Goal: Feedback & Contribution: Submit feedback/report problem

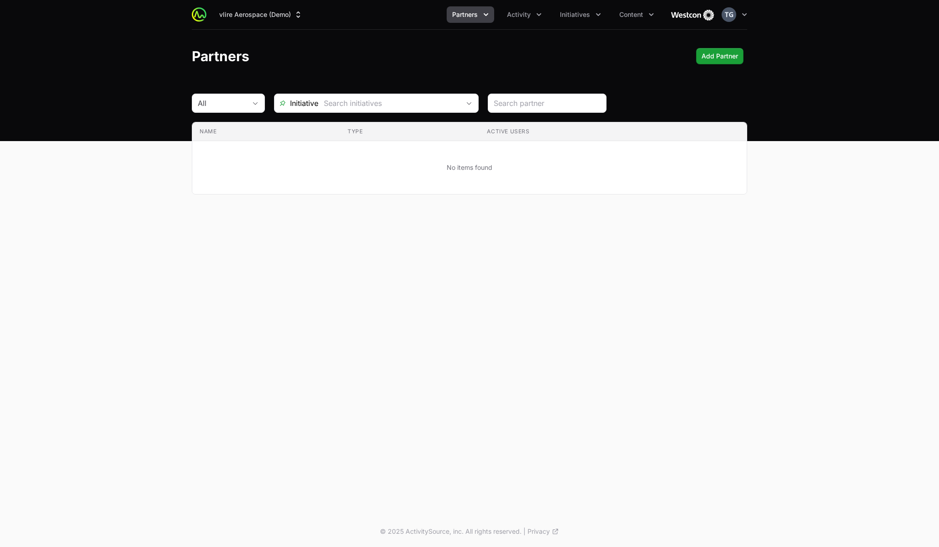
drag, startPoint x: 111, startPoint y: 77, endPoint x: 117, endPoint y: 77, distance: 5.9
click at [111, 77] on header "Partners Add Partner Add Partner" at bounding box center [469, 56] width 939 height 53
click at [291, 16] on button "vlire Aerospace (Demo)" at bounding box center [261, 14] width 95 height 16
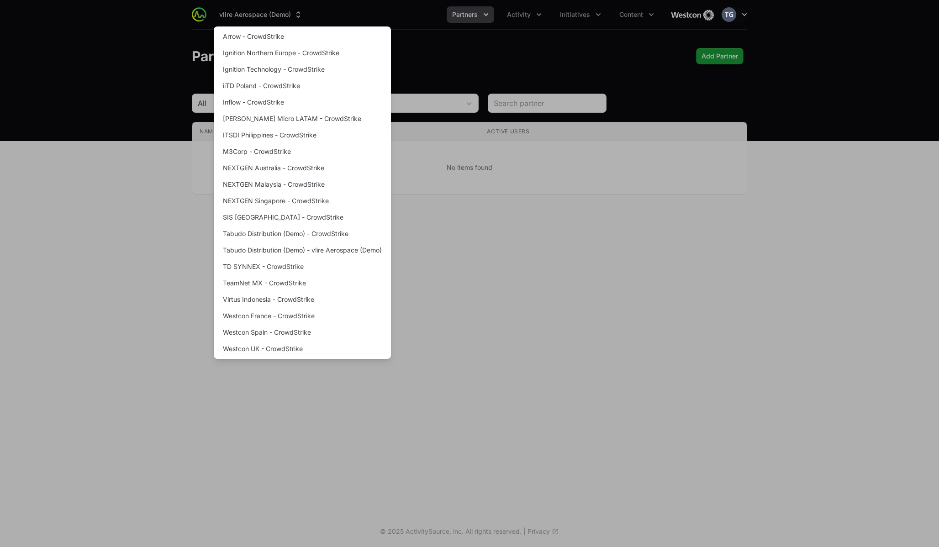
click at [293, 9] on div "Supplier switch menu" at bounding box center [469, 273] width 939 height 547
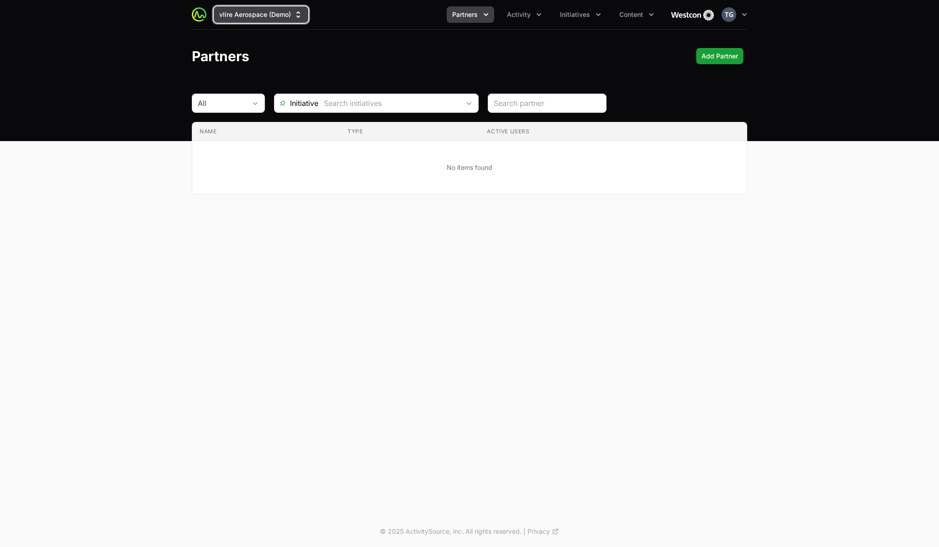
click at [293, 9] on button "vlire Aerospace (Demo)" at bounding box center [261, 14] width 95 height 16
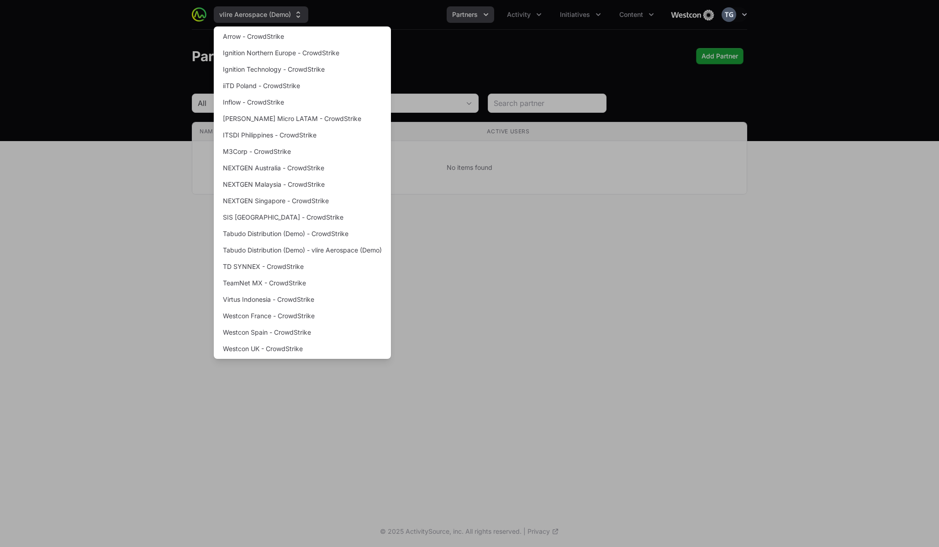
click at [293, 9] on div "Supplier switch menu" at bounding box center [469, 273] width 939 height 547
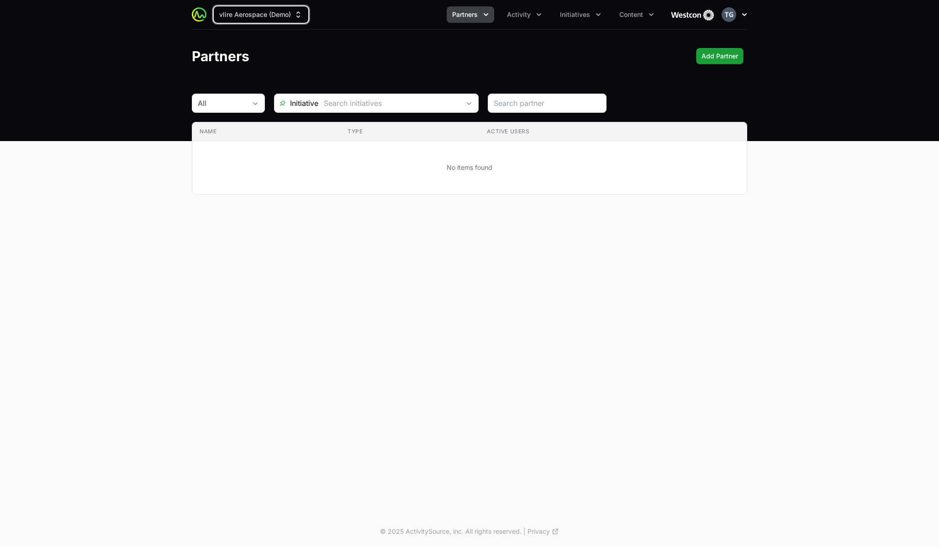
click at [743, 12] on icon "button" at bounding box center [744, 14] width 9 height 9
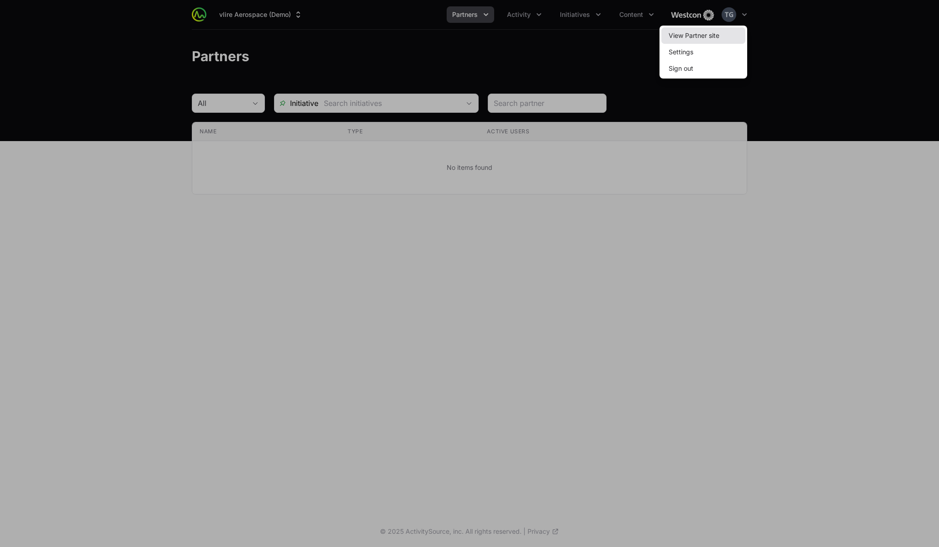
click at [737, 38] on link "View Partner site" at bounding box center [703, 35] width 84 height 16
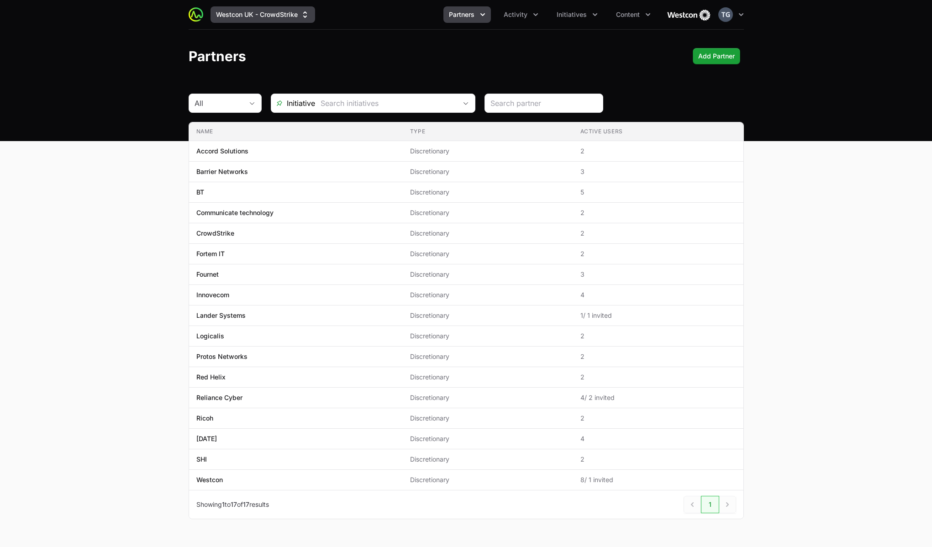
click at [236, 14] on button "Westcon UK - CrowdStrike" at bounding box center [263, 14] width 105 height 16
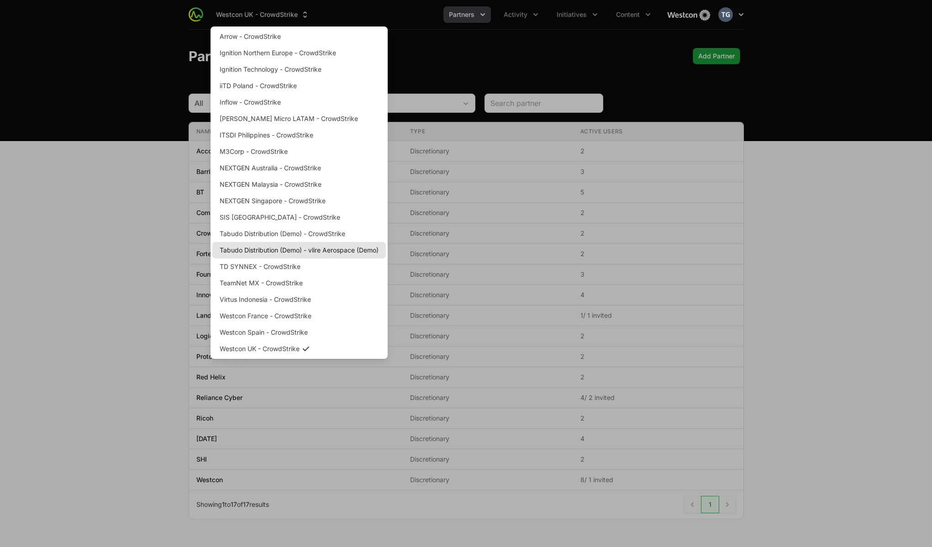
click at [319, 249] on link "Tabudo Distribution (Demo) - vlire Aerospace (Demo)" at bounding box center [299, 250] width 174 height 16
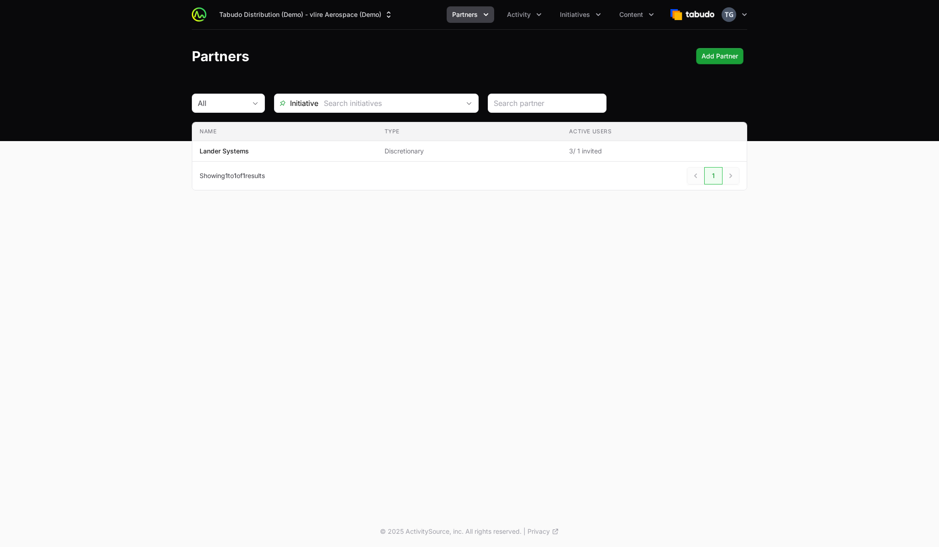
click at [467, 16] on span "Partners" at bounding box center [465, 14] width 26 height 9
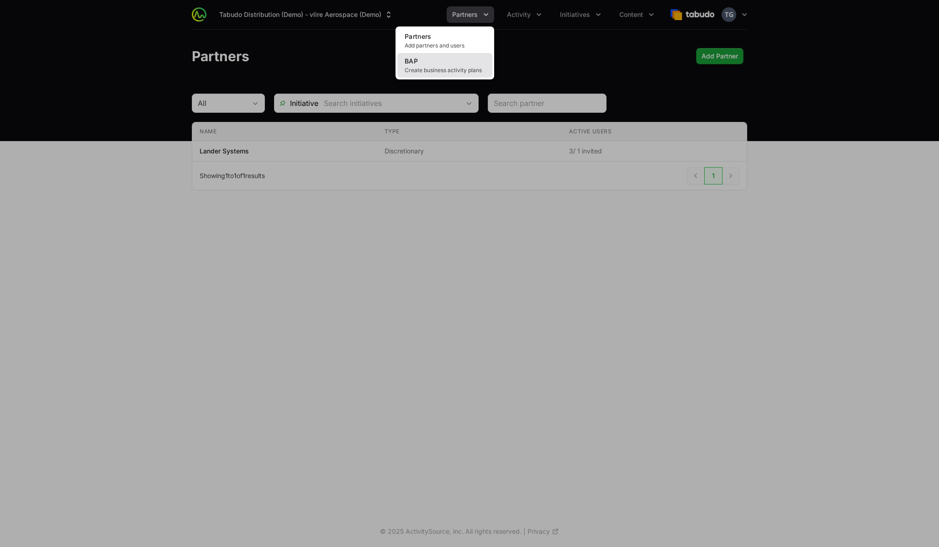
click at [452, 64] on link "BAP Create business activity plans" at bounding box center [444, 65] width 95 height 25
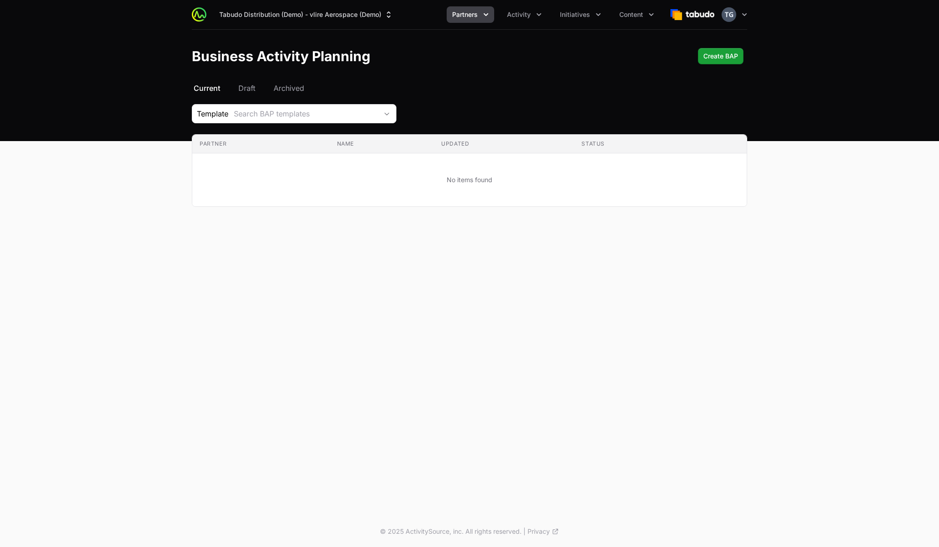
click at [476, 19] on span "Partners" at bounding box center [465, 14] width 26 height 9
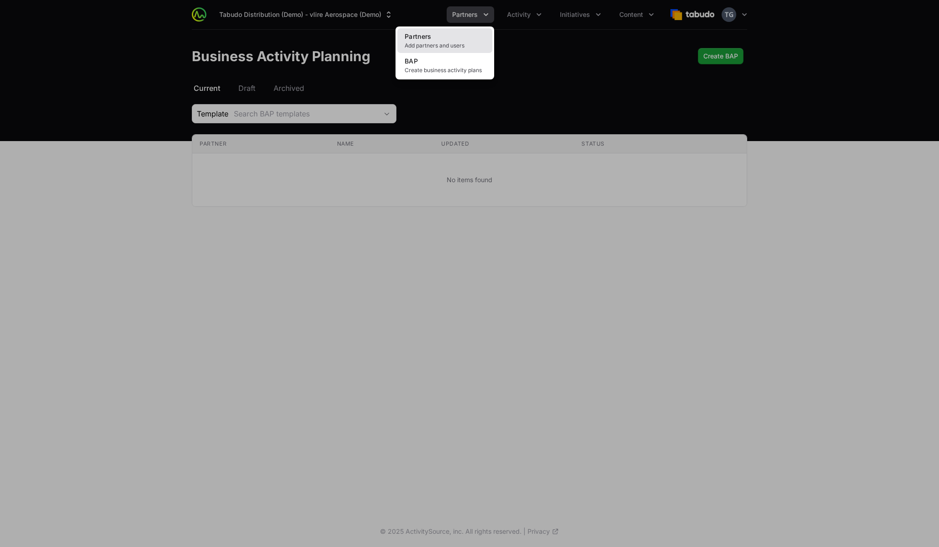
click at [469, 50] on link "Partners Add partners and users" at bounding box center [444, 40] width 95 height 25
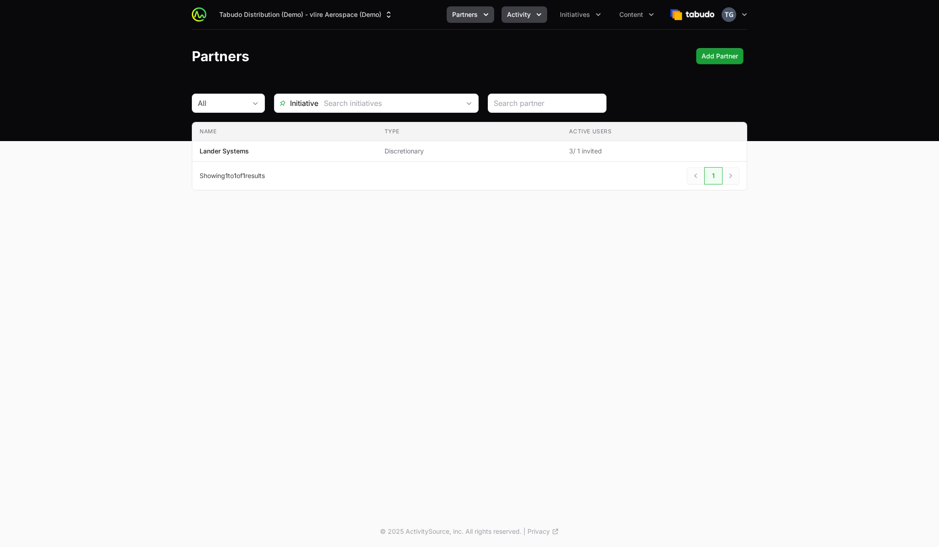
click at [537, 21] on button "Activity" at bounding box center [524, 14] width 46 height 16
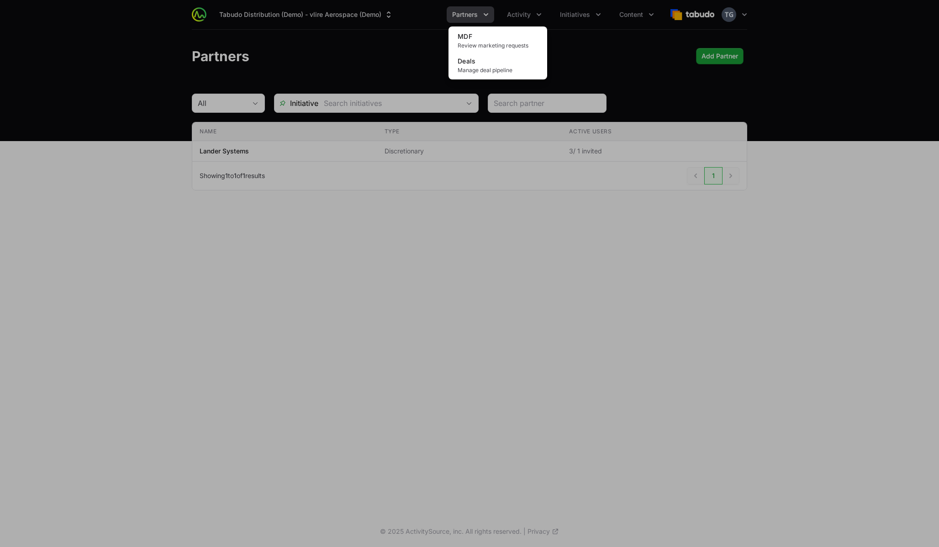
click at [618, 47] on div "Activity menu" at bounding box center [469, 273] width 939 height 547
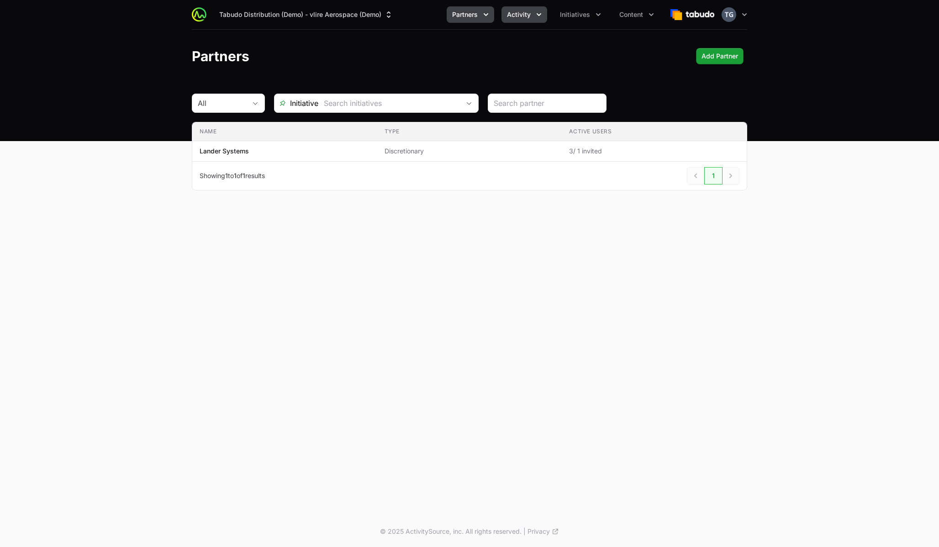
click at [502, 14] on ul "Partners Activity Initiatives Content" at bounding box center [553, 14] width 213 height 16
click at [511, 15] on span "Activity" at bounding box center [519, 14] width 24 height 9
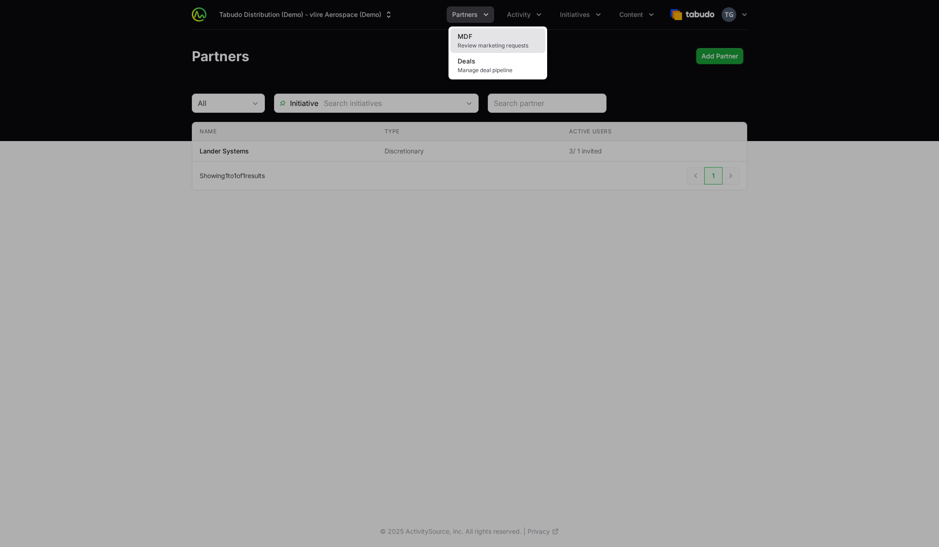
click at [504, 44] on span "Review marketing requests" at bounding box center [498, 45] width 80 height 7
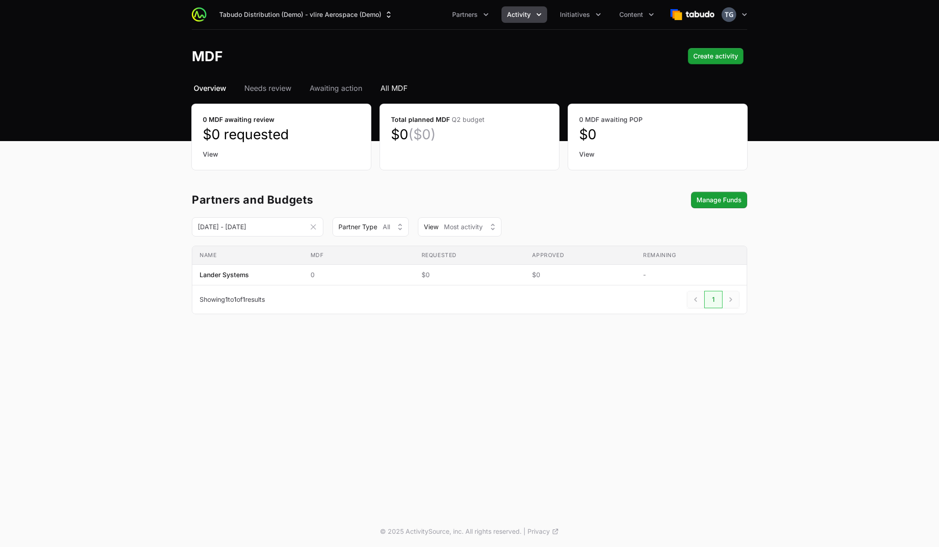
click at [407, 88] on span "All MDF" at bounding box center [393, 88] width 27 height 11
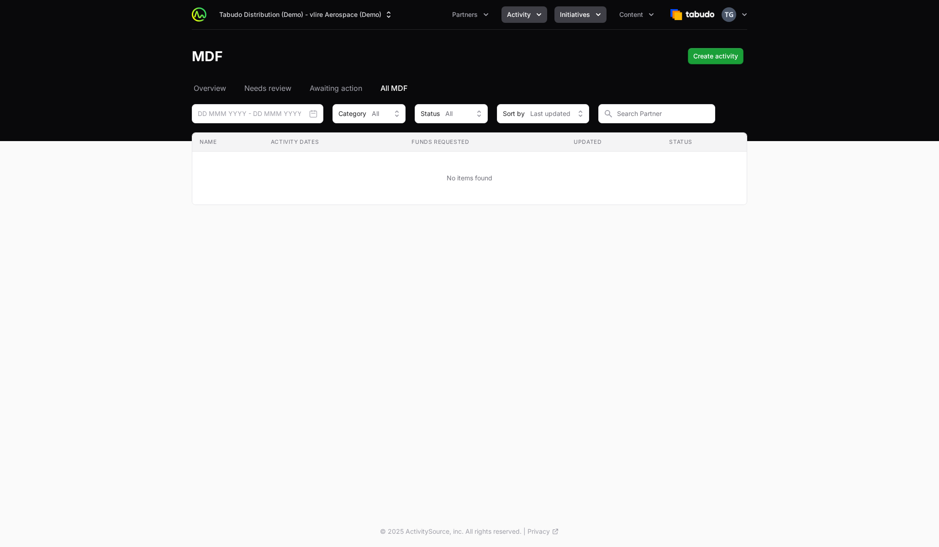
click at [585, 20] on button "Initiatives" at bounding box center [580, 14] width 52 height 16
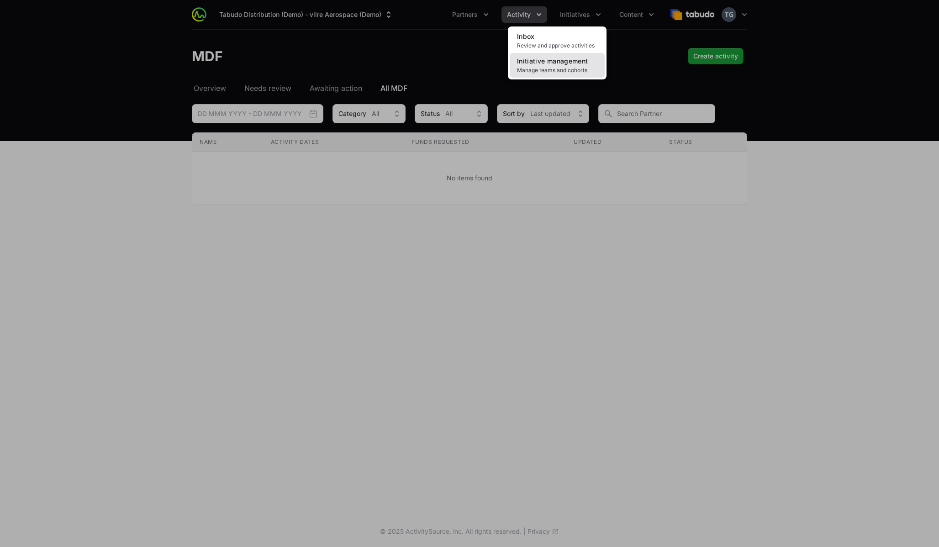
click at [571, 71] on span "Manage teams and cohorts" at bounding box center [557, 70] width 80 height 7
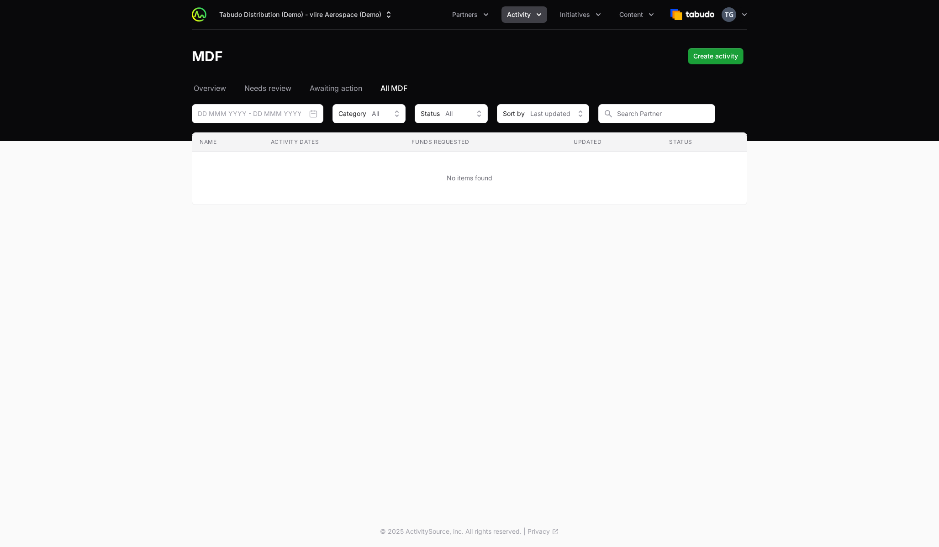
click at [462, 62] on div "MDF Create activity Create activity" at bounding box center [469, 56] width 555 height 16
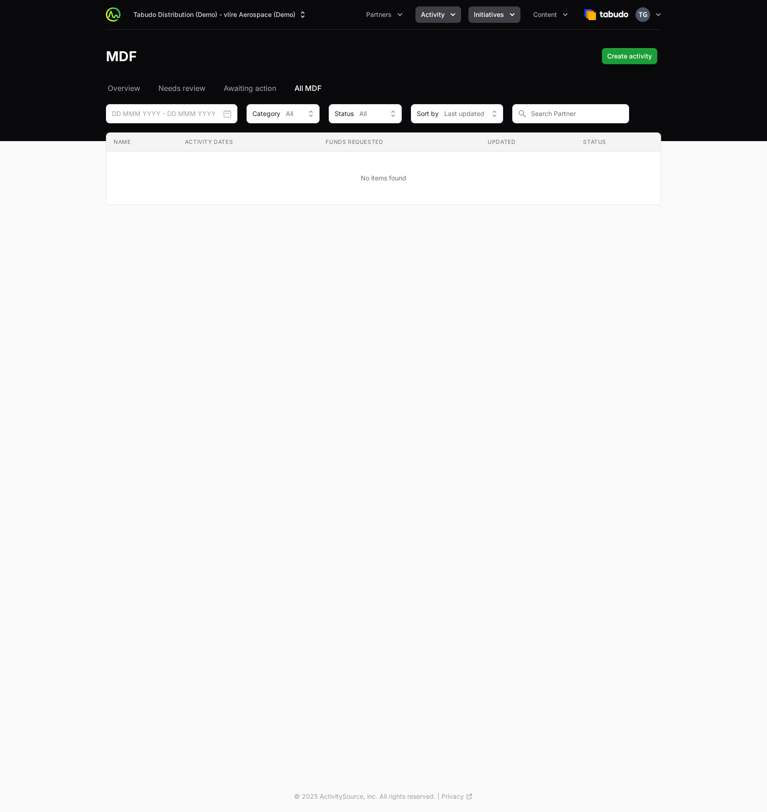
click at [486, 12] on span "Initiatives" at bounding box center [489, 14] width 30 height 9
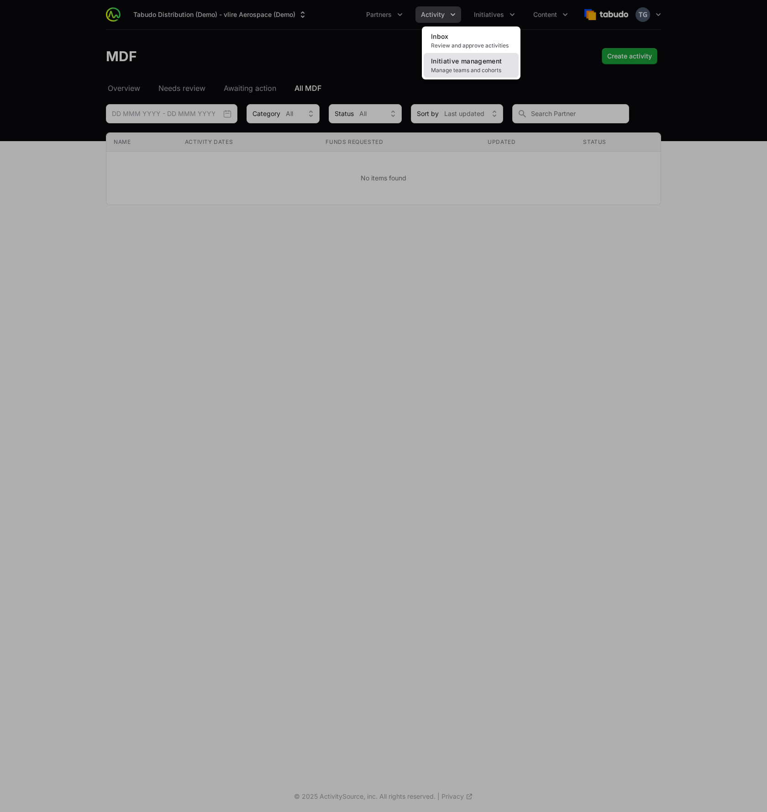
click at [483, 55] on link "Initiative management Manage teams and cohorts" at bounding box center [471, 65] width 95 height 25
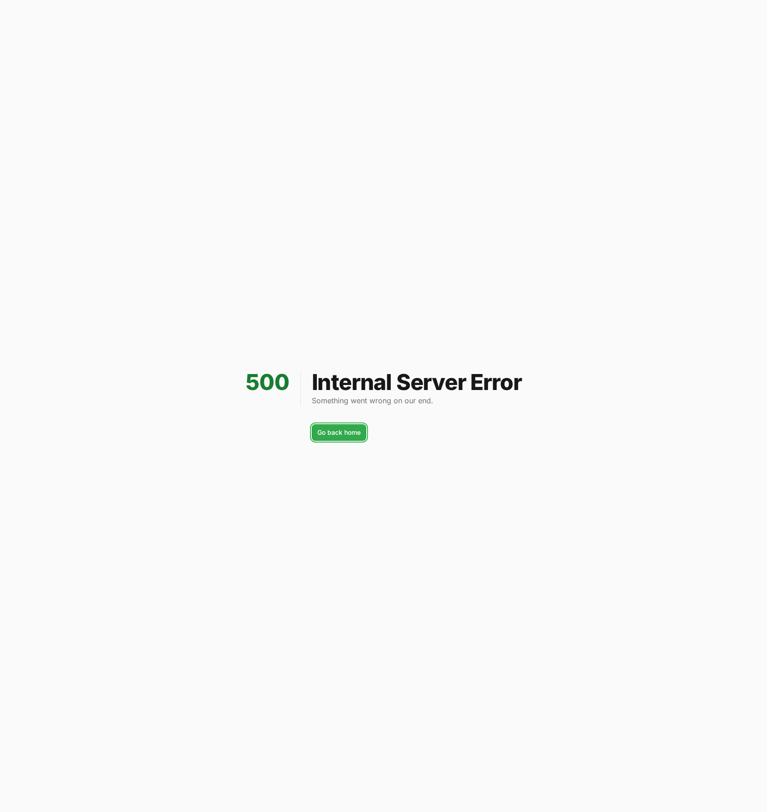
click at [332, 434] on span "Go back home" at bounding box center [338, 432] width 43 height 11
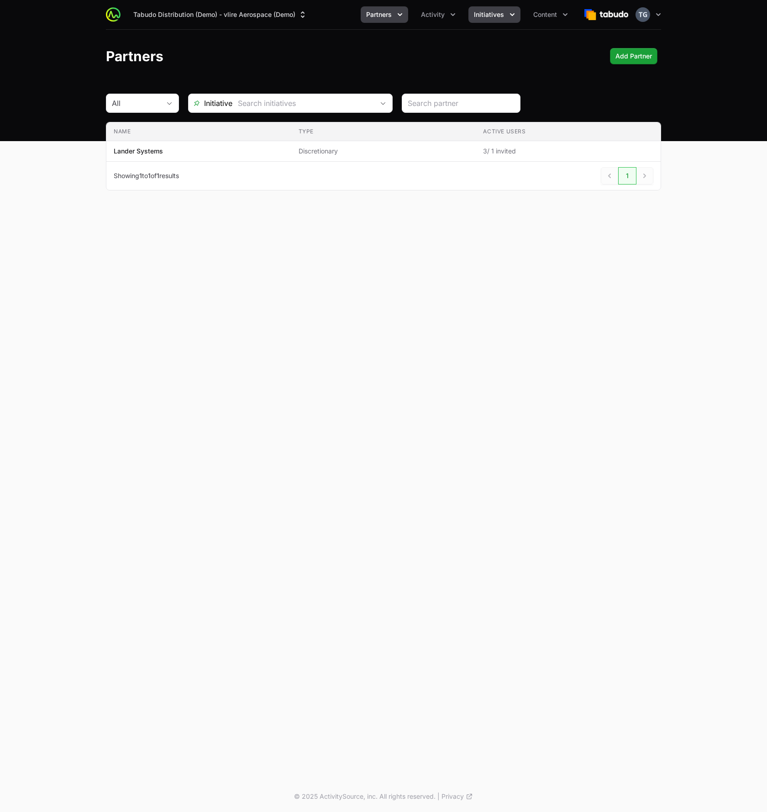
click at [485, 12] on span "Initiatives" at bounding box center [489, 14] width 30 height 9
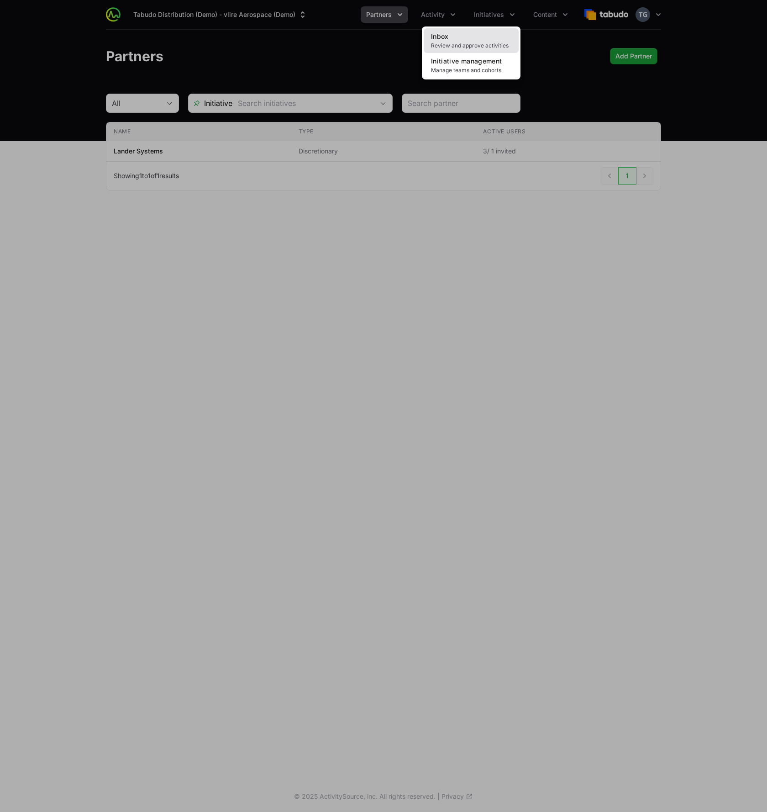
click at [479, 42] on link "Inbox Review and approve activities" at bounding box center [471, 40] width 95 height 25
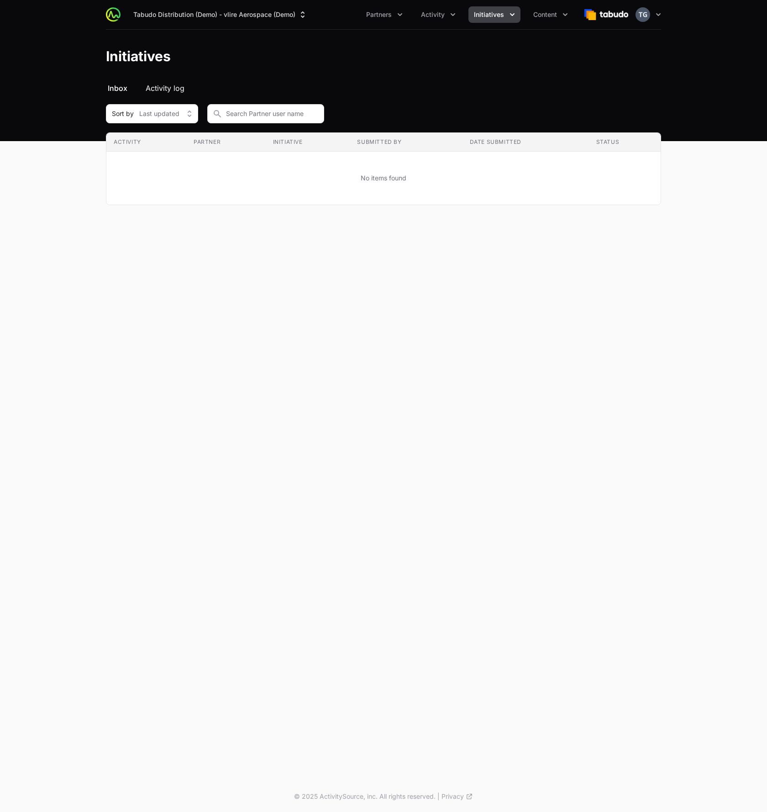
click at [155, 86] on span "Activity log" at bounding box center [165, 88] width 39 height 11
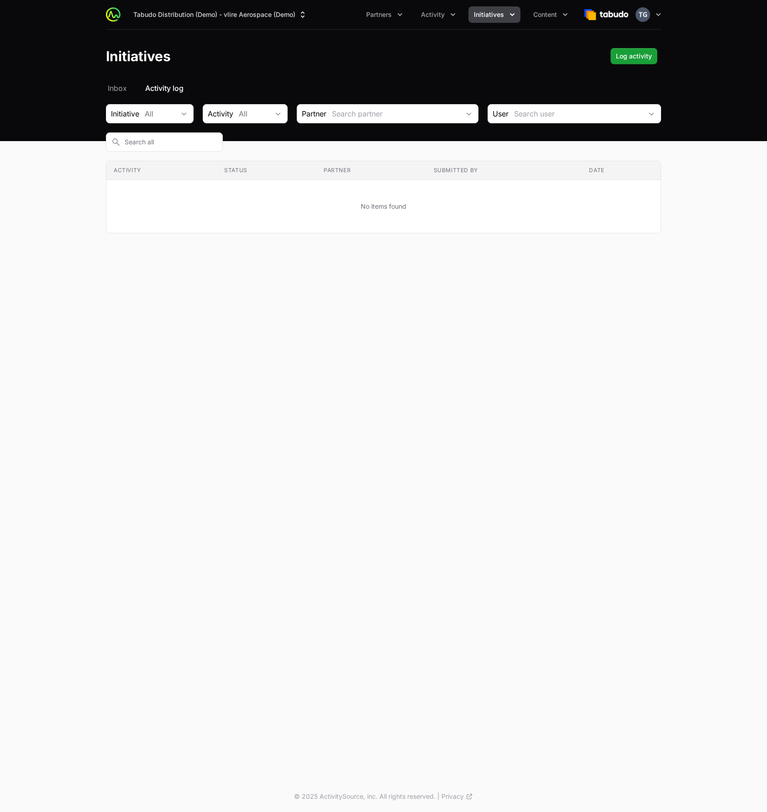
click at [514, 19] on icon "Initiatives menu" at bounding box center [512, 14] width 9 height 9
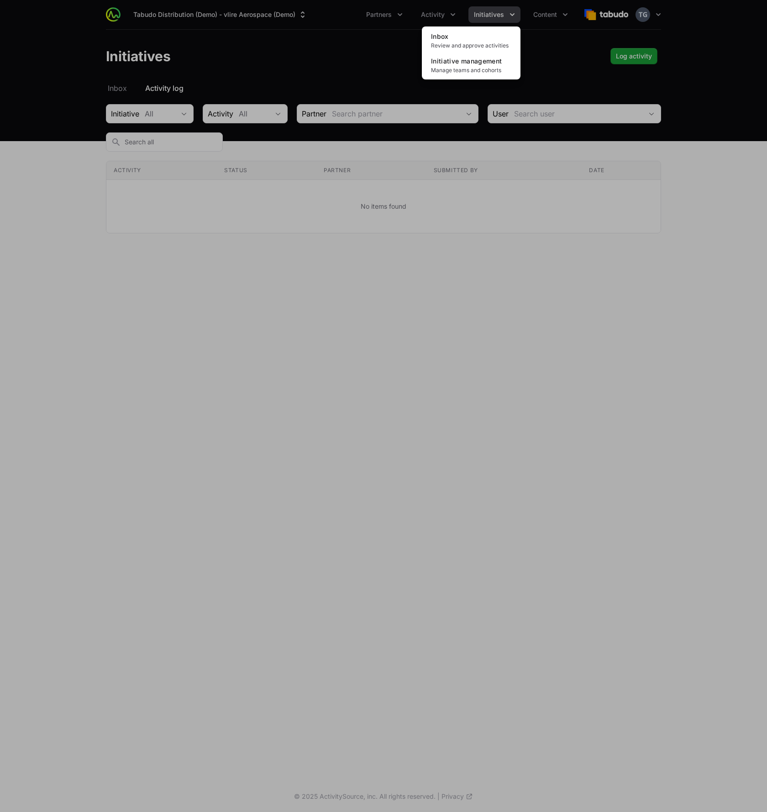
click at [570, 60] on div "Initiatives menu" at bounding box center [383, 406] width 767 height 812
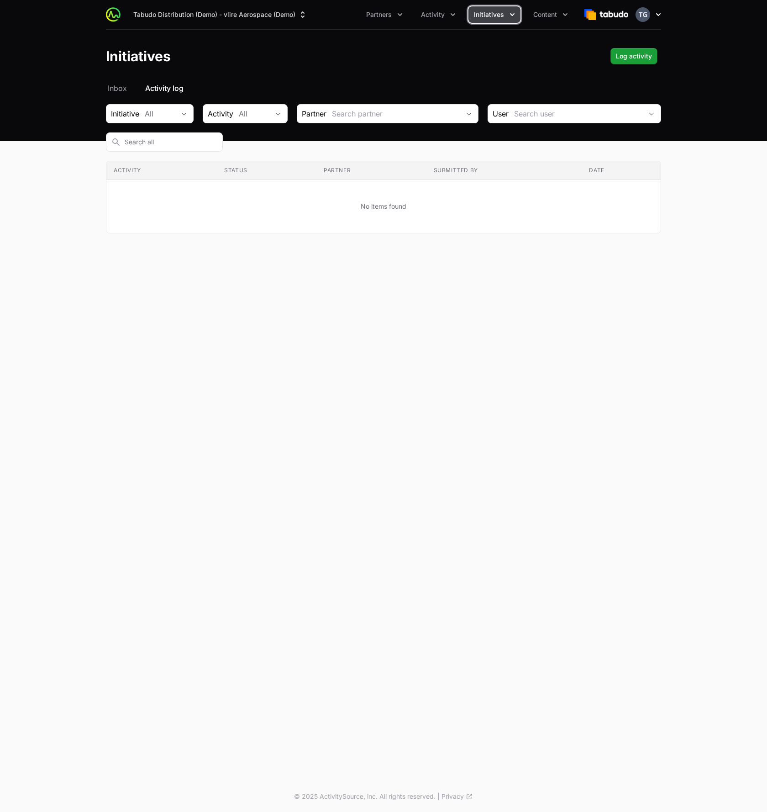
click at [655, 14] on icon "button" at bounding box center [658, 14] width 9 height 9
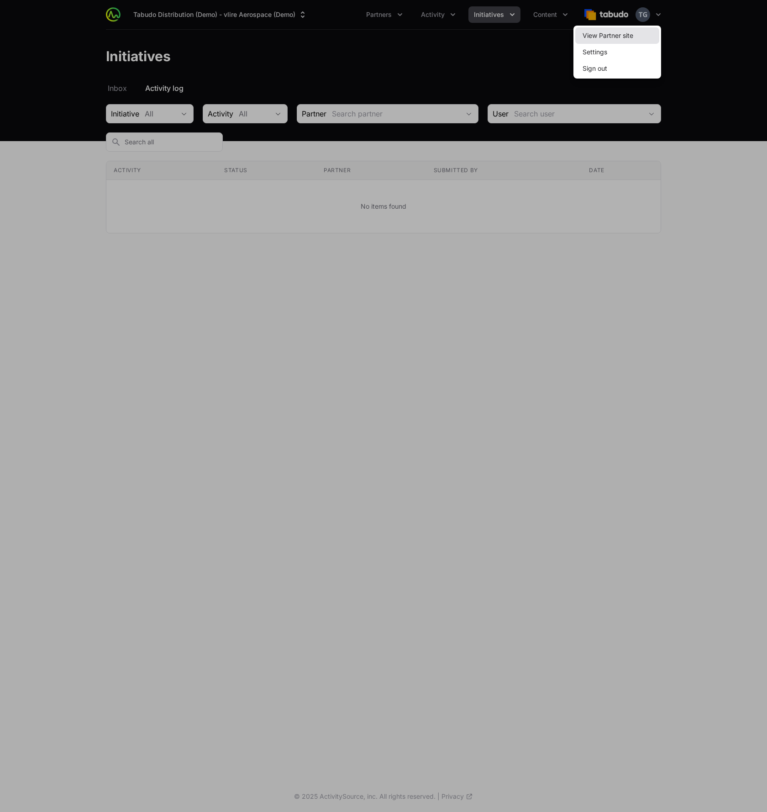
click at [647, 33] on link "View Partner site" at bounding box center [617, 35] width 84 height 16
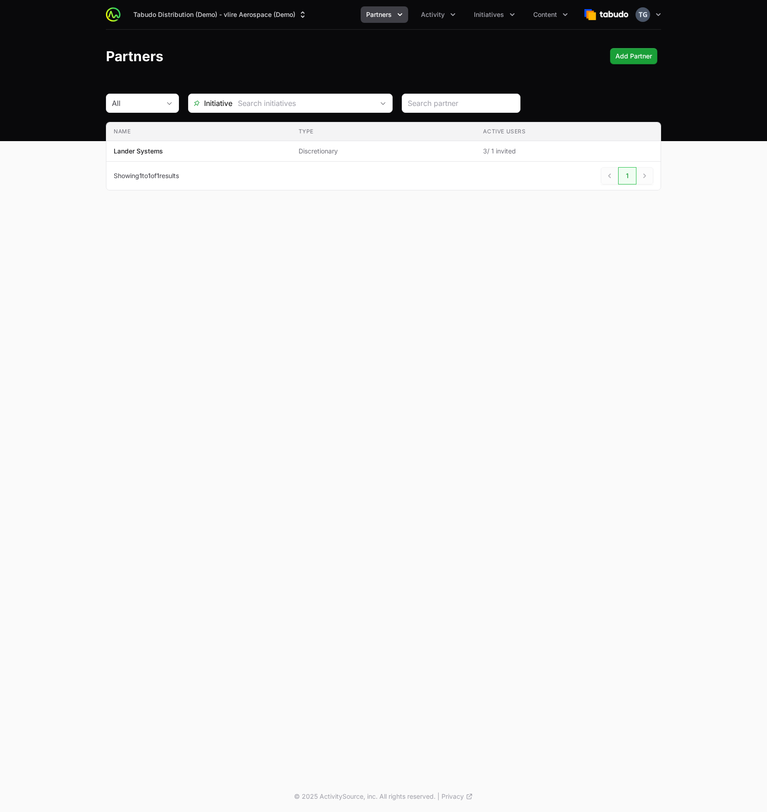
click at [495, 2] on div "Tabudo Distribution (Demo) - vlire Aerospace (Demo) Partners Activity Initiativ…" at bounding box center [383, 14] width 555 height 29
click at [497, 10] on span "Initiatives" at bounding box center [489, 14] width 30 height 9
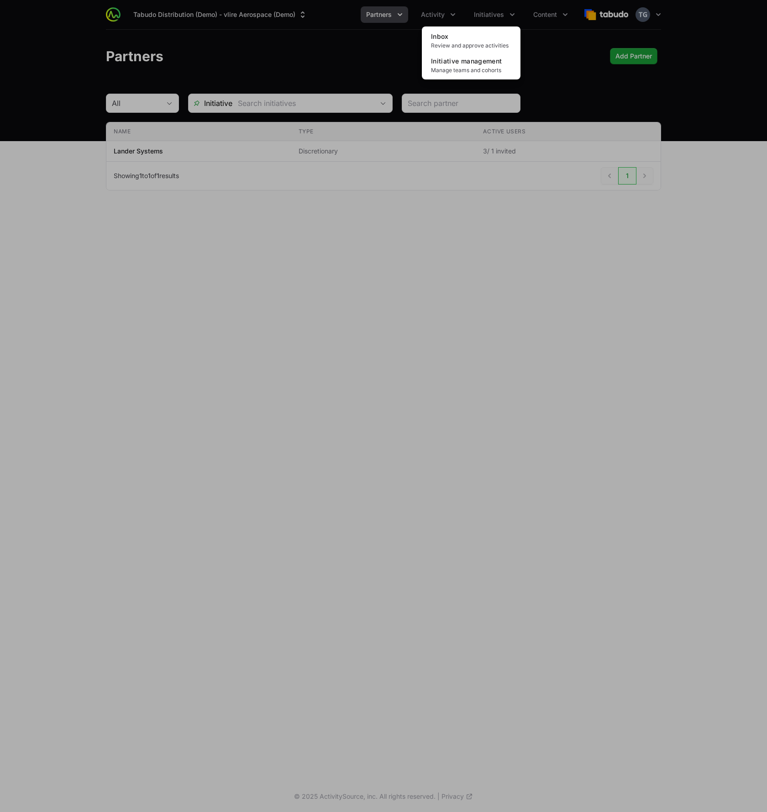
click at [479, 79] on div "Inbox Review and approve activities Initiative management Manage teams and coho…" at bounding box center [471, 52] width 99 height 53
click at [480, 71] on span "Manage teams and cohorts" at bounding box center [471, 70] width 80 height 7
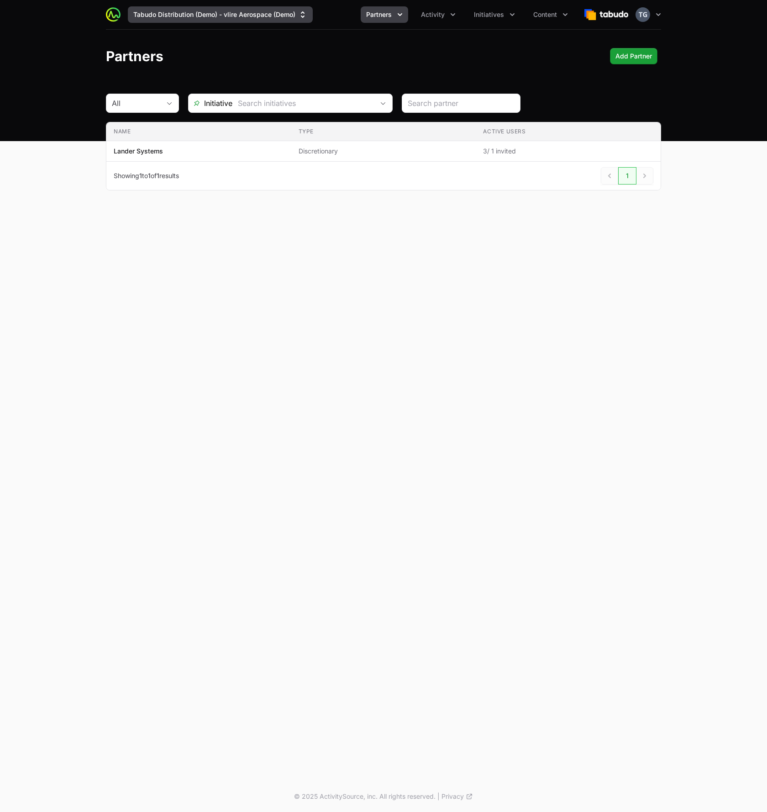
click at [229, 12] on button "Tabudo Distribution (Demo) - vlire Aerospace (Demo)" at bounding box center [220, 14] width 185 height 16
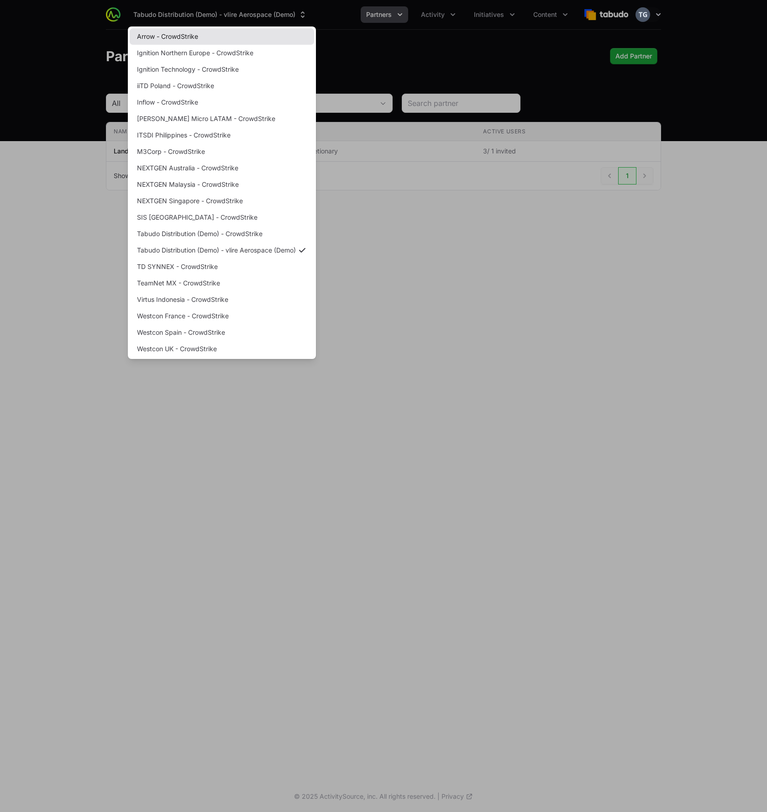
click at [232, 40] on link "Arrow - CrowdStrike" at bounding box center [222, 36] width 184 height 16
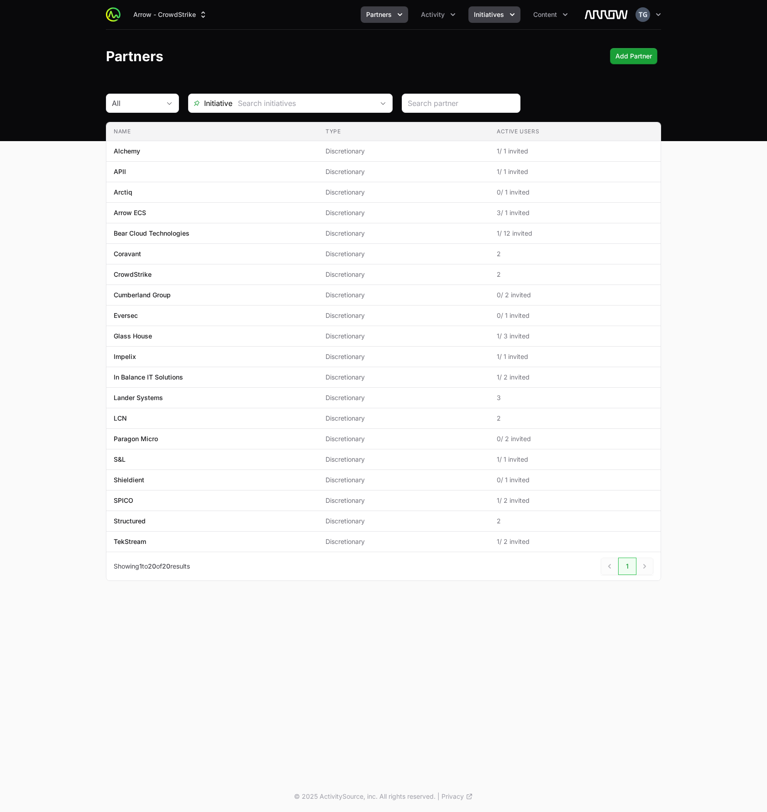
click at [505, 13] on button "Initiatives" at bounding box center [495, 14] width 52 height 16
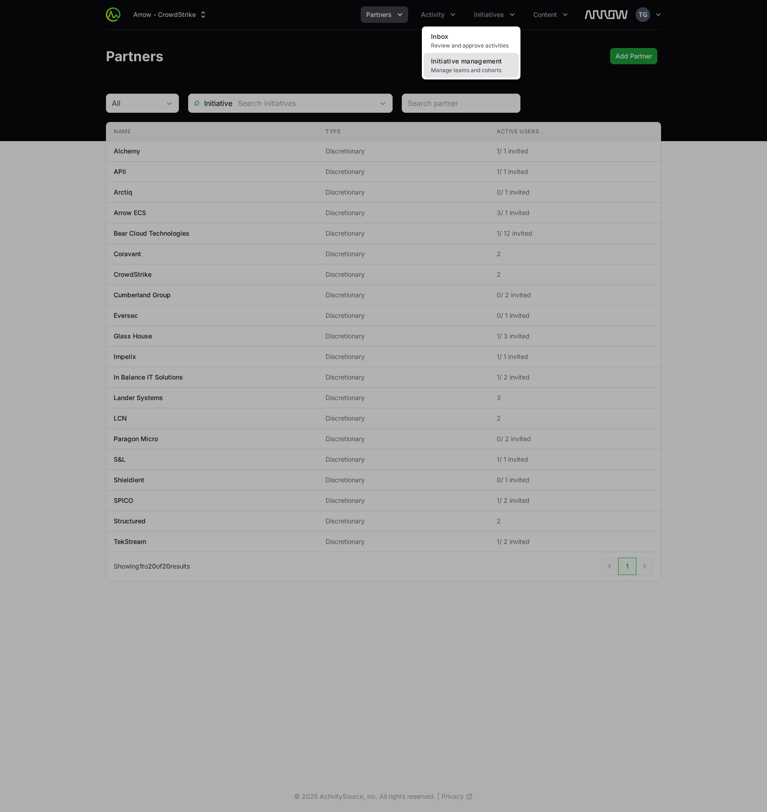
click at [492, 70] on span "Manage teams and cohorts" at bounding box center [471, 70] width 80 height 7
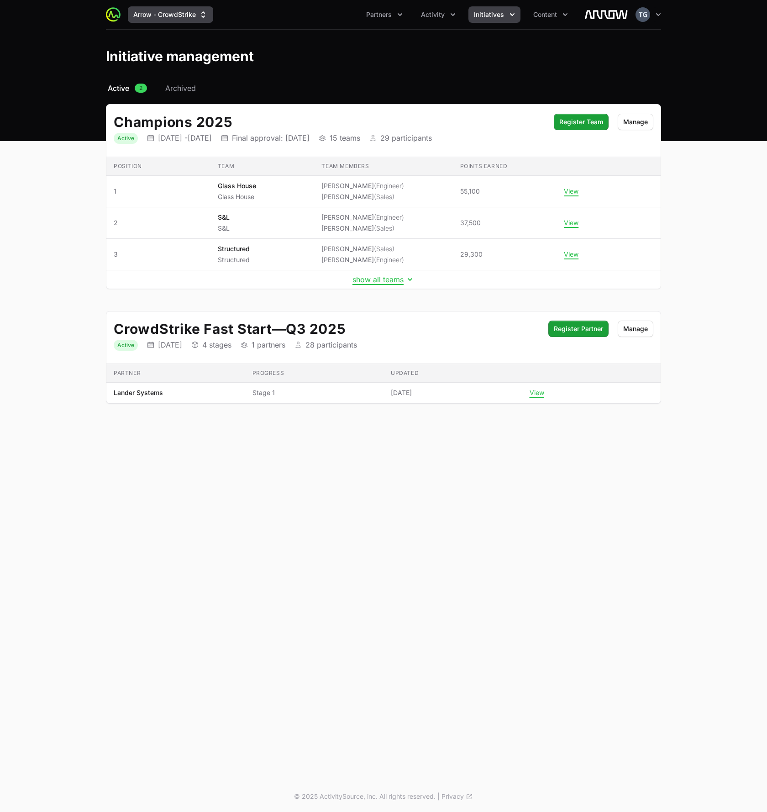
click at [199, 18] on icon "Supplier switch menu" at bounding box center [203, 14] width 9 height 9
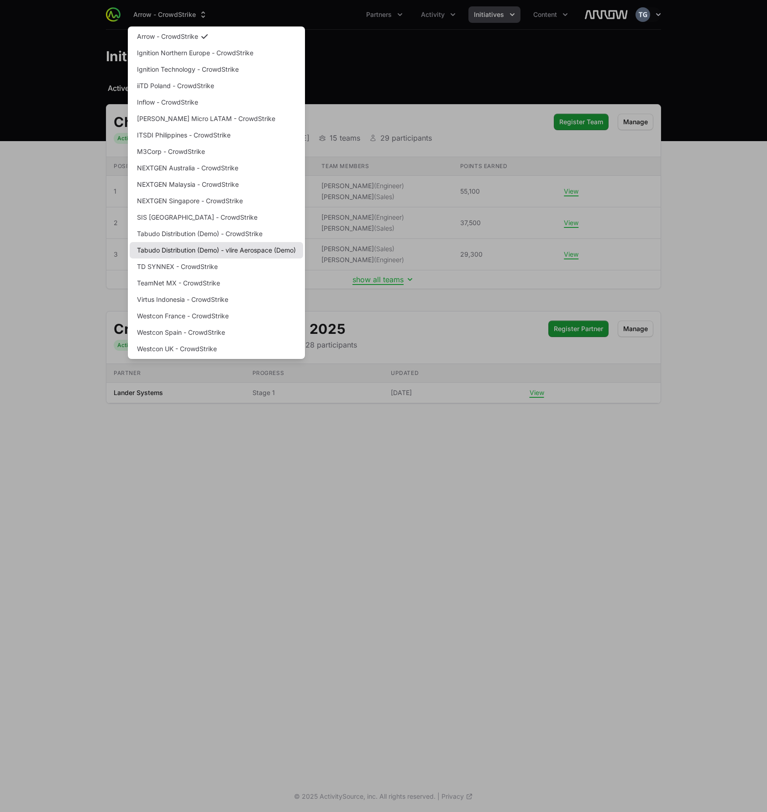
click at [210, 248] on link "Tabudo Distribution (Demo) - vlire Aerospace (Demo)" at bounding box center [217, 250] width 174 height 16
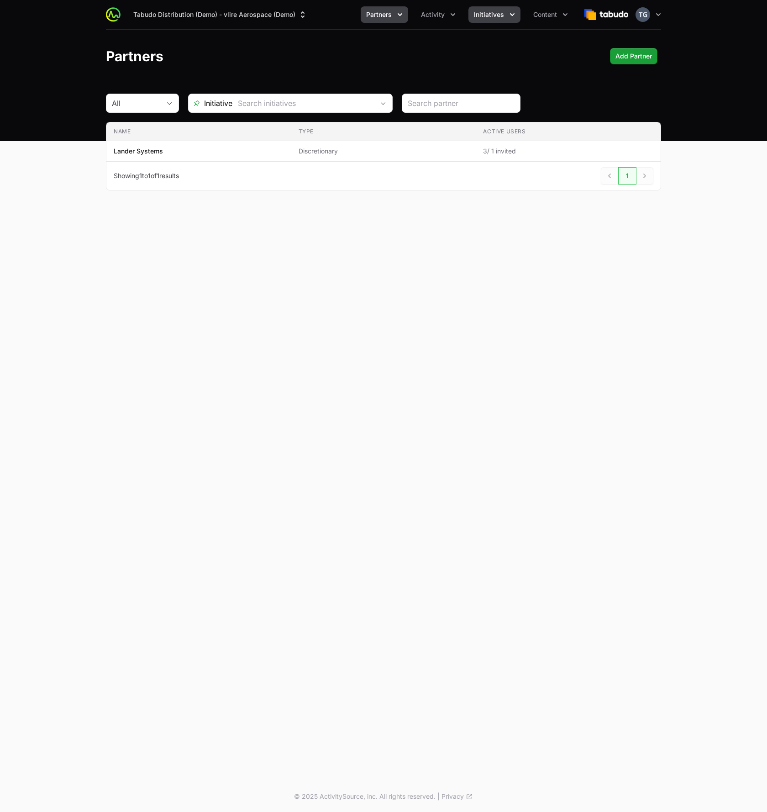
click at [506, 12] on button "Initiatives" at bounding box center [495, 14] width 52 height 16
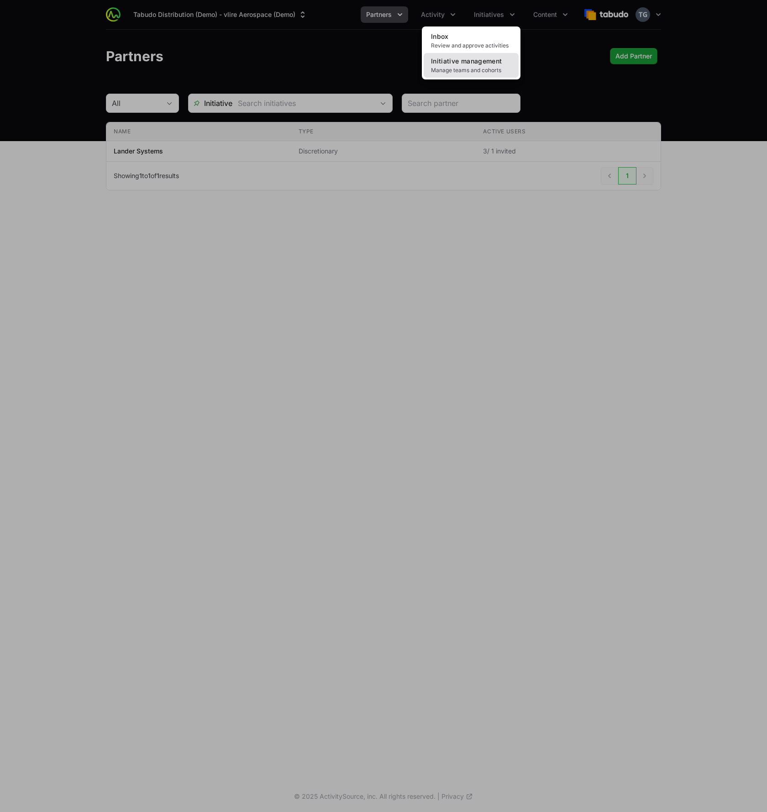
click at [492, 68] on span "Manage teams and cohorts" at bounding box center [471, 70] width 80 height 7
click at [536, 52] on div "Initiatives menu" at bounding box center [383, 406] width 767 height 812
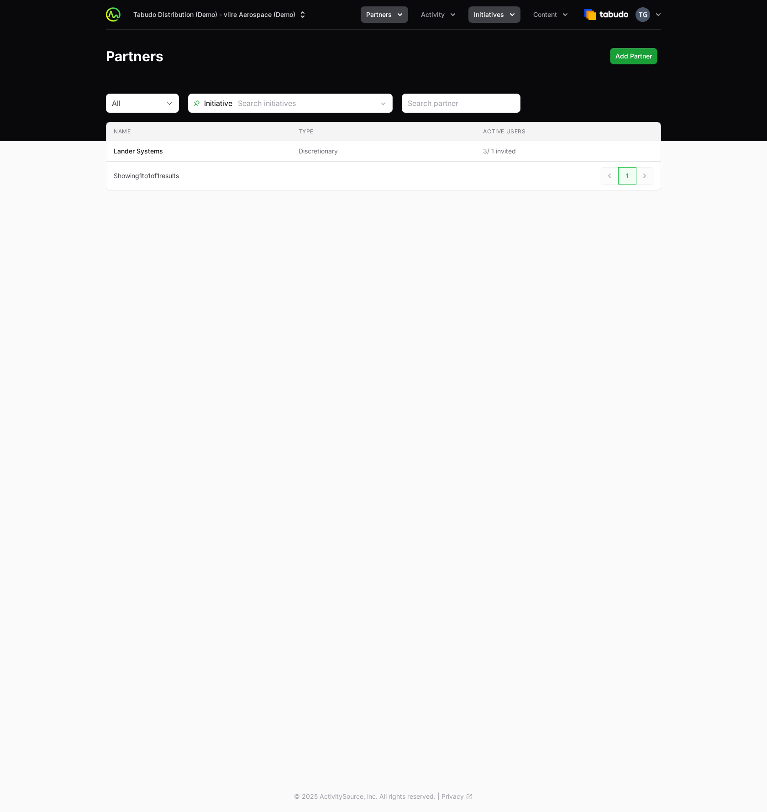
click at [490, 15] on span "Initiatives" at bounding box center [489, 14] width 30 height 9
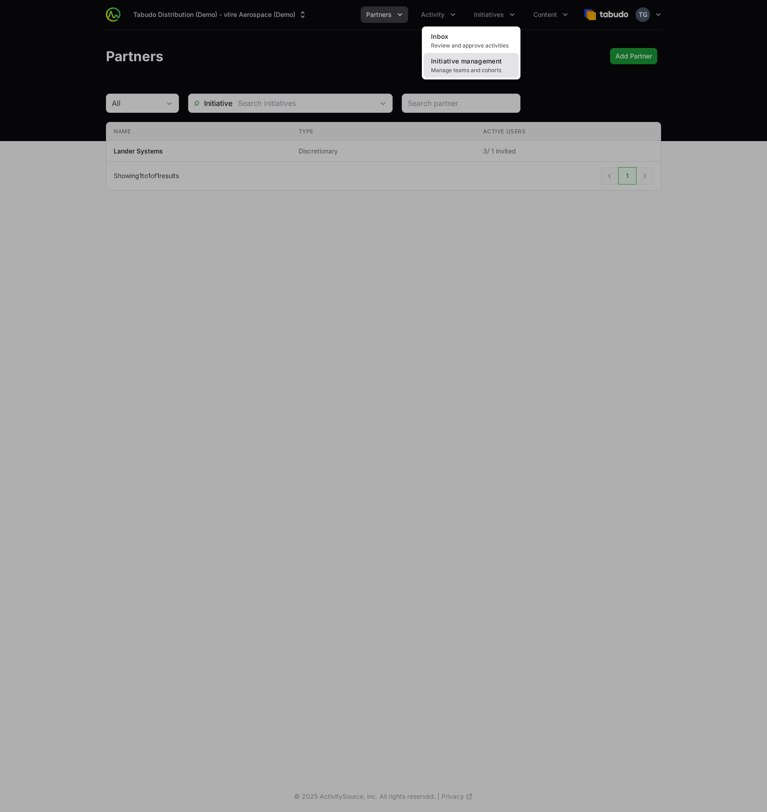
click at [493, 58] on span "Initiative management" at bounding box center [466, 61] width 71 height 8
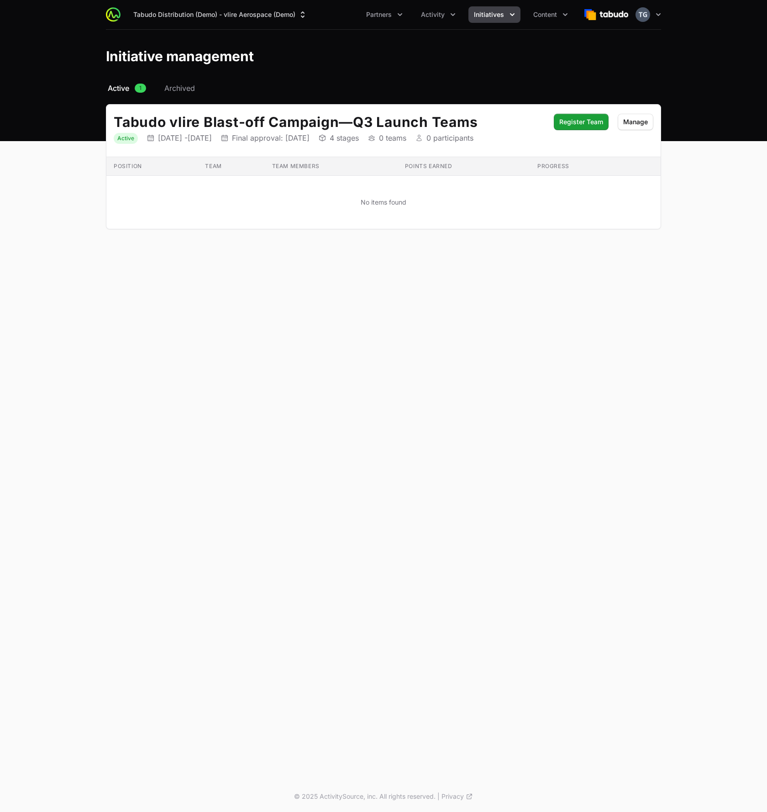
click at [337, 69] on header "Initiative management" at bounding box center [383, 56] width 767 height 53
click at [313, 206] on td "No items found" at bounding box center [383, 202] width 554 height 53
click at [600, 122] on span "Register Team" at bounding box center [581, 121] width 44 height 11
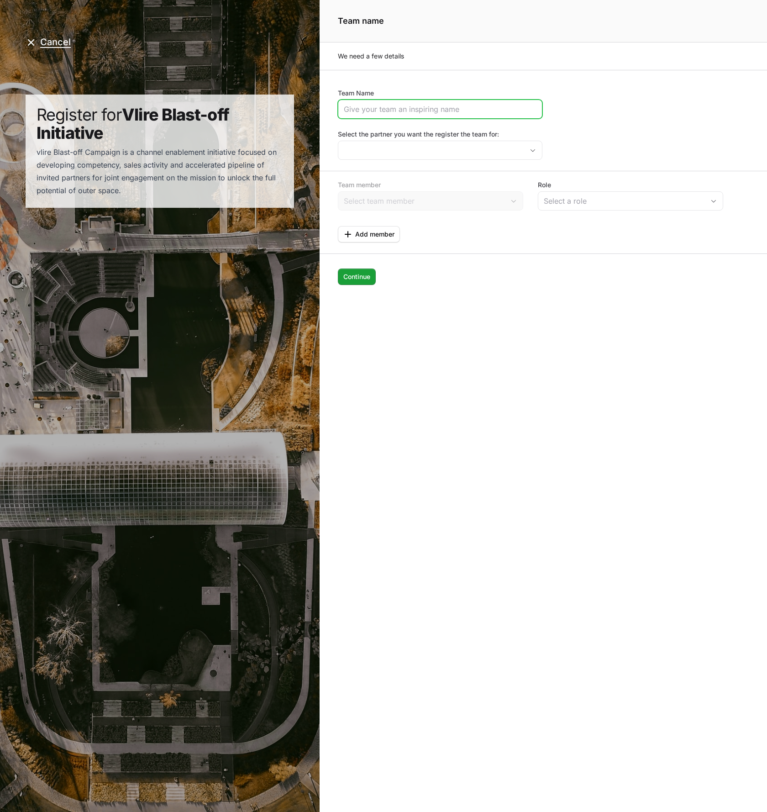
click at [351, 107] on input "Team Name" at bounding box center [440, 109] width 193 height 11
click at [301, 142] on div "Cancel Register for Vlire Blast-off Initiative initiative description: vlire Bl…" at bounding box center [160, 122] width 290 height 208
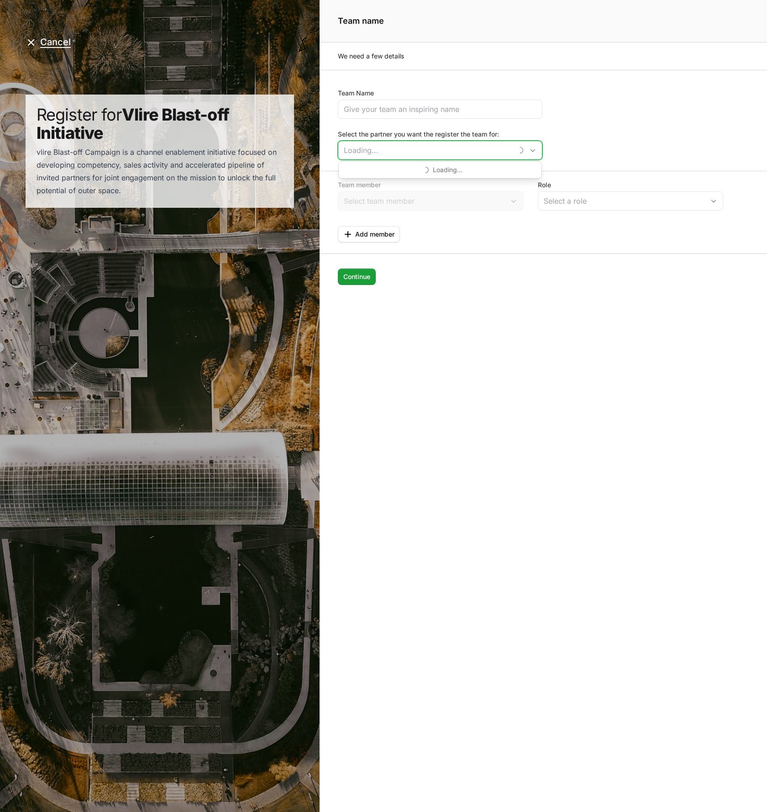
click at [361, 143] on input "Select the partner you want the register the team for:" at bounding box center [425, 150] width 174 height 18
click at [364, 174] on li "Lander Systems" at bounding box center [440, 171] width 203 height 18
type input "Lander Systems"
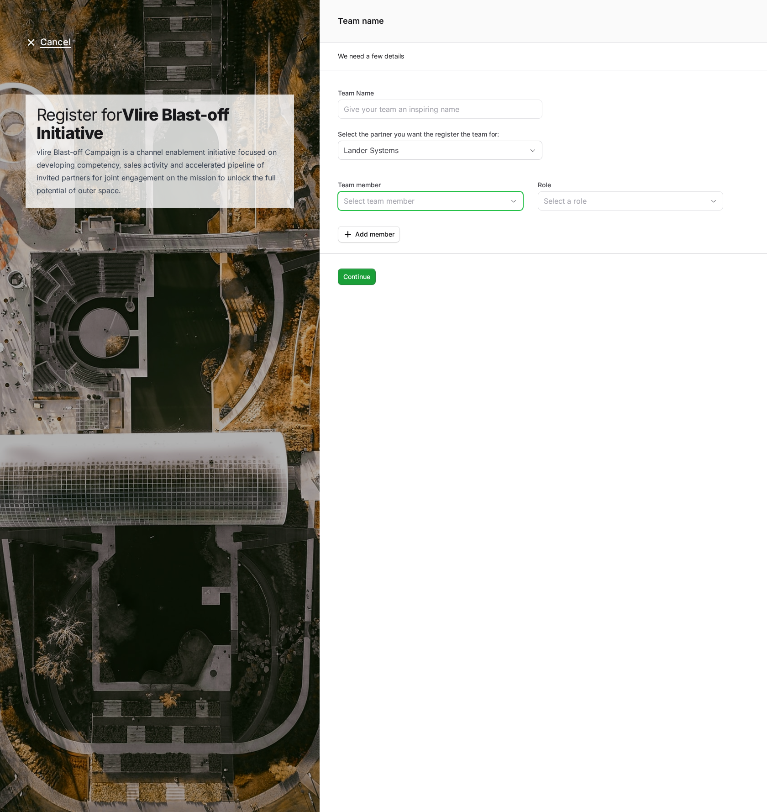
click at [390, 202] on input "Team member" at bounding box center [421, 201] width 166 height 18
click at [427, 240] on li "[PERSON_NAME]" at bounding box center [431, 238] width 184 height 16
type input "[PERSON_NAME]"
click at [363, 235] on span "Add member" at bounding box center [374, 234] width 39 height 11
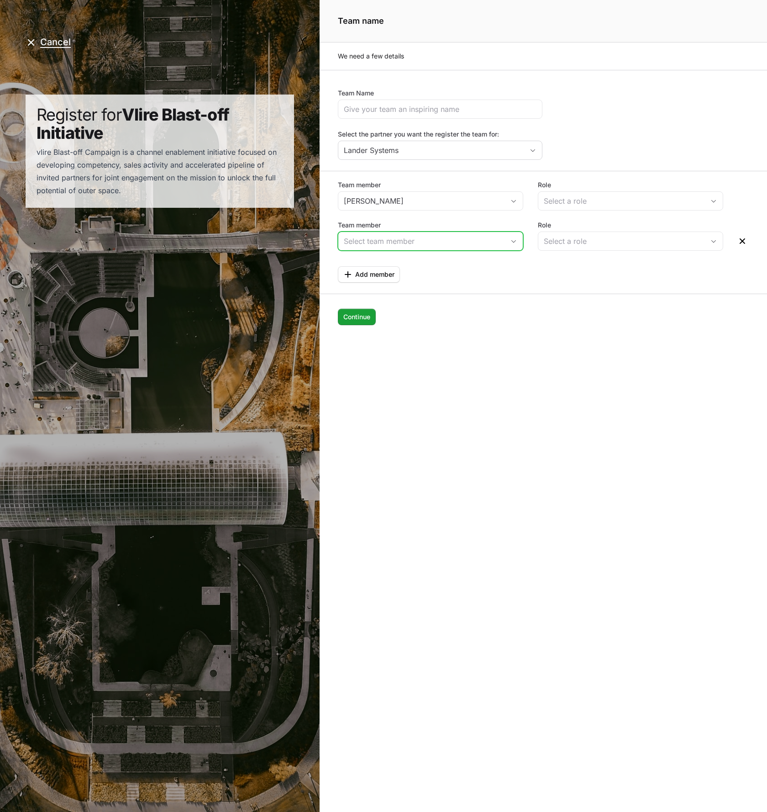
click at [398, 245] on input "Team member" at bounding box center [421, 241] width 166 height 18
drag, startPoint x: 404, startPoint y: 310, endPoint x: 400, endPoint y: 307, distance: 5.3
click at [404, 310] on li "[PERSON_NAME]" at bounding box center [431, 311] width 184 height 17
type input "[PERSON_NAME]"
click at [356, 269] on span "Add member" at bounding box center [374, 274] width 39 height 11
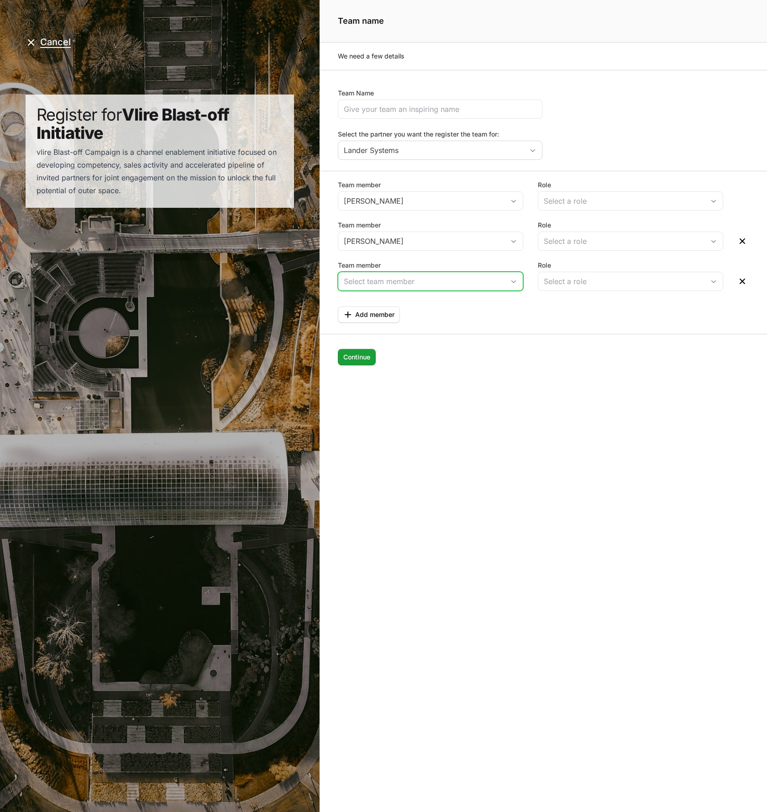
click at [388, 286] on input "Team member" at bounding box center [421, 281] width 166 height 18
click at [406, 335] on li "[PERSON_NAME]" at bounding box center [431, 335] width 184 height 16
type input "[PERSON_NAME]"
click at [368, 313] on span "Add member" at bounding box center [374, 314] width 39 height 11
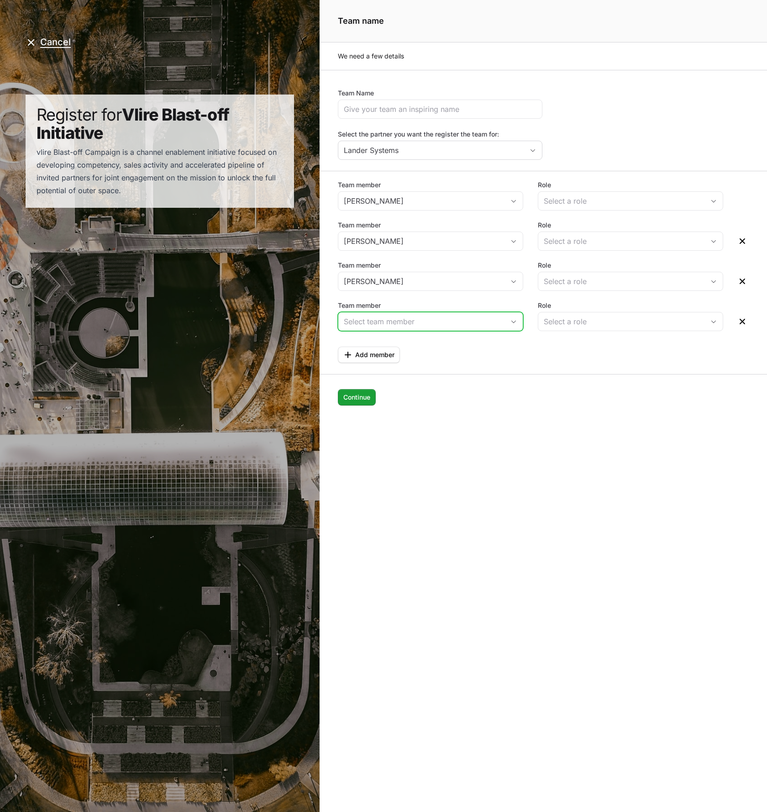
click at [435, 324] on input "Team member" at bounding box center [421, 321] width 166 height 18
click at [427, 339] on li "[PERSON_NAME]" at bounding box center [431, 341] width 184 height 17
type input "[PERSON_NAME]"
click at [585, 398] on div "Continue Continue" at bounding box center [544, 390] width 448 height 32
click at [469, 109] on input "Team Name" at bounding box center [440, 109] width 193 height 11
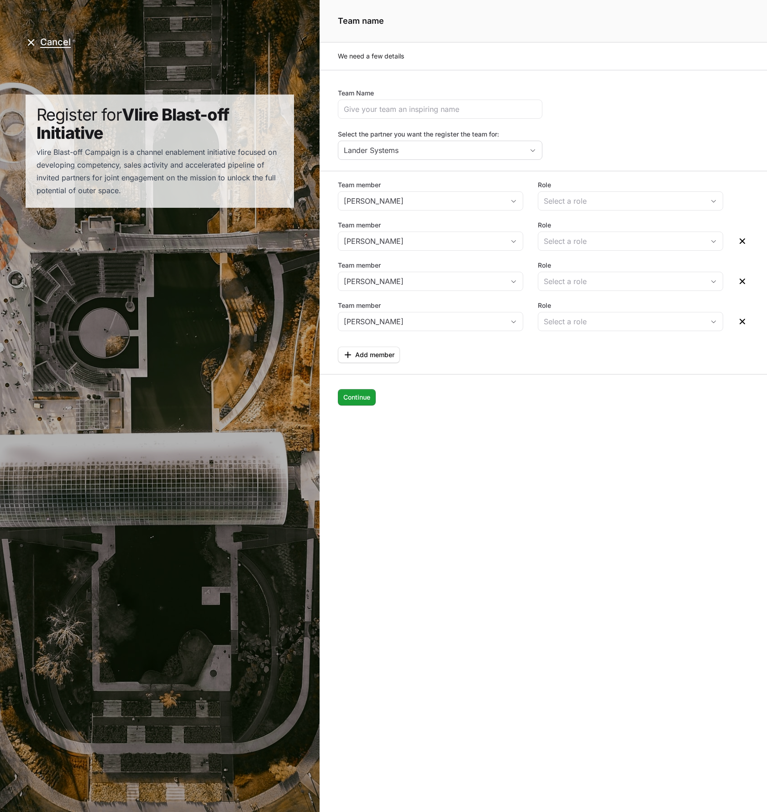
click at [660, 118] on div "Team Name Select the partner you want the register the team for: Lander Systems" at bounding box center [544, 124] width 448 height 71
drag, startPoint x: 125, startPoint y: 807, endPoint x: 120, endPoint y: 796, distance: 12.5
click at [121, 795] on div "Cancel Register for Vlire Blast-off Initiative initiative description: vlire Bl…" at bounding box center [160, 406] width 320 height 812
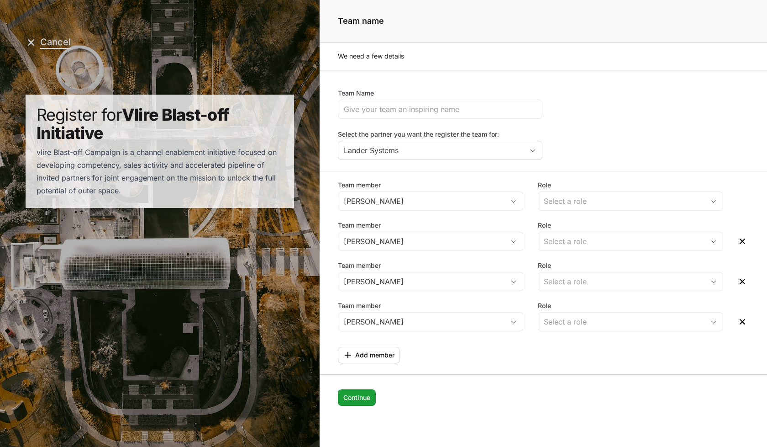
click at [35, 43] on icon "Page header" at bounding box center [31, 42] width 11 height 11
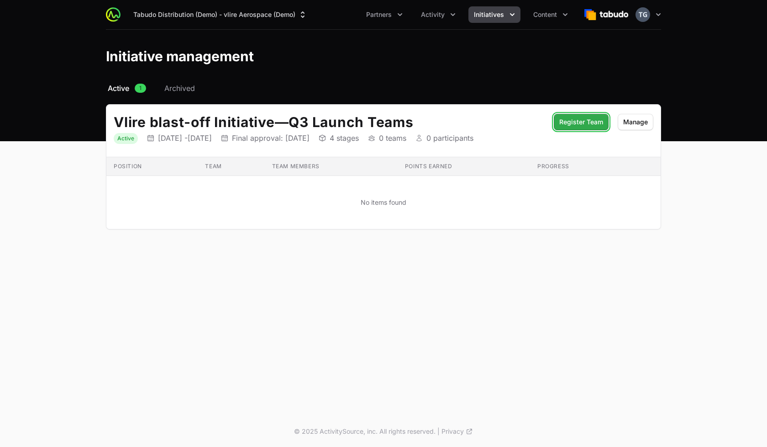
click at [574, 122] on span "Register Team" at bounding box center [581, 121] width 44 height 11
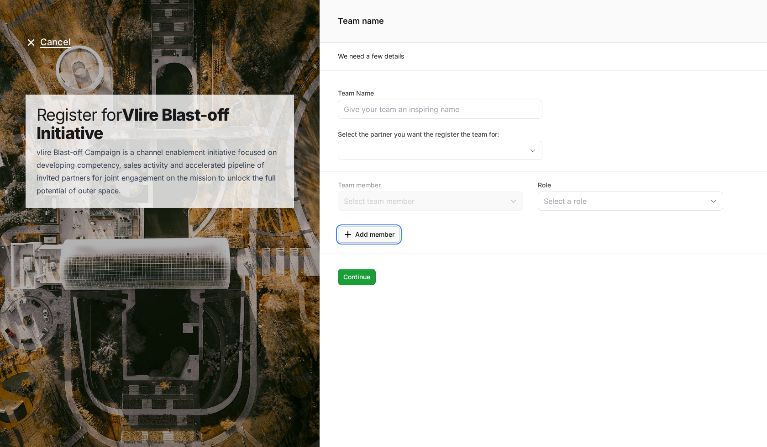
click at [386, 236] on span "Add member" at bounding box center [374, 234] width 39 height 11
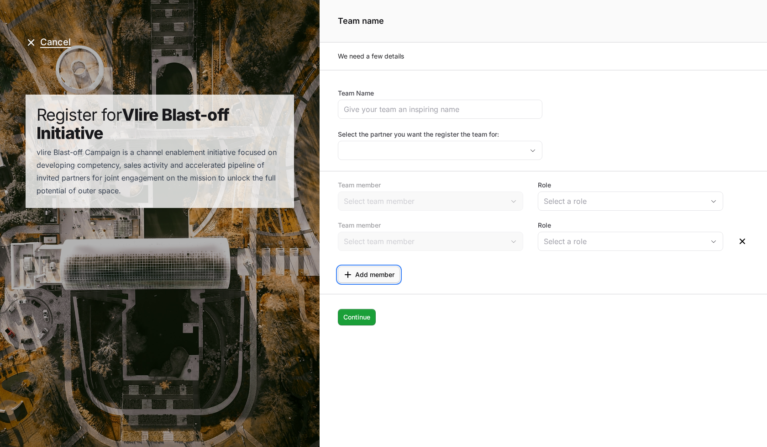
click at [380, 277] on span "Add member" at bounding box center [374, 274] width 39 height 11
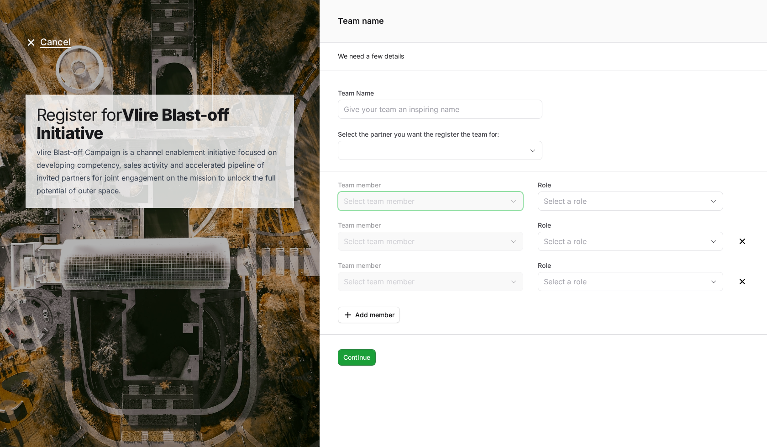
click at [512, 207] on div "Open" at bounding box center [514, 201] width 18 height 18
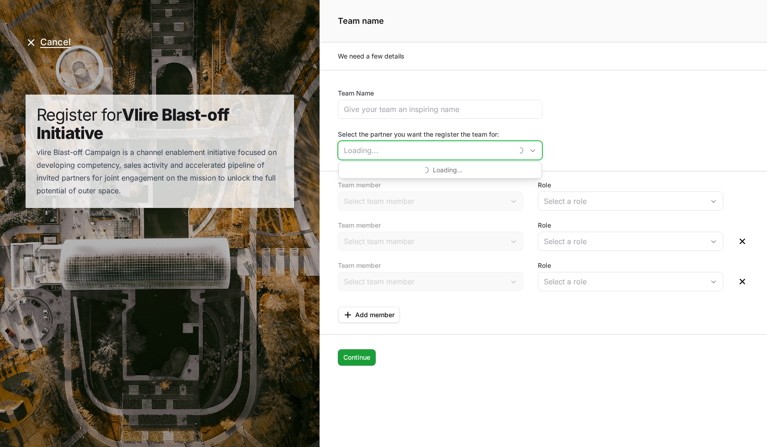
drag, startPoint x: 470, startPoint y: 148, endPoint x: 468, endPoint y: 160, distance: 12.9
click at [469, 148] on input "Select the partner you want the register the team for:" at bounding box center [425, 150] width 174 height 18
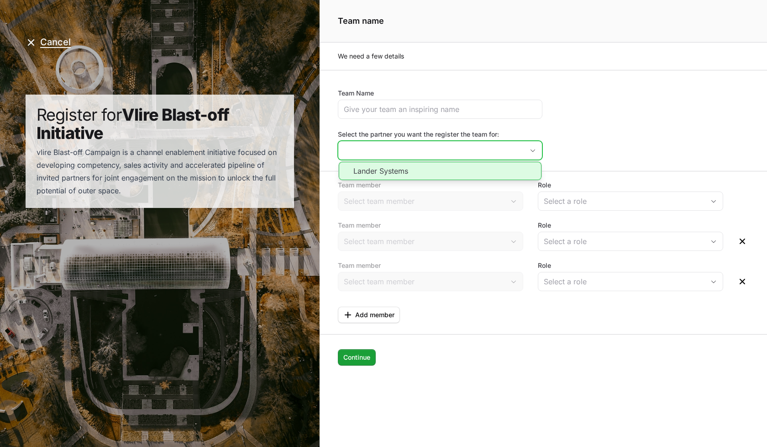
click at [462, 175] on li "Lander Systems" at bounding box center [440, 171] width 203 height 18
type input "Lander Systems"
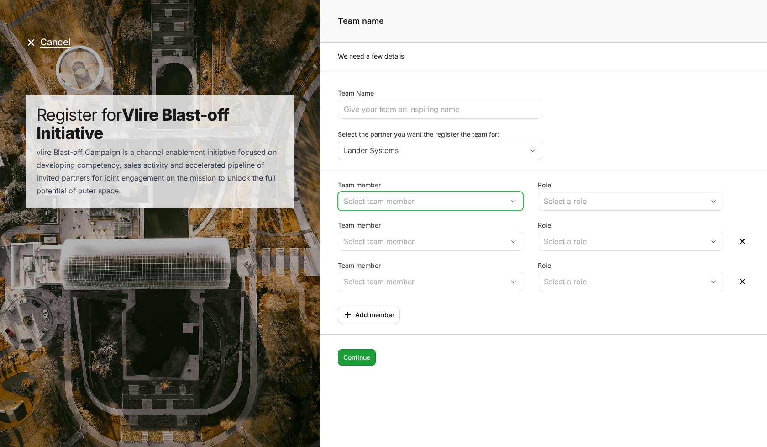
click at [510, 198] on div "Open" at bounding box center [514, 201] width 18 height 18
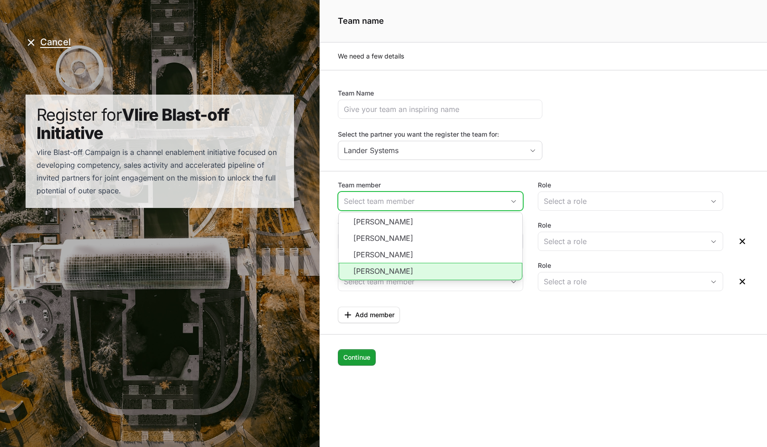
click at [443, 270] on li "[PERSON_NAME]" at bounding box center [431, 271] width 184 height 17
type input "[PERSON_NAME]"
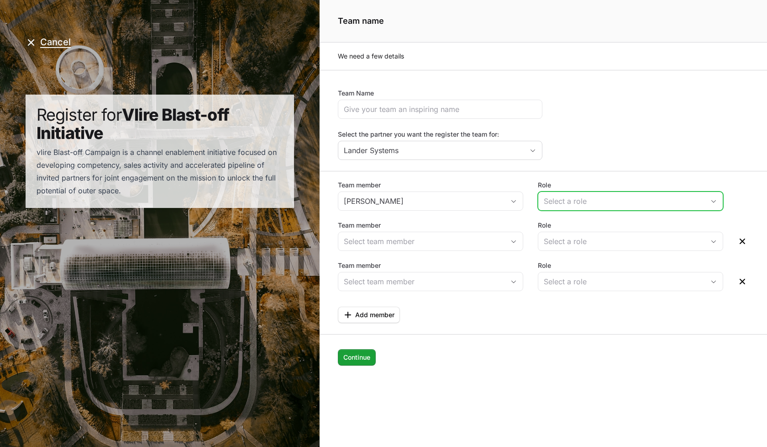
click at [600, 203] on div "Select a role" at bounding box center [624, 200] width 161 height 11
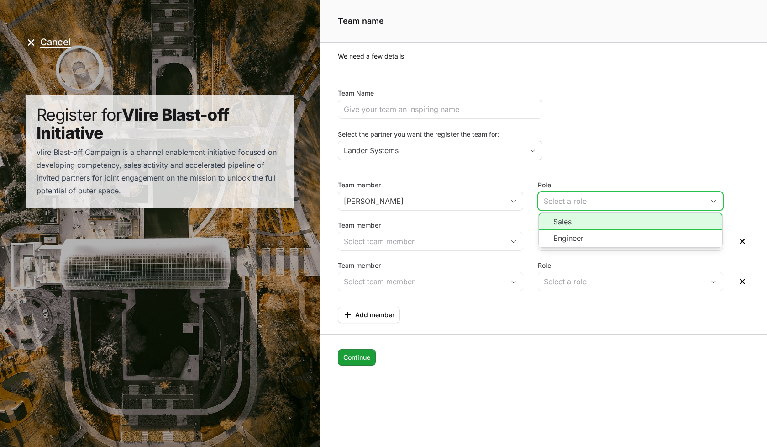
click at [594, 227] on li "Sales" at bounding box center [631, 220] width 184 height 17
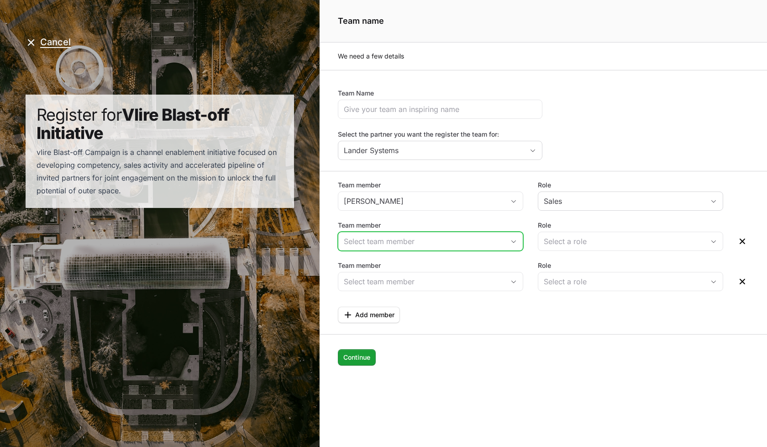
click at [469, 241] on input "Team member" at bounding box center [421, 241] width 166 height 18
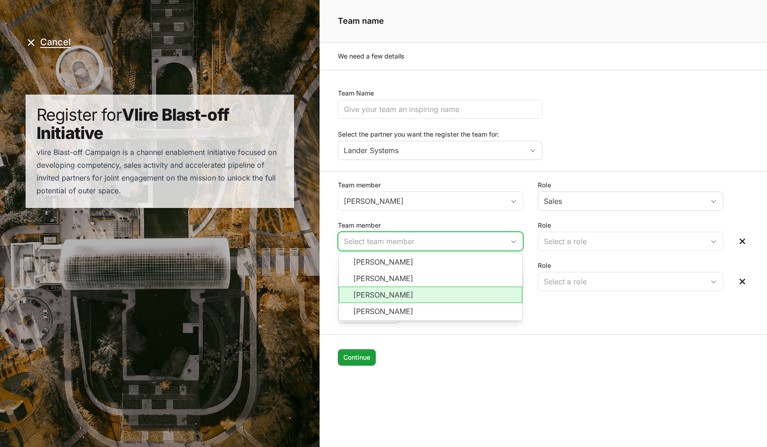
drag, startPoint x: 432, startPoint y: 290, endPoint x: 490, endPoint y: 283, distance: 58.4
click at [433, 290] on li "[PERSON_NAME]" at bounding box center [431, 294] width 184 height 16
type input "[PERSON_NAME]"
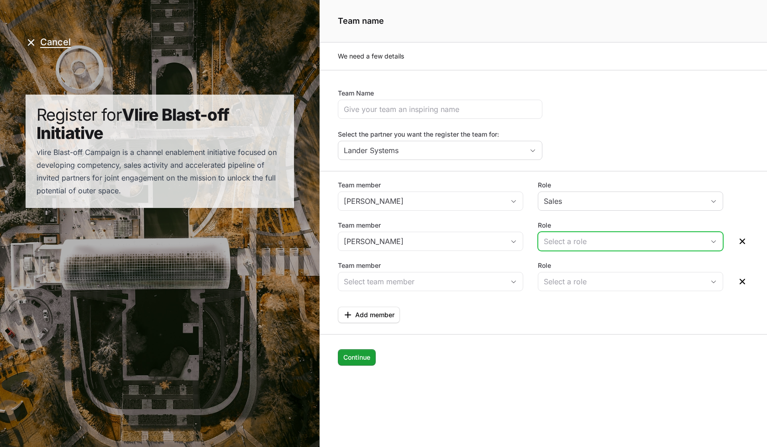
click at [612, 247] on button "Select a role" at bounding box center [630, 241] width 184 height 18
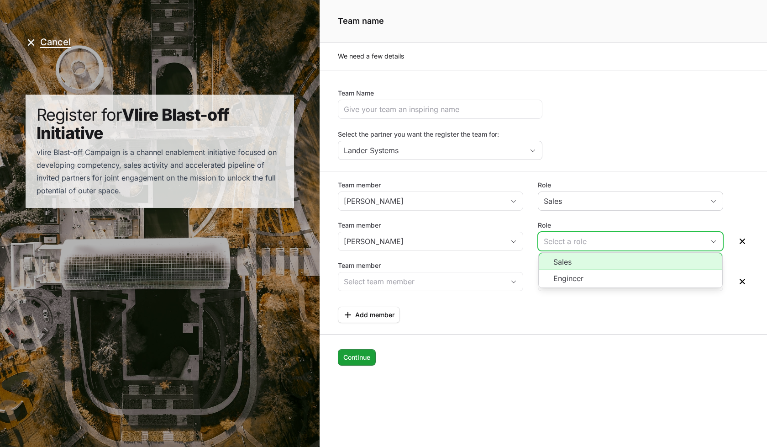
drag, startPoint x: 602, startPoint y: 265, endPoint x: 511, endPoint y: 257, distance: 91.3
click at [601, 265] on li "Sales" at bounding box center [631, 261] width 184 height 17
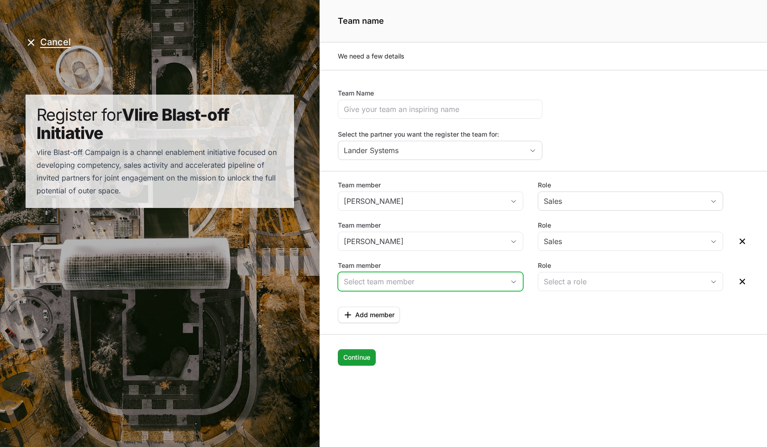
click at [456, 281] on input "Team member" at bounding box center [421, 281] width 166 height 18
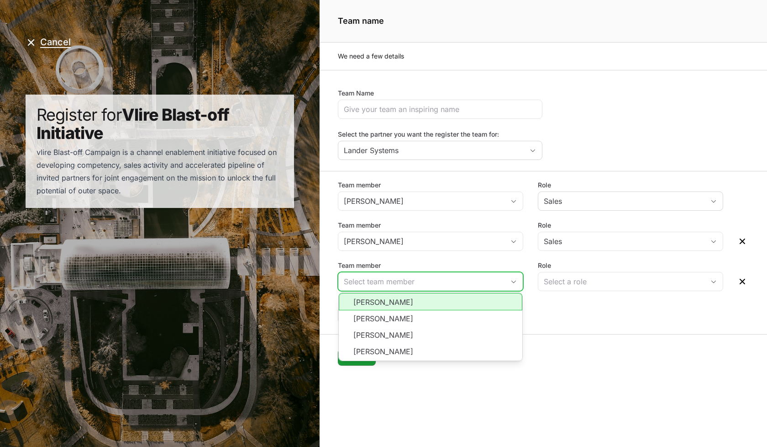
drag, startPoint x: 435, startPoint y: 302, endPoint x: 445, endPoint y: 301, distance: 9.7
click at [436, 302] on li "[PERSON_NAME]" at bounding box center [431, 301] width 184 height 17
type input "[PERSON_NAME]"
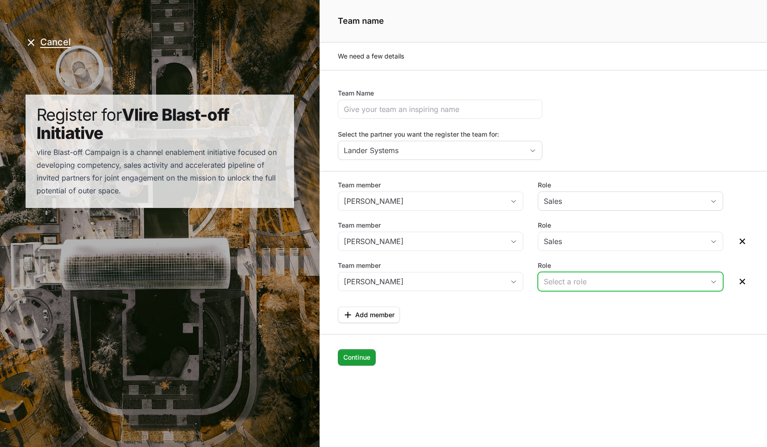
click at [597, 280] on div "Select a role" at bounding box center [624, 281] width 161 height 11
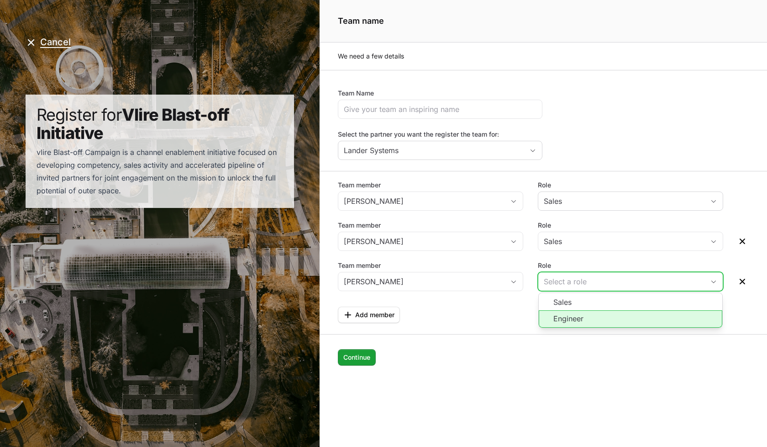
click at [588, 314] on li "Engineer" at bounding box center [631, 318] width 184 height 17
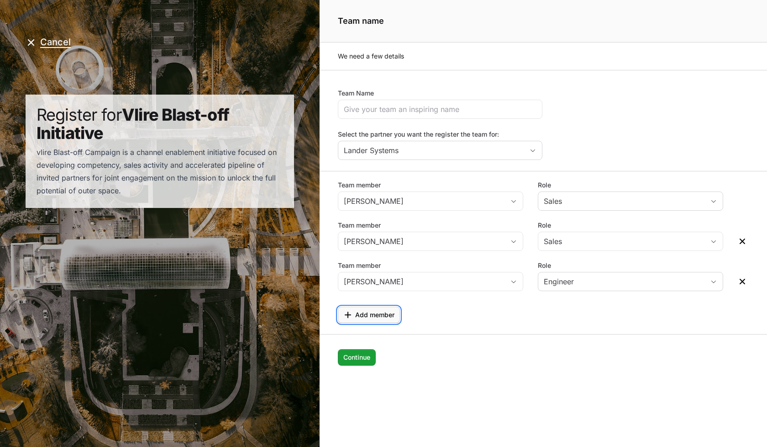
click at [381, 312] on span "Add member" at bounding box center [374, 314] width 39 height 11
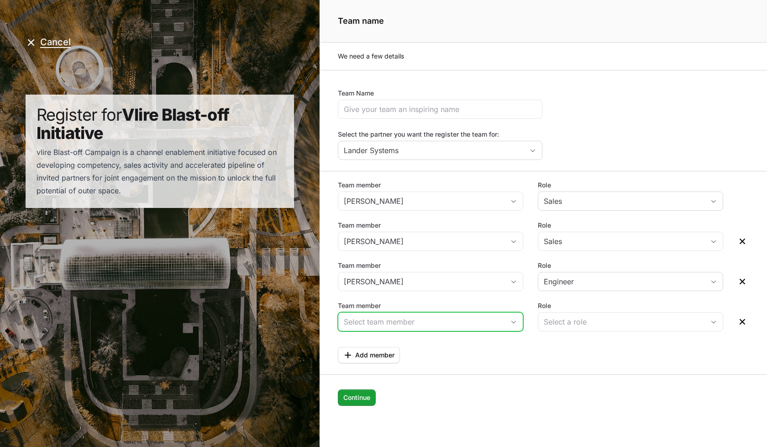
click at [416, 322] on input "Team member" at bounding box center [421, 321] width 166 height 18
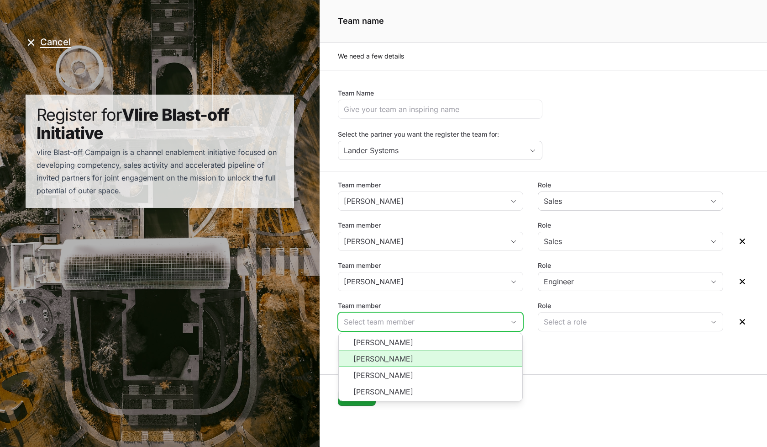
click at [430, 358] on li "Timothy Greig" at bounding box center [431, 358] width 184 height 16
type input "Timothy Greig"
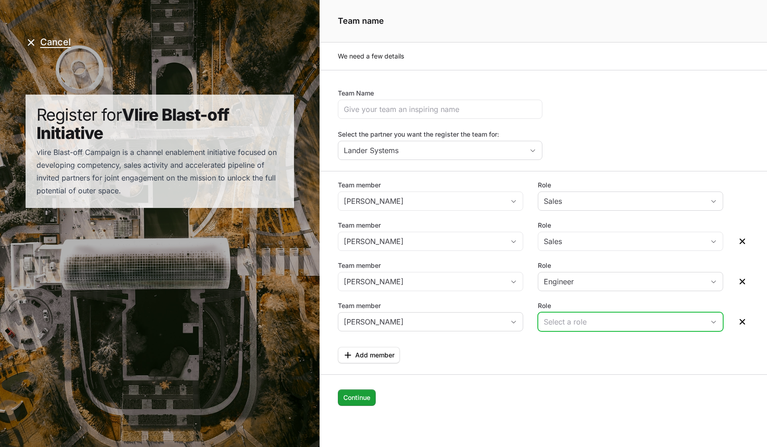
click at [576, 319] on div "Select a role" at bounding box center [624, 321] width 161 height 11
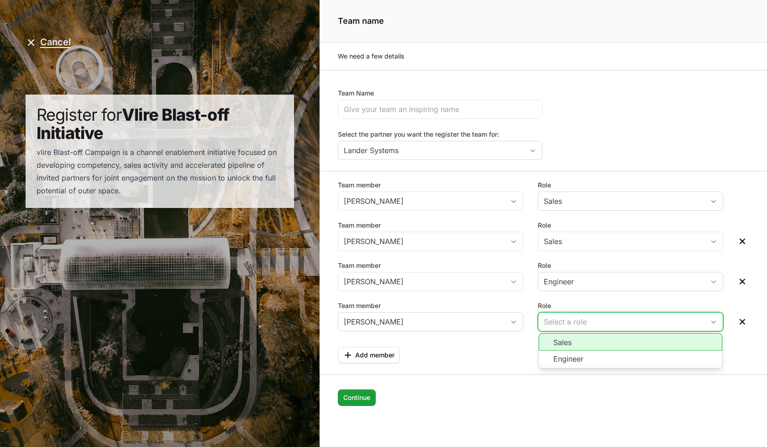
click at [566, 349] on li "Sales" at bounding box center [631, 341] width 184 height 17
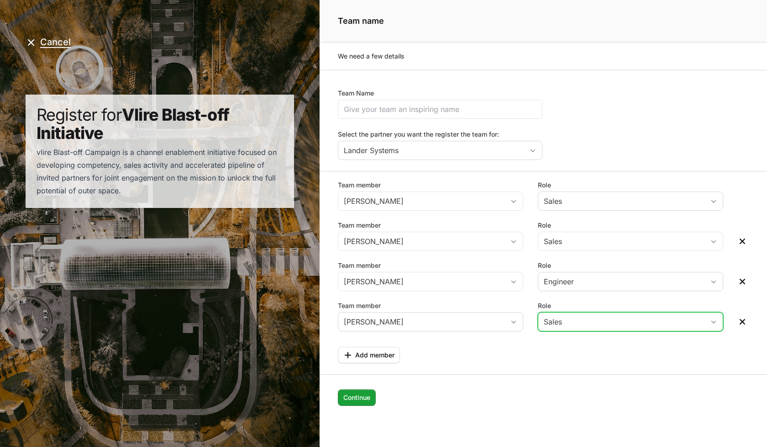
click at [571, 317] on div "Sales" at bounding box center [624, 321] width 161 height 11
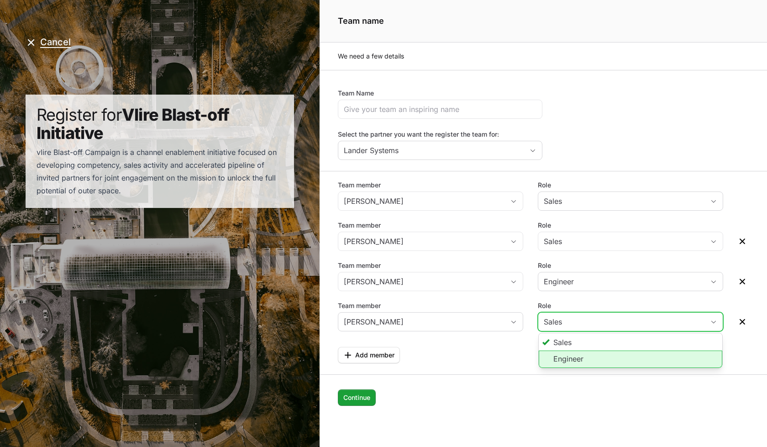
click at [569, 356] on li "Engineer" at bounding box center [631, 358] width 184 height 17
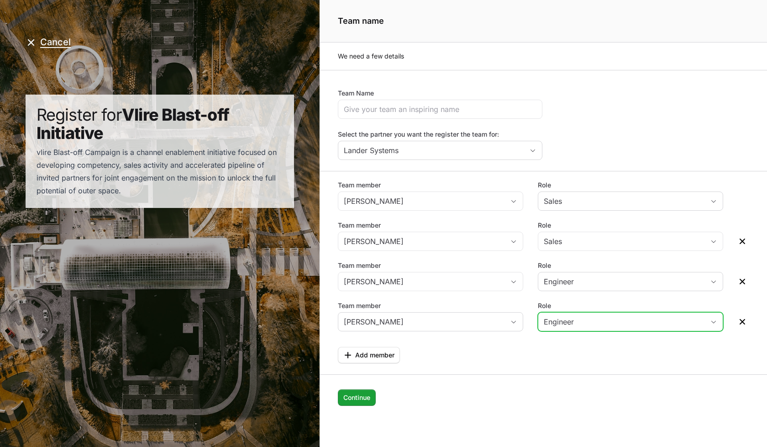
click at [569, 358] on div "Add member Add member" at bounding box center [543, 352] width 411 height 22
click at [438, 111] on input "Team Name" at bounding box center [440, 109] width 193 height 11
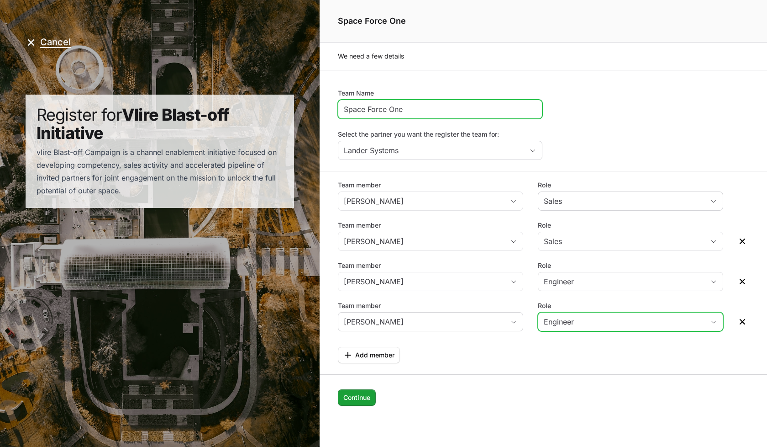
type input "Space Force One"
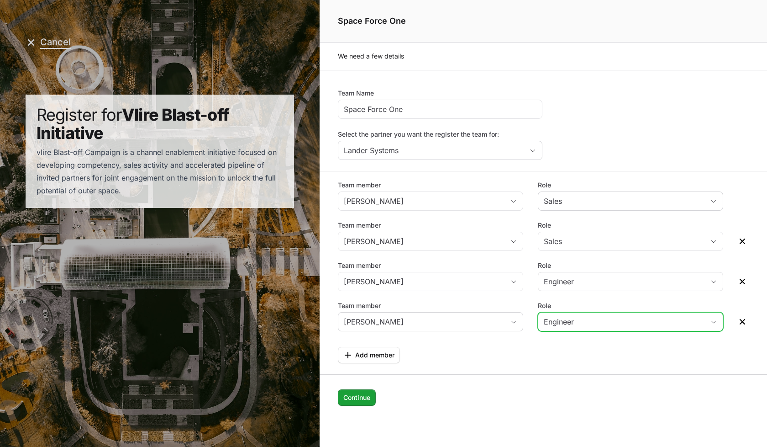
click at [58, 40] on button "Cancel" at bounding box center [48, 42] width 45 height 11
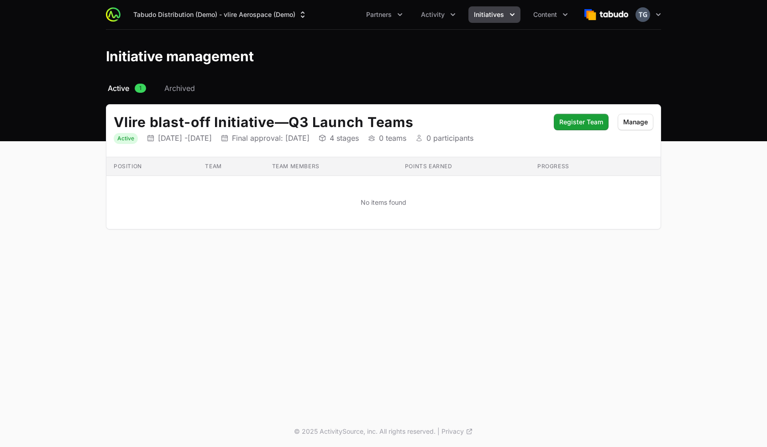
click at [496, 13] on span "Initiatives" at bounding box center [489, 14] width 30 height 9
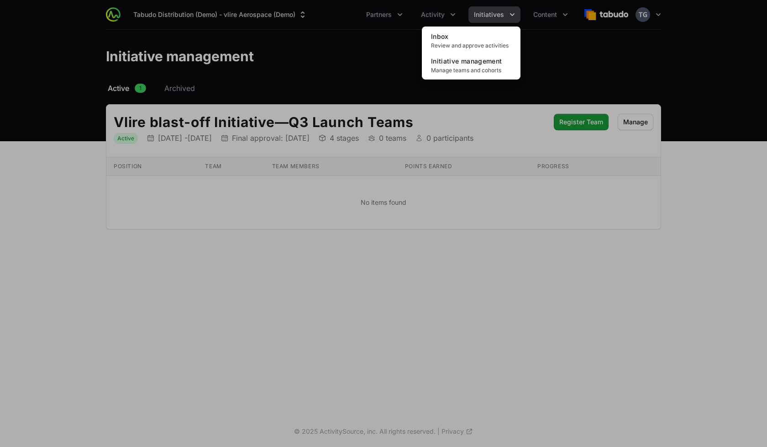
click at [496, 13] on div "Initiatives menu" at bounding box center [383, 223] width 767 height 447
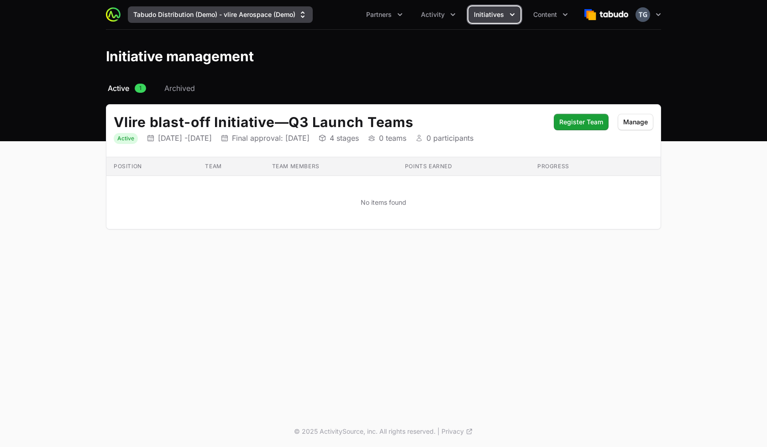
click at [285, 15] on button "Tabudo Distribution (Demo) - vlire Aerospace (Demo)" at bounding box center [220, 14] width 185 height 16
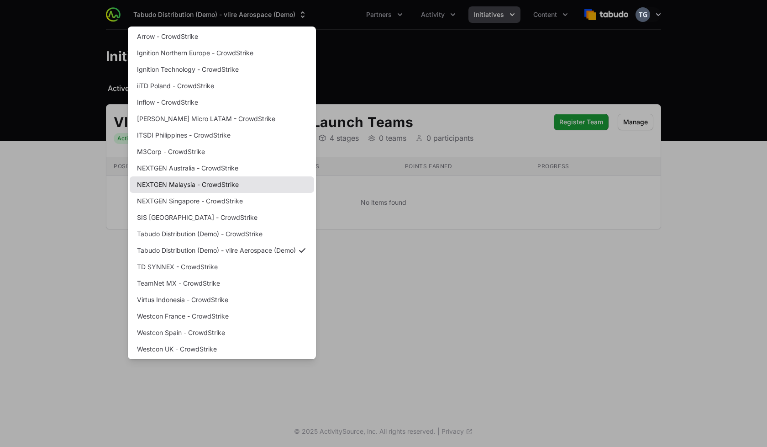
click at [246, 188] on link "NEXTGEN Malaysia - CrowdStrike" at bounding box center [222, 184] width 184 height 16
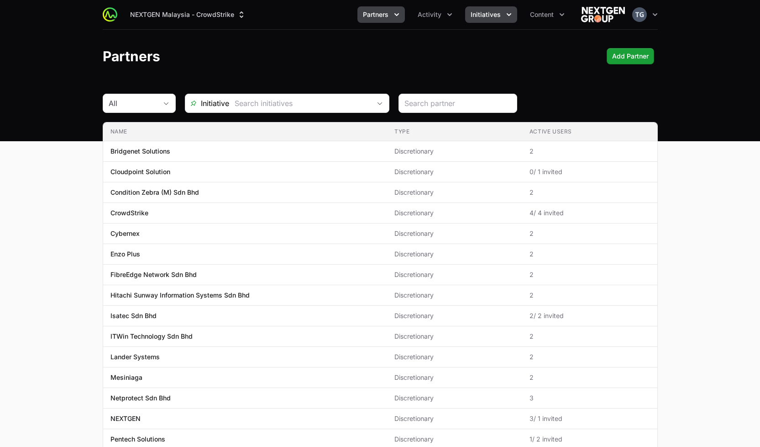
click at [502, 21] on button "Initiatives" at bounding box center [491, 14] width 52 height 16
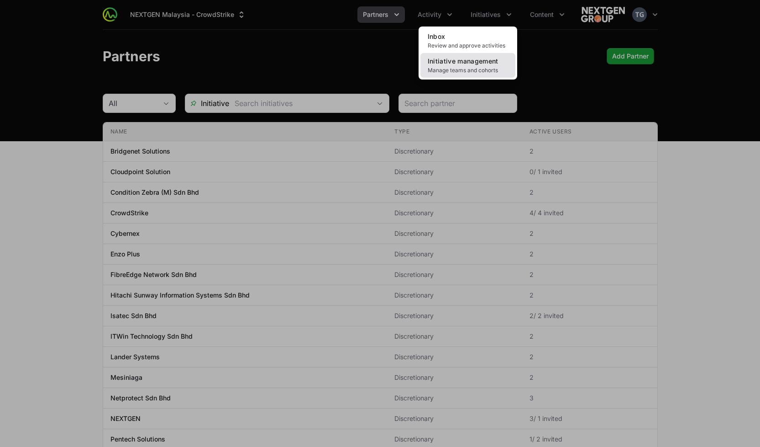
click at [485, 67] on span "Manage teams and cohorts" at bounding box center [468, 70] width 80 height 7
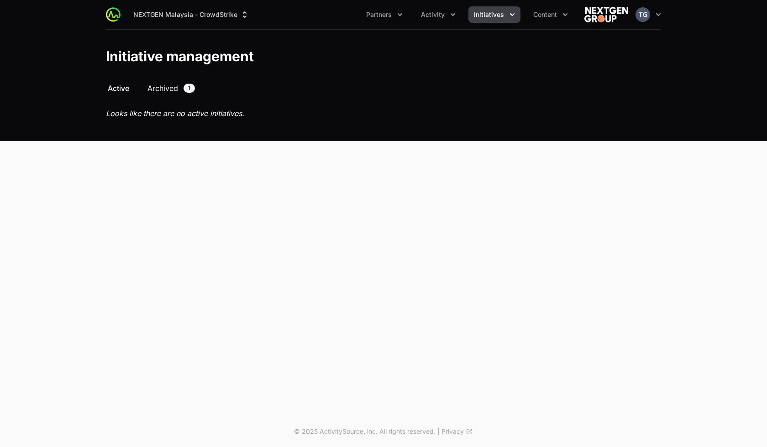
click at [156, 89] on span "Archived" at bounding box center [163, 88] width 31 height 11
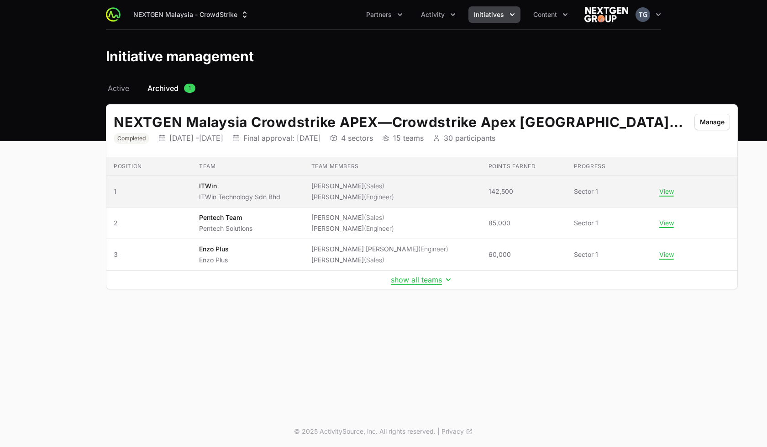
click at [245, 189] on p "ITWin" at bounding box center [239, 185] width 81 height 9
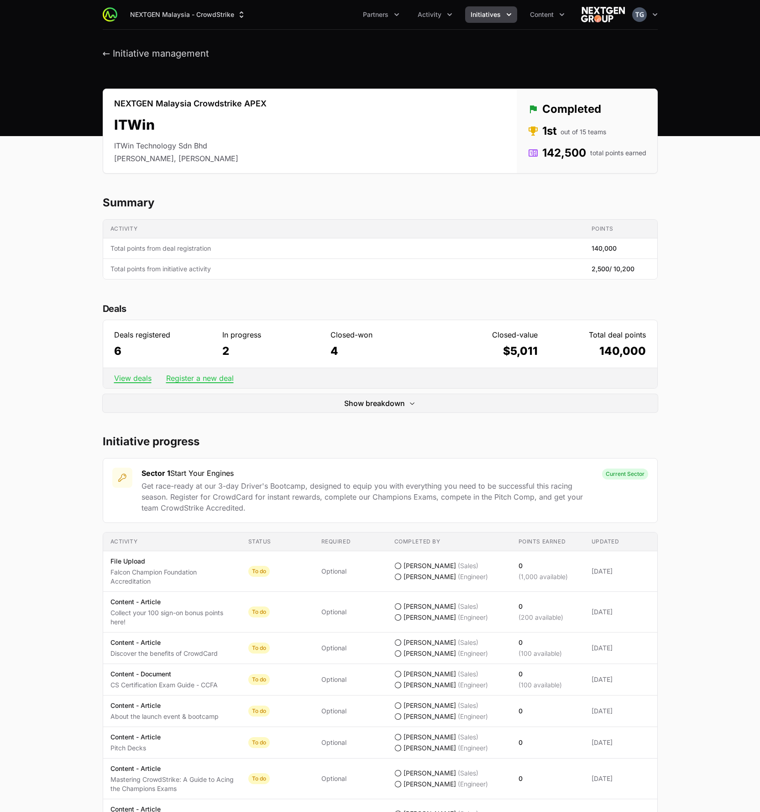
click at [312, 58] on div "← Initiative management" at bounding box center [380, 53] width 555 height 11
click at [482, 14] on span "Initiatives" at bounding box center [486, 14] width 30 height 9
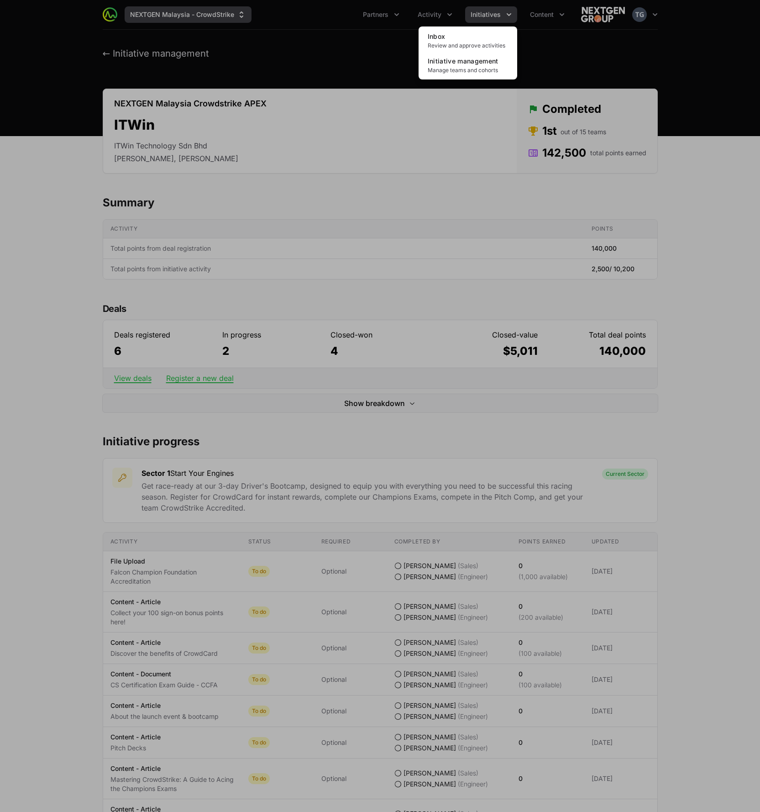
click at [163, 12] on div "Initiatives menu" at bounding box center [380, 406] width 760 height 812
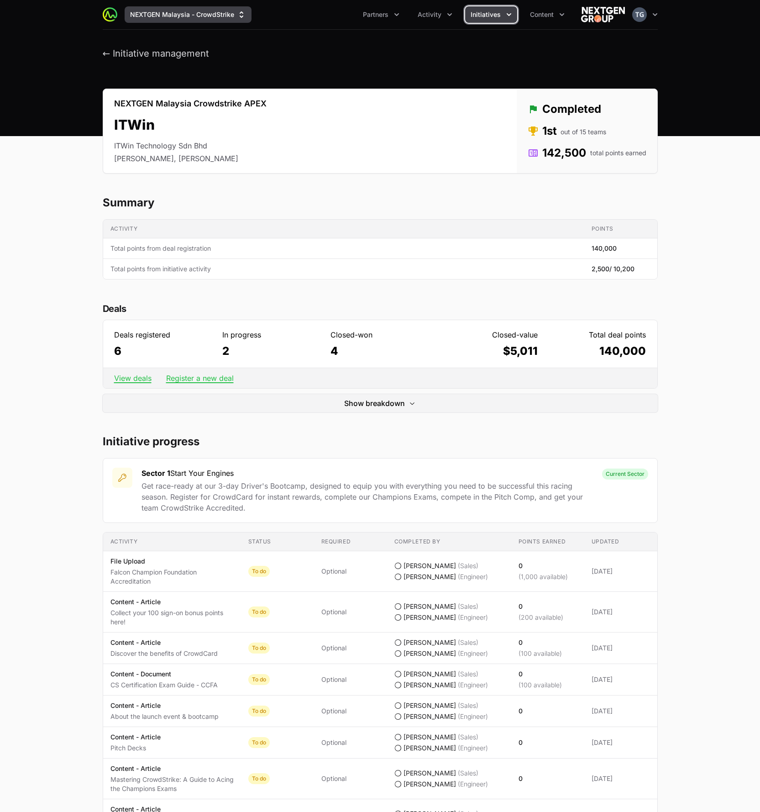
click at [166, 14] on button "NEXTGEN Malaysia - CrowdStrike" at bounding box center [188, 14] width 127 height 16
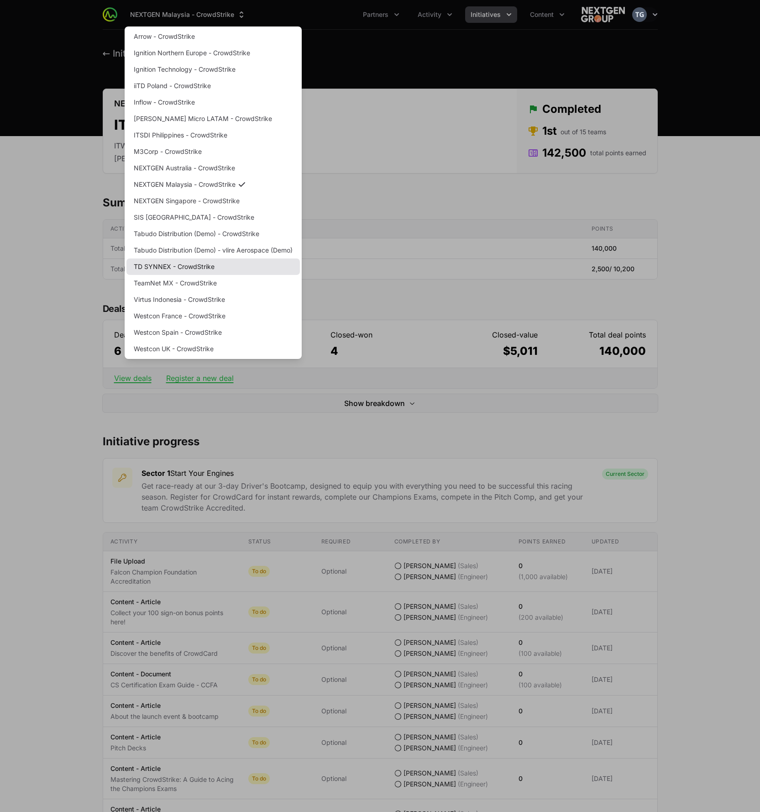
click at [186, 266] on link "TD SYNNEX - CrowdStrike" at bounding box center [214, 266] width 174 height 16
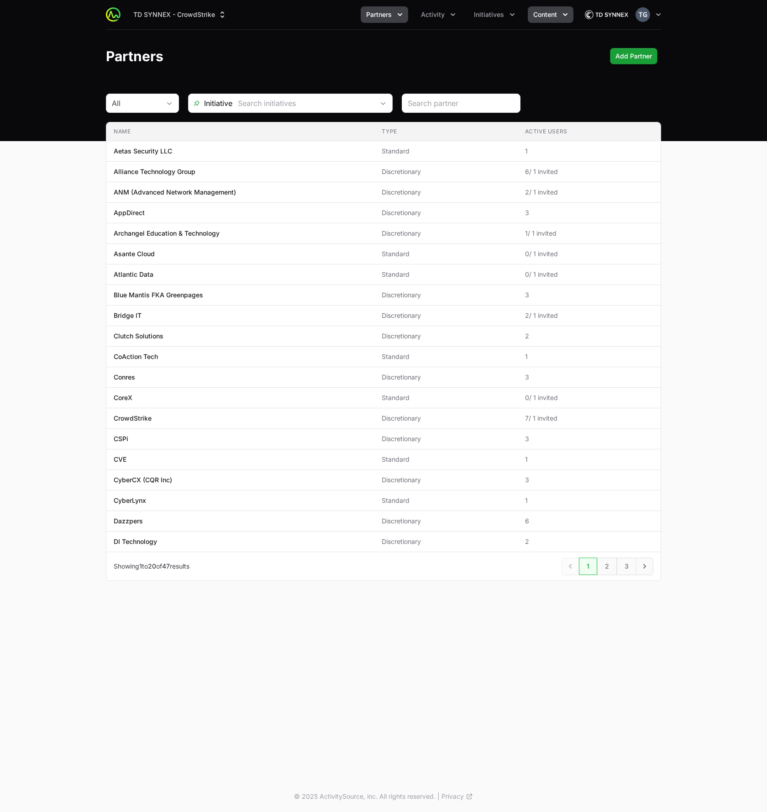
click at [559, 18] on button "Content" at bounding box center [551, 14] width 46 height 16
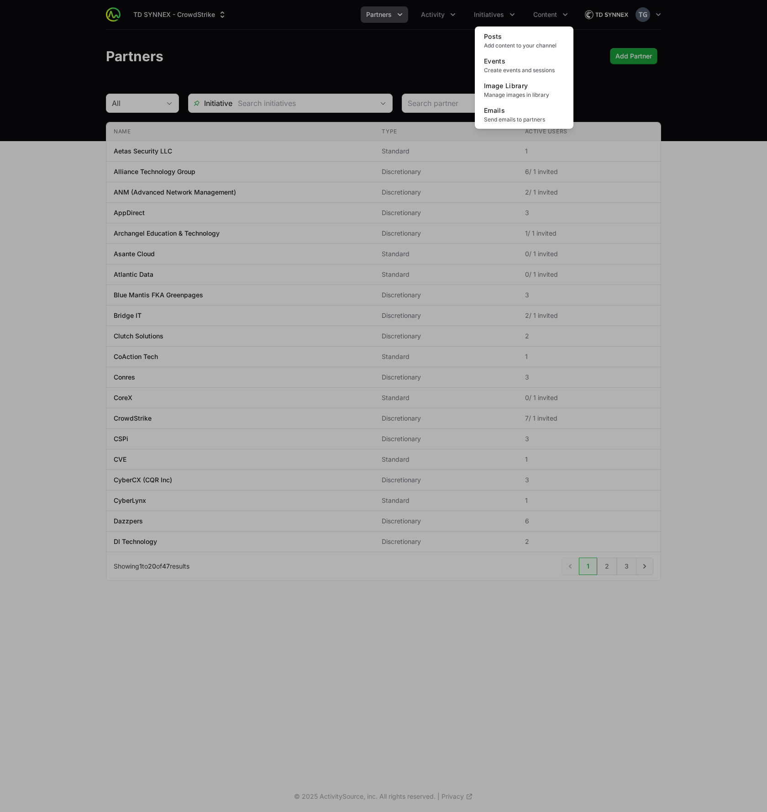
click at [494, 11] on div "Content menu" at bounding box center [383, 406] width 767 height 812
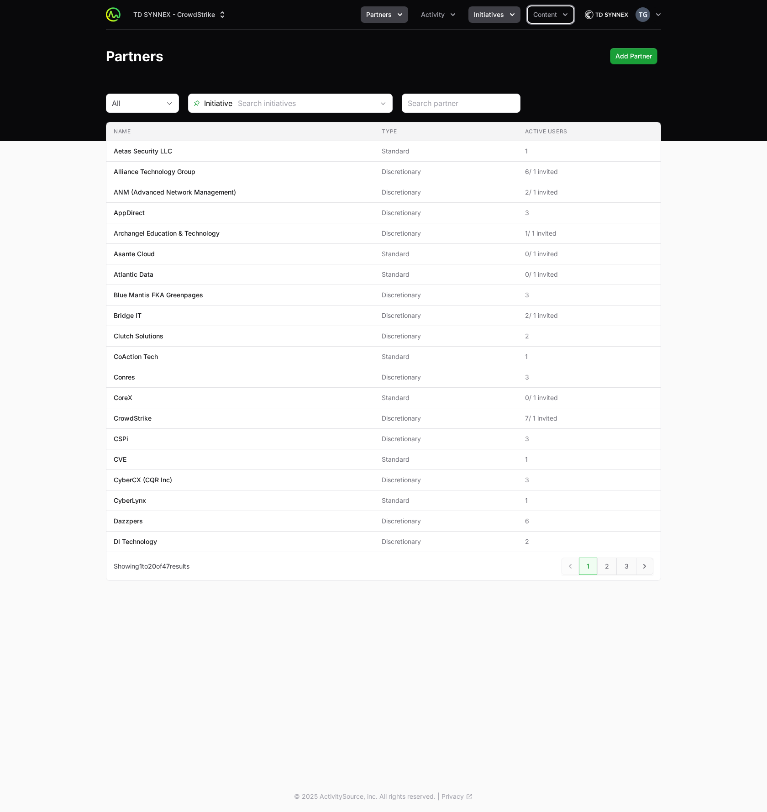
click at [494, 13] on span "Initiatives" at bounding box center [489, 14] width 30 height 9
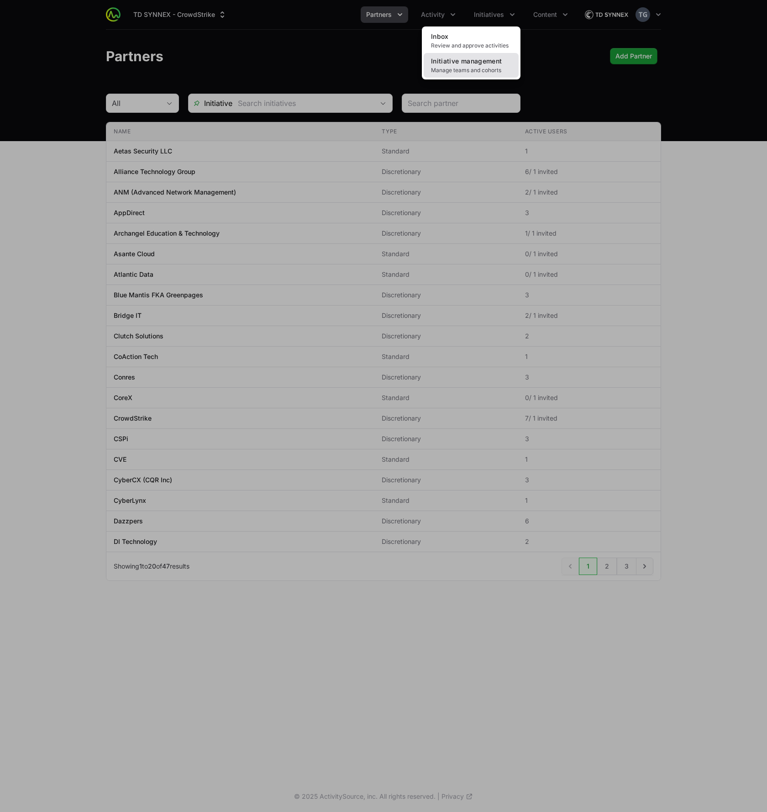
click at [484, 69] on span "Manage teams and cohorts" at bounding box center [471, 70] width 80 height 7
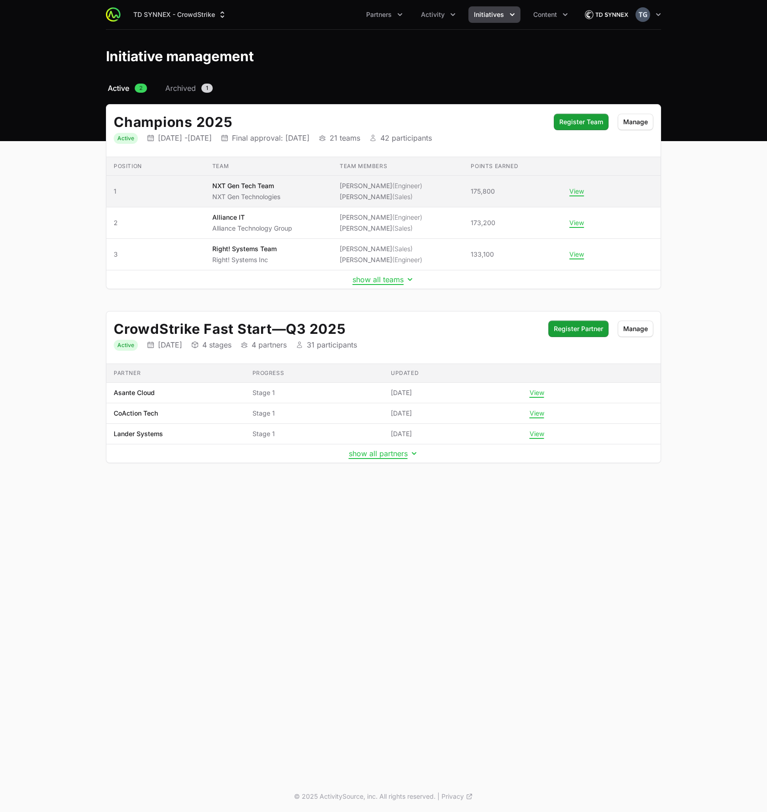
click at [304, 187] on span "NXT Gen Tech Team NXT Gen Technologies" at bounding box center [268, 191] width 113 height 20
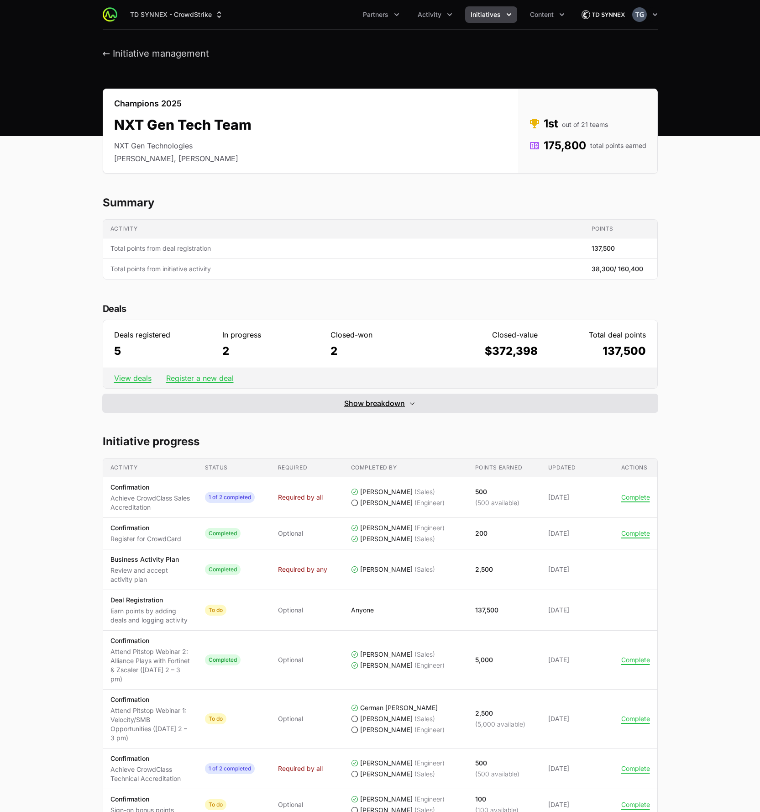
click at [351, 401] on span "Show breakdown" at bounding box center [374, 403] width 61 height 11
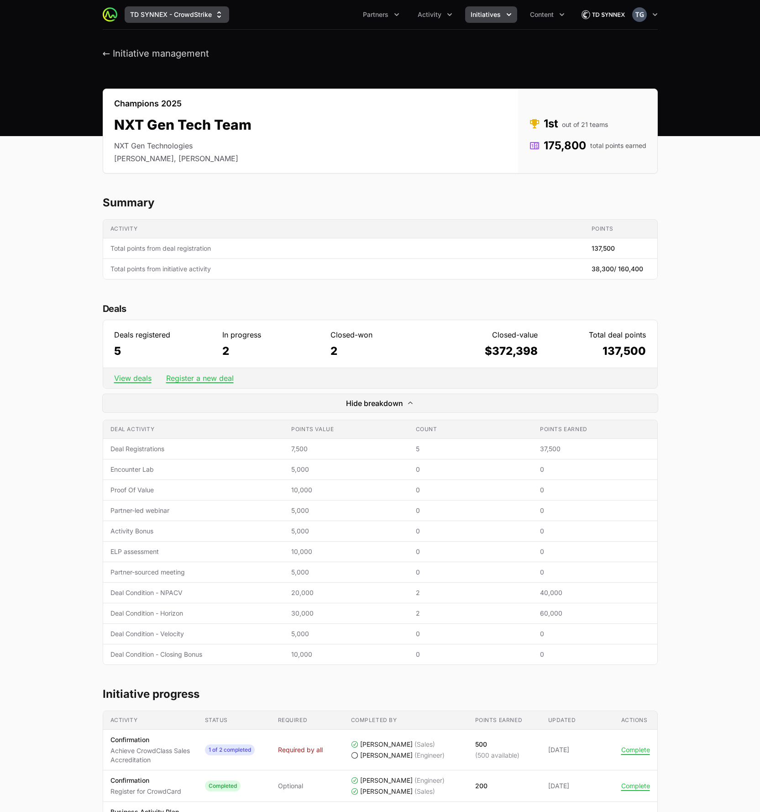
click at [166, 16] on button "TD SYNNEX - CrowdStrike" at bounding box center [177, 14] width 105 height 16
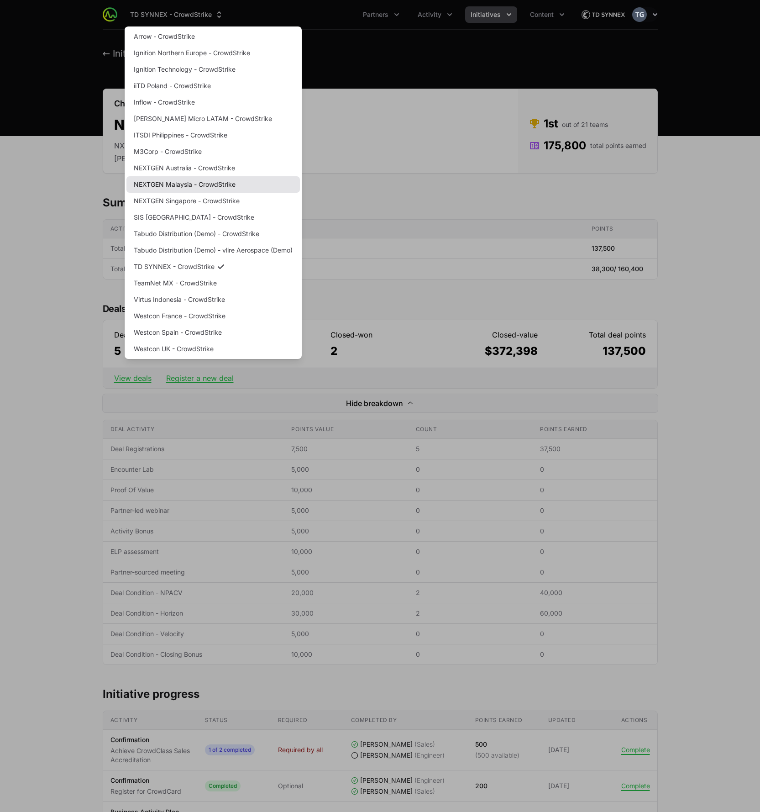
click at [195, 188] on link "NEXTGEN Malaysia - CrowdStrike" at bounding box center [214, 184] width 174 height 16
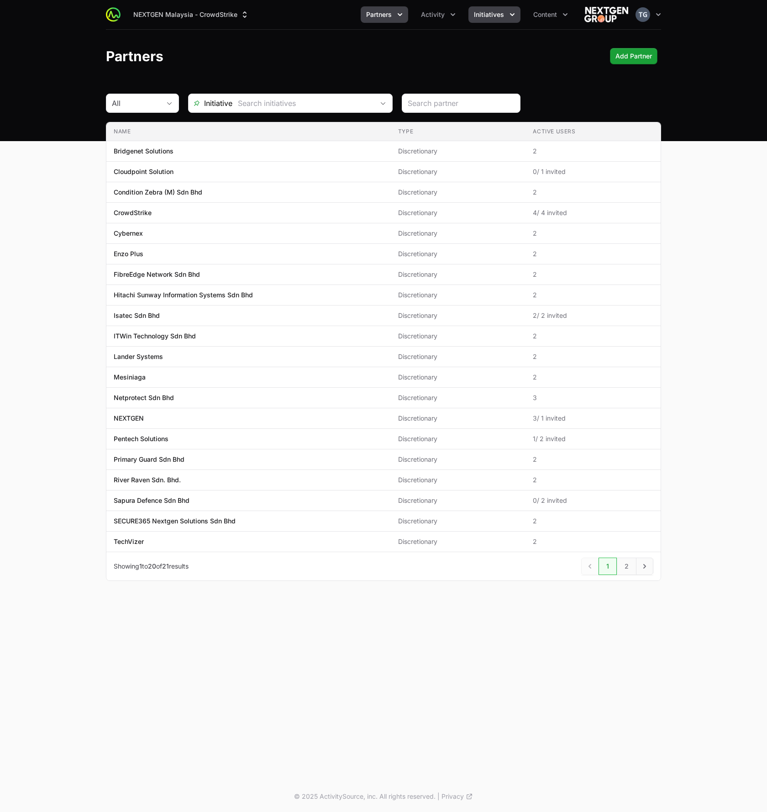
click at [478, 11] on span "Initiatives" at bounding box center [489, 14] width 30 height 9
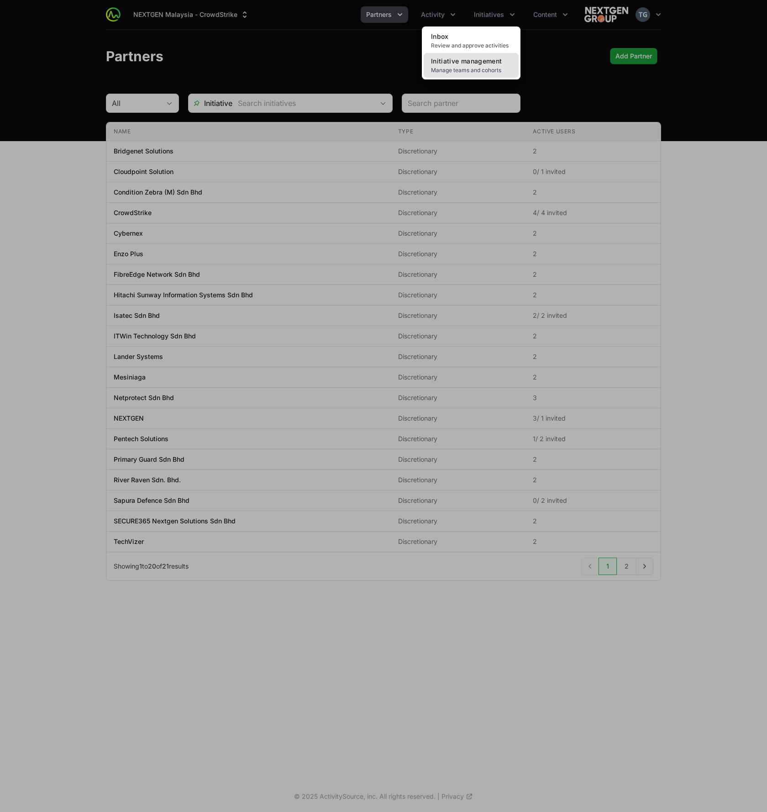
click at [484, 67] on span "Manage teams and cohorts" at bounding box center [471, 70] width 80 height 7
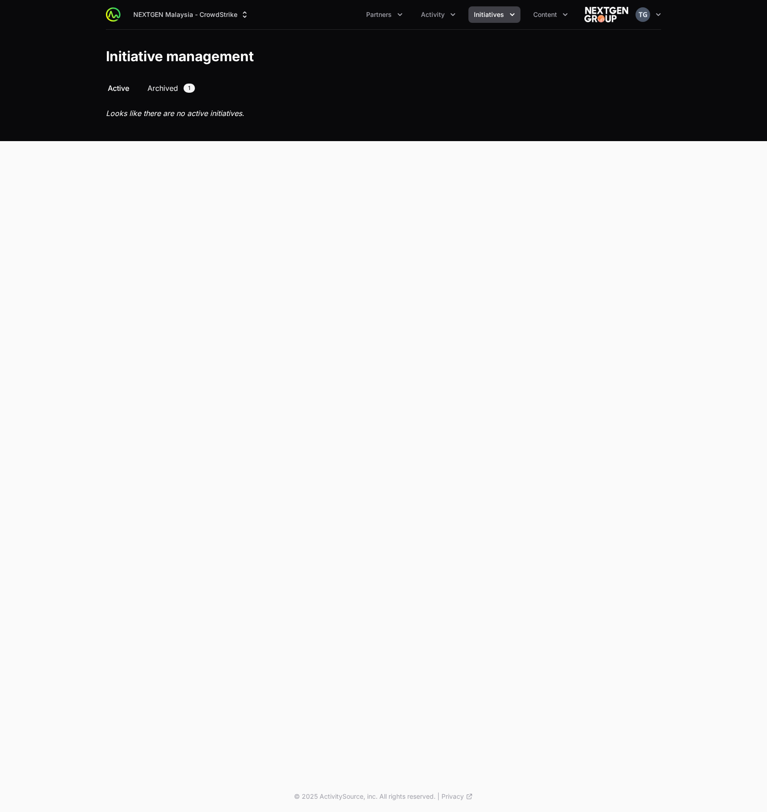
click at [165, 85] on span "Archived" at bounding box center [163, 88] width 31 height 11
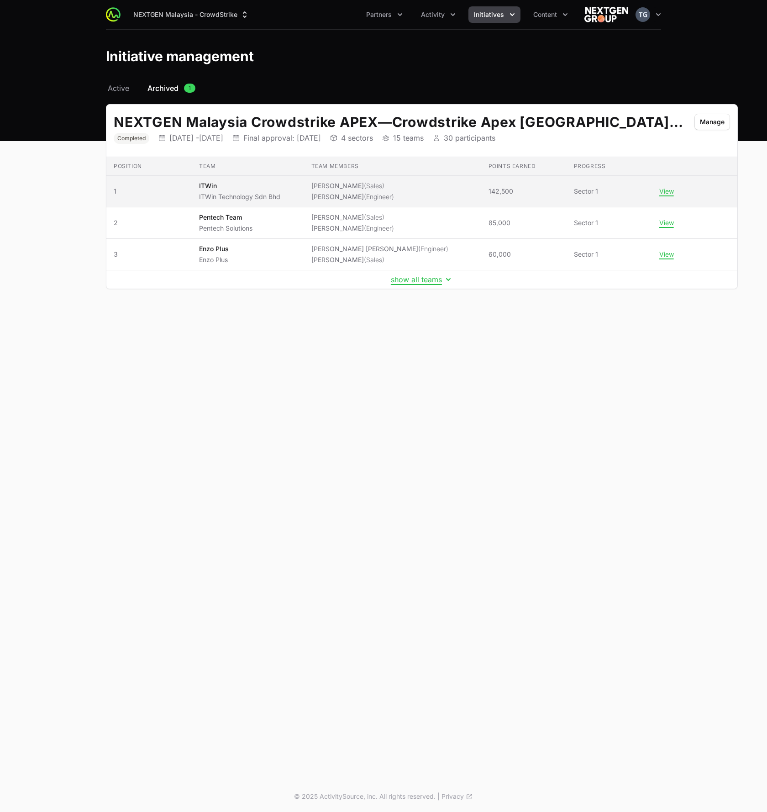
click at [574, 190] on span "Sector 1" at bounding box center [609, 191] width 71 height 9
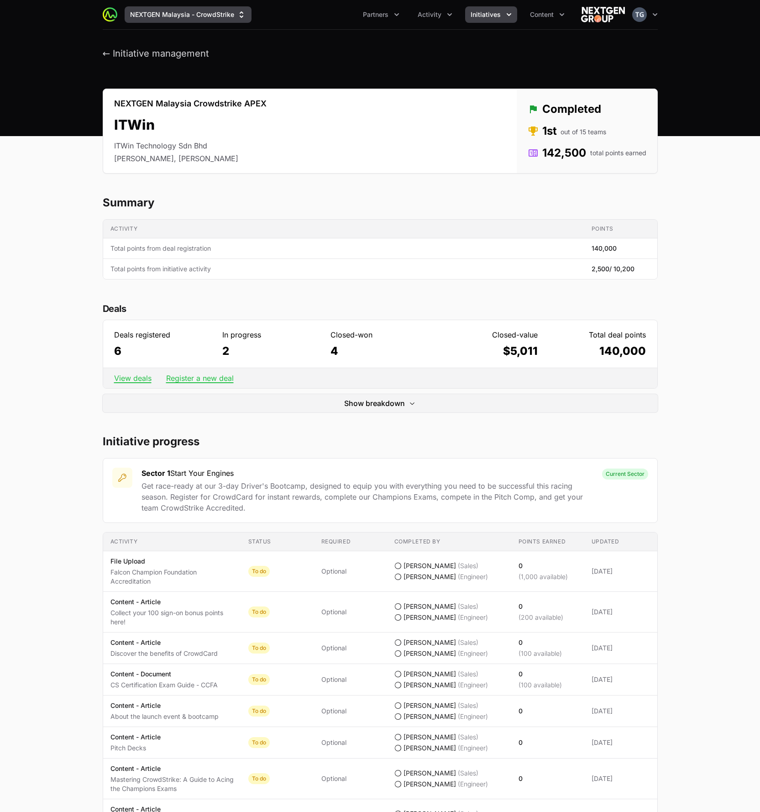
click at [188, 14] on button "NEXTGEN Malaysia - CrowdStrike" at bounding box center [188, 14] width 127 height 16
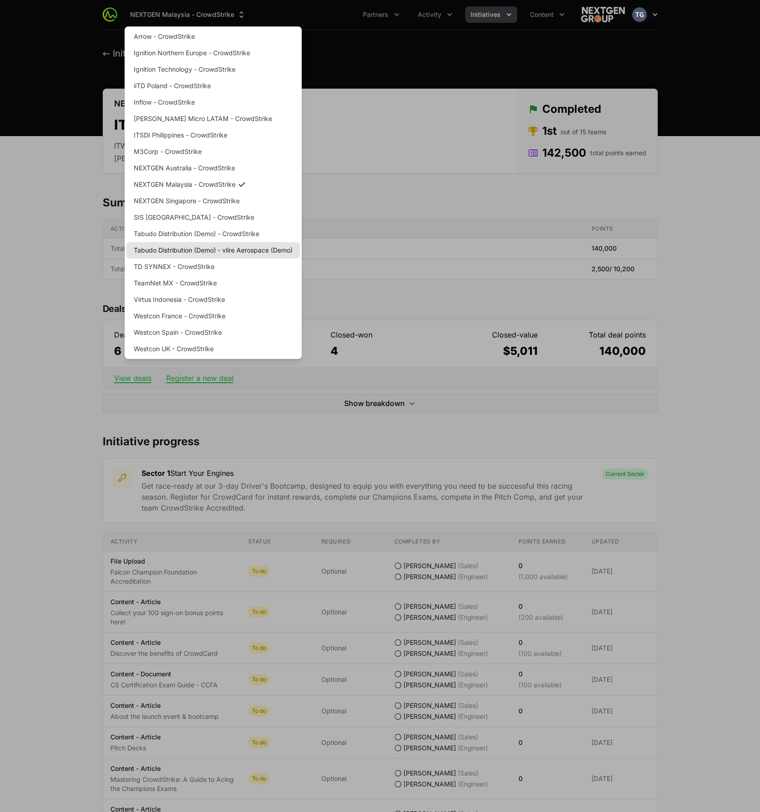
click at [256, 252] on link "Tabudo Distribution (Demo) - vlire Aerospace (Demo)" at bounding box center [214, 250] width 174 height 16
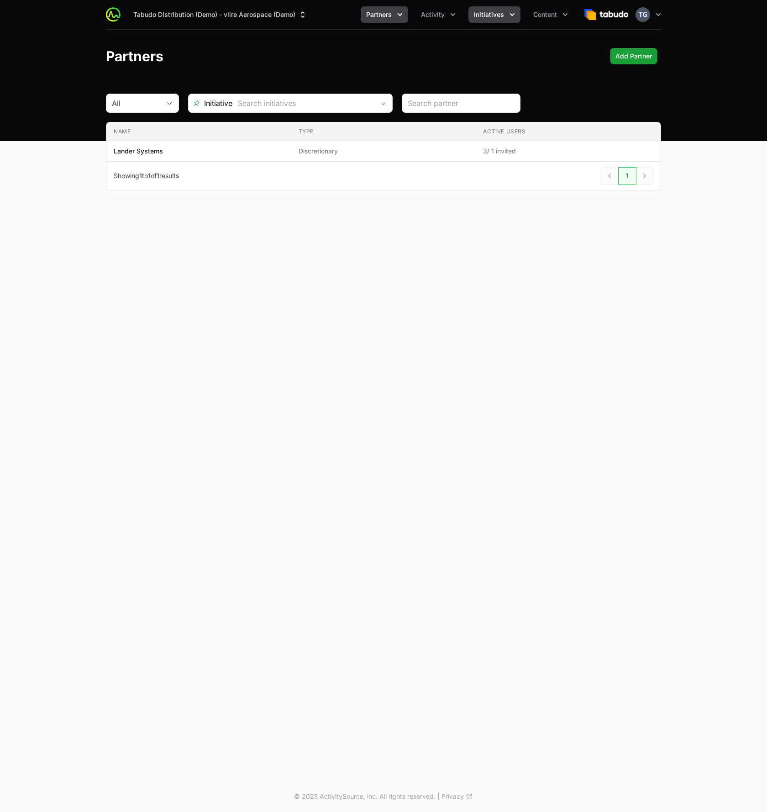
click at [485, 6] on button "Initiatives" at bounding box center [495, 14] width 52 height 16
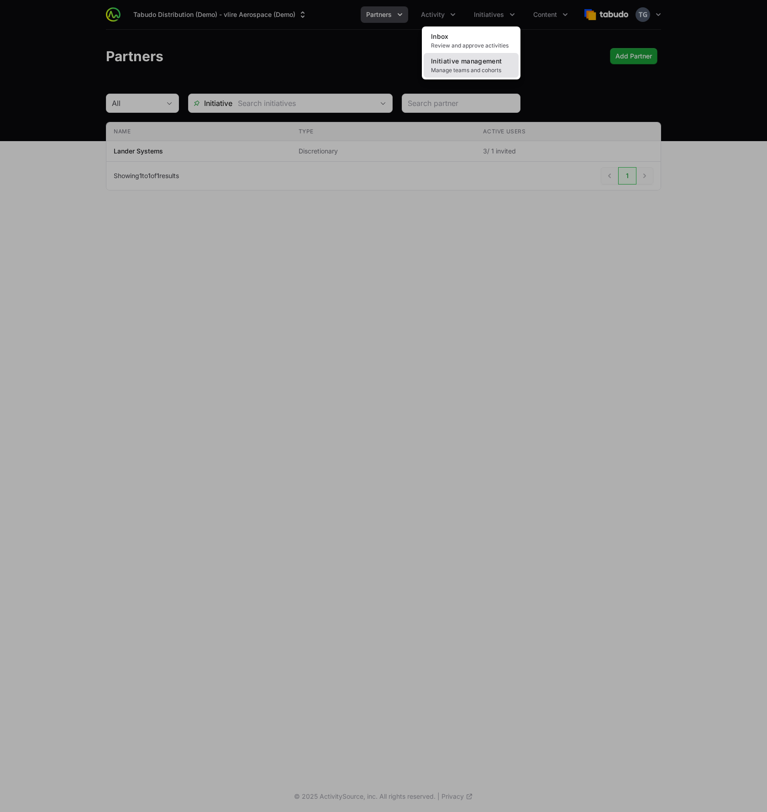
click at [482, 65] on link "Initiative management Manage teams and cohorts" at bounding box center [471, 65] width 95 height 25
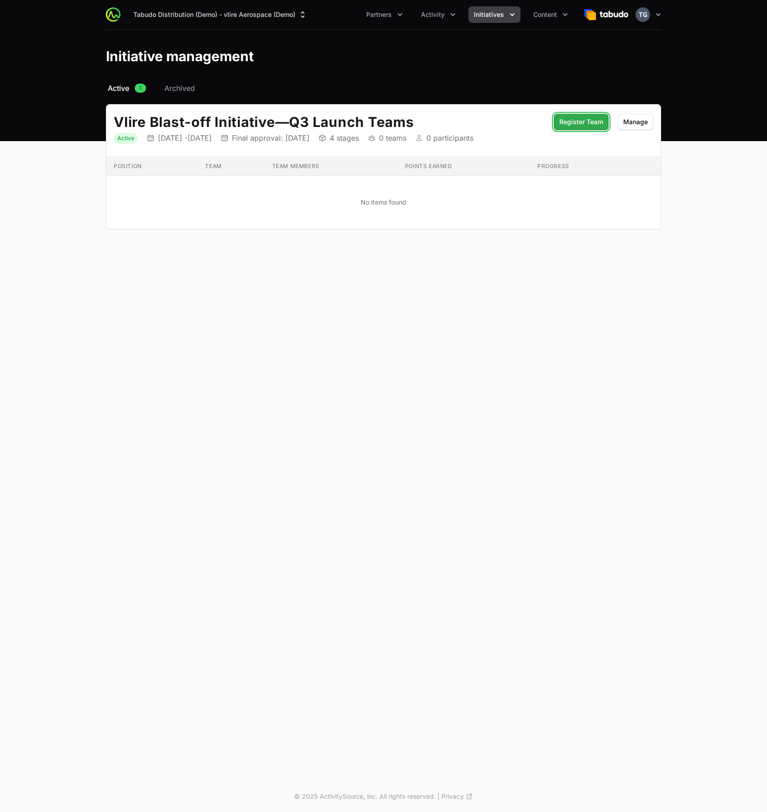
click at [596, 118] on span "Register Team" at bounding box center [581, 121] width 44 height 11
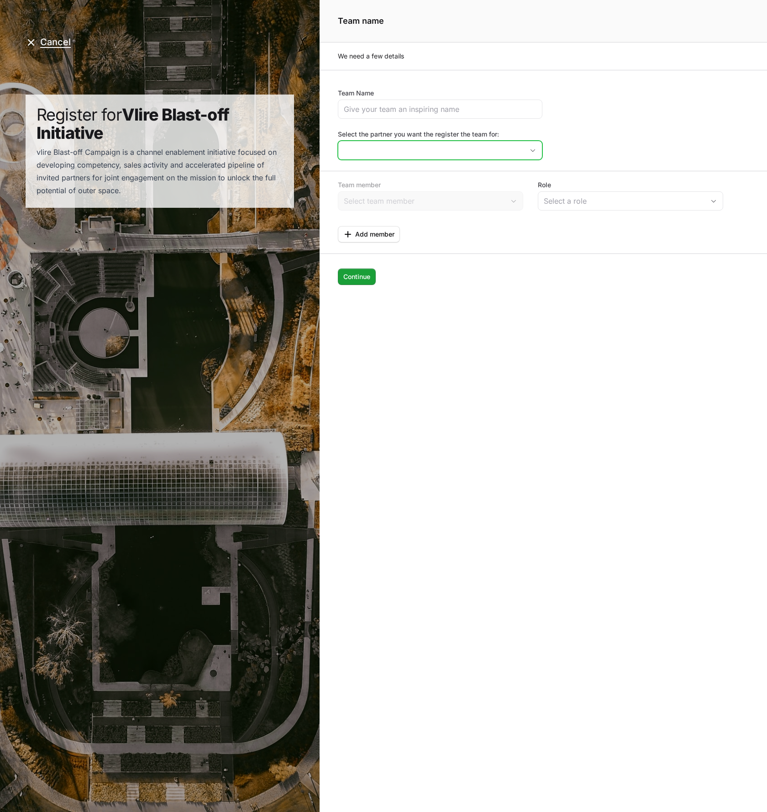
click at [377, 153] on input "Select the partner you want the register the team for:" at bounding box center [430, 150] width 185 height 18
drag, startPoint x: 372, startPoint y: 176, endPoint x: 381, endPoint y: 186, distance: 13.6
click at [372, 176] on li "Lander Systems" at bounding box center [440, 171] width 203 height 18
type input "Lander Systems"
click at [417, 107] on input "Team Name" at bounding box center [440, 109] width 193 height 11
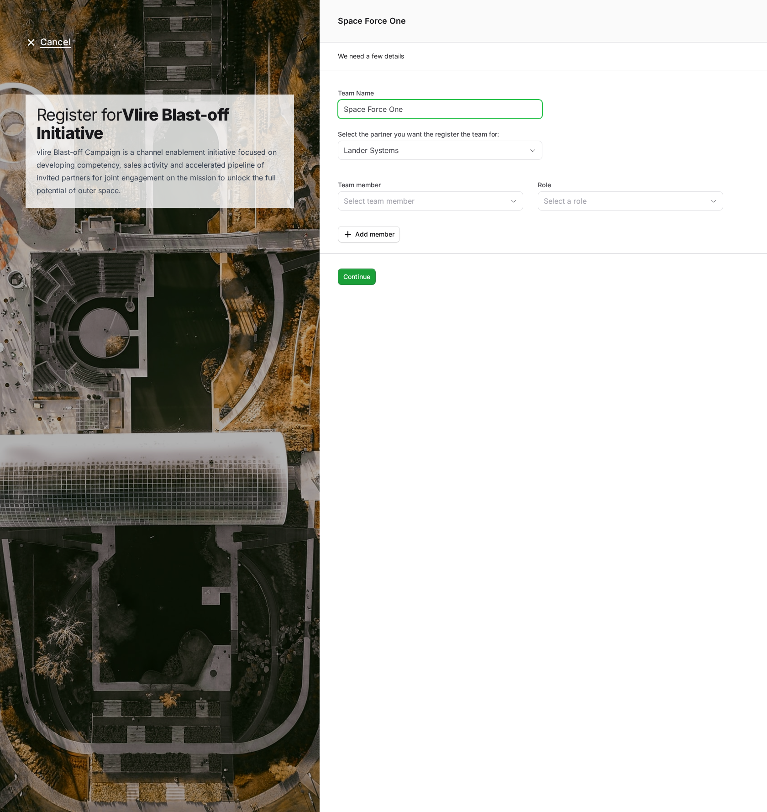
type input "Space Force One"
click at [487, 52] on p "We need a few details" at bounding box center [543, 56] width 411 height 9
click at [348, 204] on input "Team member" at bounding box center [421, 201] width 166 height 18
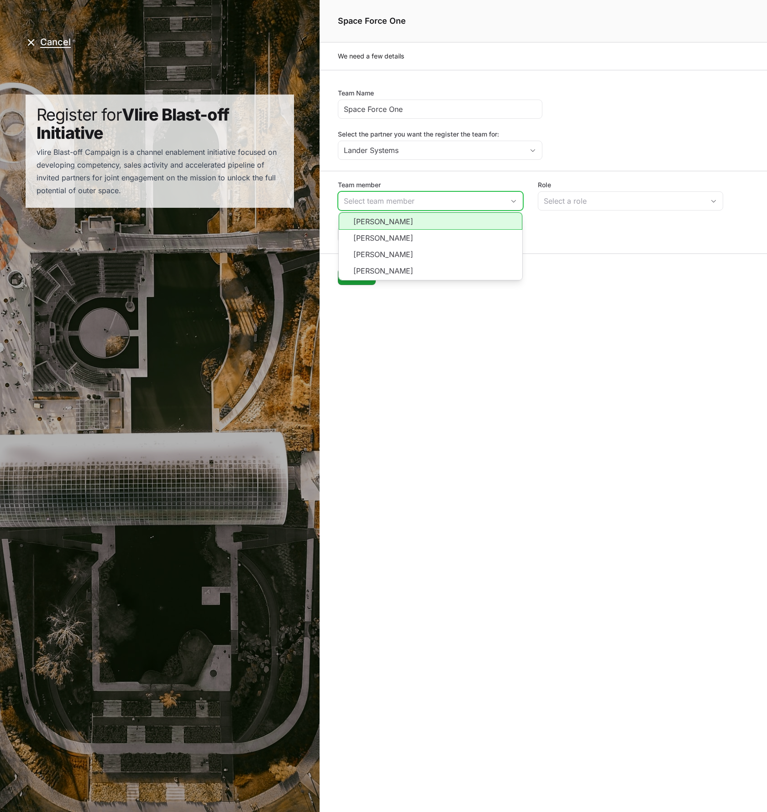
click at [384, 227] on li "Peter Spillane" at bounding box center [431, 220] width 184 height 17
type input "Peter Spillane"
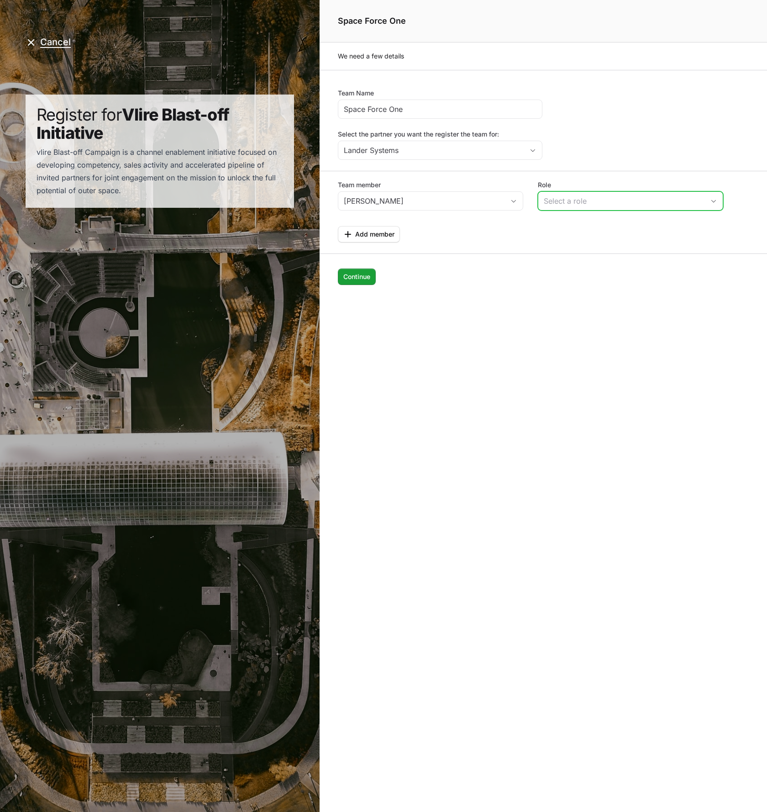
click at [580, 200] on div "Select a role" at bounding box center [624, 200] width 161 height 11
click at [572, 240] on li "Engineer" at bounding box center [631, 238] width 184 height 17
click at [369, 241] on button "Add member Add member" at bounding box center [369, 234] width 62 height 16
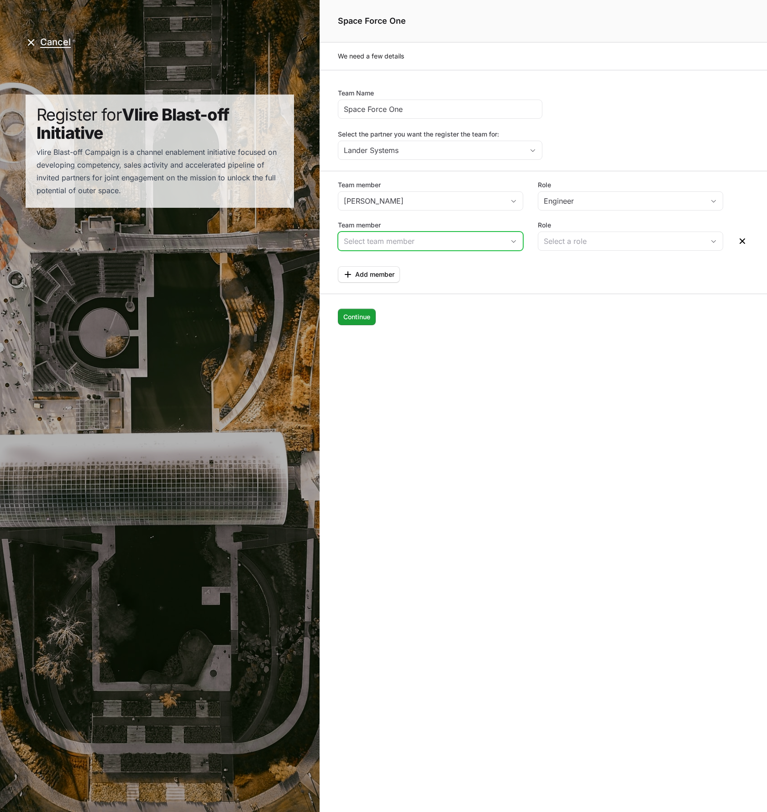
click at [382, 237] on input "Team member" at bounding box center [421, 241] width 166 height 18
click at [450, 277] on li "Timothy Greig" at bounding box center [431, 278] width 184 height 16
type input "Timothy Greig"
click at [587, 233] on button "Select a role" at bounding box center [630, 241] width 184 height 18
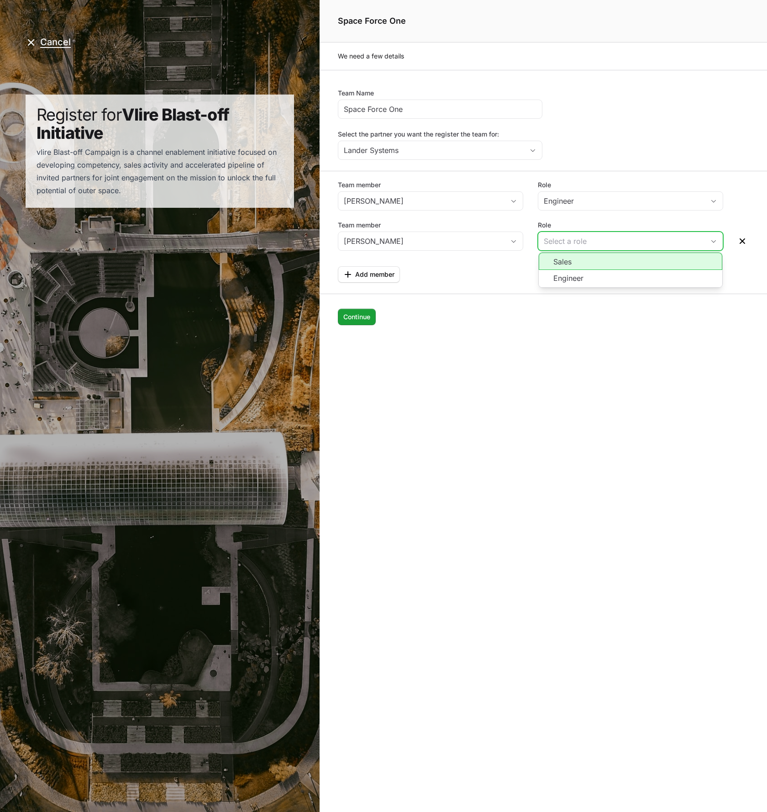
click at [573, 266] on li "Sales" at bounding box center [631, 261] width 184 height 17
click at [373, 286] on form "Team Name Space Force One Select the partner you want the register the team for…" at bounding box center [544, 216] width 448 height 292
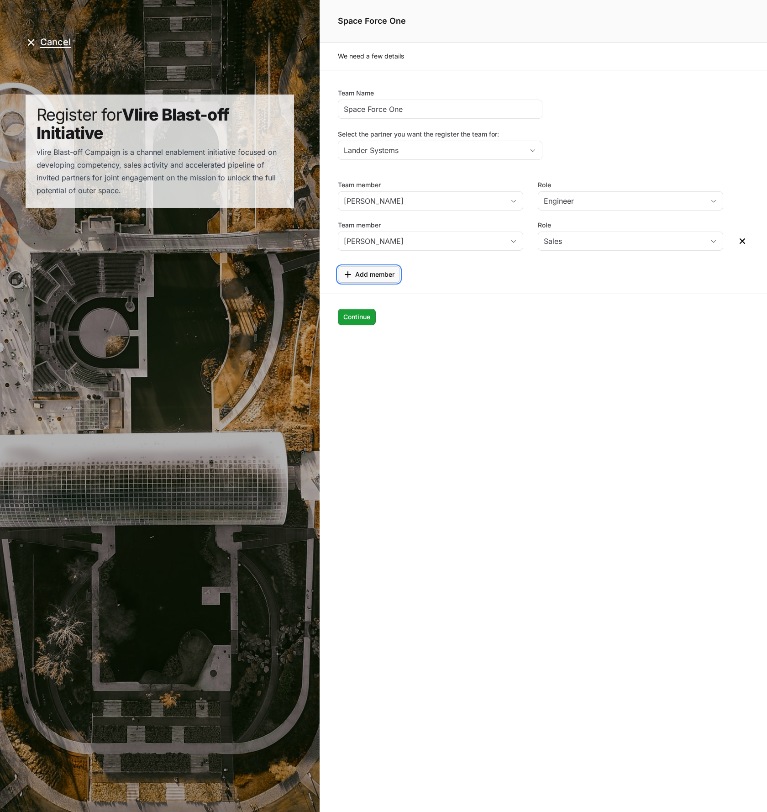
click at [380, 279] on span "Add member" at bounding box center [374, 274] width 39 height 11
click at [398, 279] on input "Team member" at bounding box center [421, 281] width 166 height 18
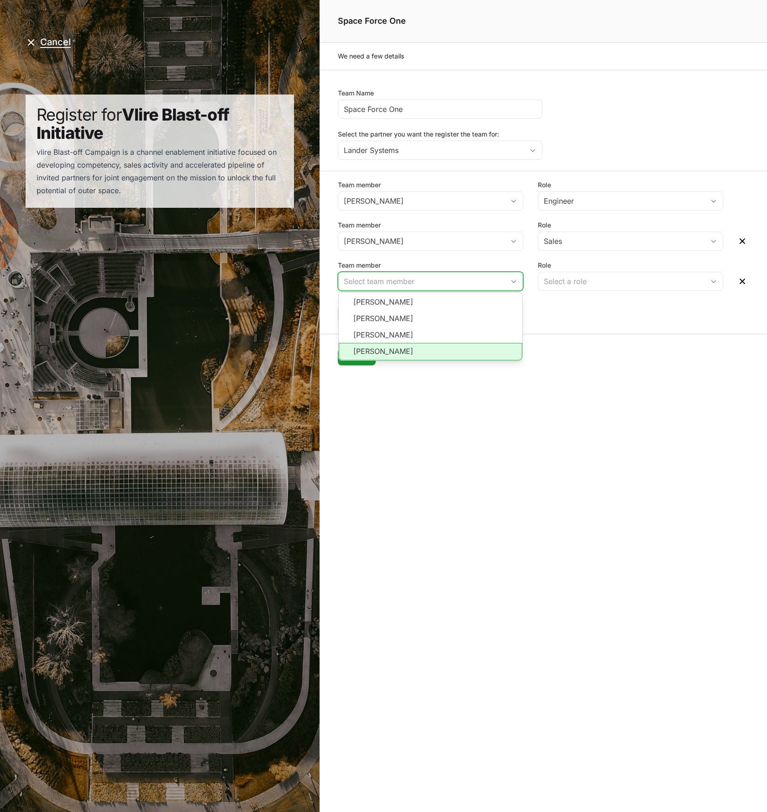
click at [398, 348] on li "Nathaniel Hornblower" at bounding box center [431, 351] width 184 height 17
type input "Nathaniel Hornblower"
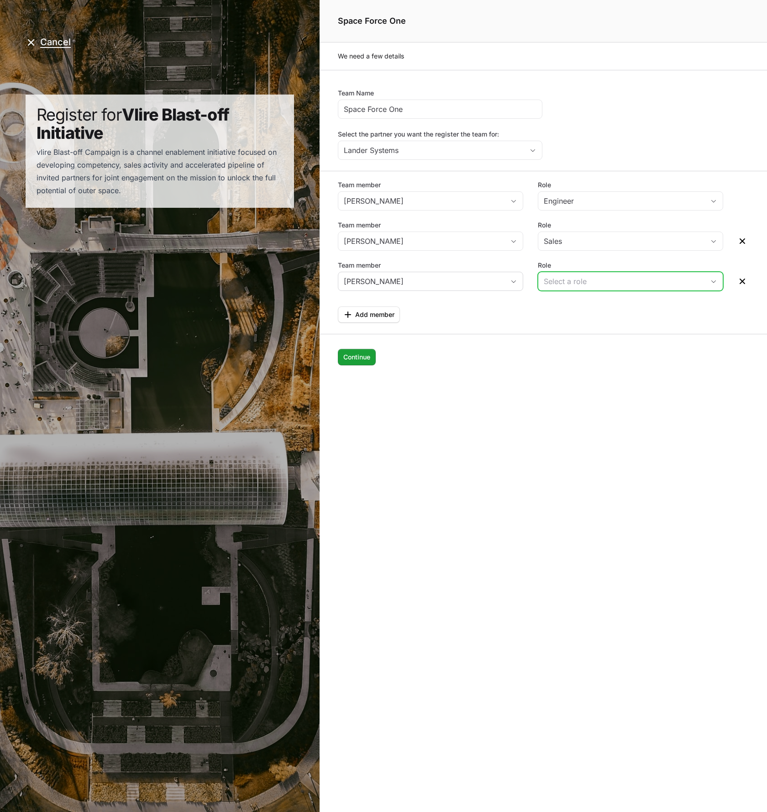
click at [582, 289] on button "Select a role" at bounding box center [630, 281] width 184 height 18
drag, startPoint x: 565, startPoint y: 322, endPoint x: 407, endPoint y: 298, distance: 159.9
click at [564, 322] on li "Engineer" at bounding box center [631, 318] width 184 height 17
click at [358, 311] on span "Add member" at bounding box center [374, 314] width 39 height 11
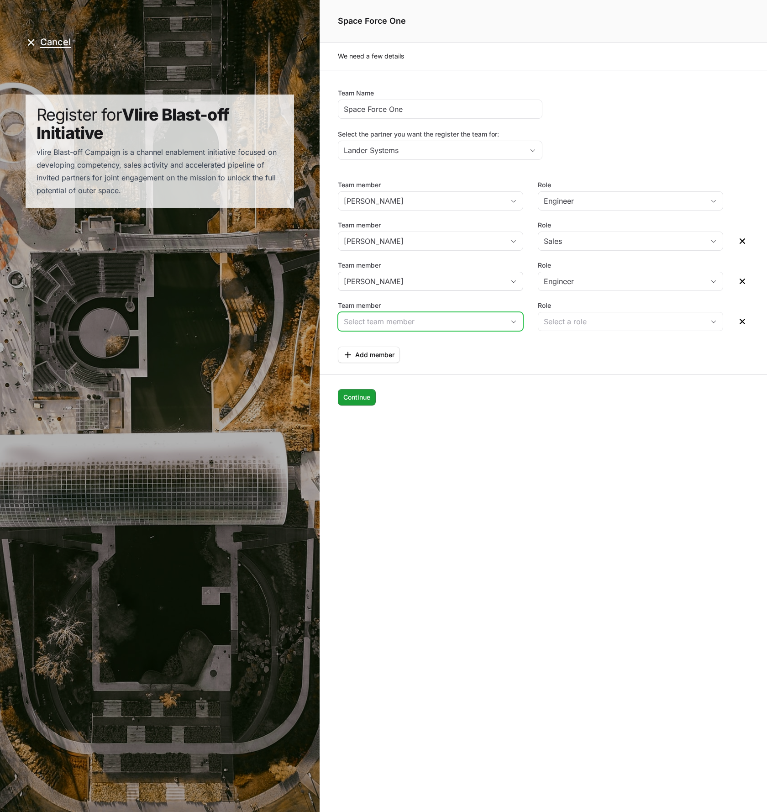
click at [371, 323] on input "Team member" at bounding box center [421, 321] width 166 height 18
drag, startPoint x: 401, startPoint y: 370, endPoint x: 510, endPoint y: 361, distance: 108.6
click at [402, 370] on li "Anthony Sexton" at bounding box center [431, 375] width 184 height 16
type input "Anthony Sexton"
click at [621, 318] on div "Select a role" at bounding box center [624, 321] width 161 height 11
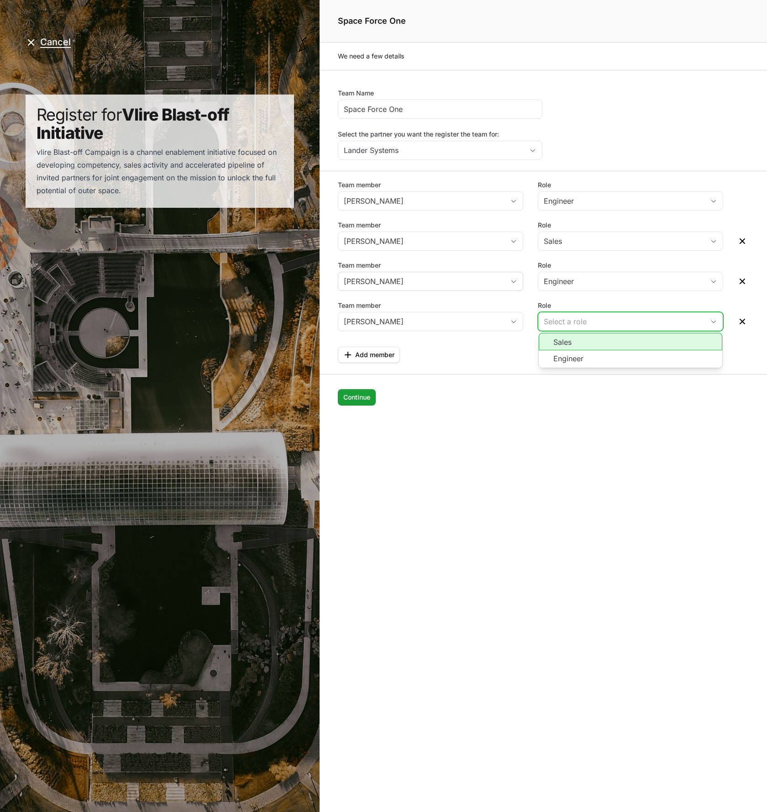
click at [590, 338] on li "Sales" at bounding box center [631, 341] width 184 height 17
click at [358, 395] on span "Continue" at bounding box center [356, 397] width 27 height 11
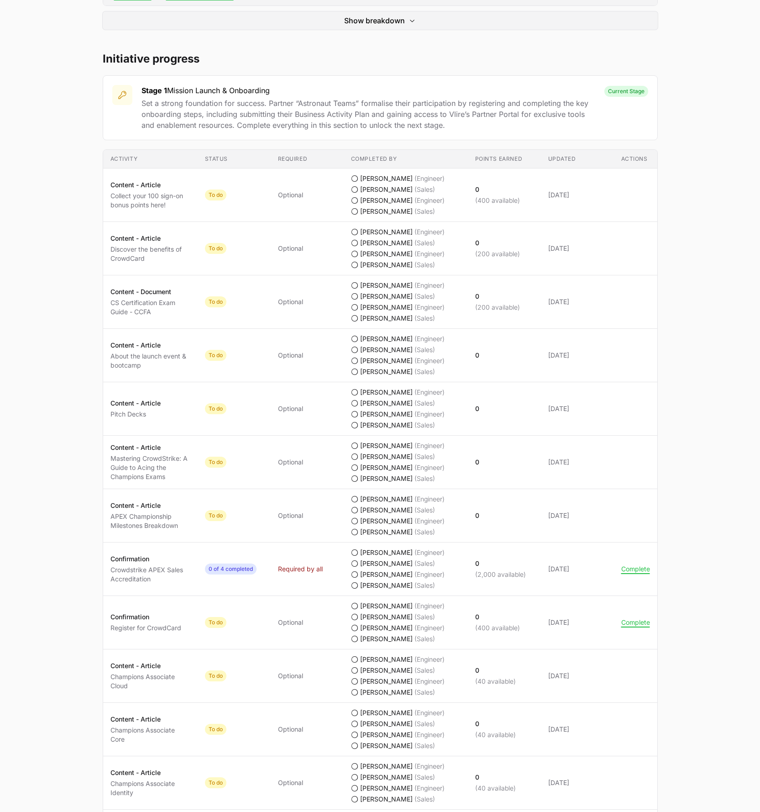
scroll to position [387, 0]
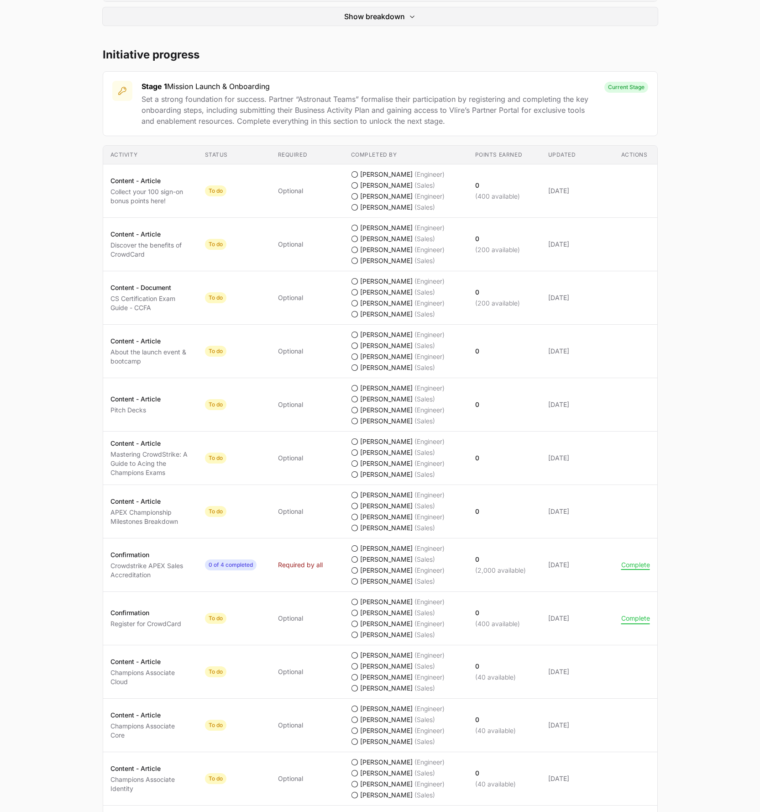
click at [633, 619] on button "Complete" at bounding box center [636, 618] width 29 height 8
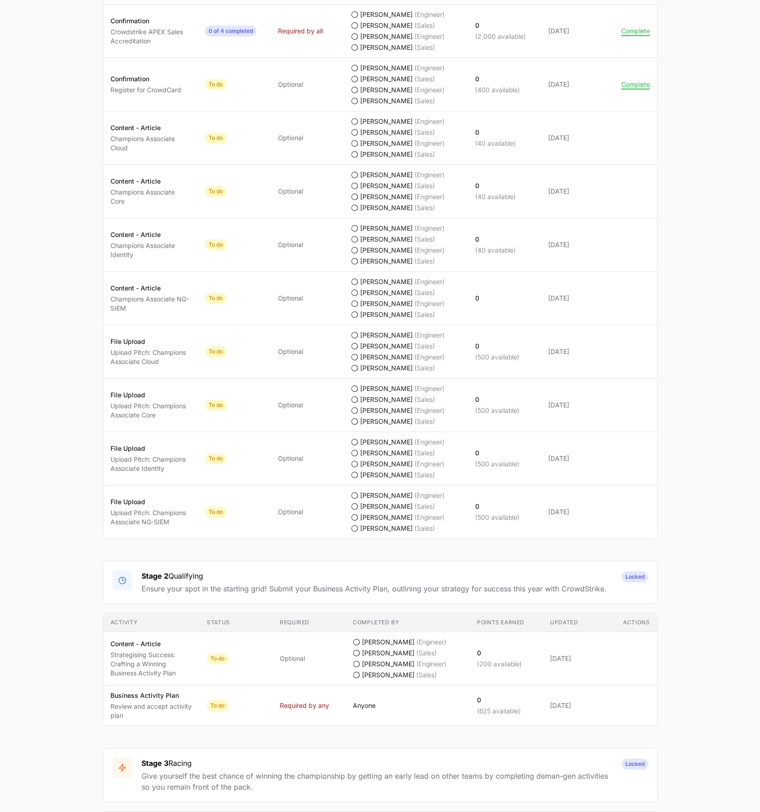
scroll to position [902, 0]
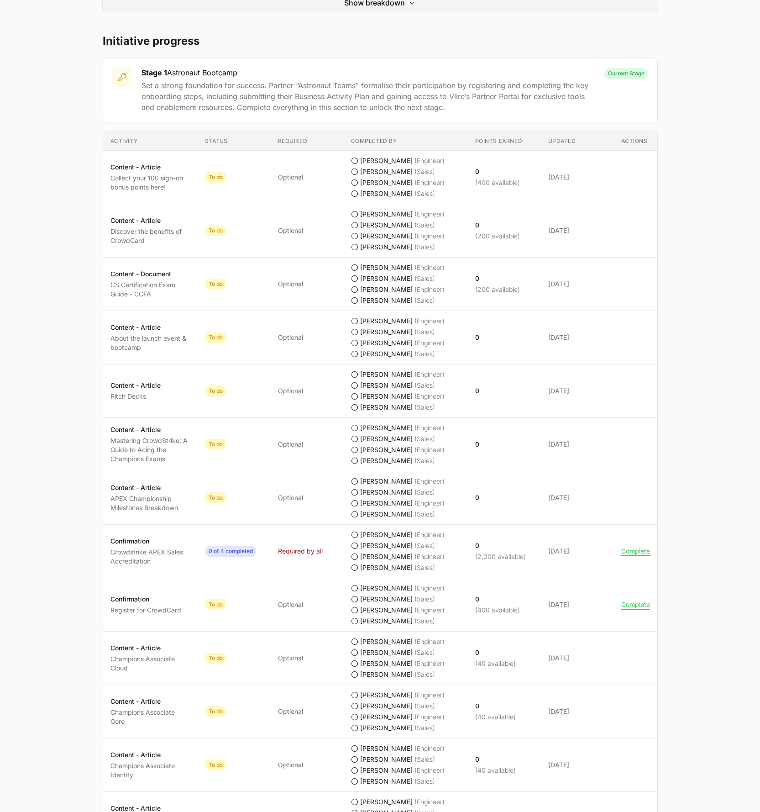
scroll to position [401, 0]
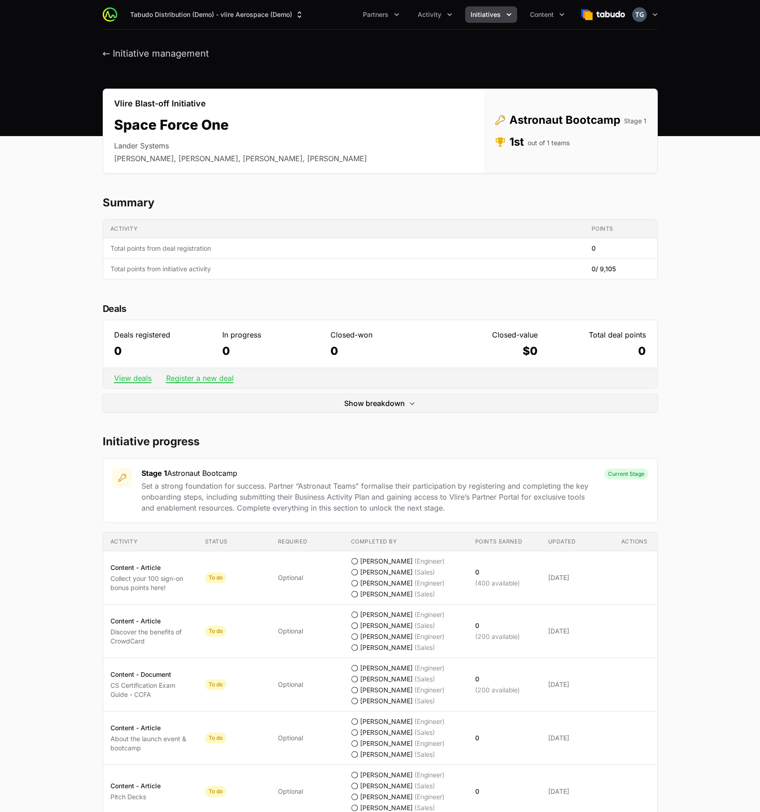
scroll to position [401, 0]
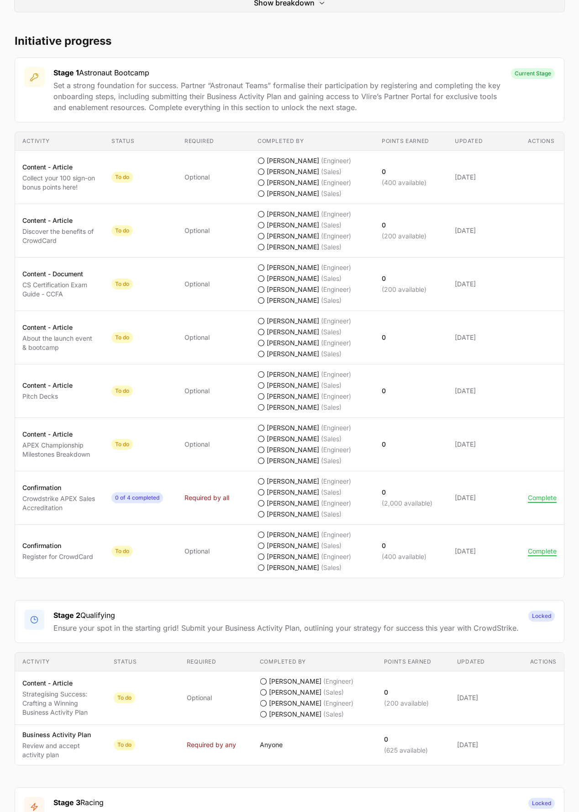
click at [179, 185] on td "Required Optional" at bounding box center [213, 177] width 73 height 53
drag, startPoint x: 28, startPoint y: 222, endPoint x: 84, endPoint y: 248, distance: 62.5
click at [84, 248] on td "Activity Content - Article Discover the benefits of CrowdCard" at bounding box center [59, 230] width 89 height 53
drag, startPoint x: 67, startPoint y: 240, endPoint x: 23, endPoint y: 222, distance: 47.7
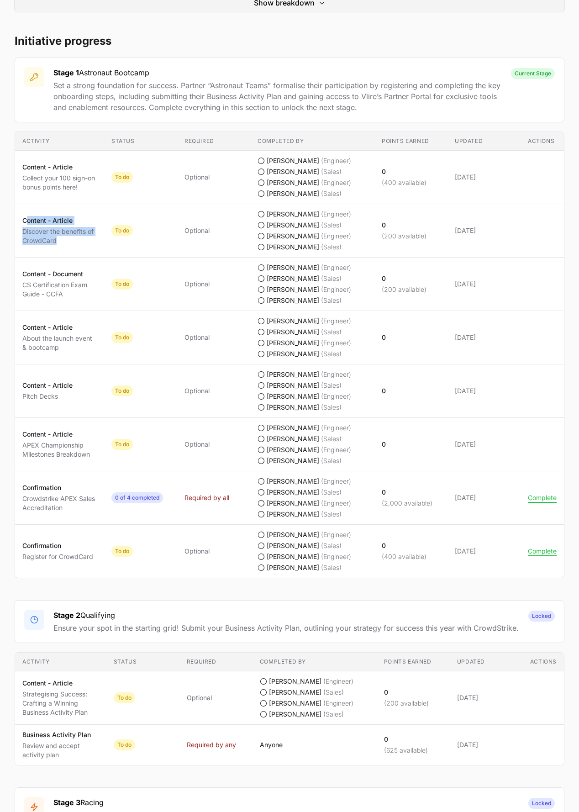
click at [23, 222] on div "Content - Article Discover the benefits of CrowdCard" at bounding box center [59, 230] width 74 height 29
click at [21, 221] on td "Activity Content - Article Discover the benefits of CrowdCard" at bounding box center [59, 230] width 89 height 53
drag, startPoint x: 22, startPoint y: 219, endPoint x: 69, endPoint y: 242, distance: 52.1
click at [69, 242] on div "Content - Article Discover the benefits of CrowdCard" at bounding box center [59, 230] width 74 height 29
click at [68, 242] on p "Discover the benefits of CrowdCard" at bounding box center [59, 236] width 74 height 18
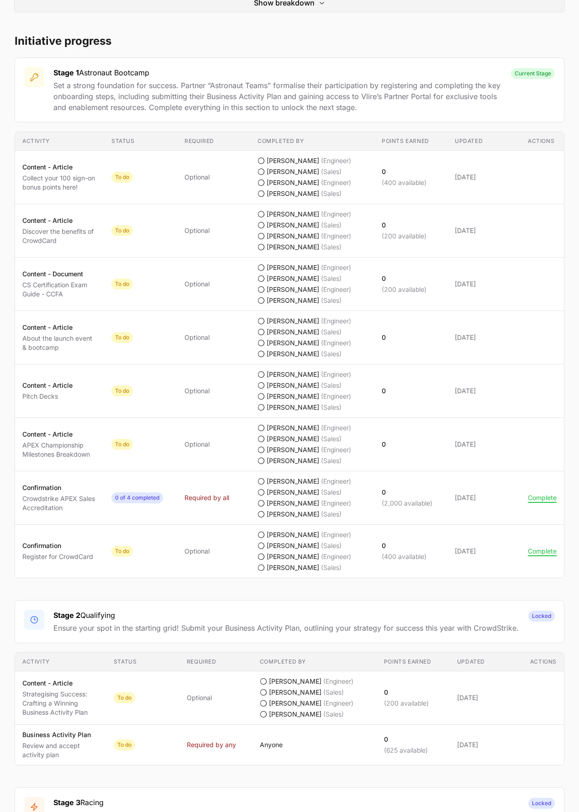
click at [399, 321] on td "Points earned 0" at bounding box center [410, 337] width 73 height 53
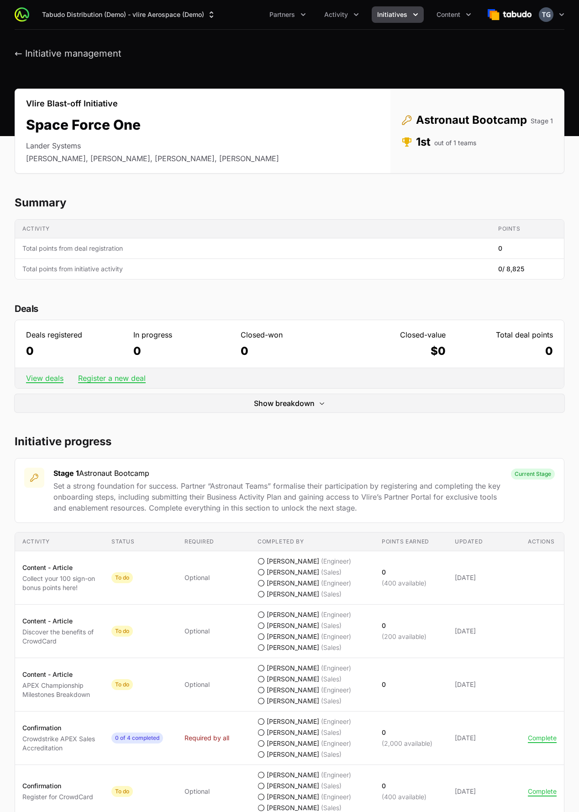
scroll to position [401, 0]
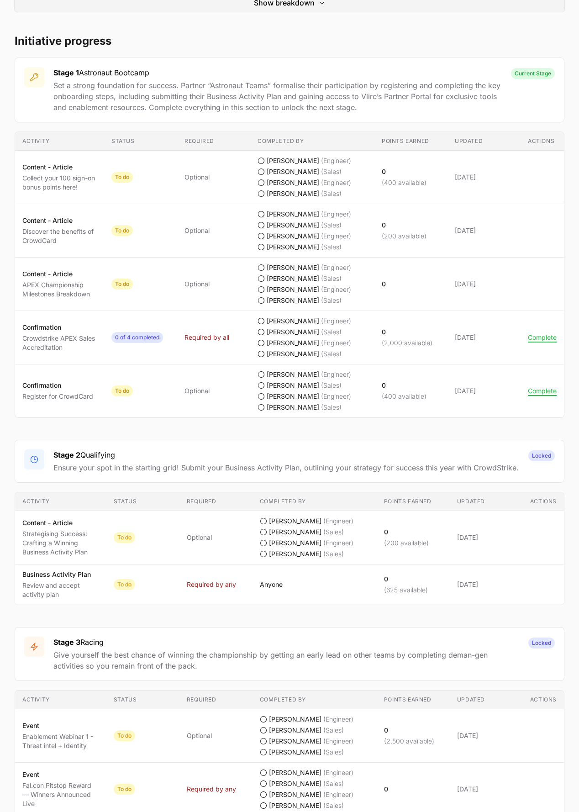
click at [435, 311] on td "Points earned 0 (2,000 available)" at bounding box center [410, 337] width 73 height 53
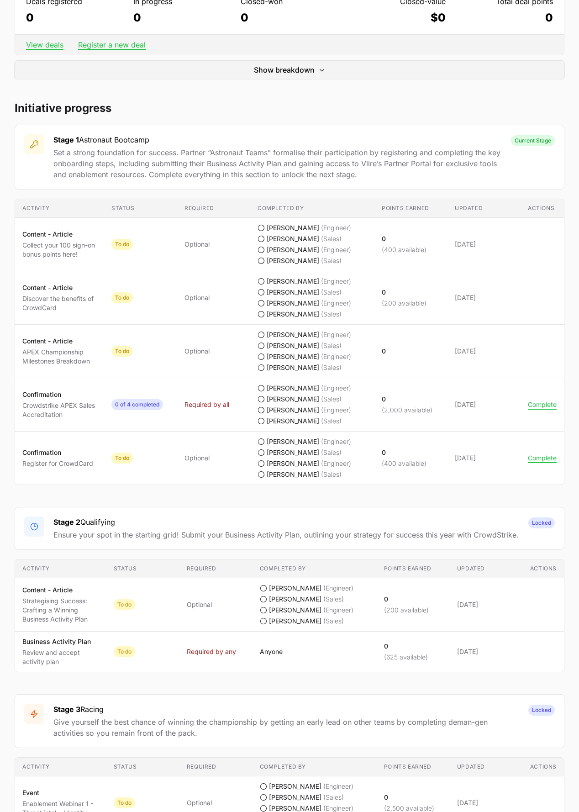
scroll to position [334, 0]
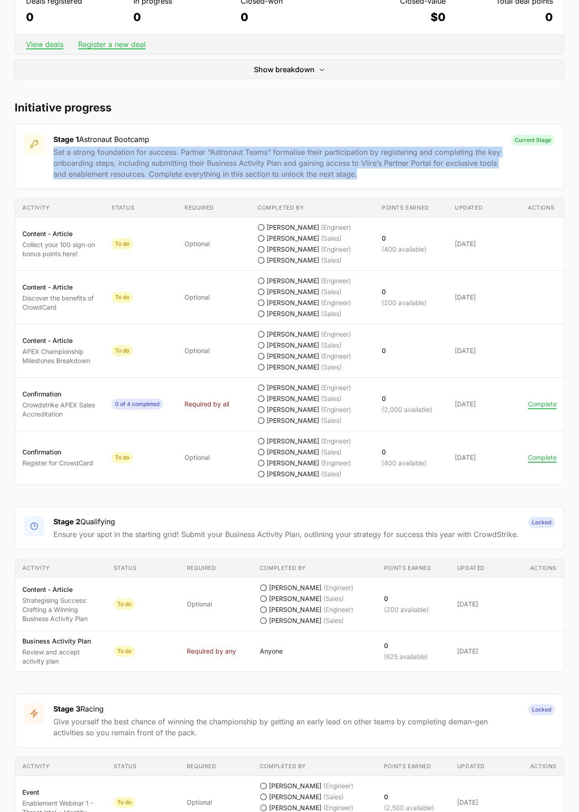
drag, startPoint x: 370, startPoint y: 173, endPoint x: 52, endPoint y: 153, distance: 318.9
click at [52, 153] on div "Stage 1 Astronaut Bootcamp Set a strong foundation for success. Partner “Astron…" at bounding box center [290, 156] width 550 height 65
drag, startPoint x: 84, startPoint y: 167, endPoint x: 384, endPoint y: 172, distance: 299.6
click at [384, 172] on div "Stage 1 Astronaut Bootcamp Set a strong foundation for success. Partner “Astron…" at bounding box center [290, 156] width 550 height 65
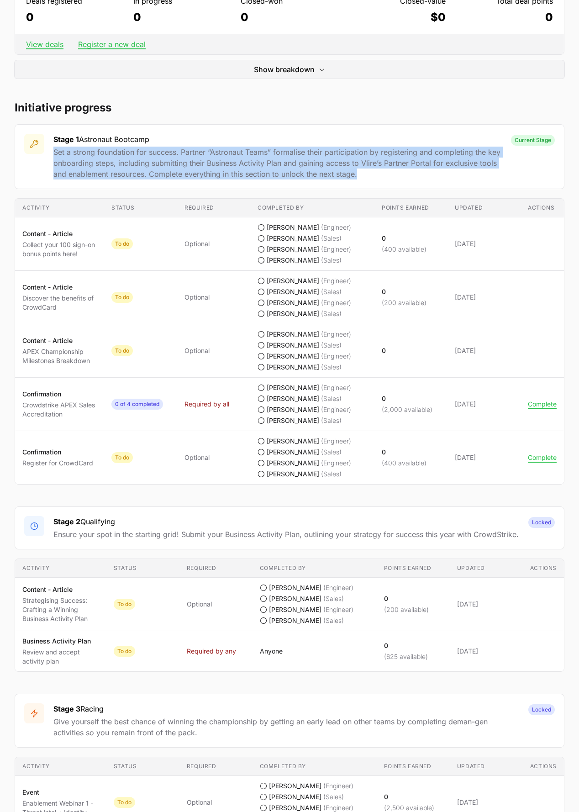
click at [384, 173] on p "Set a strong foundation for success. Partner “Astronaut Teams” formalise their …" at bounding box center [277, 163] width 448 height 33
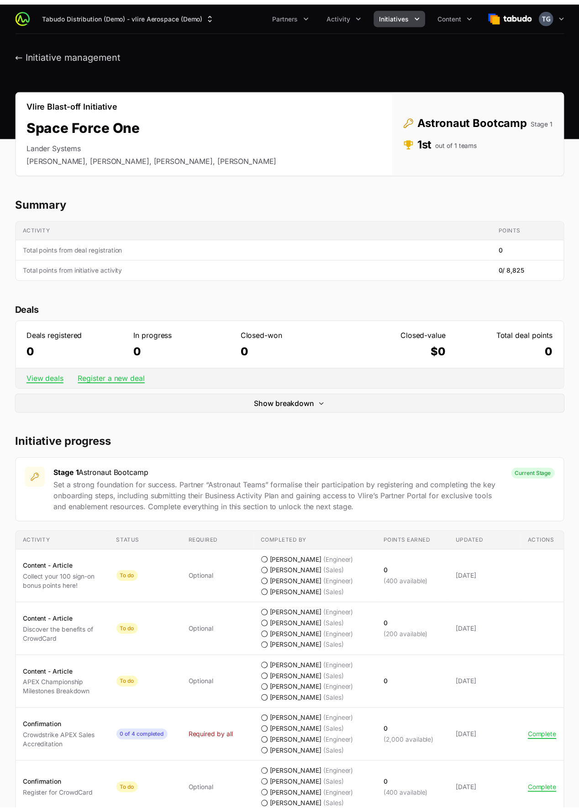
scroll to position [334, 0]
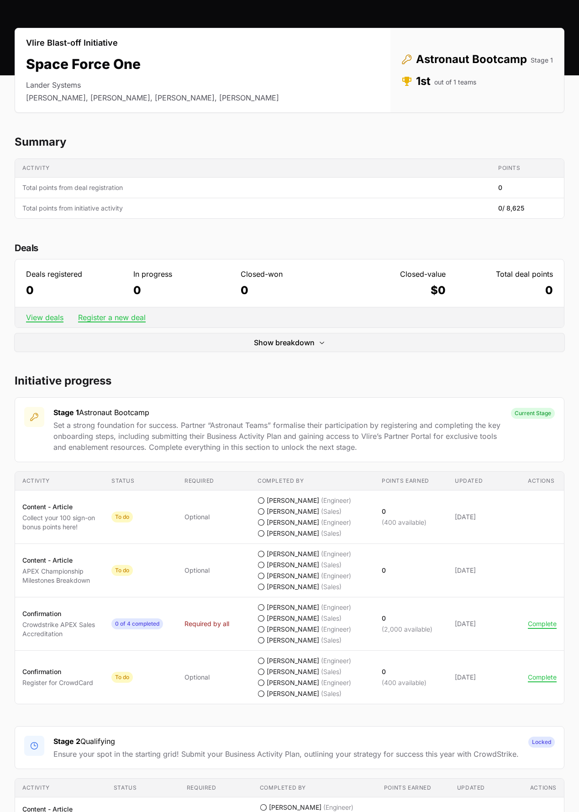
scroll to position [227, 0]
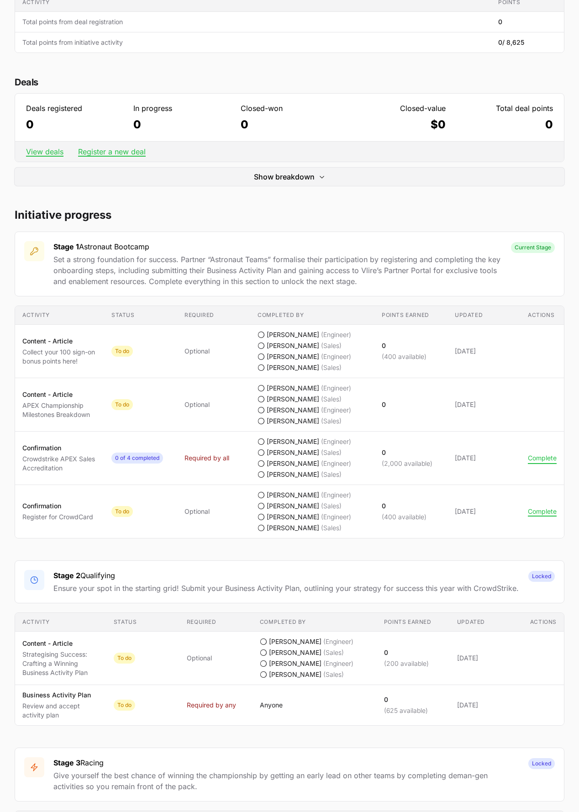
click at [537, 459] on button "Complete" at bounding box center [542, 458] width 29 height 8
click at [534, 459] on button "Complete" at bounding box center [542, 458] width 29 height 8
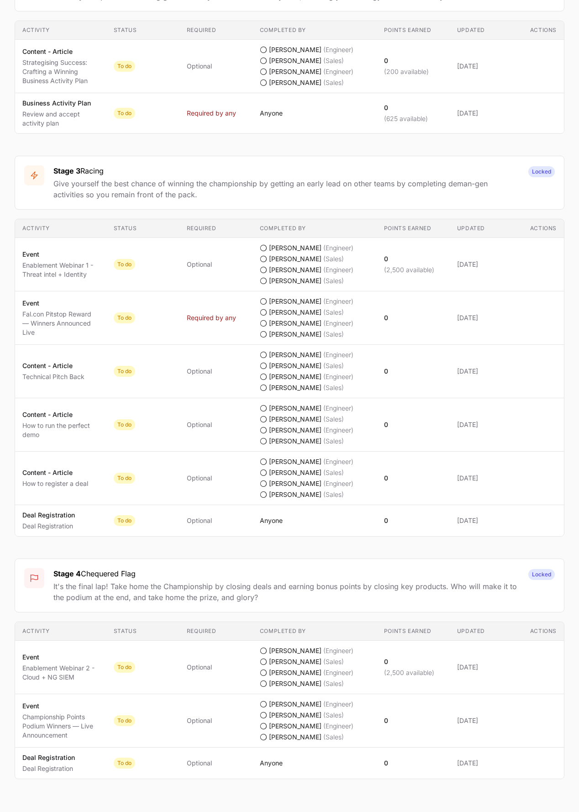
scroll to position [839, 0]
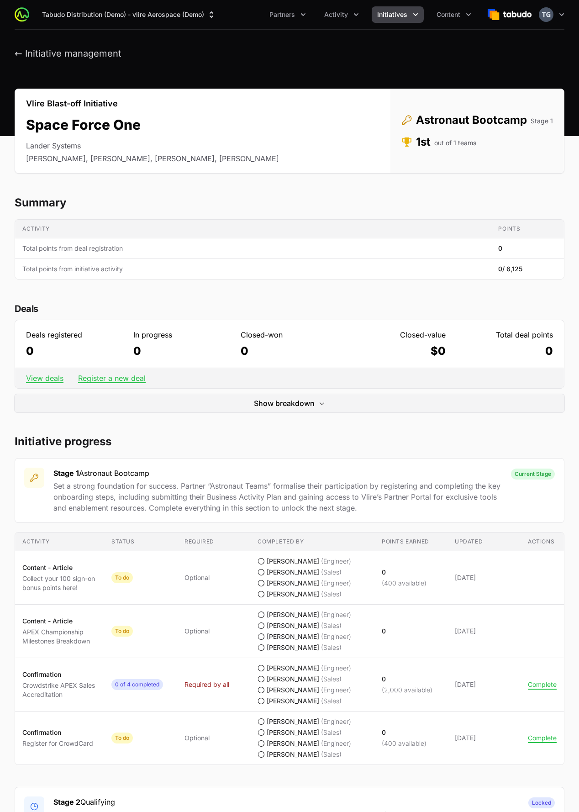
scroll to position [754, 0]
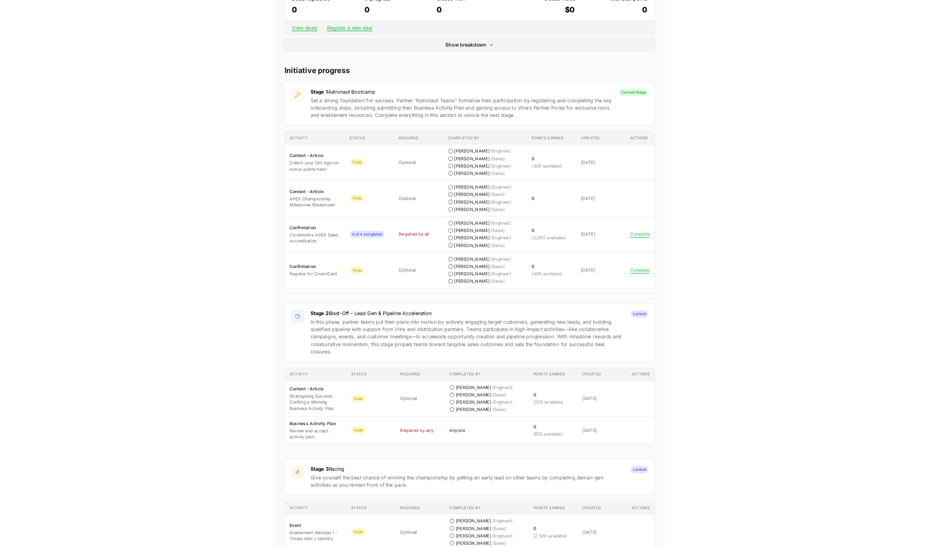
scroll to position [329, 0]
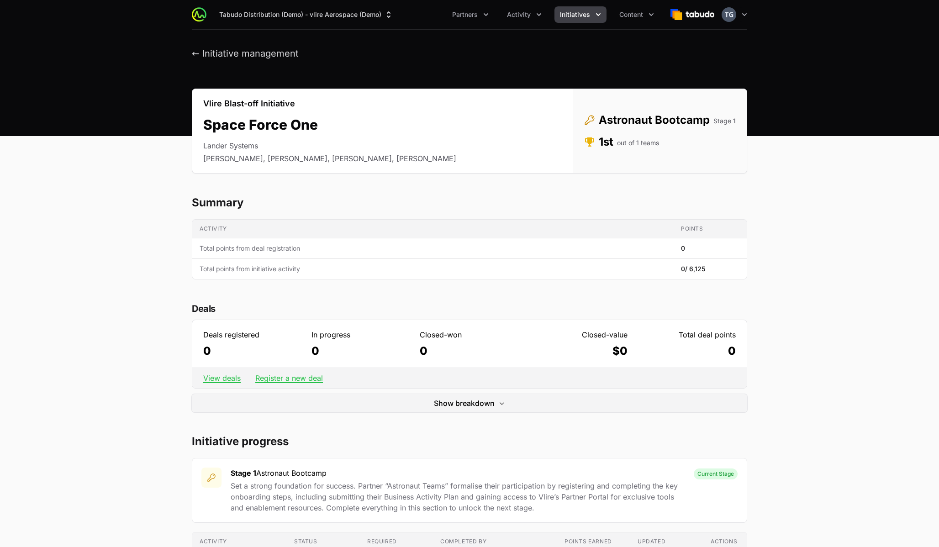
scroll to position [329, 0]
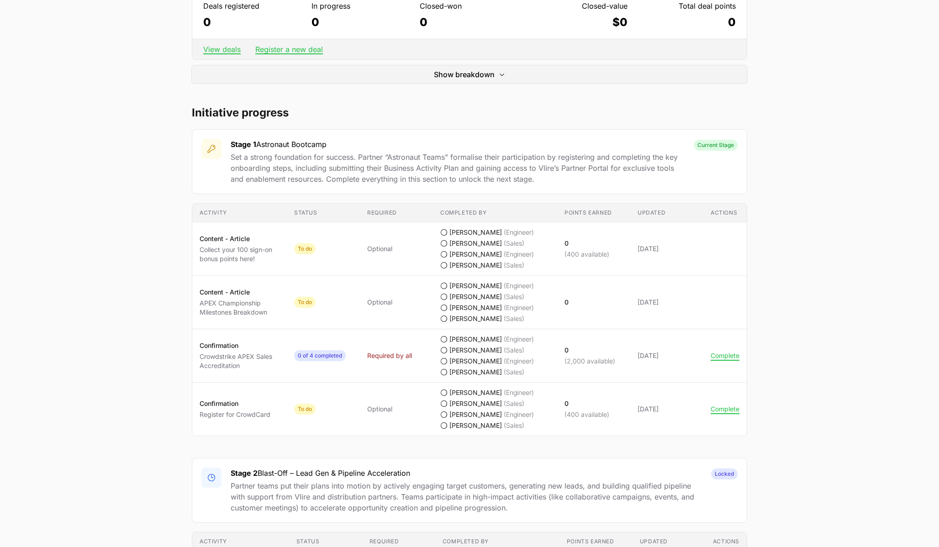
click at [532, 167] on p "Set a strong foundation for success. Partner “Astronaut Teams” formalise their …" at bounding box center [458, 168] width 454 height 33
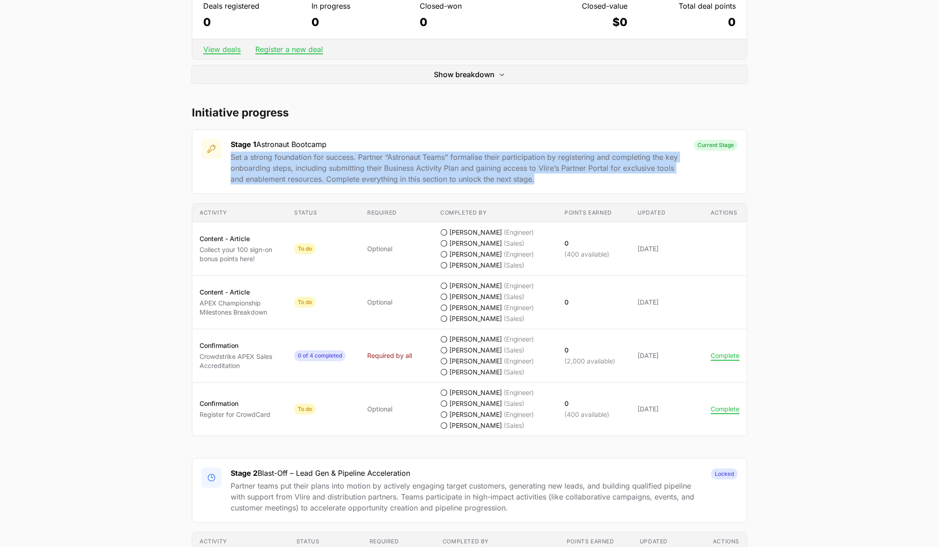
click at [532, 167] on p "Set a strong foundation for success. Partner “Astronaut Teams” formalise their …" at bounding box center [458, 168] width 454 height 33
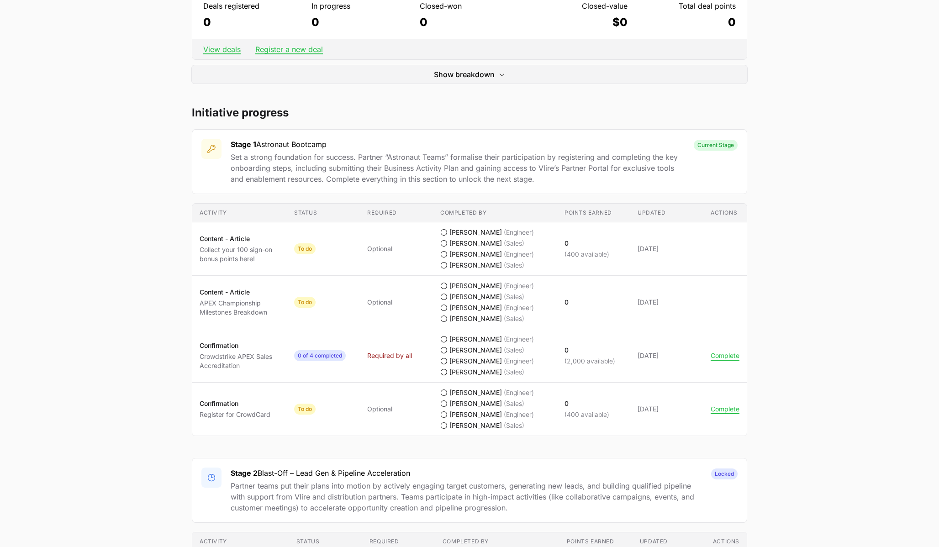
scroll to position [347, 0]
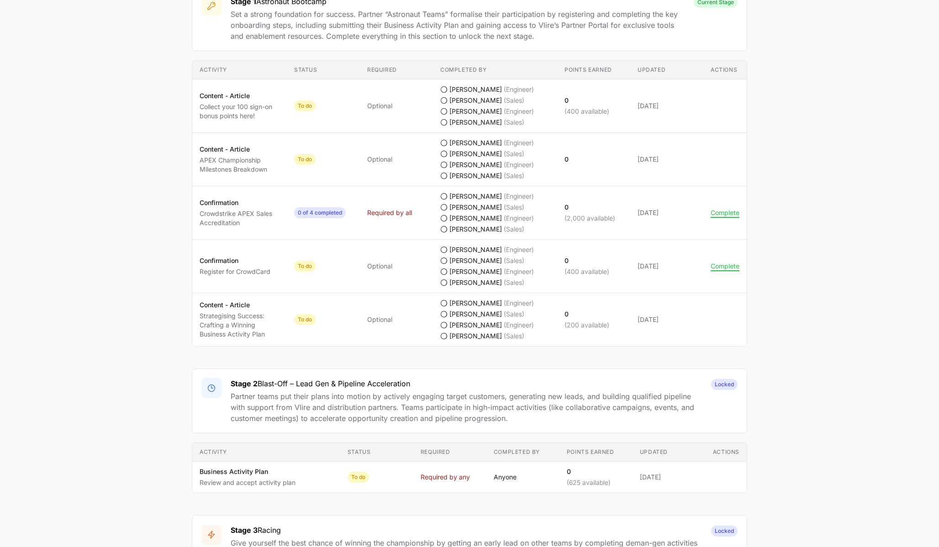
scroll to position [473, 0]
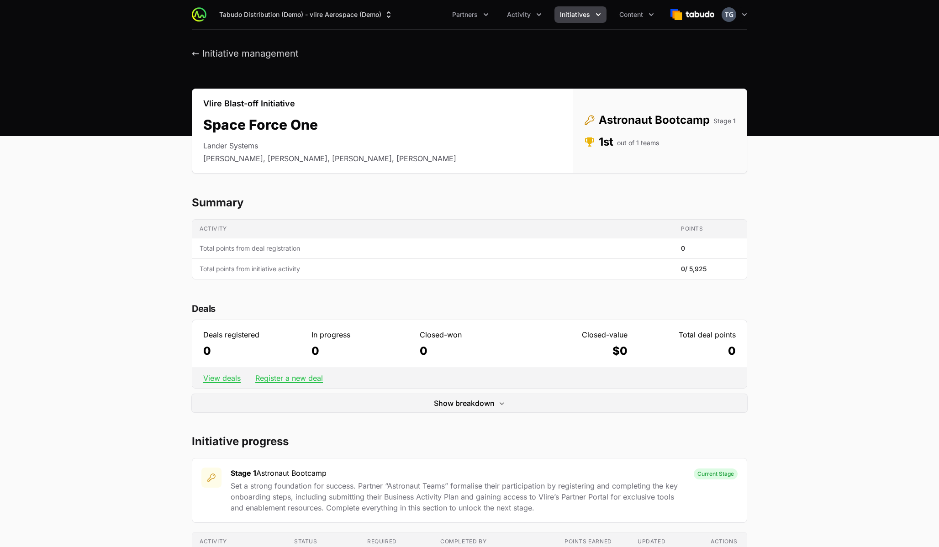
scroll to position [473, 0]
click at [476, 16] on span "Partners" at bounding box center [465, 14] width 26 height 9
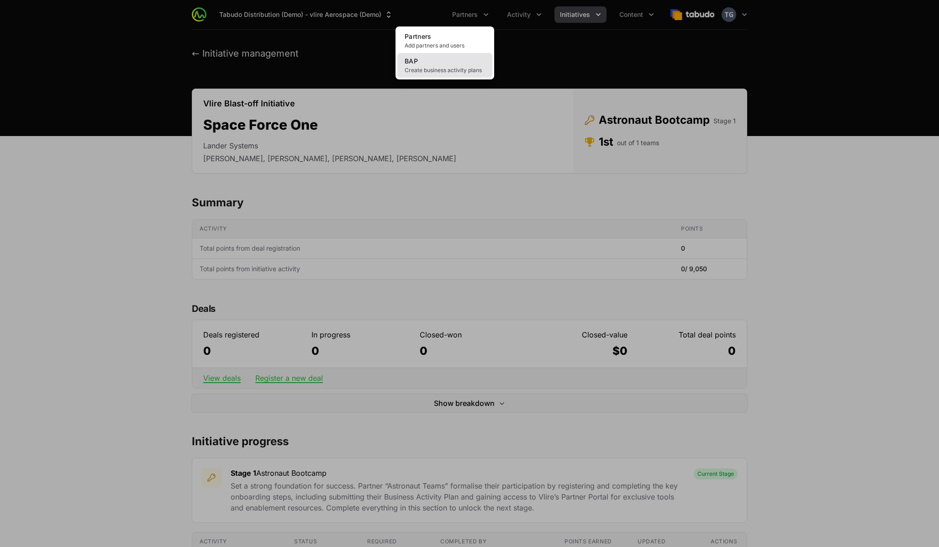
click at [460, 62] on link "BAP Create business activity plans" at bounding box center [444, 65] width 95 height 25
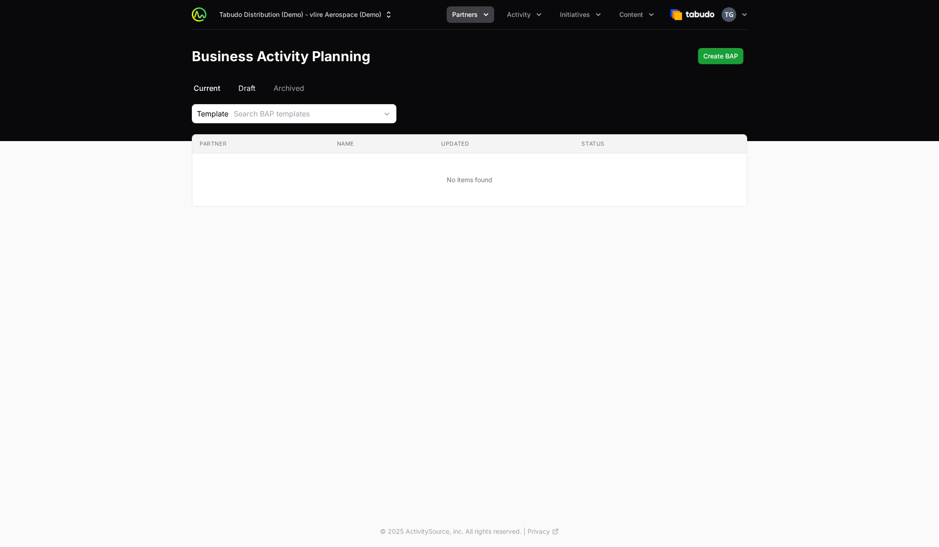
click at [249, 93] on span "Draft" at bounding box center [246, 88] width 17 height 11
click at [289, 91] on span "Archived" at bounding box center [288, 88] width 31 height 11
click at [216, 85] on span "Current" at bounding box center [207, 88] width 26 height 11
click at [575, 17] on span "Initiatives" at bounding box center [575, 14] width 30 height 9
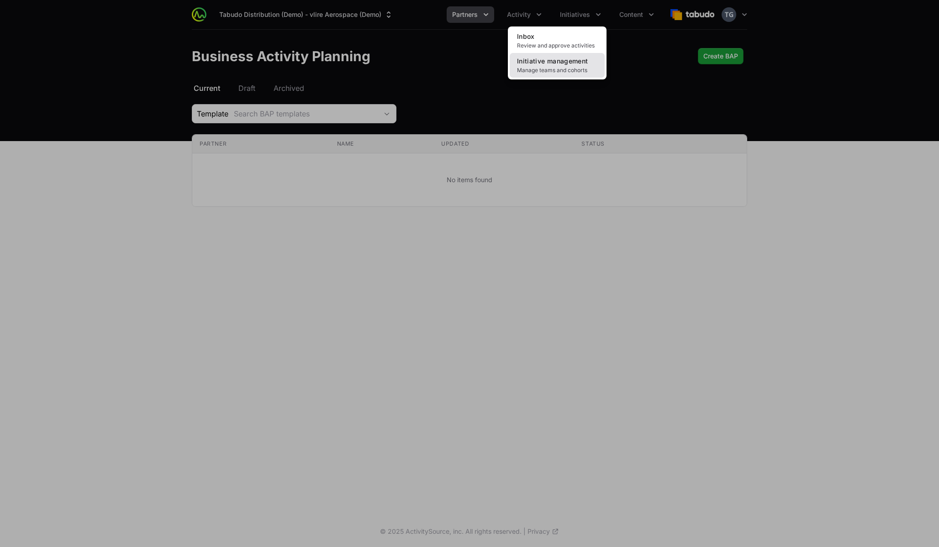
click at [575, 63] on span "Initiative management" at bounding box center [552, 61] width 71 height 8
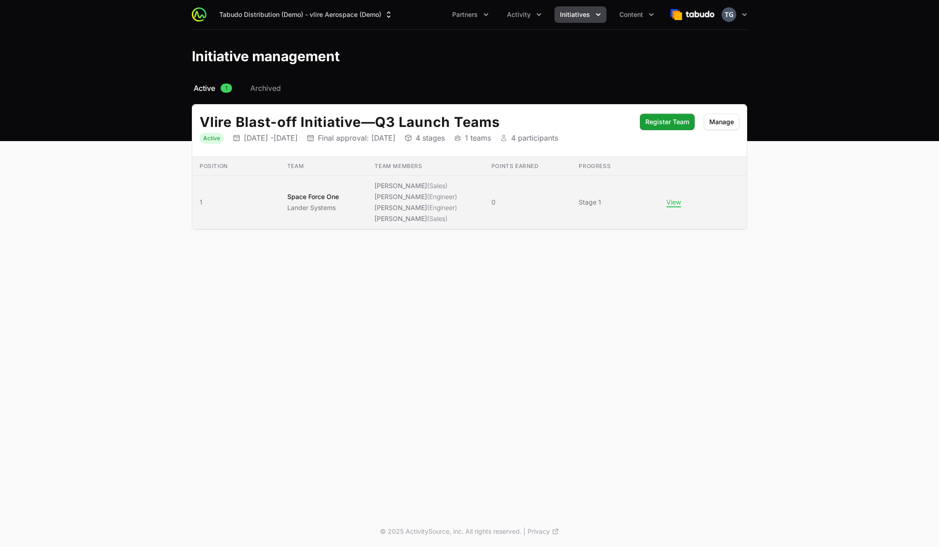
click at [476, 200] on span "Anthony Sexton (Sales) Nathaniel Hornblower (Engineer) Peter Spillane (Engineer…" at bounding box center [425, 202] width 102 height 42
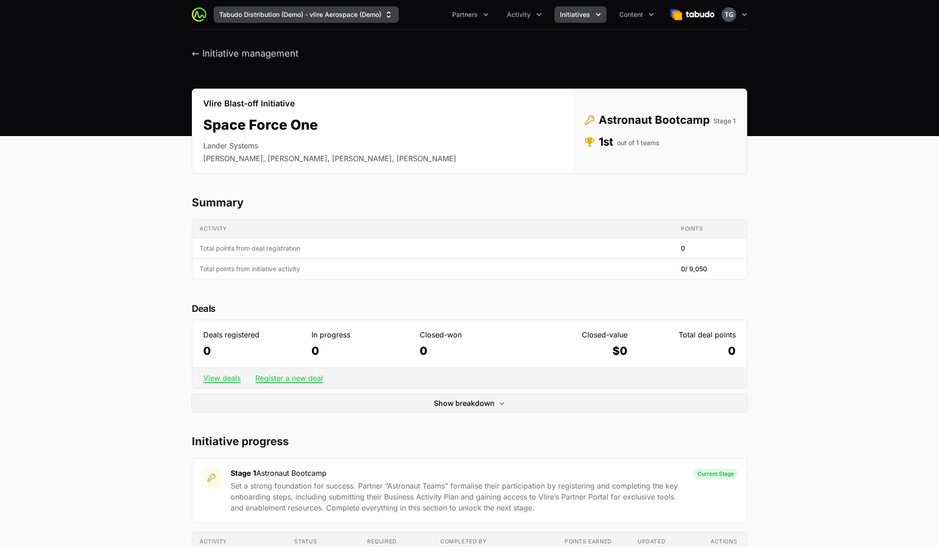
click at [322, 21] on button "Tabudo Distribution (Demo) - vlire Aerospace (Demo)" at bounding box center [306, 14] width 185 height 16
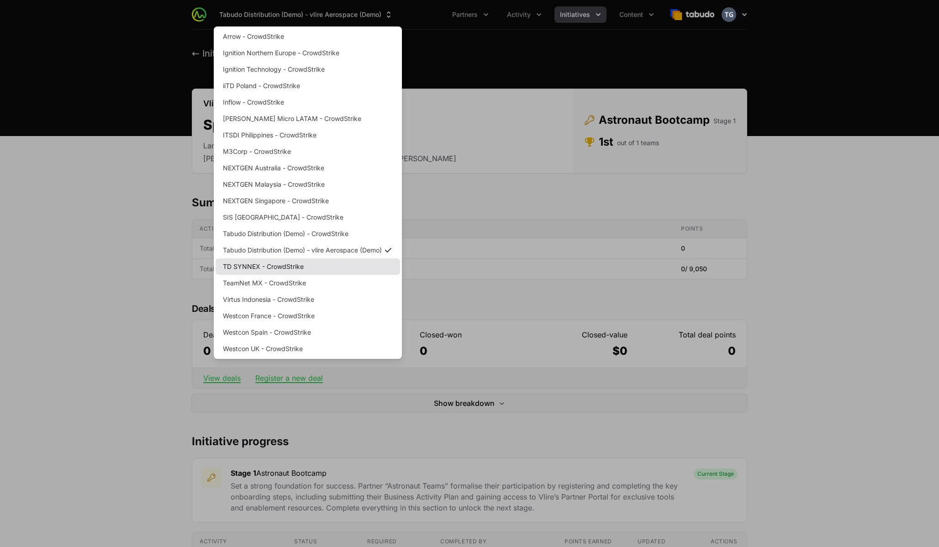
click at [251, 267] on link "TD SYNNEX - CrowdStrike" at bounding box center [308, 266] width 184 height 16
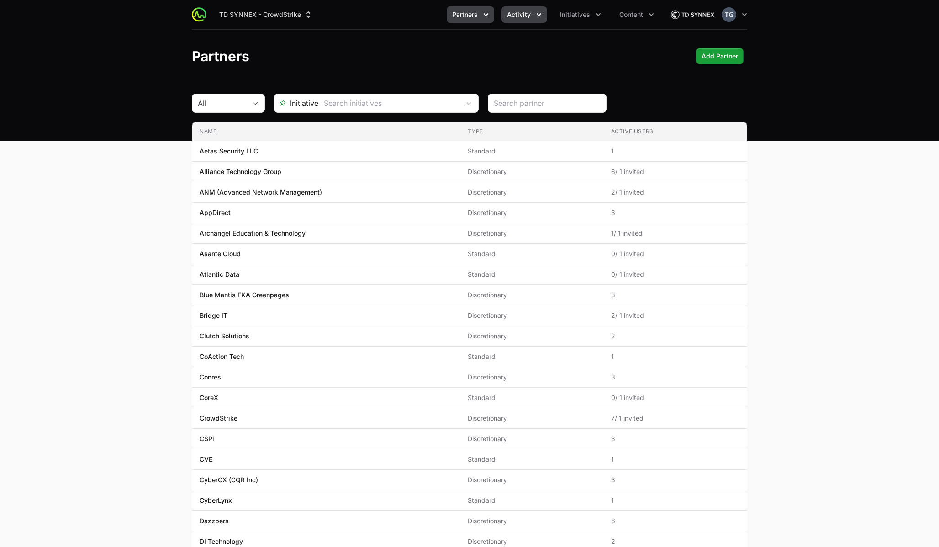
click at [521, 11] on span "Activity" at bounding box center [519, 14] width 24 height 9
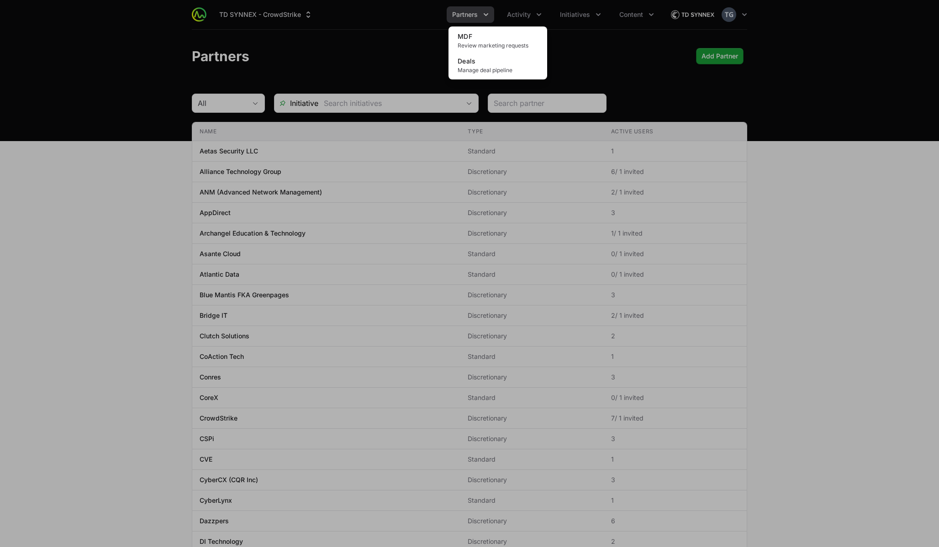
click at [570, 8] on div "Activity menu" at bounding box center [469, 273] width 939 height 547
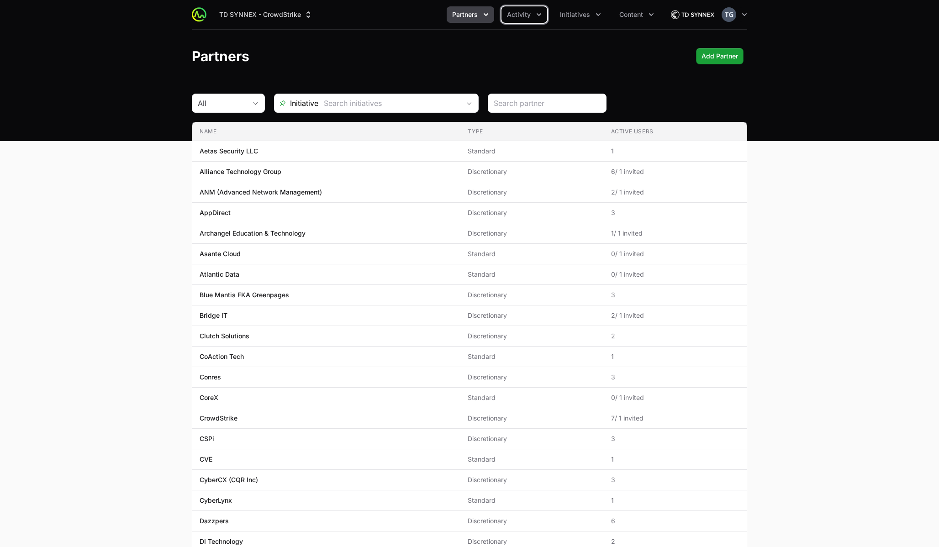
click at [570, 8] on button "Initiatives" at bounding box center [580, 14] width 52 height 16
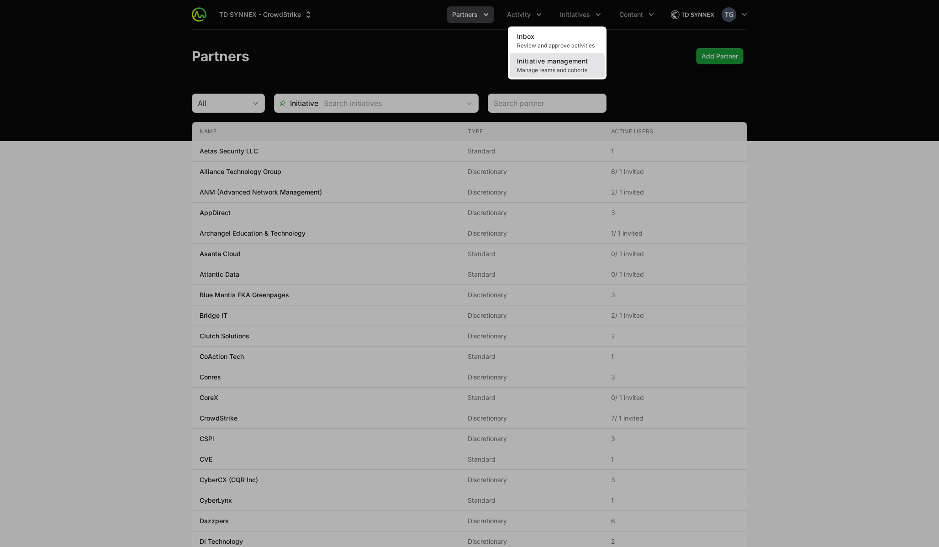
click at [568, 63] on span "Initiative management" at bounding box center [552, 61] width 71 height 8
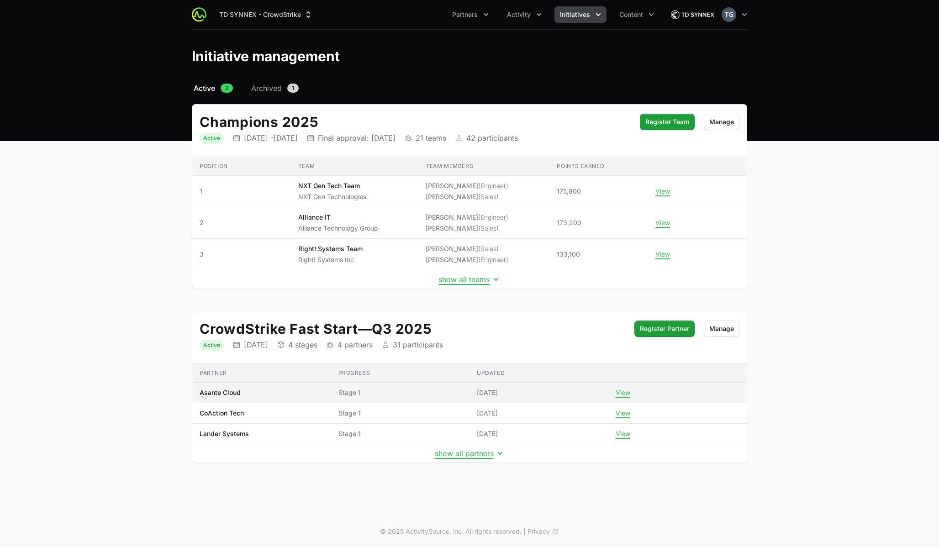
click at [304, 390] on span "Asante Cloud" at bounding box center [262, 392] width 124 height 9
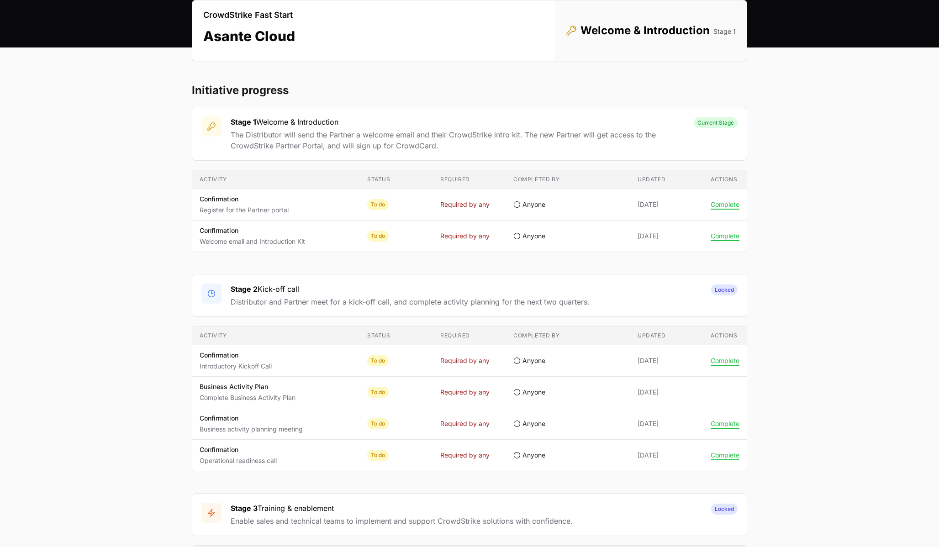
scroll to position [92, 0]
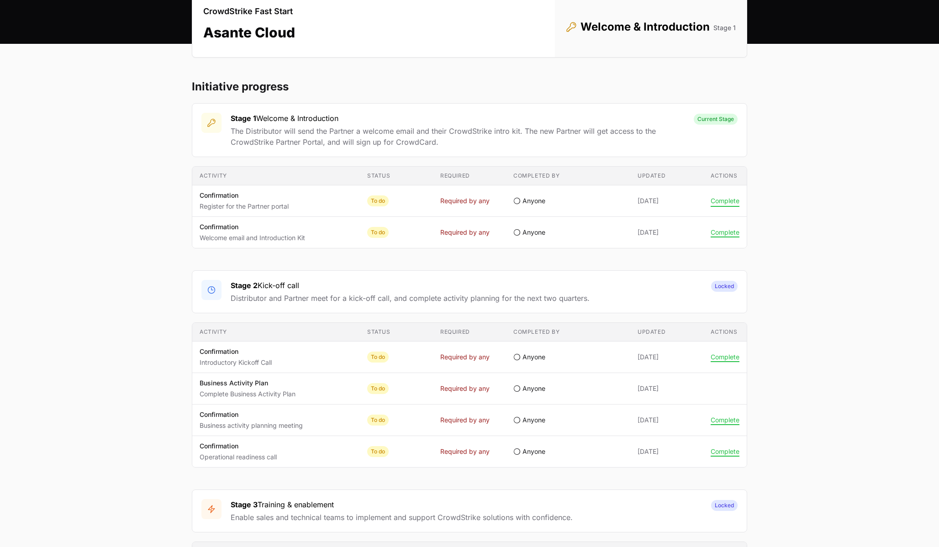
click at [731, 201] on button "Complete" at bounding box center [725, 201] width 29 height 8
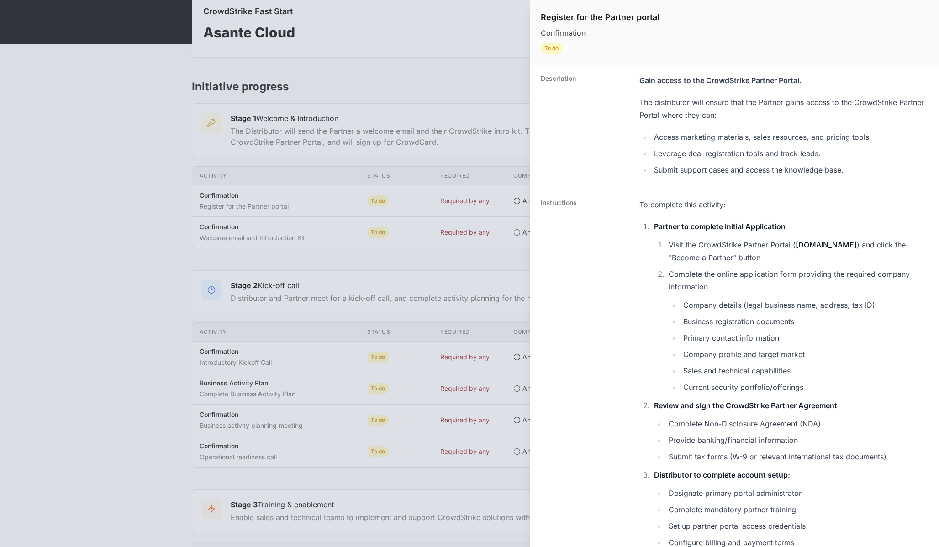
drag, startPoint x: 636, startPoint y: 100, endPoint x: 666, endPoint y: 180, distance: 85.3
click at [666, 180] on div "Description Gain access to the CrowdStrike Partner Portal. The distributor will…" at bounding box center [734, 127] width 409 height 124
copy div "The distributor will ensure that the Partner gains access to the CrowdStrike Pa…"
click at [755, 128] on div "The distributor will ensure that the Partner gains access to the CrowdStrike Pa…" at bounding box center [783, 136] width 289 height 80
drag, startPoint x: 652, startPoint y: 134, endPoint x: 861, endPoint y: 172, distance: 213.1
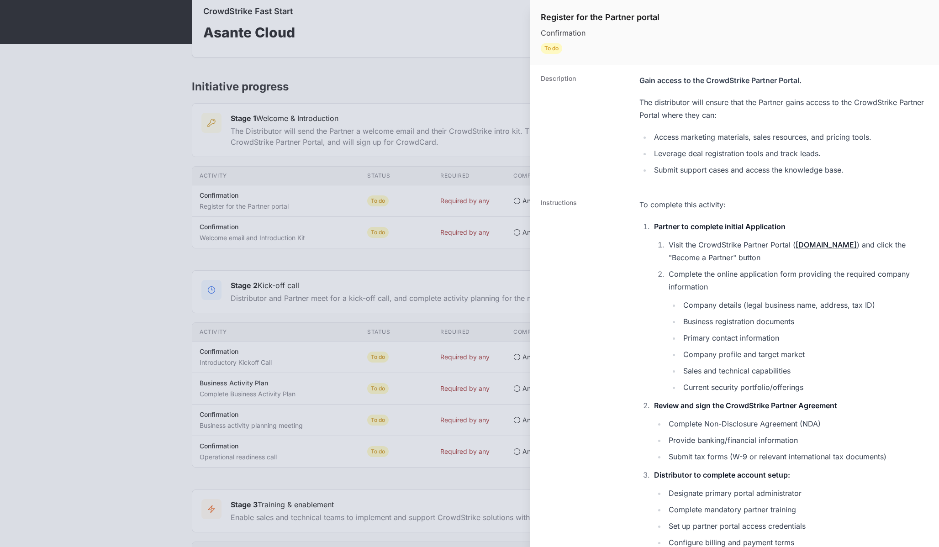
click at [862, 172] on ul "Access marketing materials, sales resources, and pricing tools. Leverage deal r…" at bounding box center [783, 154] width 289 height 46
click at [861, 172] on li "Submit support cases and access the knowledge base." at bounding box center [789, 169] width 277 height 13
drag, startPoint x: 861, startPoint y: 172, endPoint x: 634, endPoint y: 105, distance: 237.3
click at [634, 105] on div "Description Gain access to the CrowdStrike Partner Portal. The distributor will…" at bounding box center [734, 127] width 409 height 124
click at [655, 78] on div "Gain access to the CrowdStrike Partner Portal." at bounding box center [783, 80] width 289 height 13
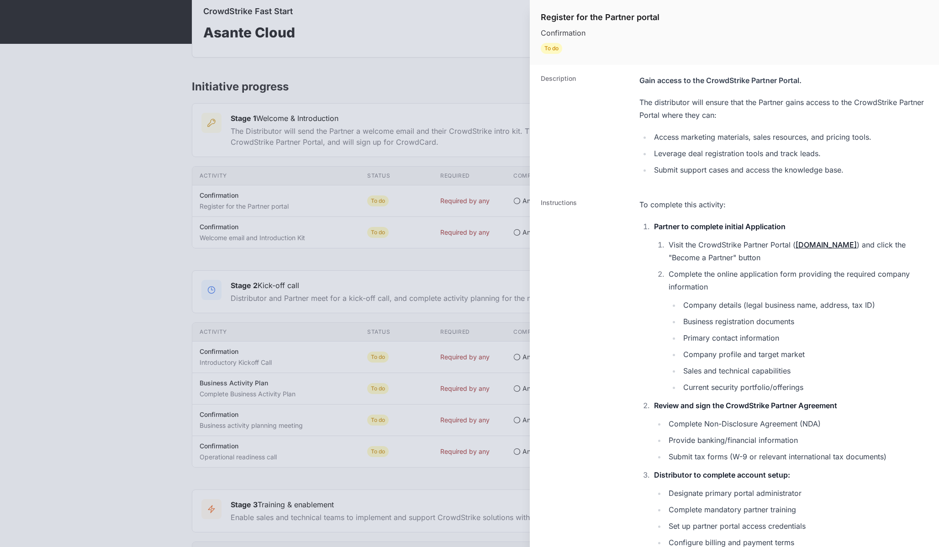
click at [655, 78] on div "Gain access to the CrowdStrike Partner Portal." at bounding box center [783, 80] width 289 height 13
copy div "Gain access to the CrowdStrike Partner Portal."
click at [584, 171] on dt "Description" at bounding box center [585, 127] width 88 height 106
drag, startPoint x: 854, startPoint y: 171, endPoint x: 638, endPoint y: 104, distance: 226.6
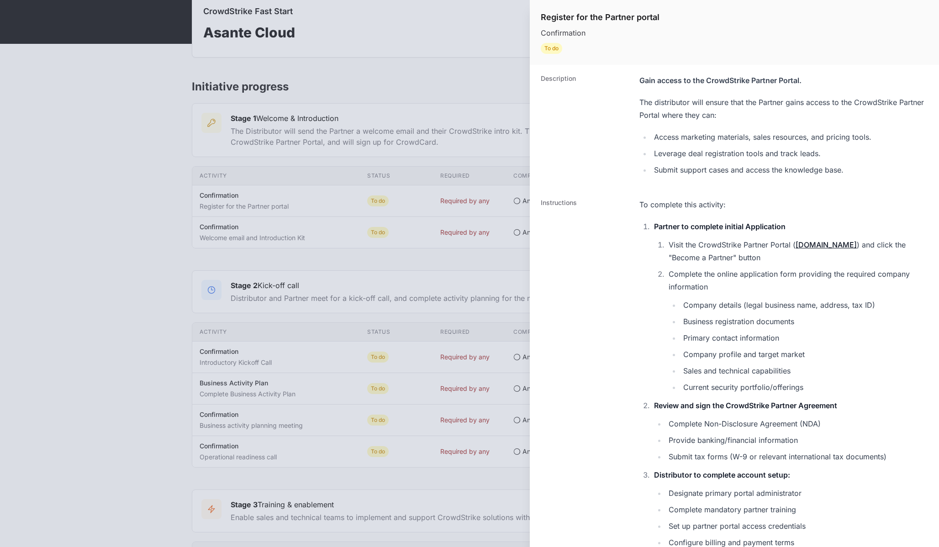
click at [638, 104] on div "Description Gain access to the CrowdStrike Partner Portal. The distributor will…" at bounding box center [734, 127] width 409 height 124
copy div "The distributor will ensure that the Partner gains access to the CrowdStrike Pa…"
click at [675, 82] on div "Gain access to the CrowdStrike Partner Portal." at bounding box center [783, 80] width 289 height 13
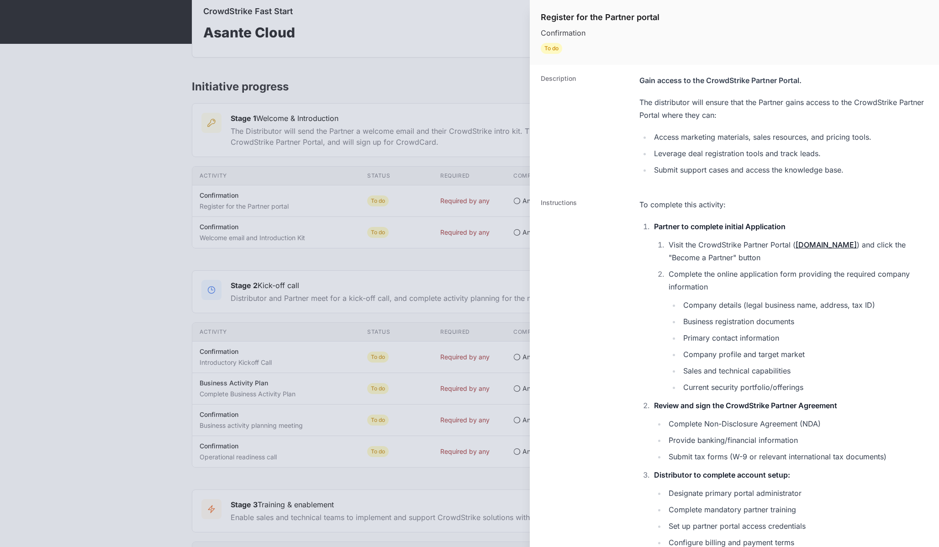
copy div "Gain access to the CrowdStrike Partner Portal."
drag, startPoint x: 640, startPoint y: 99, endPoint x: 849, endPoint y: 162, distance: 218.6
click at [849, 162] on div "The distributor will ensure that the Partner gains access to the CrowdStrike Pa…" at bounding box center [783, 136] width 289 height 80
copy dl "The distributor will ensure that the Partner gains access to the CrowdStrike Pa…"
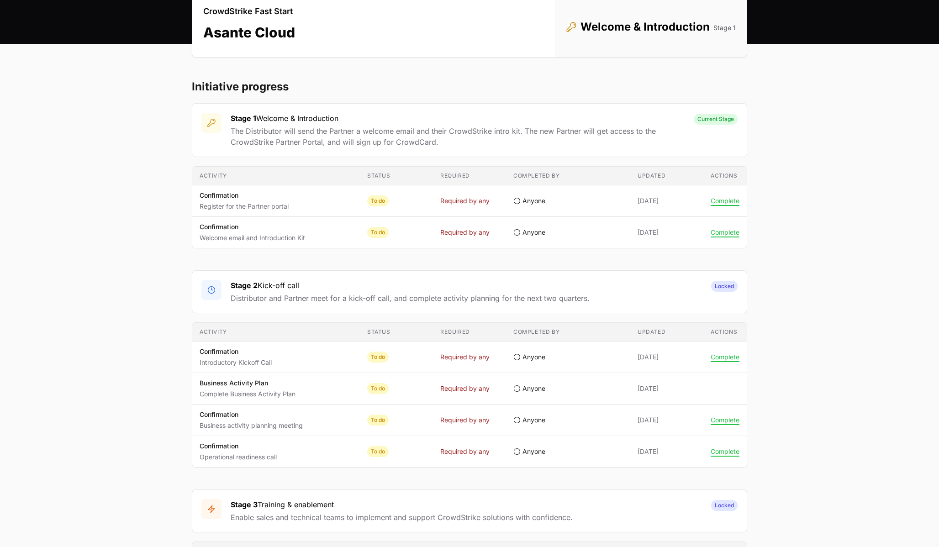
click at [726, 196] on td "Actions Complete" at bounding box center [724, 201] width 43 height 32
click at [726, 198] on button "Complete" at bounding box center [725, 201] width 29 height 8
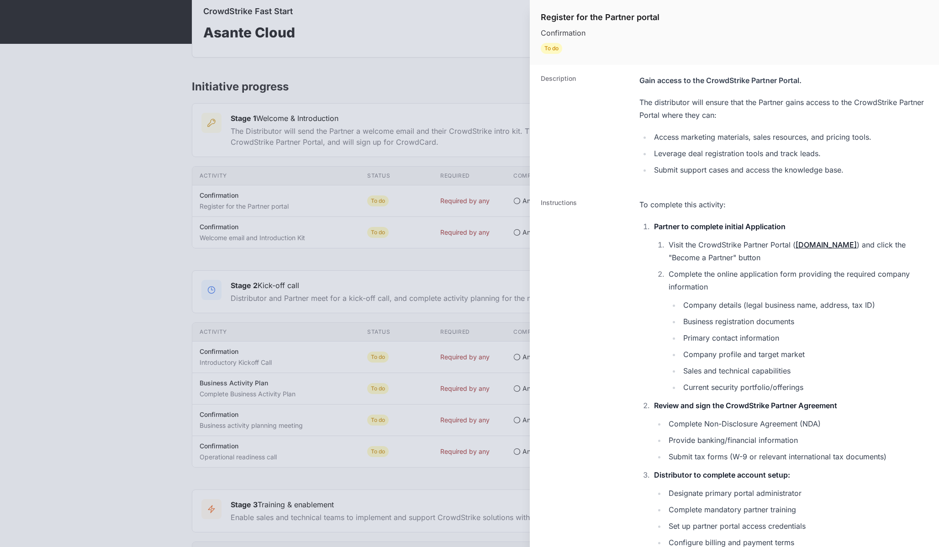
drag, startPoint x: 849, startPoint y: 170, endPoint x: 636, endPoint y: 100, distance: 224.3
click at [636, 100] on div "Description Gain access to the CrowdStrike Partner Portal. The distributor will…" at bounding box center [734, 127] width 409 height 124
copy div "The distributor will ensure that the Partner gains access to the CrowdStrike Pa…"
click at [696, 265] on ol "Visit the CrowdStrike Partner Portal ( www.crowdstrike.com ) and click the "Bec…" at bounding box center [791, 315] width 274 height 155
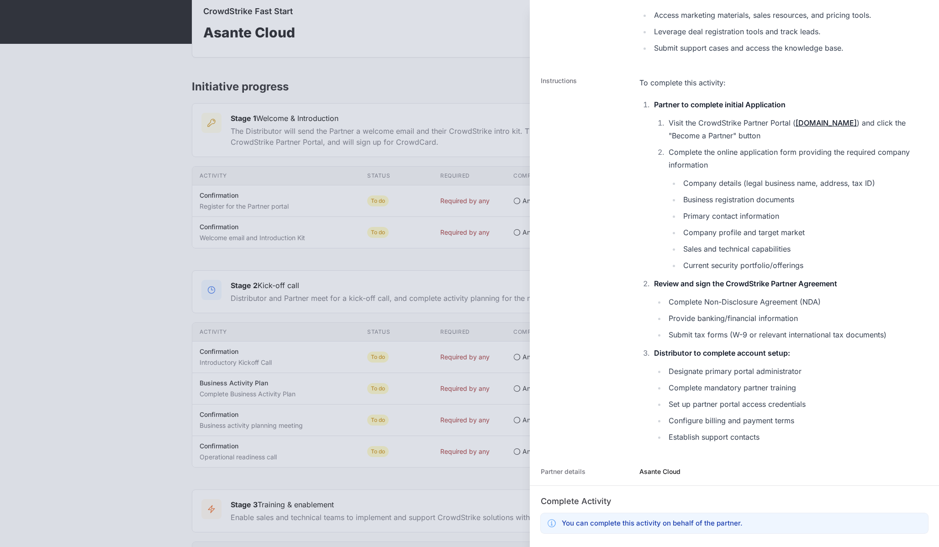
scroll to position [126, 0]
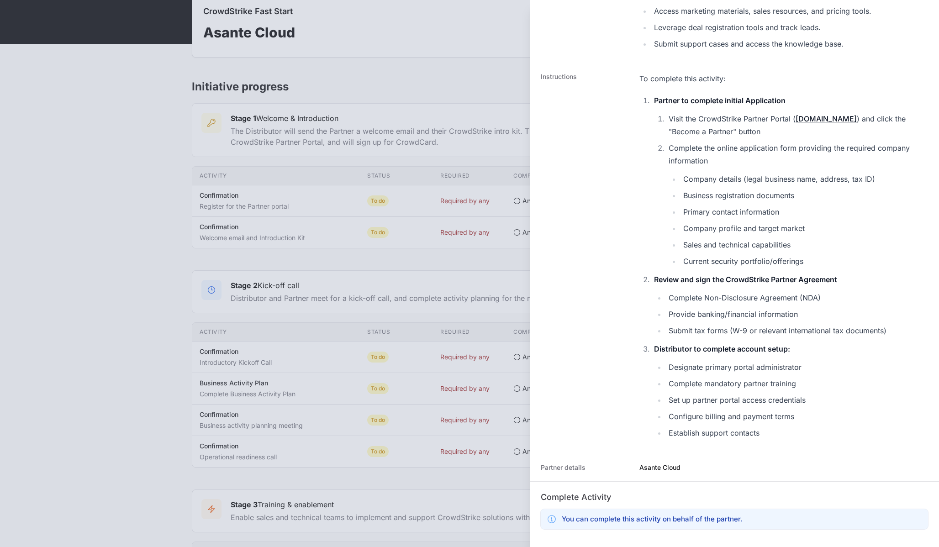
drag, startPoint x: 640, startPoint y: 203, endPoint x: 784, endPoint y: 428, distance: 267.8
click at [784, 428] on div "To complete this activity: Partner to complete initial Application Visit the Cr…" at bounding box center [783, 255] width 289 height 367
copy div "To complete this activity: Partner to complete initial Application Visit the Cr…"
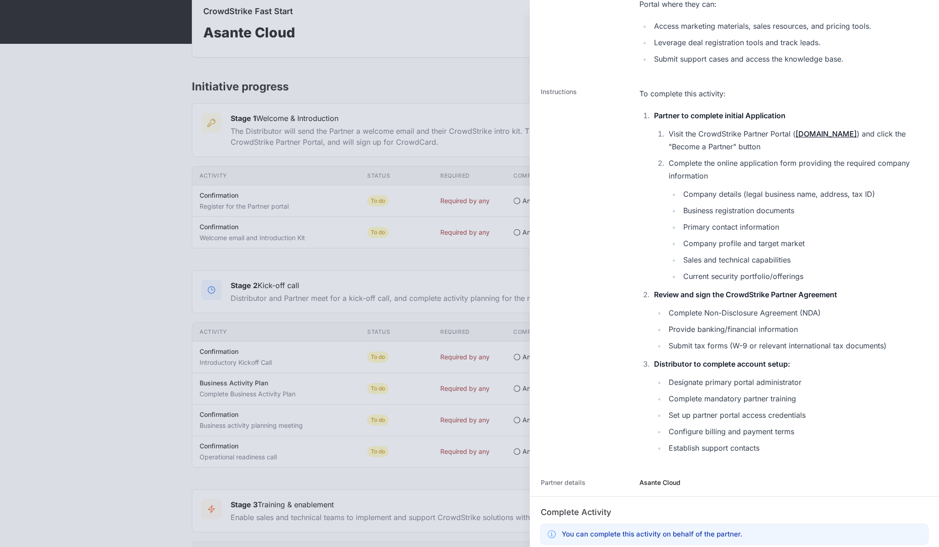
scroll to position [0, 0]
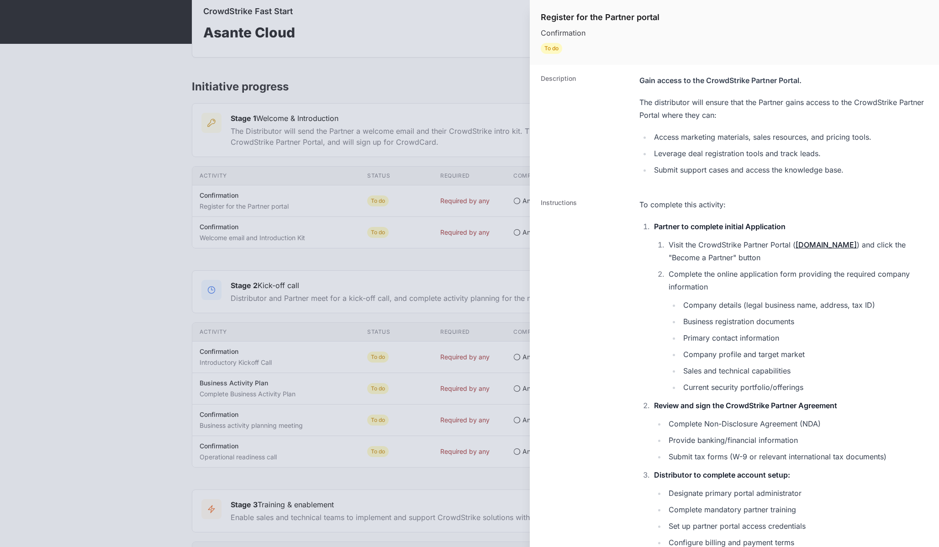
drag, startPoint x: 640, startPoint y: 98, endPoint x: 860, endPoint y: 181, distance: 235.1
click at [860, 181] on div "Description Gain access to the CrowdStrike Partner Portal. The distributor will…" at bounding box center [734, 127] width 409 height 124
copy div "The distributor will ensure that the Partner gains access to the CrowdStrike Pa…"
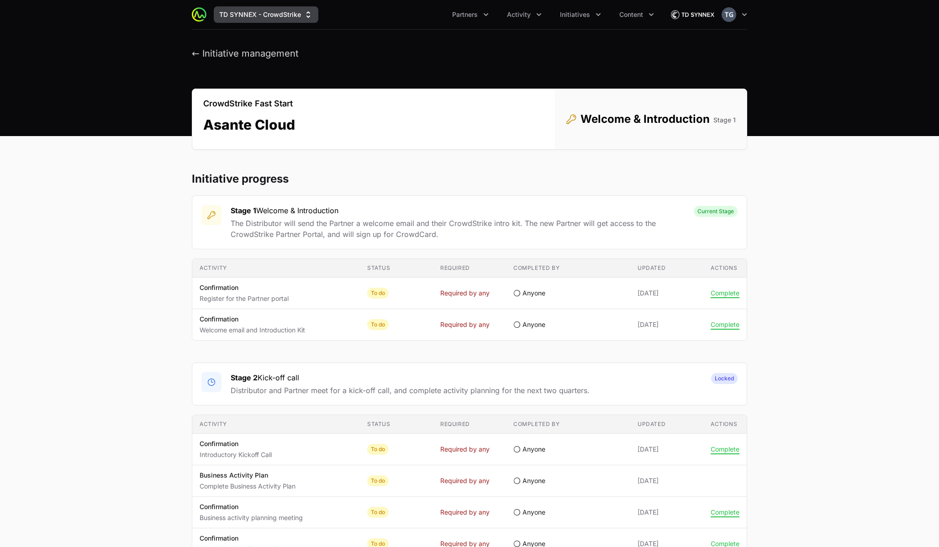
click at [266, 19] on button "TD SYNNEX - CrowdStrike" at bounding box center [266, 14] width 105 height 16
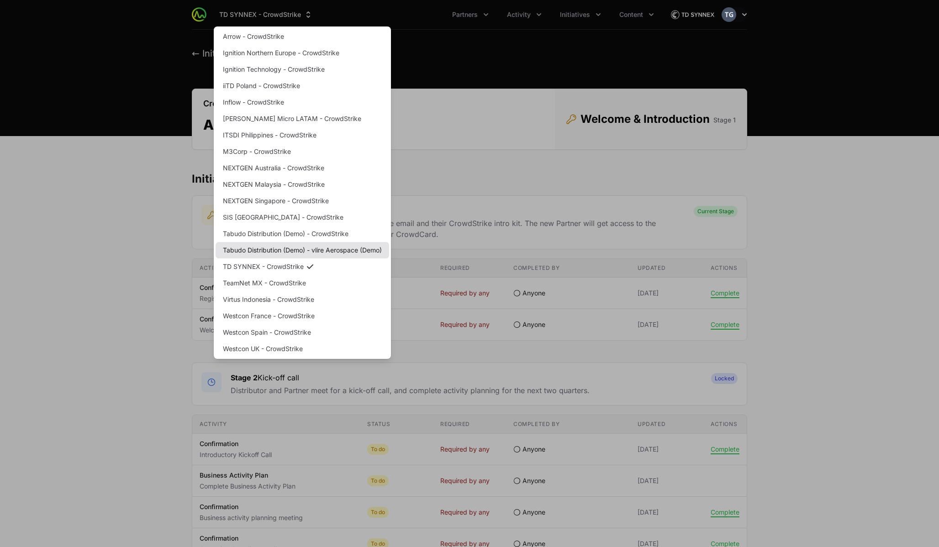
click at [279, 246] on link "Tabudo Distribution (Demo) - vlire Aerospace (Demo)" at bounding box center [303, 250] width 174 height 16
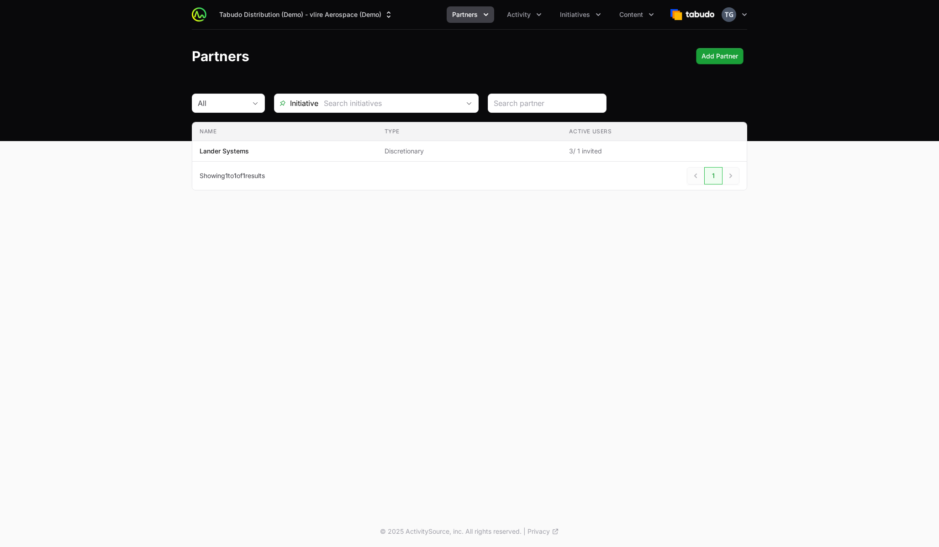
click at [579, 26] on div "Tabudo Distribution (Demo) - vlire Aerospace (Demo) Partners Activity Initiativ…" at bounding box center [469, 14] width 555 height 29
click at [579, 24] on div "Tabudo Distribution (Demo) - vlire Aerospace (Demo) Partners Activity Initiativ…" at bounding box center [469, 14] width 555 height 29
click at [579, 16] on span "Initiatives" at bounding box center [575, 14] width 30 height 9
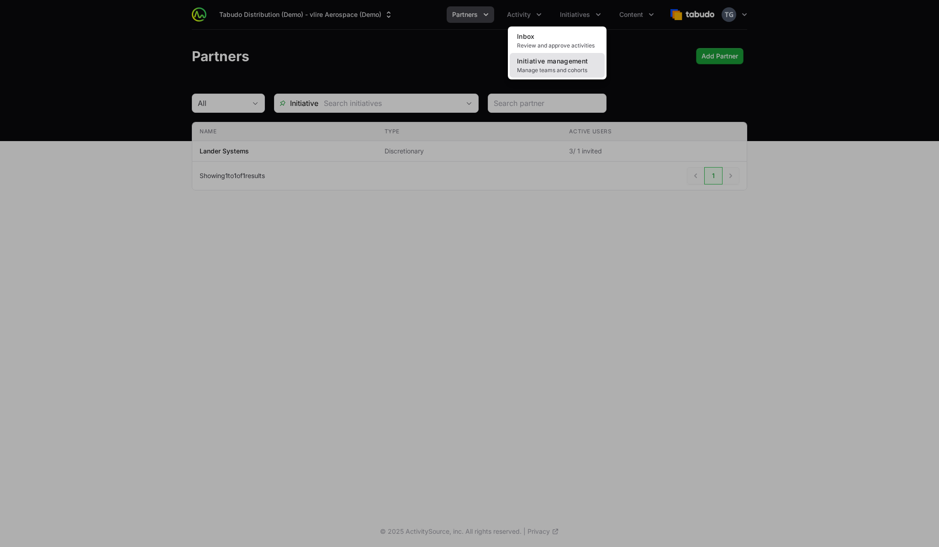
click at [567, 63] on span "Initiative management" at bounding box center [552, 61] width 71 height 8
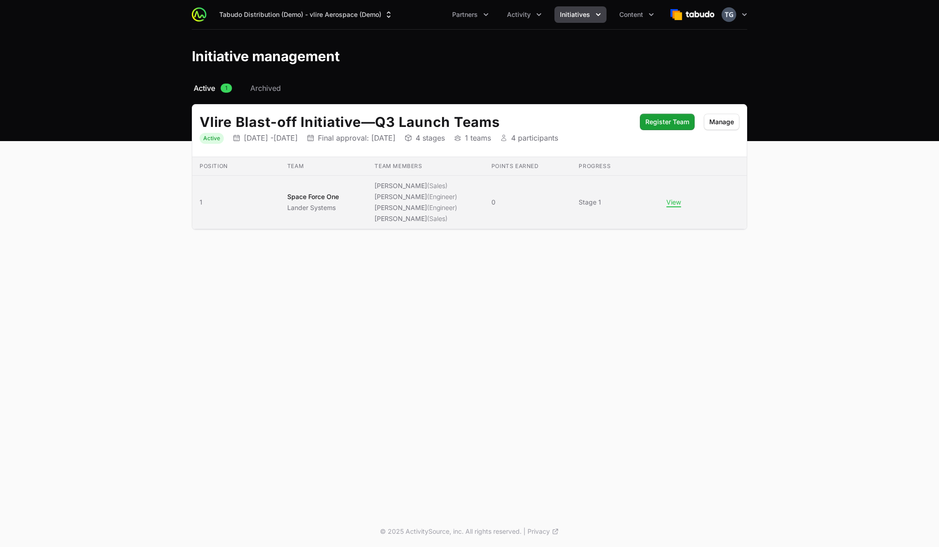
click at [412, 227] on td "Team members Anthony Sexton (Sales) Nathaniel Hornblower (Engineer) Peter Spill…" at bounding box center [425, 202] width 116 height 53
click at [412, 202] on ul "[PERSON_NAME] (Sales) [PERSON_NAME] (Engineer) [PERSON_NAME] (Engineer) [PERSON…" at bounding box center [415, 202] width 83 height 42
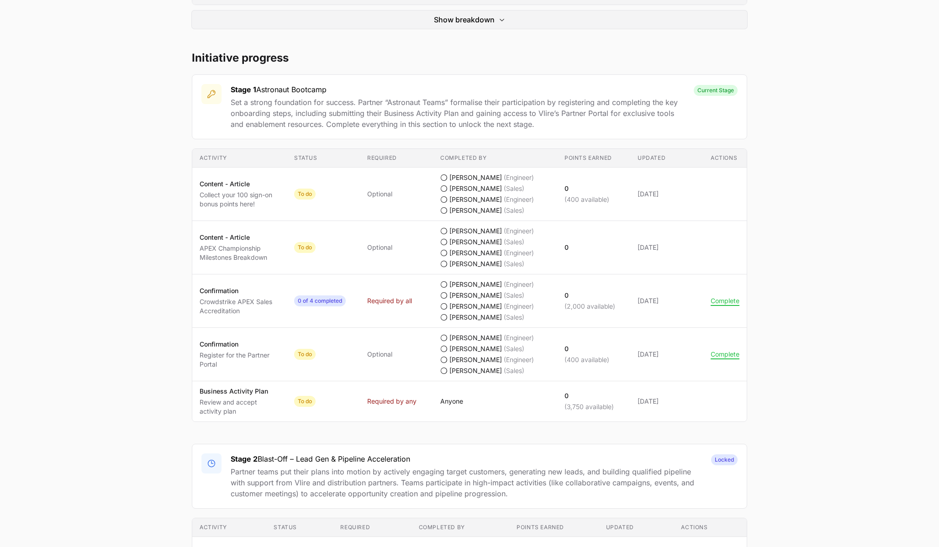
scroll to position [388, 0]
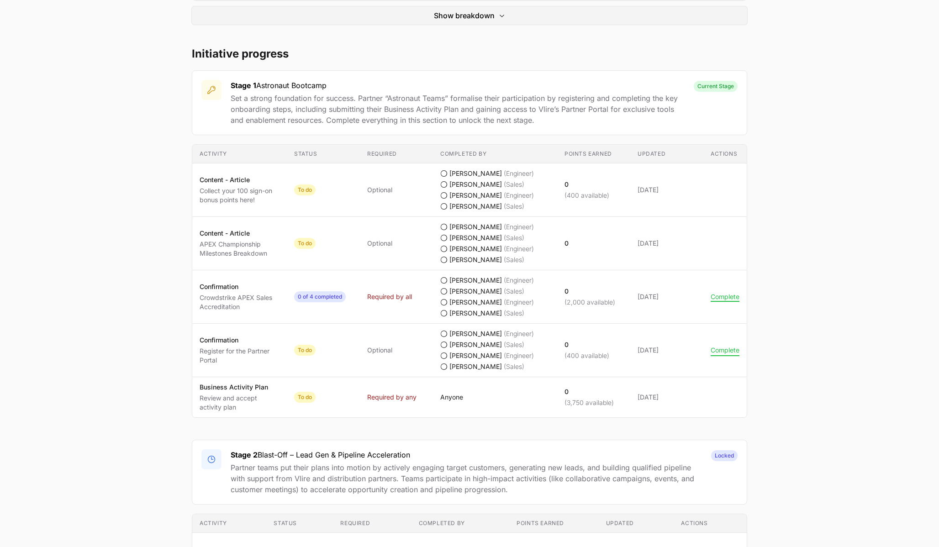
click at [716, 353] on button "Complete" at bounding box center [725, 350] width 29 height 8
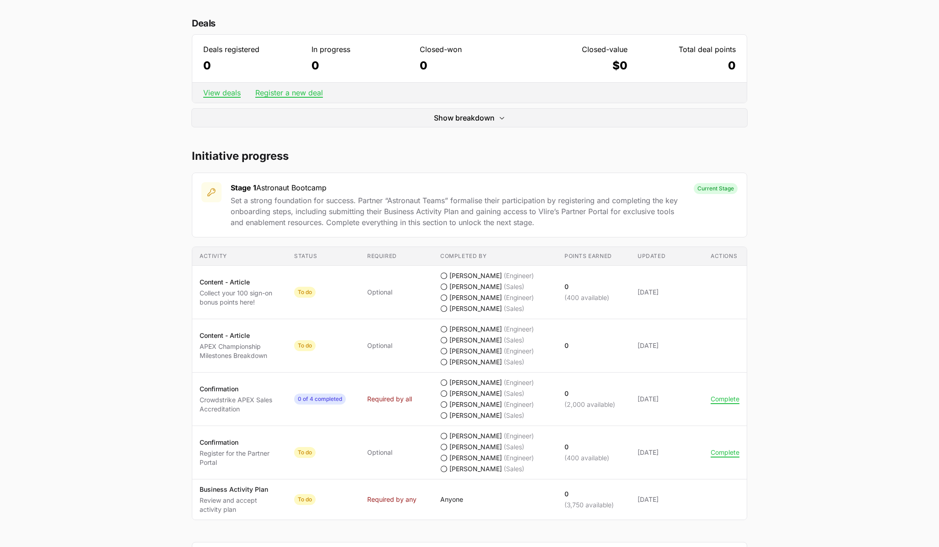
scroll to position [330, 0]
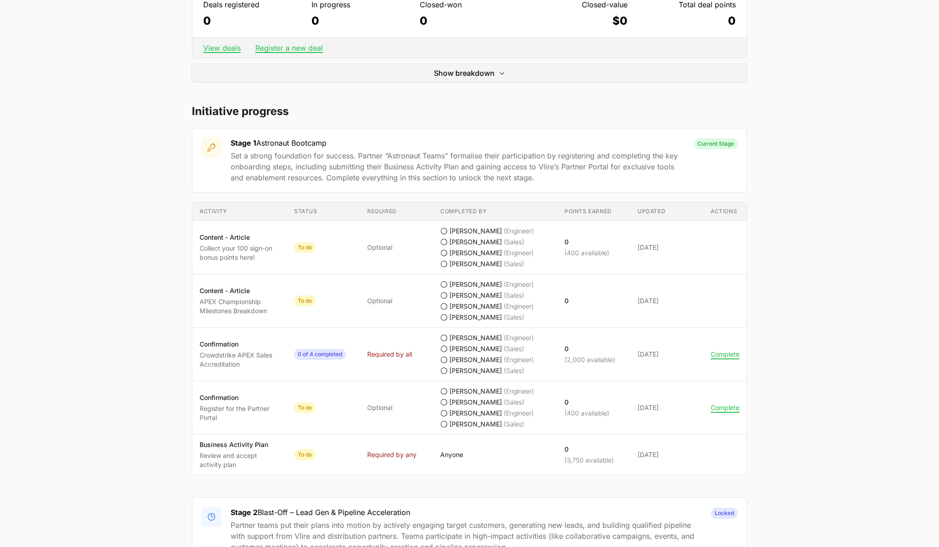
click at [479, 360] on span "[PERSON_NAME]" at bounding box center [475, 359] width 53 height 9
click at [716, 407] on button "Complete" at bounding box center [725, 408] width 29 height 8
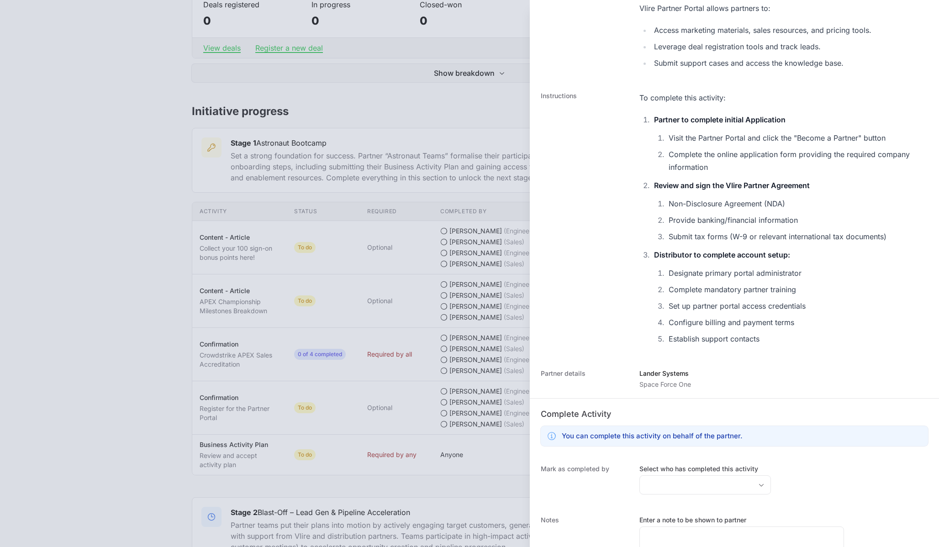
scroll to position [158, 0]
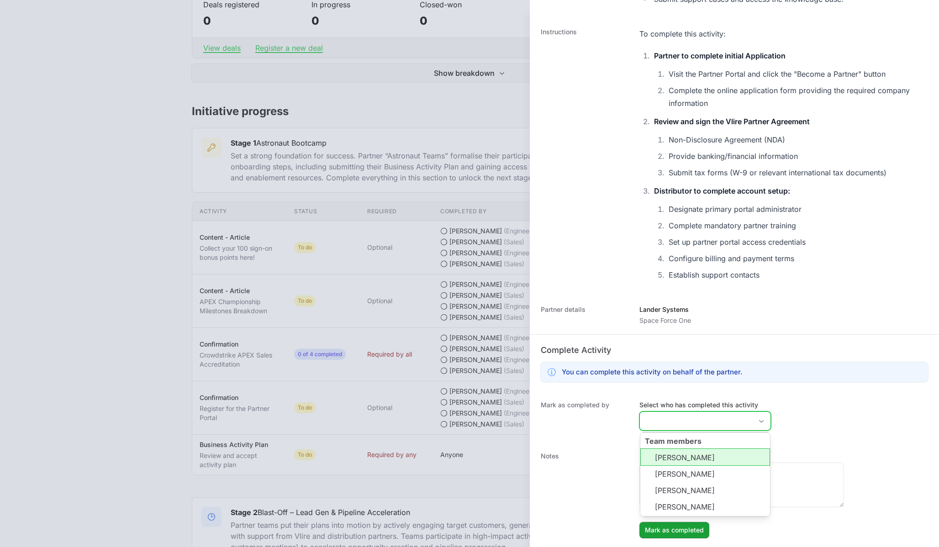
click at [701, 415] on input "Select who has completed this activity" at bounding box center [696, 421] width 112 height 18
click at [605, 431] on dt "Mark as completed by" at bounding box center [585, 417] width 88 height 33
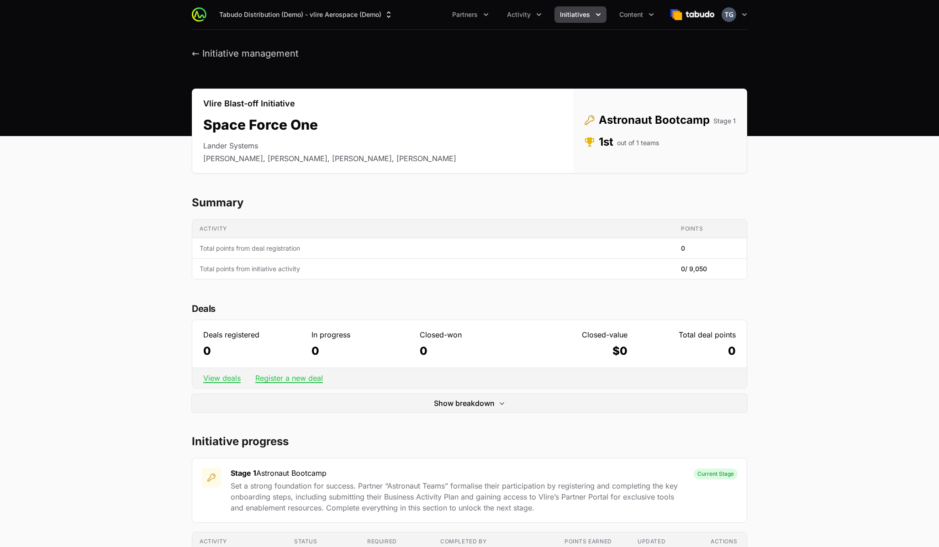
scroll to position [330, 0]
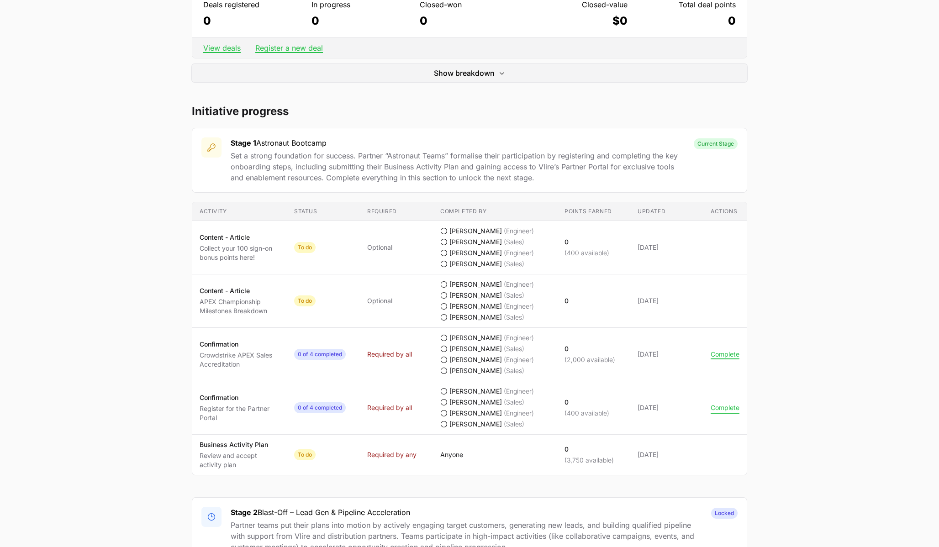
click at [724, 408] on button "Complete" at bounding box center [725, 408] width 29 height 8
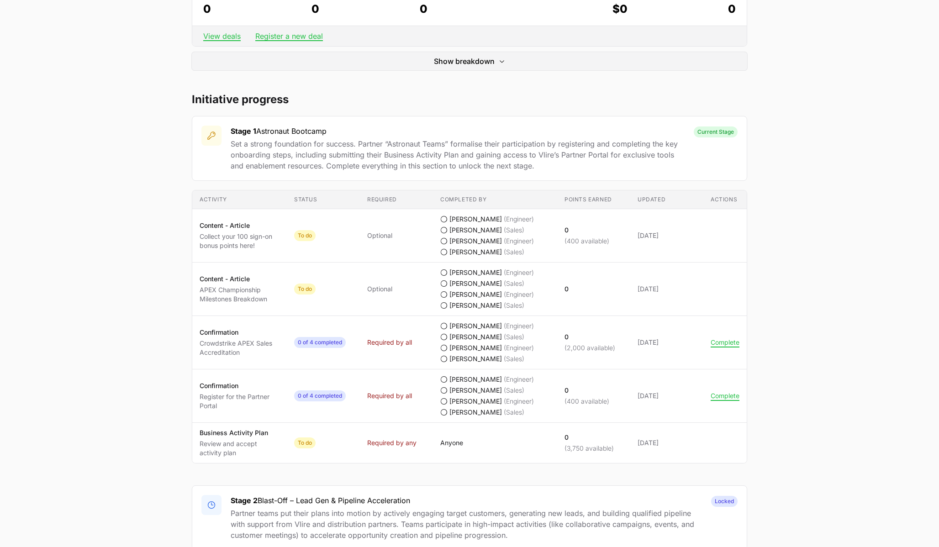
scroll to position [342, 0]
click at [728, 398] on button "Complete" at bounding box center [725, 396] width 29 height 8
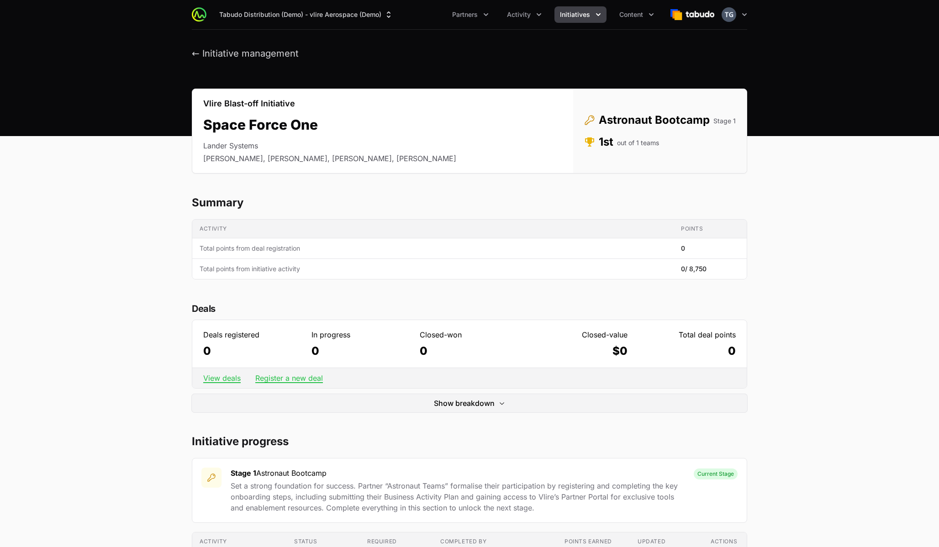
scroll to position [342, 0]
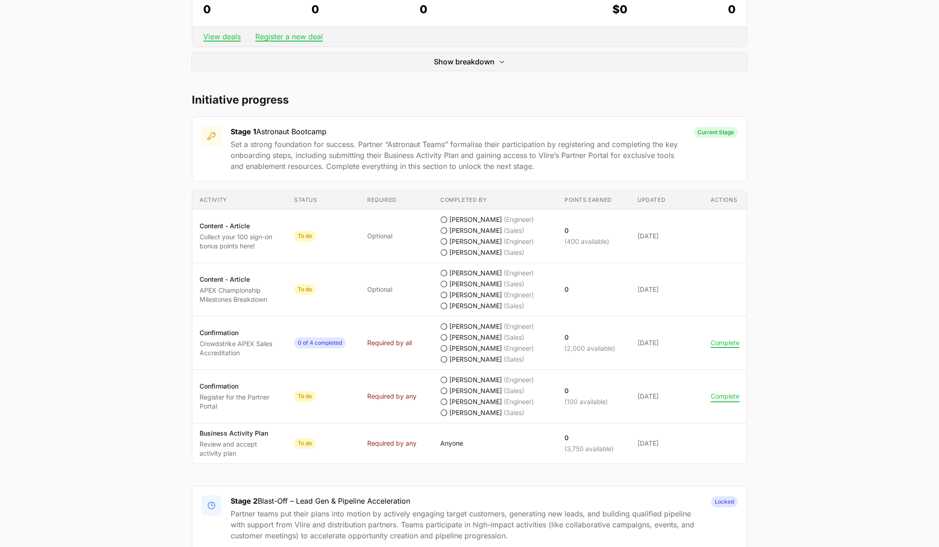
click at [722, 397] on button "Complete" at bounding box center [725, 396] width 29 height 8
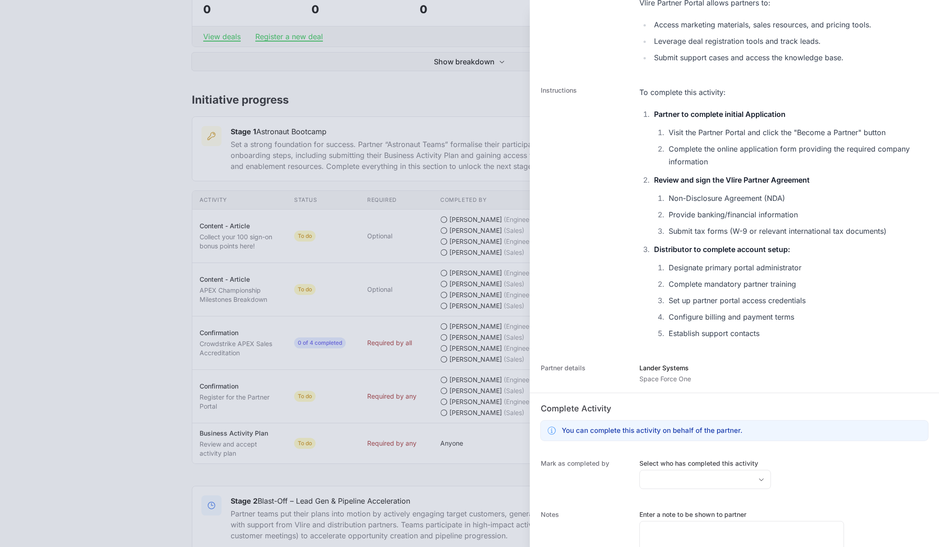
scroll to position [158, 0]
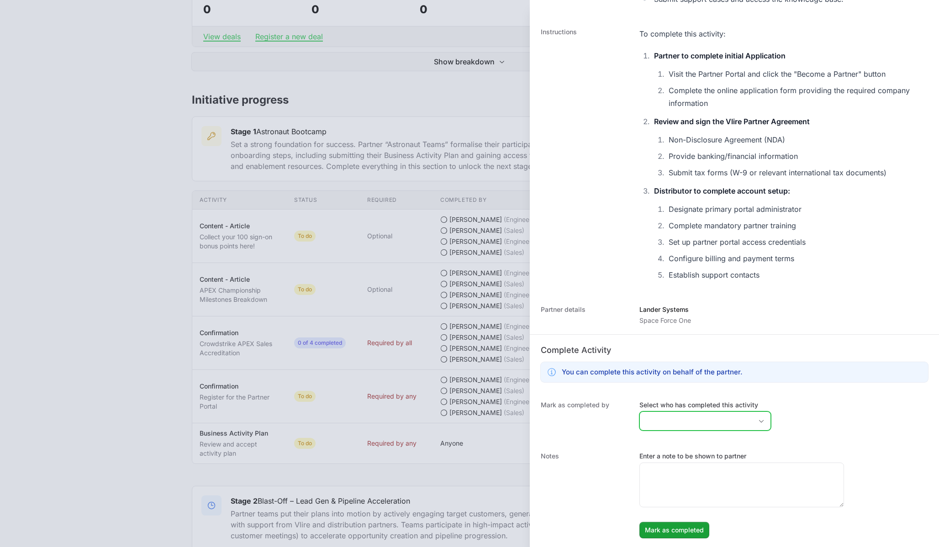
click at [655, 420] on input "Select who has completed this activity" at bounding box center [696, 421] width 112 height 18
click at [657, 456] on li "[PERSON_NAME]" at bounding box center [705, 456] width 130 height 17
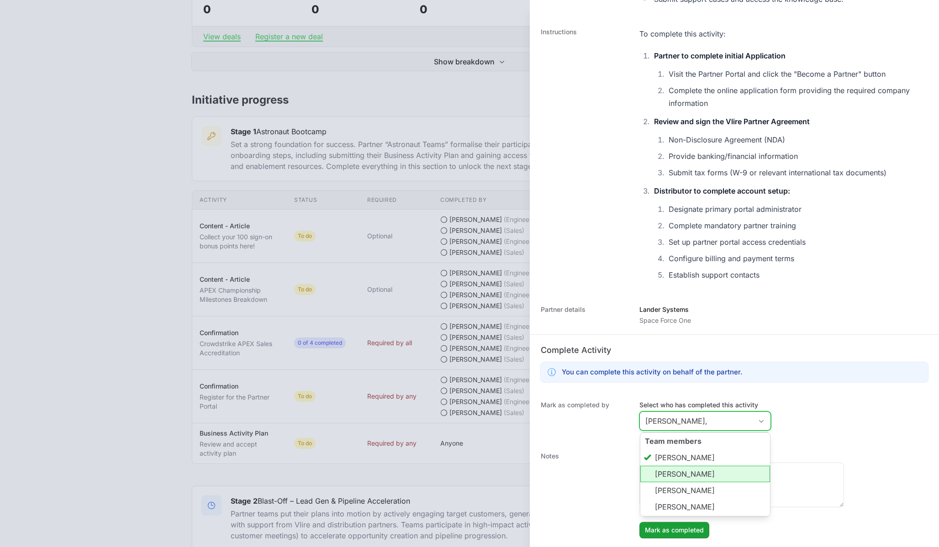
click at [661, 473] on li "[PERSON_NAME]" at bounding box center [705, 474] width 130 height 16
type input "[PERSON_NAME], [PERSON_NAME]"
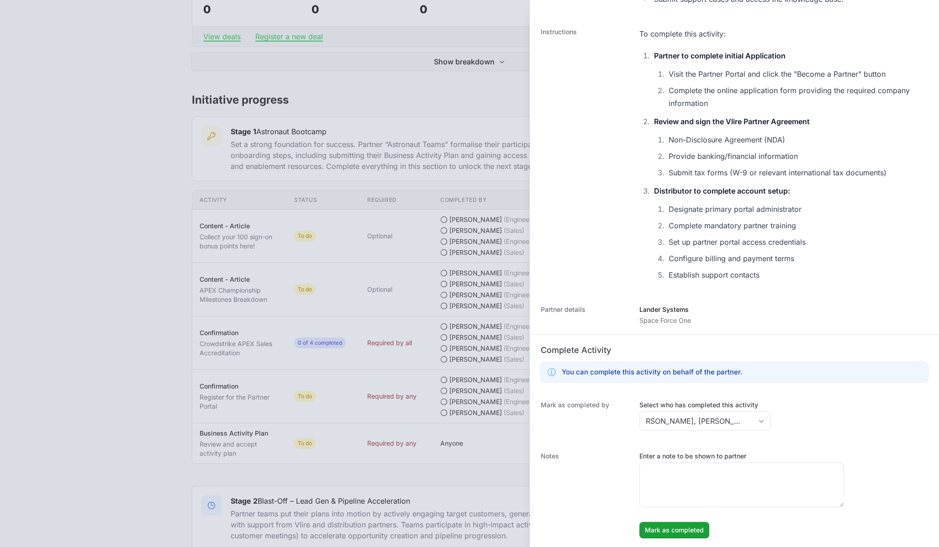
scroll to position [0, 0]
click at [614, 514] on dt "Notes" at bounding box center [585, 495] width 88 height 87
click at [665, 531] on span "Mark as completed" at bounding box center [674, 530] width 59 height 11
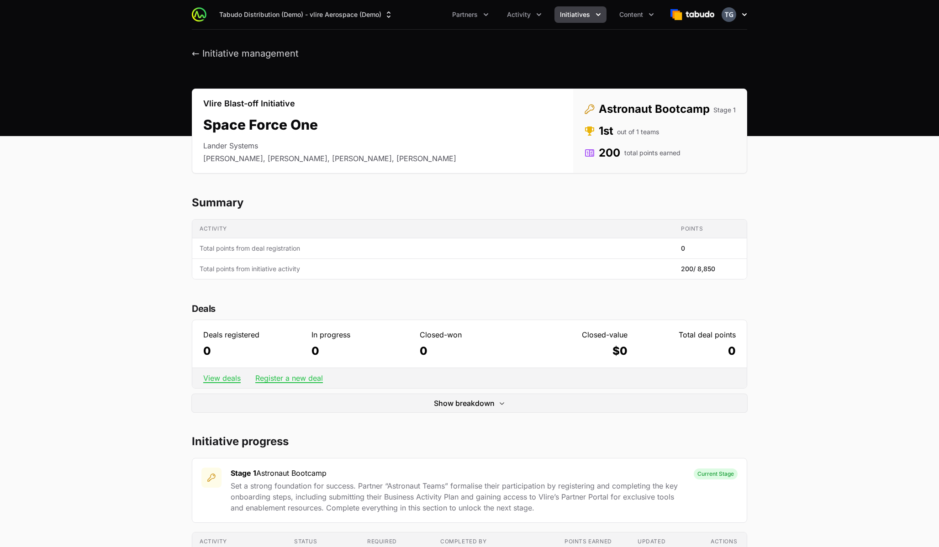
click at [745, 15] on icon "button" at bounding box center [744, 14] width 5 height 3
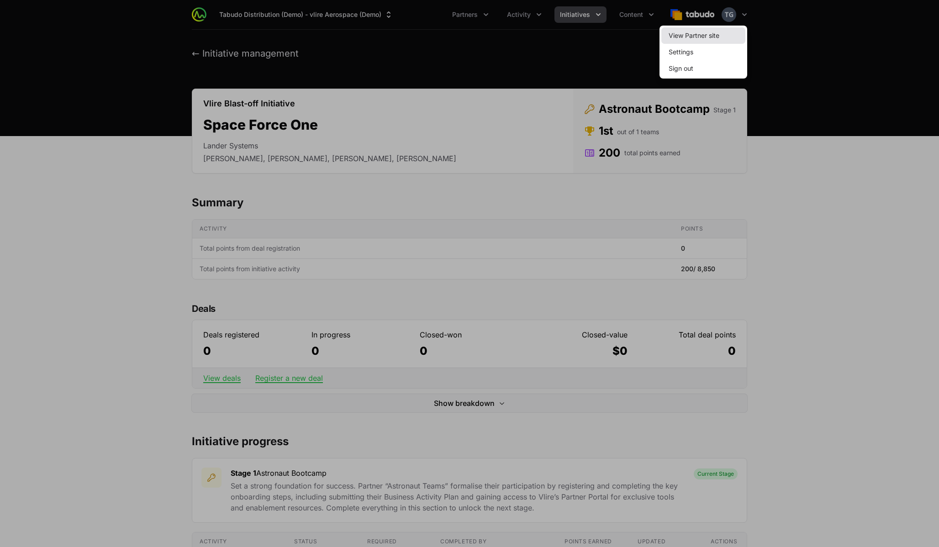
click at [720, 39] on link "View Partner site" at bounding box center [703, 35] width 84 height 16
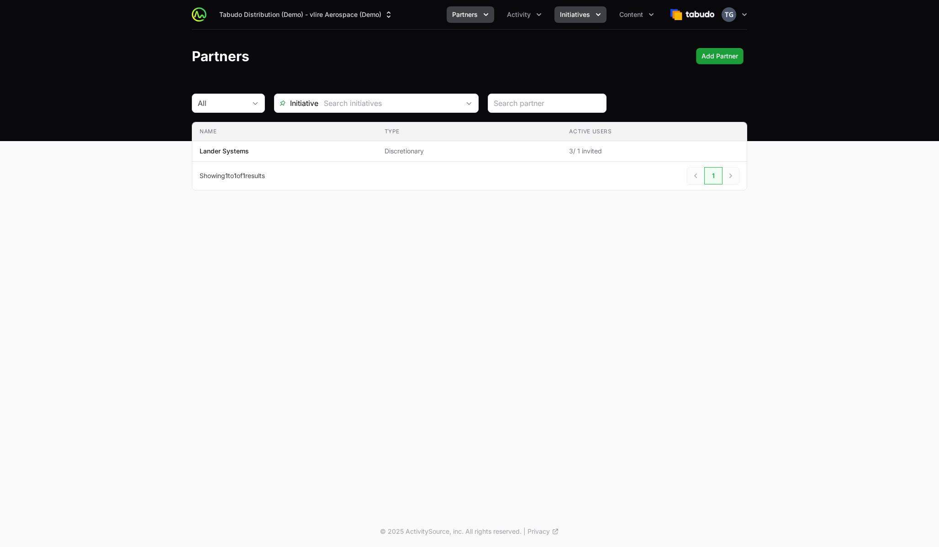
click at [577, 16] on span "Initiatives" at bounding box center [575, 14] width 30 height 9
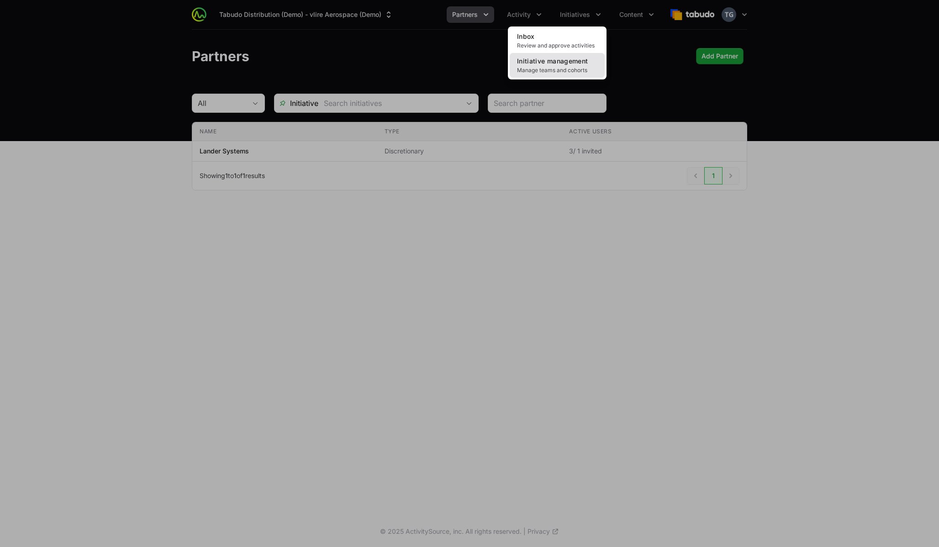
click at [578, 67] on span "Manage teams and cohorts" at bounding box center [557, 70] width 80 height 7
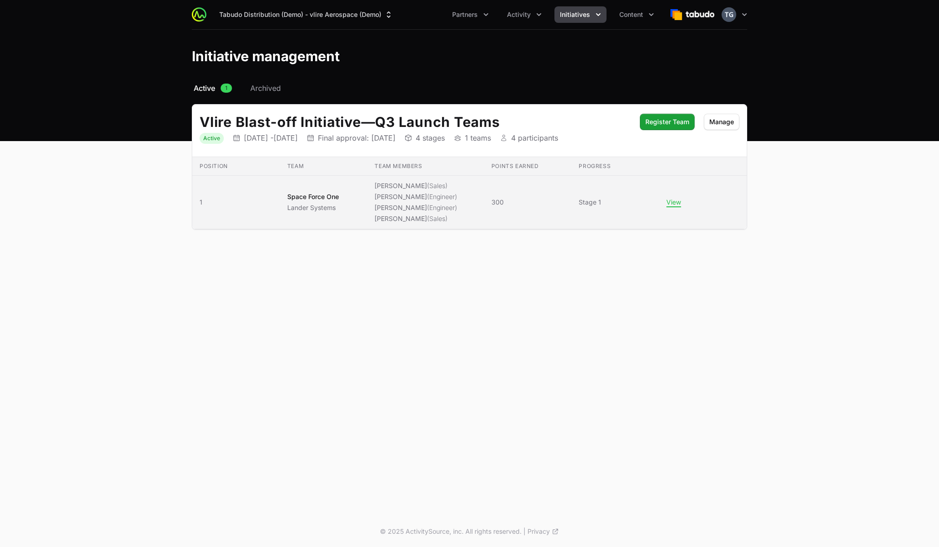
click at [469, 204] on span "[PERSON_NAME] (Sales) [PERSON_NAME] (Engineer) [PERSON_NAME] (Engineer) [PERSON…" at bounding box center [425, 202] width 102 height 42
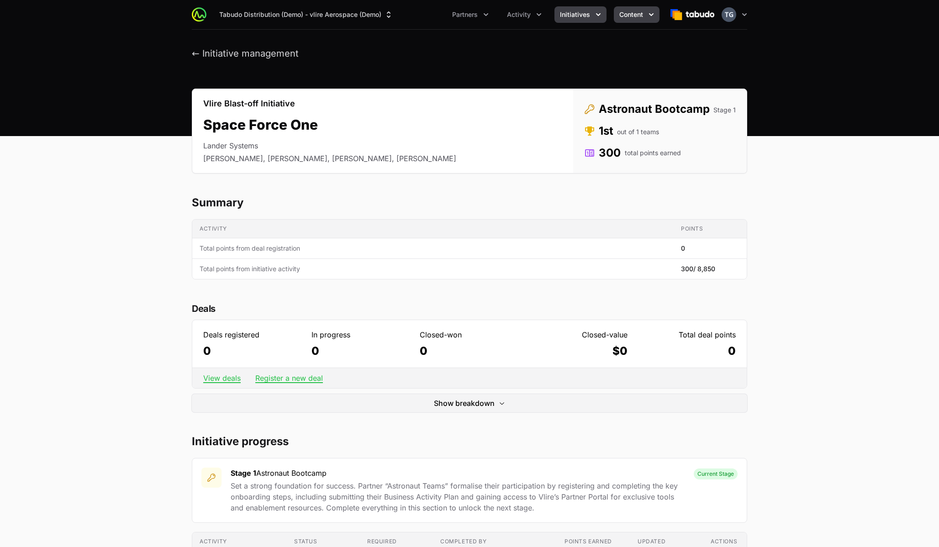
click at [633, 11] on span "Content" at bounding box center [631, 14] width 24 height 9
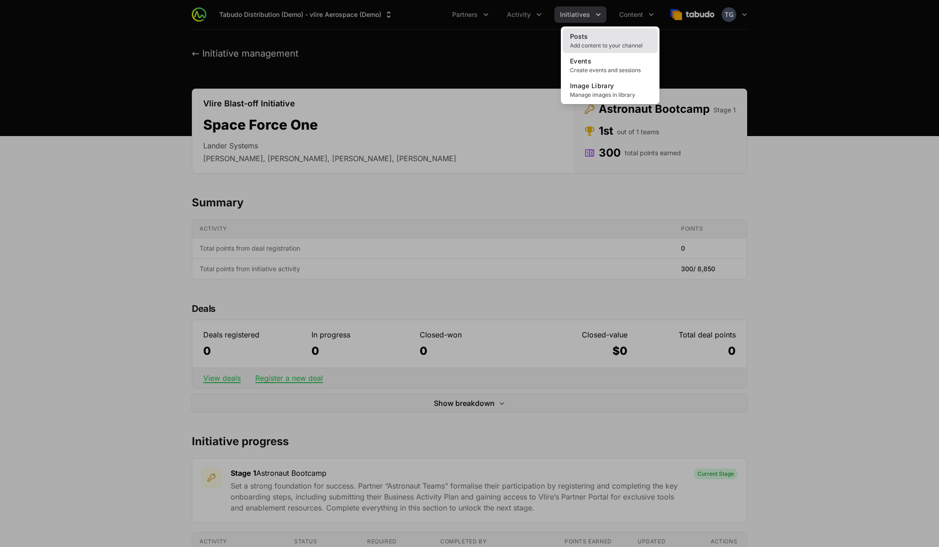
click at [629, 42] on span "Add content to your channel" at bounding box center [610, 45] width 80 height 7
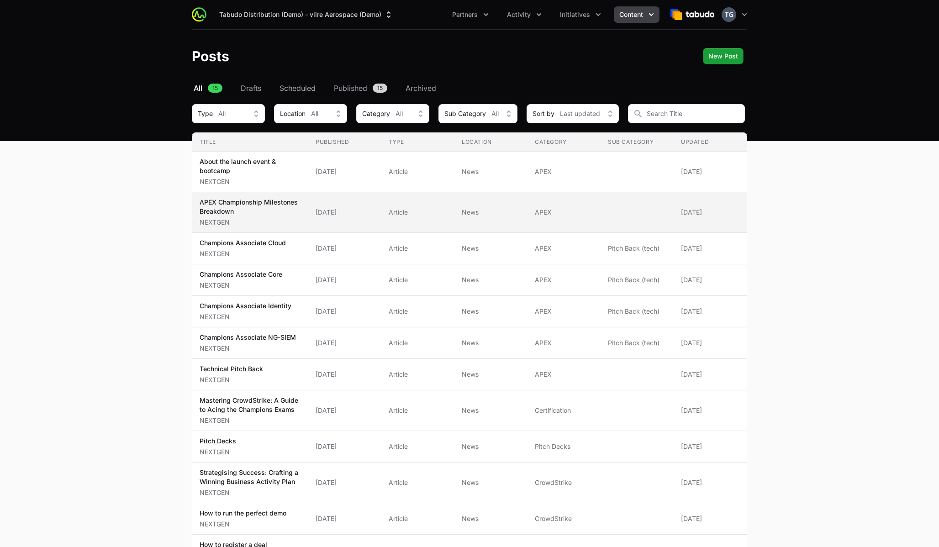
click at [265, 205] on p "APEX Championship Milestones Breakdown" at bounding box center [250, 207] width 101 height 18
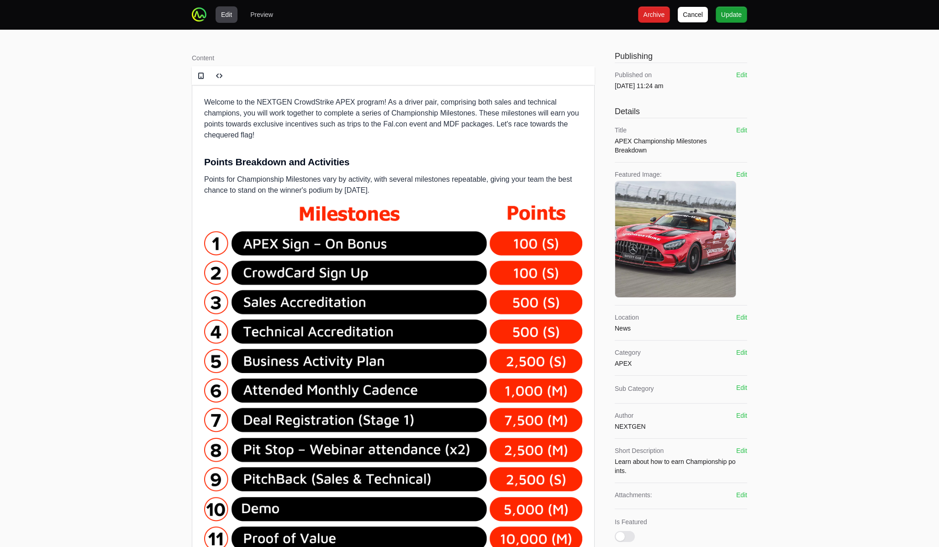
click at [250, 135] on span "Welcome to the NEXTGEN CrowdStrike APEX program! As a driver pair, comprising b…" at bounding box center [391, 118] width 375 height 41
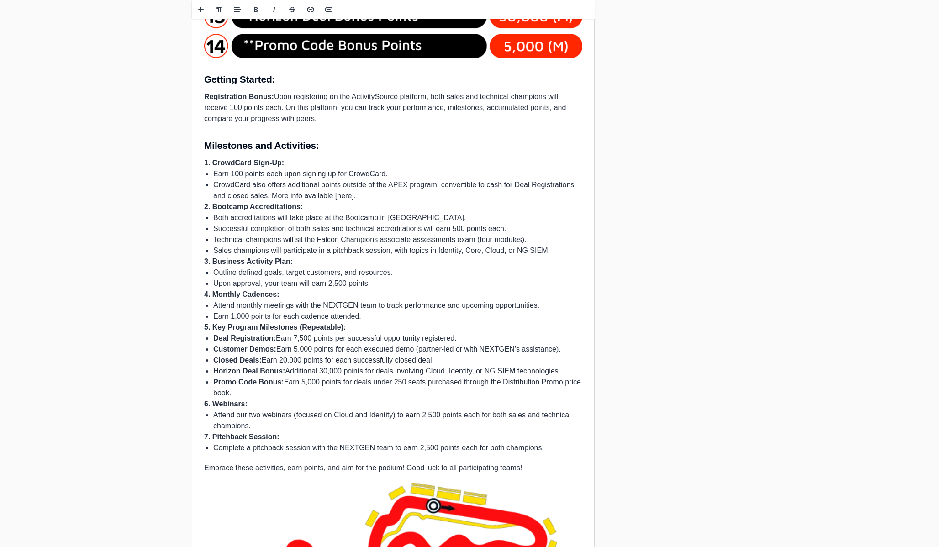
scroll to position [575, 0]
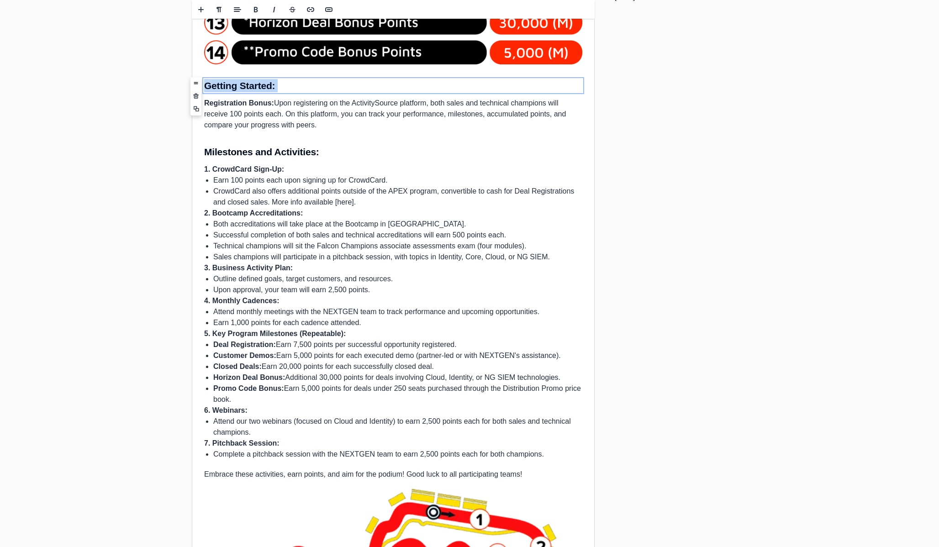
drag, startPoint x: 205, startPoint y: 85, endPoint x: 347, endPoint y: 190, distance: 176.0
click at [347, 190] on div "Welcome to the NEXTGEN CrowdStrike APEX program! As a driver pair, comprising b…" at bounding box center [393, 158] width 402 height 1296
click at [335, 184] on span "Earn 100 points each upon signing up for CrowdCard." at bounding box center [300, 180] width 174 height 8
click at [206, 153] on b "Milestones and Activities:" at bounding box center [261, 152] width 115 height 11
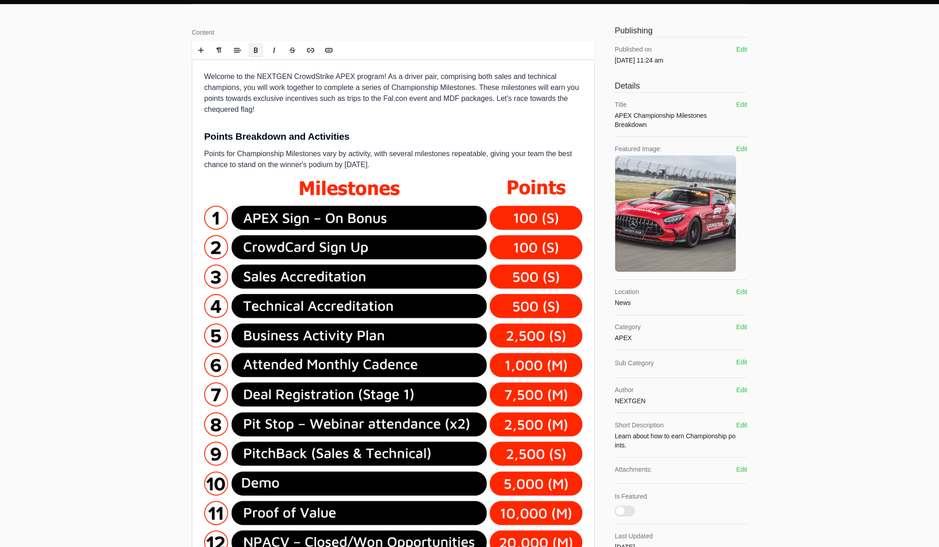
scroll to position [0, 0]
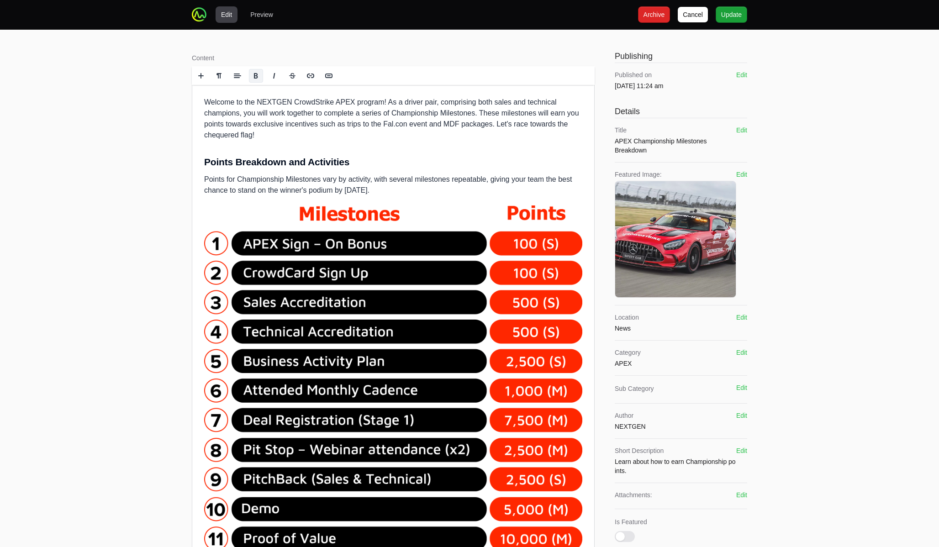
click at [246, 138] on span "Welcome to the NEXTGEN CrowdStrike APEX program! As a driver pair, comprising b…" at bounding box center [391, 118] width 375 height 41
click at [651, 13] on span "Archive" at bounding box center [653, 14] width 21 height 11
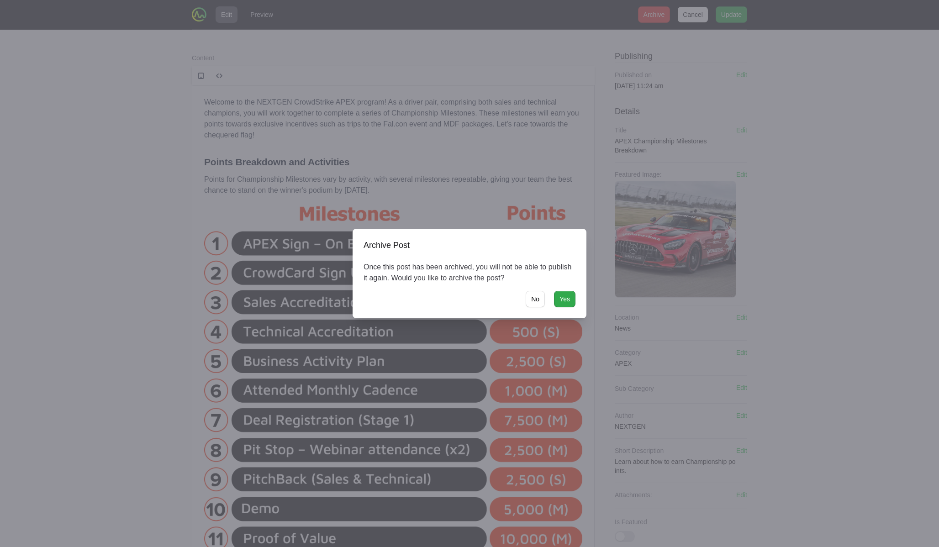
click at [566, 299] on span "Yes" at bounding box center [564, 299] width 11 height 11
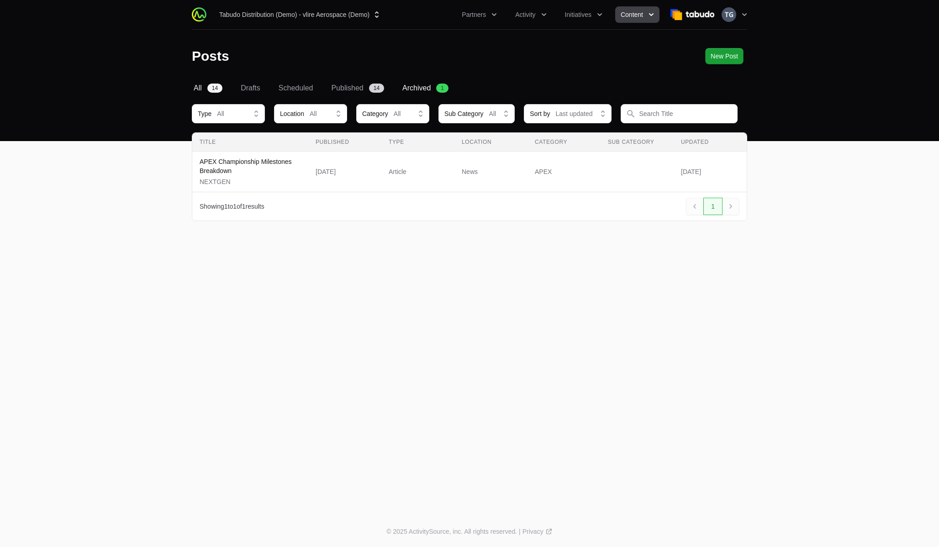
click at [198, 89] on span "All" at bounding box center [198, 88] width 8 height 11
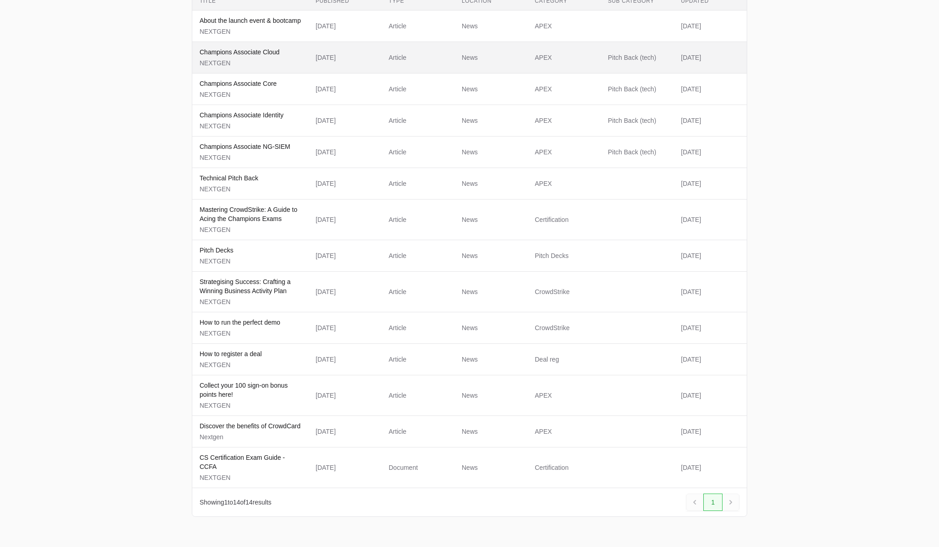
scroll to position [164, 0]
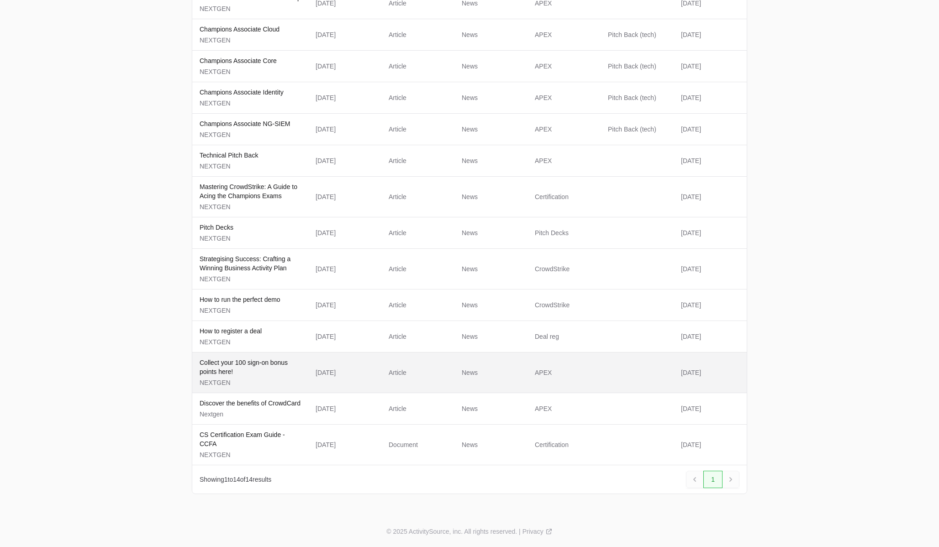
click at [252, 380] on p "NEXTGEN" at bounding box center [250, 382] width 101 height 9
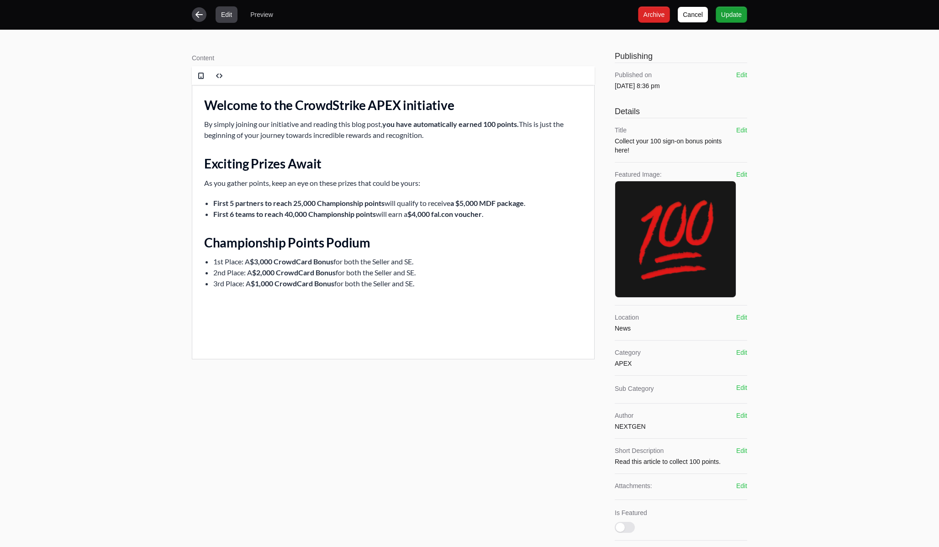
click at [202, 12] on icon "button" at bounding box center [199, 14] width 9 height 9
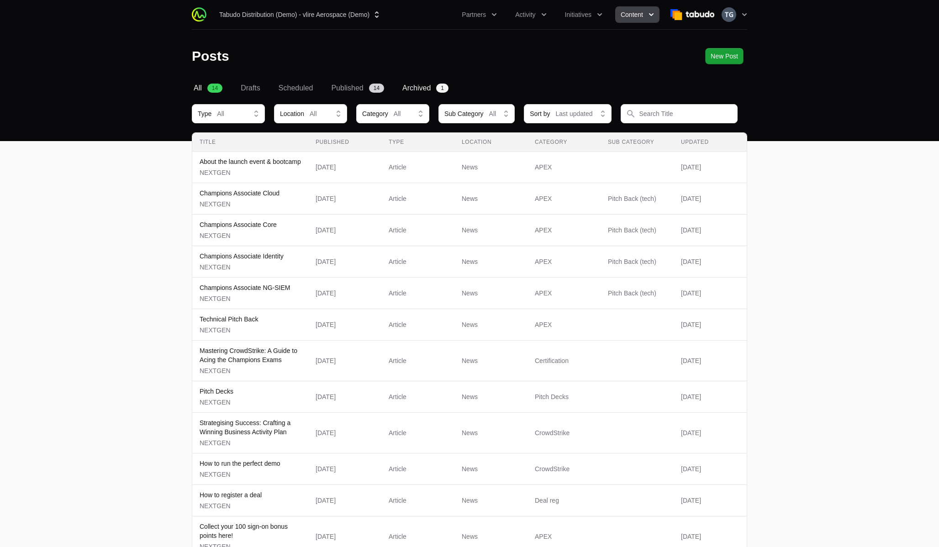
click at [418, 86] on span "Archived" at bounding box center [416, 88] width 28 height 11
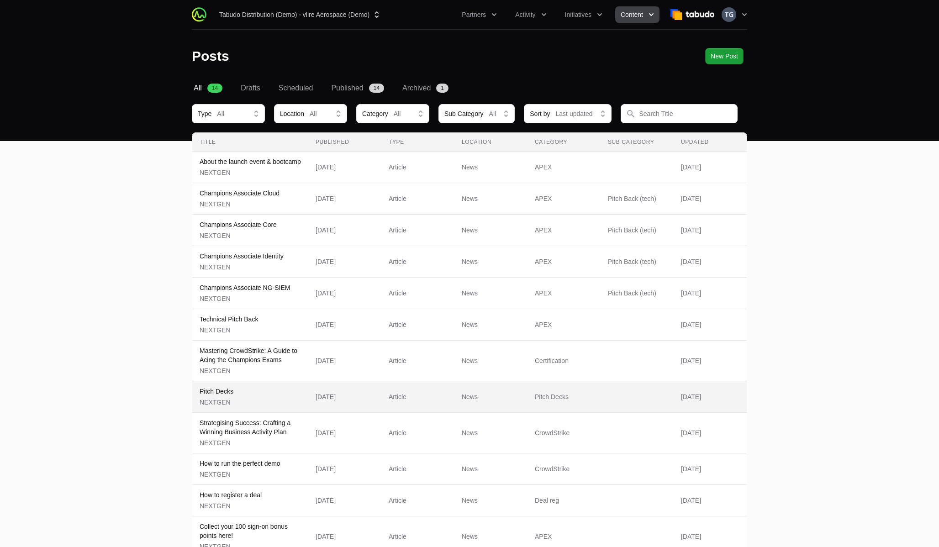
scroll to position [95, 0]
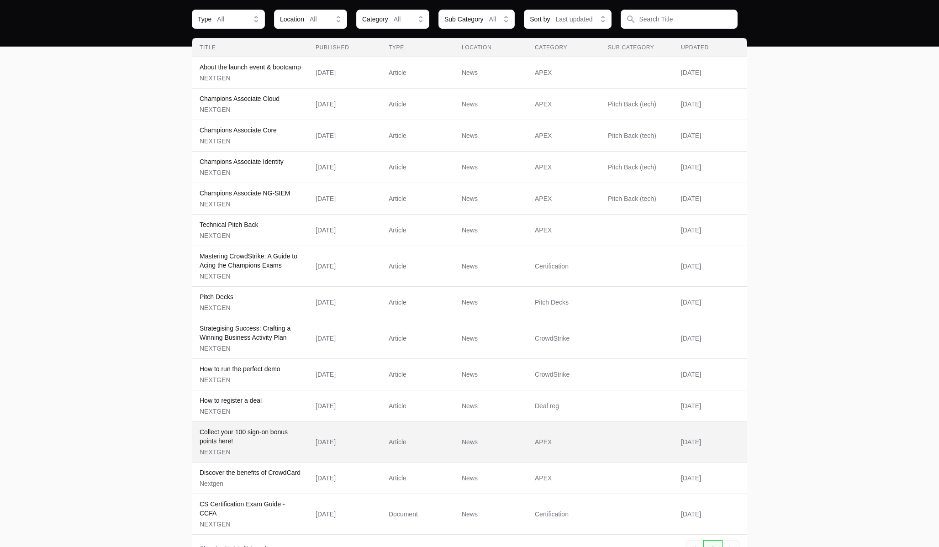
click at [229, 439] on p "Collect your 100 sign-on bonus points here!" at bounding box center [250, 436] width 101 height 18
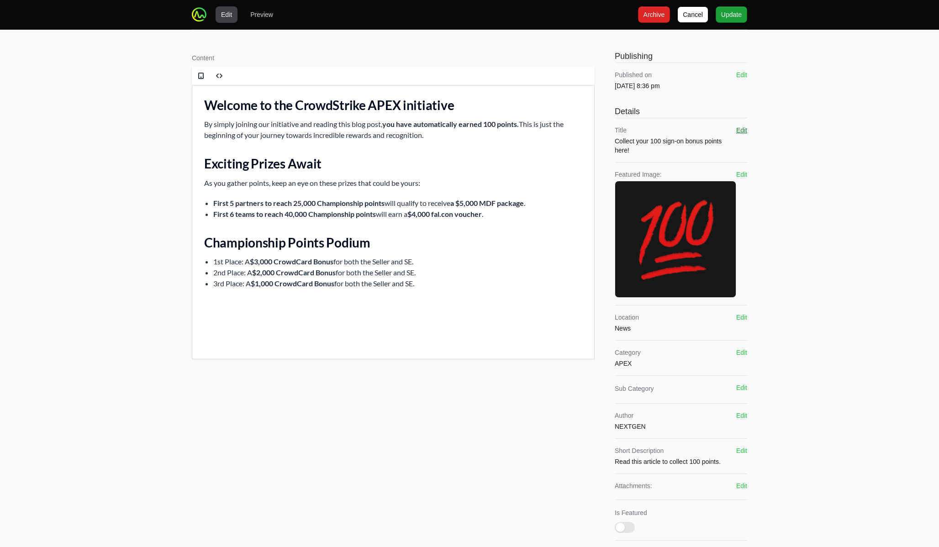
click at [740, 129] on button "Edit" at bounding box center [741, 130] width 11 height 9
click at [692, 149] on input "Collect your 100 sign-on bonus points here!" at bounding box center [681, 146] width 132 height 17
click at [743, 450] on button "Edit" at bounding box center [741, 451] width 11 height 9
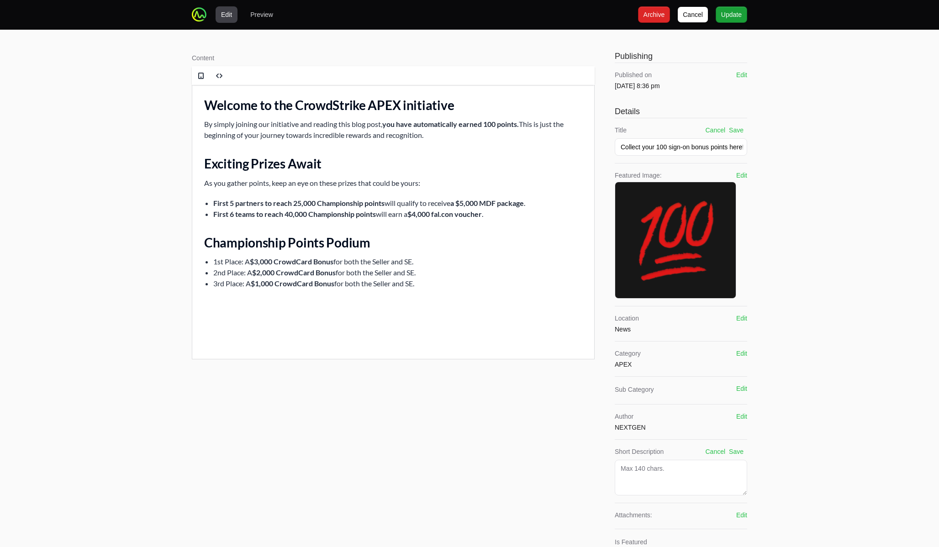
click at [743, 450] on button "Save" at bounding box center [736, 451] width 15 height 9
click at [680, 143] on input "Collect your 100 sign-on bonus points here!" at bounding box center [681, 146] width 132 height 17
click at [680, 144] on input "Collect your 100 sign-on bonus points here!" at bounding box center [681, 146] width 132 height 17
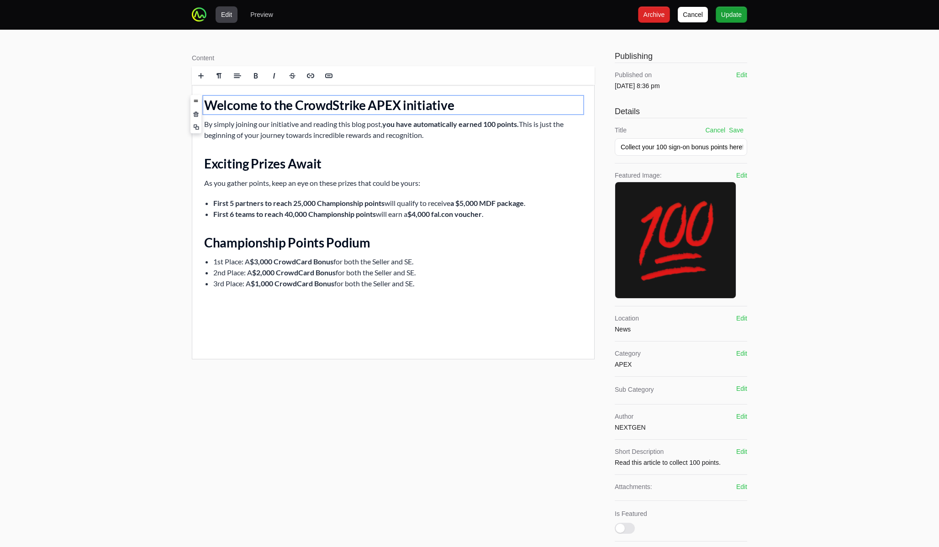
click at [277, 105] on h2 "Welcome to the CrowdStrike APEX initiative" at bounding box center [393, 105] width 378 height 16
click at [678, 150] on input "Collect your 100 sign-on bonus points here!" at bounding box center [681, 146] width 132 height 17
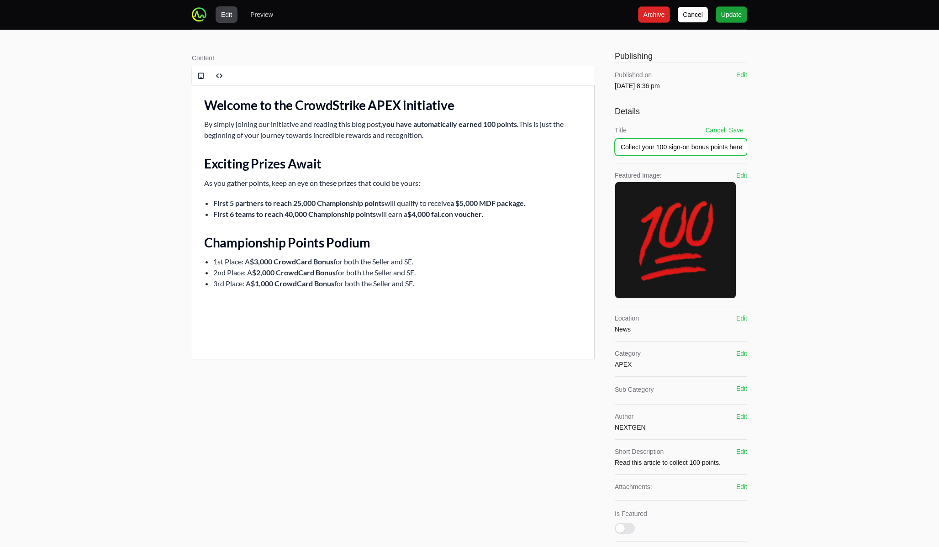
click at [678, 150] on input "Collect your 100 sign-on bonus points here!" at bounding box center [681, 146] width 132 height 17
paste input "Milestones Breakdown"
click at [654, 150] on input "Milestones Breakdown" at bounding box center [681, 146] width 132 height 17
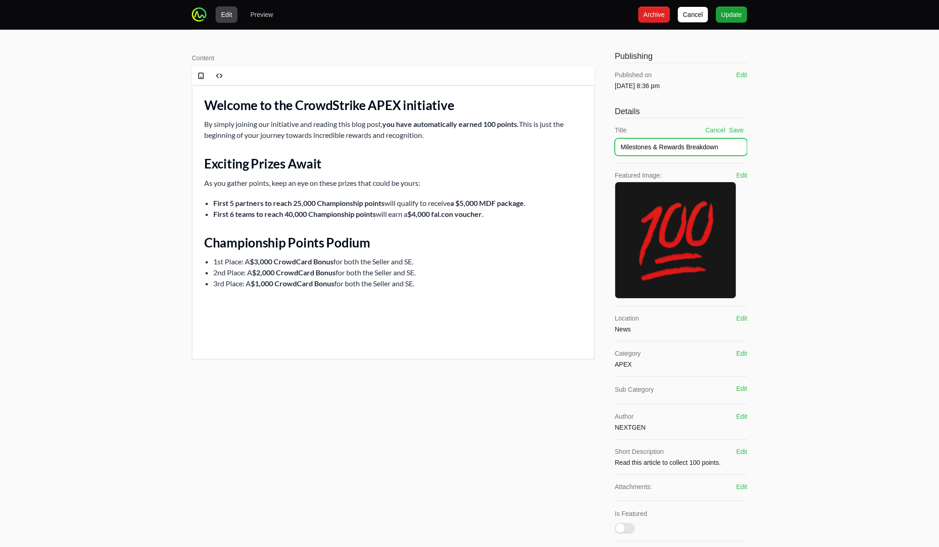
type input "Milestones & Rewards Breakdown"
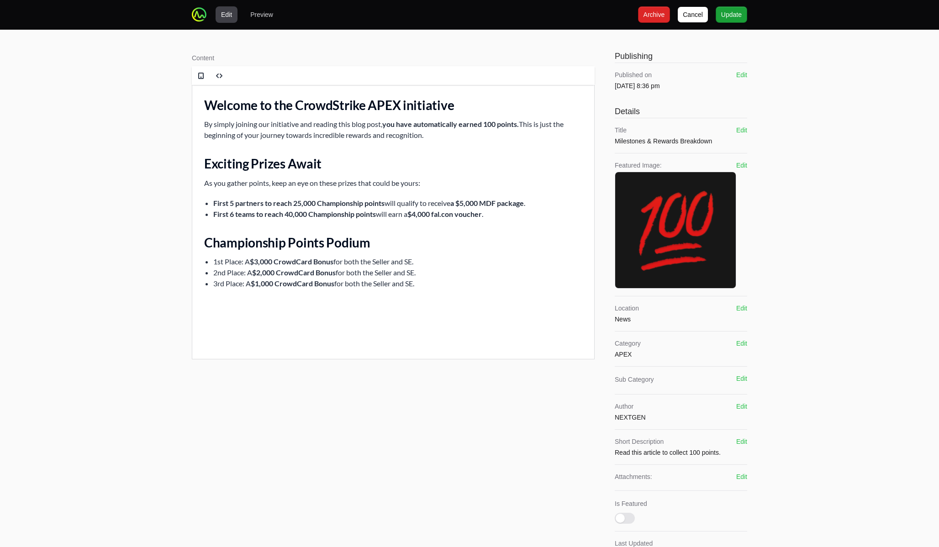
click at [260, 106] on h2 "Welcome to the CrowdStrike APEX initiative" at bounding box center [393, 105] width 378 height 16
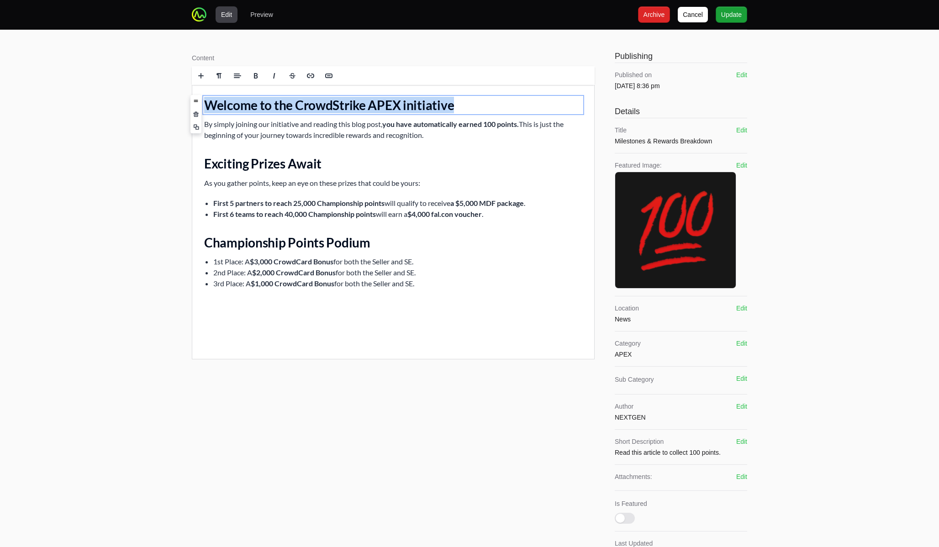
click at [260, 106] on h2 "Welcome to the CrowdStrike APEX initiative" at bounding box center [393, 105] width 378 height 16
click at [261, 163] on h2 "Exciting Prizes Await" at bounding box center [393, 163] width 378 height 16
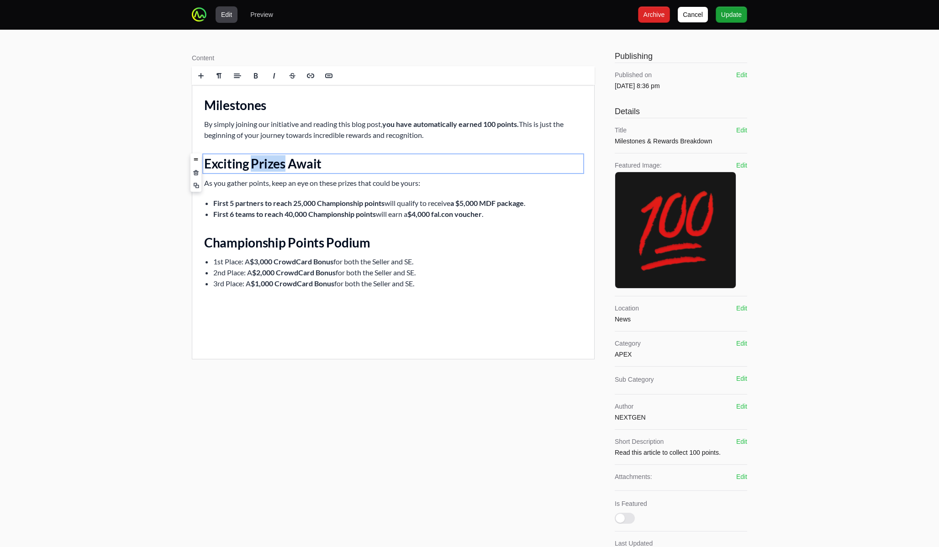
click at [261, 163] on h2 "Exciting Prizes Await" at bounding box center [393, 163] width 378 height 16
click at [207, 245] on h2 "Championship Points Podium" at bounding box center [393, 242] width 378 height 16
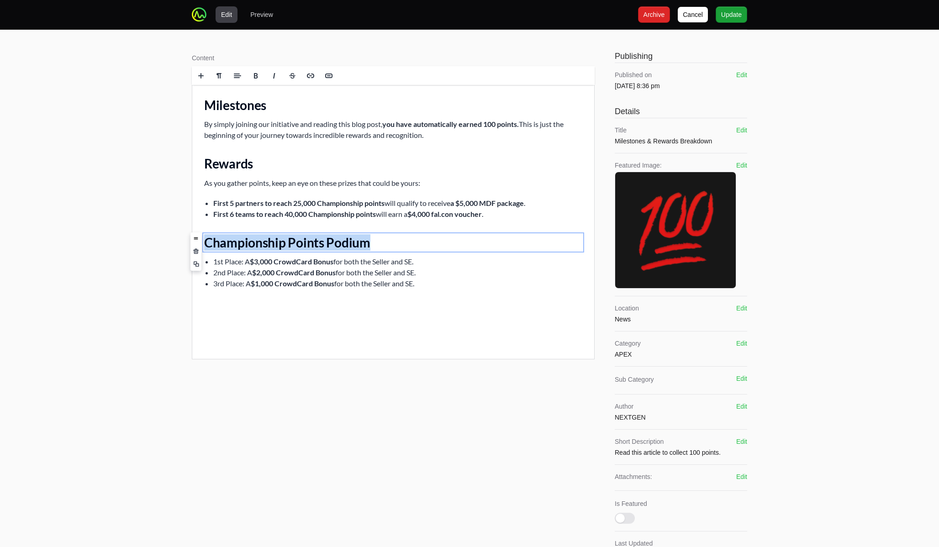
click at [207, 245] on h2 "Championship Points Podium" at bounding box center [393, 242] width 378 height 16
click at [227, 165] on h2 "Rewards" at bounding box center [393, 163] width 378 height 16
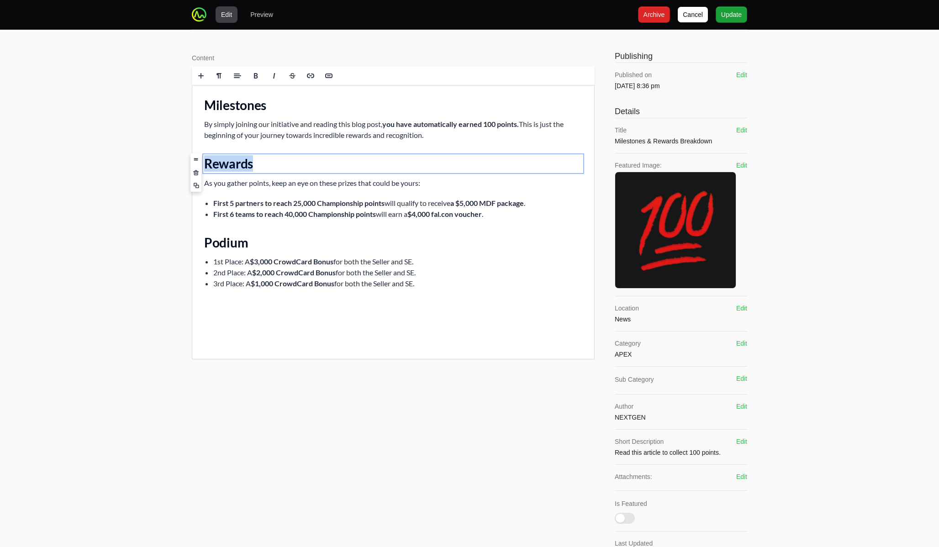
click at [227, 165] on h2 "Rewards" at bounding box center [393, 163] width 378 height 16
click at [213, 237] on h2 "Podium" at bounding box center [393, 242] width 378 height 16
click at [738, 167] on button "Edit" at bounding box center [741, 165] width 11 height 9
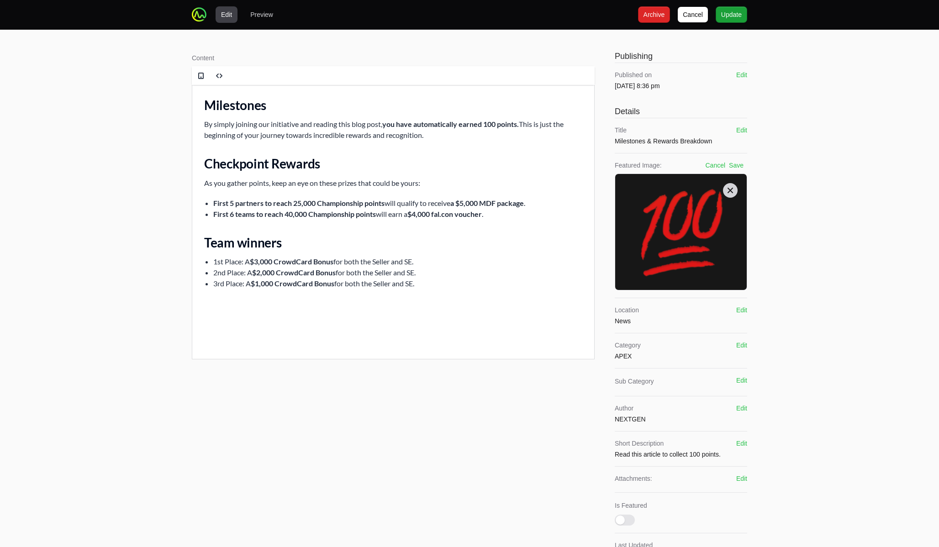
click at [731, 192] on icon at bounding box center [730, 190] width 9 height 9
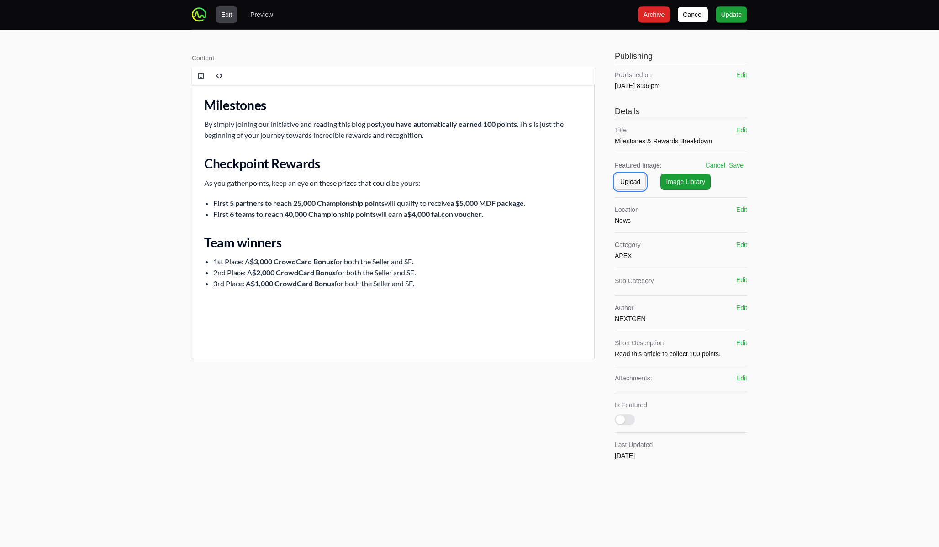
click at [636, 184] on span "Upload" at bounding box center [630, 181] width 20 height 11
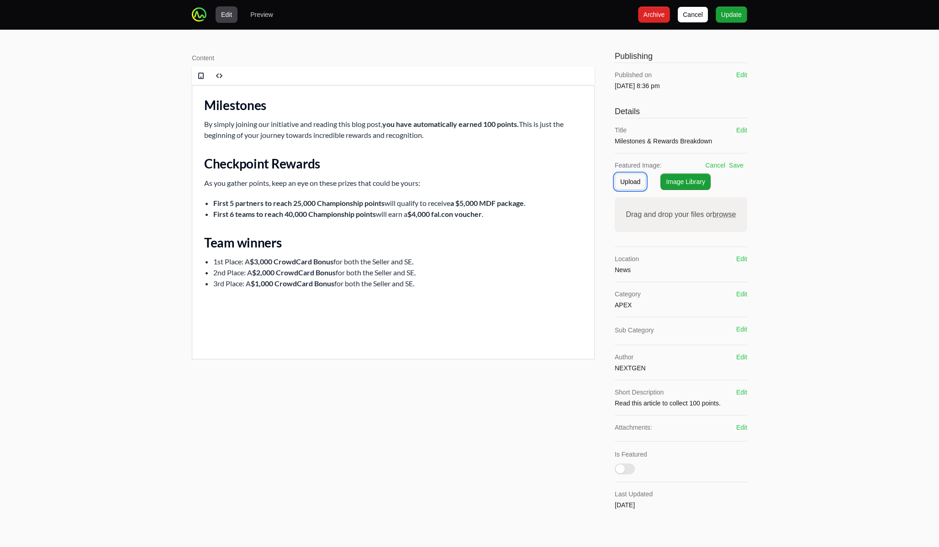
click at [636, 181] on span "Upload" at bounding box center [630, 181] width 20 height 11
click at [719, 215] on span "browse" at bounding box center [724, 215] width 24 height 8
click at [719, 200] on input "Drag and drop your files or browse" at bounding box center [681, 198] width 132 height 3
type input "C:\fakepath\iss073e0008485~large.jpg"
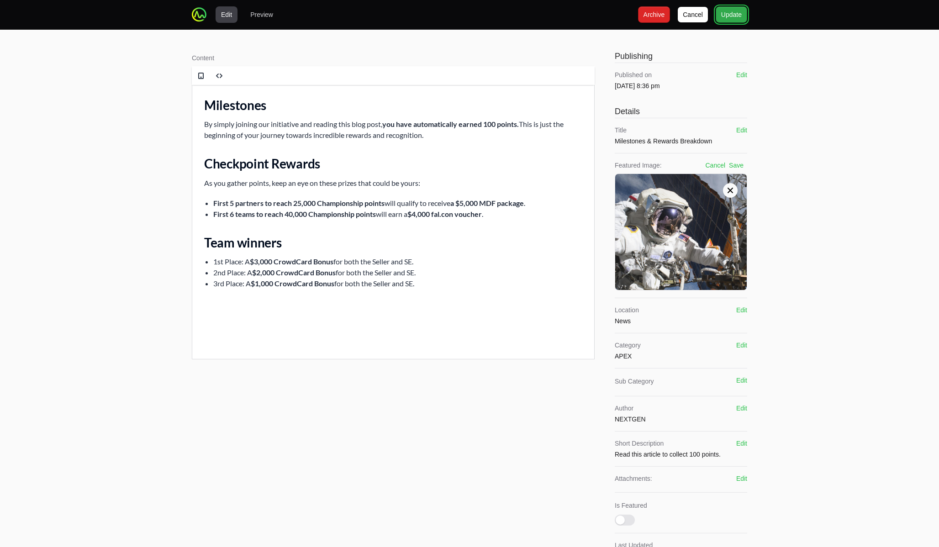
click at [730, 10] on span "Update" at bounding box center [731, 14] width 21 height 11
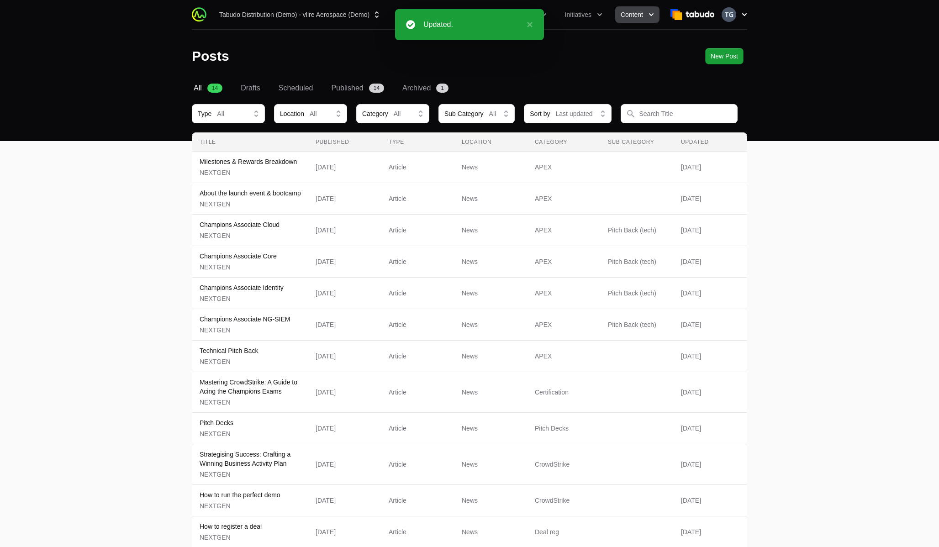
click at [742, 10] on icon "button" at bounding box center [744, 14] width 9 height 9
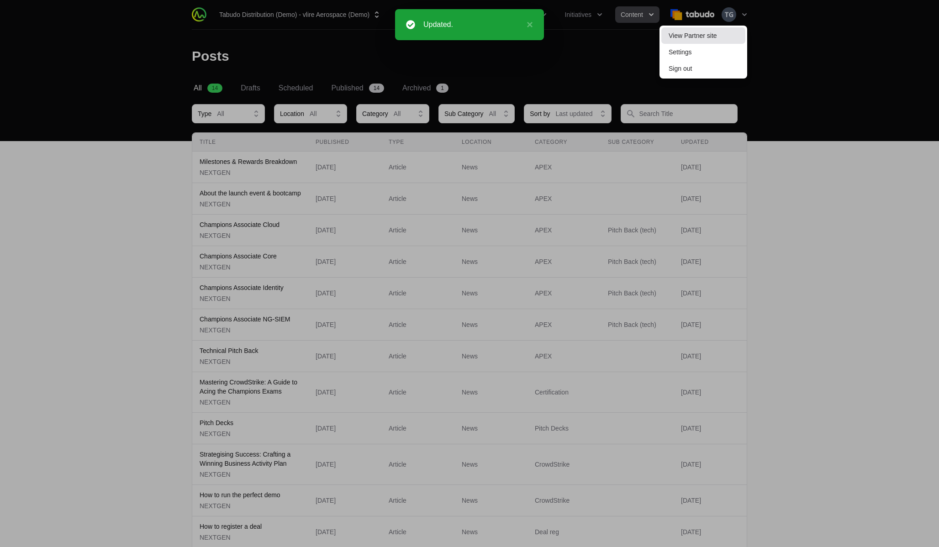
click at [733, 28] on link "View Partner site" at bounding box center [703, 35] width 84 height 16
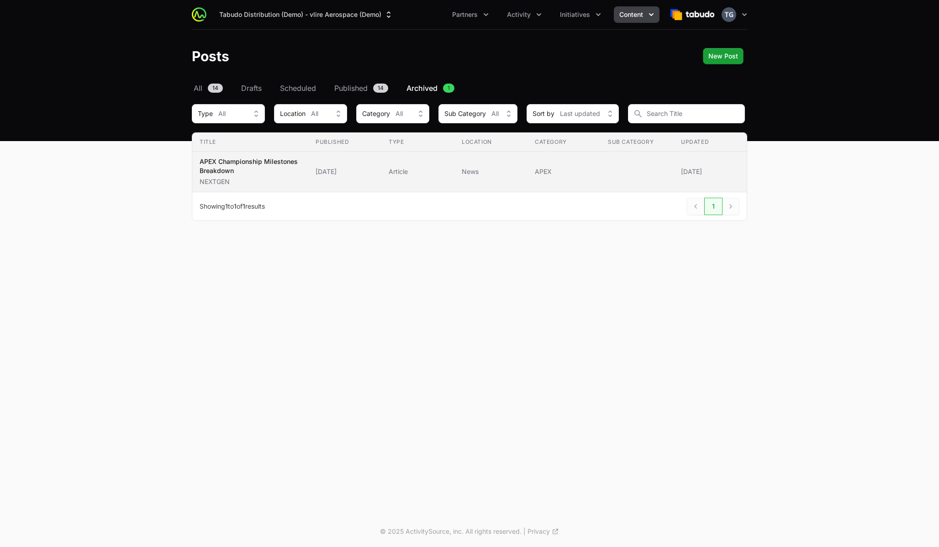
click at [219, 168] on p "APEX Championship Milestones Breakdown" at bounding box center [250, 166] width 101 height 18
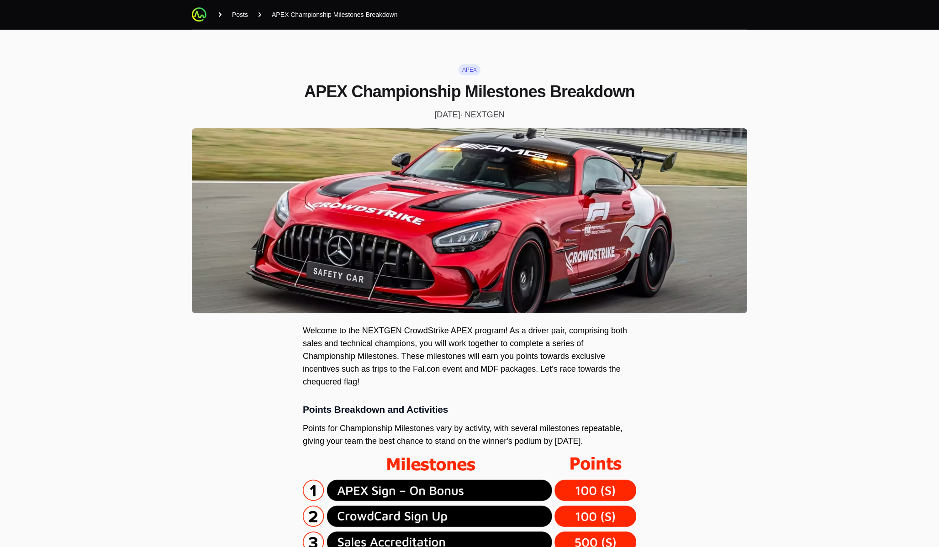
drag, startPoint x: 467, startPoint y: 89, endPoint x: 631, endPoint y: 97, distance: 164.2
click at [631, 97] on h1 "APEX Championship Milestones Breakdown" at bounding box center [469, 92] width 555 height 18
copy h1 "Milestones Breakdown"
click at [238, 14] on span "Posts" at bounding box center [240, 14] width 16 height 9
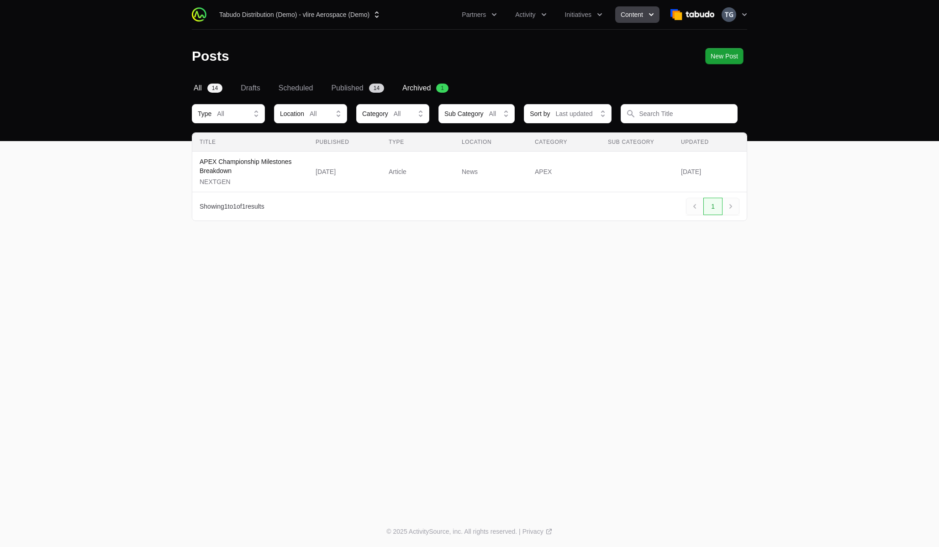
click at [201, 84] on span "All" at bounding box center [198, 88] width 8 height 11
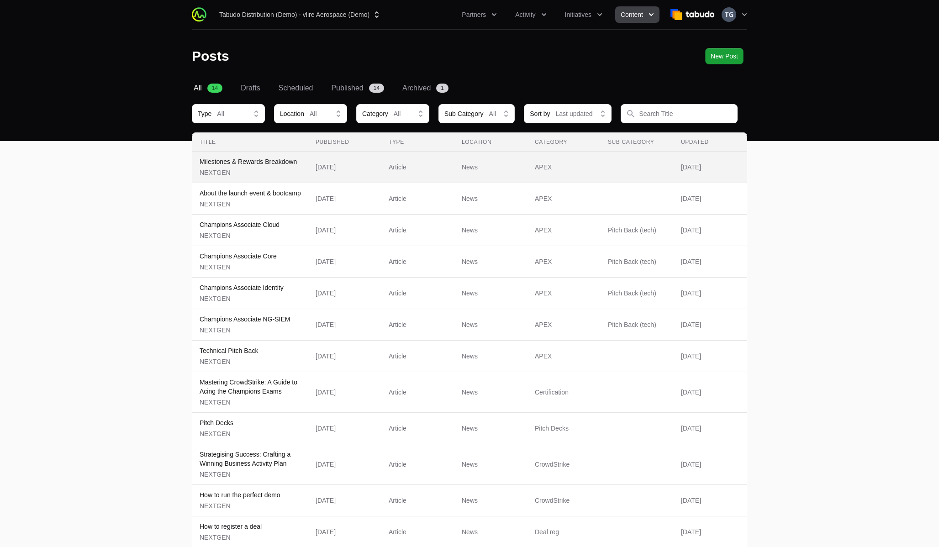
click at [282, 169] on p "NEXTGEN" at bounding box center [248, 172] width 97 height 9
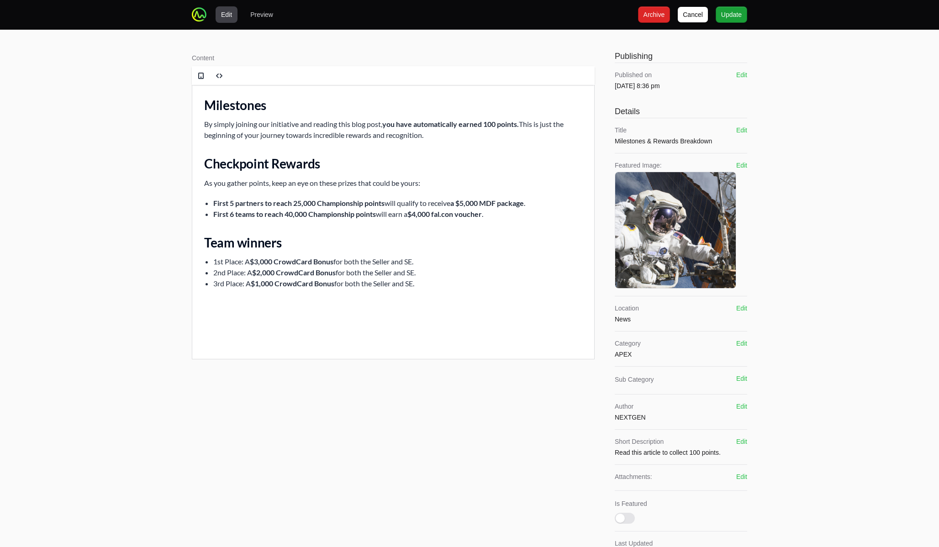
click at [258, 26] on div "Edit Preview [PERSON_NAME] Archive Archive Update Update" at bounding box center [469, 14] width 555 height 29
click at [263, 7] on button "Preview" at bounding box center [262, 14] width 34 height 16
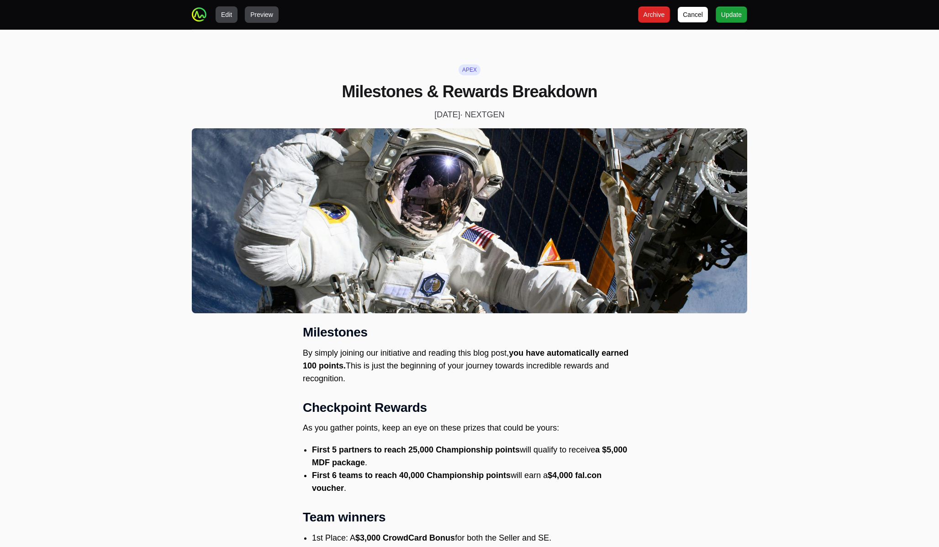
click at [230, 14] on button "Edit" at bounding box center [227, 14] width 22 height 16
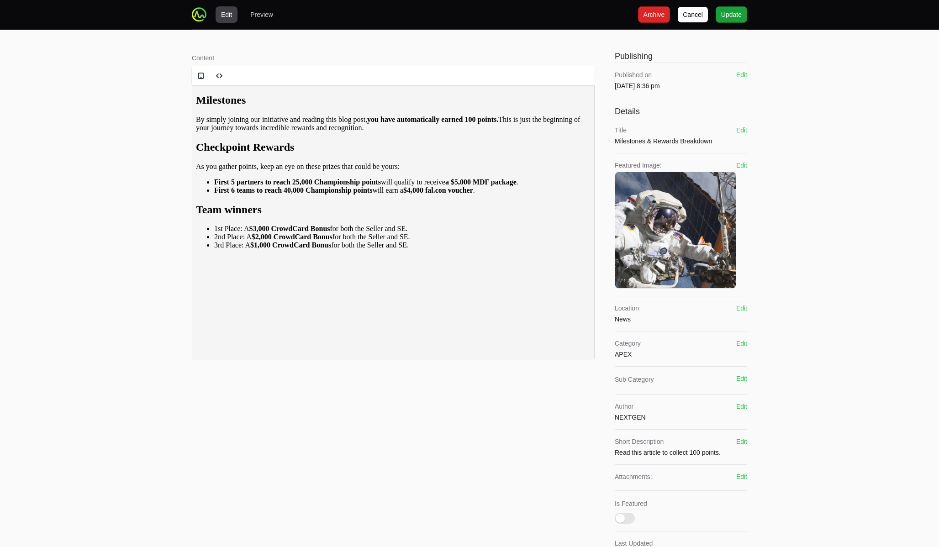
click at [498, 123] on b "you have automatically earned 100 points." at bounding box center [432, 120] width 131 height 8
click at [238, 106] on h2 "Milestones" at bounding box center [393, 100] width 395 height 12
click at [204, 153] on h2 "Checkpoint Rewards" at bounding box center [393, 147] width 395 height 12
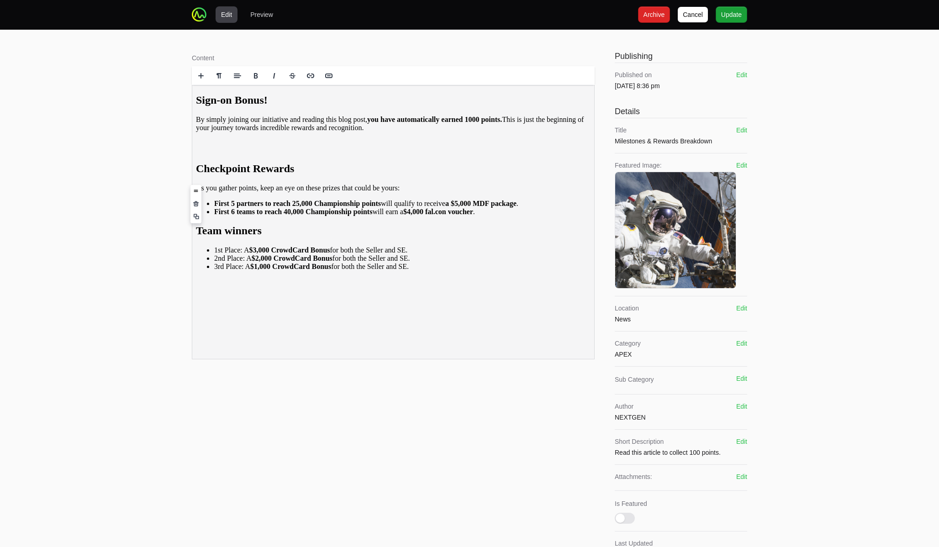
click at [207, 153] on h2 at bounding box center [393, 147] width 395 height 12
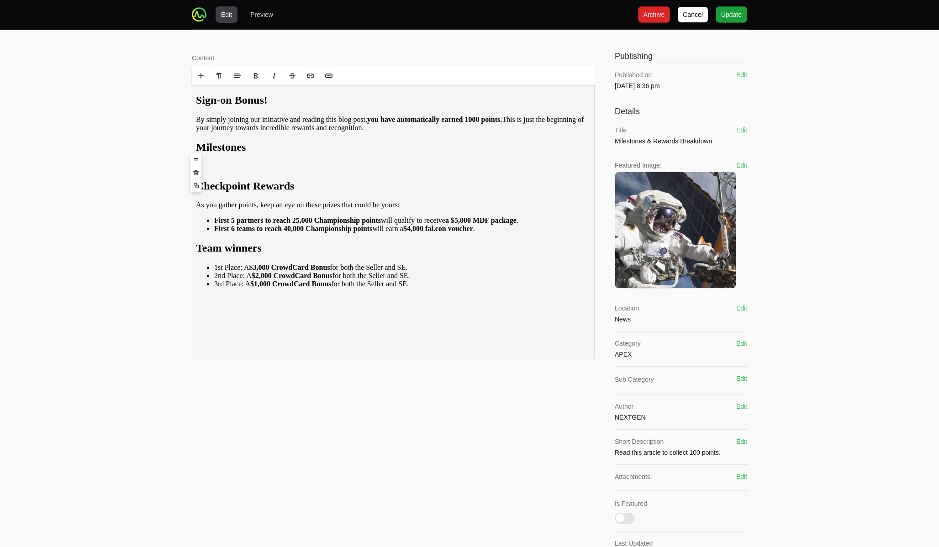
click at [206, 153] on h2 "Milestones" at bounding box center [393, 147] width 395 height 12
click at [726, 18] on span "Update" at bounding box center [731, 14] width 21 height 11
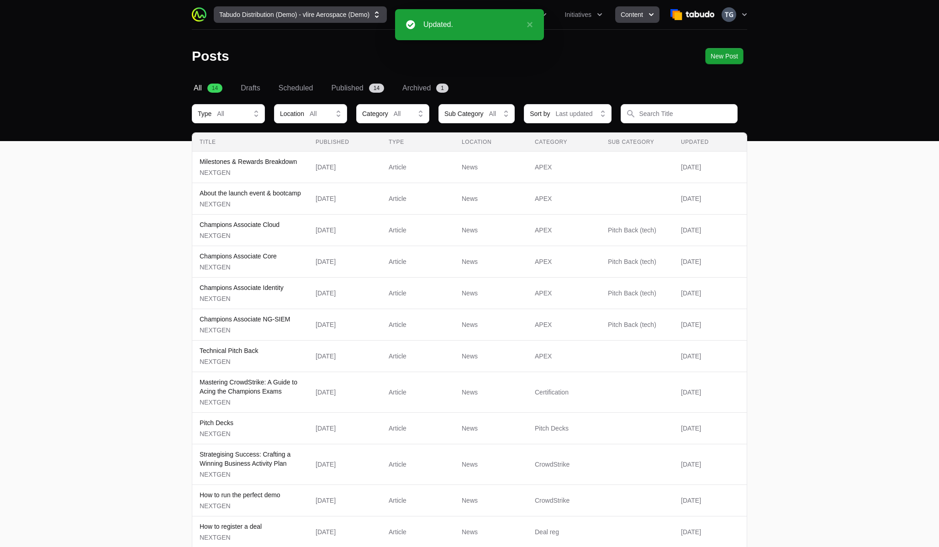
click at [249, 16] on button "Tabudo Distribution (Demo) - vlire Aerospace (Demo)" at bounding box center [300, 14] width 173 height 16
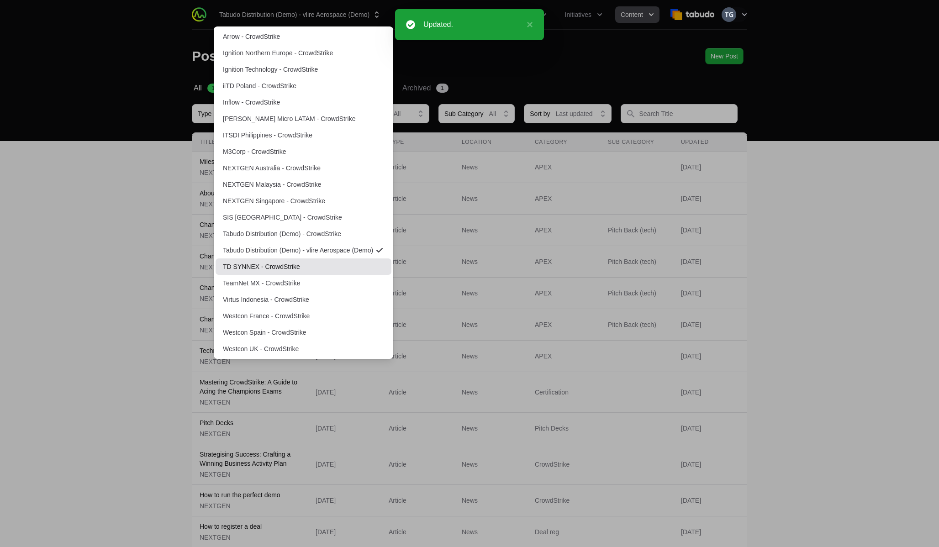
click at [239, 266] on link "TD SYNNEX - CrowdStrike" at bounding box center [304, 266] width 176 height 16
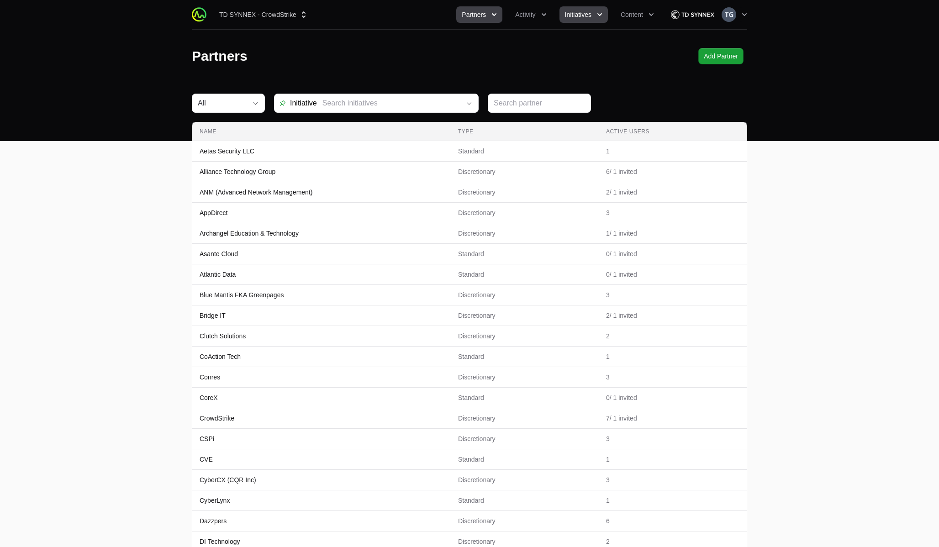
click at [600, 16] on icon "Initiatives menu" at bounding box center [599, 14] width 9 height 9
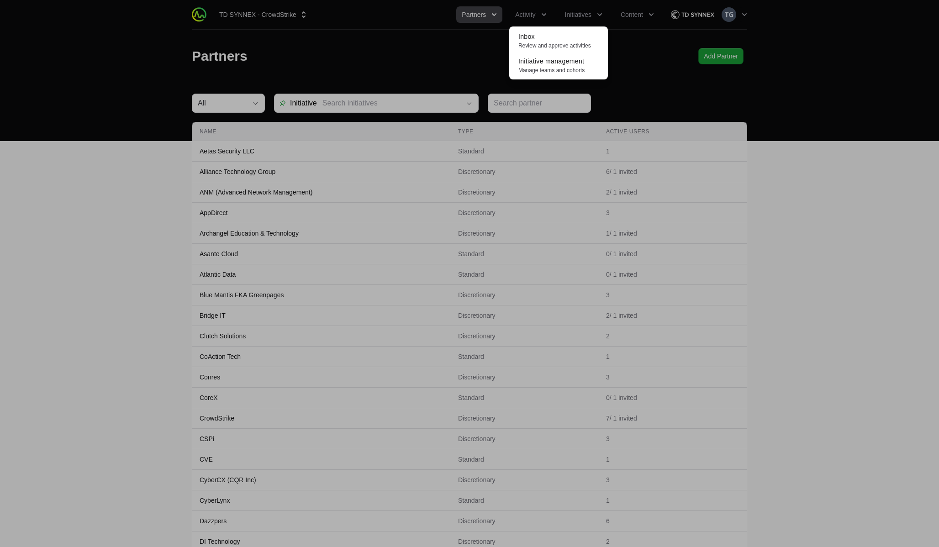
click at [636, 15] on div "Initiatives menu" at bounding box center [469, 273] width 939 height 547
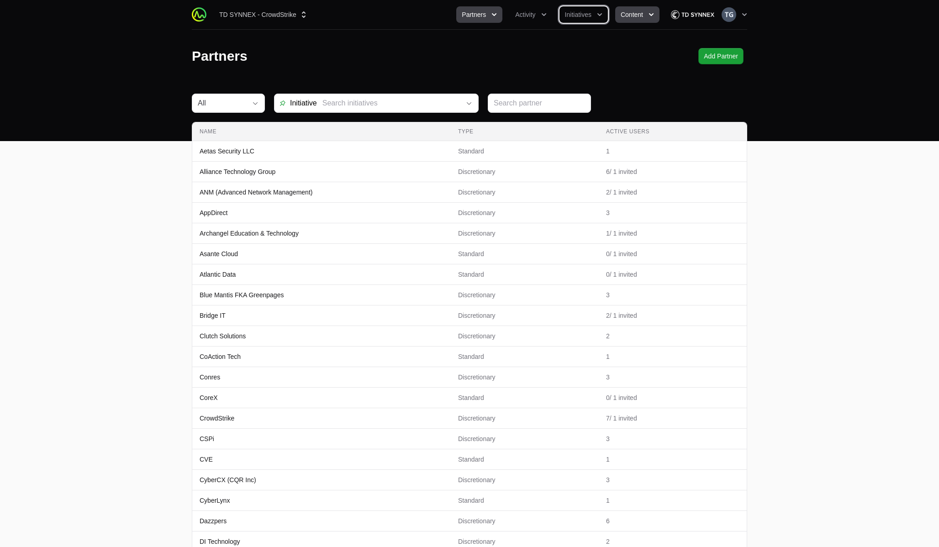
click at [627, 15] on span "Content" at bounding box center [632, 14] width 22 height 9
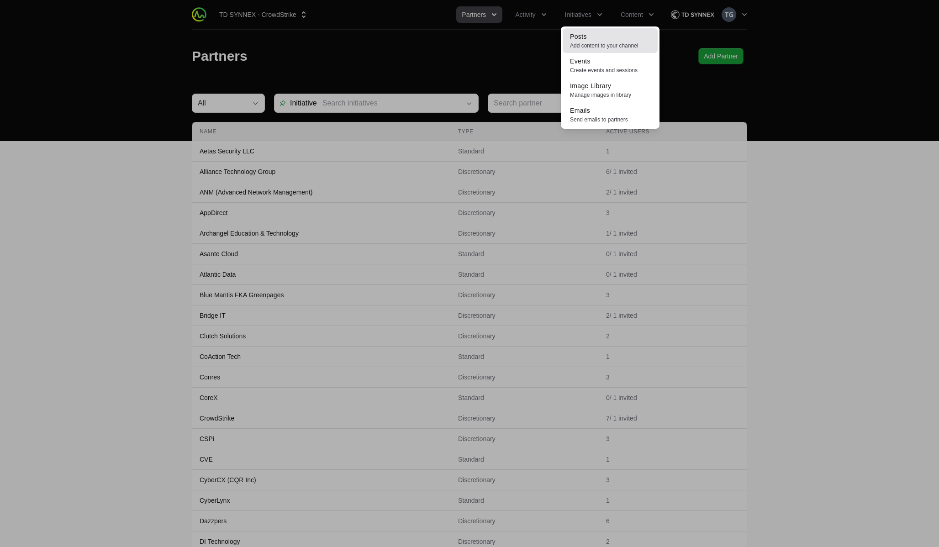
click at [626, 35] on link "Posts Add content to your channel" at bounding box center [610, 40] width 95 height 25
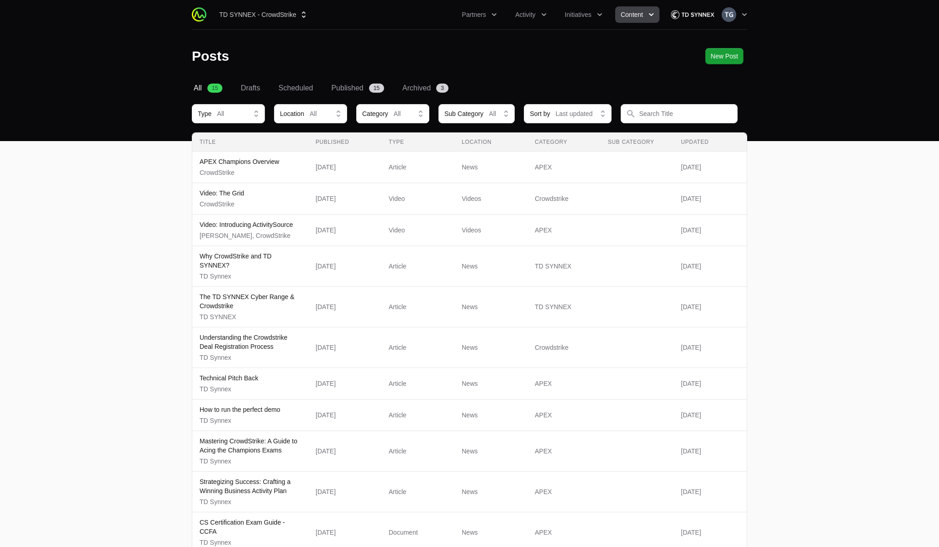
click at [689, 97] on div "Select a tab All Drafts Scheduled Published Archived All 15 Drafts Scheduled Pu…" at bounding box center [469, 415] width 585 height 665
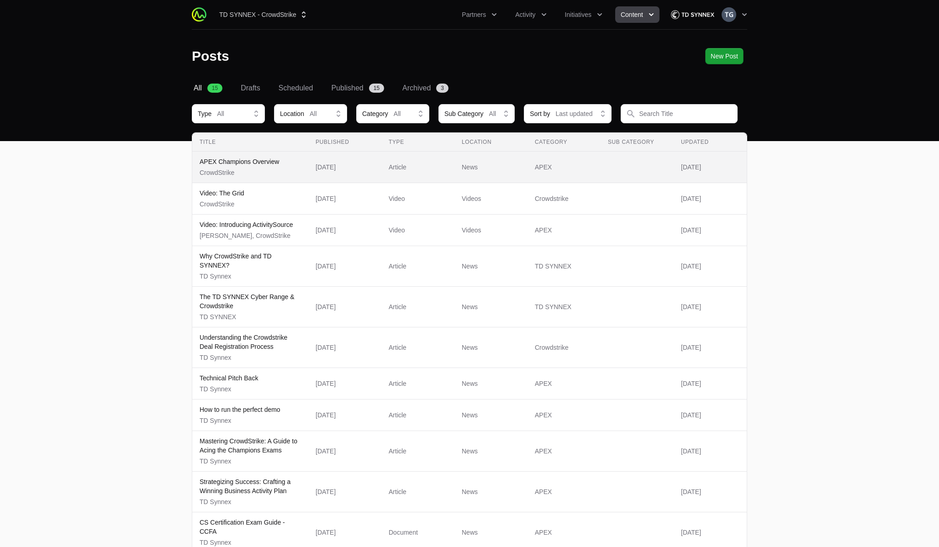
click at [263, 166] on div "APEX Champions Overview CrowdStrike" at bounding box center [239, 167] width 79 height 20
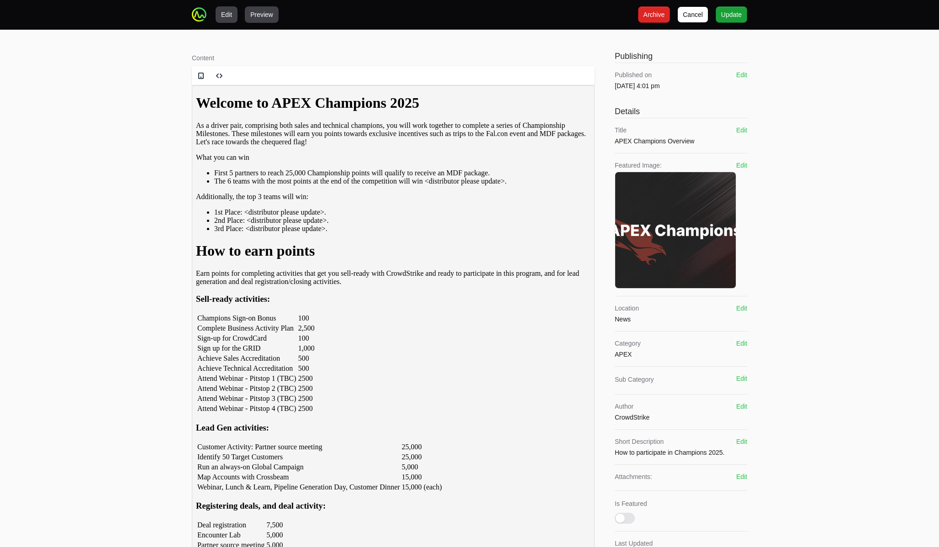
click at [263, 8] on button "Preview" at bounding box center [262, 14] width 34 height 16
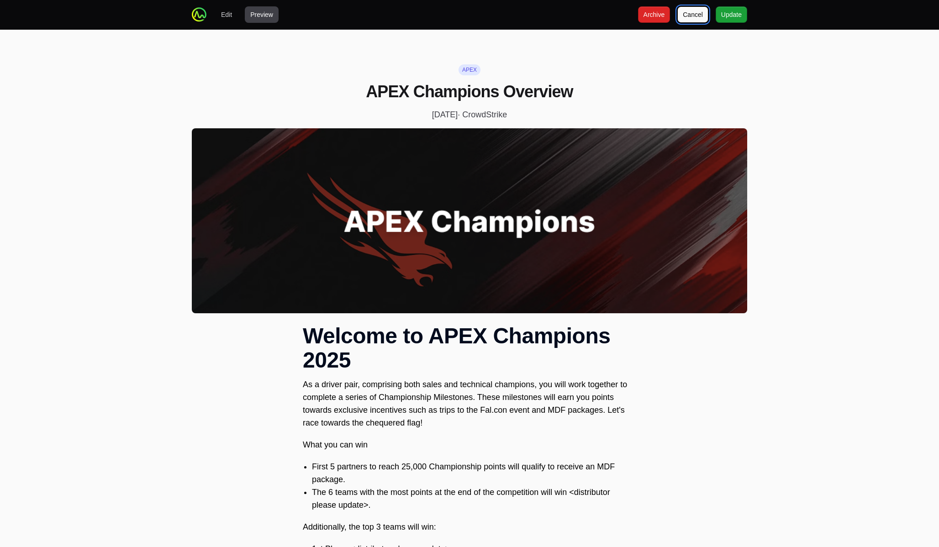
click at [690, 18] on span "Cancel" at bounding box center [693, 14] width 20 height 11
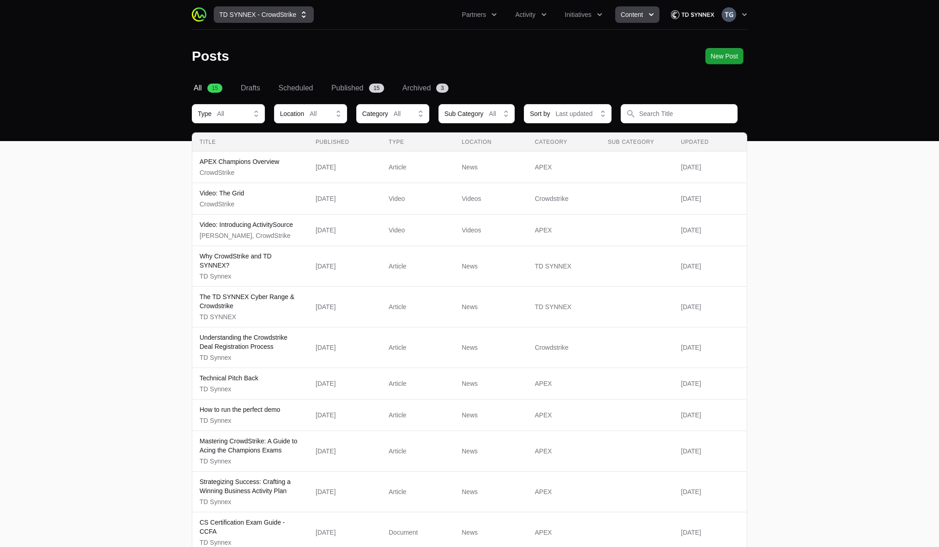
click at [239, 16] on button "TD SYNNEX - CrowdStrike" at bounding box center [264, 14] width 100 height 16
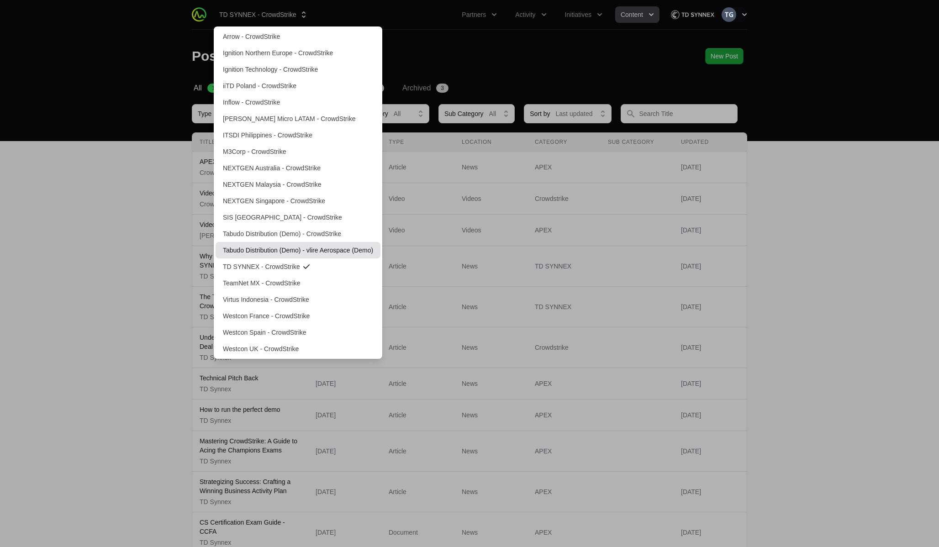
click at [256, 254] on link "Tabudo Distribution (Demo) - vlire Aerospace (Demo)" at bounding box center [298, 250] width 165 height 16
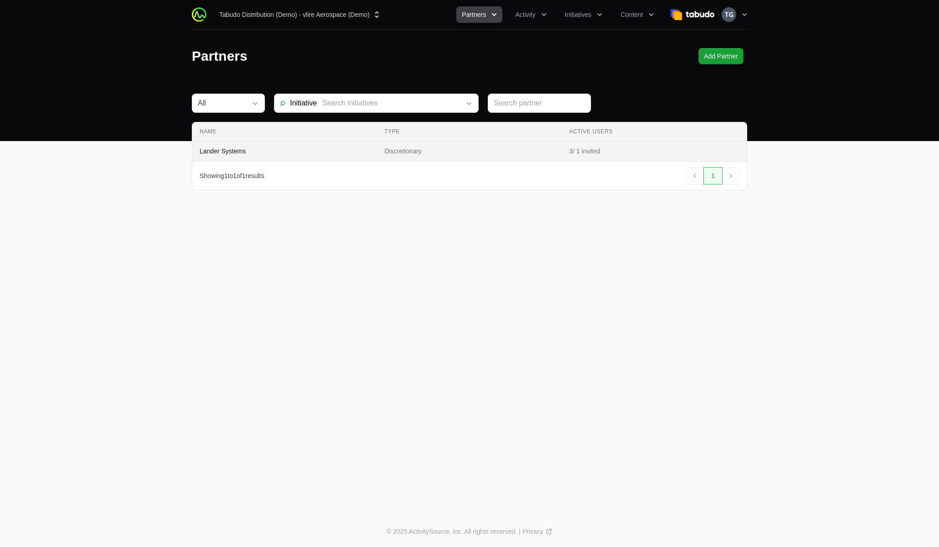
click at [336, 148] on span "Lander Systems" at bounding box center [285, 151] width 170 height 9
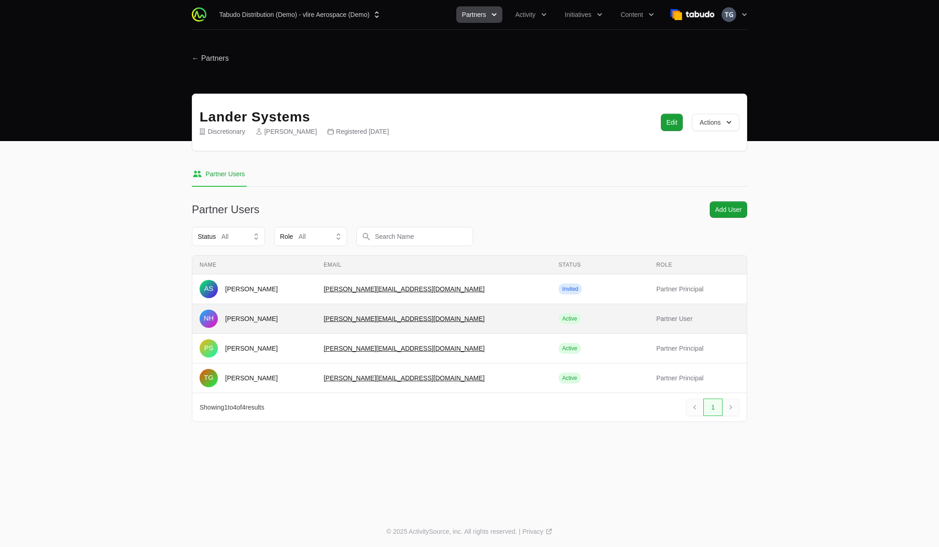
drag, startPoint x: 336, startPoint y: 322, endPoint x: 474, endPoint y: 319, distance: 137.5
click at [474, 319] on tr "Name NH Nathaniel Hornblower Email timothy+partnerdemo@landersystems.com Status…" at bounding box center [469, 319] width 554 height 30
copy tr "Email timothy+partnerdemo@landersystems.com"
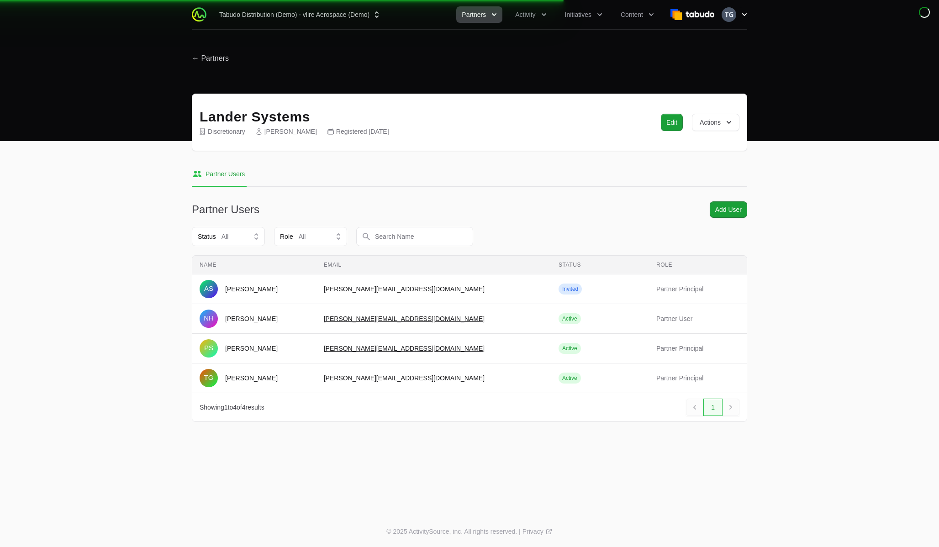
click at [740, 16] on icon "button" at bounding box center [744, 14] width 9 height 9
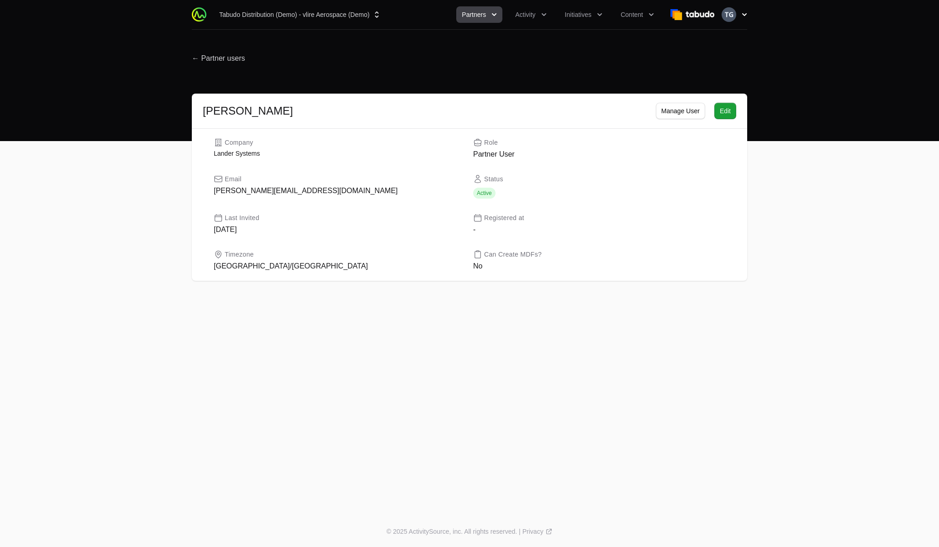
click at [742, 17] on icon "button" at bounding box center [744, 14] width 9 height 9
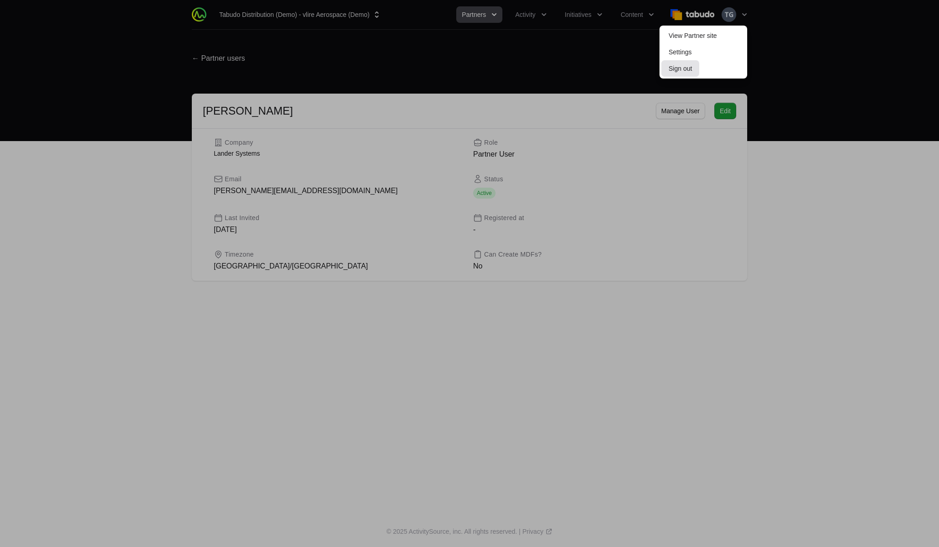
click at [677, 67] on button "Sign out" at bounding box center [680, 68] width 38 height 16
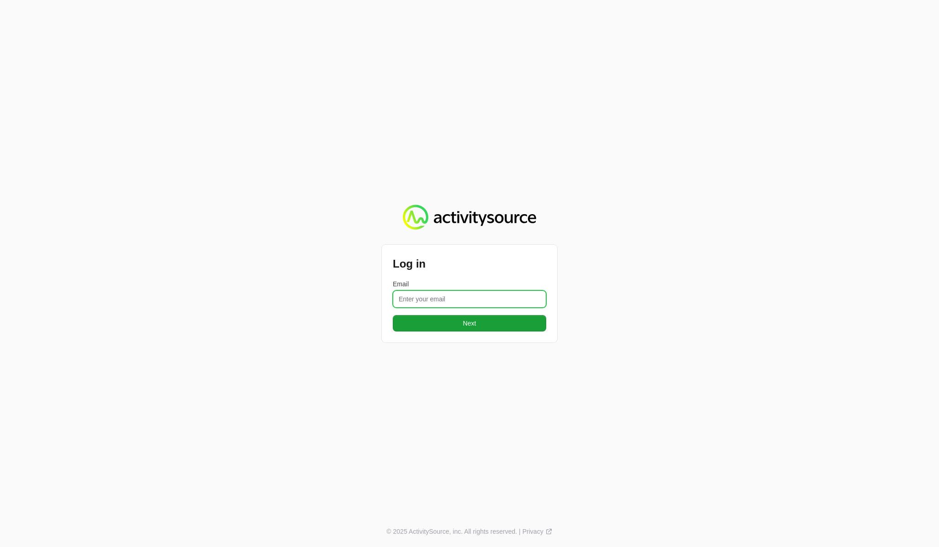
click at [415, 295] on input "Email" at bounding box center [469, 298] width 153 height 17
paste input "timothy+partnerdemo@landersystems.com"
click at [406, 300] on input "timothy+partnerdemo@landersystems.com" at bounding box center [469, 298] width 153 height 17
type input "timothy+partnerdemo@landersystems.com"
click at [393, 315] on button "Next Next" at bounding box center [469, 323] width 153 height 16
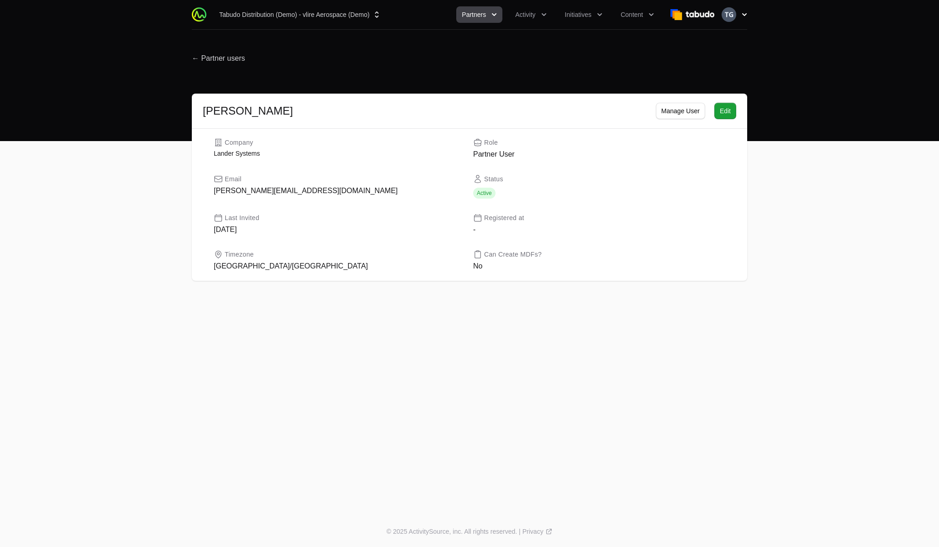
click at [742, 16] on icon "button" at bounding box center [744, 14] width 9 height 9
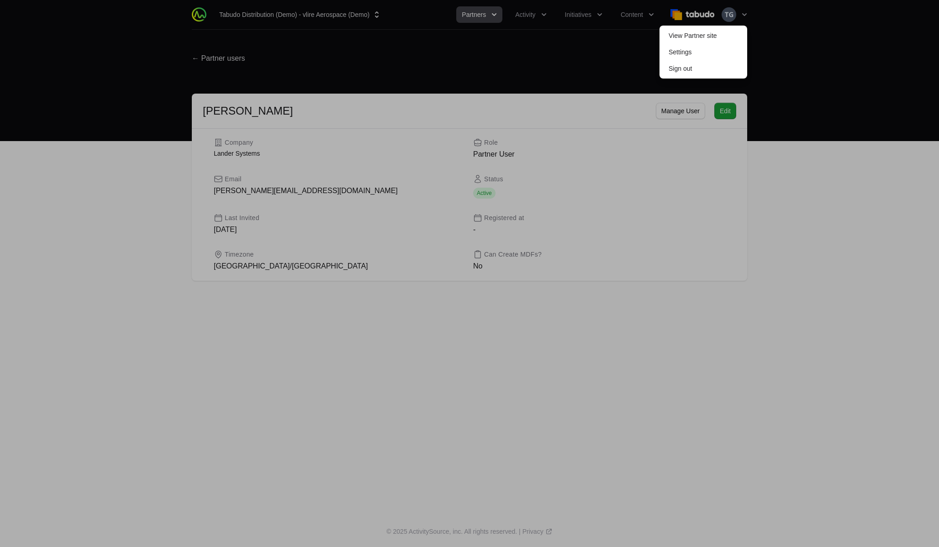
click at [617, 116] on div at bounding box center [469, 273] width 939 height 547
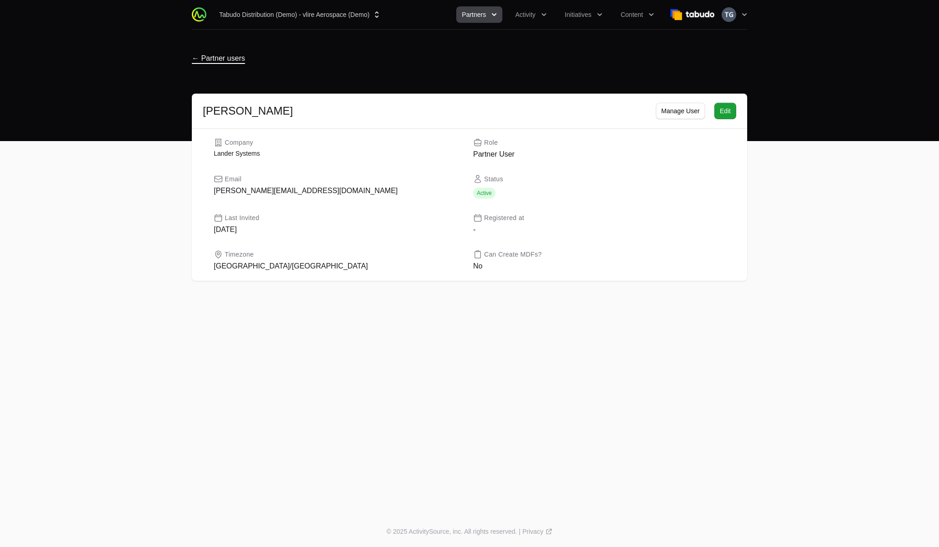
click at [210, 54] on span "← Partner users" at bounding box center [218, 58] width 53 height 9
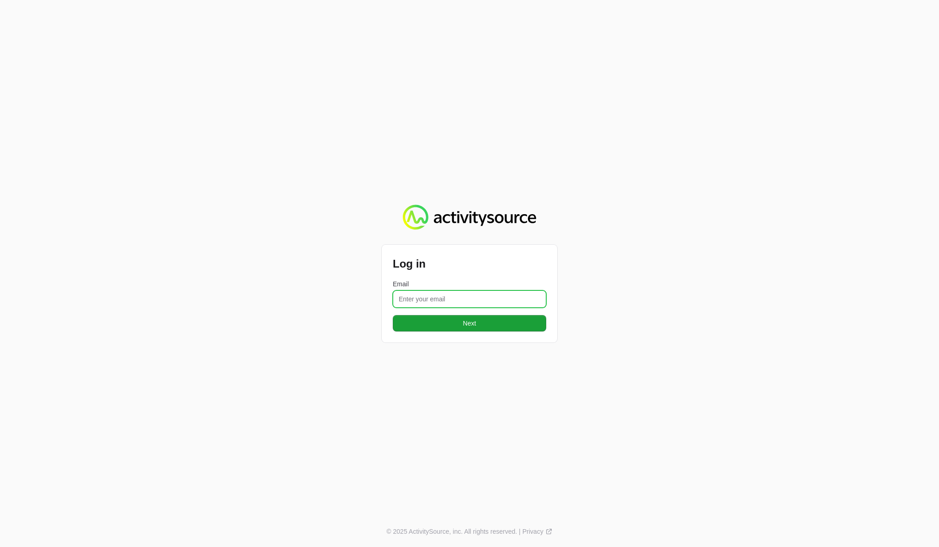
click at [443, 300] on input "Email" at bounding box center [469, 298] width 153 height 17
type input "timothy@landersystems.com"
click at [474, 325] on span "Next" at bounding box center [469, 323] width 142 height 11
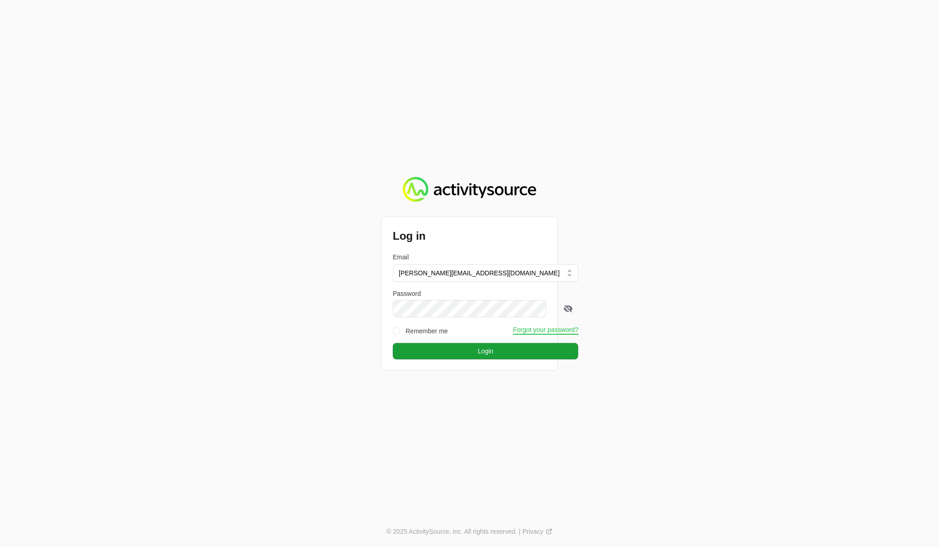
click at [488, 342] on form "Log in Email timothy@landersystems.com Password Remember me Forgot your passwor…" at bounding box center [469, 294] width 153 height 132
click at [488, 348] on span "Login" at bounding box center [485, 351] width 174 height 11
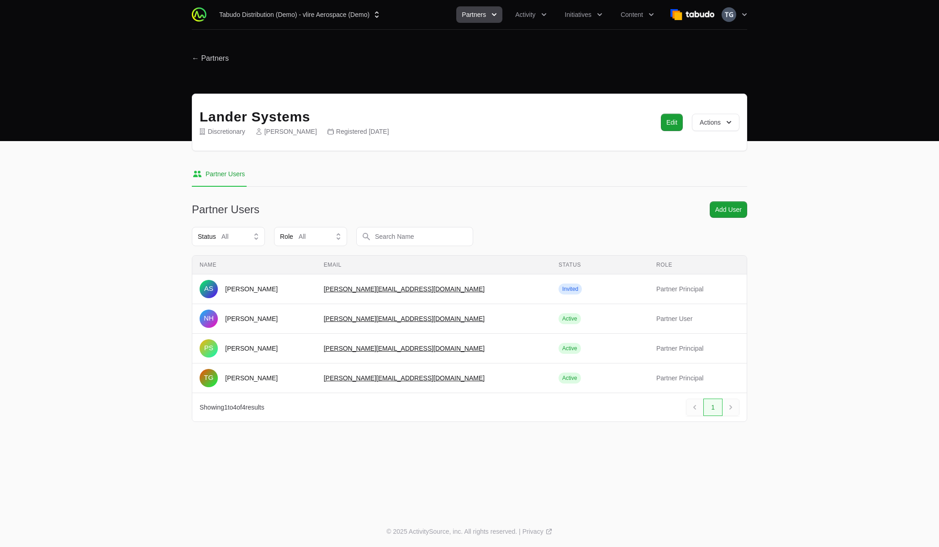
click at [649, 163] on nav "Partner Users" at bounding box center [469, 174] width 555 height 25
click at [712, 209] on button "Add User Add User" at bounding box center [728, 209] width 37 height 16
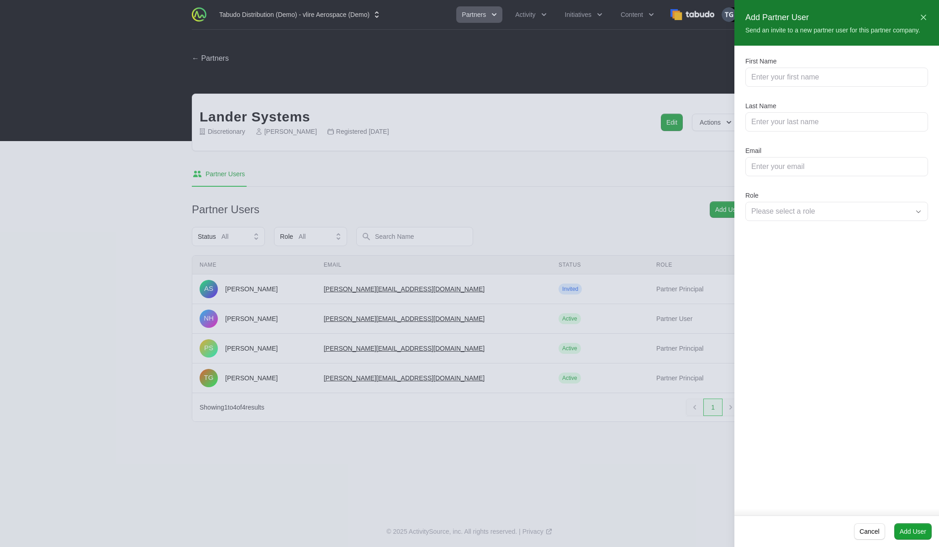
click at [785, 133] on div "First Name Last Name Email Role Please select a role" at bounding box center [836, 140] width 183 height 167
click at [776, 126] on input "Last Name" at bounding box center [836, 121] width 171 height 11
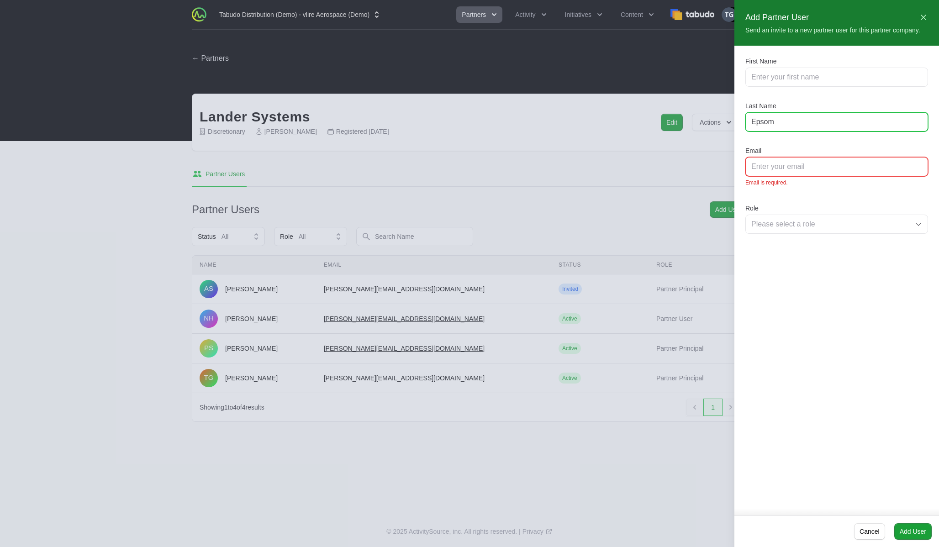
type input "Epsom"
type input "Lauren"
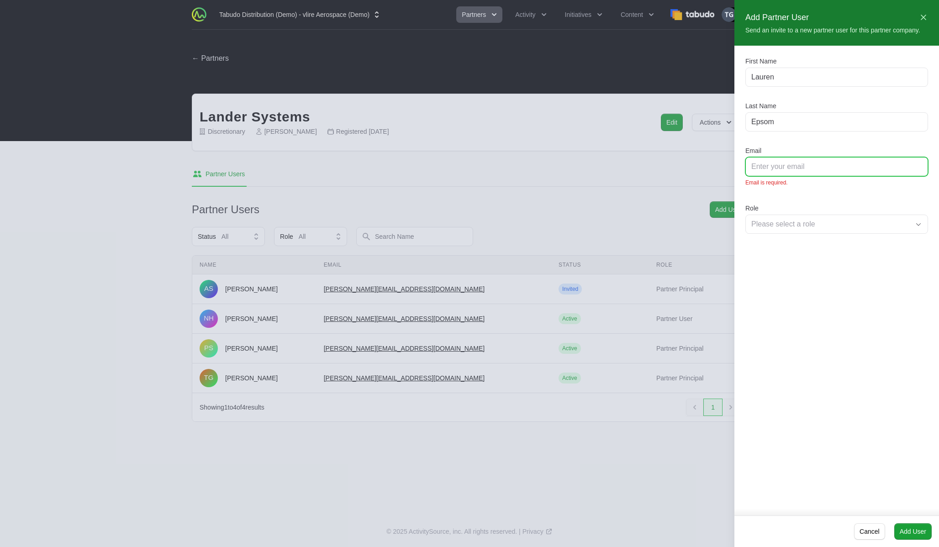
click at [763, 167] on input "Email" at bounding box center [836, 166] width 171 height 11
type input "timothy+admindemo@landersystems.com"
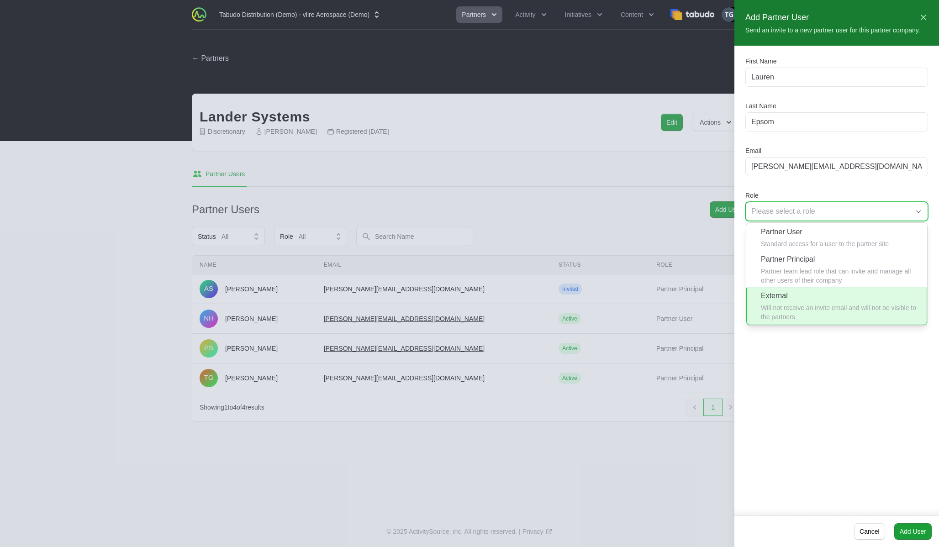
click at [819, 304] on li "External Will not receive an invite email and will not be visible to the partne…" at bounding box center [836, 306] width 181 height 37
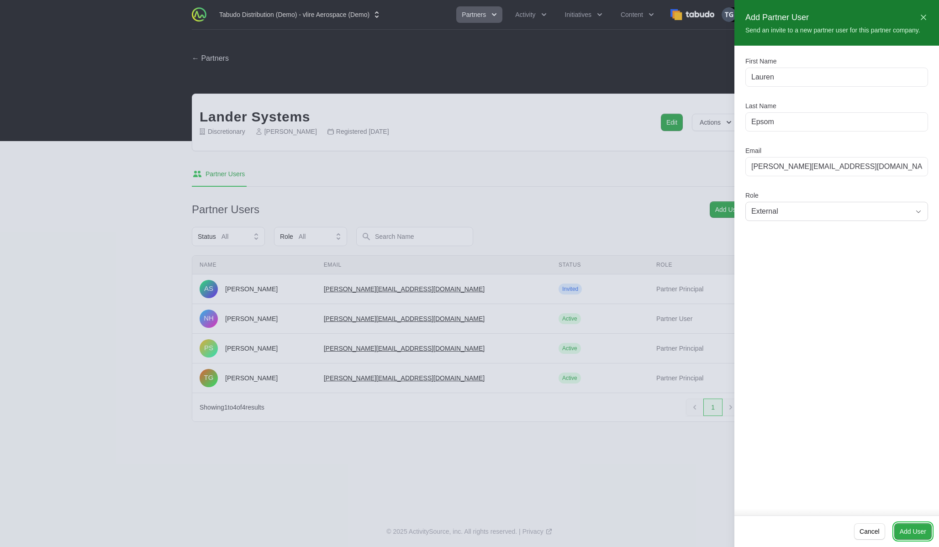
click at [902, 532] on span "Add User" at bounding box center [913, 531] width 26 height 11
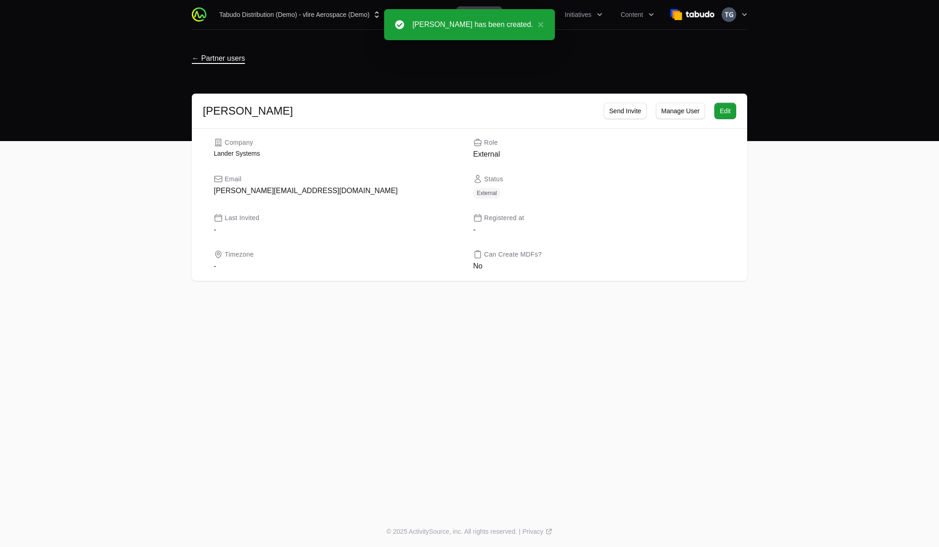
click at [210, 60] on span "← Partner users" at bounding box center [218, 58] width 53 height 9
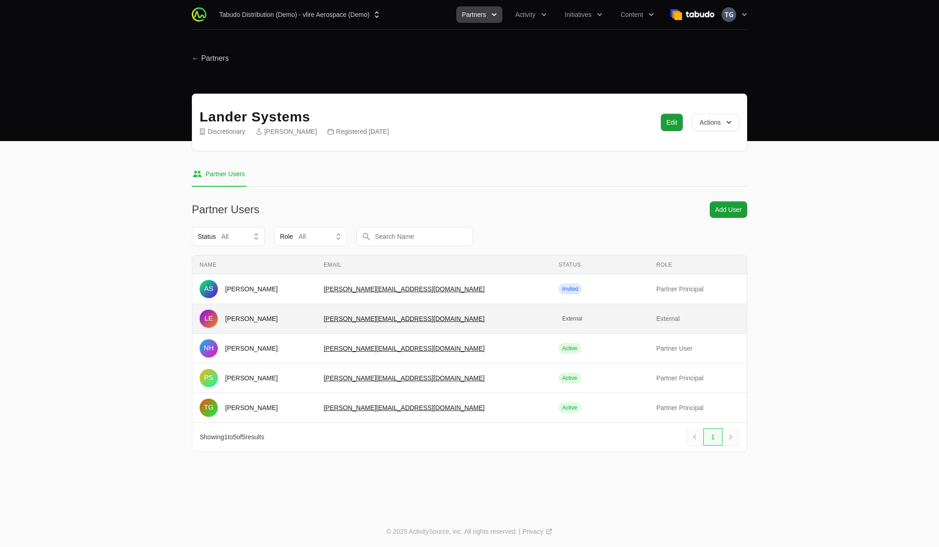
click at [525, 315] on span "timothy+admindemo@landersystems.com" at bounding box center [434, 318] width 220 height 9
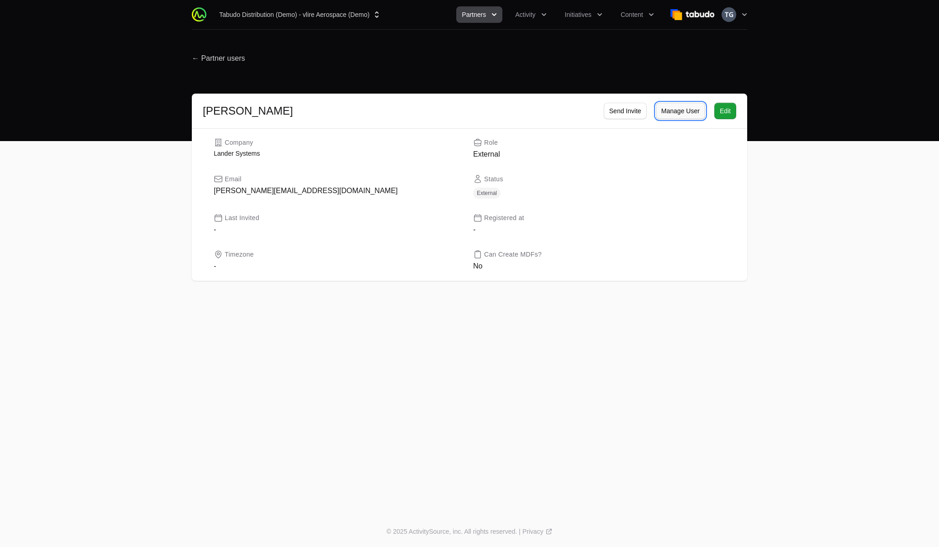
click at [670, 111] on span "Manage User" at bounding box center [680, 110] width 38 height 11
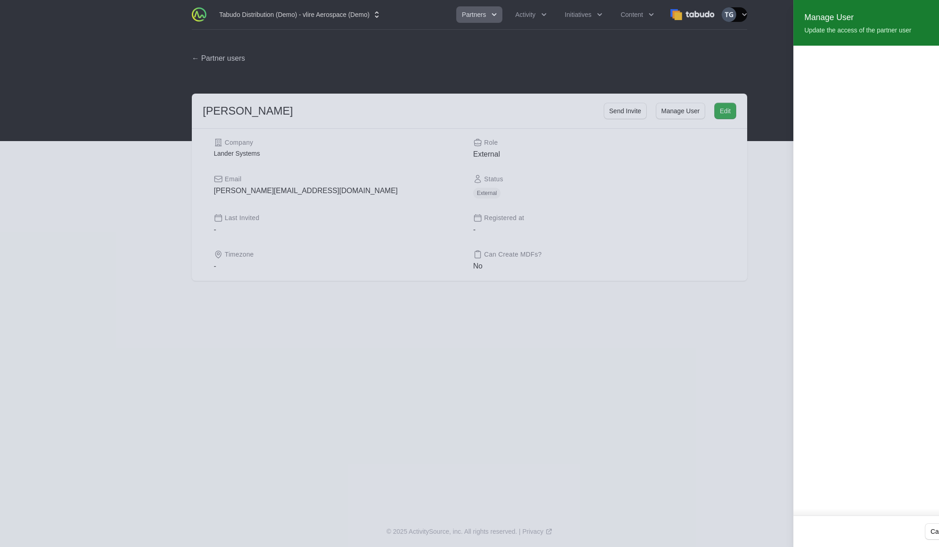
click at [656, 154] on div at bounding box center [469, 273] width 939 height 547
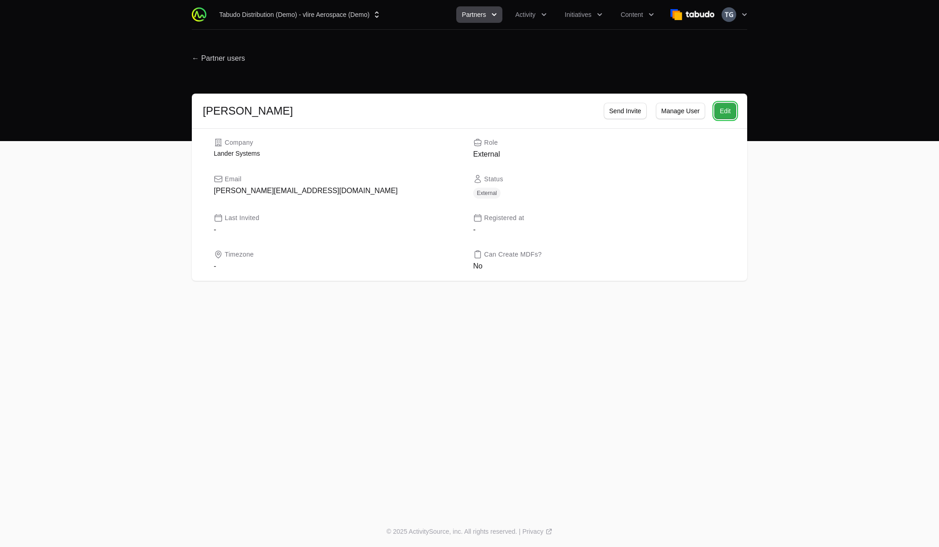
click at [725, 109] on span "Edit" at bounding box center [725, 110] width 11 height 11
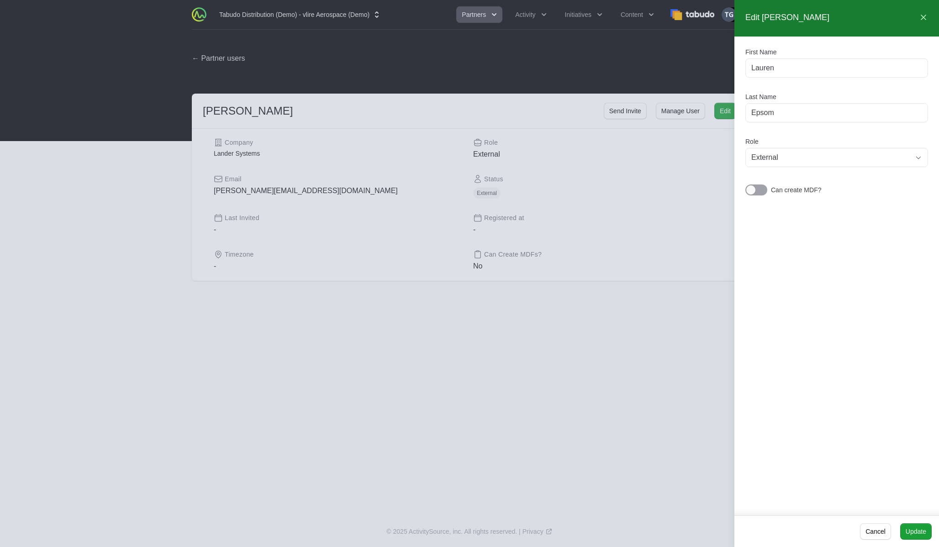
click at [651, 176] on div at bounding box center [469, 273] width 939 height 547
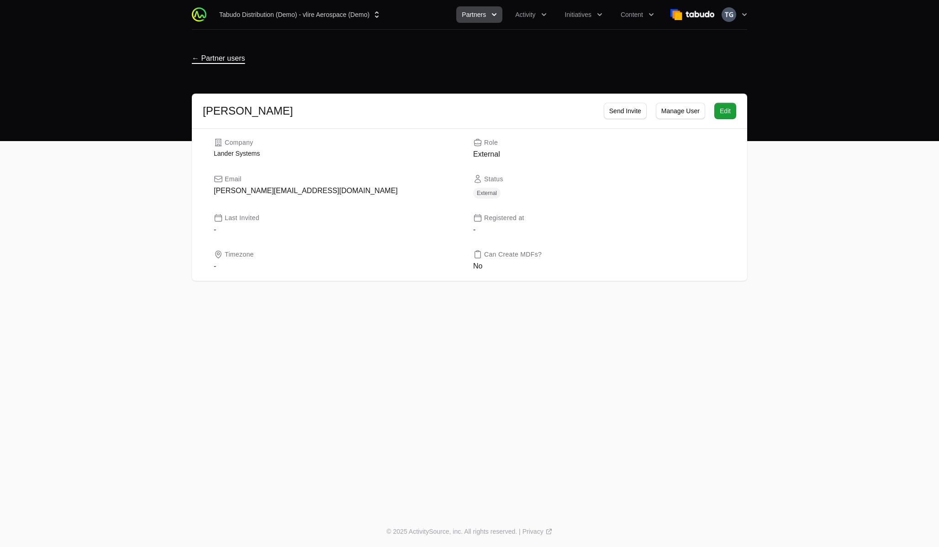
click at [205, 58] on span "← Partner users" at bounding box center [218, 58] width 53 height 9
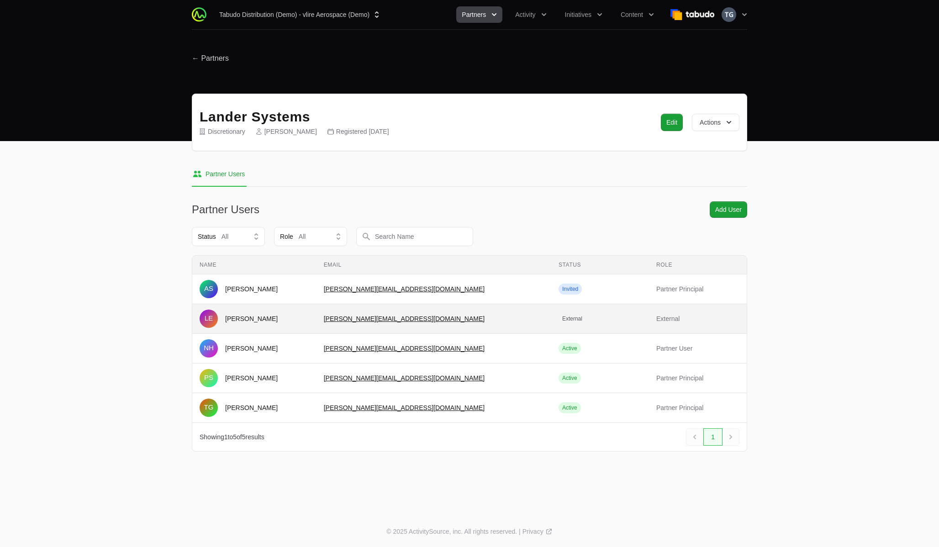
click at [486, 323] on td "Email timothy+admindemo@landersystems.com" at bounding box center [433, 319] width 235 height 30
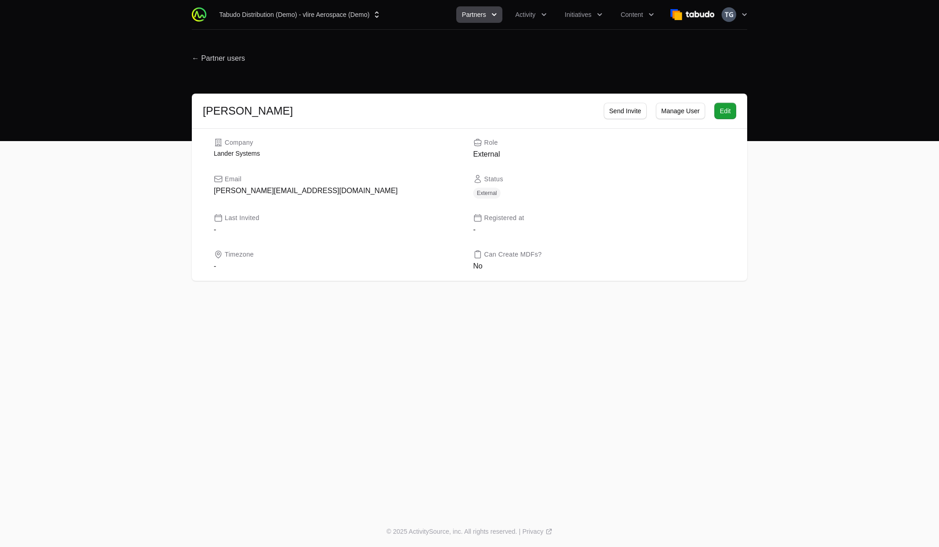
click at [229, 192] on dd "timothy+admindemo@landersystems.com" at bounding box center [340, 190] width 252 height 11
copy dl "timothy+admindemo@landersystems.com"
click at [637, 12] on span "Content" at bounding box center [632, 14] width 22 height 9
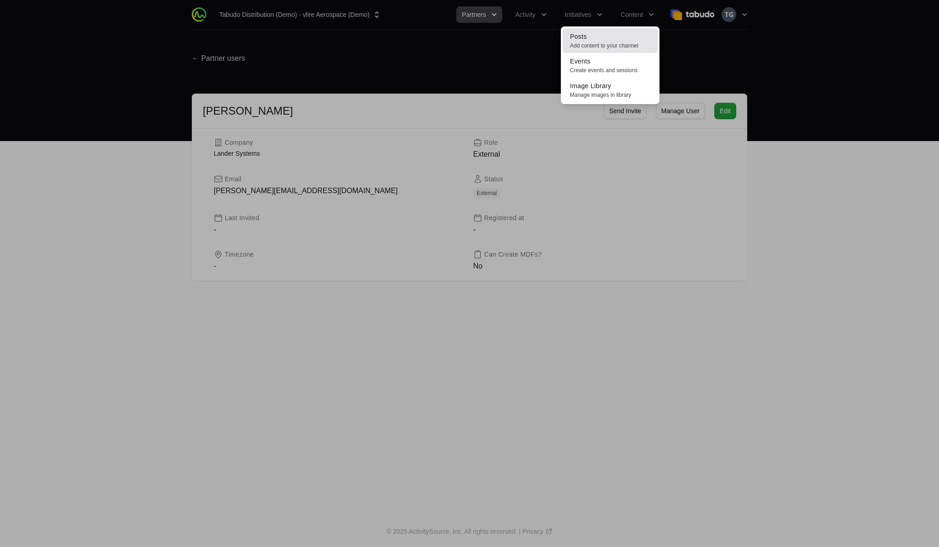
click at [617, 40] on link "Posts Add content to your channel" at bounding box center [610, 40] width 95 height 25
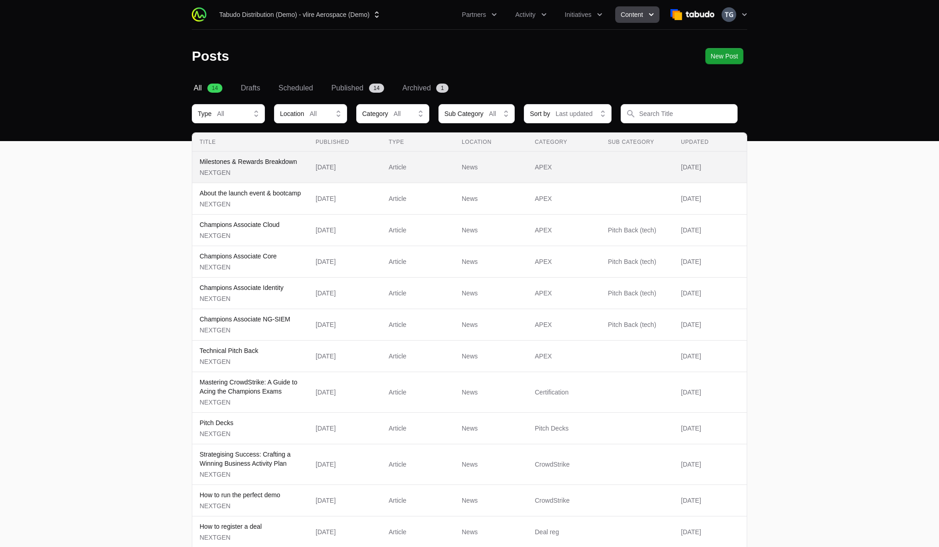
click at [288, 171] on p "NEXTGEN" at bounding box center [248, 172] width 97 height 9
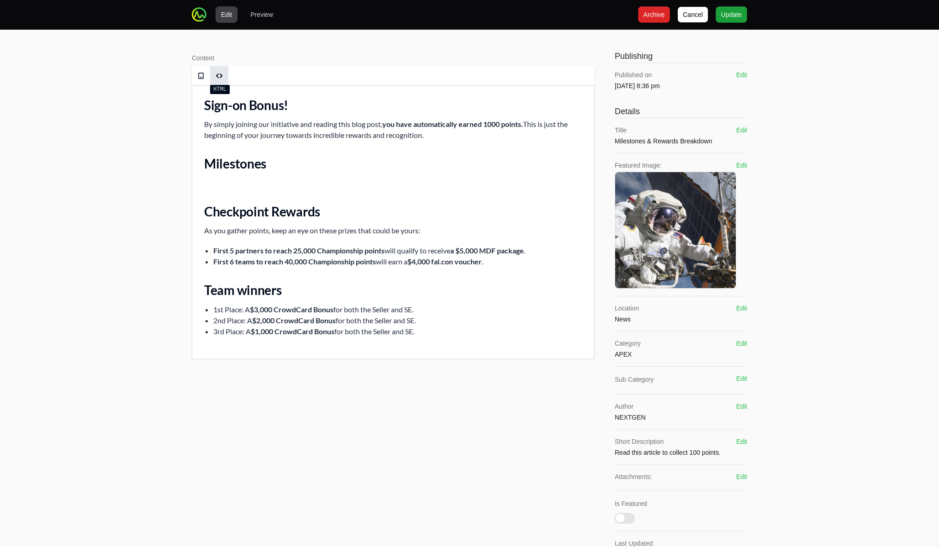
click at [223, 73] on span at bounding box center [219, 76] width 14 height 14
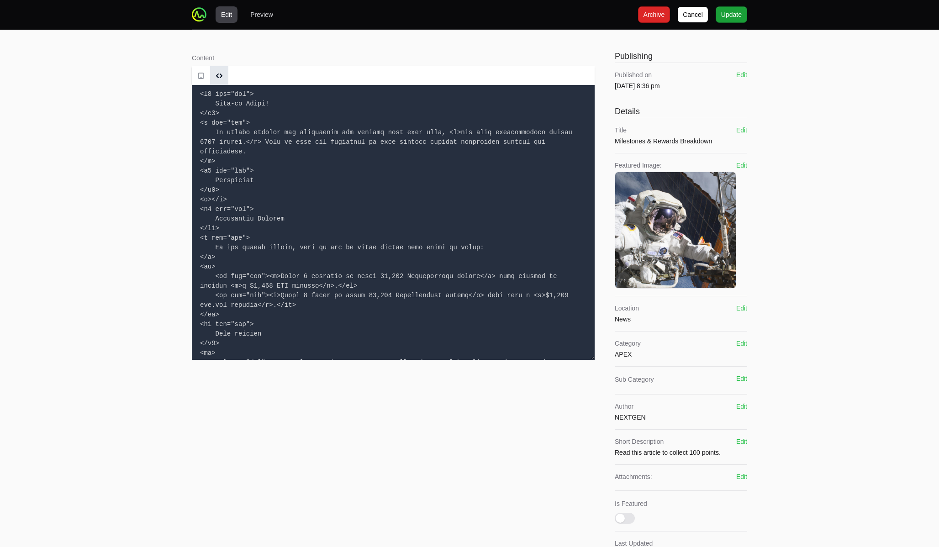
click at [233, 121] on textarea at bounding box center [393, 222] width 403 height 275
paste textarea "1>Vlire Blast-off Campaign Overview</h1> <h2>Welcome to Vlire Blast-off 2025</h…"
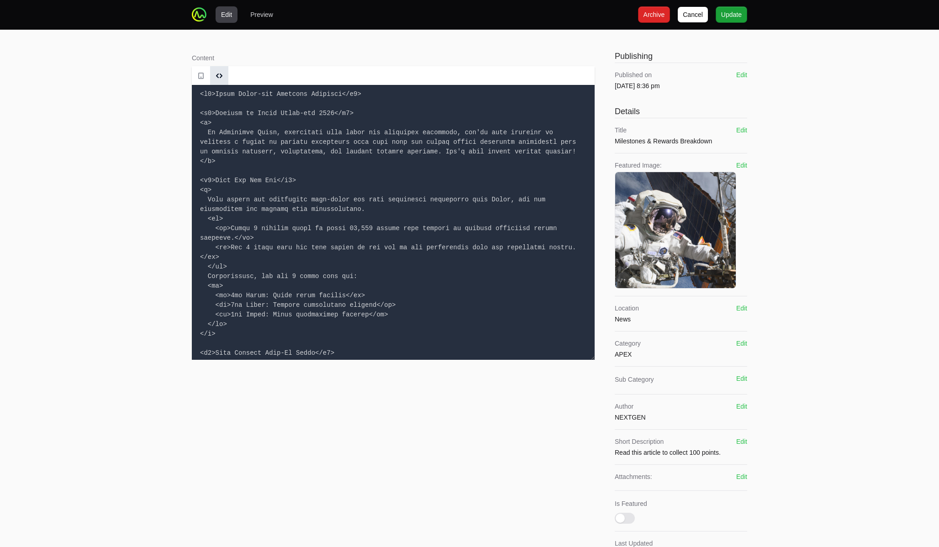
scroll to position [1071, 0]
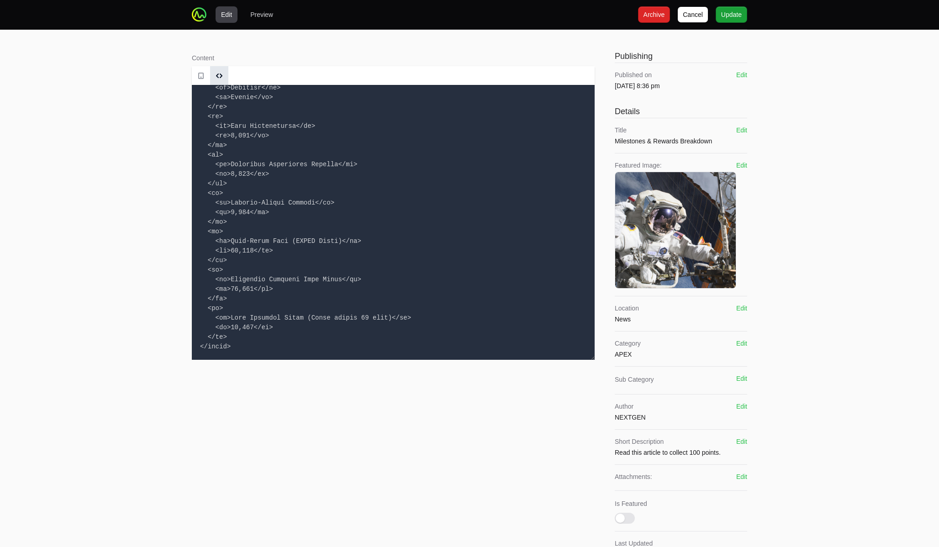
type textarea "<h1>Vlire Blast-off Campaign Overview</h1> <h2>Welcome to Vlire Blast-off 2025<…"
click at [201, 75] on span at bounding box center [200, 75] width 7 height 7
click at [218, 75] on span at bounding box center [219, 75] width 7 height 7
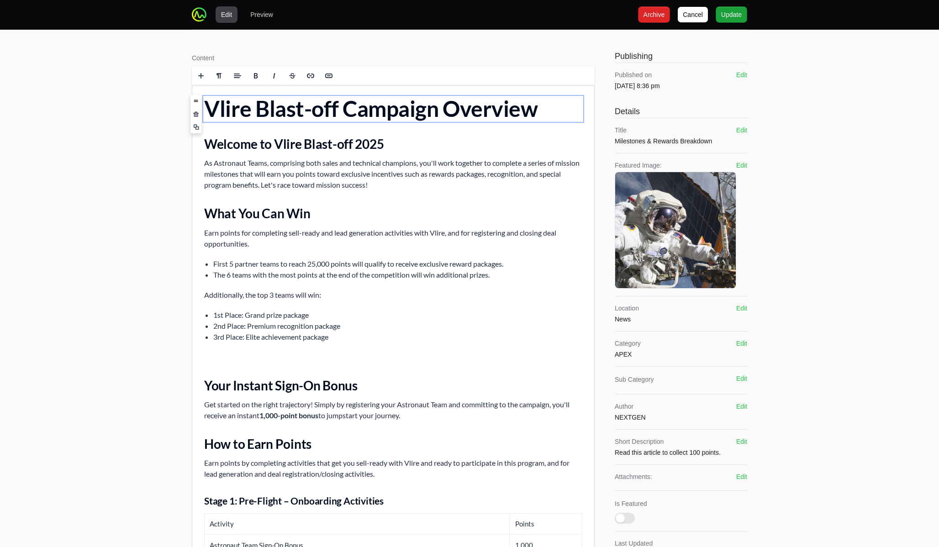
click at [280, 229] on p "Earn points for completing sell-ready and lead generation activities with Vlire…" at bounding box center [393, 238] width 378 height 22
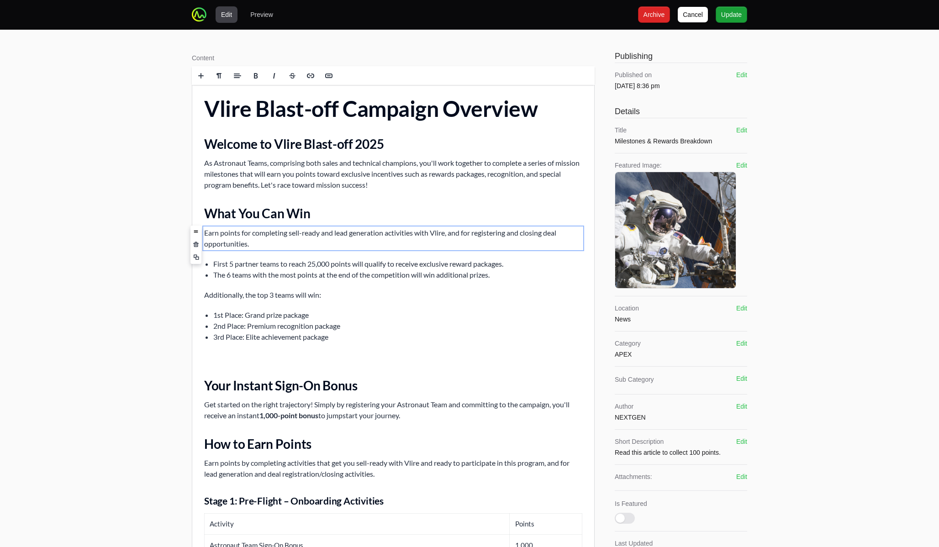
click at [413, 188] on p "As Astronaut Teams, comprising both sales and technical champions, you'll work …" at bounding box center [393, 174] width 378 height 33
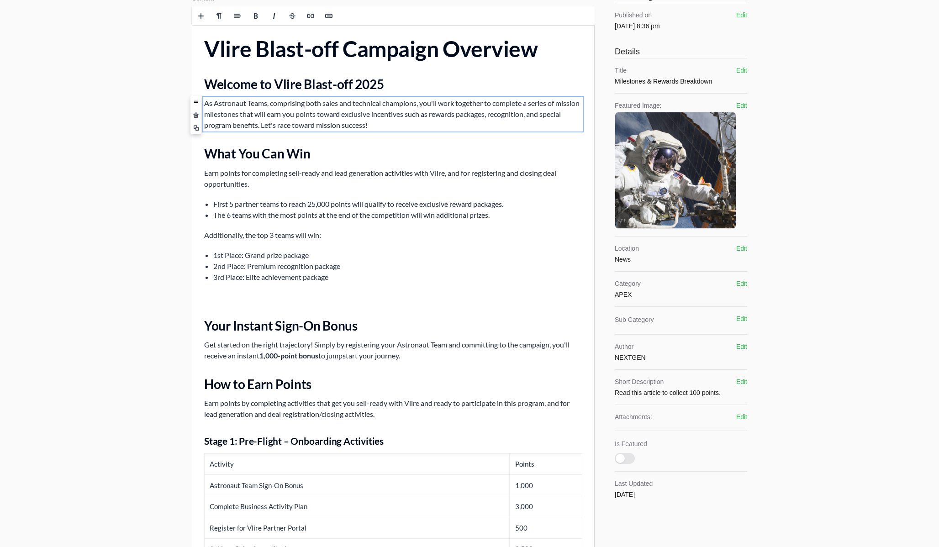
scroll to position [60, 0]
click at [403, 180] on p "Earn points for completing sell-ready and lead generation activities with Vlire…" at bounding box center [393, 178] width 378 height 22
click at [408, 218] on li "The 6 teams with the most points at the end of the competition will win additio…" at bounding box center [397, 214] width 369 height 11
click at [403, 250] on li "1st Place: Grand prize package" at bounding box center [397, 254] width 369 height 11
click at [454, 204] on li "First 5 partner teams to reach 25,000 points will qualify to receive exclusive …" at bounding box center [397, 203] width 369 height 11
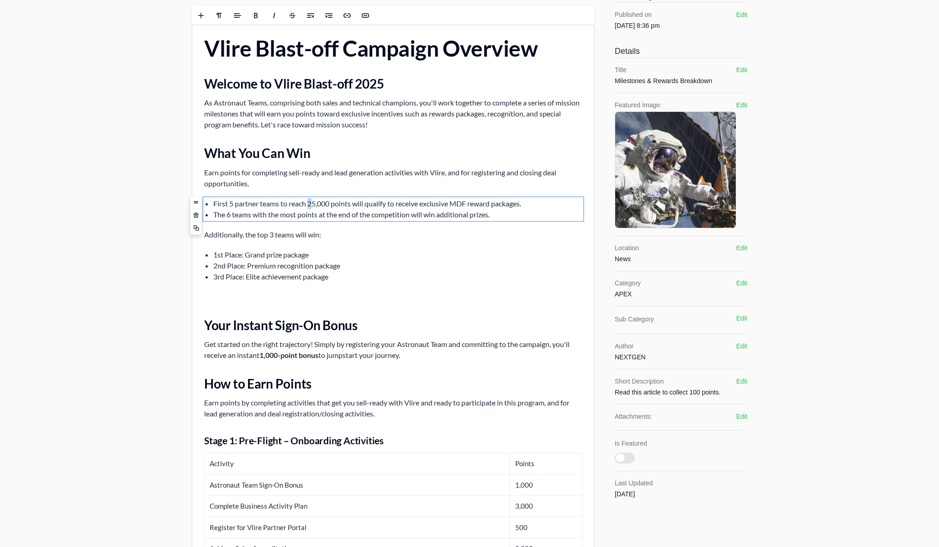
click at [310, 202] on li "First 5 partner teams to reach 25,000 points will qualify to receive exclusive …" at bounding box center [397, 203] width 369 height 11
click at [310, 203] on li "First 5 partner teams to reach 25,000 points will qualify to receive exclusive …" at bounding box center [397, 203] width 369 height 11
drag, startPoint x: 310, startPoint y: 203, endPoint x: 316, endPoint y: 203, distance: 6.9
click at [316, 203] on li "First 5 partner teams to reach 25,000 points will qualify to receive exclusive …" at bounding box center [397, 203] width 369 height 11
click at [325, 235] on p "Additionally, the top 3 teams will win:" at bounding box center [393, 234] width 378 height 11
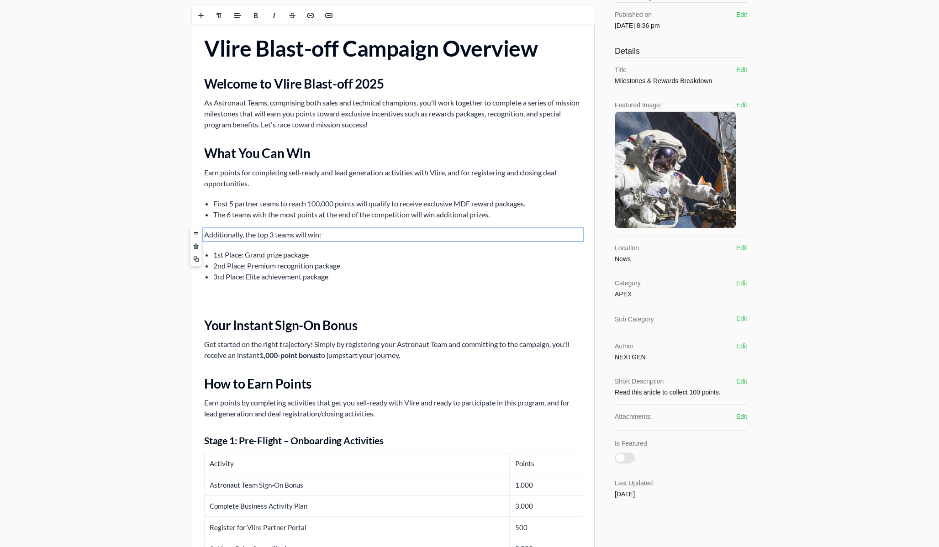
click at [179, 270] on div "Content Rich text editor Publishing Published on May 14th 2024, 8:36 pm Edit De…" at bounding box center [469, 497] width 585 height 1057
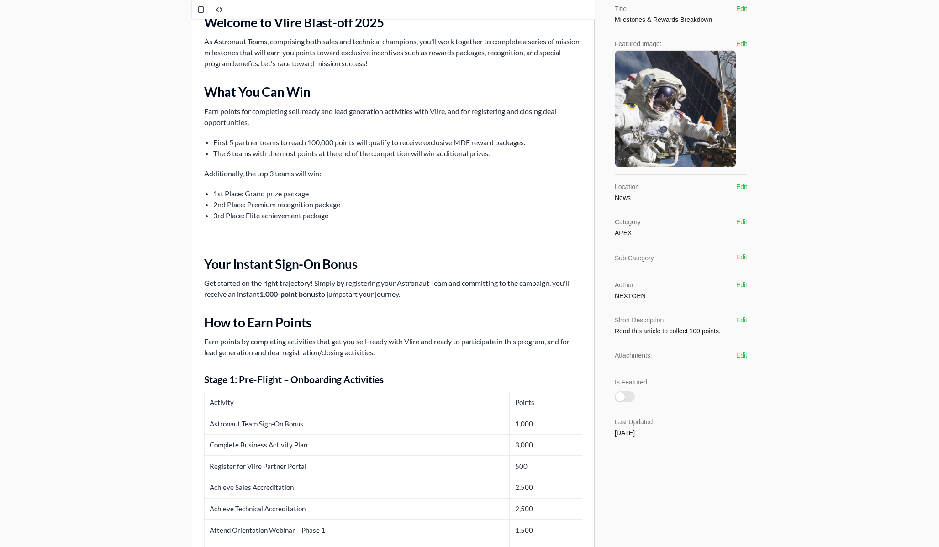
scroll to position [122, 0]
click at [212, 240] on div "Vlire Blast-off Campaign Overview Welcome to Vlire Blast-off 2025 As Astronaut …" at bounding box center [393, 451] width 402 height 976
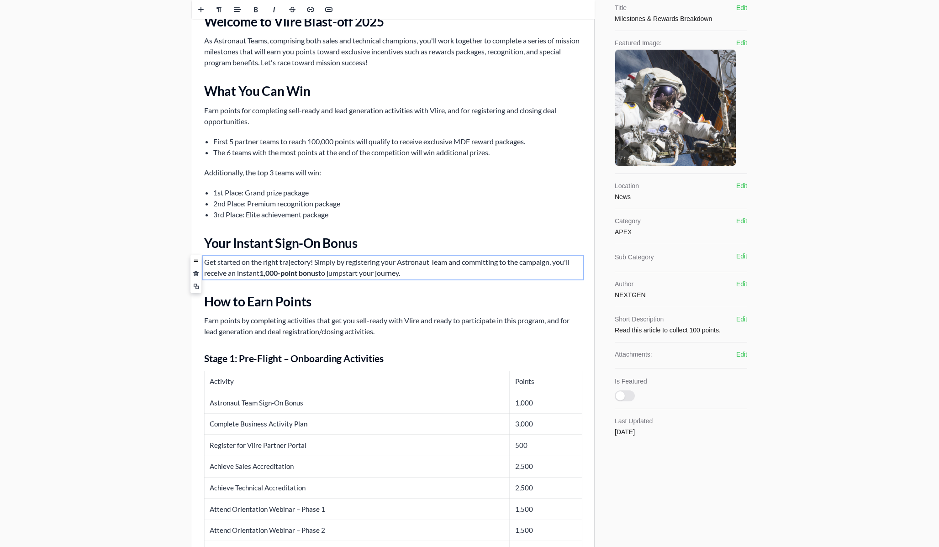
click at [417, 274] on p "Get started on the right trajectory! Simply by registering your Astronaut Team …" at bounding box center [393, 268] width 378 height 22
click at [348, 273] on p "Get started on the right trajectory! Simply by registering your Astronaut Team …" at bounding box center [393, 268] width 378 height 22
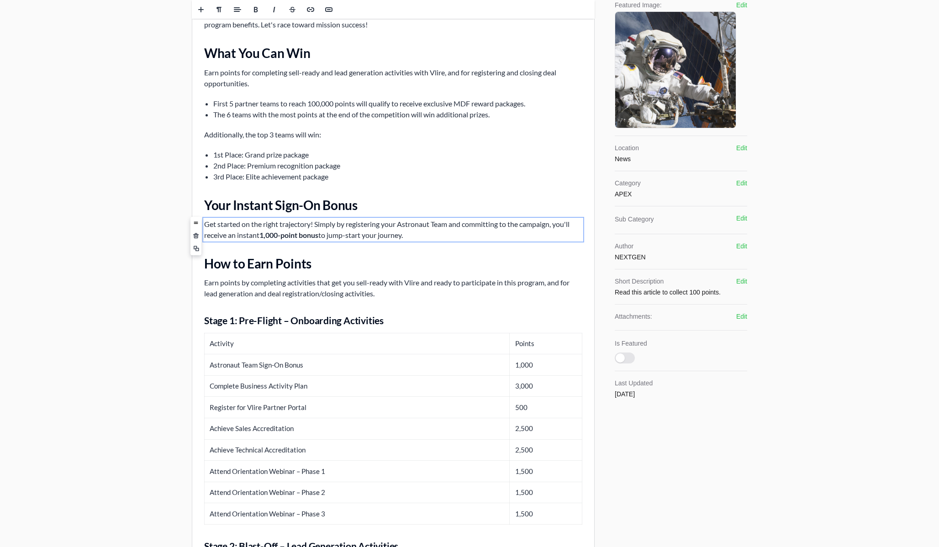
scroll to position [154, 0]
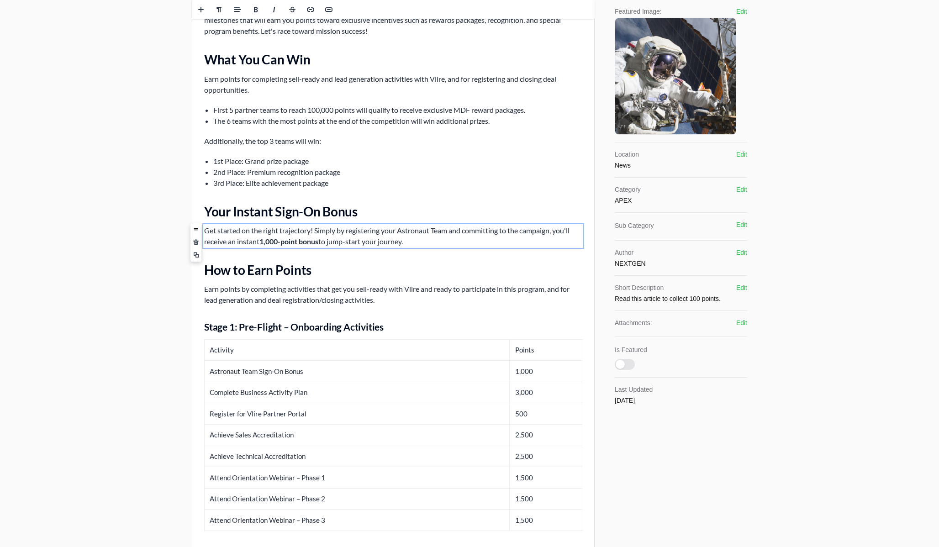
click at [322, 232] on p "Get started on the right trajectory! Simply by registering your Astronaut Team …" at bounding box center [393, 236] width 378 height 22
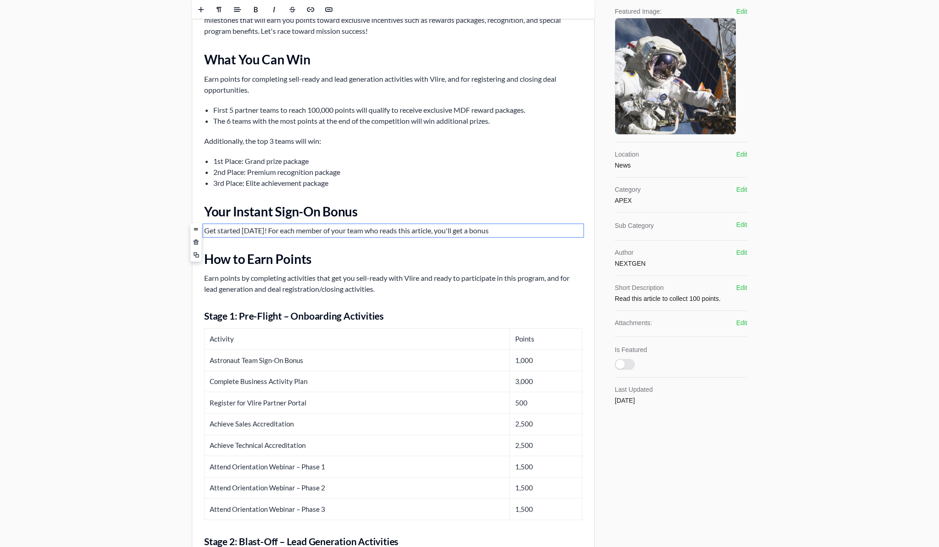
click at [384, 210] on h2 "Your Instant Sign-On Bonus" at bounding box center [393, 211] width 378 height 16
click at [520, 233] on p "Get started today! For each member of your team who reads this article, you'll …" at bounding box center [393, 230] width 378 height 11
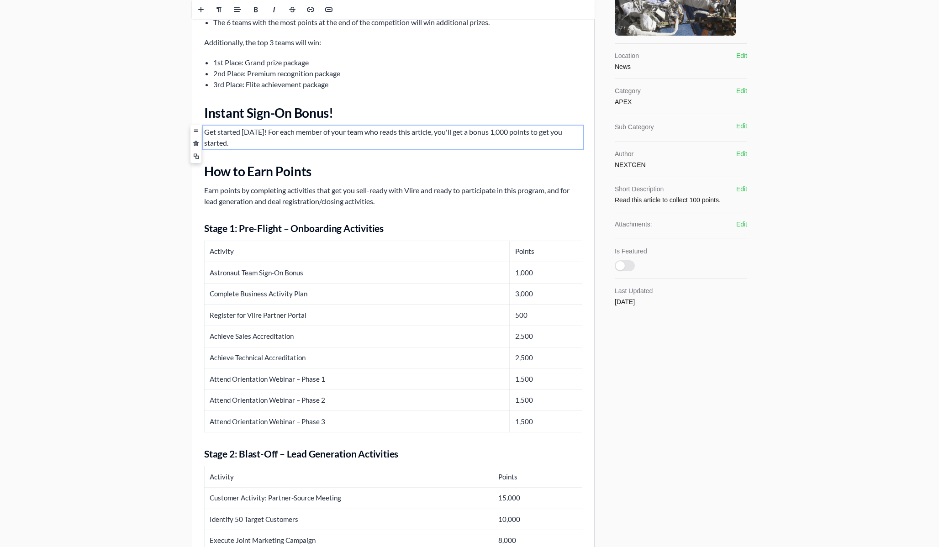
scroll to position [273, 0]
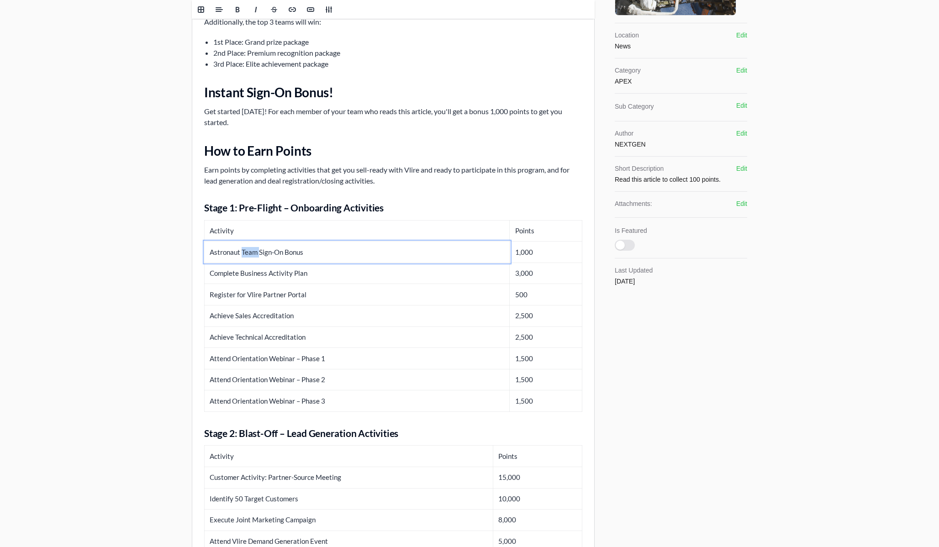
drag, startPoint x: 259, startPoint y: 253, endPoint x: 243, endPoint y: 254, distance: 16.4
click at [243, 254] on td "Astronaut Team Sign-On Bonus" at bounding box center [357, 252] width 305 height 21
click at [243, 231] on th "Activity" at bounding box center [357, 230] width 305 height 21
drag, startPoint x: 206, startPoint y: 232, endPoint x: 548, endPoint y: 231, distance: 342.1
click at [549, 231] on tr "Activity Points" at bounding box center [394, 230] width 378 height 21
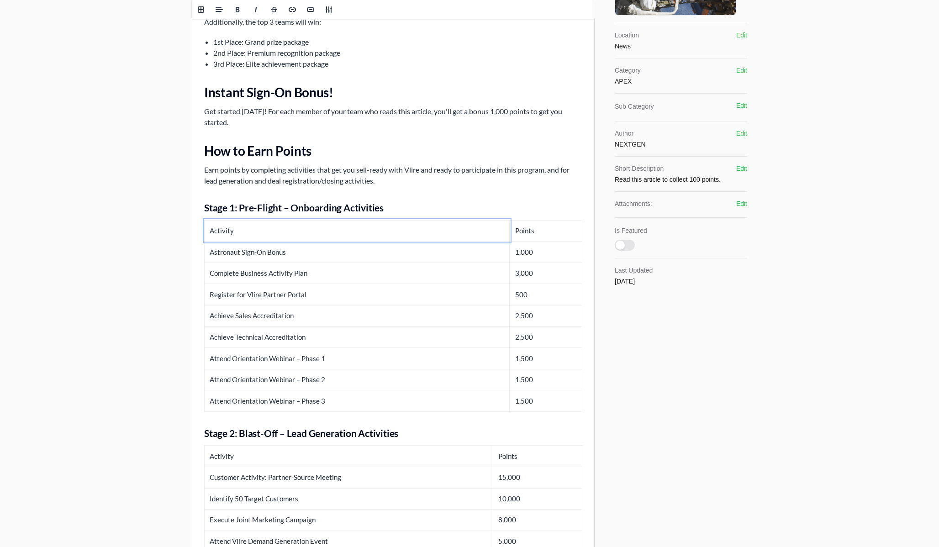
click at [548, 231] on th "Points" at bounding box center [546, 230] width 73 height 21
click at [413, 232] on th "Activity" at bounding box center [356, 230] width 303 height 21
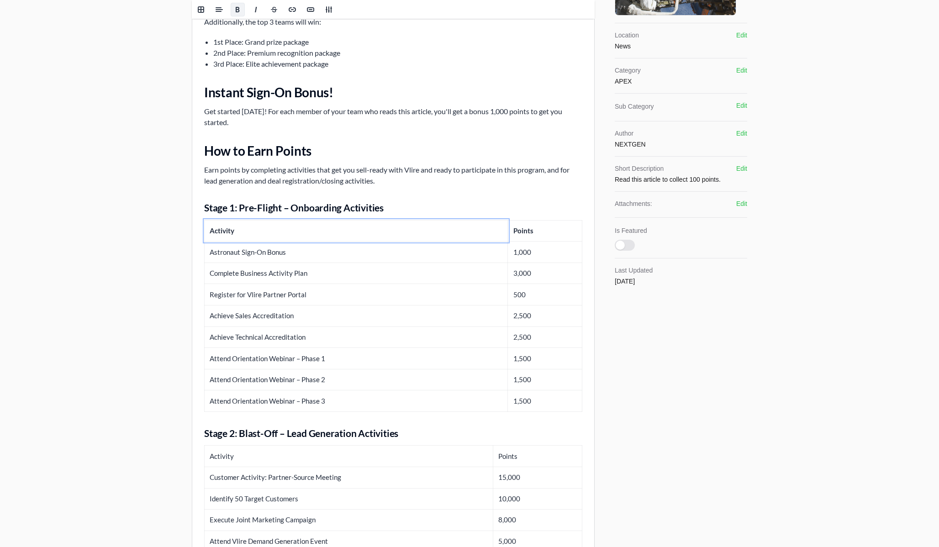
click at [299, 202] on h3 "Stage 1: Pre-Flight – Onboarding Activities" at bounding box center [393, 207] width 378 height 13
click at [289, 211] on h3 "Stage 1: Pre-Flight – Onboarding Activities" at bounding box center [393, 207] width 378 height 13
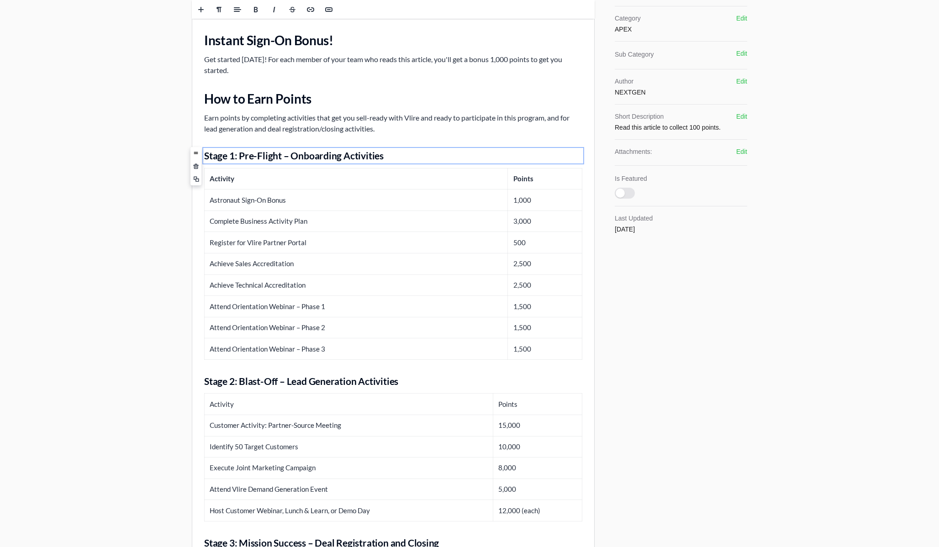
scroll to position [326, 0]
drag, startPoint x: 280, startPoint y: 155, endPoint x: 340, endPoint y: 153, distance: 59.4
click at [340, 153] on h3 "Stage 1: Pre-Flight – Onboarding Activities" at bounding box center [393, 154] width 378 height 13
click at [305, 154] on h3 "Stage 1: Pre-Flight Activities" at bounding box center [393, 154] width 378 height 13
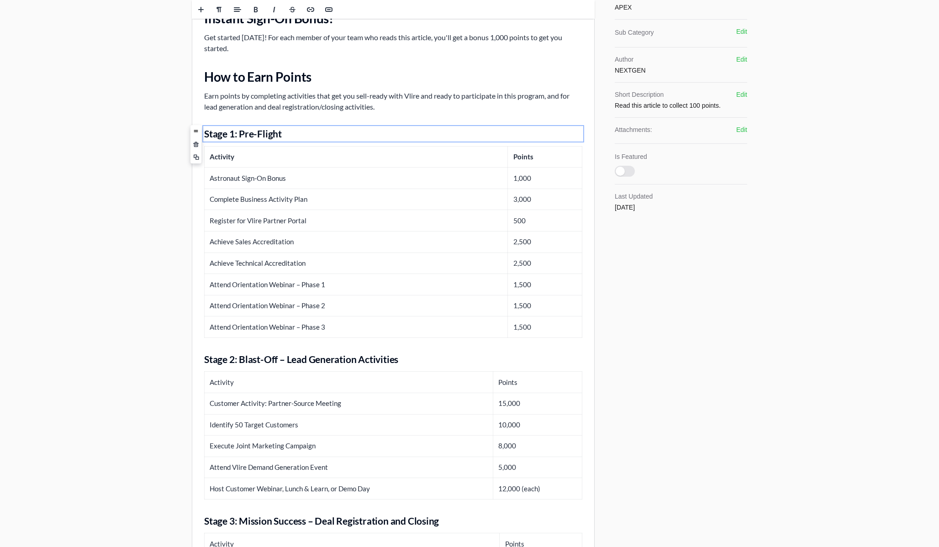
scroll to position [346, 0]
click at [297, 240] on td "Achieve Sales Accreditation" at bounding box center [356, 243] width 303 height 21
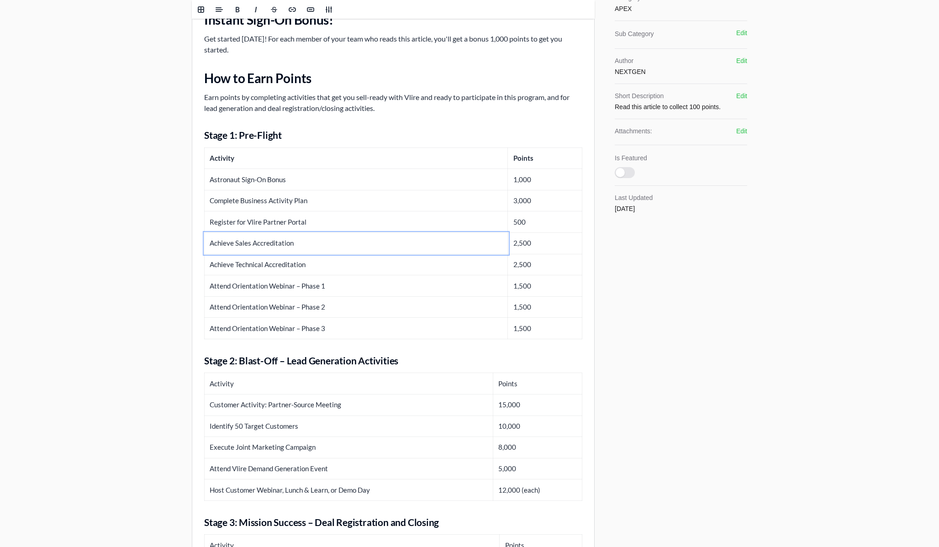
click at [244, 244] on td "Achieve Sales Accreditation" at bounding box center [356, 243] width 303 height 21
click at [237, 269] on td "Achieve Technical Accreditation" at bounding box center [356, 264] width 303 height 21
drag, startPoint x: 206, startPoint y: 266, endPoint x: 548, endPoint y: 264, distance: 341.6
click at [548, 264] on tr "Achieve Technical Accreditation 2,500" at bounding box center [394, 264] width 378 height 21
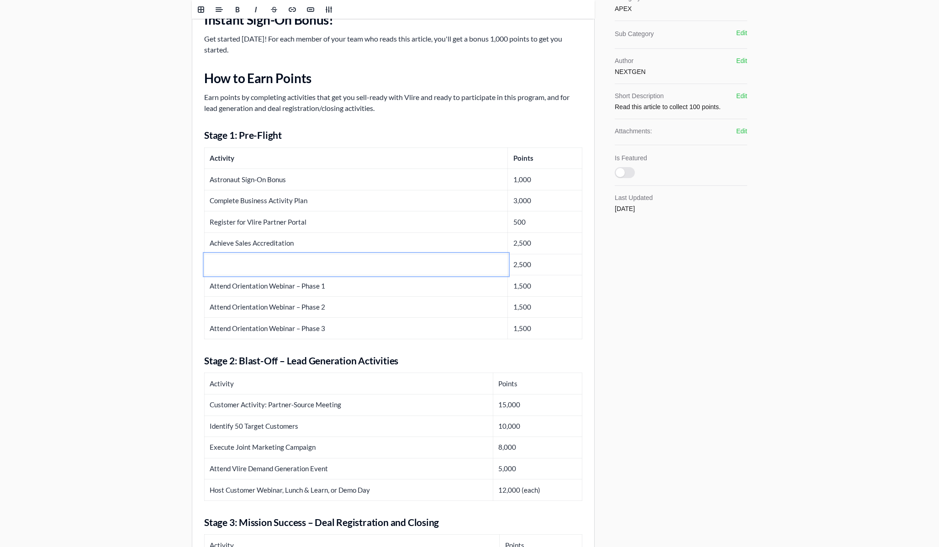
click at [543, 273] on td "2,500" at bounding box center [545, 264] width 74 height 21
click at [390, 297] on td "Attend Orientation Webinar – Phase 2" at bounding box center [356, 306] width 303 height 21
drag, startPoint x: 512, startPoint y: 158, endPoint x: 548, endPoint y: 314, distance: 159.4
click at [548, 314] on tbody "Activity Points Astronaut Sign-On Bonus 1,000 Complete Business Activity Plan 1…" at bounding box center [394, 243] width 378 height 191
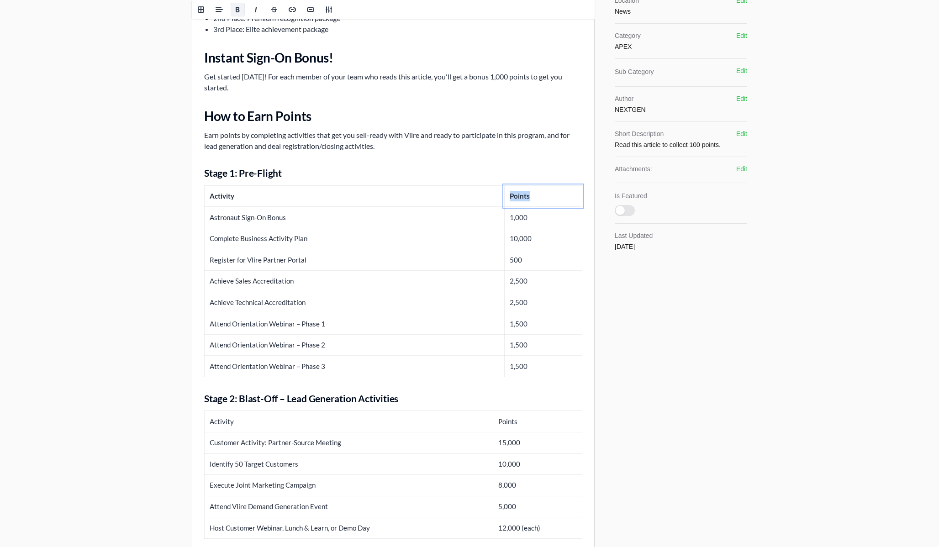
scroll to position [316, 0]
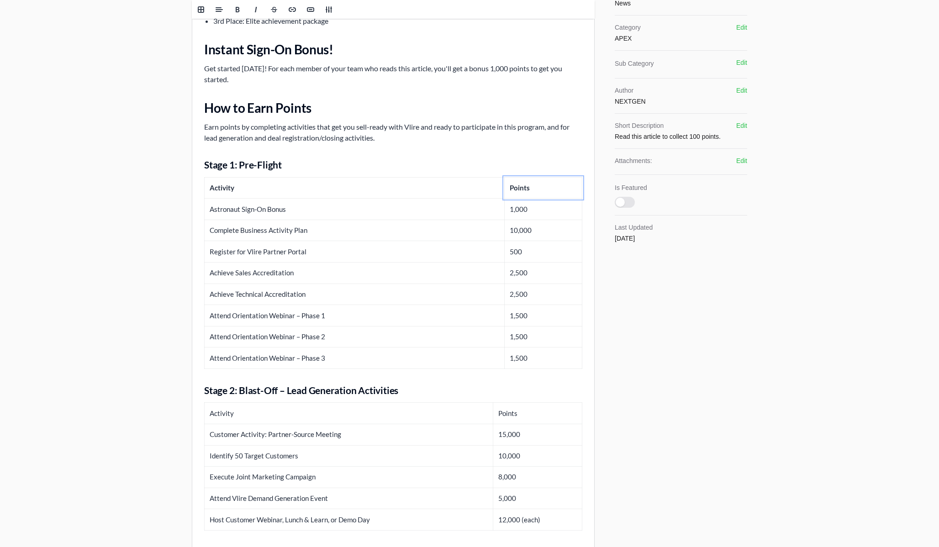
click at [429, 280] on td "Achieve Sales Accreditation" at bounding box center [355, 273] width 300 height 21
click at [338, 211] on td "Astronaut Sign-On Bonus" at bounding box center [355, 209] width 300 height 21
click at [210, 187] on b "Activity" at bounding box center [222, 188] width 25 height 8
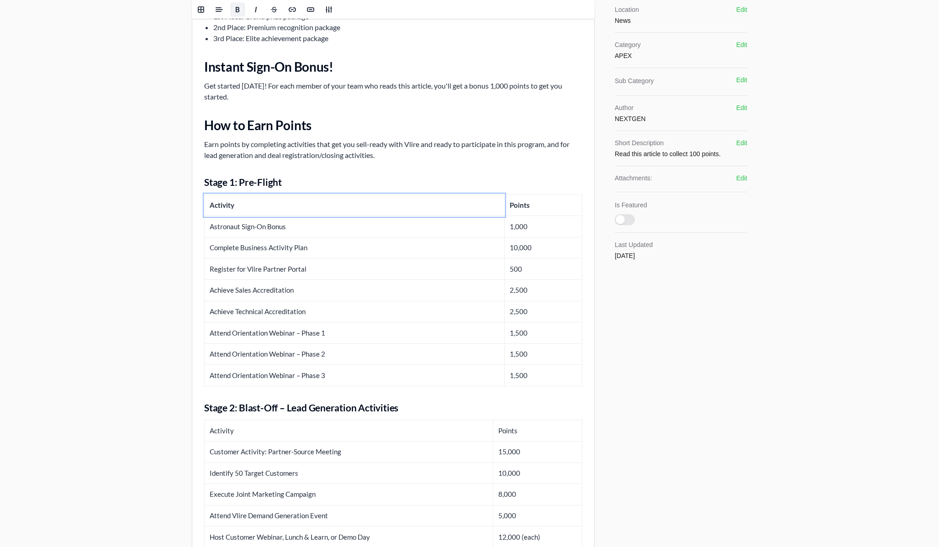
scroll to position [300, 0]
click at [389, 159] on p "Earn points by completing activities that get you sell-ready with Vlire and rea…" at bounding box center [393, 148] width 378 height 22
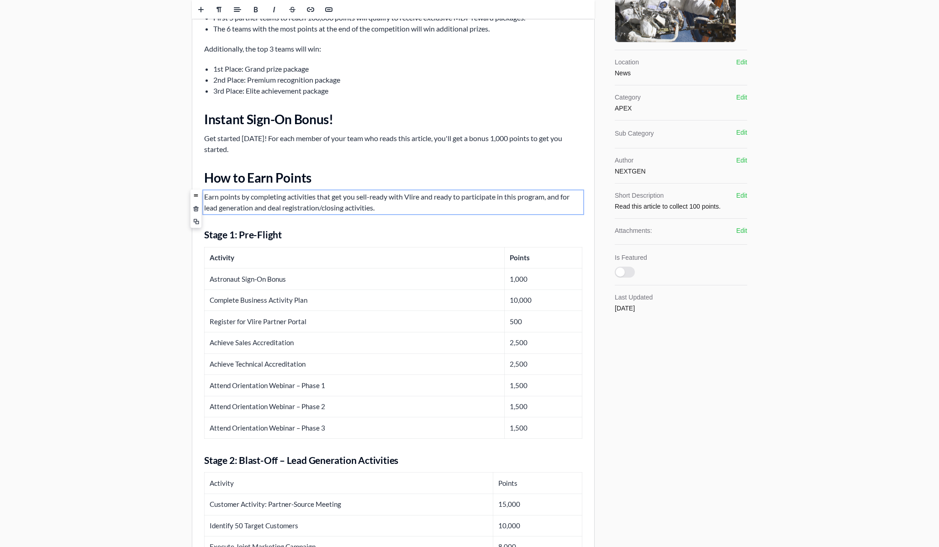
scroll to position [237, 0]
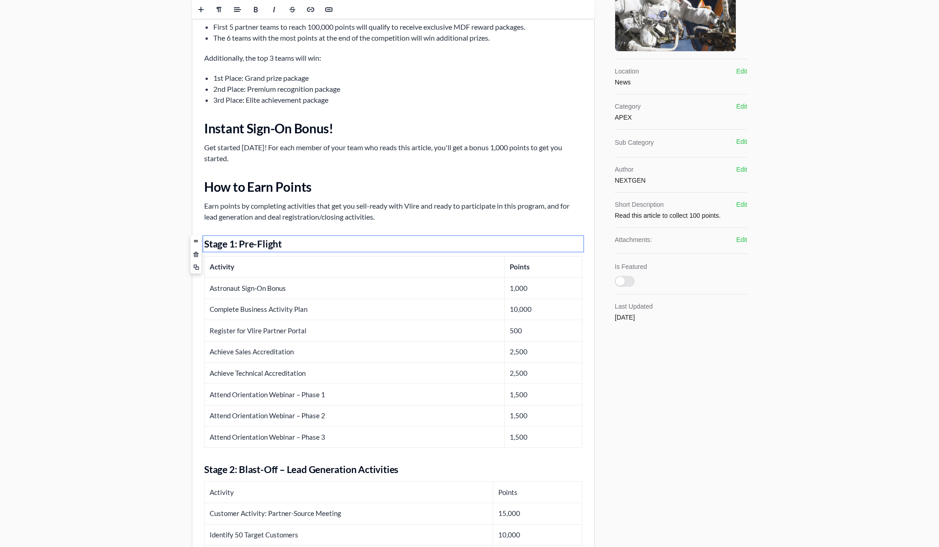
click at [331, 241] on h3 "Stage 1: Pre-Flight" at bounding box center [393, 243] width 378 height 13
click at [411, 219] on p "Earn points by completing activities that get you sell-ready with Vlire and rea…" at bounding box center [393, 211] width 378 height 22
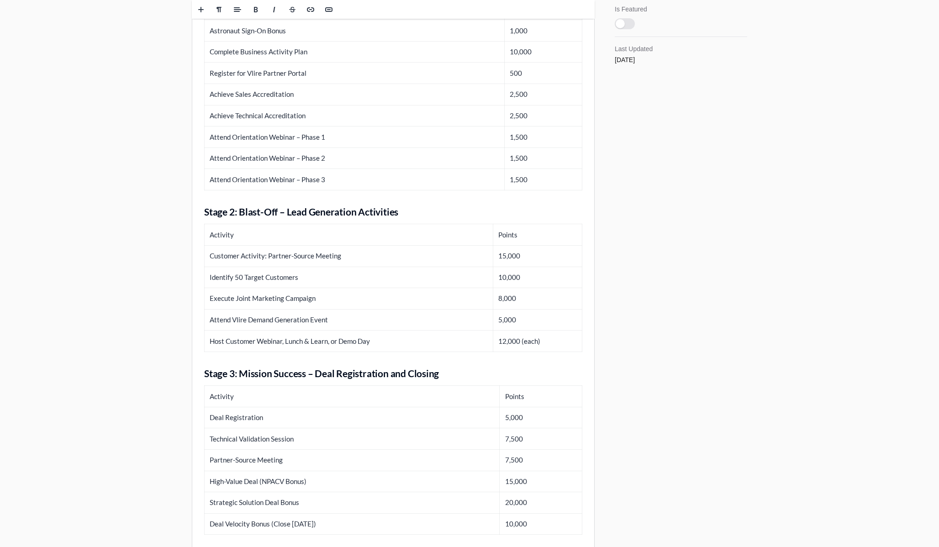
scroll to position [550, 0]
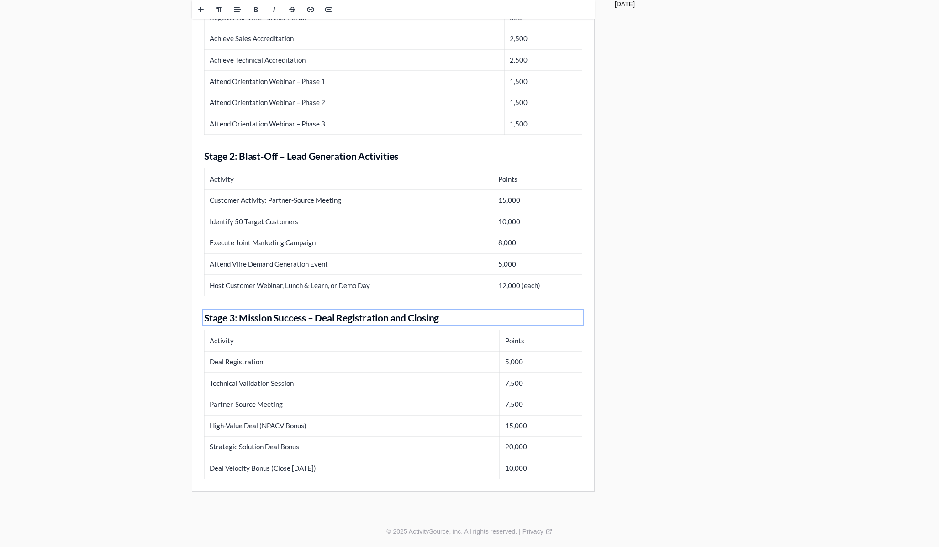
click at [297, 322] on h3 "Stage 3: Mission Success – Deal Registration and Closing" at bounding box center [393, 317] width 378 height 13
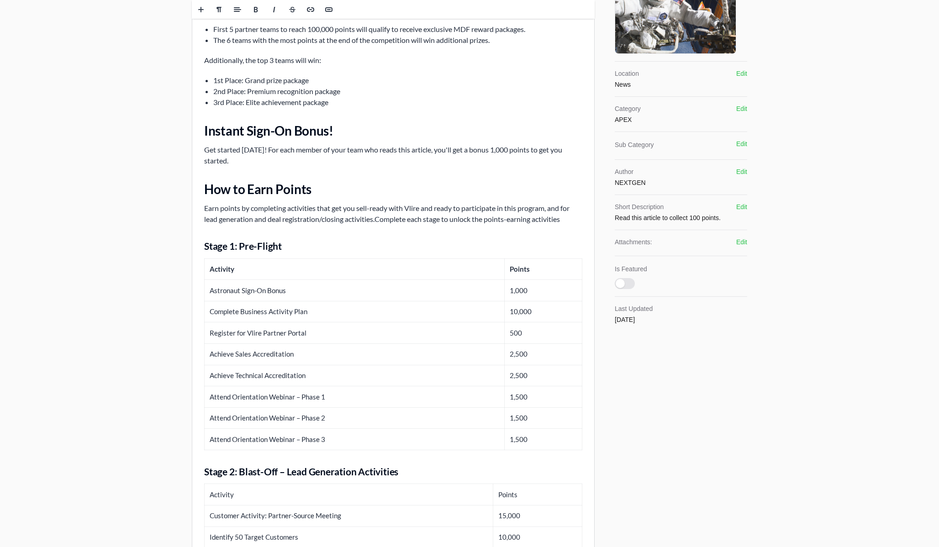
scroll to position [231, 0]
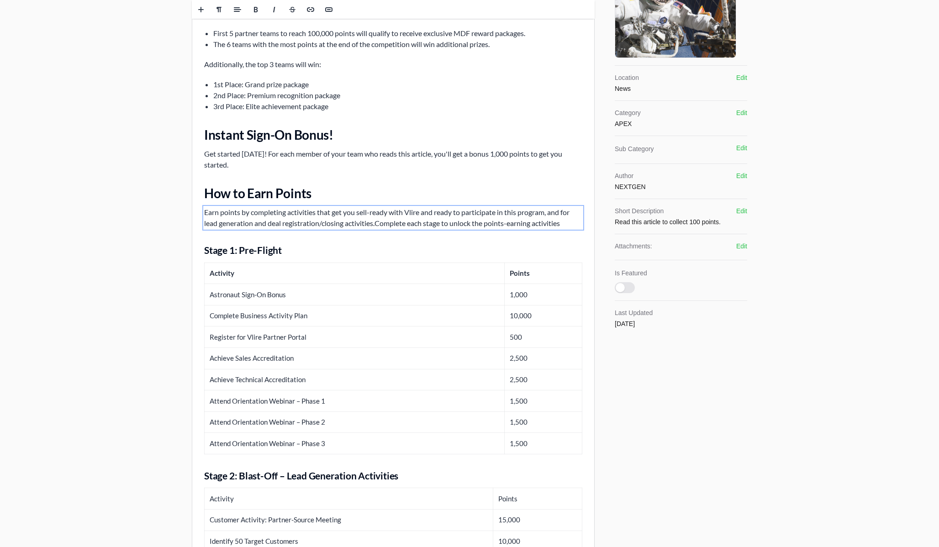
click at [575, 224] on p "Earn points by completing activities that get you sell-ready with Vlire and rea…" at bounding box center [393, 218] width 378 height 22
click at [250, 192] on h2 "How to Earn Points" at bounding box center [393, 193] width 378 height 16
click at [207, 213] on p "Earn points by completing activities that get you sell-ready with Vlire and rea…" at bounding box center [393, 218] width 378 height 22
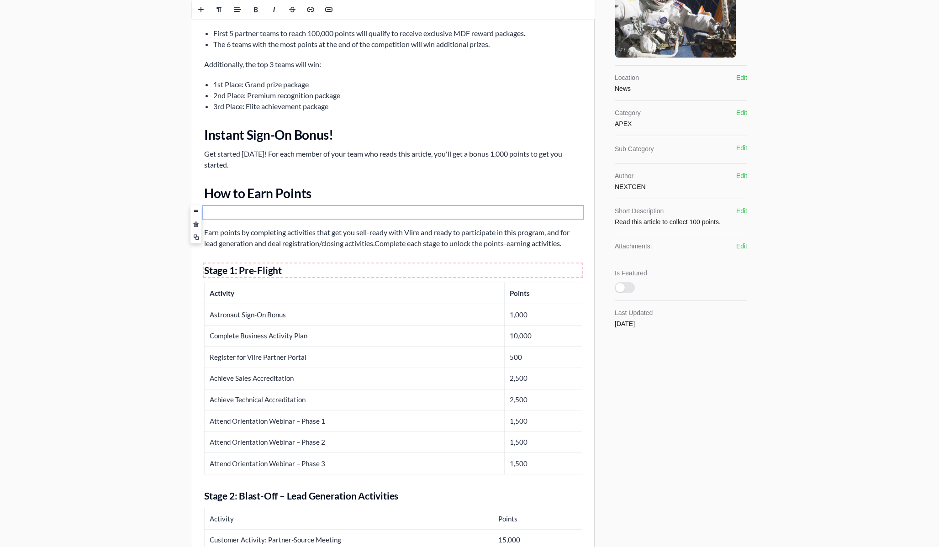
click at [288, 267] on h3 "Stage 1: Pre-Flight" at bounding box center [393, 270] width 378 height 13
click at [288, 271] on h3 "Stage 1: Pre-Flight" at bounding box center [393, 270] width 378 height 13
click at [270, 270] on h3 "Stage 1: Pre-Flight" at bounding box center [393, 270] width 378 height 13
click at [320, 234] on p "Earn points by completing activities that get you sell-ready with Vlire and rea…" at bounding box center [393, 238] width 378 height 22
click at [311, 211] on p at bounding box center [393, 212] width 378 height 11
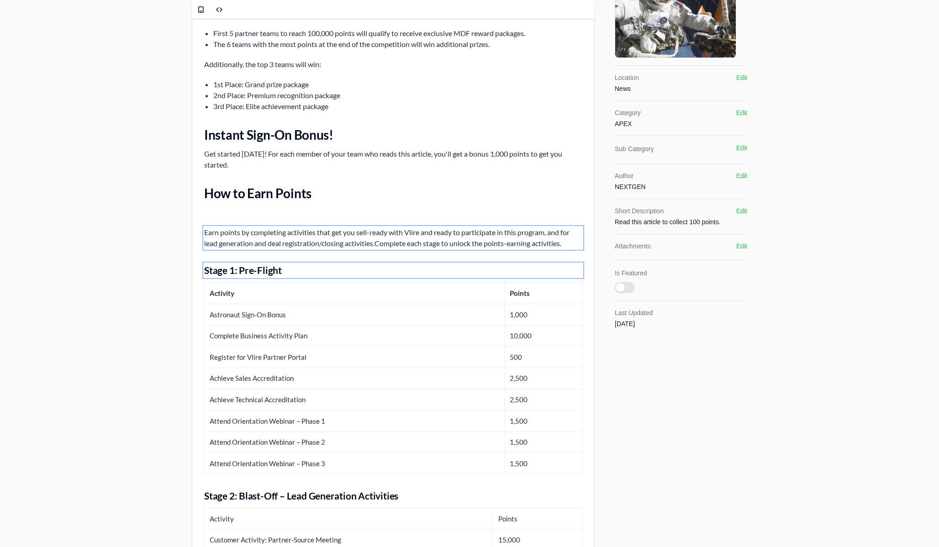
click at [290, 220] on div "Vlire Blast-off Campaign Overview Welcome to Vlire Blast-off 2025 As Astronaut …" at bounding box center [393, 342] width 402 height 976
click at [288, 194] on h2 "How to Earn Points" at bounding box center [393, 193] width 378 height 16
click at [329, 195] on h2 "How to Earn Points" at bounding box center [393, 193] width 378 height 16
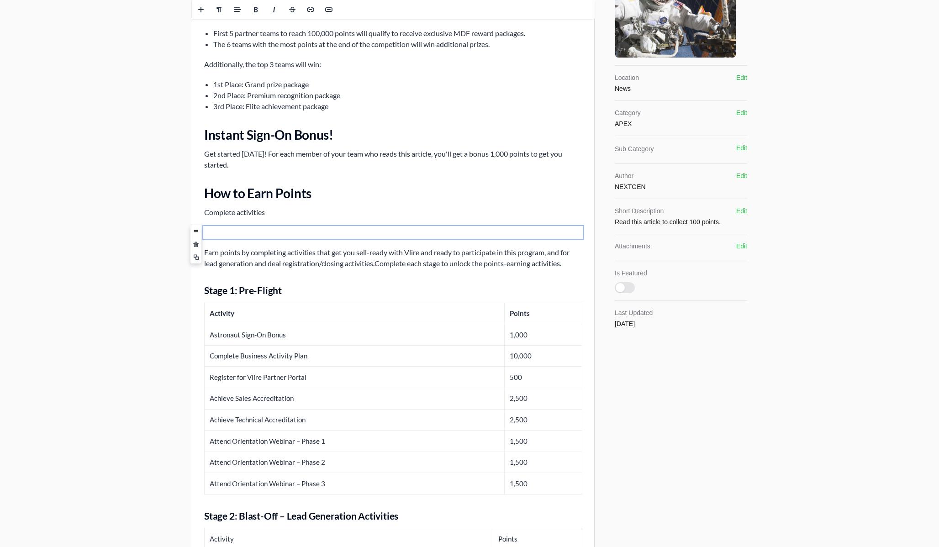
click at [285, 233] on p at bounding box center [393, 232] width 378 height 11
click at [195, 242] on span at bounding box center [196, 245] width 6 height 6
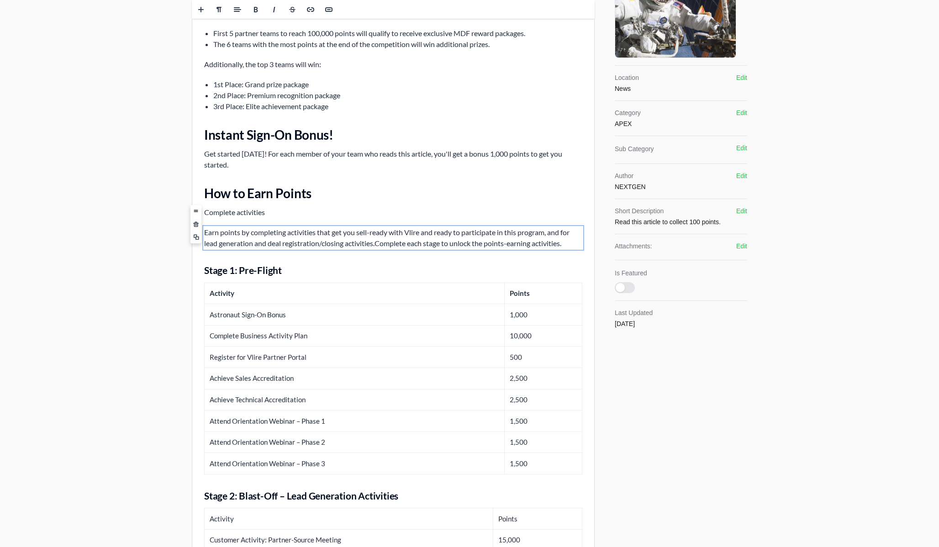
click at [277, 211] on p "Complete activities" at bounding box center [393, 212] width 378 height 11
click at [194, 236] on span at bounding box center [196, 237] width 6 height 6
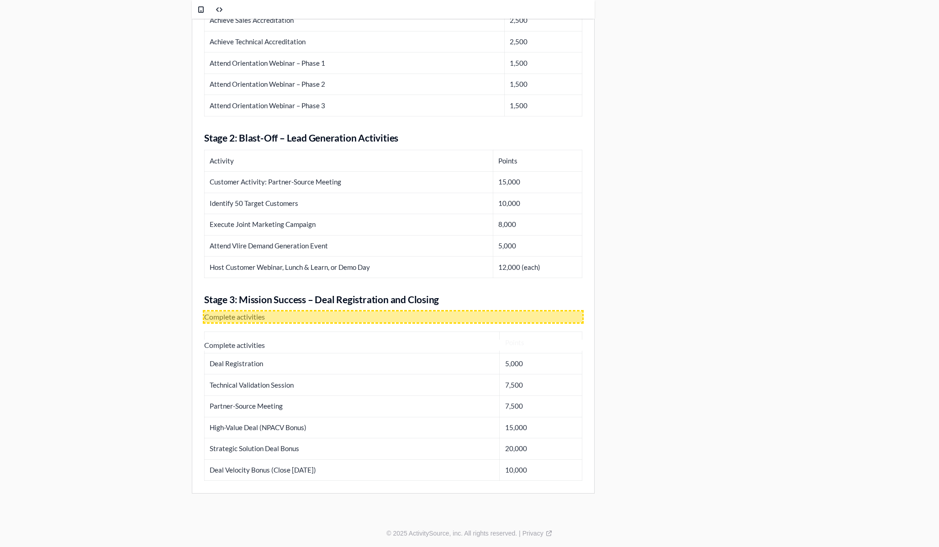
scroll to position [590, 0]
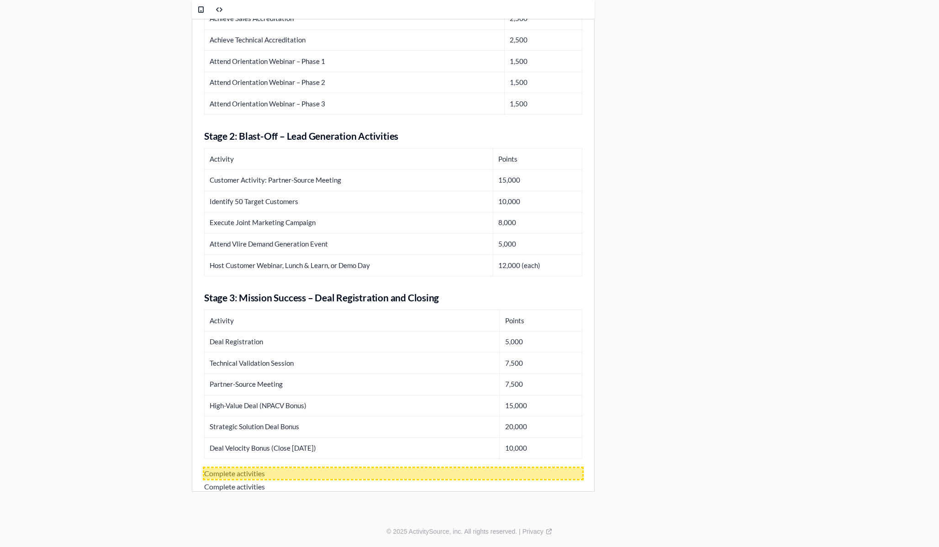
drag, startPoint x: 390, startPoint y: -278, endPoint x: 202, endPoint y: 478, distance: 778.4
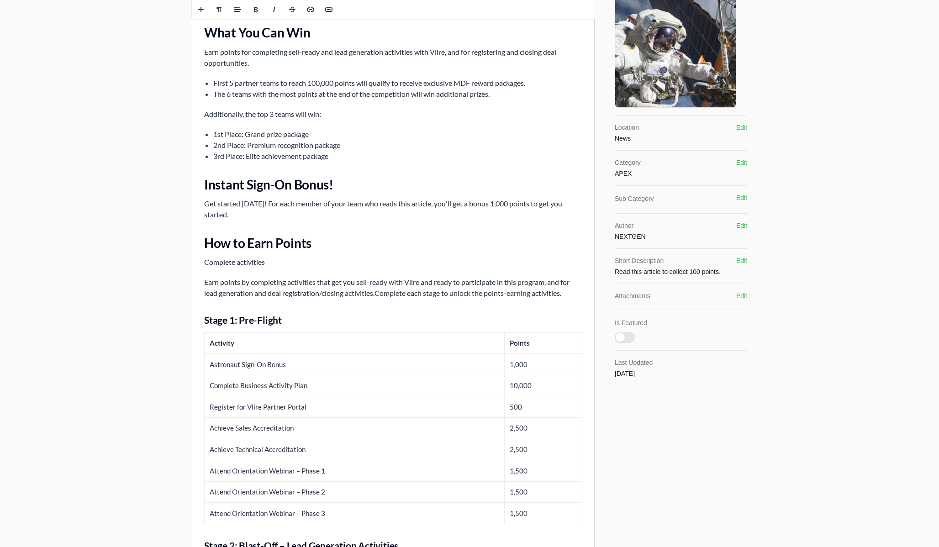
scroll to position [180, 0]
click at [302, 324] on h3 "Stage 1: Pre-Flight" at bounding box center [393, 320] width 378 height 13
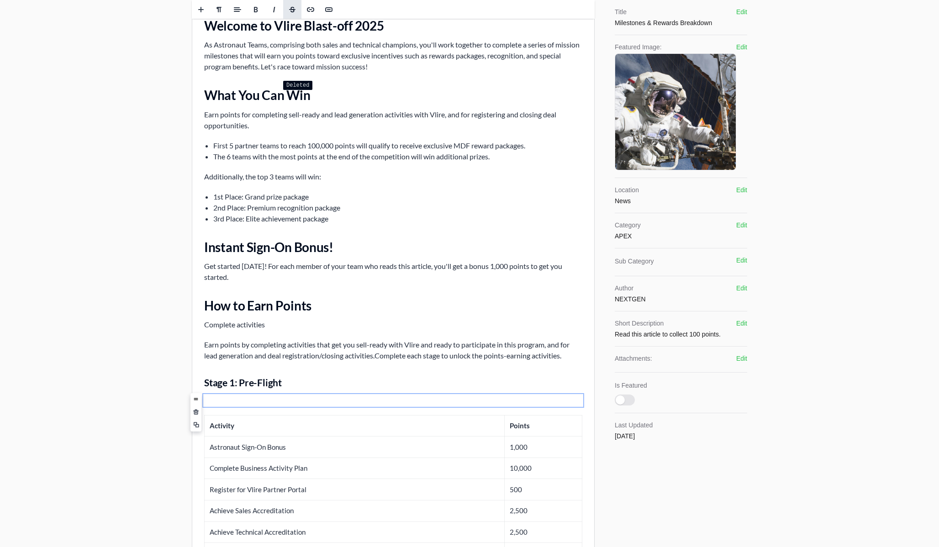
scroll to position [111, 0]
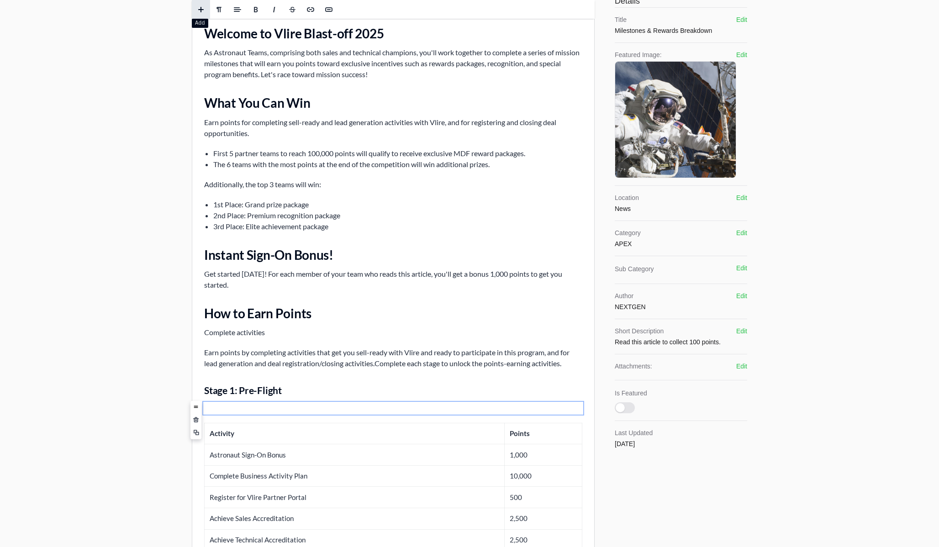
click at [201, 9] on span at bounding box center [200, 9] width 7 height 7
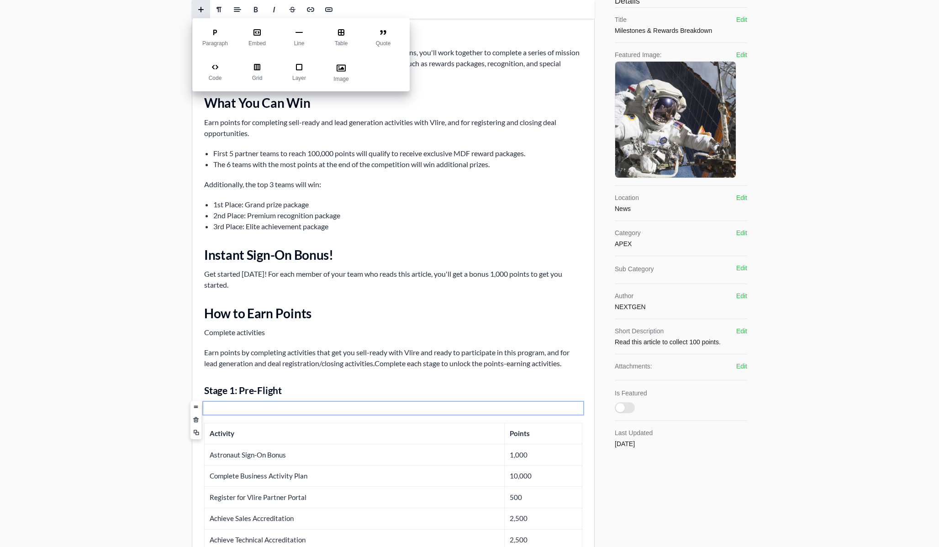
click at [227, 161] on li "The 6 teams with the most points at the end of the competition will win additio…" at bounding box center [397, 164] width 369 height 11
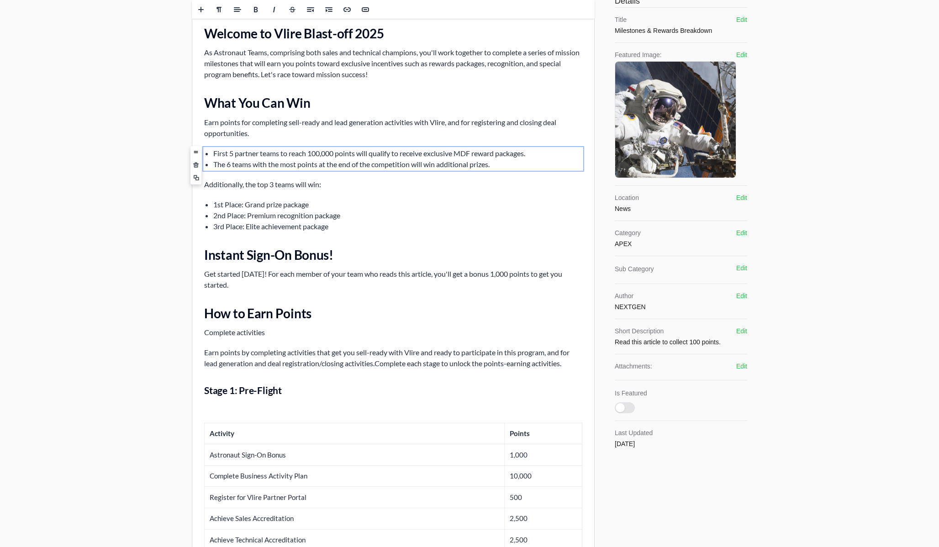
click at [224, 416] on div "Vlire Blast-off Campaign Overview Welcome to Vlire Blast-off 2025 As Astronaut …" at bounding box center [393, 482] width 402 height 1017
click at [224, 411] on p at bounding box center [393, 408] width 378 height 11
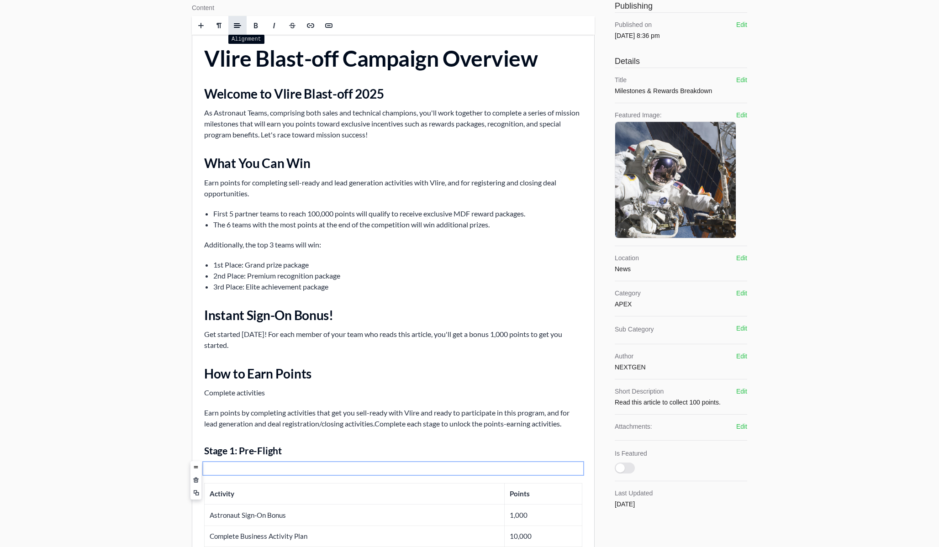
scroll to position [52, 0]
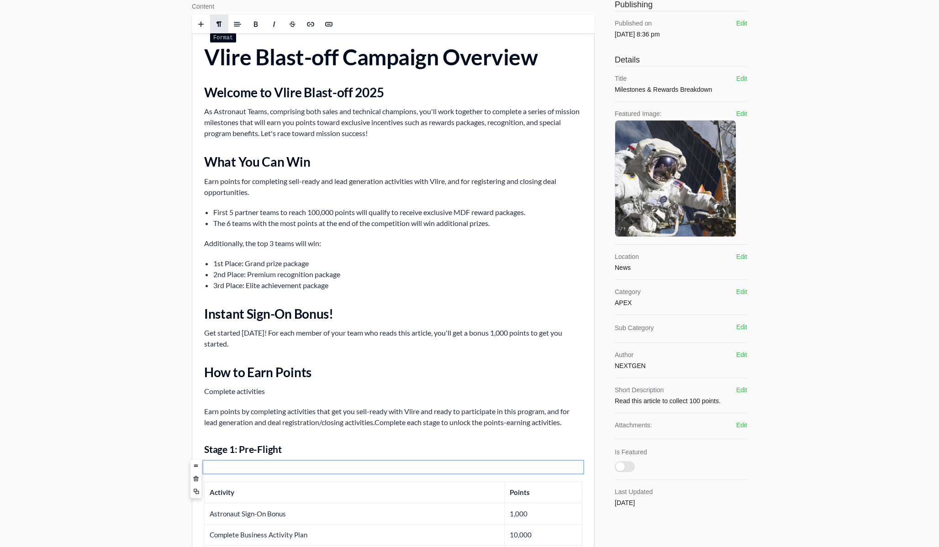
click at [219, 20] on span at bounding box center [219, 24] width 14 height 14
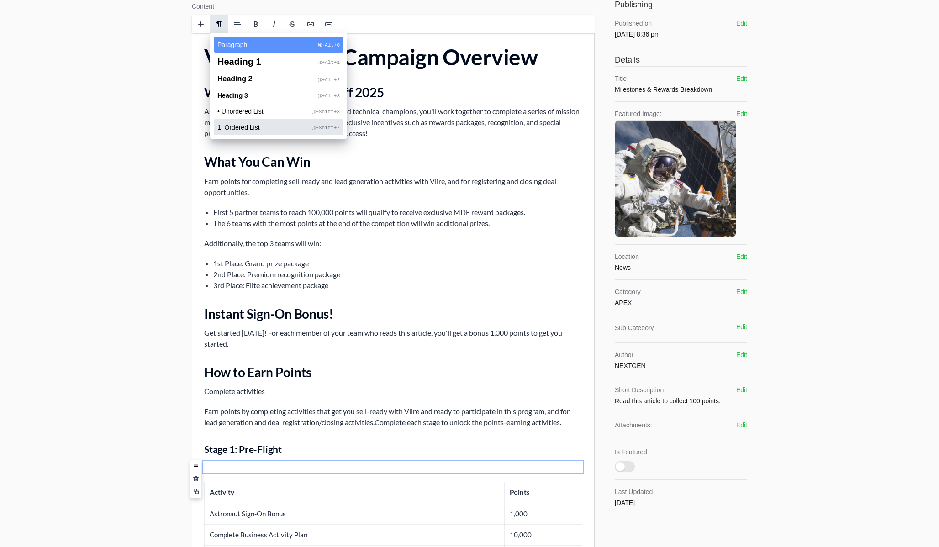
click at [232, 125] on span "1. Ordered List" at bounding box center [264, 127] width 95 height 6
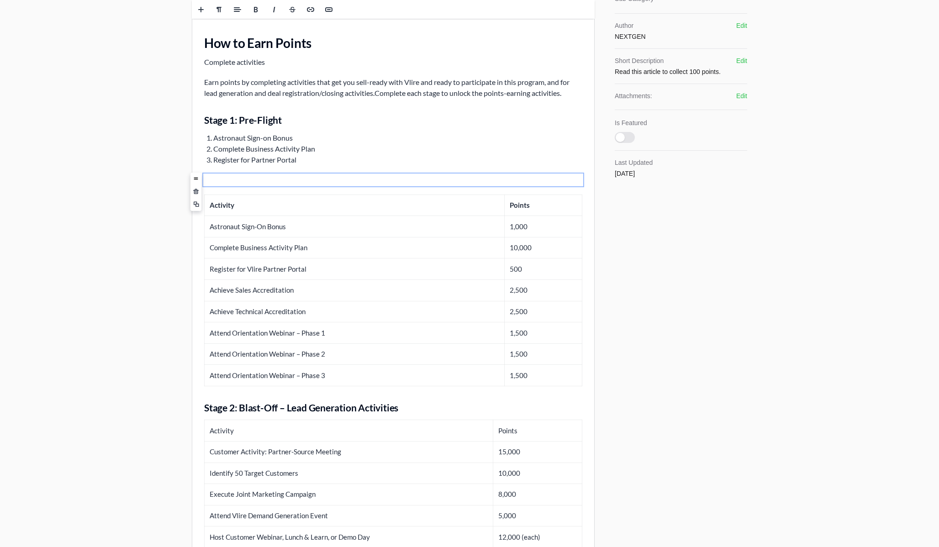
scroll to position [370, 0]
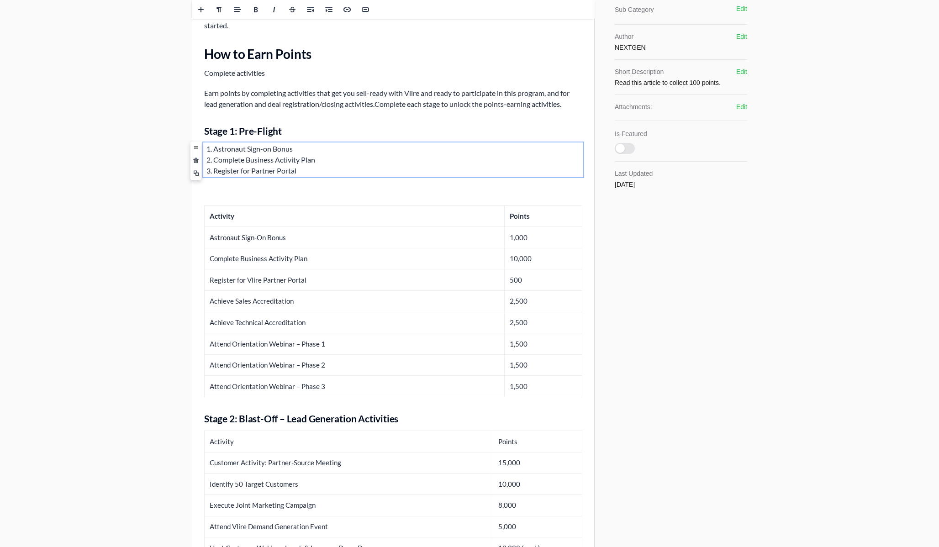
click at [307, 169] on li "Register for Partner Portal" at bounding box center [397, 170] width 369 height 11
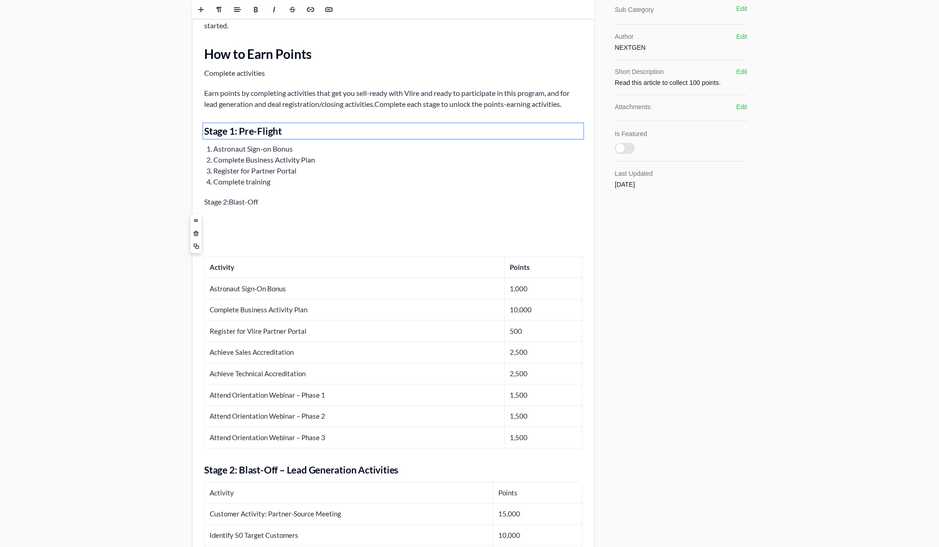
click at [284, 133] on h3 "Stage 1: Pre-Flight" at bounding box center [393, 130] width 378 height 13
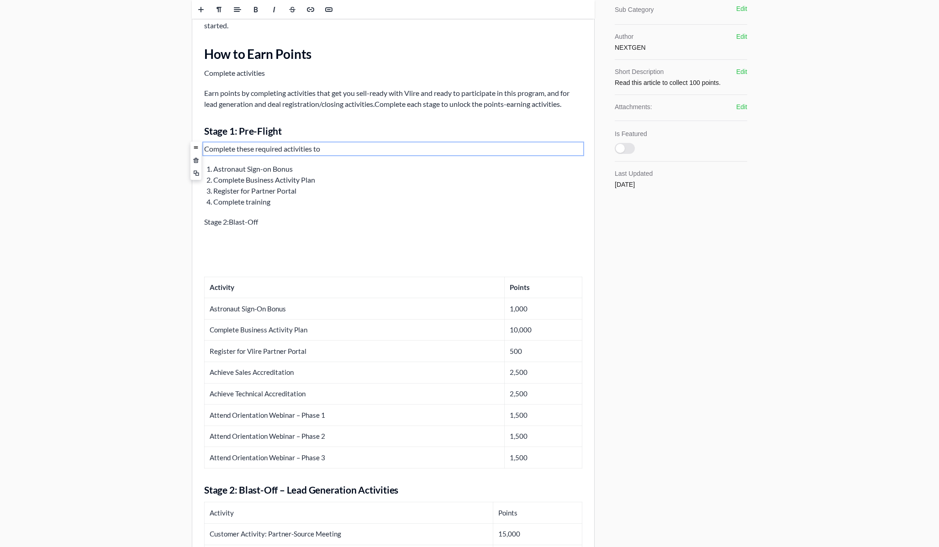
click at [333, 148] on p "Complete these required activities to" at bounding box center [393, 148] width 378 height 11
click at [279, 147] on p "Complete these required activities to" at bounding box center [393, 148] width 378 height 11
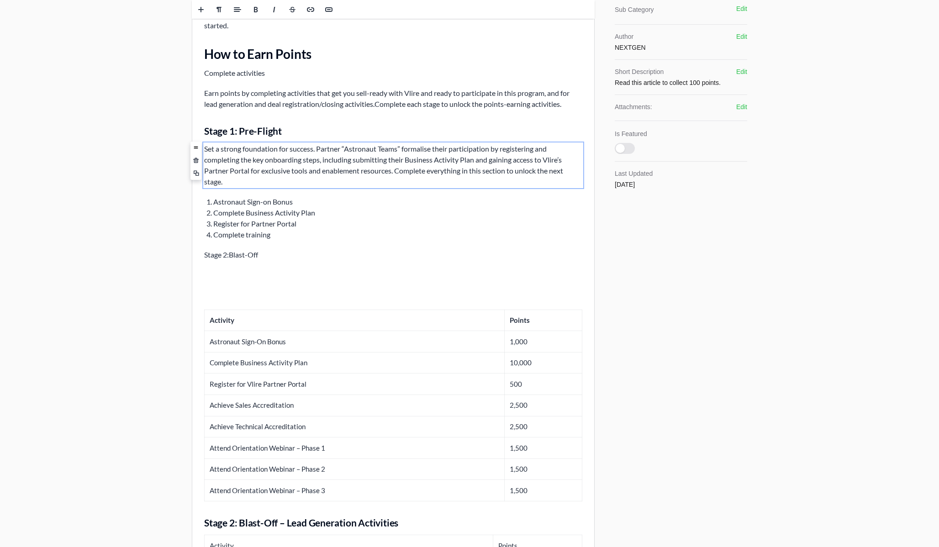
click at [419, 152] on p "Set a strong foundation for success. Partner “Astronaut Teams” formalise their …" at bounding box center [393, 165] width 378 height 44
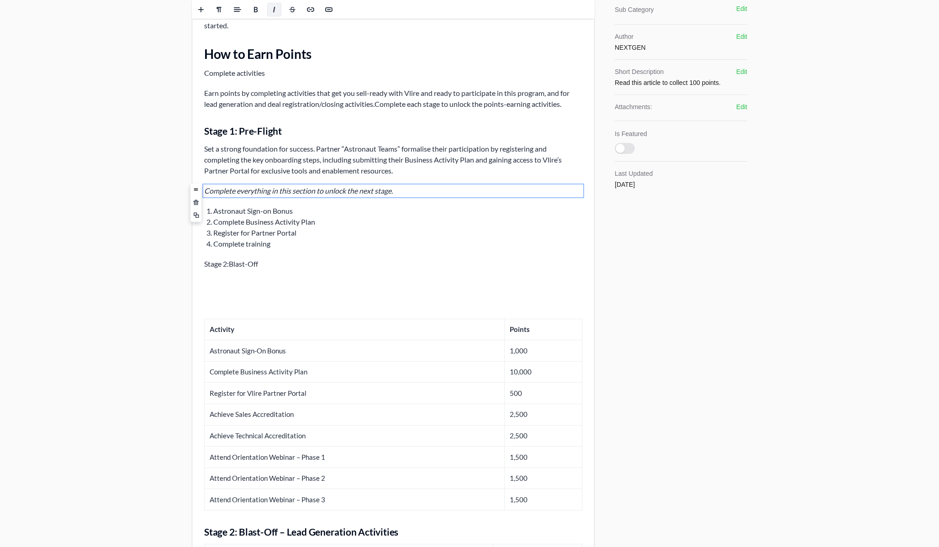
click at [364, 227] on li "Register for Partner Portal" at bounding box center [397, 232] width 369 height 11
click at [415, 192] on p "Complete everything in this section to unlock the next stage." at bounding box center [393, 190] width 378 height 11
click at [257, 190] on icon "Complete everything in this section to unlock the next stage." at bounding box center [298, 190] width 189 height 9
click at [279, 261] on p "Stage 2: Blast-Off" at bounding box center [393, 263] width 378 height 11
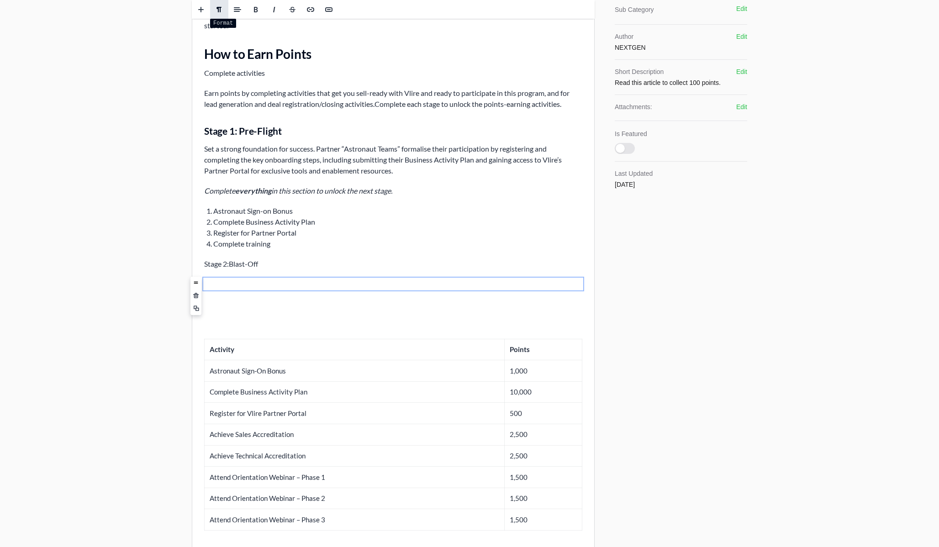
click at [223, 11] on span at bounding box center [219, 10] width 14 height 14
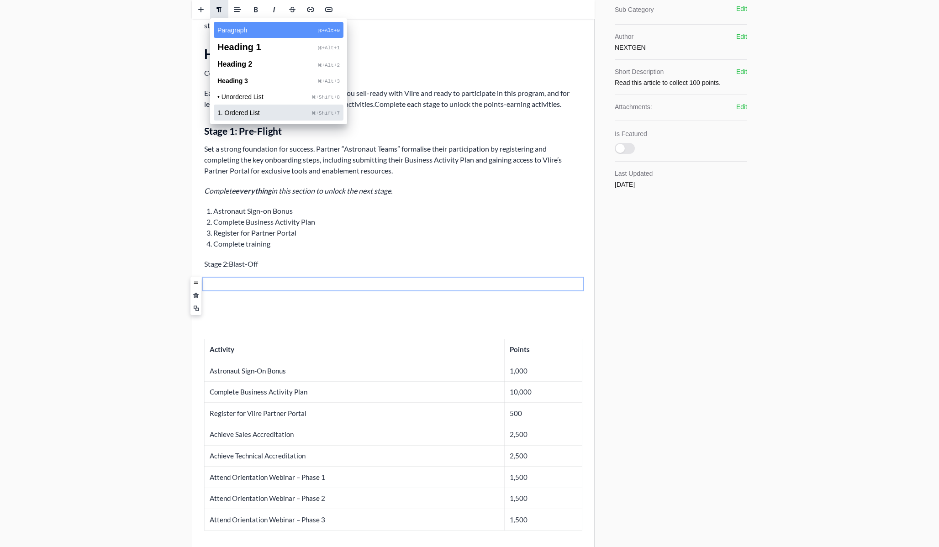
click at [245, 108] on div "1. Ordered List ⌘ +Shift+7" at bounding box center [279, 113] width 130 height 16
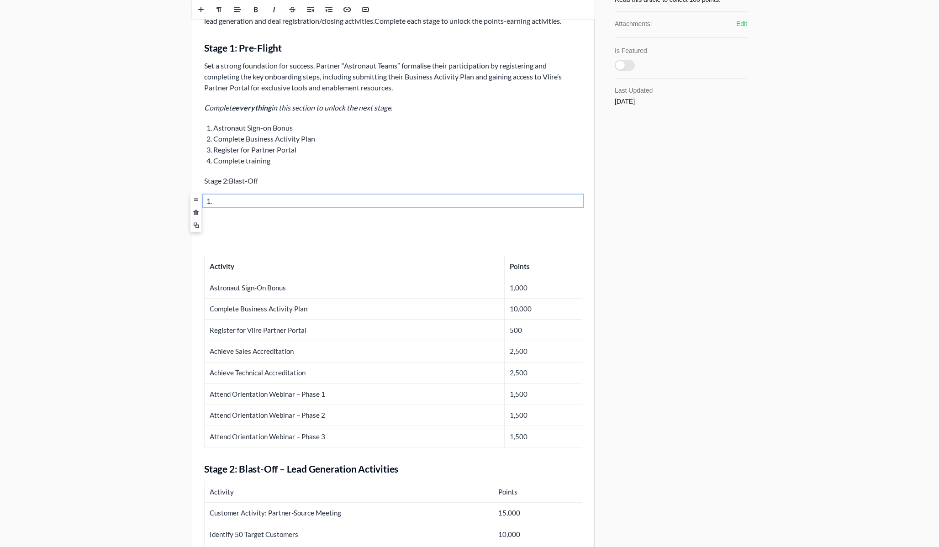
scroll to position [437, 0]
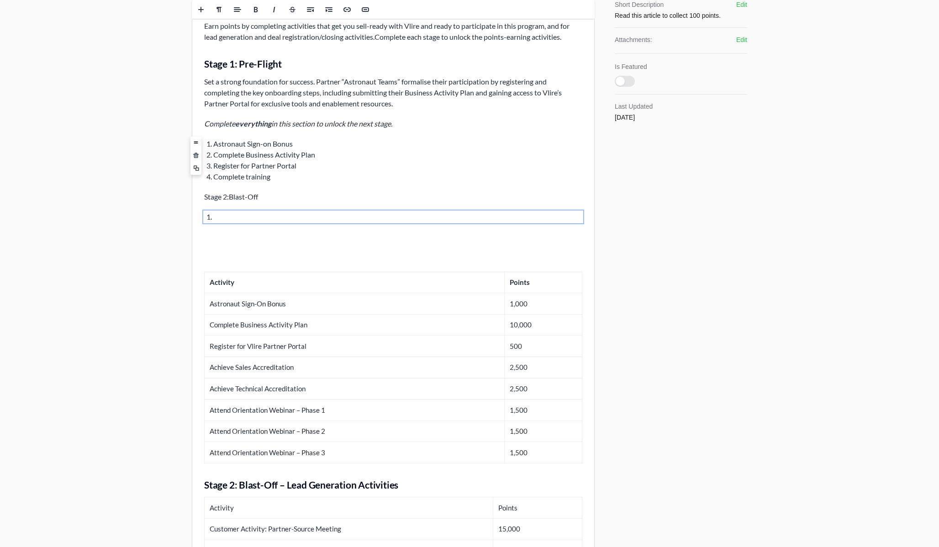
click at [275, 177] on li "Complete training" at bounding box center [397, 176] width 369 height 11
click at [246, 214] on li "﻿" at bounding box center [397, 216] width 369 height 11
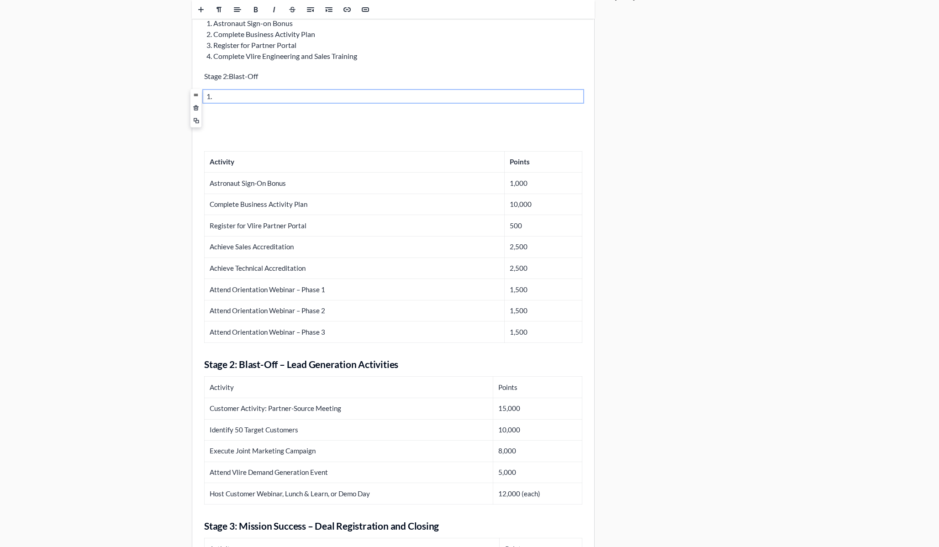
scroll to position [563, 0]
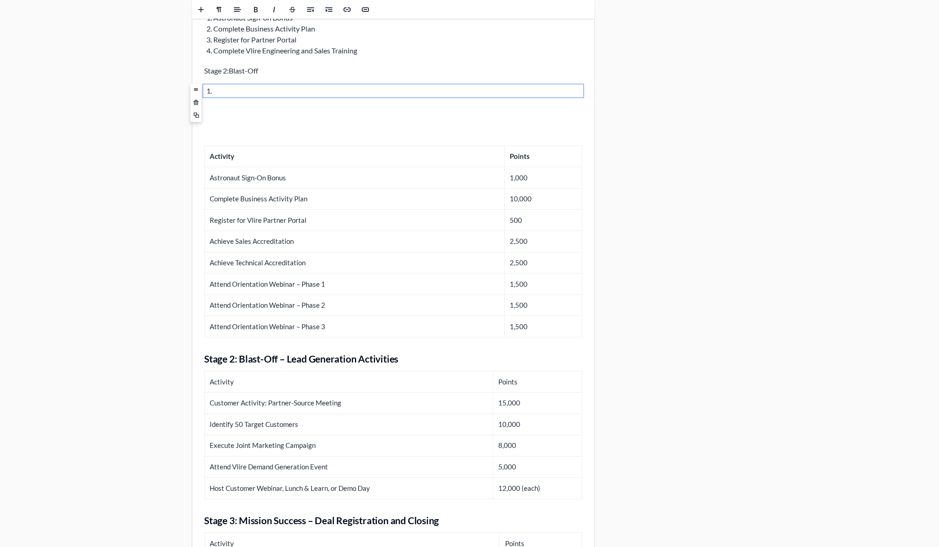
drag, startPoint x: 215, startPoint y: 137, endPoint x: 253, endPoint y: 212, distance: 84.6
click at [253, 213] on div "Vlire Blast-off Campaign Overview Welcome to Vlire Blast-off 2025 As Astronaut …" at bounding box center [393, 118] width 402 height 1192
drag, startPoint x: 208, startPoint y: 152, endPoint x: 488, endPoint y: 328, distance: 331.5
click at [488, 346] on div "Vlire Blast-off Campaign Overview Welcome to Vlire Blast-off 2025 As Astronaut …" at bounding box center [393, 118] width 402 height 1192
click at [208, 103] on div "Vlire Blast-off Campaign Overview Welcome to Vlire Blast-off 2025 As Astronaut …" at bounding box center [393, 118] width 402 height 1192
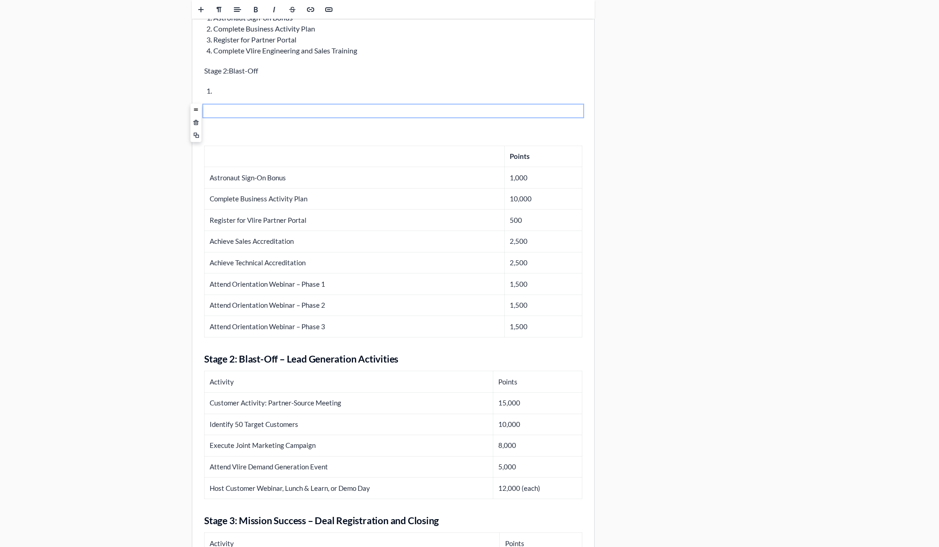
click at [199, 151] on div "Vlire Blast-off Campaign Overview Welcome to Vlire Blast-off 2025 As Astronaut …" at bounding box center [393, 118] width 402 height 1192
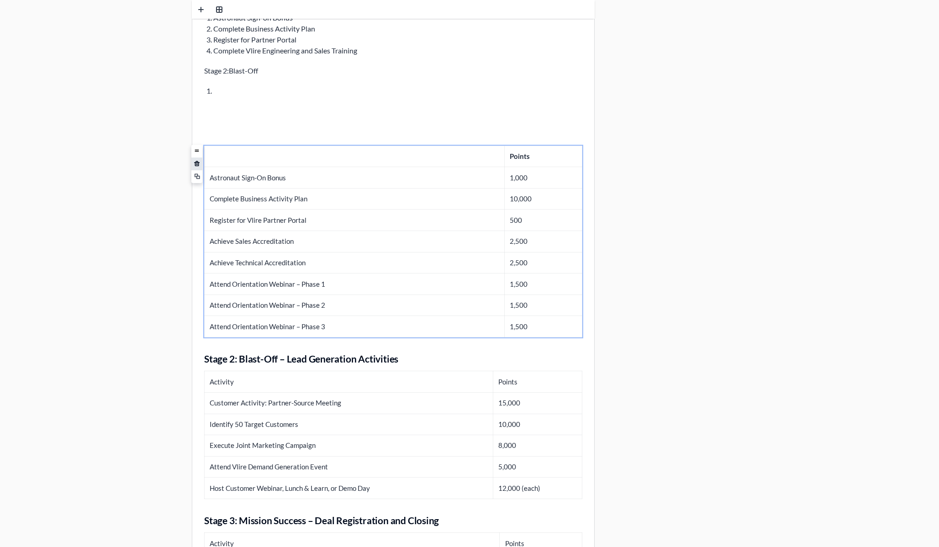
click at [197, 163] on span at bounding box center [197, 164] width 6 height 6
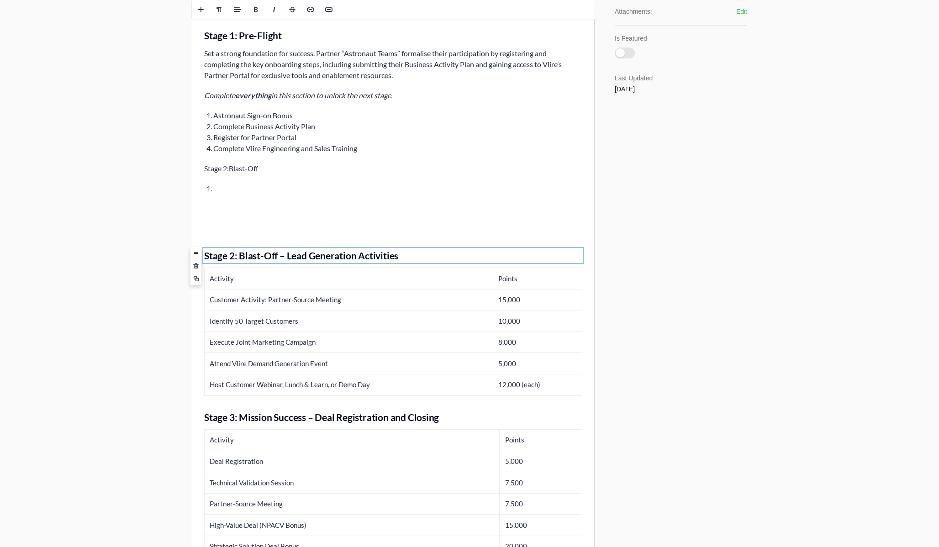
scroll to position [464, 0]
click at [267, 253] on h3 "Stage 2: Blast-Off – Lead Generation Activities" at bounding box center [393, 256] width 378 height 13
copy h3 "Stage 2: Blast-Off – Lead Generation Activities"
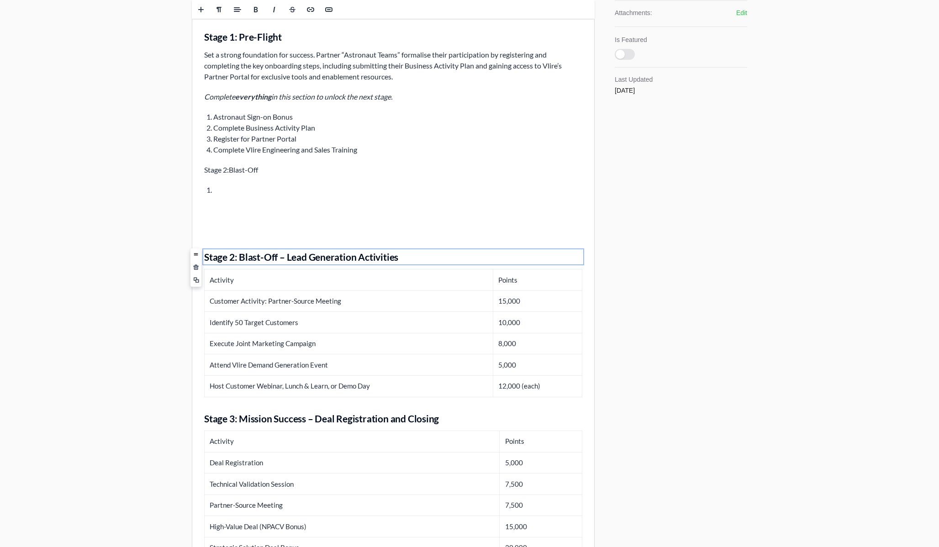
click at [230, 172] on p "Stage 2: Blast-Off" at bounding box center [393, 169] width 378 height 11
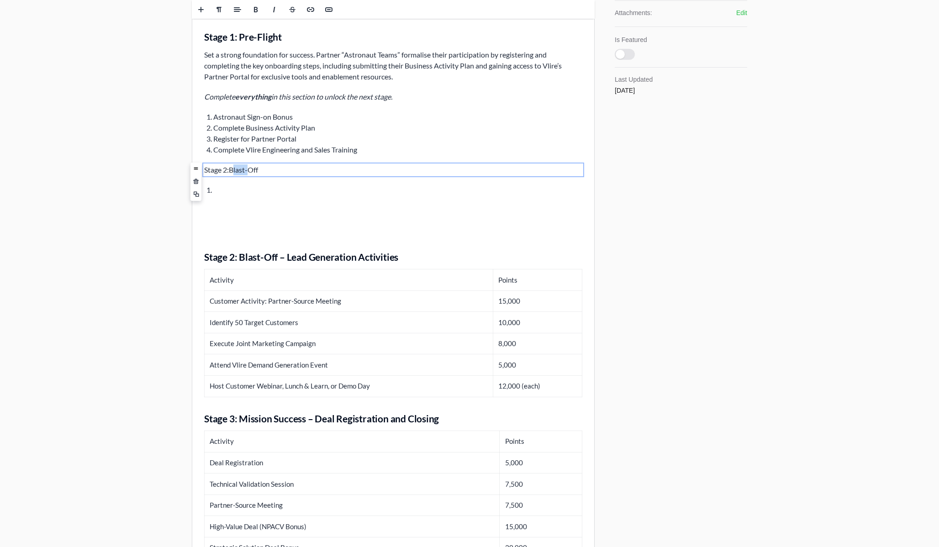
click at [230, 172] on p "Stage 2: Blast-Off" at bounding box center [393, 169] width 378 height 11
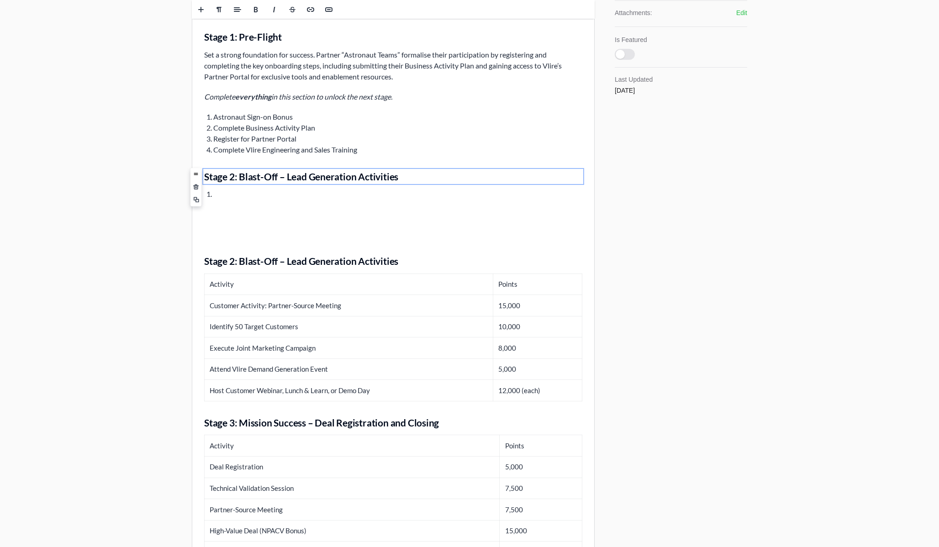
click at [239, 203] on div "Vlire Blast-off Campaign Overview Welcome to Vlire Blast-off 2025 As Astronaut …" at bounding box center [393, 118] width 402 height 995
click at [239, 193] on li "﻿" at bounding box center [397, 194] width 369 height 11
click at [236, 194] on li "﻿" at bounding box center [397, 194] width 369 height 11
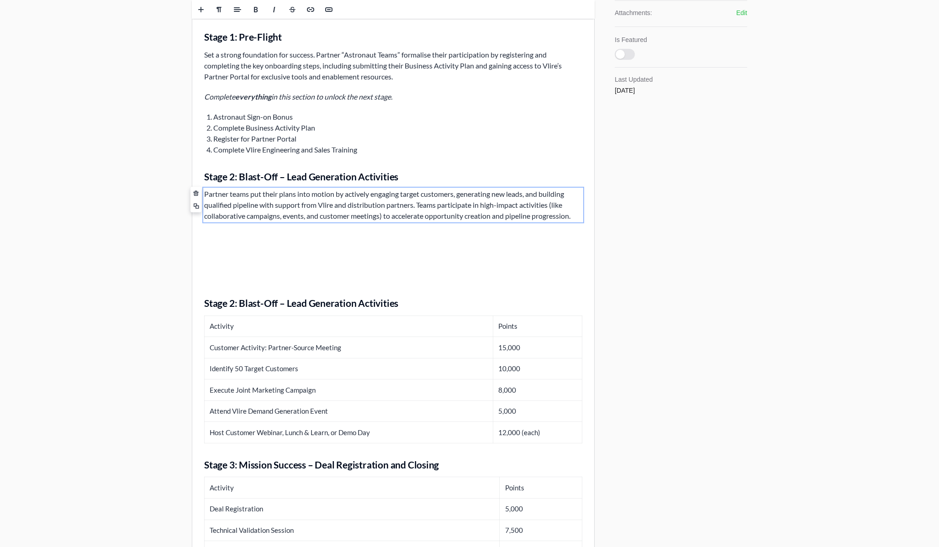
click at [364, 202] on p "Partner teams put their plans into motion by actively engaging target customers…" at bounding box center [393, 205] width 378 height 33
click at [347, 194] on p "Partner teams put their plans into motion by actively engaging target customers…" at bounding box center [393, 205] width 378 height 33
click at [267, 237] on p at bounding box center [393, 236] width 378 height 11
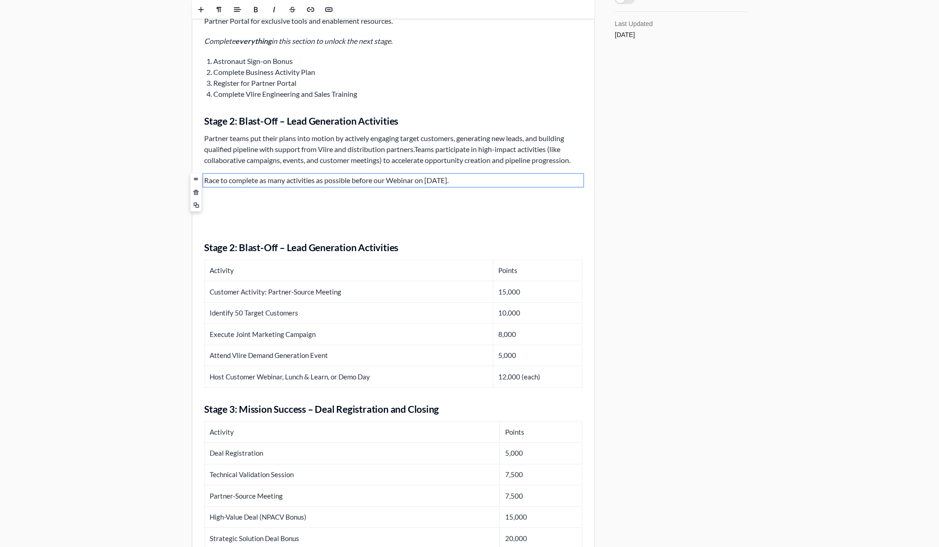
scroll to position [530, 0]
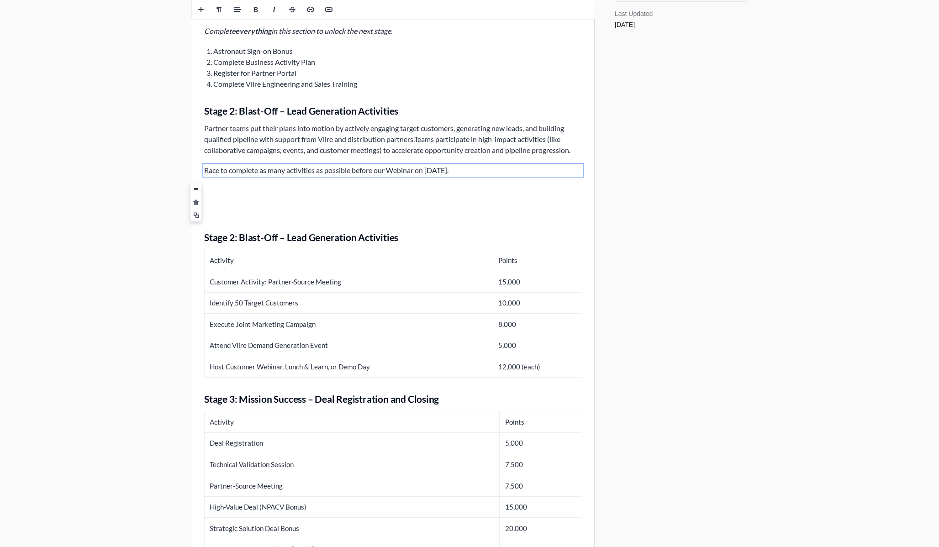
click at [229, 190] on p at bounding box center [393, 190] width 378 height 11
click at [215, 11] on span at bounding box center [219, 10] width 14 height 14
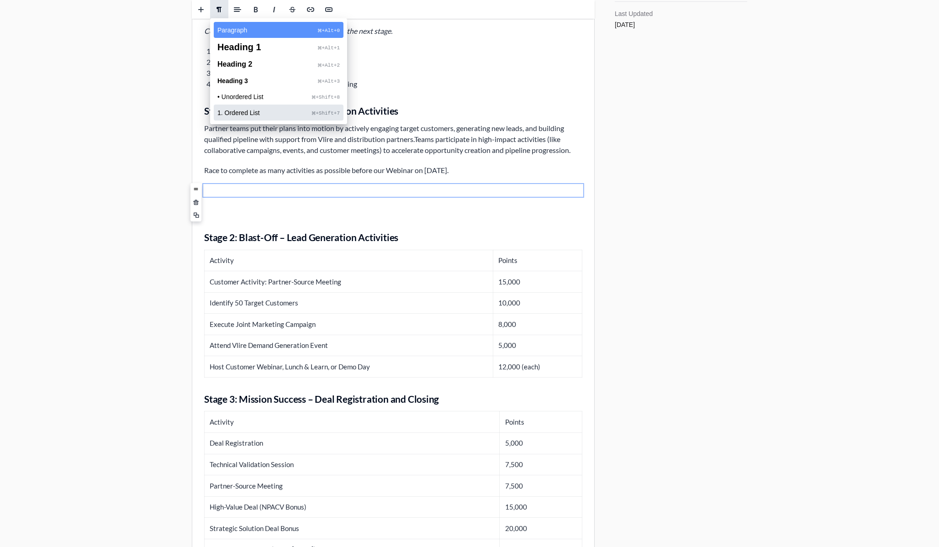
click at [247, 116] on span "1. Ordered List" at bounding box center [264, 113] width 95 height 6
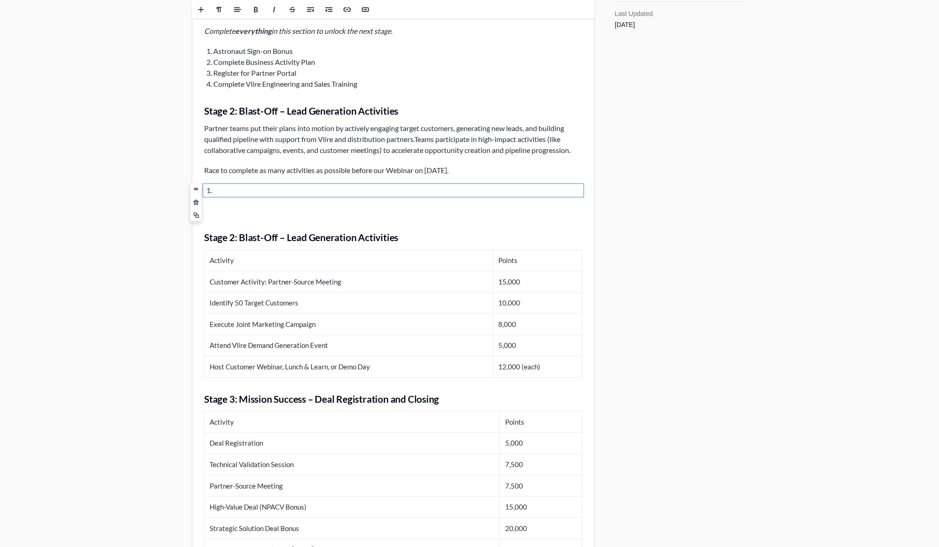
click at [269, 305] on td "Identify 50 Target Customers" at bounding box center [349, 302] width 289 height 21
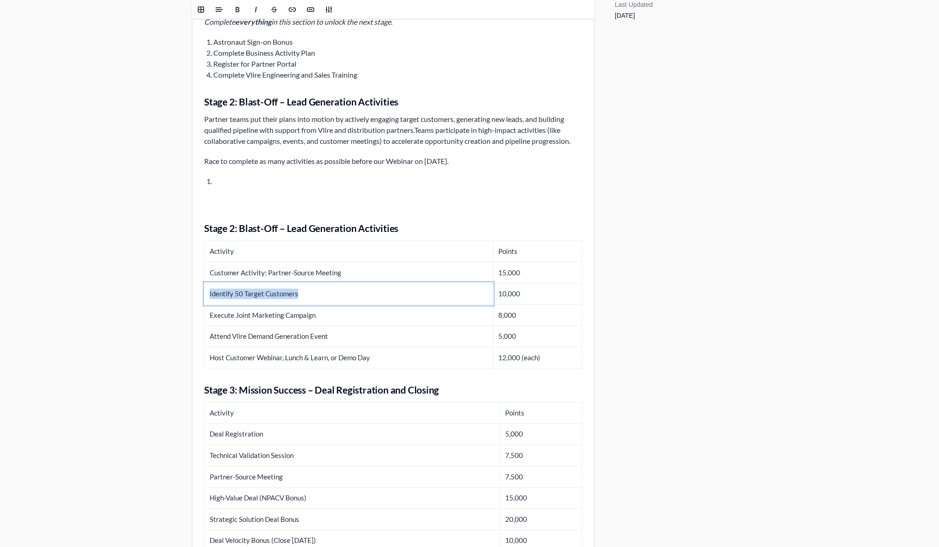
scroll to position [542, 0]
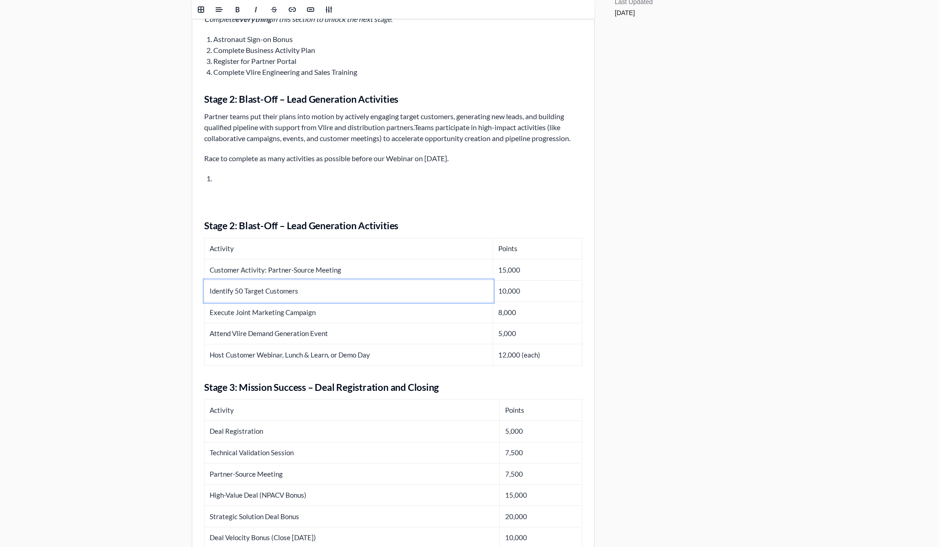
click at [263, 313] on td "Execute Joint Marketing Campaign" at bounding box center [349, 312] width 289 height 21
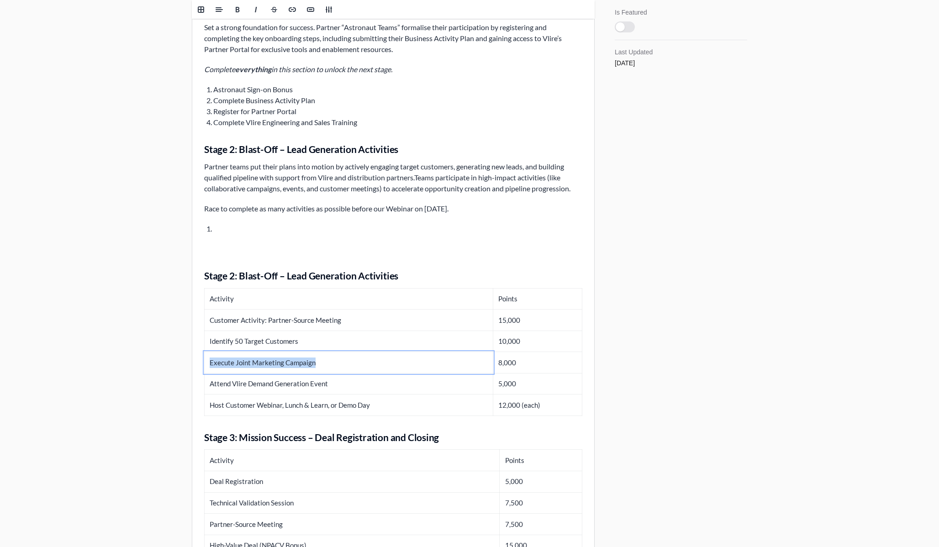
scroll to position [490, 0]
copy td "Execute Joint Marketing Campaign"
click at [227, 219] on div "Vlire Blast-off Campaign Overview Welcome to Vlire Blast-off 2025 As Astronaut …" at bounding box center [393, 112] width 402 height 1037
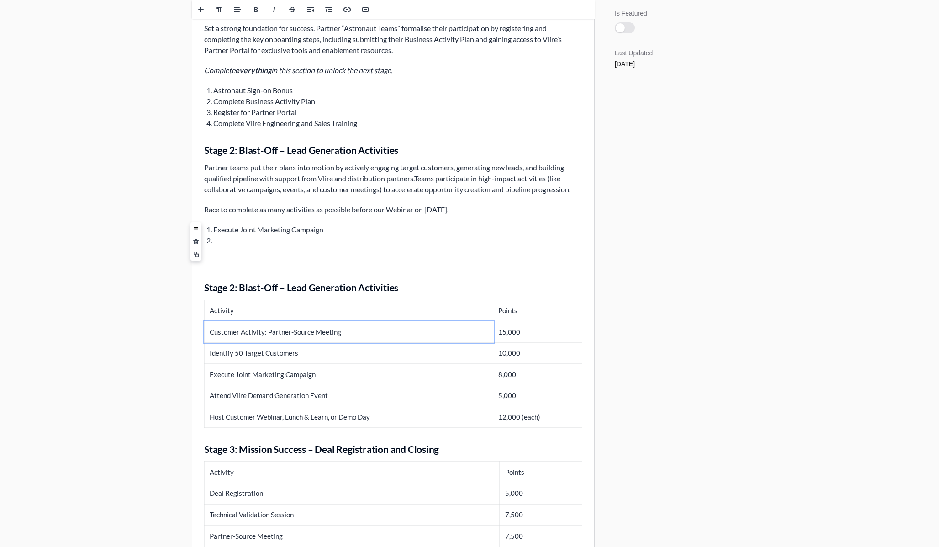
click at [268, 333] on td "Customer Activity: Partner-Source Meeting" at bounding box center [349, 332] width 289 height 21
copy td "Customer Activity: Partner-Source Meeting"
click at [236, 241] on li at bounding box center [397, 240] width 369 height 11
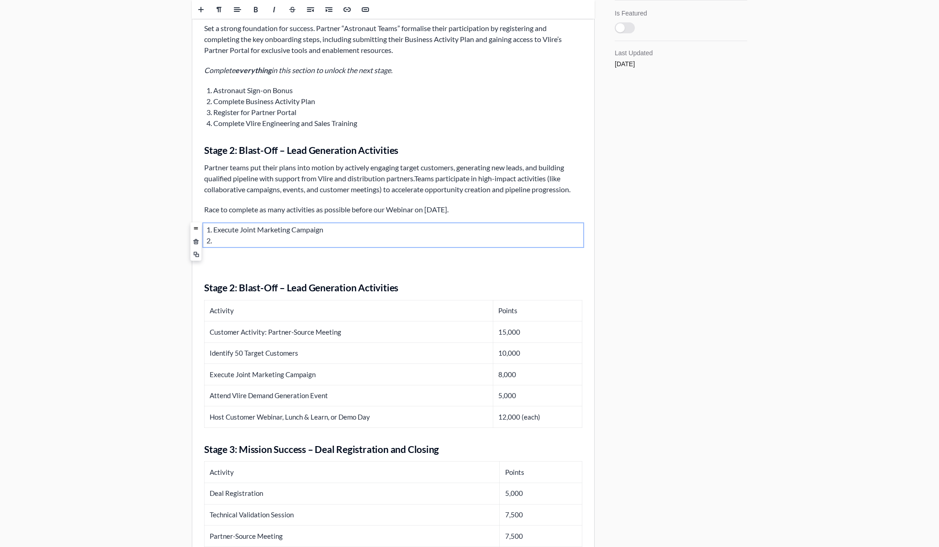
paste ol
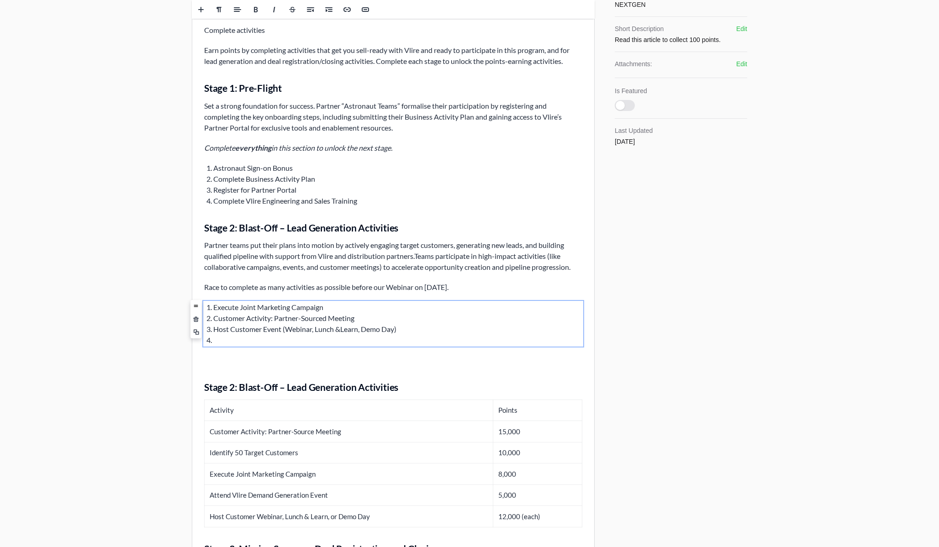
scroll to position [409, 0]
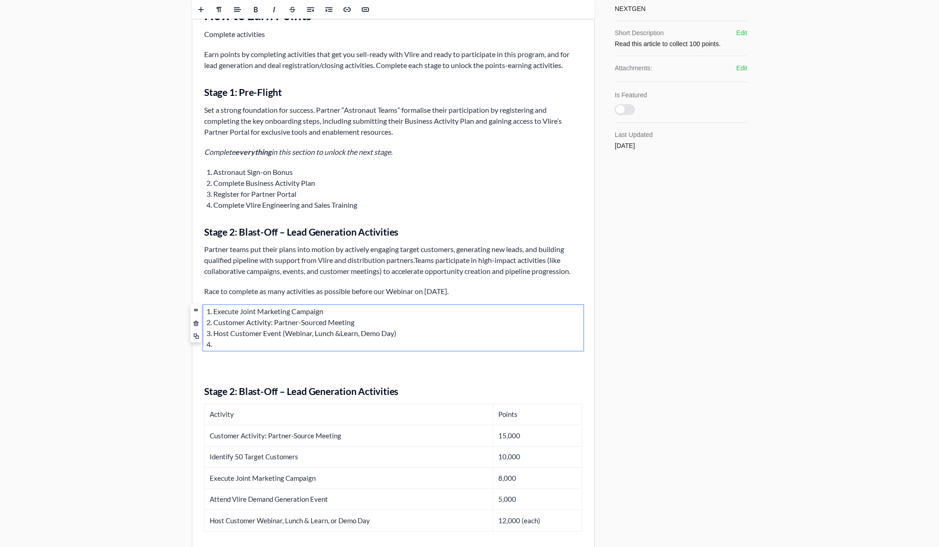
click at [322, 323] on li "Customer Activity: Partner-Sourced Meeting" at bounding box center [397, 322] width 369 height 11
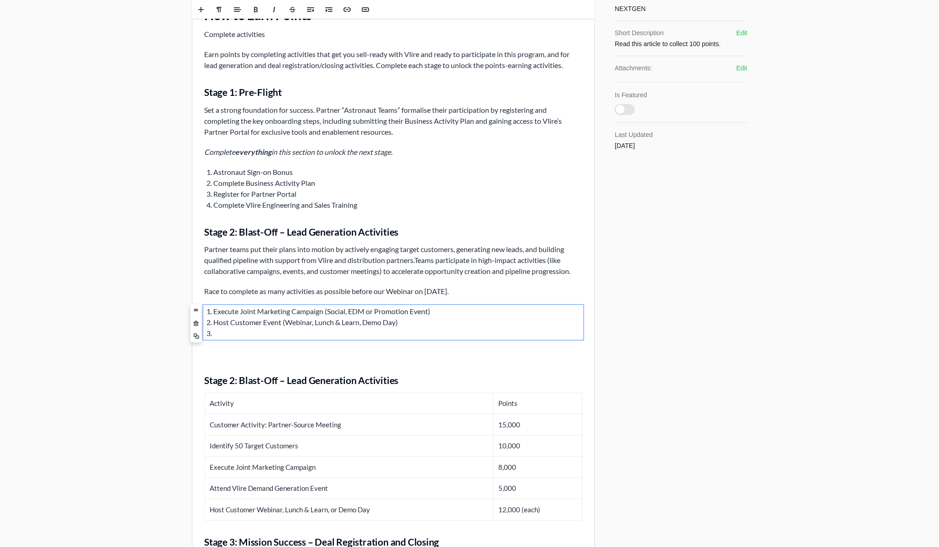
click at [392, 314] on li "Execute Joint Marketing Campaign (Social, EDM or Promotion Event)" at bounding box center [397, 311] width 369 height 11
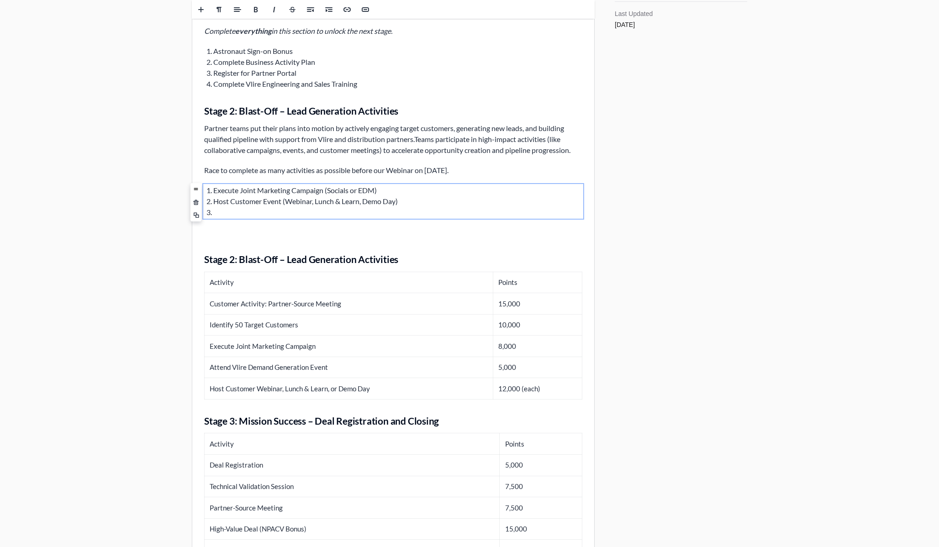
scroll to position [530, 0]
click at [268, 345] on td "Execute Joint Marketing Campaign" at bounding box center [349, 345] width 289 height 21
click at [267, 327] on td "Identify 50 Target Customers" at bounding box center [349, 324] width 289 height 21
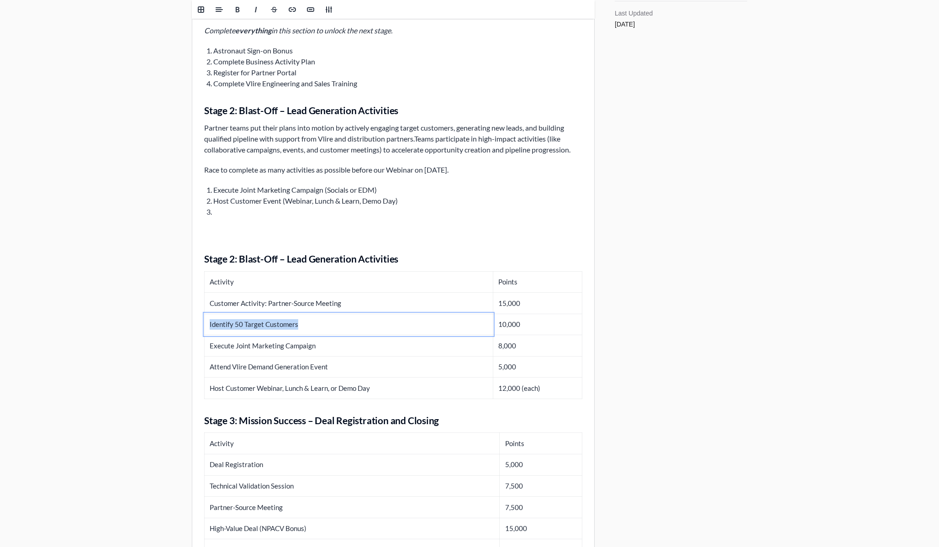
copy td "Identify 50 Target Customers"
click at [213, 194] on li "Execute Joint Marketing Campaign (Socials or EDM)" at bounding box center [397, 189] width 369 height 11
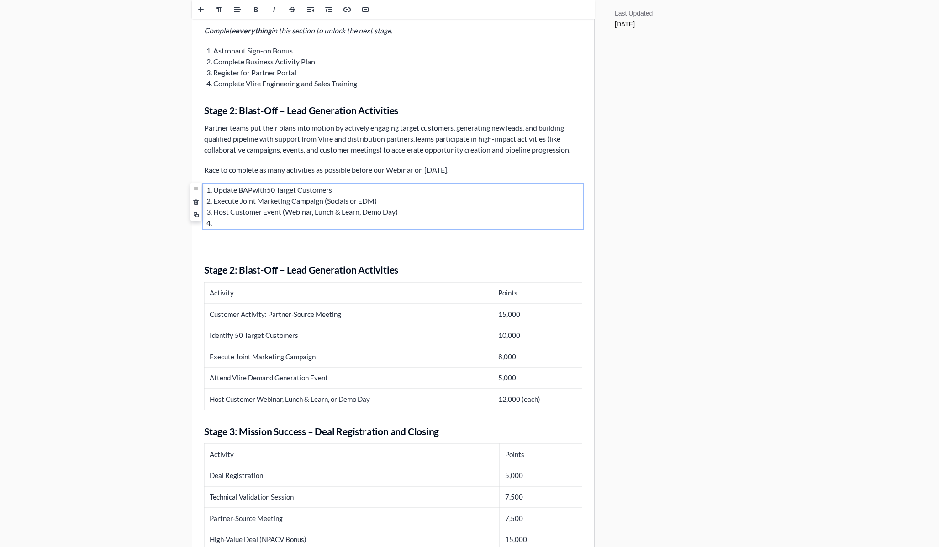
click at [358, 190] on li "Update BAP with 50 Target Customers" at bounding box center [397, 189] width 369 height 11
click at [286, 237] on p at bounding box center [393, 242] width 378 height 11
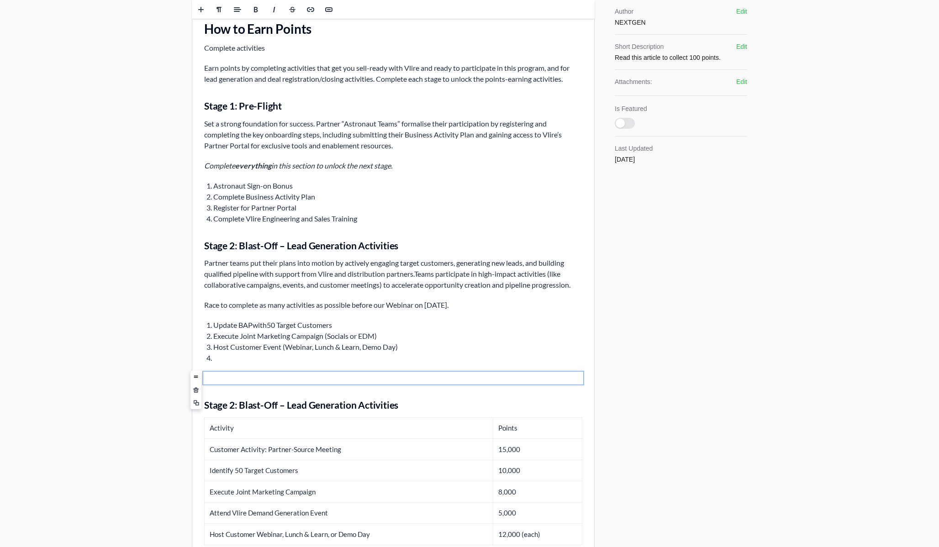
scroll to position [391, 0]
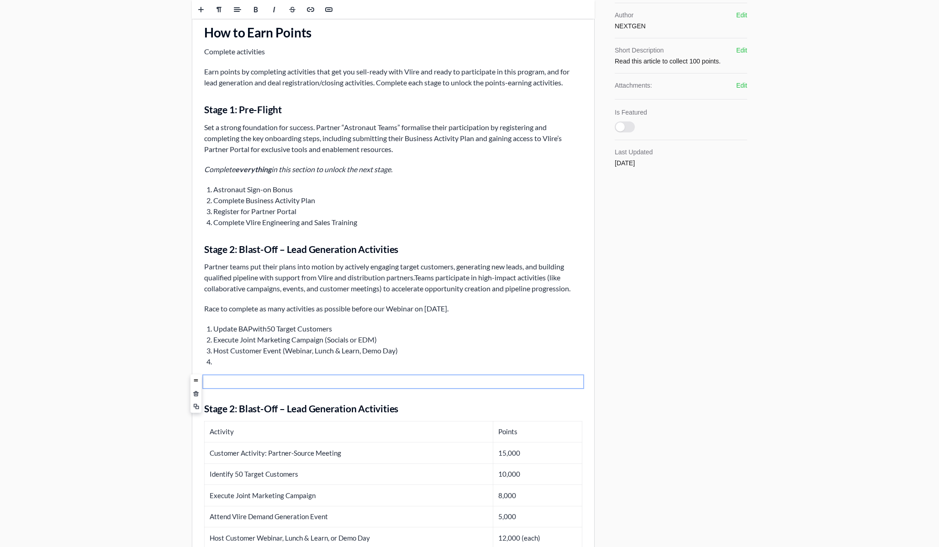
click at [301, 190] on li "Astronaut Sign-on Bonus" at bounding box center [397, 189] width 369 height 11
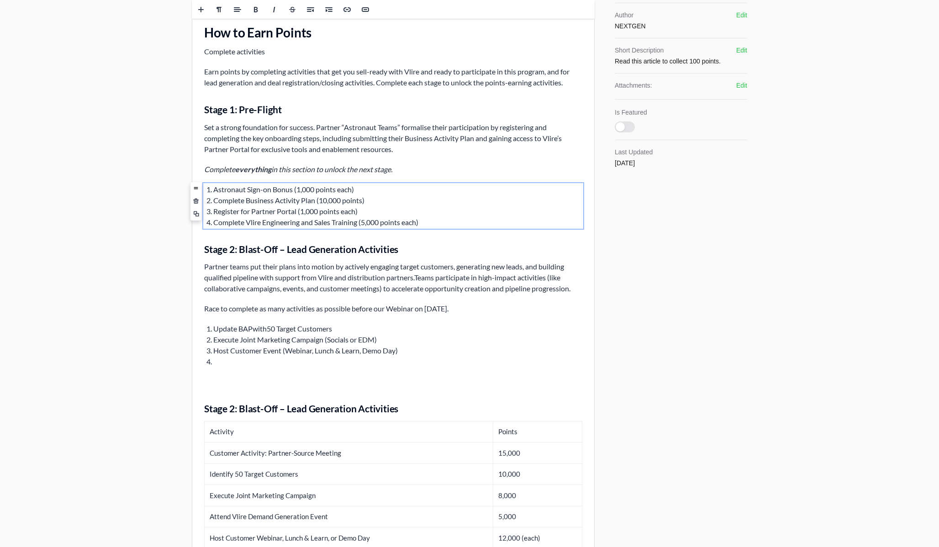
click at [419, 224] on li "Complete Vlire Engineering and Sales Training (5,000 points each)" at bounding box center [397, 222] width 369 height 11
click at [358, 208] on li "Register for Partner Portal (1,000 points each)" at bounding box center [397, 211] width 369 height 11
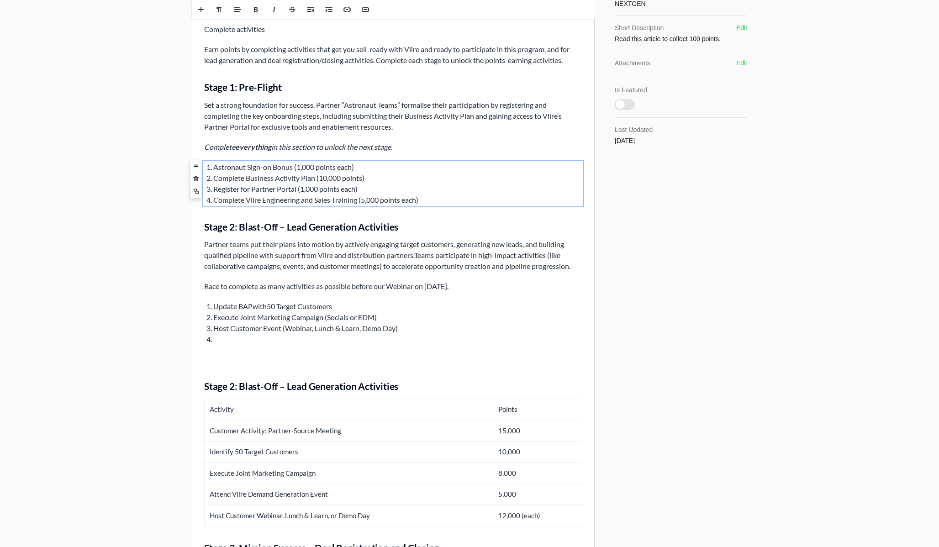
scroll to position [414, 0]
click at [348, 302] on li "Update BAP with 50 Target Customers" at bounding box center [397, 305] width 369 height 11
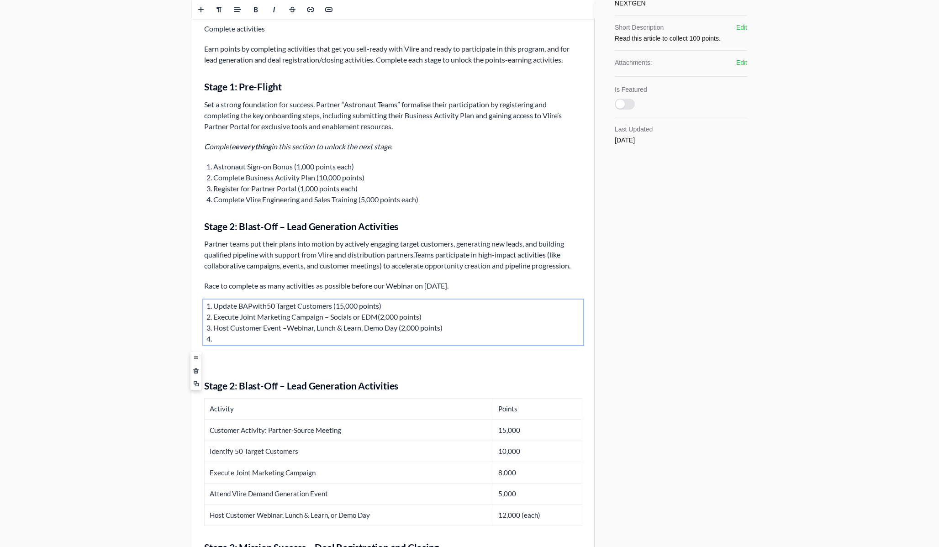
click at [236, 336] on li at bounding box center [397, 338] width 369 height 11
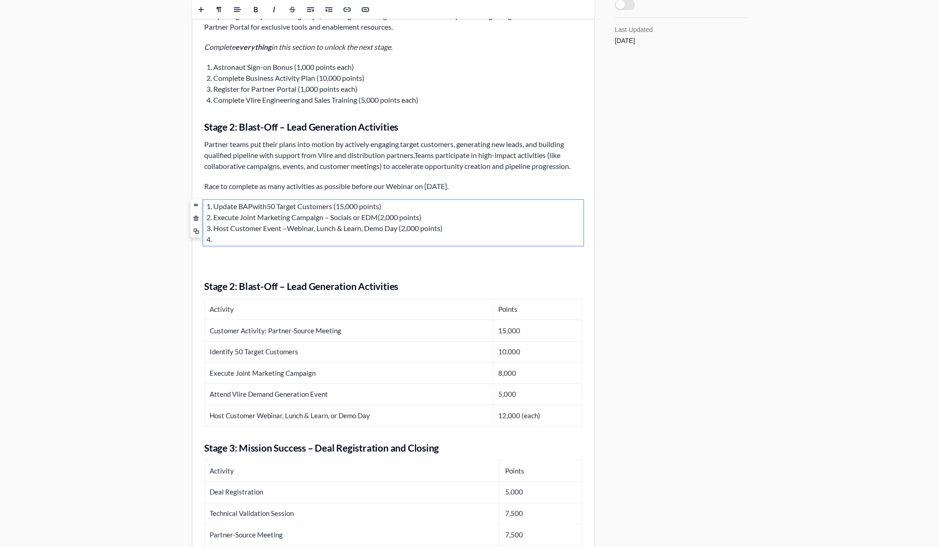
scroll to position [524, 0]
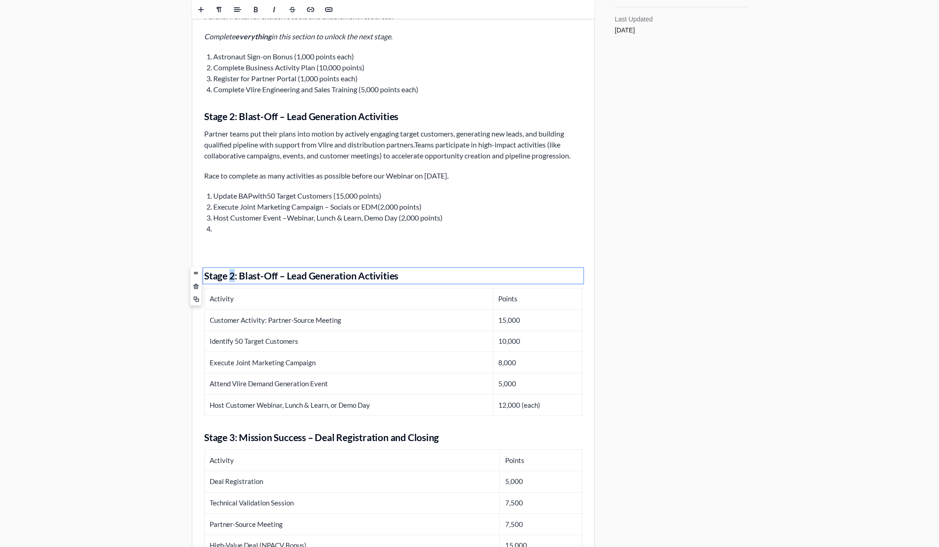
click at [231, 275] on h3 "Stage 2: Blast-Off – Lead Generation Activities" at bounding box center [393, 275] width 378 height 13
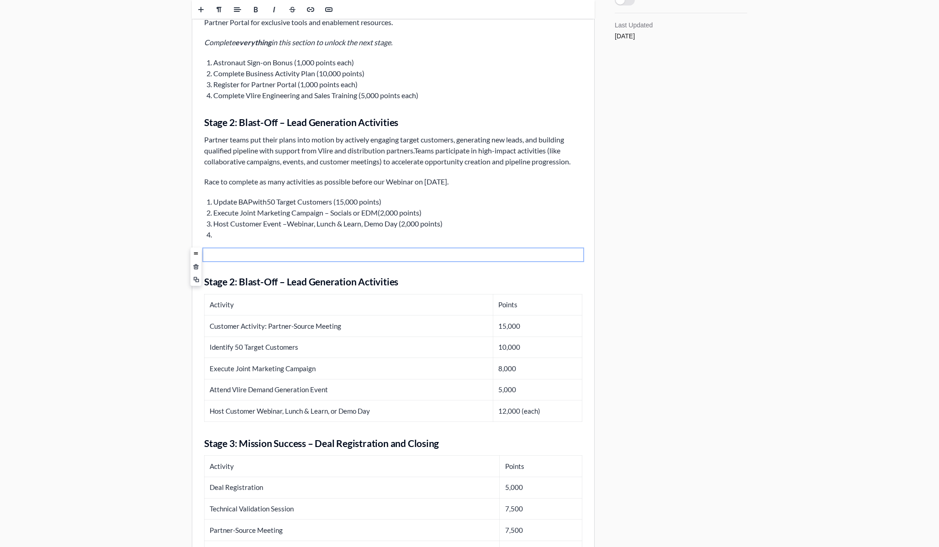
click at [218, 257] on p at bounding box center [393, 254] width 378 height 11
click at [269, 439] on h3 "Stage 3: Mission Success – Deal Registration and Closing" at bounding box center [393, 443] width 378 height 13
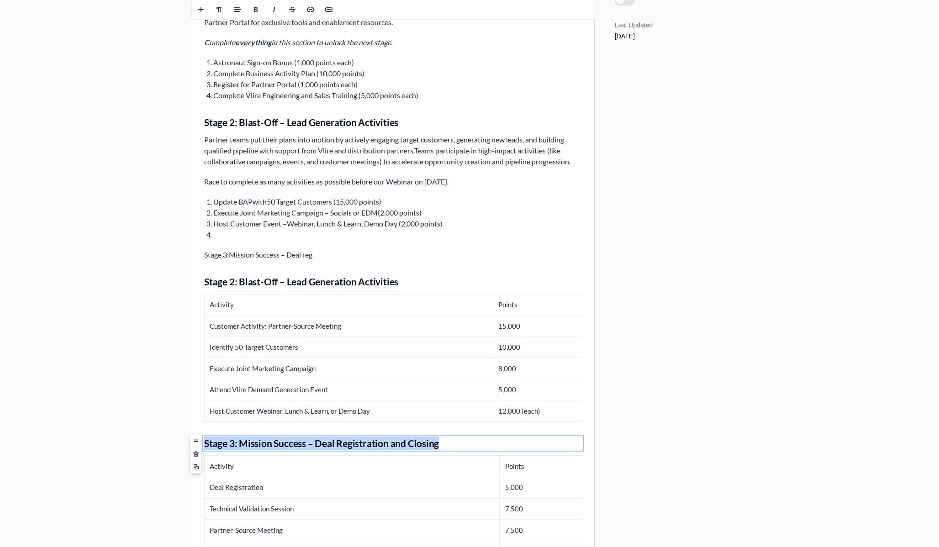
click at [269, 439] on h3 "Stage 3: Mission Success – Deal Registration and Closing" at bounding box center [393, 443] width 378 height 13
copy h3 "Stage 3: Mission Success – Deal Registration and Closing"
click at [255, 248] on div "Vlire Blast-off Campaign Overview Welcome to Vlire Blast-off 2025 As Astronaut …" at bounding box center [393, 102] width 402 height 1070
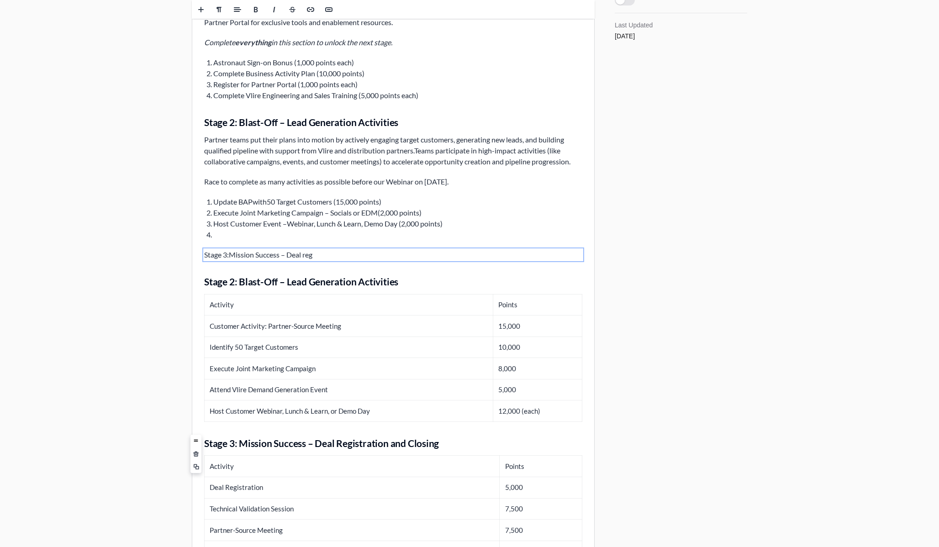
click at [255, 248] on div "Vlire Blast-off Campaign Overview Welcome to Vlire Blast-off 2025 As Astronaut …" at bounding box center [393, 102] width 402 height 1070
click at [256, 252] on p "Stage 3: Mission Success – Deal reg" at bounding box center [393, 254] width 378 height 11
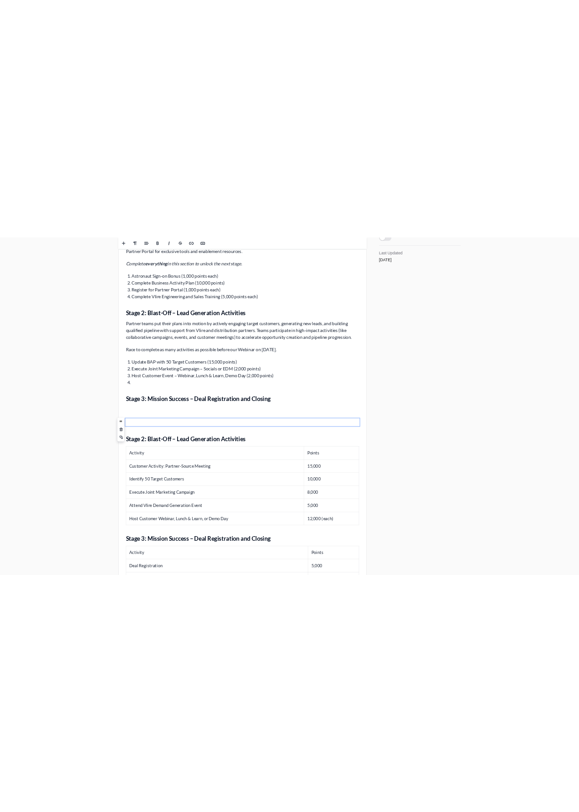
scroll to position [443, 0]
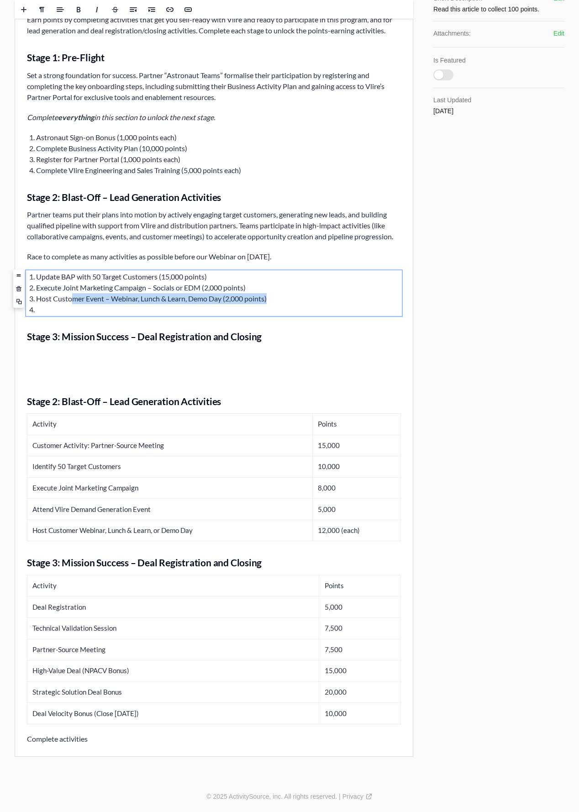
click at [75, 302] on ol "Update BAP with 50 Target Customers (15,000 points) Execute Joint Marketing Cam…" at bounding box center [214, 293] width 374 height 44
drag, startPoint x: 90, startPoint y: 306, endPoint x: 95, endPoint y: 309, distance: 6.0
click at [91, 306] on li at bounding box center [218, 309] width 365 height 11
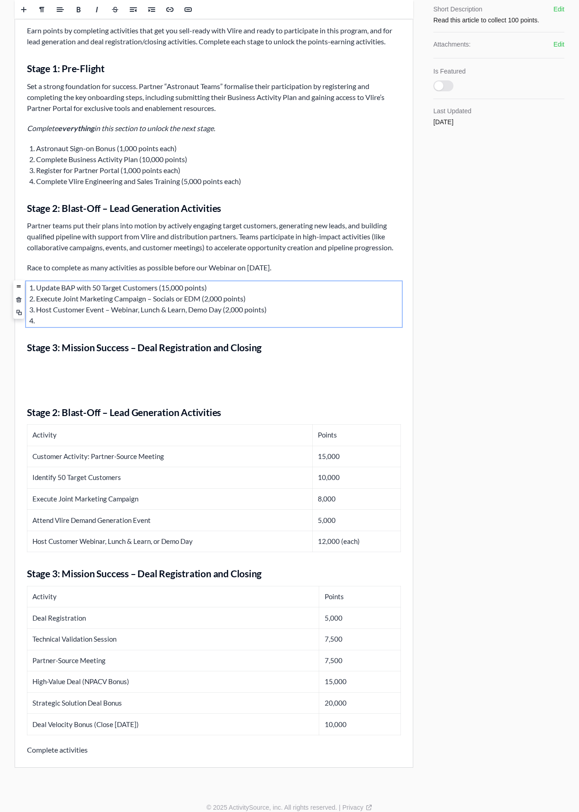
click at [107, 357] on div "Vlire Blast-off Campaign Overview Welcome to Vlire Blast-off 2025 As Astronaut …" at bounding box center [214, 209] width 398 height 1115
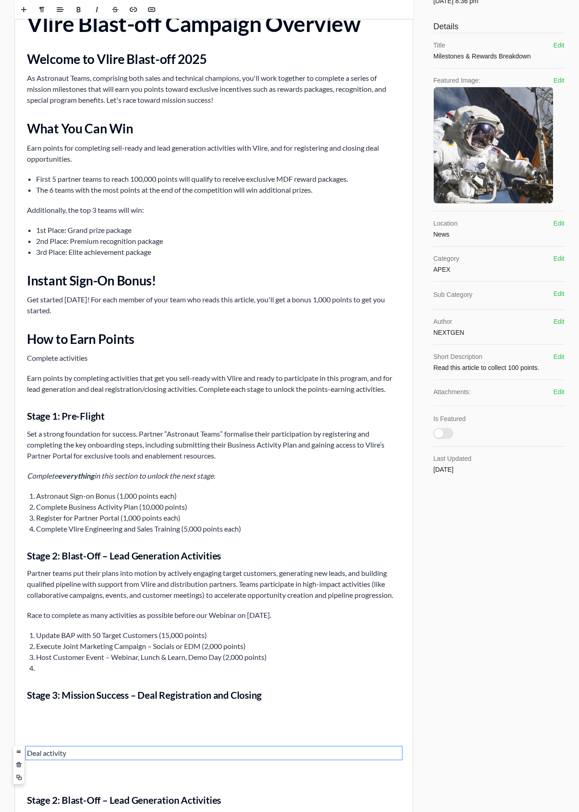
scroll to position [84, 0]
click at [87, 359] on p "Complete activities" at bounding box center [214, 358] width 374 height 11
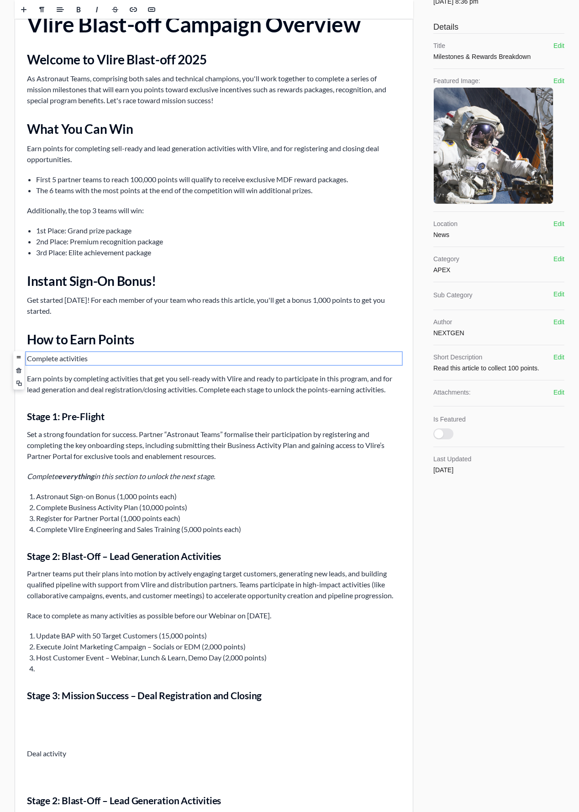
click at [87, 359] on p "Complete activities" at bounding box center [214, 358] width 374 height 11
click at [88, 359] on p "Complete activities" at bounding box center [214, 358] width 374 height 11
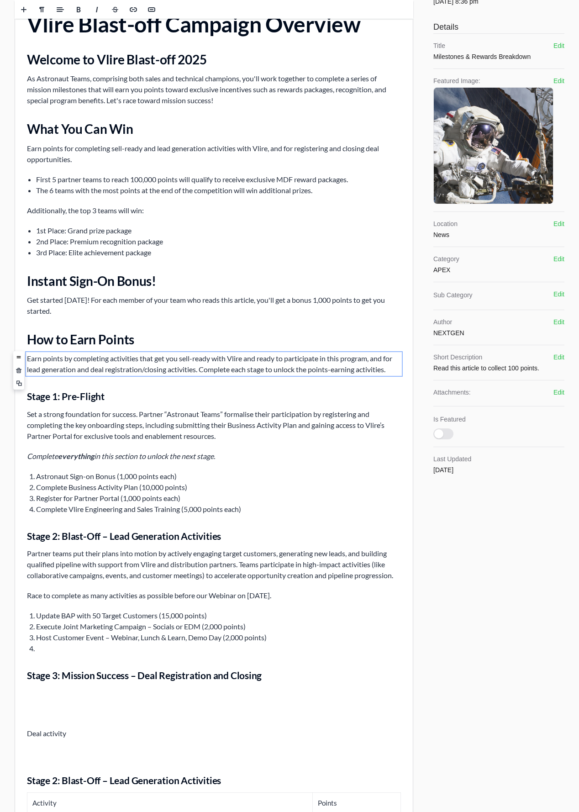
click at [137, 359] on p "Earn points by completing activities that get you sell-ready with Vlire and rea…" at bounding box center [214, 364] width 374 height 22
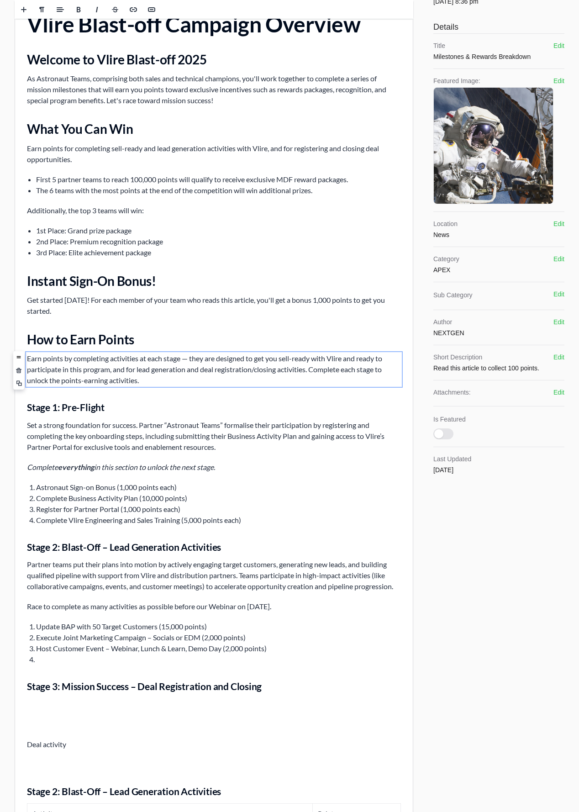
click at [188, 357] on p "Earn points by completing activities at each stage — they are designed to get y…" at bounding box center [214, 369] width 374 height 33
click at [194, 361] on p "Earn points by completing activities at each stage — they are designed to get y…" at bounding box center [214, 369] width 374 height 33
click at [190, 359] on p "Earn points by completing activities at each stage — they are designed to get y…" at bounding box center [214, 369] width 374 height 33
click at [82, 337] on h2 "How to Earn Points" at bounding box center [214, 339] width 374 height 16
click at [44, 337] on h2 "How to Earn Points" at bounding box center [214, 339] width 374 height 16
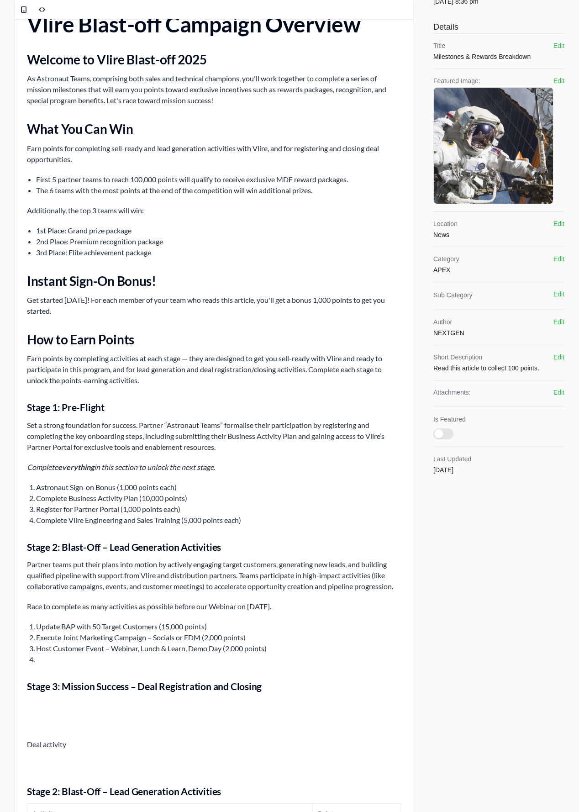
click at [44, 337] on h2 "How to Earn Points" at bounding box center [214, 339] width 374 height 16
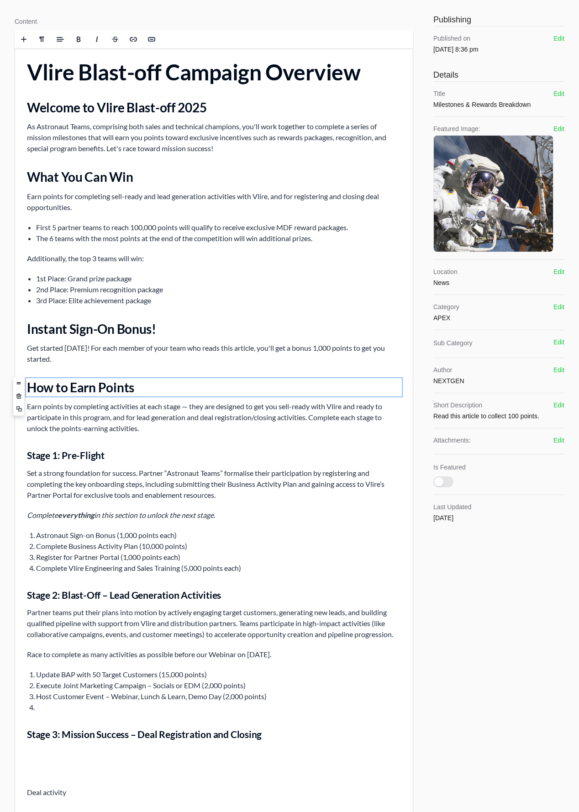
scroll to position [0, 0]
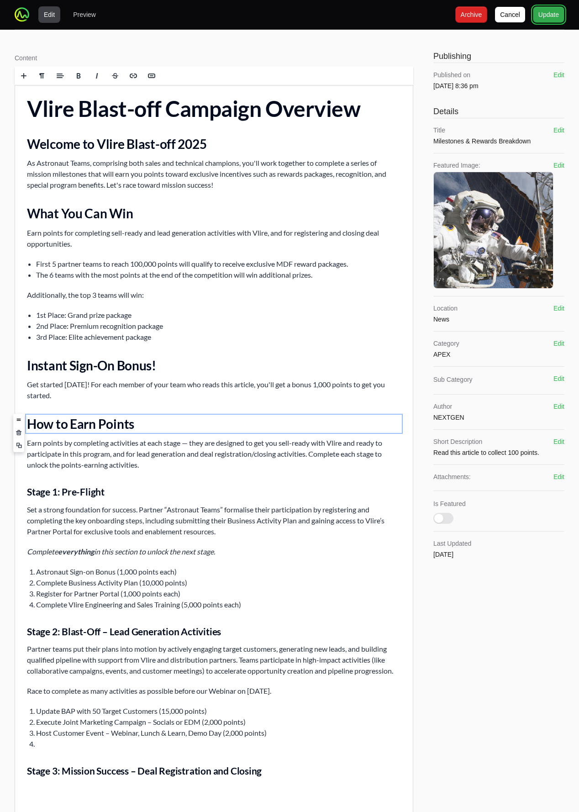
click at [559, 17] on span "Update" at bounding box center [548, 14] width 21 height 11
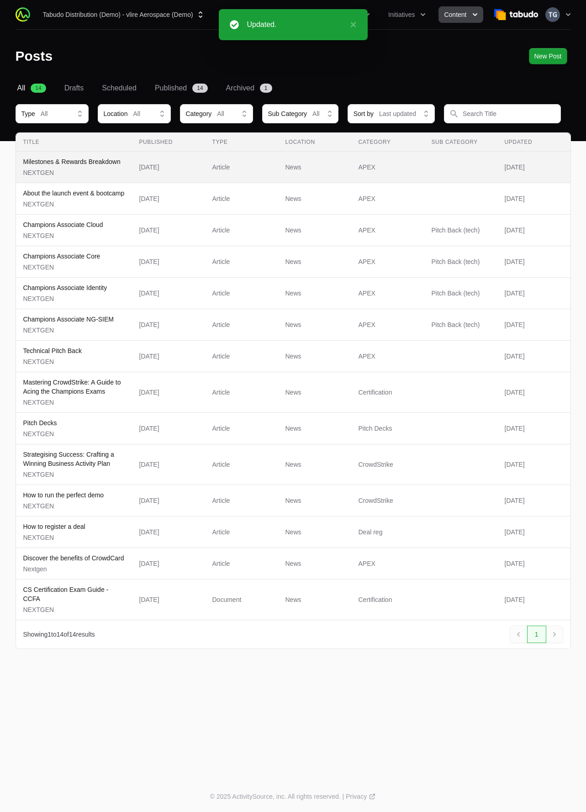
click at [93, 169] on p "NEXTGEN" at bounding box center [71, 172] width 97 height 9
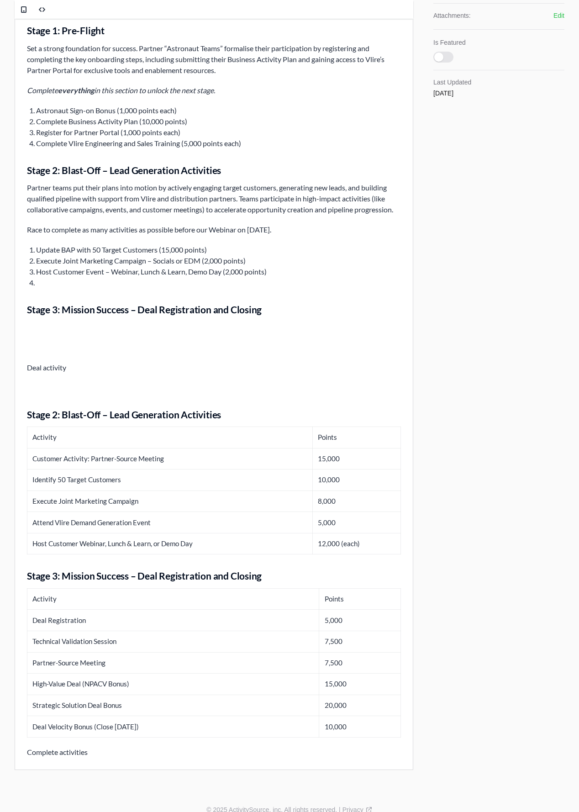
scroll to position [474, 0]
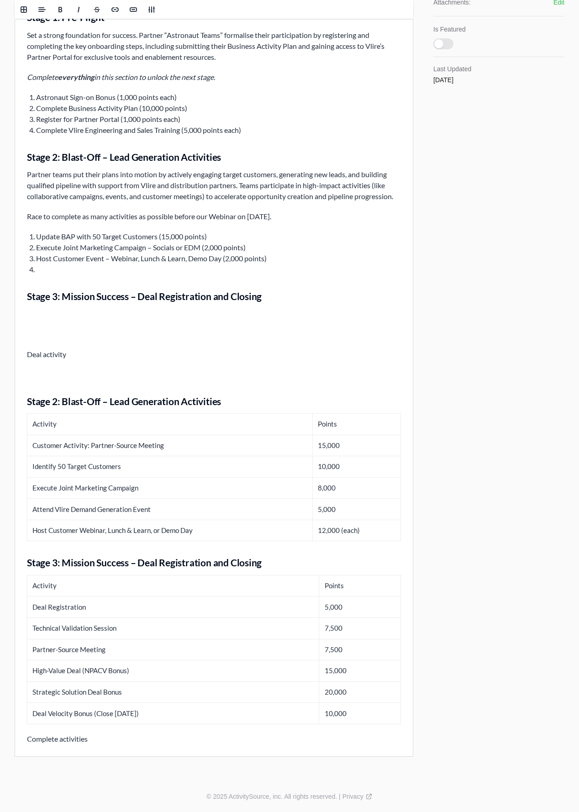
click at [58, 486] on td "Execute Joint Marketing Campaign" at bounding box center [169, 487] width 285 height 21
click at [27, 401] on h3 "Stage 2: Blast-Off – Lead Generation Activities" at bounding box center [214, 401] width 374 height 13
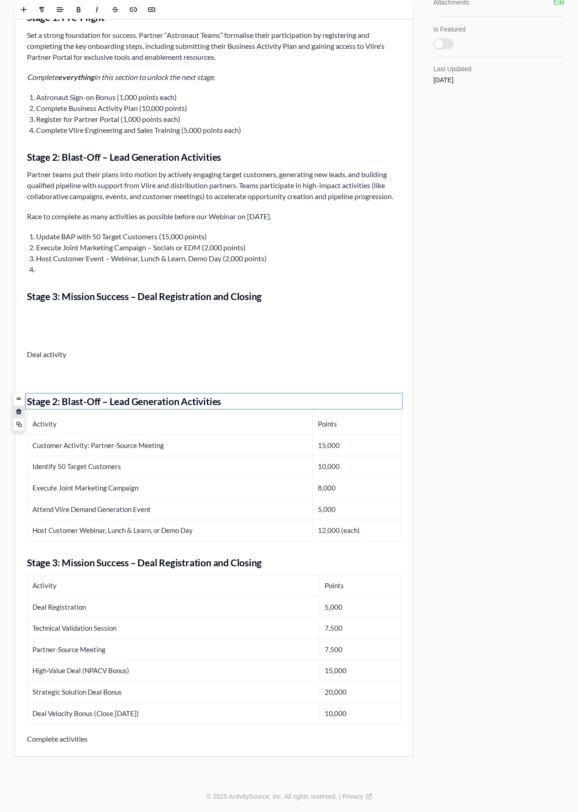
click at [21, 409] on span at bounding box center [19, 412] width 6 height 6
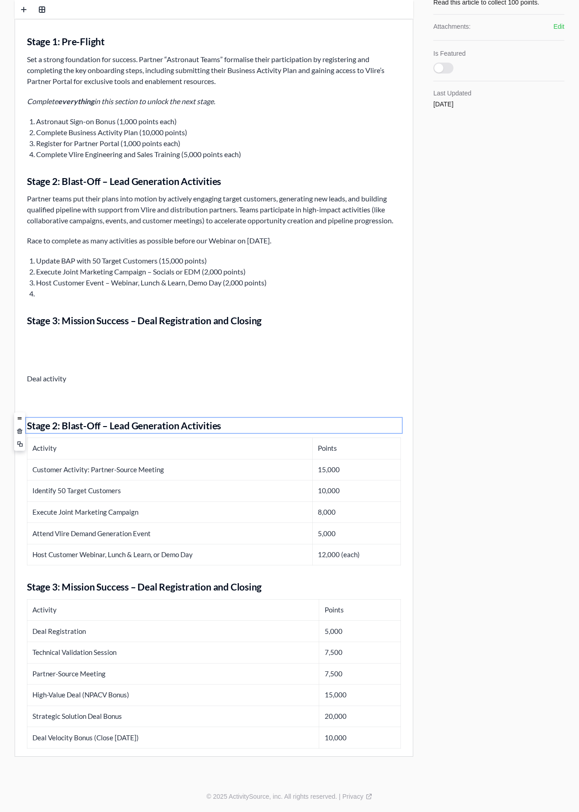
scroll to position [450, 0]
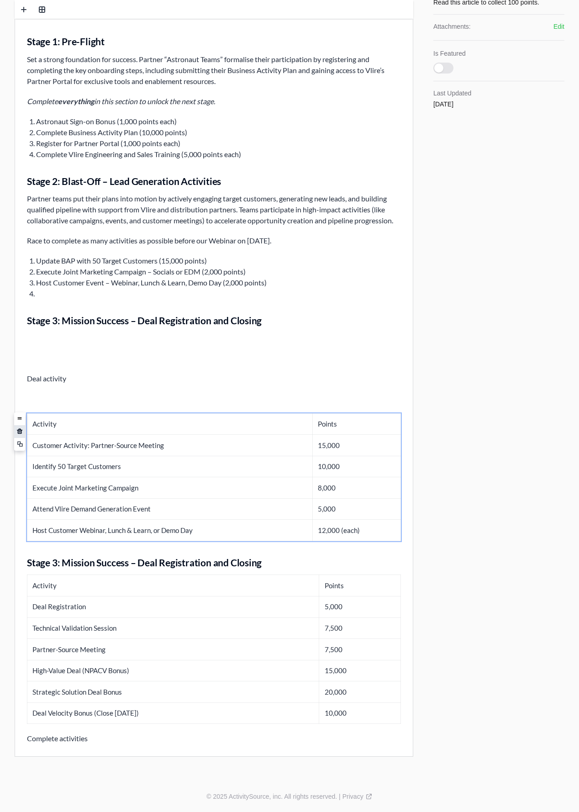
click at [17, 434] on span at bounding box center [20, 431] width 6 height 6
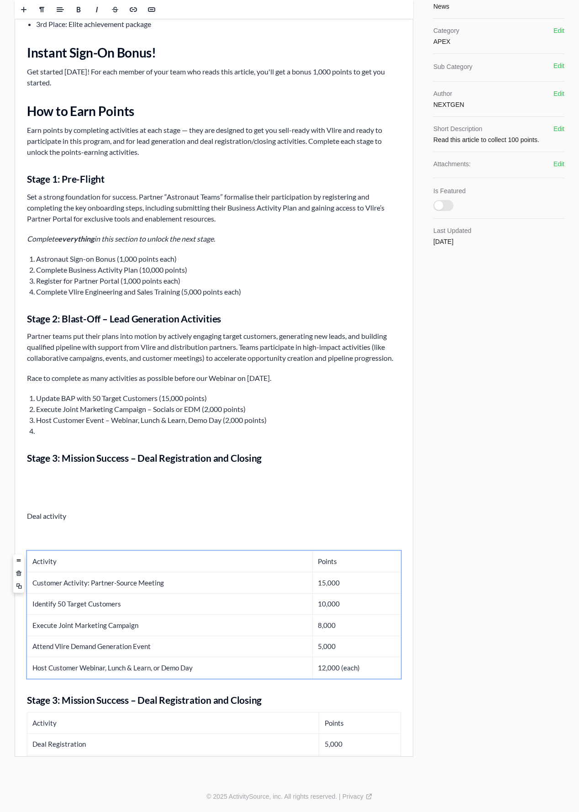
scroll to position [313, 0]
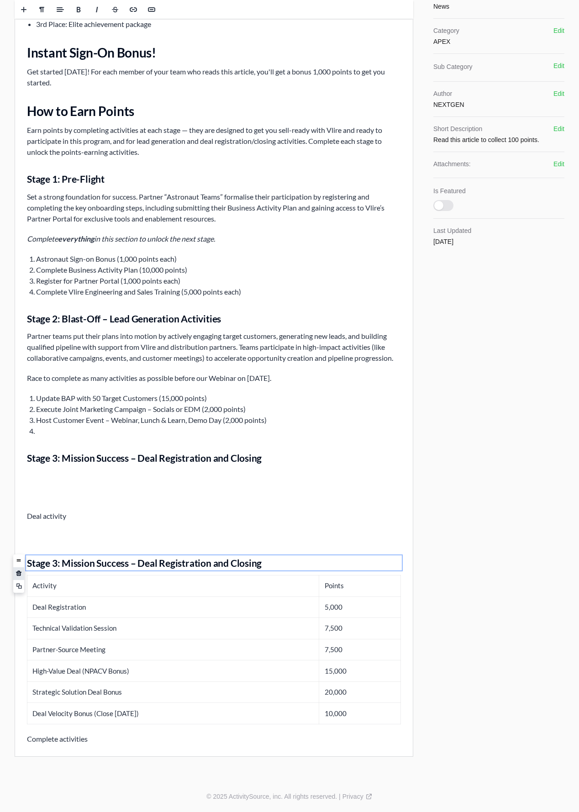
click at [20, 547] on span at bounding box center [18, 574] width 11 height 14
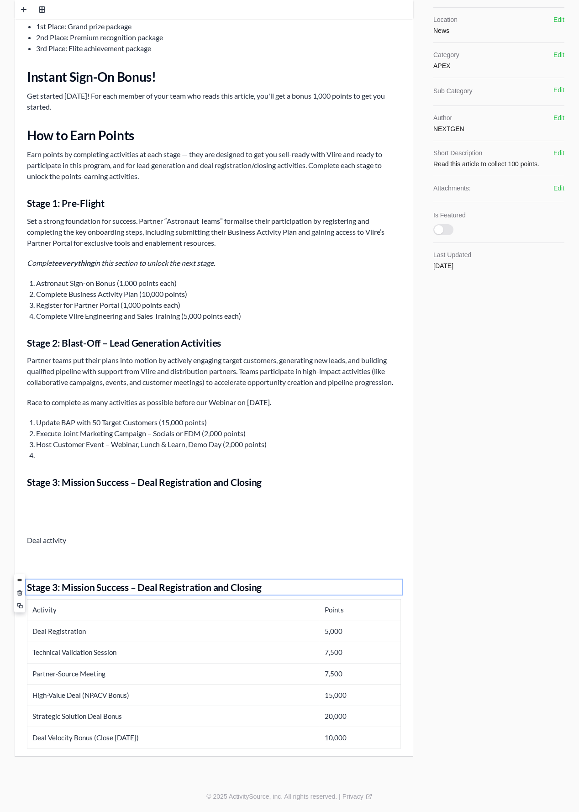
scroll to position [289, 0]
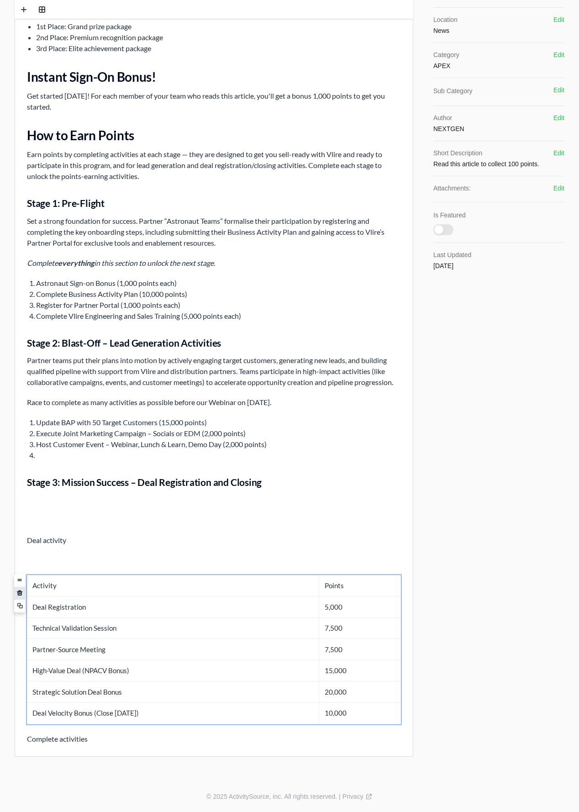
click at [21, 547] on span at bounding box center [20, 593] width 6 height 6
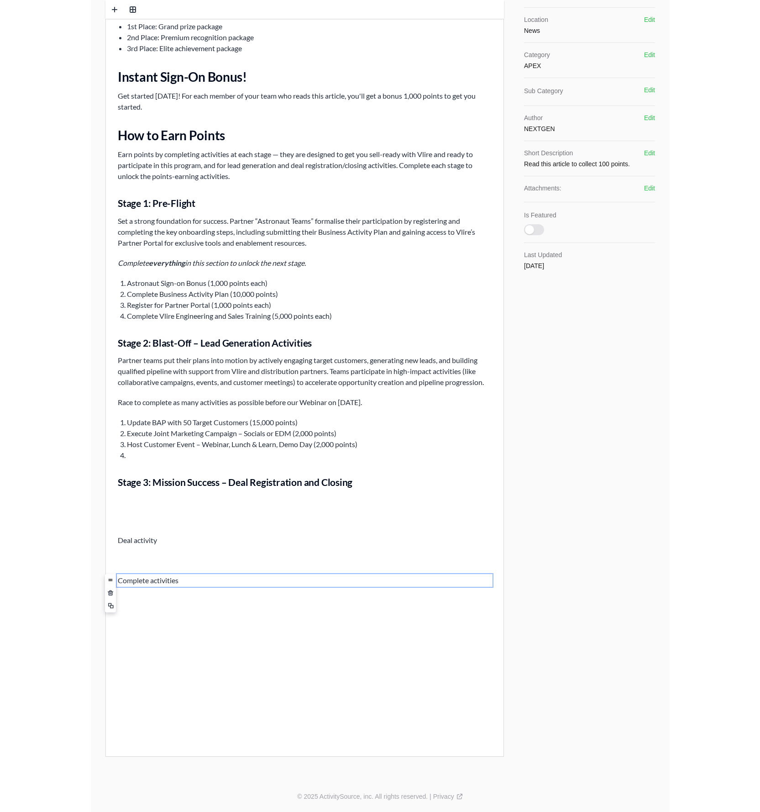
scroll to position [130, 0]
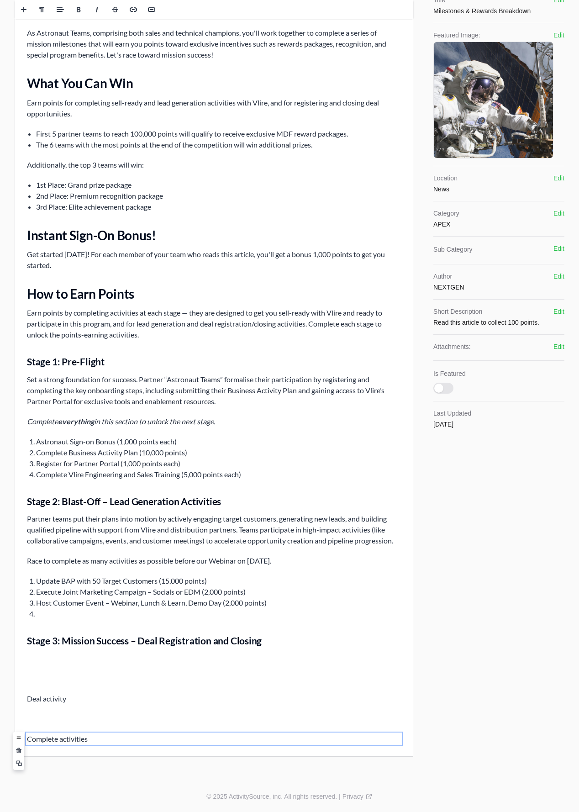
click at [82, 547] on div "Vlire Blast-off Campaign Overview Welcome to Vlire Blast-off 2025 As Astronaut …" at bounding box center [214, 355] width 398 height 801
click at [65, 297] on h2 "How to Earn Points" at bounding box center [214, 293] width 374 height 16
click at [71, 295] on h2 "How to Earn Points" at bounding box center [214, 293] width 374 height 16
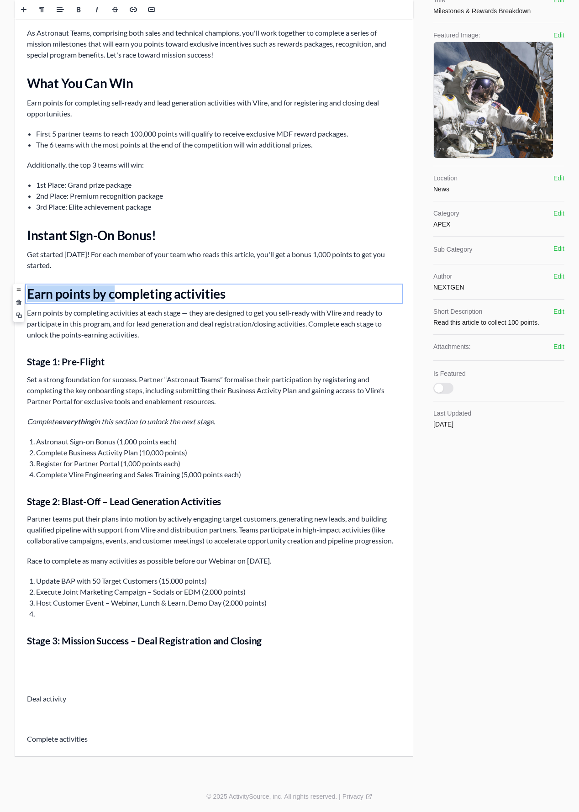
drag, startPoint x: 114, startPoint y: 295, endPoint x: 28, endPoint y: 293, distance: 85.9
click at [28, 293] on h2 "Earn points by completing activities" at bounding box center [214, 293] width 374 height 16
click at [97, 296] on h2 "Earn points by completing activities" at bounding box center [214, 293] width 374 height 16
click at [97, 297] on h2 "Earn points by completing activities" at bounding box center [214, 293] width 374 height 16
click at [162, 293] on h2 "Earn points: Complete key activities" at bounding box center [214, 293] width 374 height 16
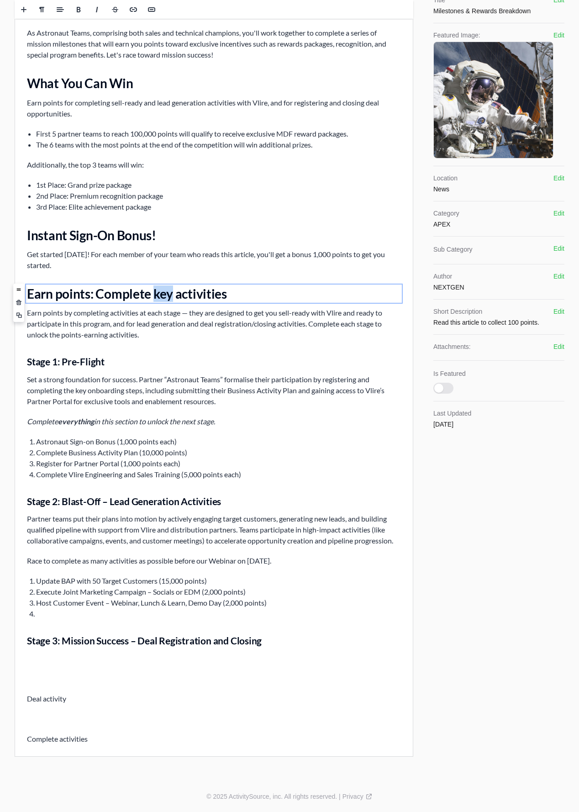
click at [162, 293] on h2 "Earn points: Complete key activities" at bounding box center [214, 293] width 374 height 16
copy h2 "Earn points: Complete key activities"
click at [49, 547] on p "Deal activity" at bounding box center [214, 698] width 374 height 11
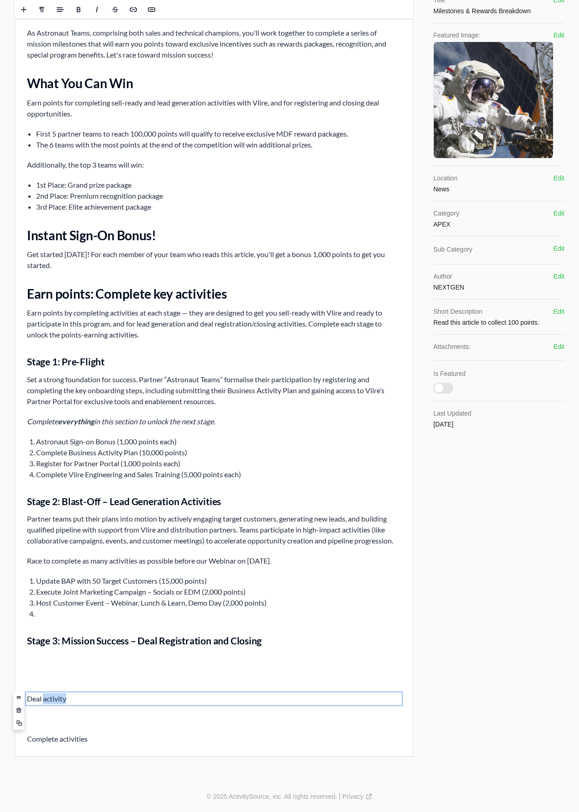
click at [50, 547] on p "Deal activity" at bounding box center [214, 698] width 374 height 11
click at [49, 547] on p "Deal activity" at bounding box center [214, 698] width 374 height 11
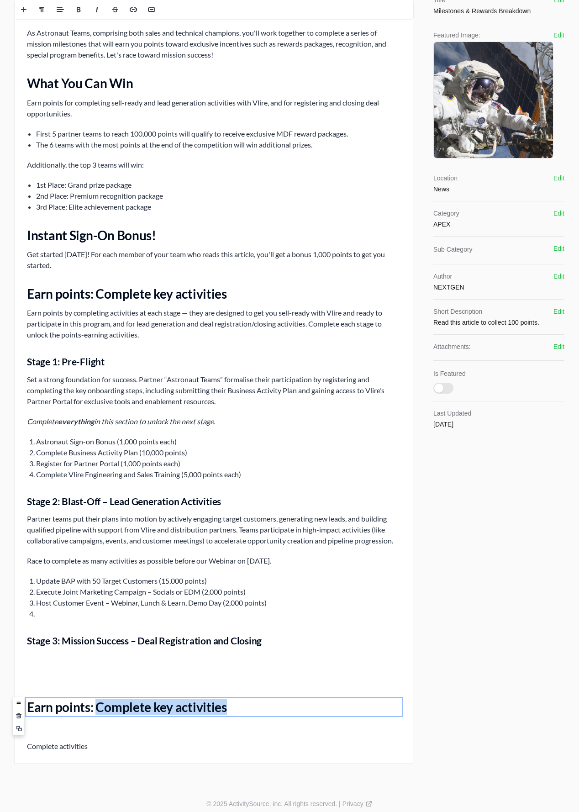
drag, startPoint x: 98, startPoint y: 707, endPoint x: 251, endPoint y: 703, distance: 153.0
click at [250, 547] on h2 "Earn points: Complete key activities" at bounding box center [214, 707] width 374 height 16
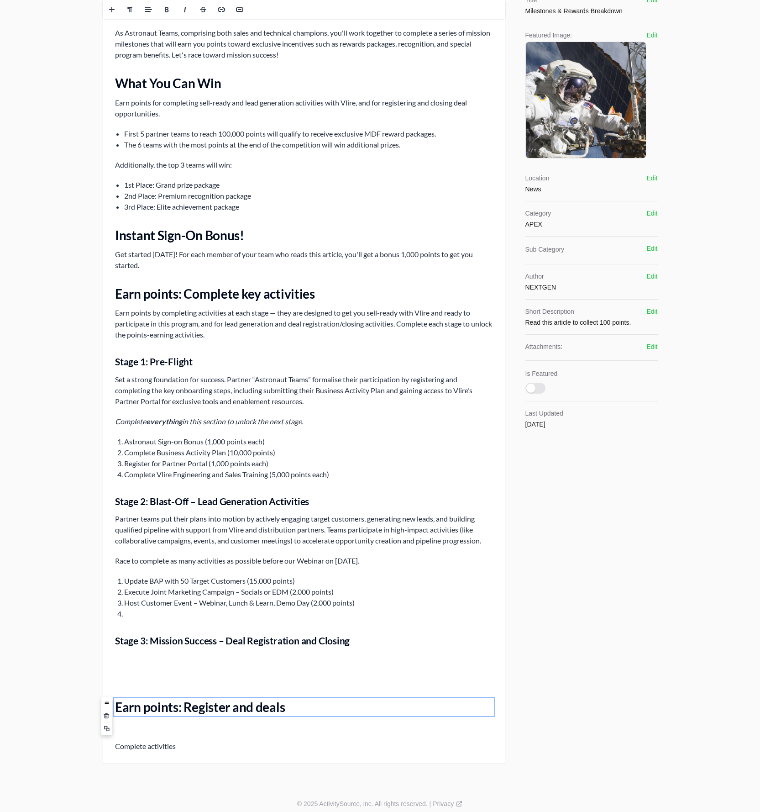
click at [220, 547] on h2 "Earn points: Register and deals" at bounding box center [304, 707] width 378 height 16
click at [260, 547] on h2 "Earn points: Register and deals" at bounding box center [304, 707] width 378 height 16
click at [245, 547] on h2 "Earn points: Register and deals" at bounding box center [304, 707] width 378 height 16
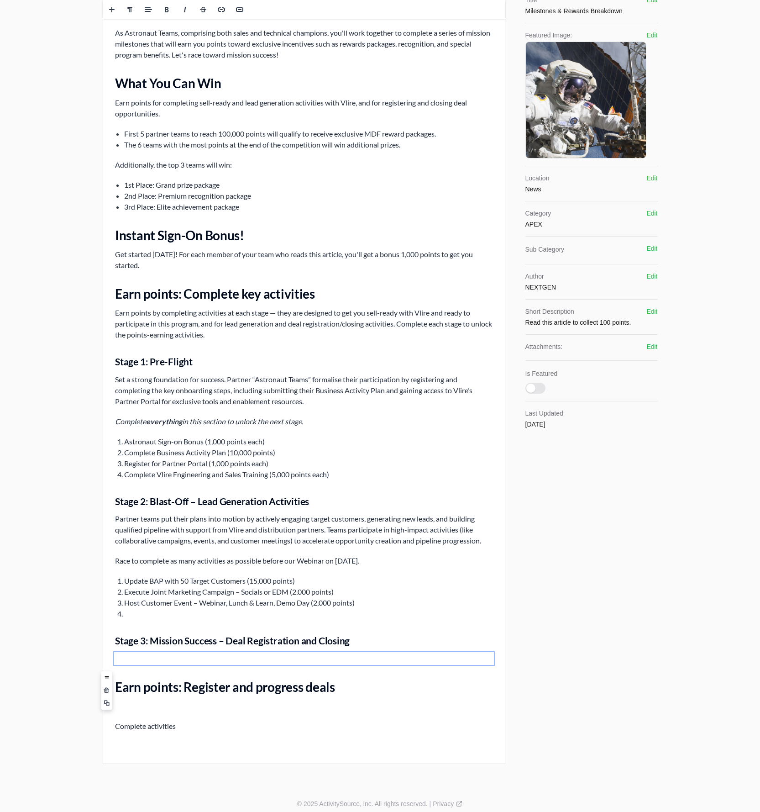
scroll to position [117, 0]
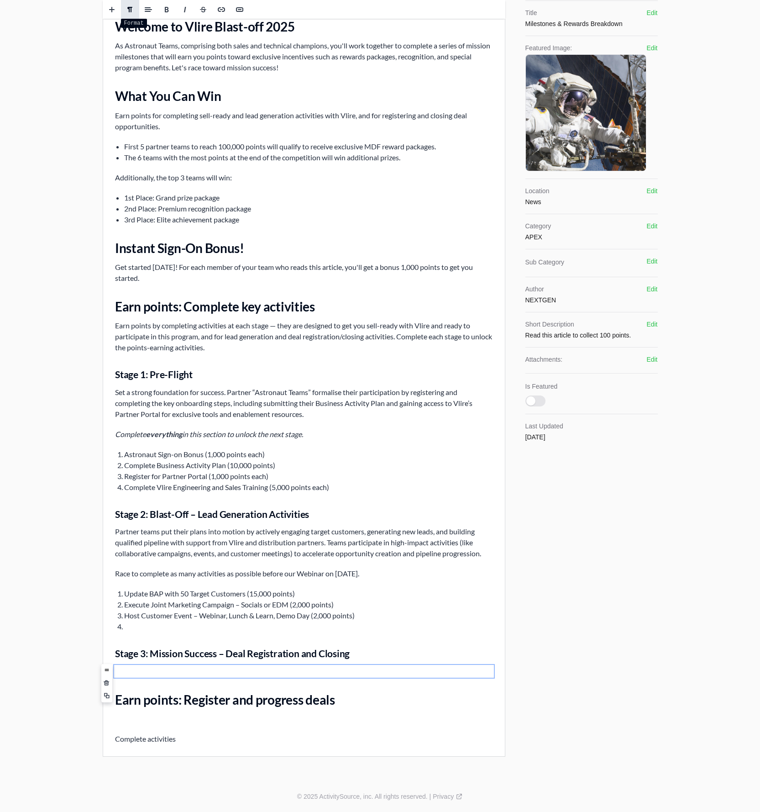
click at [127, 8] on span at bounding box center [130, 9] width 7 height 7
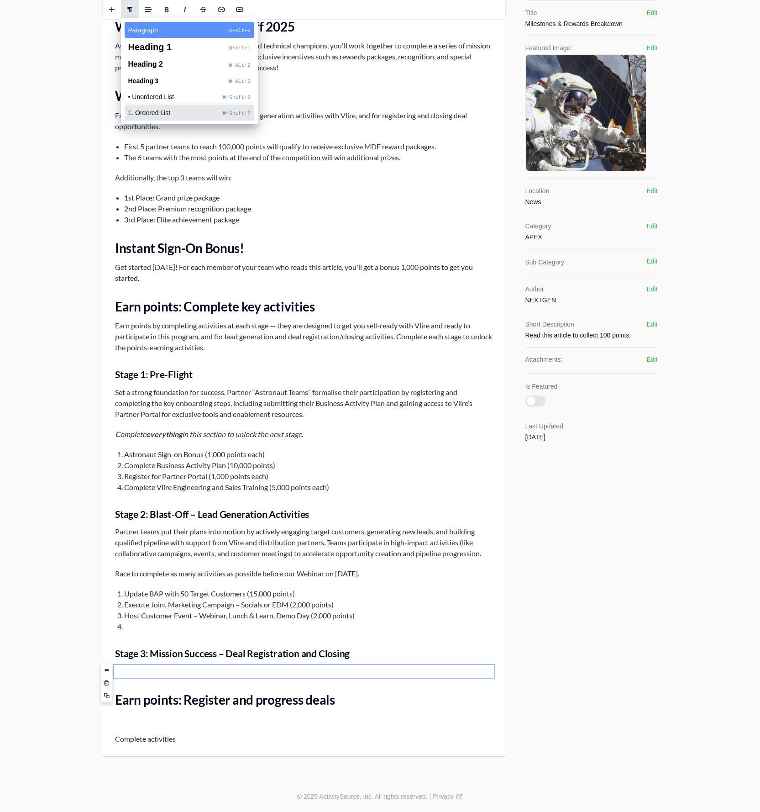
click at [162, 112] on span "1. Ordered List" at bounding box center [175, 113] width 95 height 6
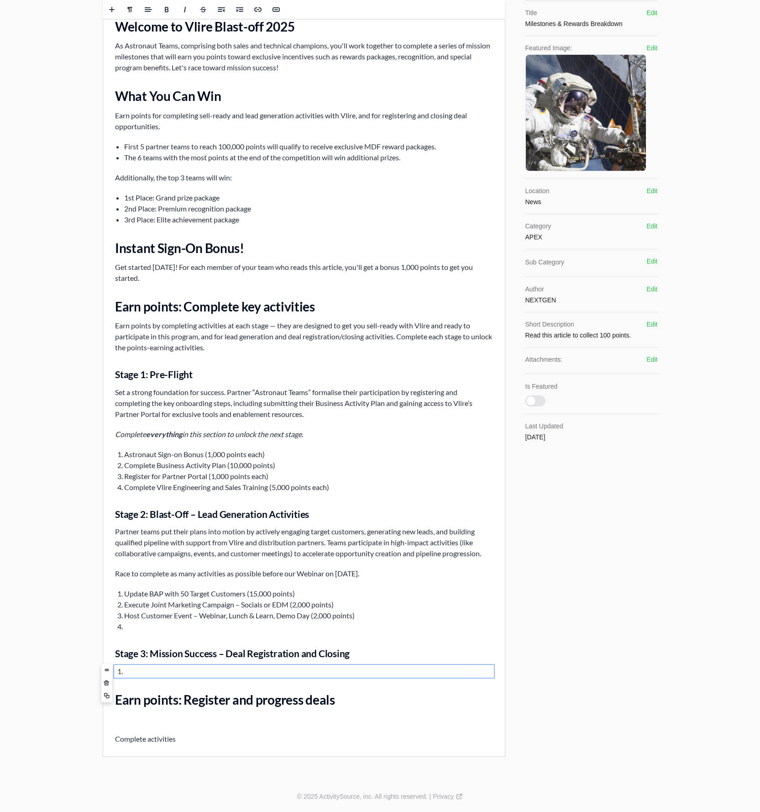
click at [266, 351] on p "Earn points by completing activities at each stage — they are designed to get y…" at bounding box center [304, 336] width 378 height 33
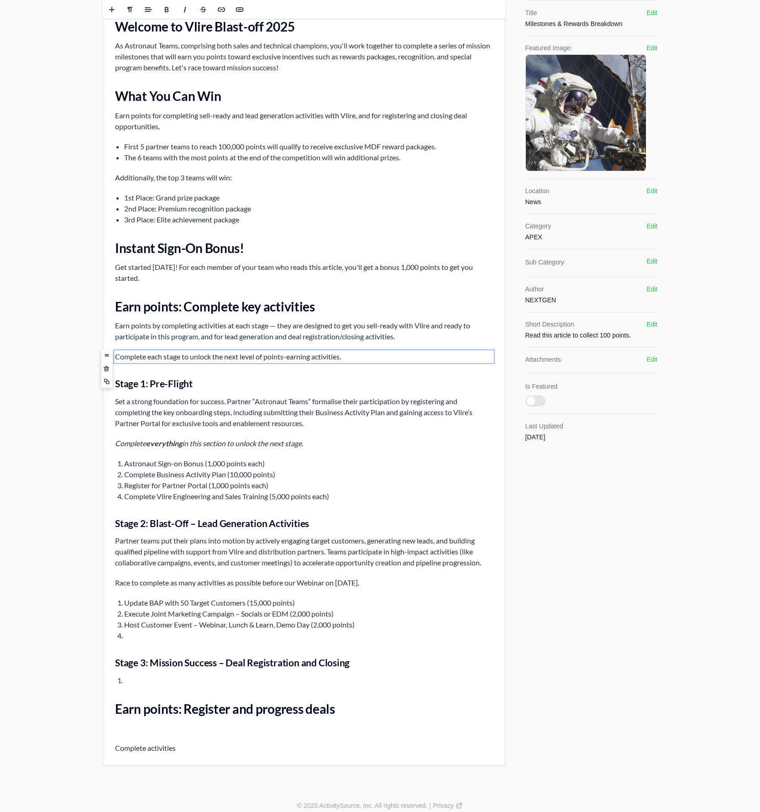
drag, startPoint x: 148, startPoint y: 355, endPoint x: 169, endPoint y: 349, distance: 21.5
click at [148, 355] on p "Complete each stage to unlock the next level of points-earning activities." at bounding box center [304, 356] width 378 height 11
click at [279, 473] on li "Complete Business Activity Plan (10,000 points)" at bounding box center [308, 474] width 369 height 11
click at [350, 496] on li "Complete Vlire Engineering and Sales Training (5,000 points each)" at bounding box center [308, 496] width 369 height 11
click at [235, 475] on li "Complete Business Activity Plan (10,000 points)" at bounding box center [308, 474] width 369 height 11
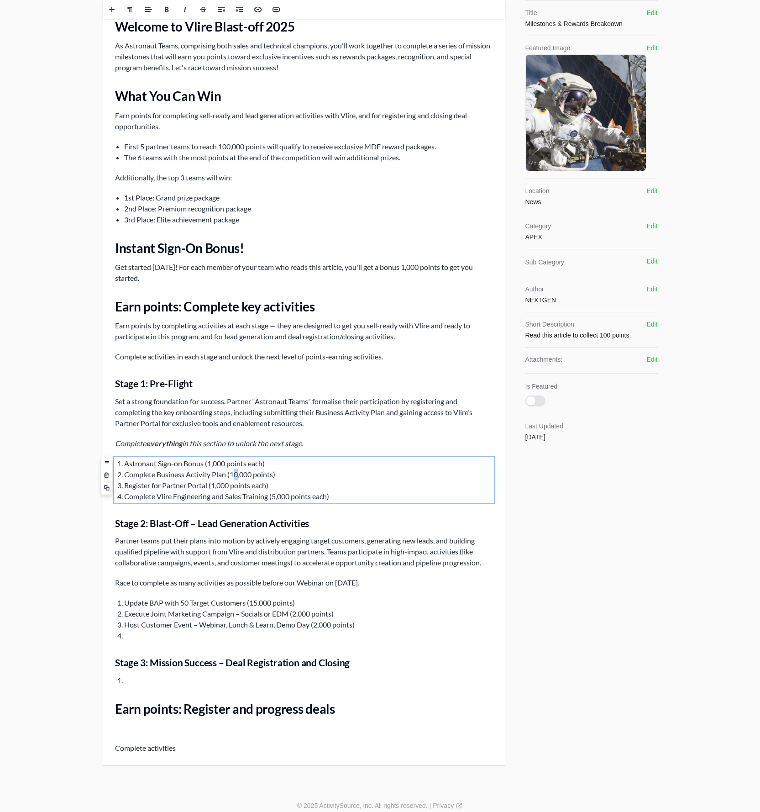
click at [237, 476] on li "Complete Business Activity Plan (10,000 points)" at bounding box center [308, 474] width 369 height 11
click at [289, 469] on ol "Astronaut Sign-on Bonus (1,000 points each) Complete Business Activity Plan (15…" at bounding box center [304, 480] width 378 height 44
click at [68, 483] on div "Edit Preview Cancel Cancel Archive Archive Update Update Content Rich text edit…" at bounding box center [380, 336] width 760 height 907
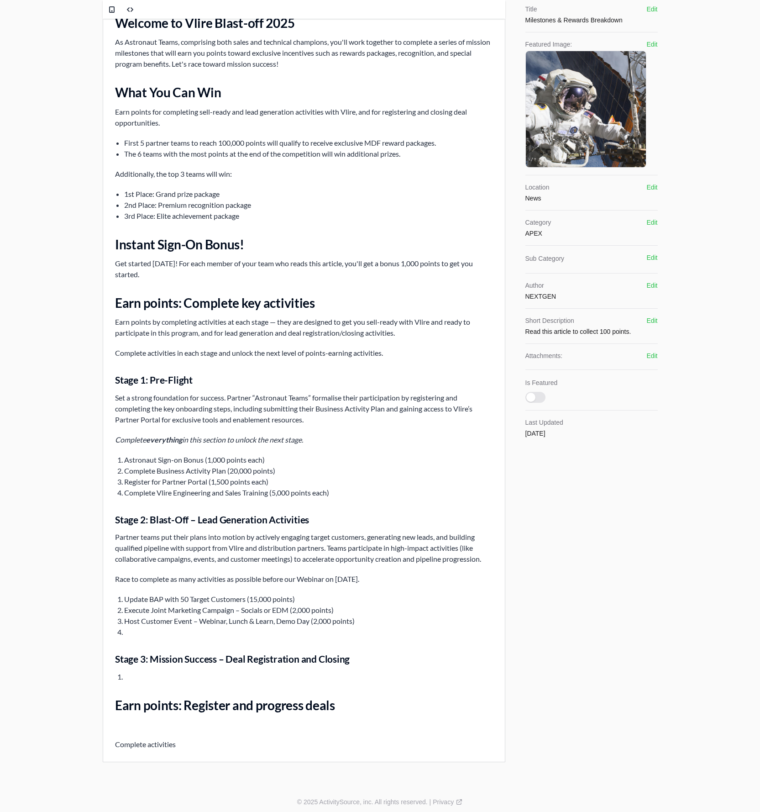
scroll to position [127, 0]
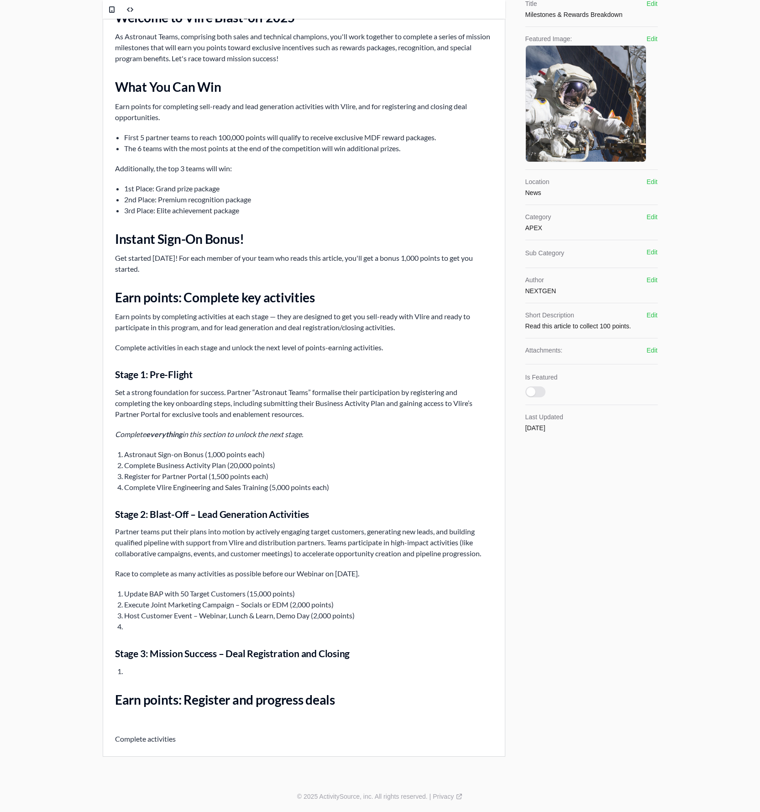
click at [116, 435] on icon "Complete everything in this section to unlock the next stage." at bounding box center [209, 434] width 188 height 9
click at [83, 547] on div "Edit Preview Cancel Cancel Archive Archive Update Update Content Rich text edit…" at bounding box center [380, 326] width 760 height 907
click at [147, 547] on p "Race to complete as many activities as possible before our Webinar on 25th Nove…" at bounding box center [304, 573] width 378 height 11
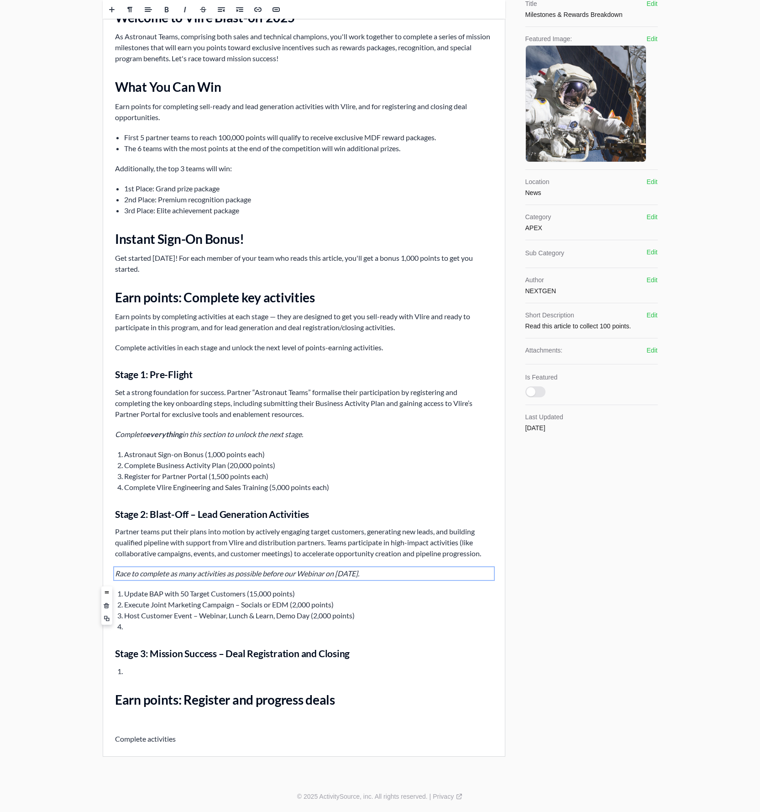
click at [155, 547] on li at bounding box center [308, 626] width 369 height 11
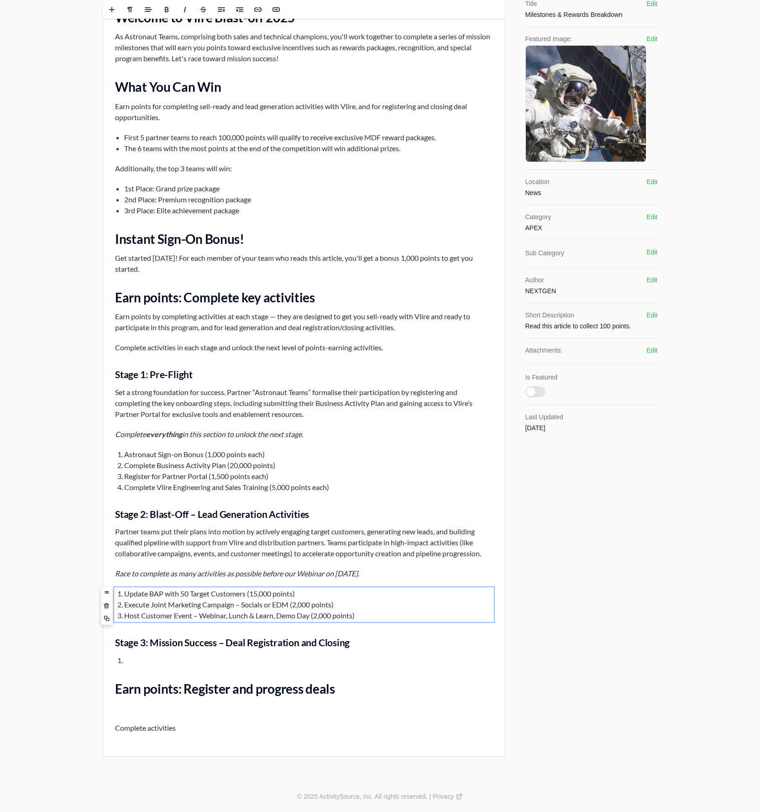
scroll to position [116, 0]
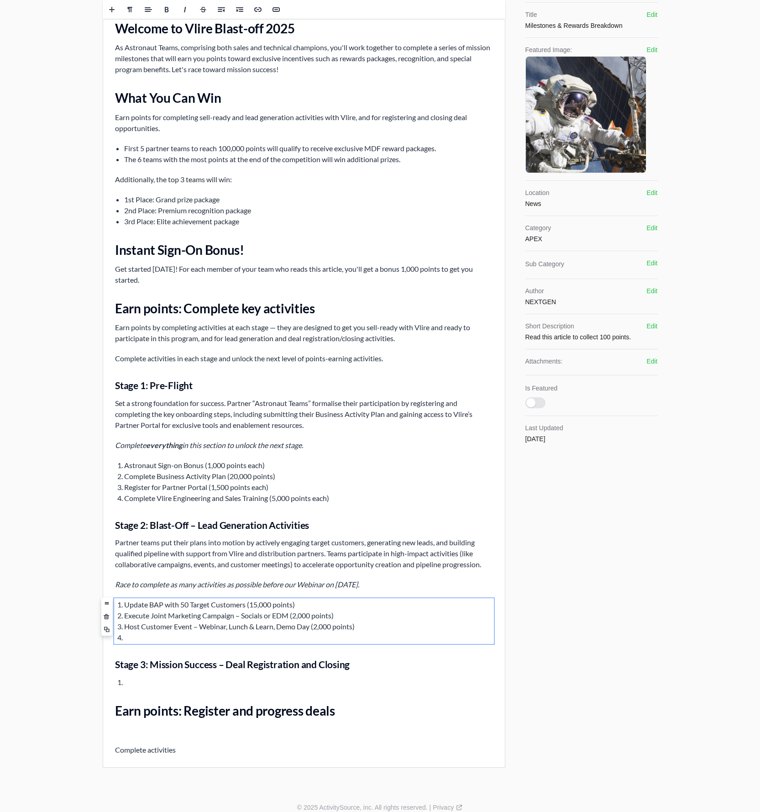
click at [356, 547] on li "Host Customer Event – Webinar, Lunch & Learn, Demo Day (2,000 points)" at bounding box center [308, 626] width 369 height 11
click at [153, 547] on li "Update BAP with 50 Target Customers (5,000 points)" at bounding box center [308, 604] width 369 height 11
drag, startPoint x: 153, startPoint y: 601, endPoint x: 157, endPoint y: 606, distance: 6.6
click at [153, 547] on li "Update BAP with 50 Target Customers (5,000 points)" at bounding box center [308, 604] width 369 height 11
click at [359, 547] on li "Host Customer Event – Webinar, Lunch & Learn, Demo Day (4,000 points each)" at bounding box center [308, 626] width 369 height 11
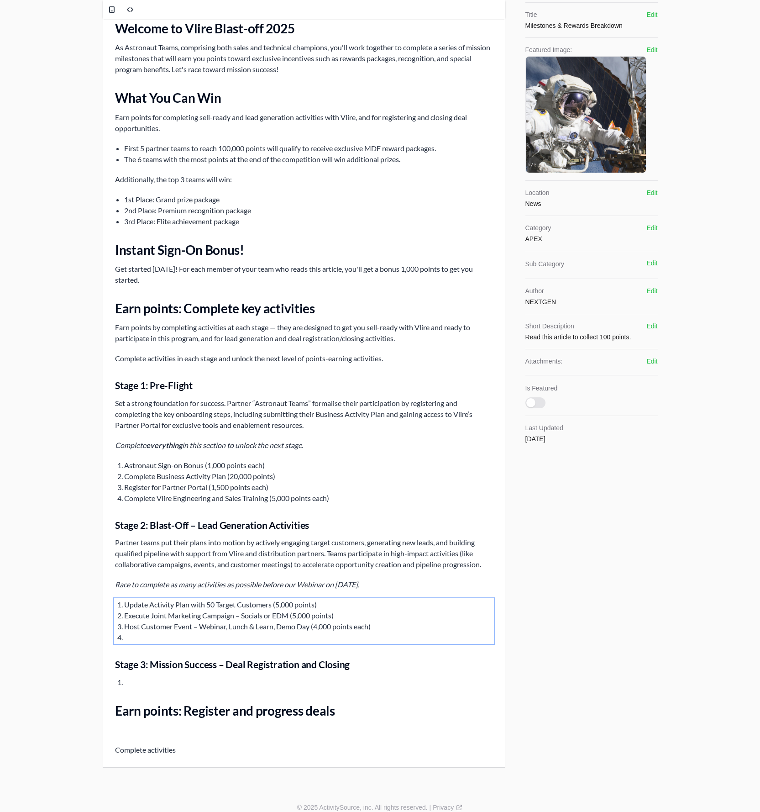
click at [359, 547] on li "Host Customer Event – Webinar, Lunch & Learn, Demo Day (4,000 points each)" at bounding box center [308, 626] width 369 height 11
click at [368, 547] on li "Host Customer Event – Webinar, Lunch & Learn, Demo Day (4,000 points each)" at bounding box center [308, 626] width 369 height 11
click at [367, 547] on li "Host Customer Event – Webinar, Lunch & Learn, Demo Day (4,000 points each)" at bounding box center [308, 626] width 369 height 11
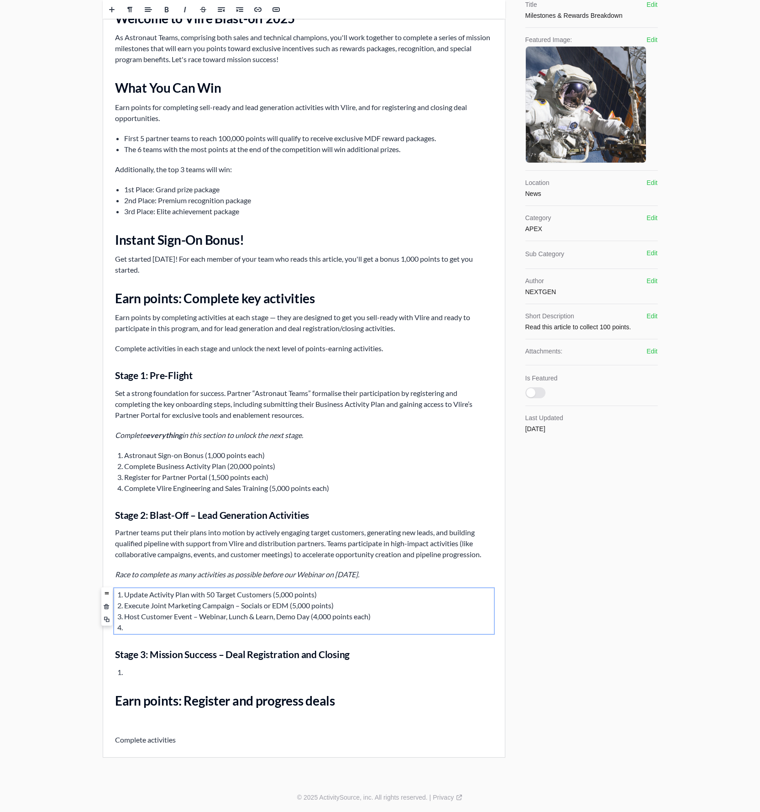
scroll to position [127, 0]
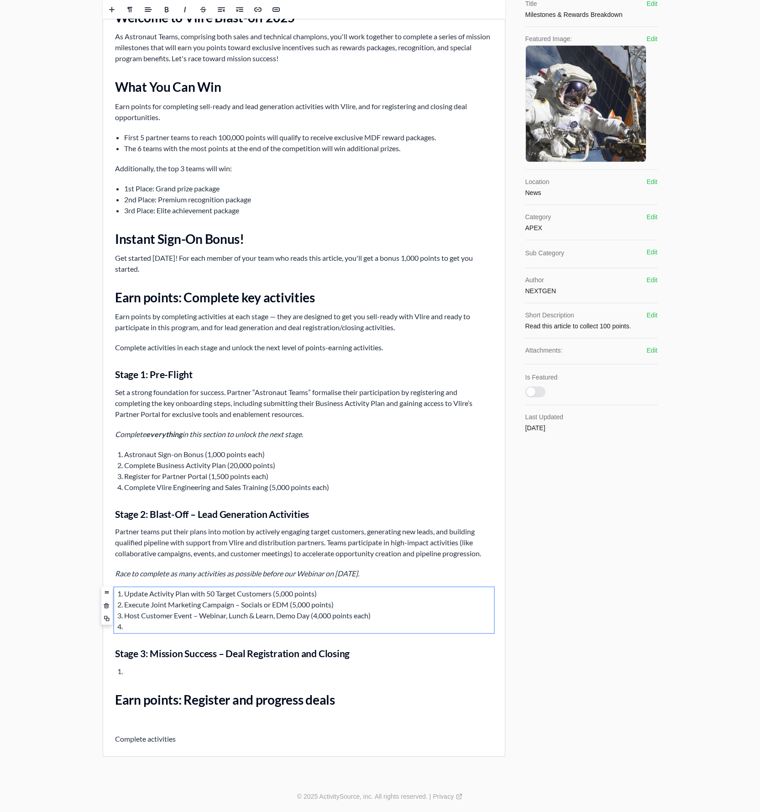
drag, startPoint x: 367, startPoint y: 617, endPoint x: 394, endPoint y: 670, distance: 60.0
click at [394, 547] on div "Vlire Blast-off Campaign Overview Welcome to Vlire Blast-off 2025 As Astronaut …" at bounding box center [304, 357] width 402 height 798
paste ol
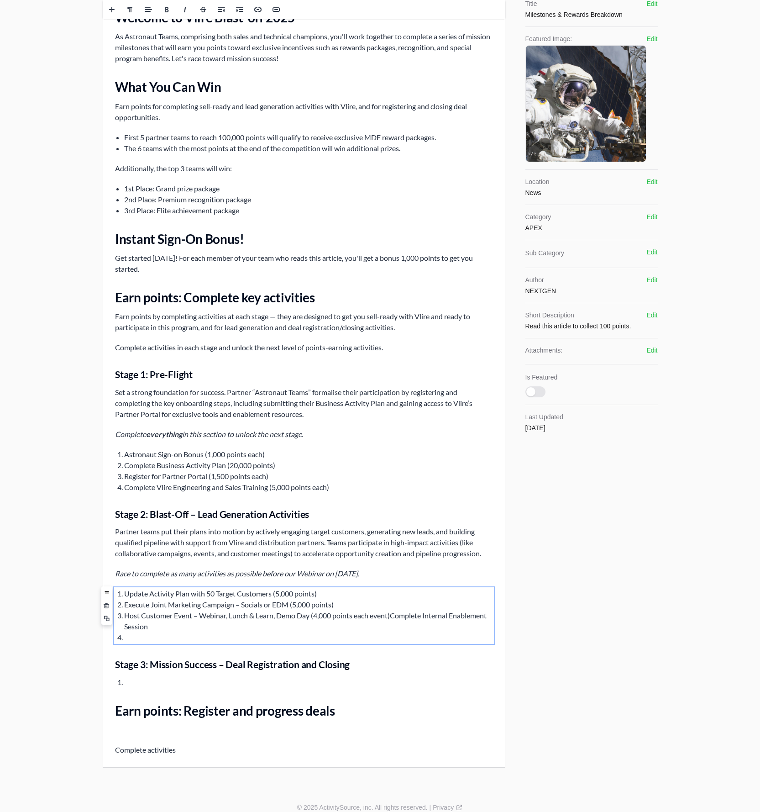
click at [395, 547] on li "Host Customer Event – Webinar, Lunch & Learn, Demo Day (4,000 points each event…" at bounding box center [308, 621] width 369 height 22
click at [250, 547] on li "Complete Internal Enablement Session" at bounding box center [308, 626] width 369 height 11
click at [209, 547] on li at bounding box center [308, 637] width 369 height 11
click at [290, 547] on li "Complete Internal Enablement Session (1,000 points for each attendee)" at bounding box center [308, 626] width 369 height 11
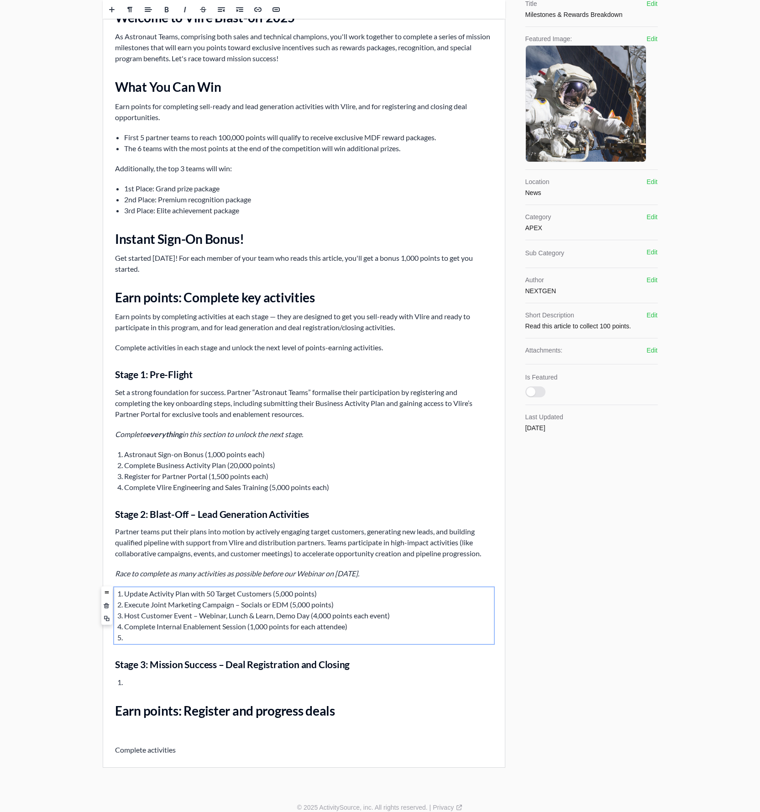
click at [294, 547] on li "Complete Internal Enablement Session (1,000 points for each attendee)" at bounding box center [308, 626] width 369 height 11
click at [295, 547] on li "Complete Internal Enablement Session (1,000 points for each attendee)" at bounding box center [308, 626] width 369 height 11
click at [261, 547] on li at bounding box center [308, 637] width 369 height 11
click at [189, 547] on h2 "Earn points: Register and progress deals" at bounding box center [304, 710] width 378 height 16
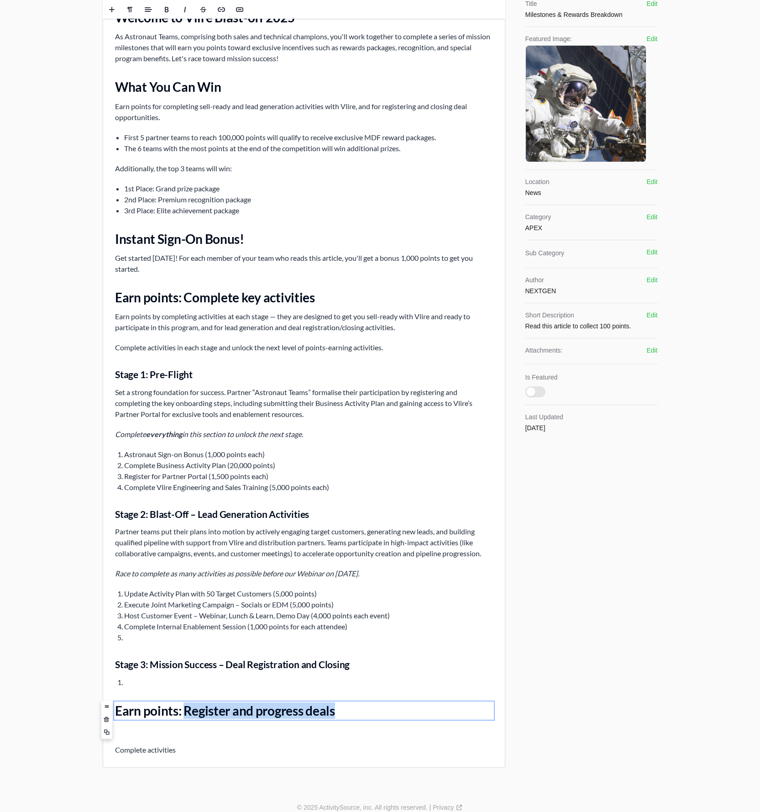
drag, startPoint x: 186, startPoint y: 712, endPoint x: 350, endPoint y: 709, distance: 164.0
click at [350, 547] on h2 "Earn points: Register and progress deals" at bounding box center [304, 710] width 378 height 16
drag, startPoint x: 271, startPoint y: 710, endPoint x: 182, endPoint y: 716, distance: 88.8
click at [182, 547] on h2 "Earn points: Earn points by adding deals and logging activity" at bounding box center [304, 710] width 378 height 16
click at [320, 547] on h2 "Earn points: Adding deals and logging activity" at bounding box center [304, 710] width 378 height 16
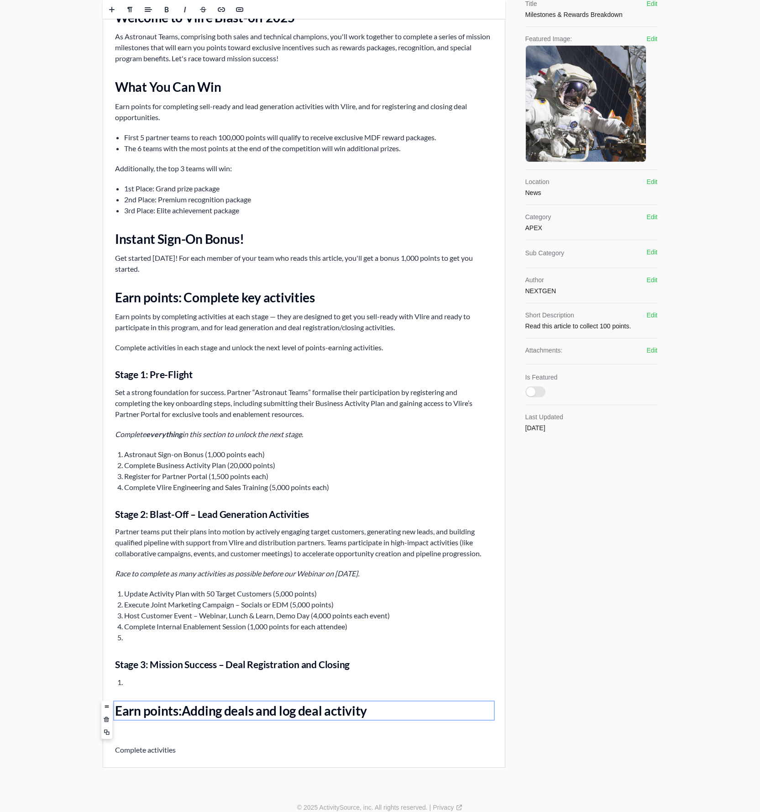
click at [202, 547] on div "Vlire Blast-off Campaign Overview Welcome to Vlire Blast-off 2025 As Astronaut …" at bounding box center [304, 362] width 402 height 809
click at [202, 547] on p at bounding box center [304, 729] width 378 height 11
click at [212, 547] on li "Update Activity Plan with 50 Target Customers (5,000 points)" at bounding box center [308, 593] width 369 height 11
click at [395, 547] on li "Host Customer Event – Webinar, Lunch & Learn, Demo Day (4,000 points each event)" at bounding box center [308, 615] width 369 height 11
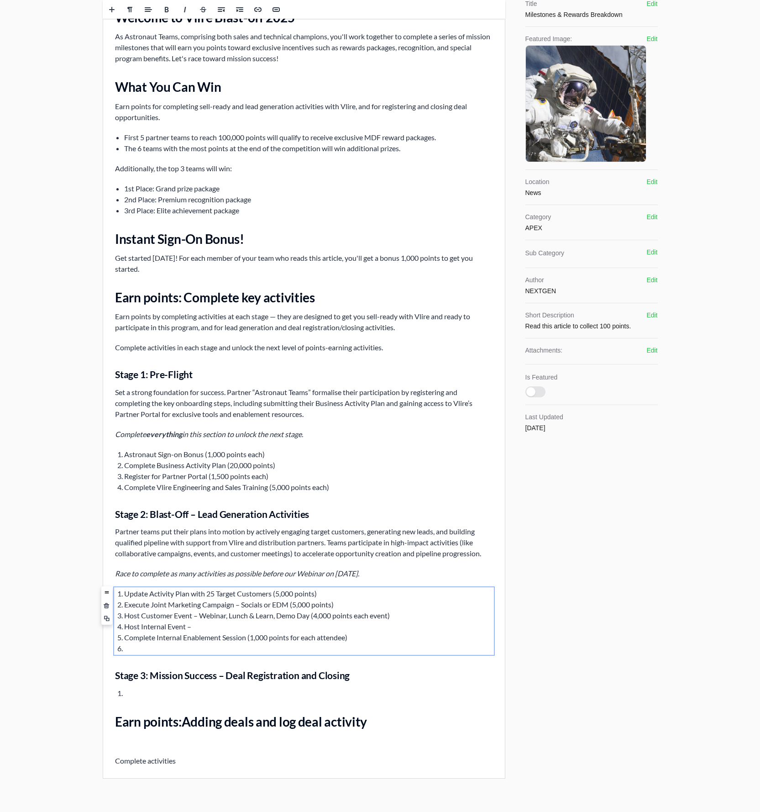
drag, startPoint x: 185, startPoint y: 625, endPoint x: 116, endPoint y: 625, distance: 69.0
click at [116, 547] on ol "Update Activity Plan with 25 Target Customers (5,000 points) Execute Joint Mark…" at bounding box center [304, 621] width 378 height 66
click at [260, 547] on li "Customer Activity: Vendor Intro Meeting (" at bounding box center [308, 626] width 369 height 11
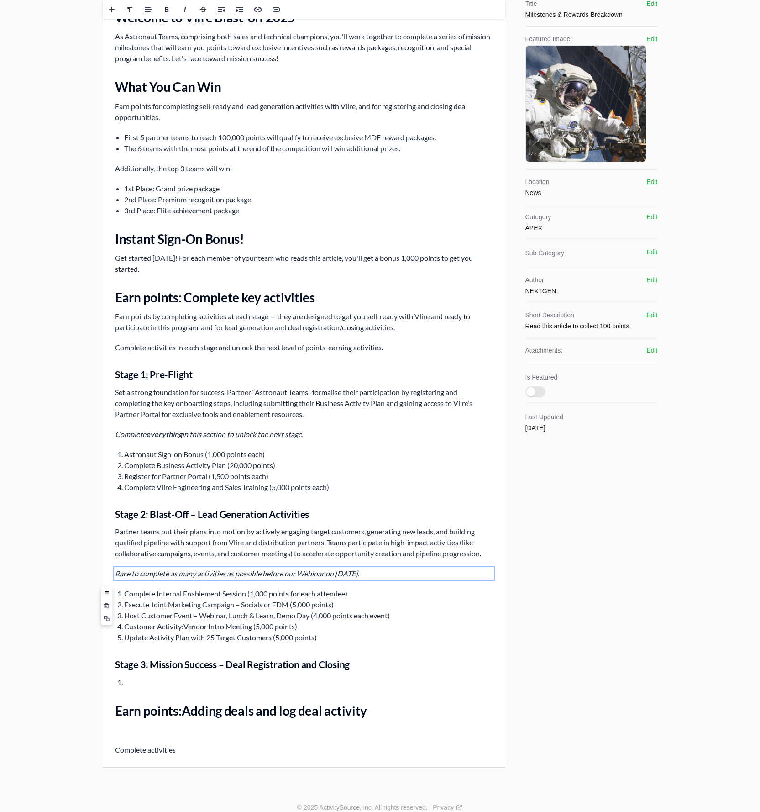
click at [200, 547] on icon "Race to complete as many activities as possible before our Webinar on 25th Nove…" at bounding box center [237, 573] width 244 height 9
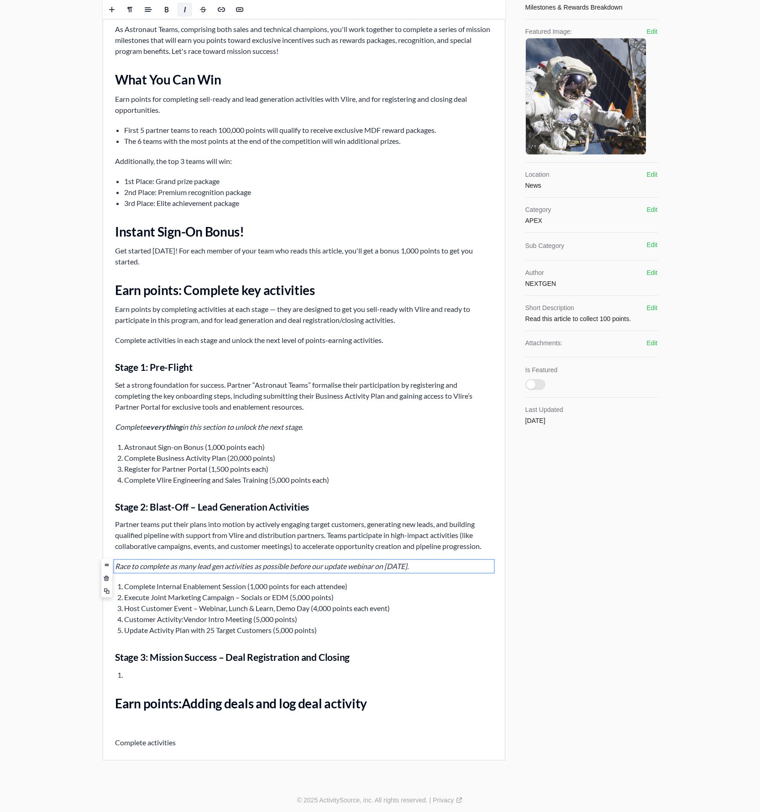
scroll to position [137, 0]
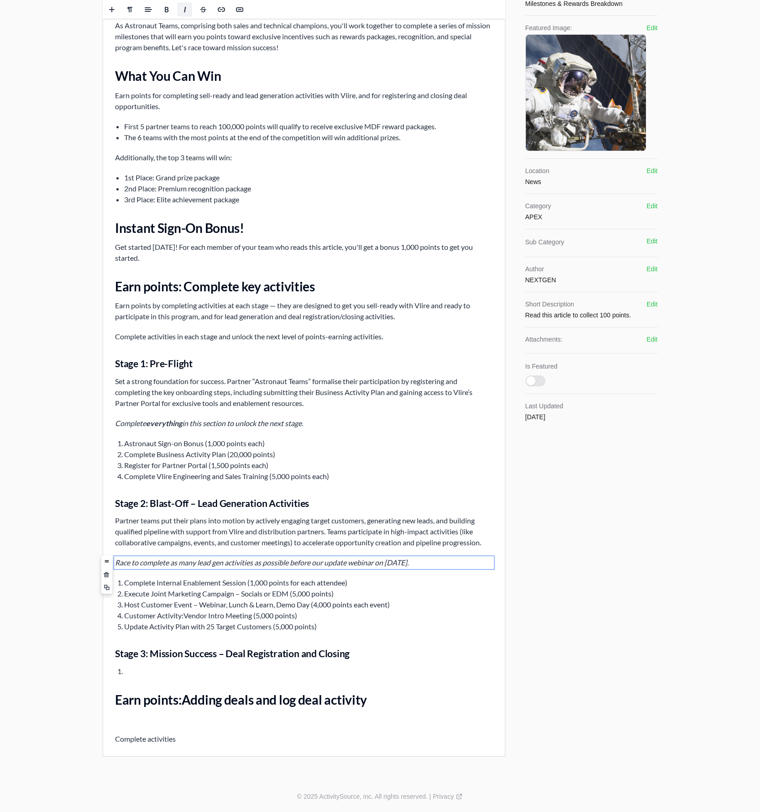
click at [130, 547] on div "Vlire Blast-off Campaign Overview Welcome to Vlire Blast-off 2025 As Astronaut …" at bounding box center [304, 351] width 402 height 809
click at [143, 547] on div "Vlire Blast-off Campaign Overview Welcome to Vlire Blast-off 2025 As Astronaut …" at bounding box center [304, 351] width 402 height 809
click at [364, 547] on h3 "Stage 3: Mission Success – Deal Registration and Closing" at bounding box center [304, 653] width 378 height 13
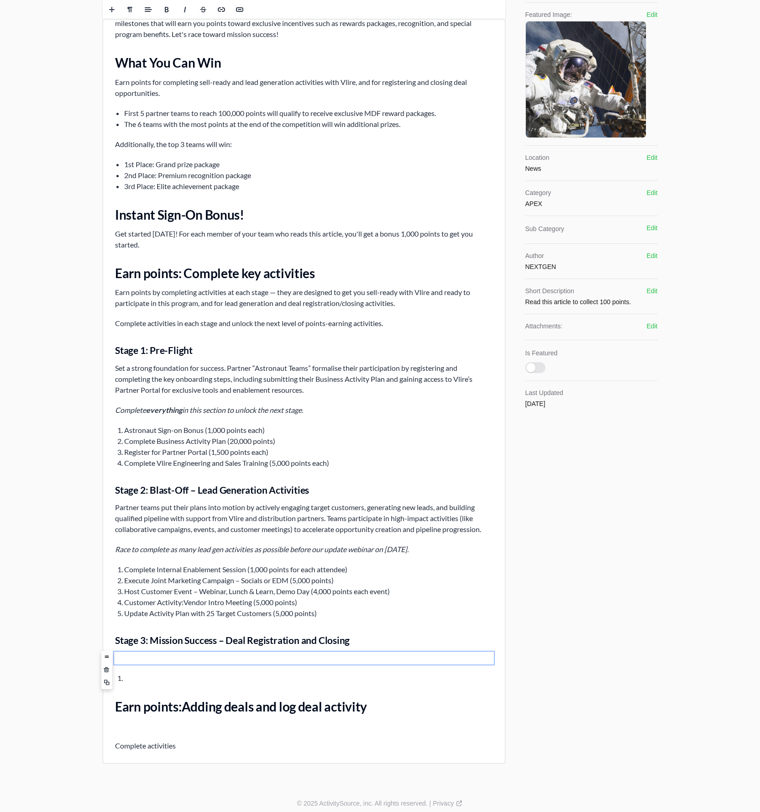
scroll to position [158, 0]
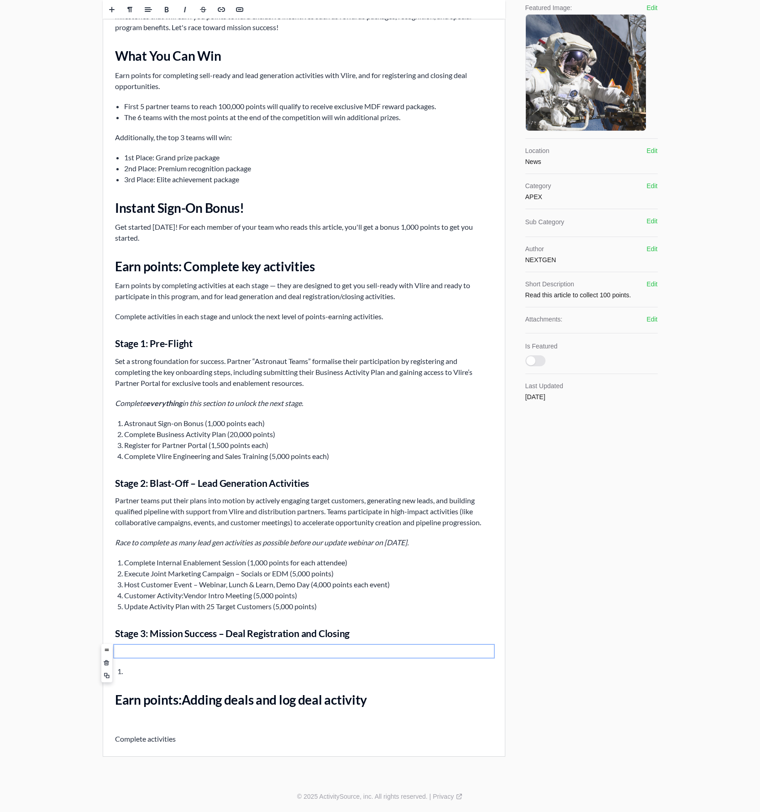
click at [197, 547] on p at bounding box center [304, 651] width 378 height 11
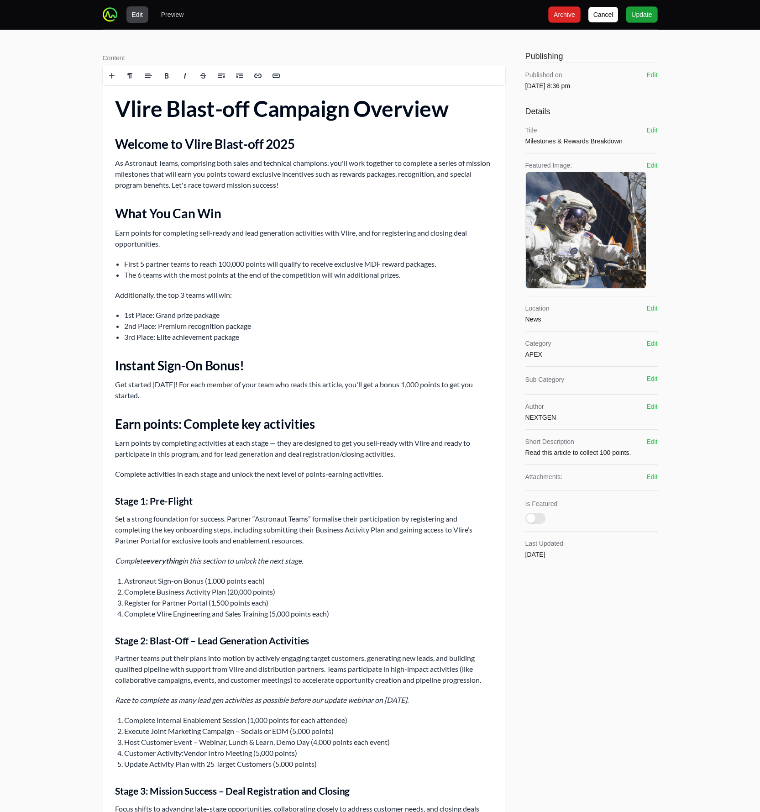
scroll to position [232, 0]
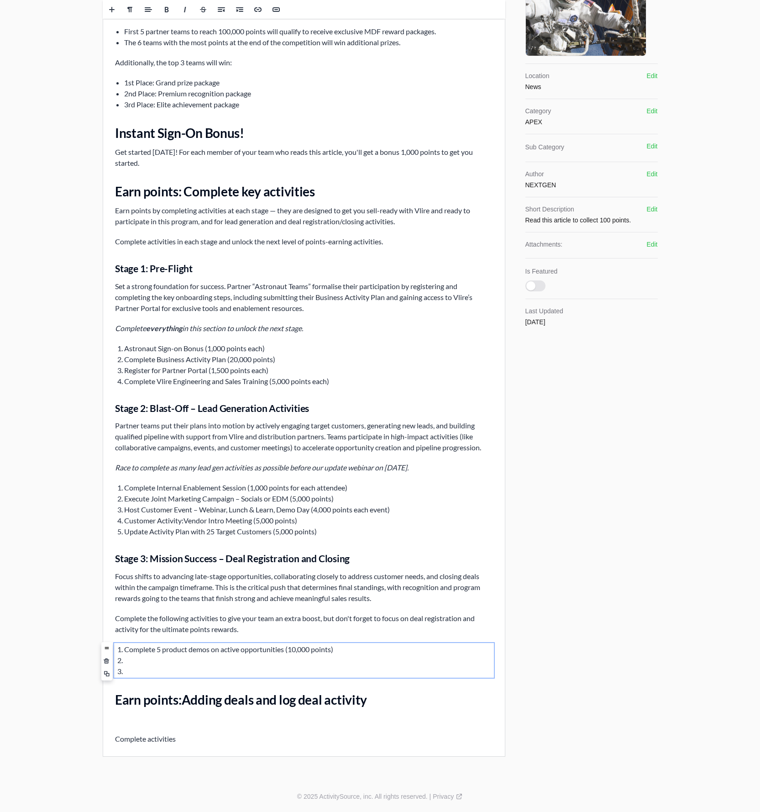
click at [184, 547] on li "Complete 5 product demos on active opportunities (10,000 points)" at bounding box center [308, 649] width 369 height 11
click at [182, 547] on li "Complete 5 product demos on active opportunities (10,000 points)" at bounding box center [308, 649] width 369 height 11
drag, startPoint x: 177, startPoint y: 654, endPoint x: 174, endPoint y: 665, distance: 10.7
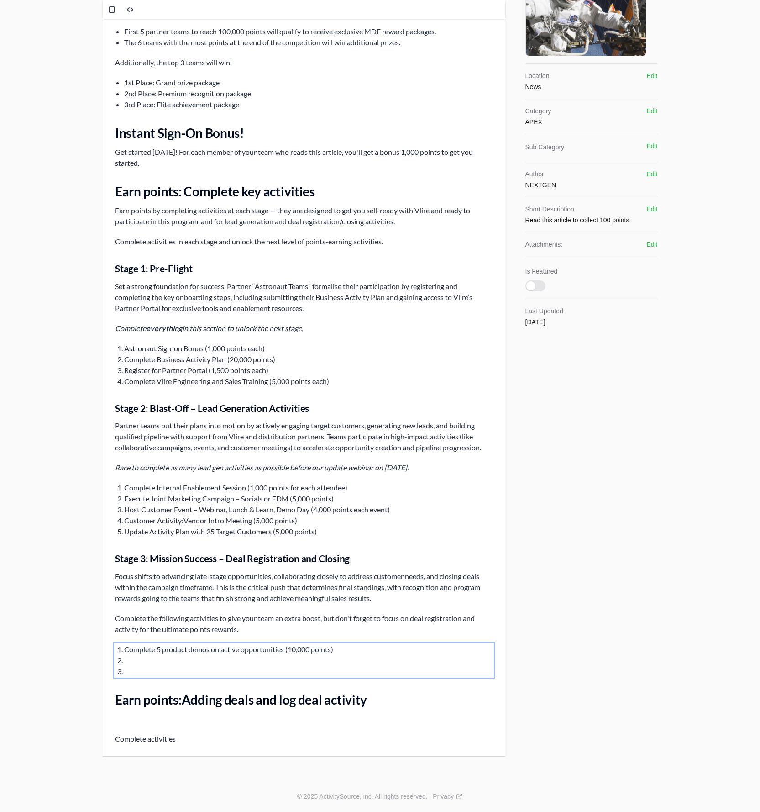
click at [176, 547] on li at bounding box center [308, 660] width 369 height 11
click at [174, 547] on li at bounding box center [308, 660] width 369 height 11
click at [176, 547] on li at bounding box center [308, 660] width 369 height 11
click at [379, 547] on li at bounding box center [308, 660] width 369 height 11
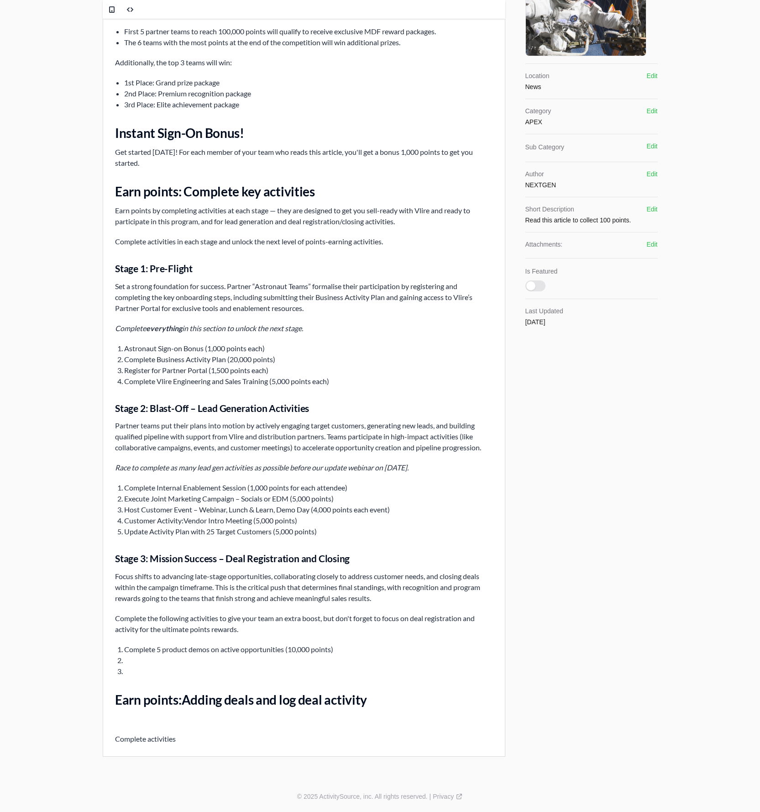
click at [379, 547] on li "Complete 5 product demos on active opportunities (10,000 points)" at bounding box center [308, 649] width 369 height 11
click at [268, 547] on p "Complete the following activities to give your team an extra boost, but don't f…" at bounding box center [304, 624] width 378 height 22
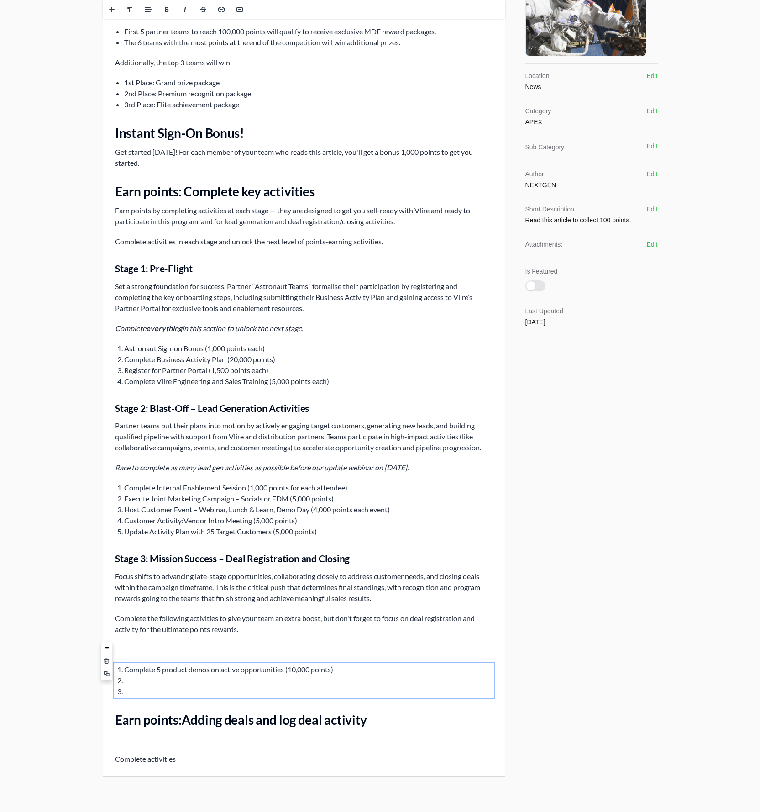
click at [152, 547] on li at bounding box center [308, 691] width 369 height 11
click at [102, 547] on span at bounding box center [106, 682] width 11 height 14
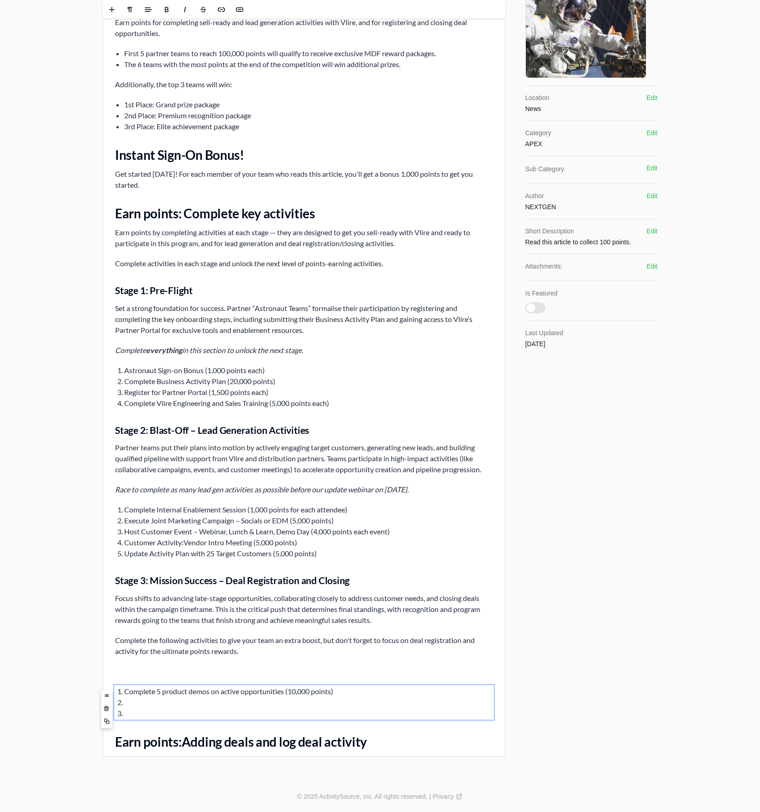
scroll to position [211, 0]
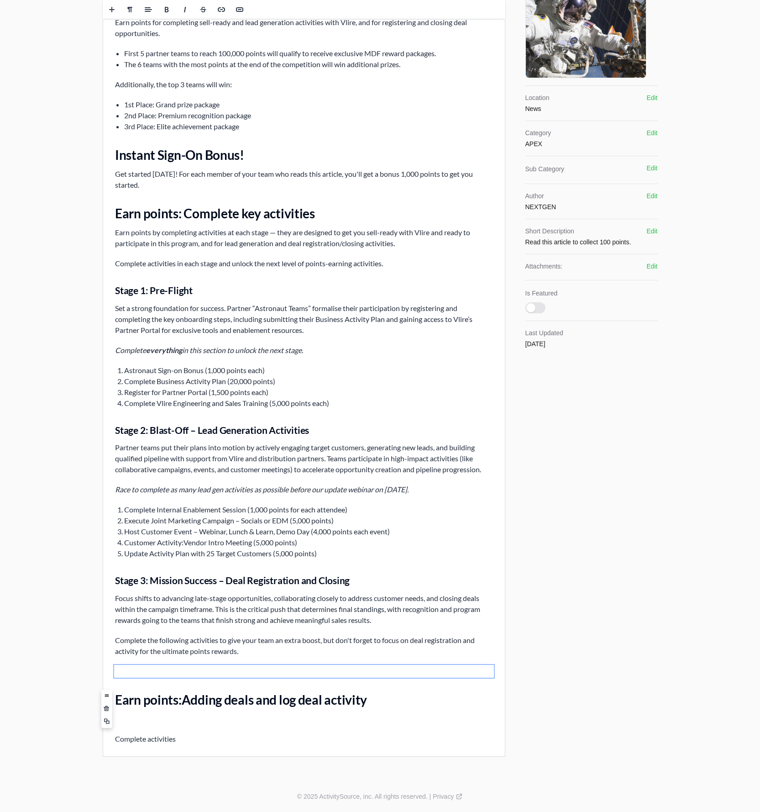
click at [136, 547] on p "﻿" at bounding box center [304, 671] width 378 height 11
click at [132, 10] on span at bounding box center [130, 9] width 7 height 7
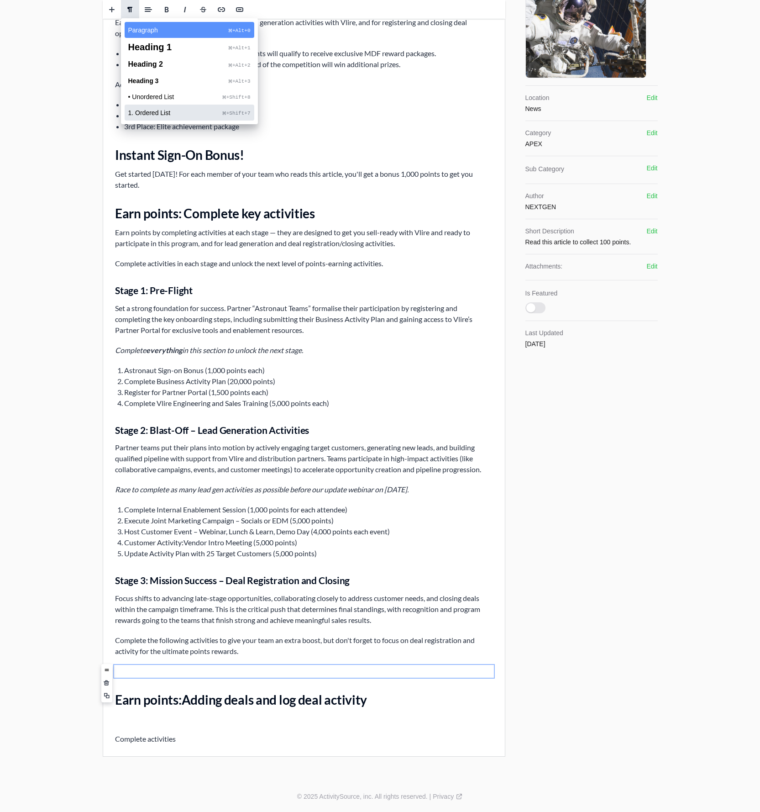
click at [143, 113] on span "1. Ordered List" at bounding box center [175, 113] width 95 height 6
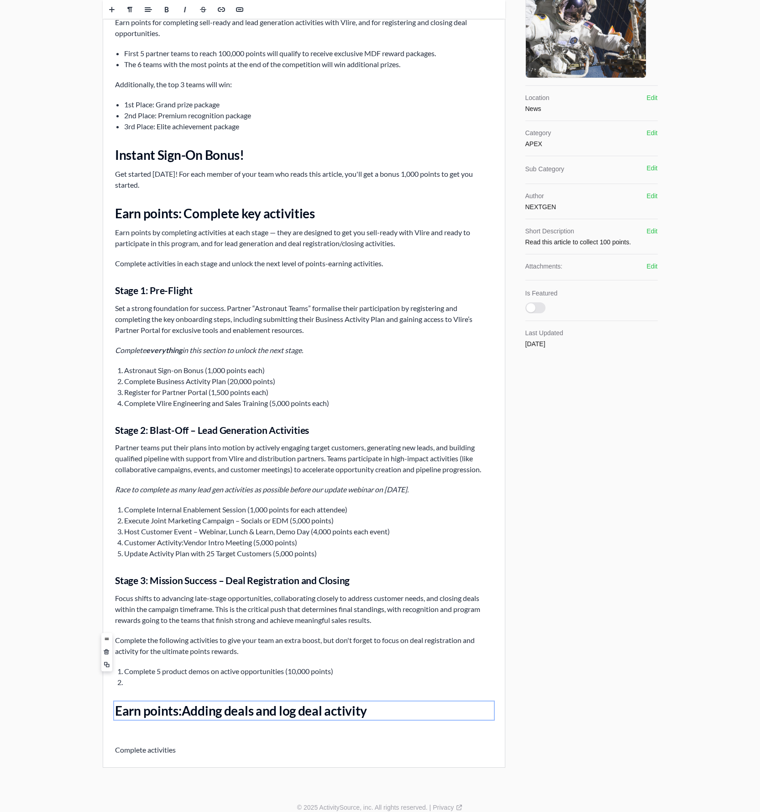
drag, startPoint x: 243, startPoint y: 654, endPoint x: 254, endPoint y: 648, distance: 11.6
click at [243, 547] on p "Complete the following activities to give your team an extra boost, but don't f…" at bounding box center [304, 646] width 378 height 22
click at [305, 547] on p "Complete the following activities to give your team an extra boost, but don't f…" at bounding box center [304, 646] width 378 height 22
click at [146, 547] on li at bounding box center [308, 682] width 369 height 11
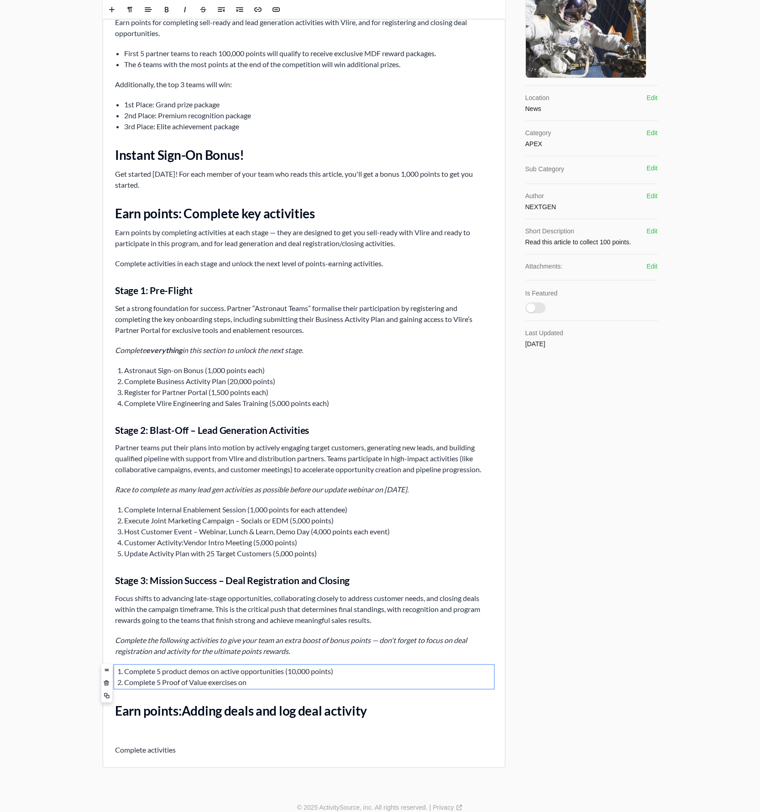
click at [265, 547] on li "Complete 5 Proof of Value exercises on" at bounding box center [308, 682] width 369 height 11
click at [368, 547] on li "Complete 5 Proof of Value exercises on active opportunities (10,000 points)" at bounding box center [308, 682] width 369 height 11
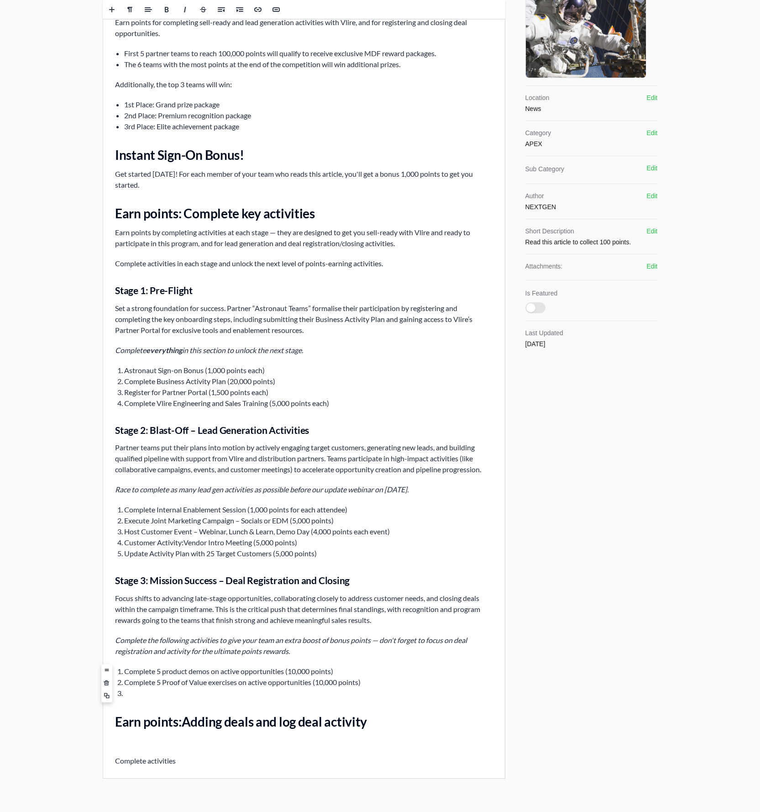
click at [169, 547] on li at bounding box center [308, 693] width 369 height 11
click at [171, 547] on li at bounding box center [308, 693] width 369 height 11
click at [132, 547] on div "Vlire Blast-off Campaign Overview Welcome to Vlire Blast-off 2025 As Astronaut …" at bounding box center [304, 326] width 402 height 904
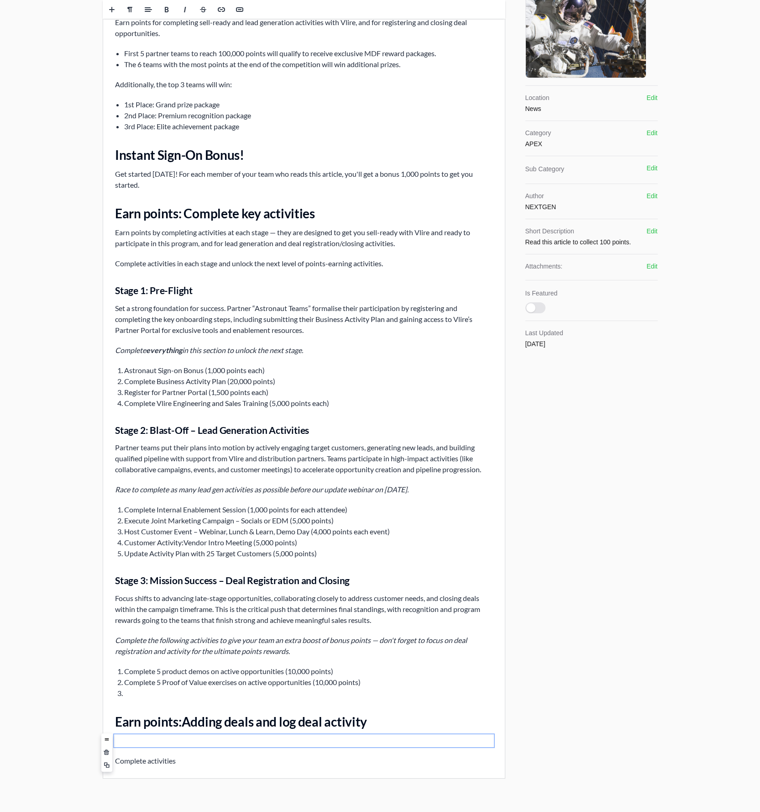
click at [132, 547] on h2 "Earn points: Adding deals and log deal activity" at bounding box center [304, 721] width 378 height 16
click at [196, 547] on div "Vlire Blast-off Campaign Overview Welcome to Vlire Blast-off 2025 As Astronaut …" at bounding box center [304, 326] width 402 height 904
click at [109, 547] on span at bounding box center [106, 773] width 11 height 14
click at [106, 547] on span at bounding box center [107, 752] width 6 height 6
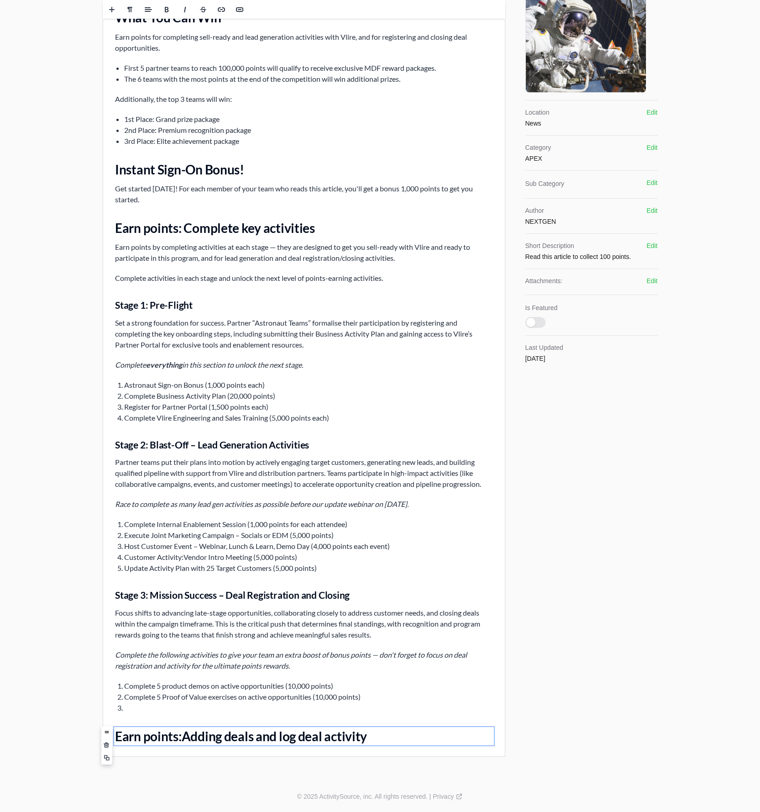
click at [167, 547] on li "Complete 5 product demos on active opportunities﻿ (10,000 points)" at bounding box center [308, 685] width 369 height 11
click at [174, 547] on li "Complete 5 product demos on active opportunities﻿ (10,000 points)" at bounding box center [308, 685] width 369 height 11
click at [190, 547] on li "Complete 5 product demos on active opportunities﻿ (10,000 points)" at bounding box center [308, 685] width 369 height 11
click at [163, 547] on li "Complete 5 product Demos on active opportunities﻿ (10,000 points)" at bounding box center [308, 685] width 369 height 11
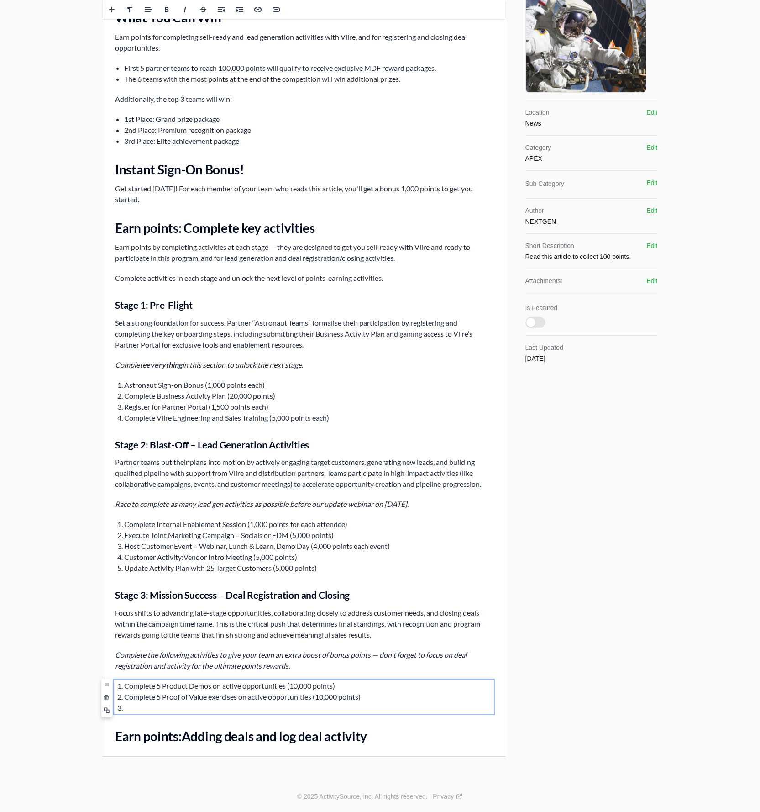
click at [141, 547] on li "Complete 5 Product Demos on active opportunities﻿ (10,000 points)" at bounding box center [308, 685] width 369 height 11
click at [142, 547] on li "Complete 5 Product Demos on active opportunities﻿ (10,000 points)" at bounding box center [308, 685] width 369 height 11
click at [141, 547] on li "Complete 5 'Product Demos' activities on active deals (10,000 points)" at bounding box center [308, 685] width 369 height 11
click at [142, 547] on li "Complete 5 'Product Demos' activities on active deals (10,000 points)" at bounding box center [308, 685] width 369 height 11
click at [222, 547] on li at bounding box center [308, 707] width 369 height 11
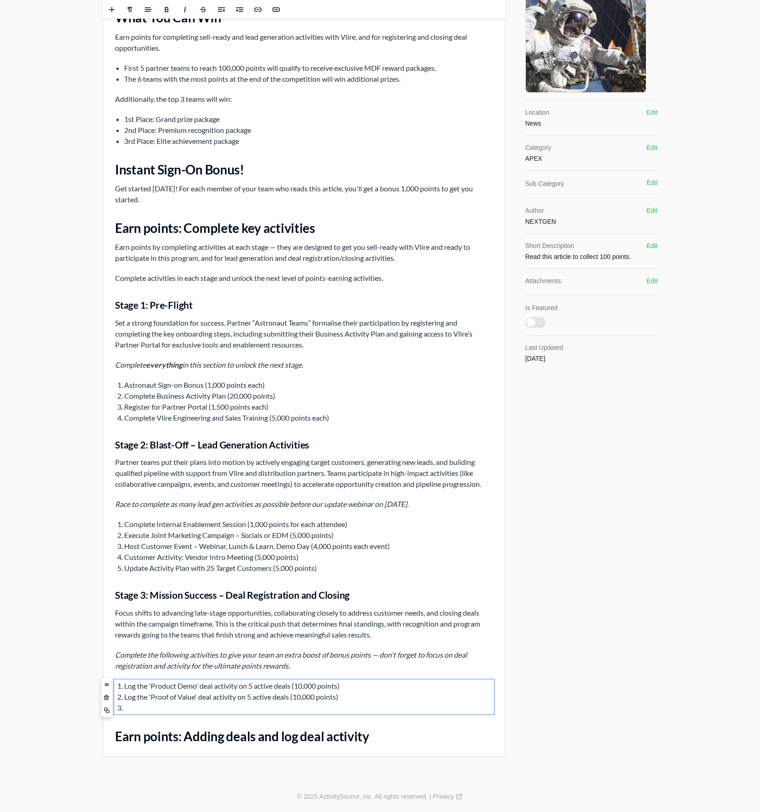
click at [176, 547] on li at bounding box center [308, 707] width 369 height 11
click at [180, 547] on li "Customer Activity: Vendor Intro Meeting (5,000 points)" at bounding box center [308, 557] width 369 height 11
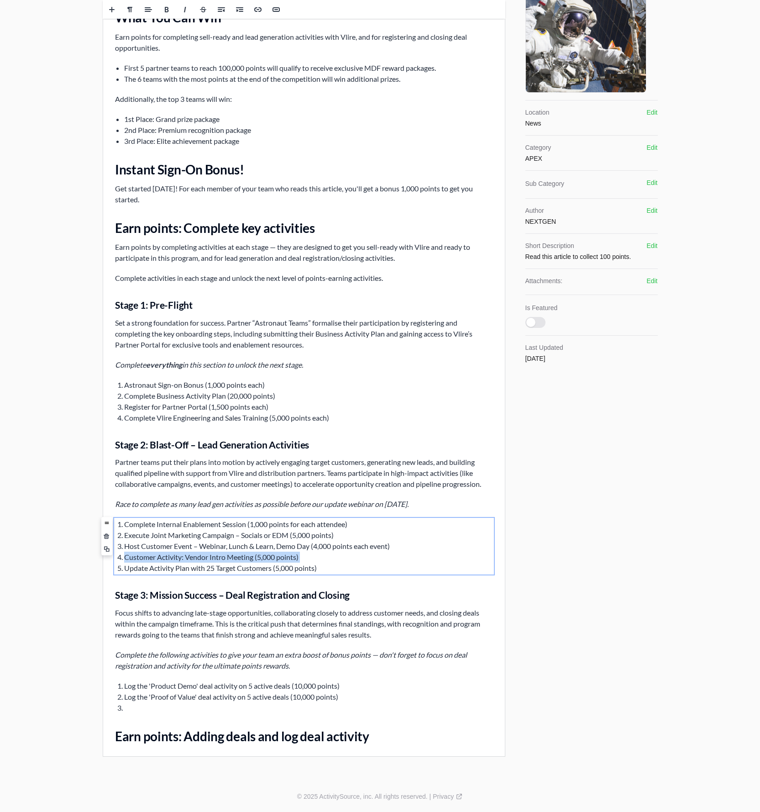
click at [180, 547] on li "Customer Activity: Vendor Intro Meeting (5,000 points)" at bounding box center [308, 557] width 369 height 11
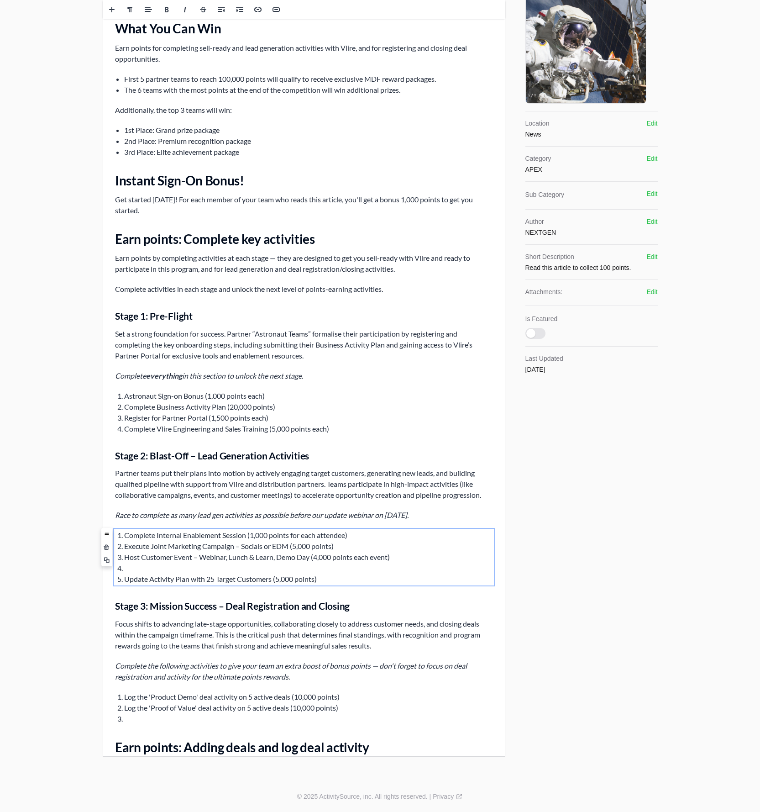
scroll to position [185, 0]
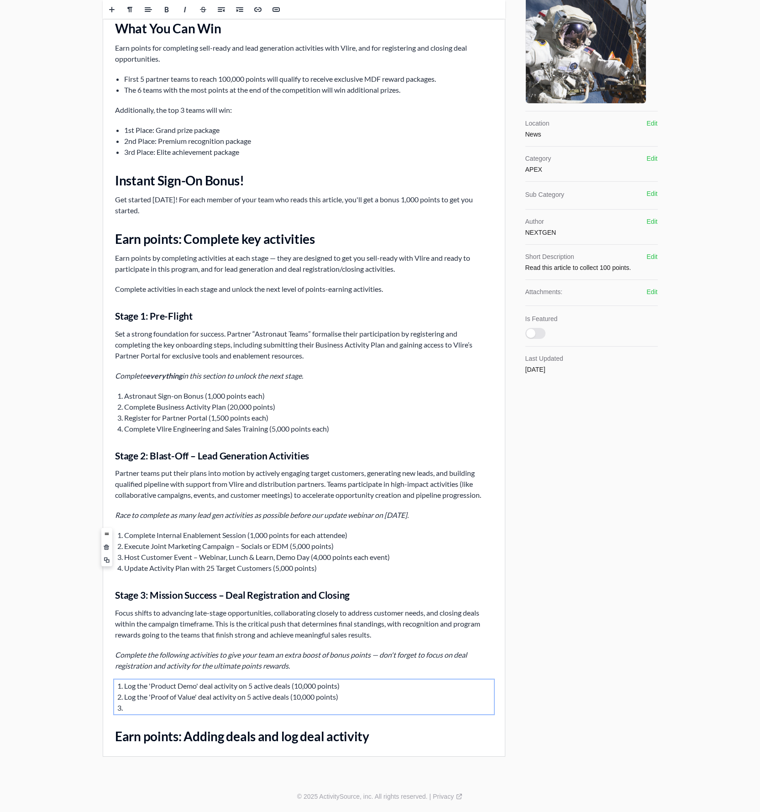
click at [152, 547] on li at bounding box center [308, 707] width 369 height 11
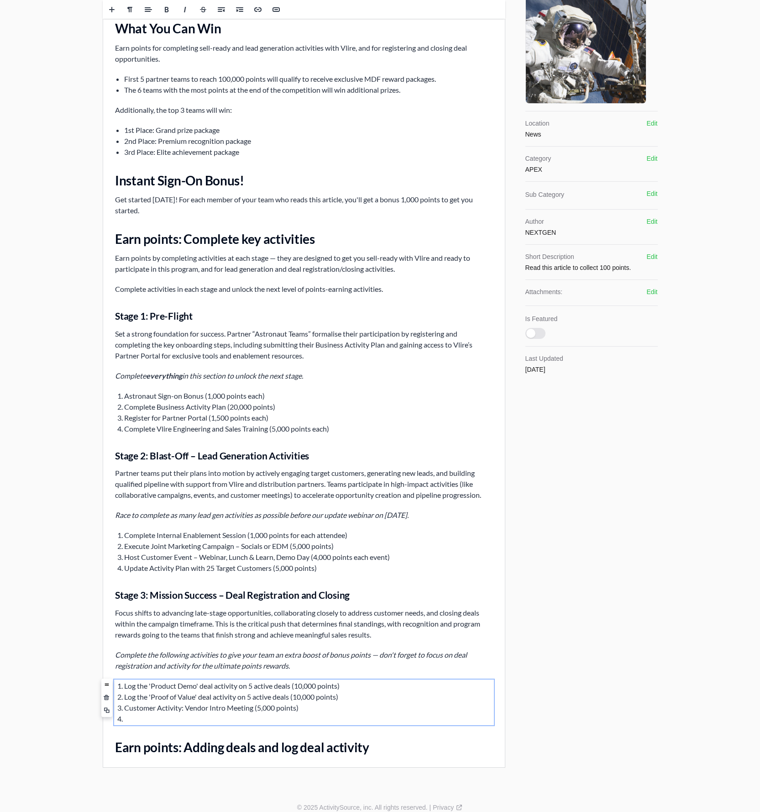
click at [300, 547] on li "Customer Activity: Vendor Intro Meeting (5,000 points)" at bounding box center [308, 707] width 369 height 11
copy li "Log 10 deals regardless of outcome (15,000 bonus points)"
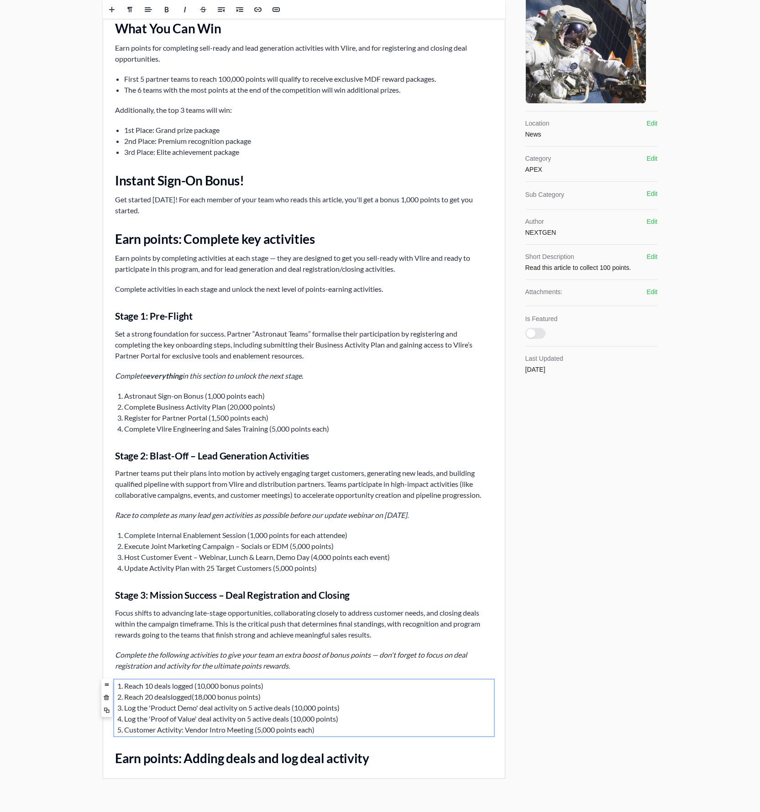
click at [53, 547] on div "Edit Preview Cancel Cancel Archive Archive Update Update Content Rich text edit…" at bounding box center [380, 309] width 760 height 988
click at [55, 547] on div "Edit Preview Cancel Cancel Archive Archive Update Update Content Rich text edit…" at bounding box center [380, 309] width 760 height 988
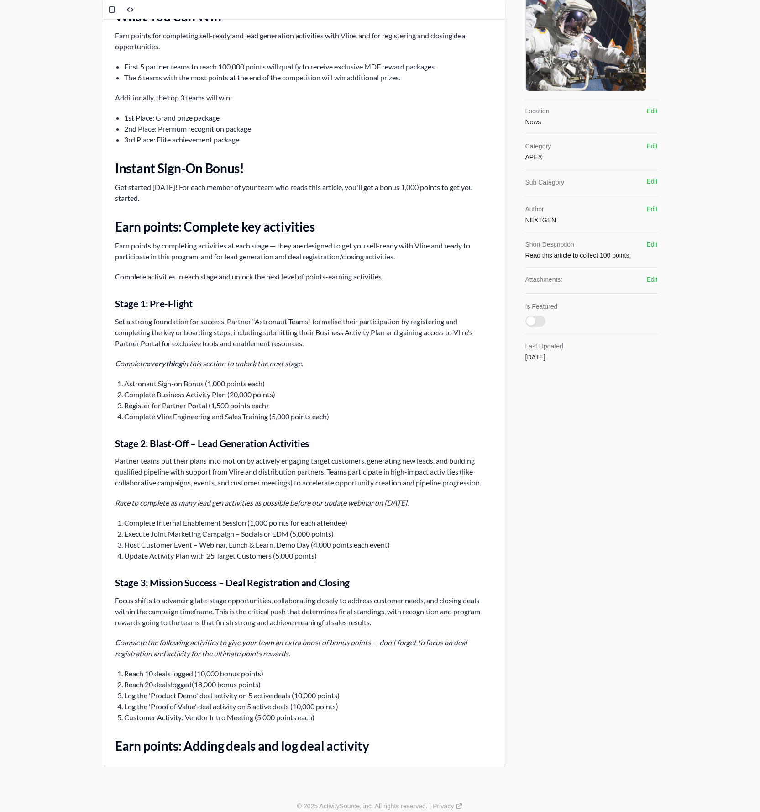
scroll to position [207, 0]
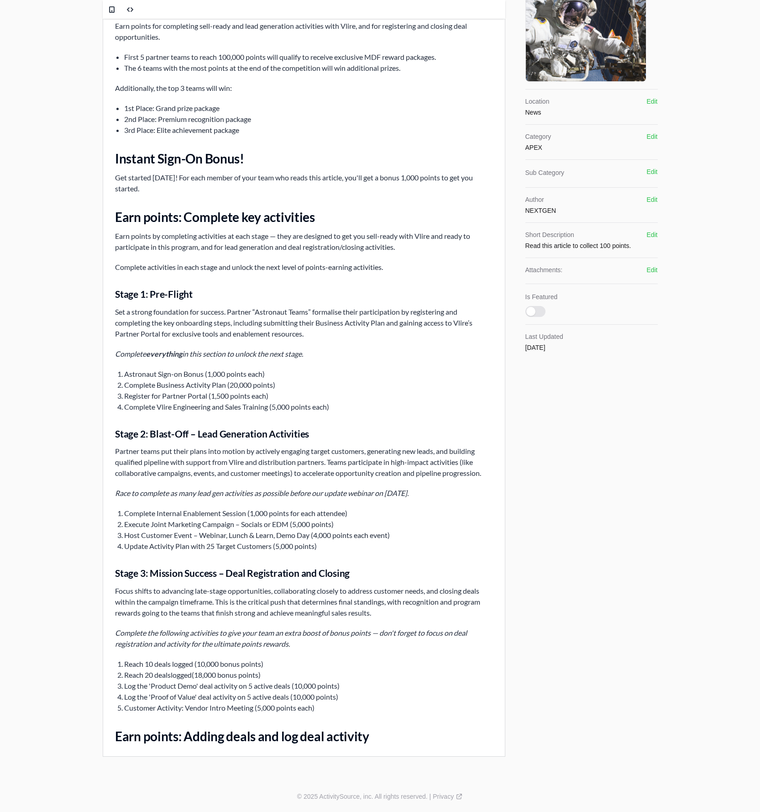
click at [373, 547] on h2 "Earn points: Adding deals and log deal activity" at bounding box center [304, 736] width 378 height 16
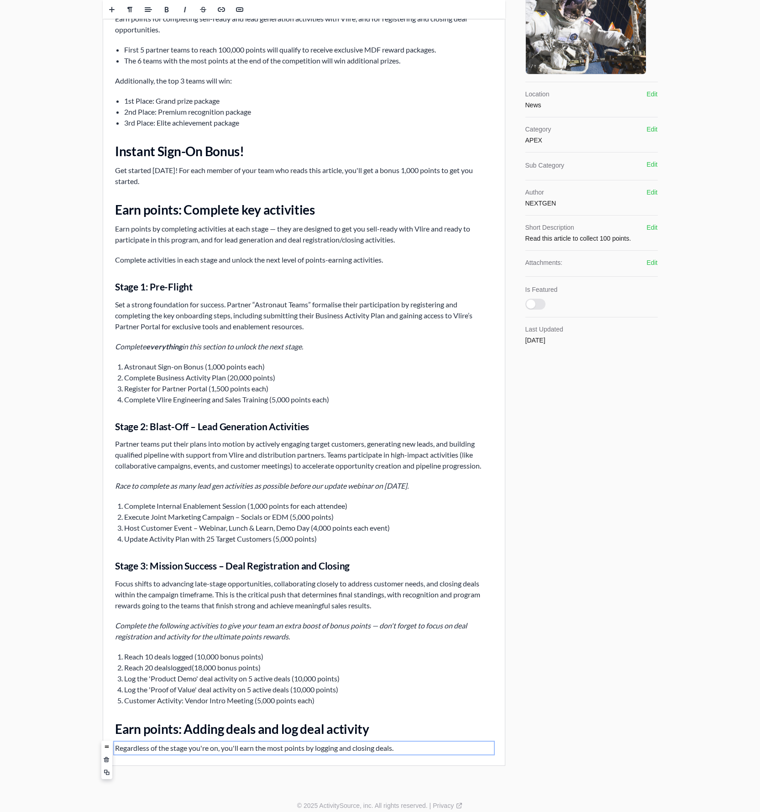
scroll to position [223, 0]
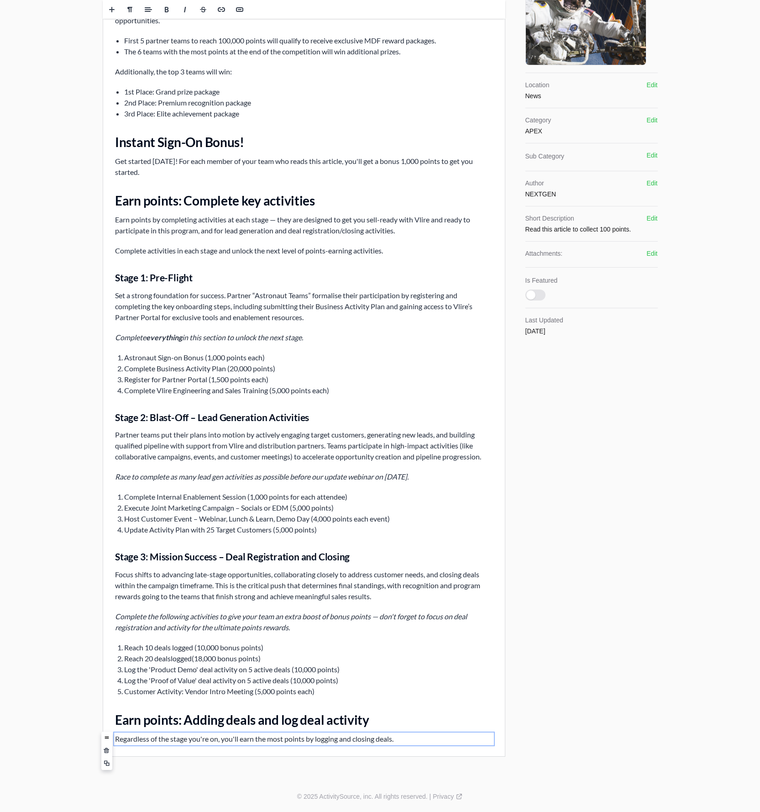
click at [318, 547] on p "Regardless of the stage you're on, you'll earn the most points by logging and c…" at bounding box center [304, 738] width 378 height 11
click at [595, 547] on div "Publishing Published on May 14th 2024, 8:36 pm Edit Details Title Milestones & …" at bounding box center [591, 294] width 134 height 938
click at [449, 547] on p "Regardless of the stage you're on, you'll earn the most points by consistently …" at bounding box center [304, 738] width 378 height 11
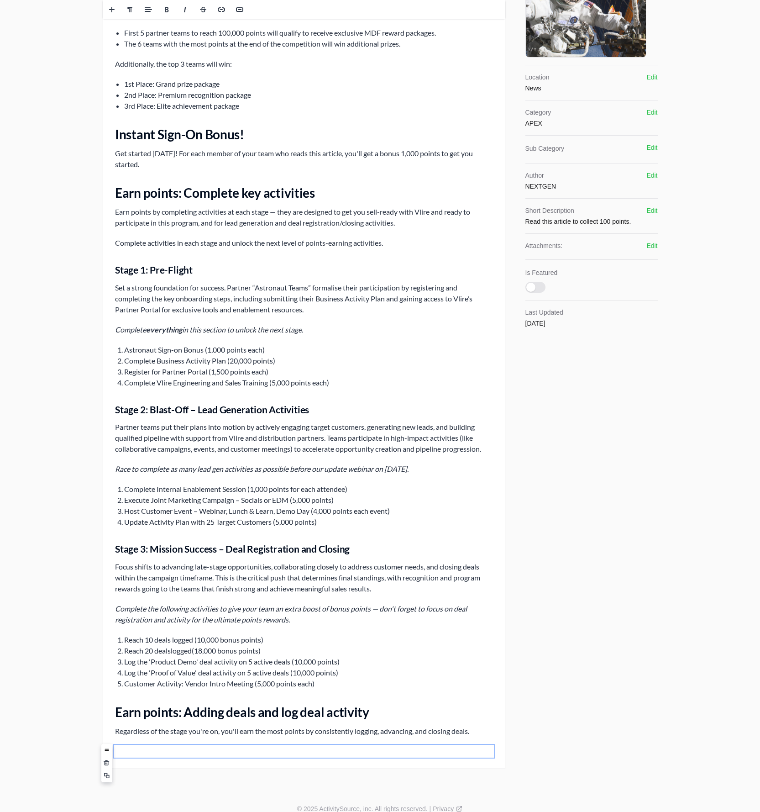
scroll to position [243, 0]
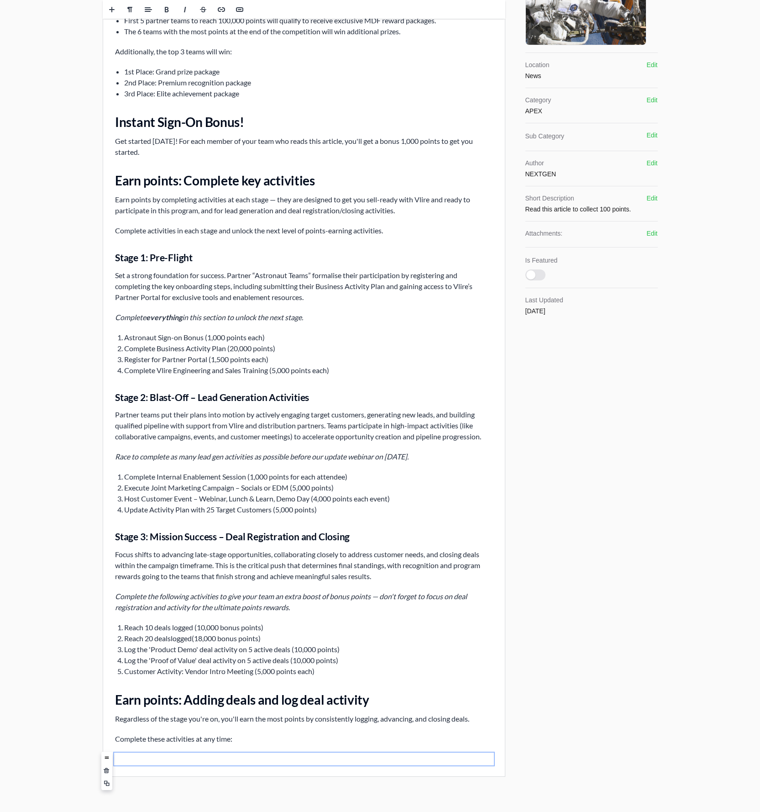
drag, startPoint x: 217, startPoint y: 755, endPoint x: 216, endPoint y: 760, distance: 4.8
click at [217, 547] on p "﻿" at bounding box center [304, 759] width 378 height 11
click at [213, 547] on p "﻿" at bounding box center [304, 759] width 378 height 11
click at [133, 7] on span at bounding box center [130, 10] width 14 height 14
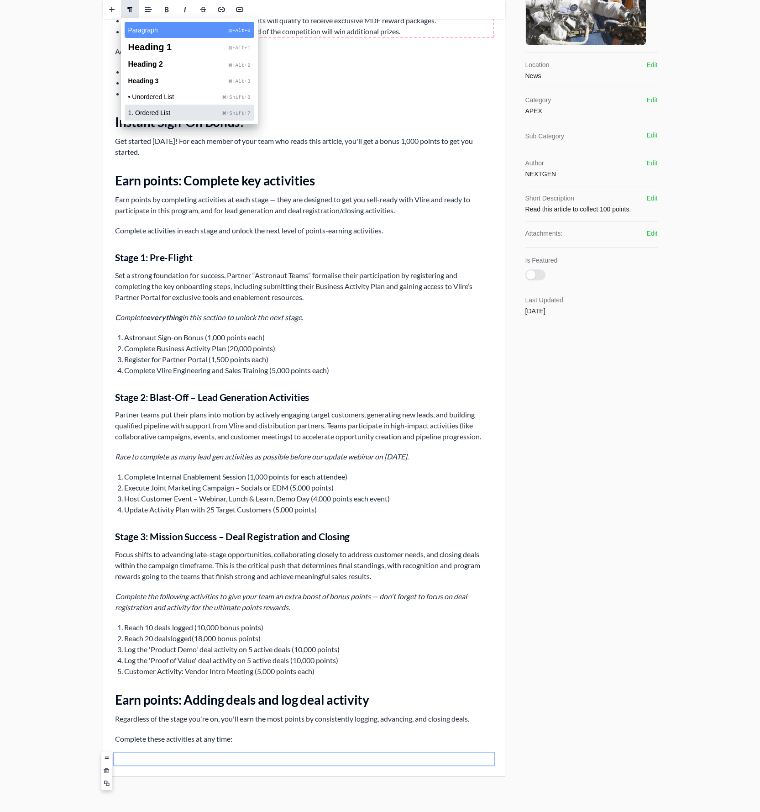
click at [158, 111] on span "1. Ordered List" at bounding box center [175, 113] width 95 height 6
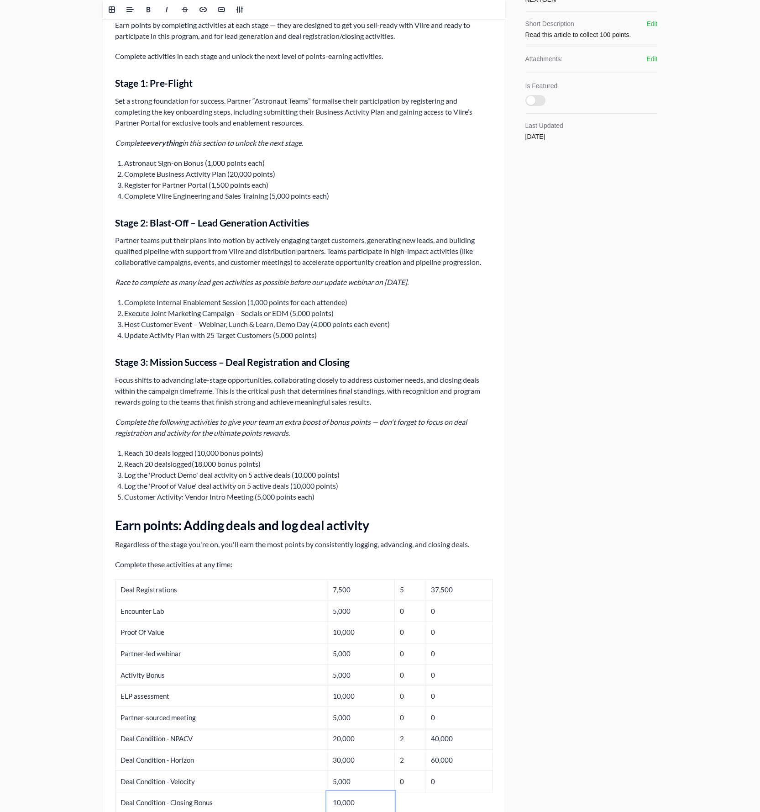
scroll to position [487, 0]
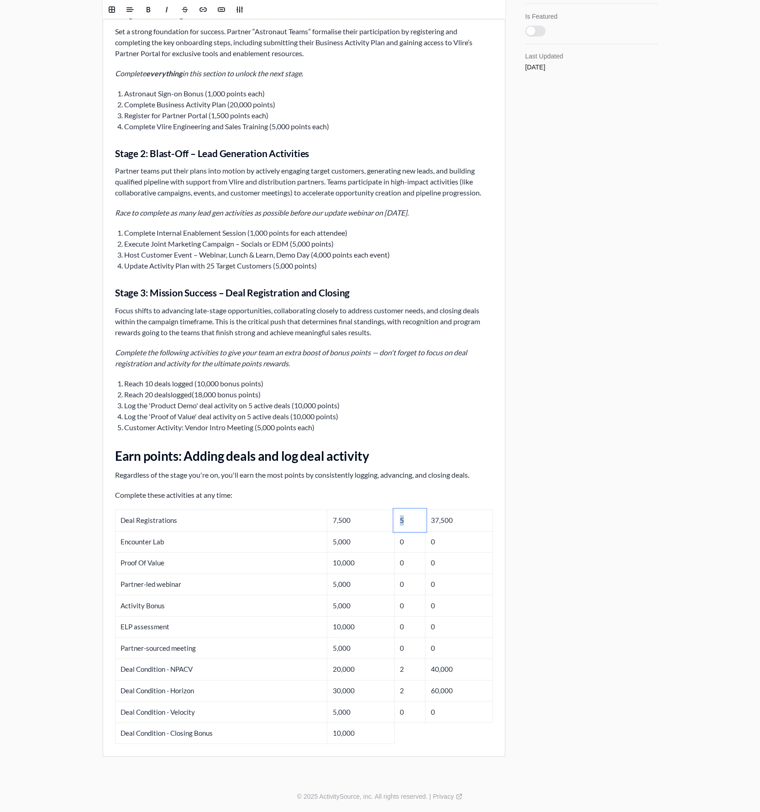
drag, startPoint x: 400, startPoint y: 521, endPoint x: 454, endPoint y: 749, distance: 234.7
click at [454, 547] on div "Vlire Blast-off Campaign Overview Welcome to Vlire Blast-off 2025 As Astronaut …" at bounding box center [304, 177] width 402 height 1158
click at [422, 547] on td "0" at bounding box center [409, 711] width 31 height 21
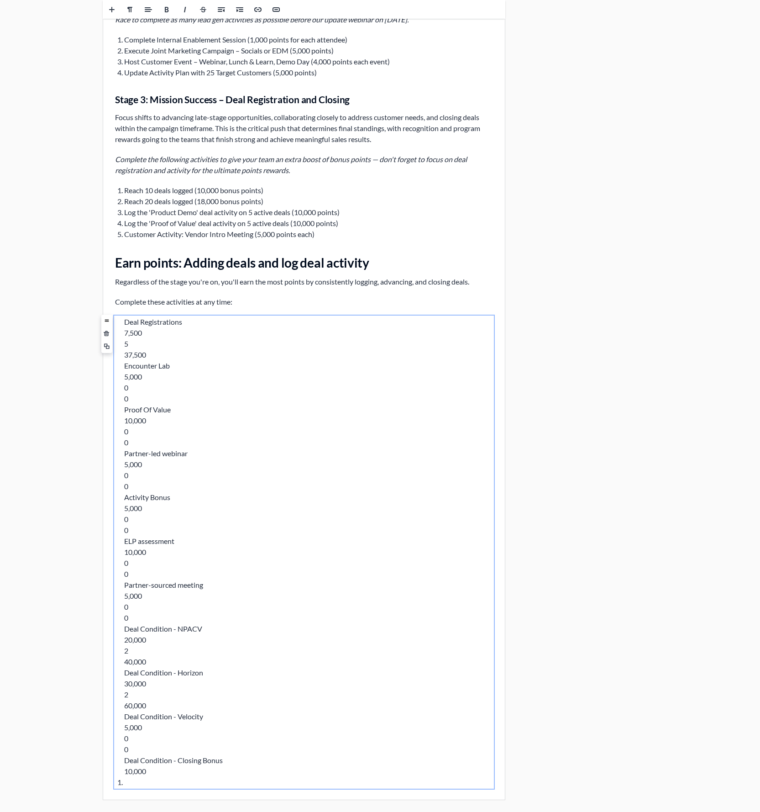
scroll to position [681, 0]
click at [139, 547] on li at bounding box center [308, 781] width 369 height 11
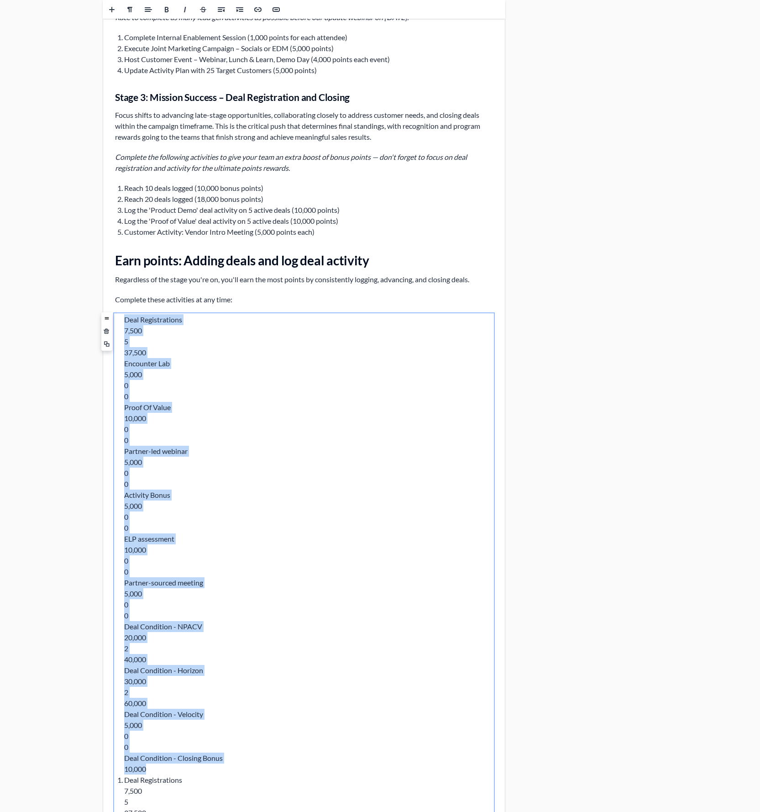
drag, startPoint x: 162, startPoint y: 767, endPoint x: 139, endPoint y: 238, distance: 528.9
click at [139, 238] on div "Vlire Blast-off Campaign Overview Welcome to Vlire Blast-off 2025 As Astronaut …" at bounding box center [304, 324] width 402 height 1845
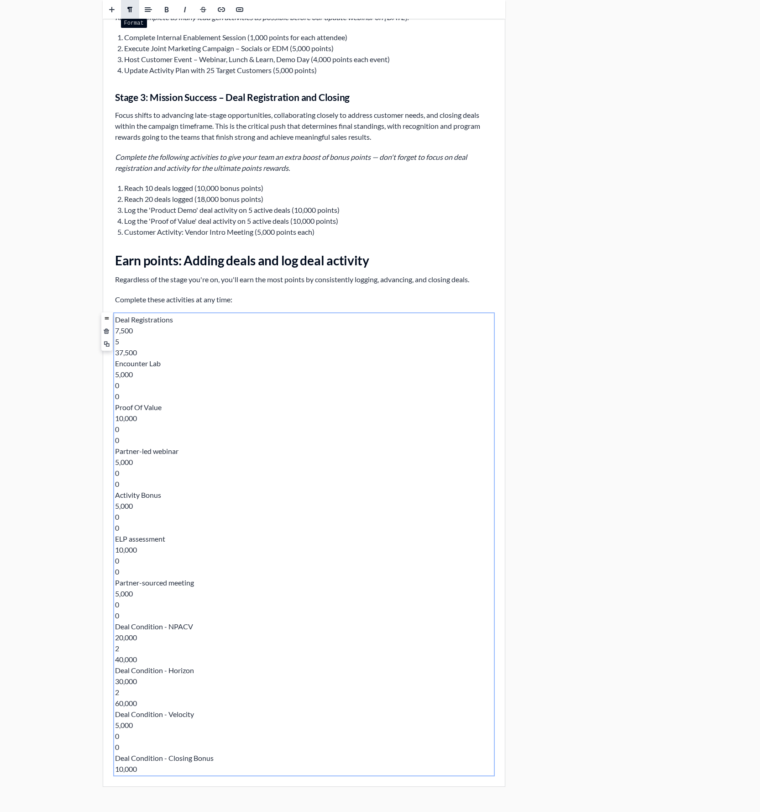
click at [133, 7] on span at bounding box center [130, 9] width 7 height 7
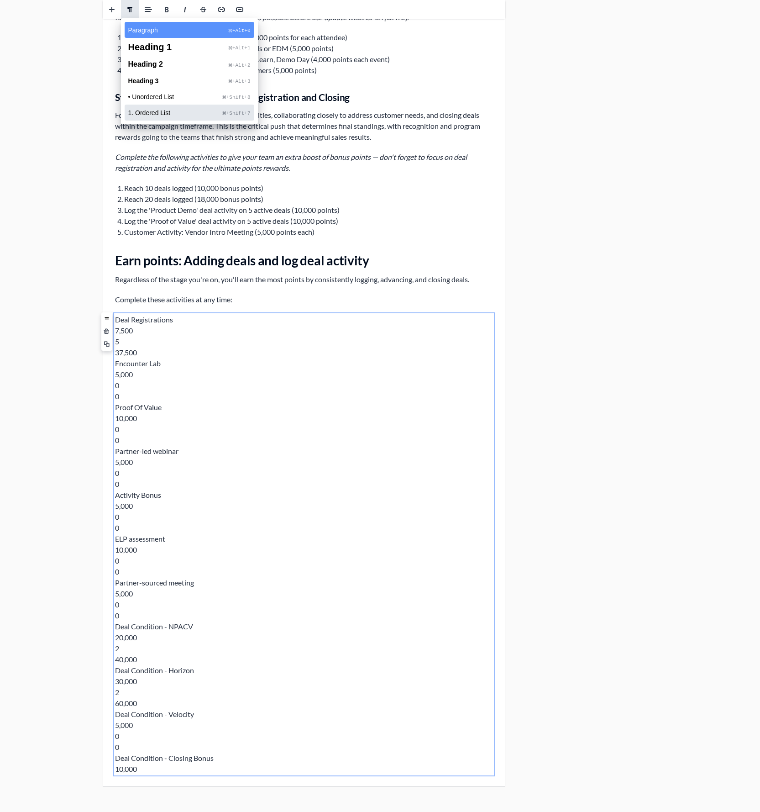
drag, startPoint x: 146, startPoint y: 111, endPoint x: 33, endPoint y: 828, distance: 725.8
click at [146, 111] on span "1. Ordered List" at bounding box center [175, 113] width 95 height 6
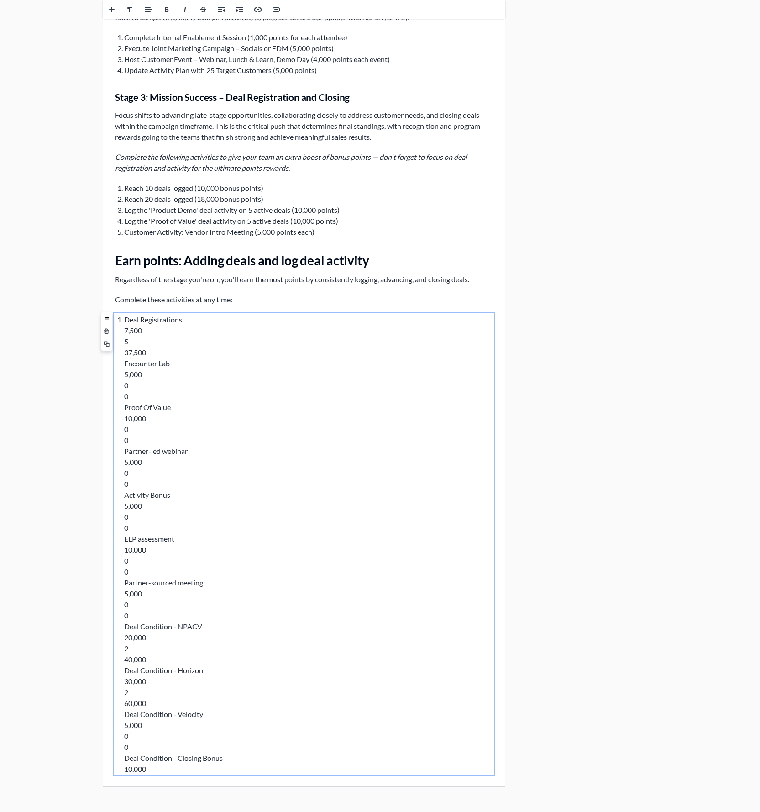
click at [123, 332] on ol "Deal Registrations 7,500 5 37,500 Encounter Lab 5,000 0 0 Proof Of Value 10,000…" at bounding box center [304, 544] width 378 height 460
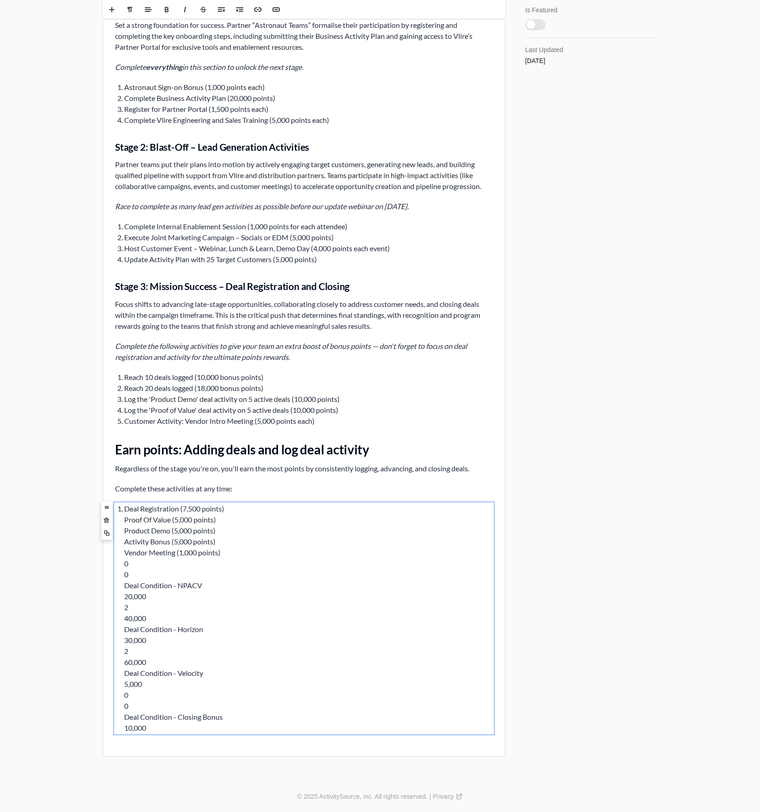
scroll to position [483, 0]
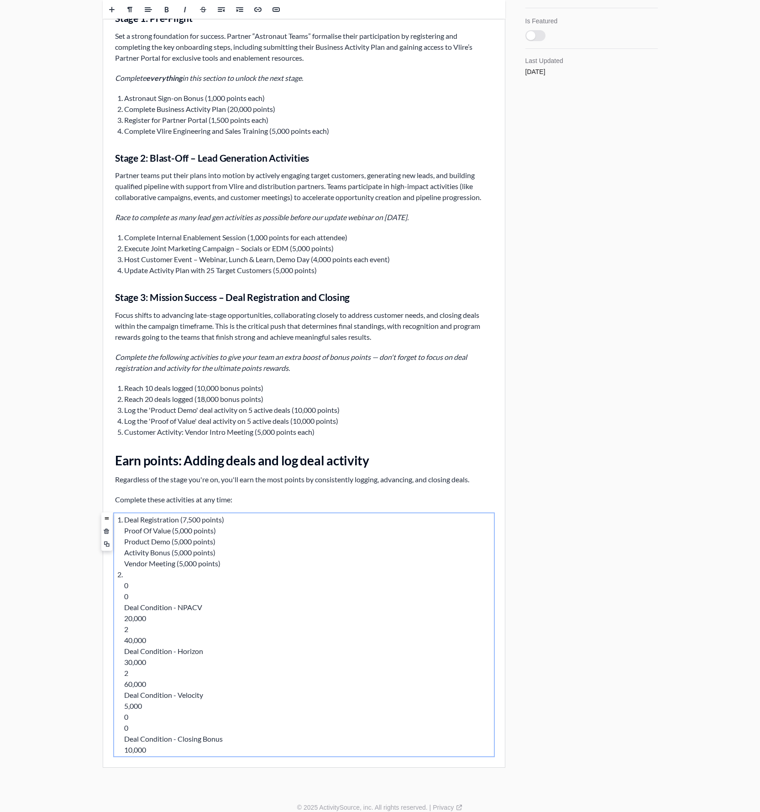
drag, startPoint x: 186, startPoint y: 431, endPoint x: 217, endPoint y: 489, distance: 65.8
click at [186, 431] on li "Customer Activity: Vendor Intro Meeting (5,000 points each)" at bounding box center [308, 432] width 369 height 11
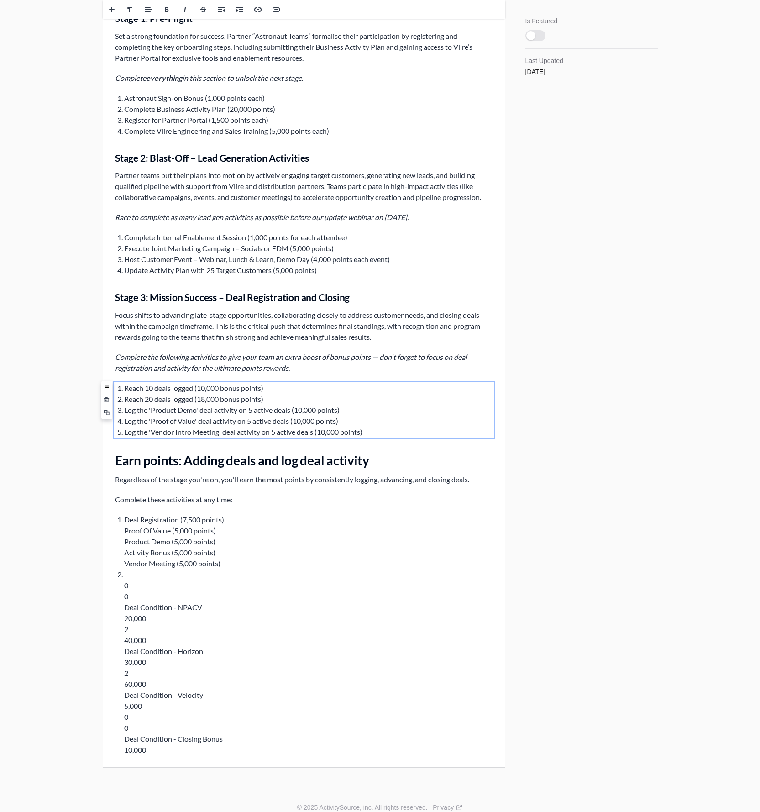
click at [153, 547] on li "0 0 Deal Condition - NPACV 20,000 2 40,000 Deal Condition - Horizon 30,000 2 60…" at bounding box center [308, 662] width 369 height 186
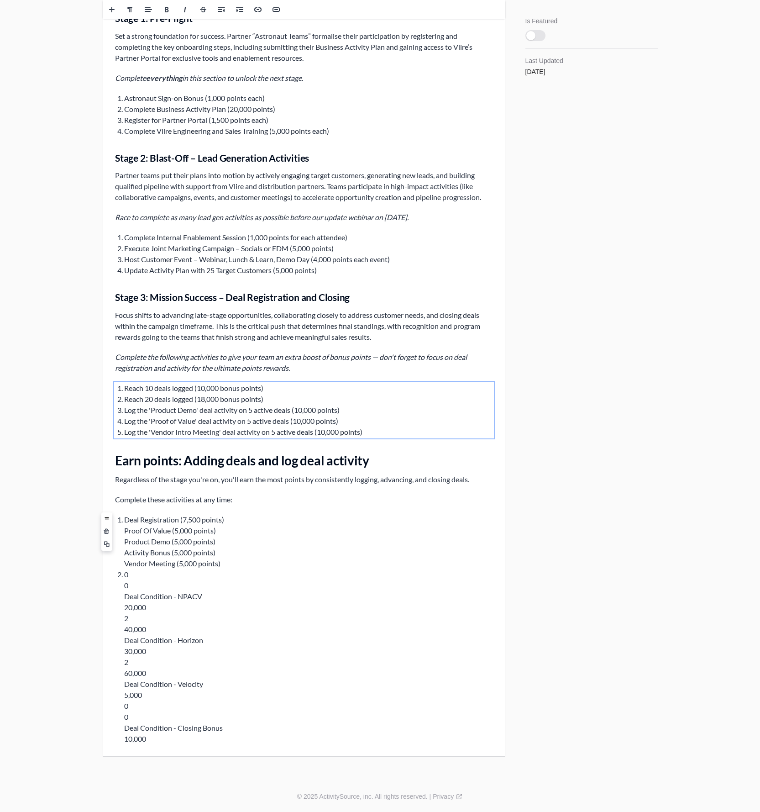
click at [181, 435] on li "Log the 'Vendor Intro Meeting' deal activity on 5 active deals (10,000 points)" at bounding box center [308, 432] width 369 height 11
click at [246, 547] on li "Deal Registration ( 7,500 points) Proof Of Value (5,000 points) Product Demo (5…" at bounding box center [308, 541] width 369 height 55
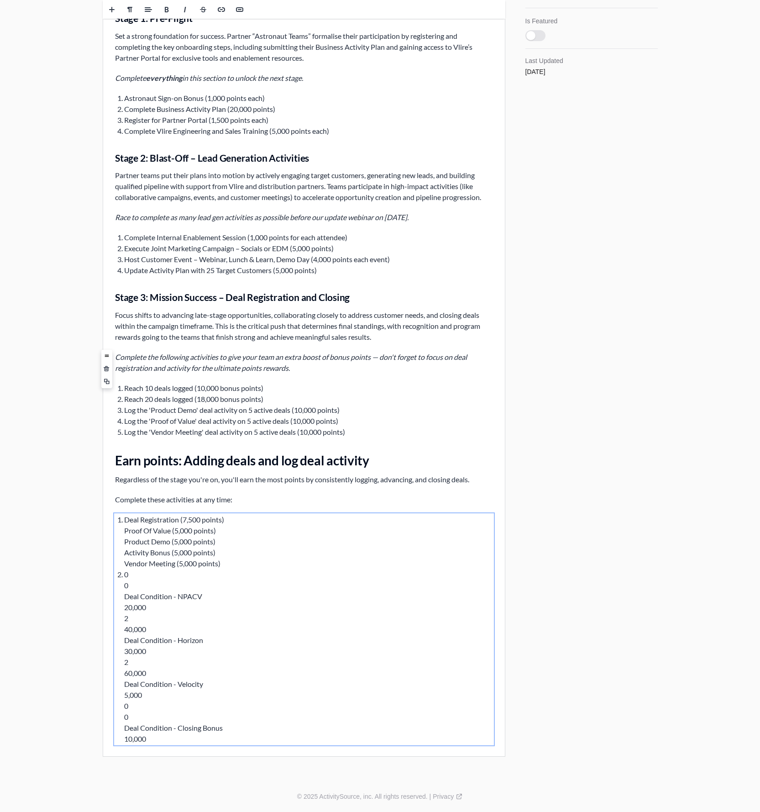
click at [155, 357] on icon "Complete the following activities to give your team an extra boost of bonus poi…" at bounding box center [291, 363] width 352 height 20
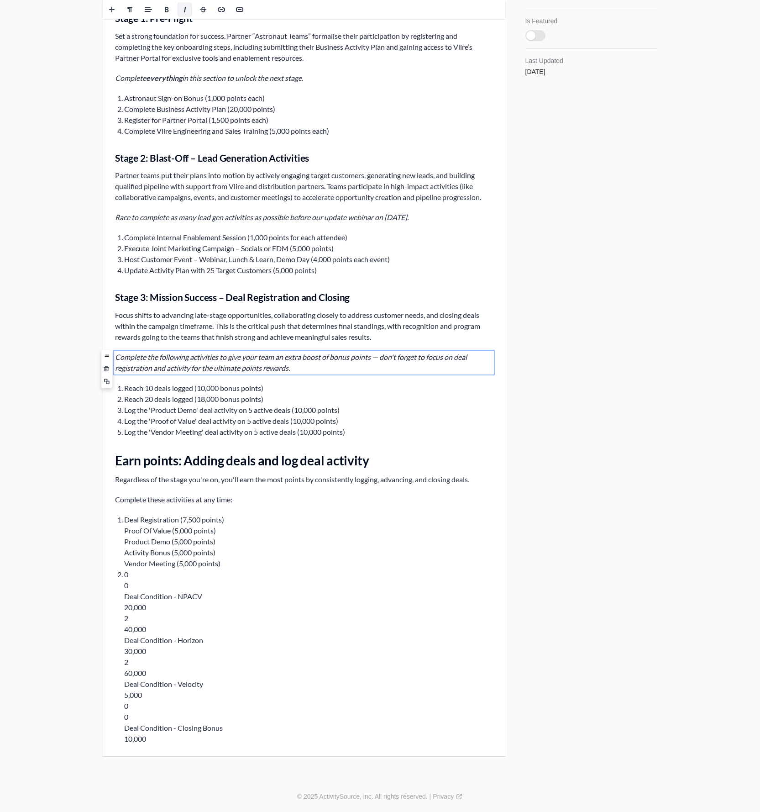
click at [160, 356] on icon "Complete the following activities to give your team an extra boost of bonus poi…" at bounding box center [291, 363] width 352 height 20
click at [538, 390] on div "Publishing Published on May 14th 2024, 8:36 pm Edit Details Title Milestones & …" at bounding box center [591, 163] width 134 height 1197
click at [158, 363] on p "Complete the following activity combos to give your team an extra boost of bonu…" at bounding box center [304, 363] width 378 height 22
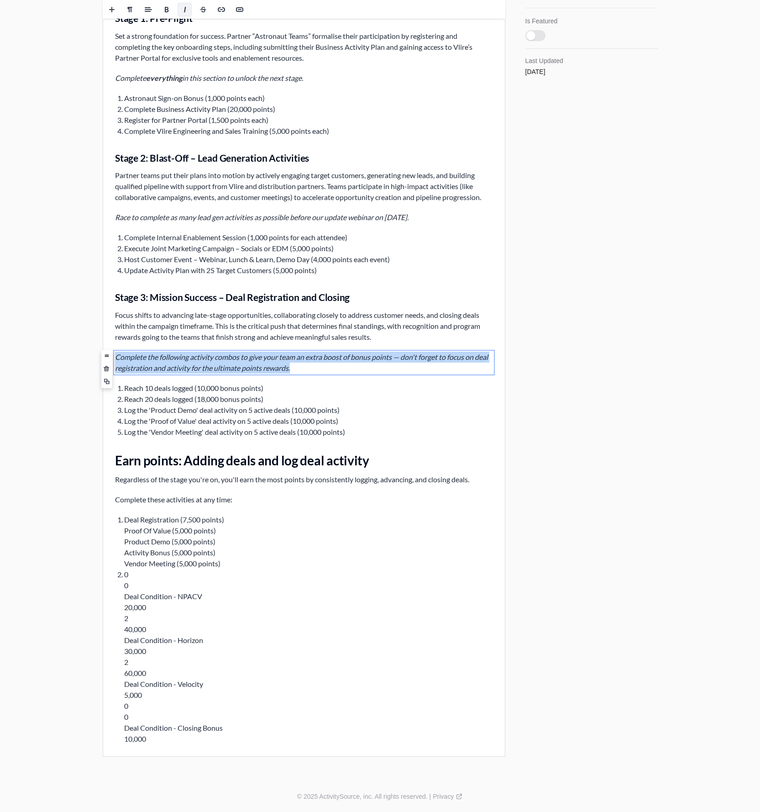
click at [158, 363] on p "Complete the following activity combos to give your team an extra boost of bonu…" at bounding box center [304, 363] width 378 height 22
copy icon "Complete the following activity combos to give your team an extra boost of bonu…"
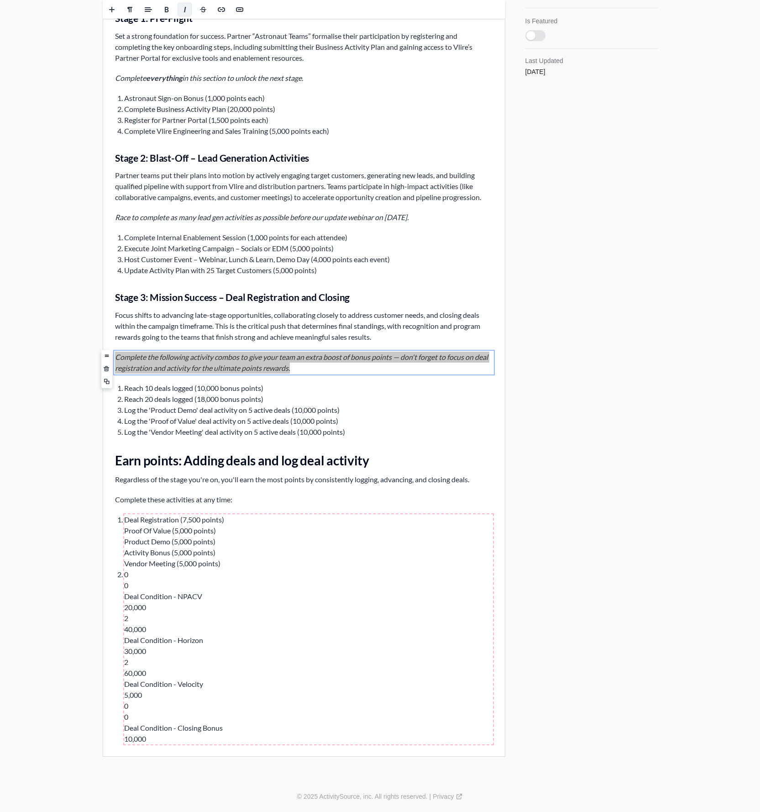
click at [532, 502] on div "Publishing Published on May 14th 2024, 8:36 pm Edit Details Title Milestones & …" at bounding box center [591, 163] width 134 height 1197
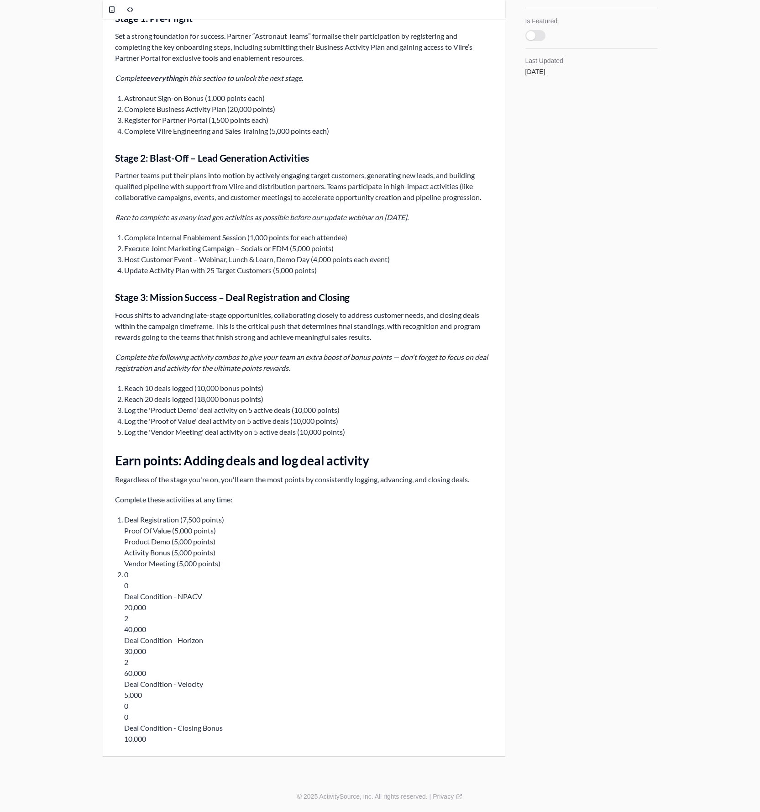
click at [301, 375] on div "Vlire Blast-off Campaign Overview Welcome to Vlire Blast-off 2025 As Astronaut …" at bounding box center [304, 179] width 402 height 1154
click at [304, 366] on p "Complete the following activity combos to give your team an extra boost of bonu…" at bounding box center [304, 363] width 378 height 22
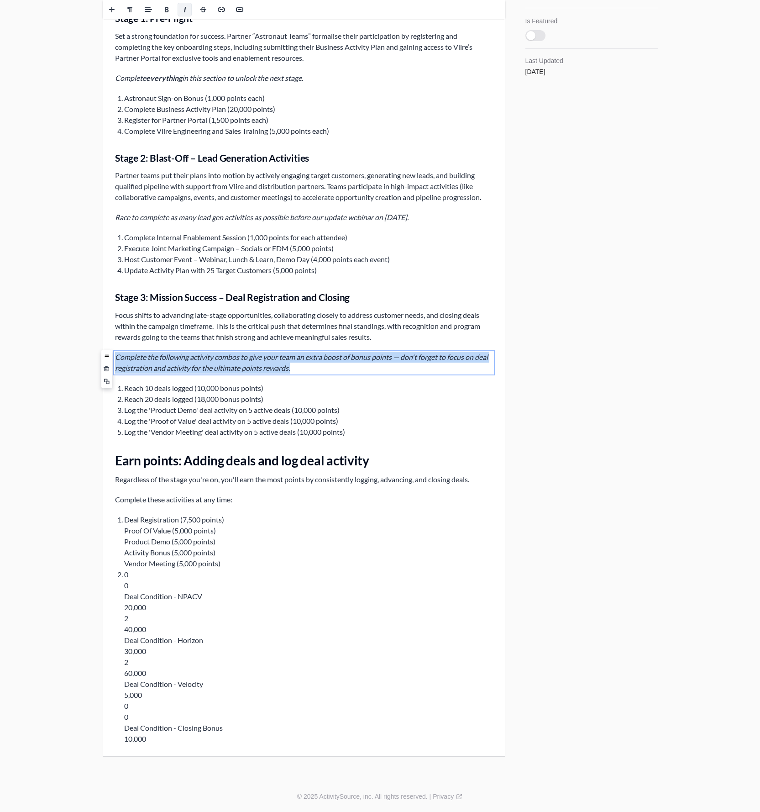
drag, startPoint x: 297, startPoint y: 368, endPoint x: 115, endPoint y: 306, distance: 193.1
click at [116, 301] on div "Vlire Blast-off Campaign Overview Welcome to Vlire Blast-off 2025 As Astronaut …" at bounding box center [304, 179] width 402 height 1154
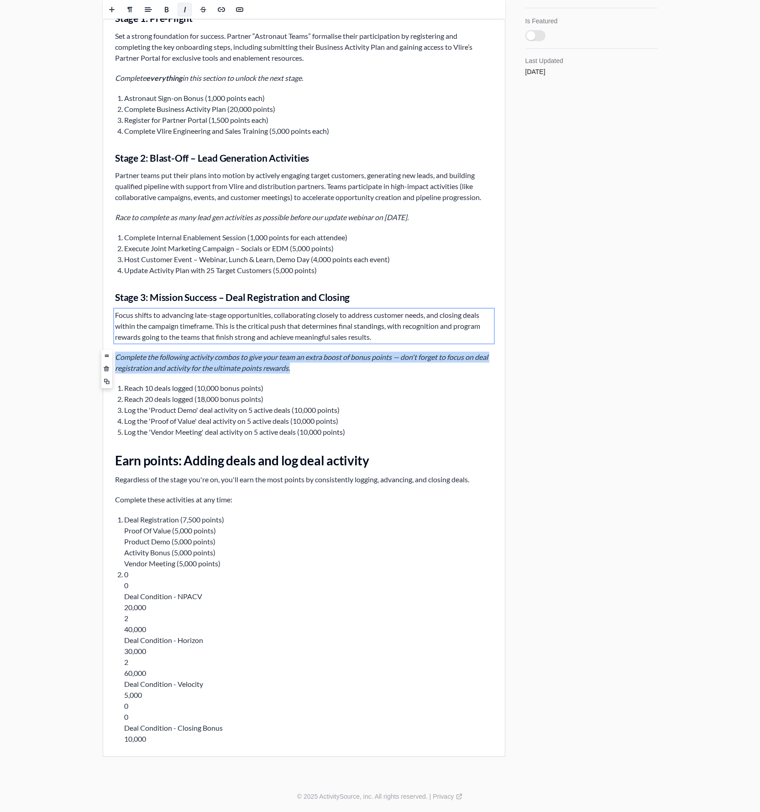
click at [116, 316] on p "Focus shifts to advancing late-stage opportunities, collaborating closely to ad…" at bounding box center [304, 326] width 378 height 33
drag, startPoint x: 116, startPoint y: 315, endPoint x: 394, endPoint y: 341, distance: 278.8
click at [392, 340] on p "Focus shifts to advancing late-stage opportunities, collaborating closely to ad…" at bounding box center [304, 326] width 378 height 33
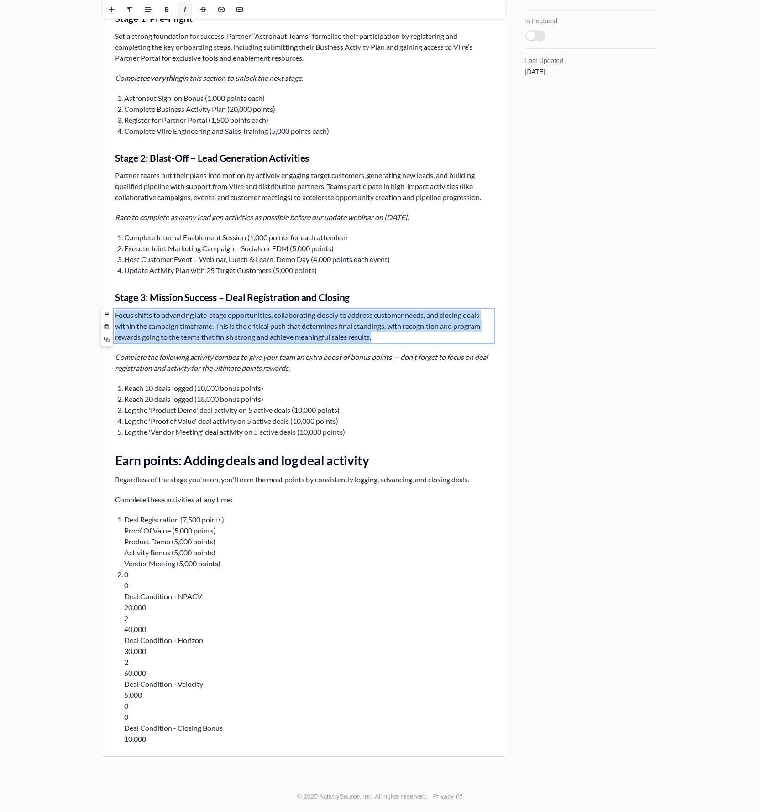
drag, startPoint x: 391, startPoint y: 339, endPoint x: 100, endPoint y: 305, distance: 292.9
click at [103, 305] on html "Vlire Blast-off Campaign Overview Welcome to Vlire Blast-off 2025 As Astronaut …" at bounding box center [304, 179] width 402 height 1154
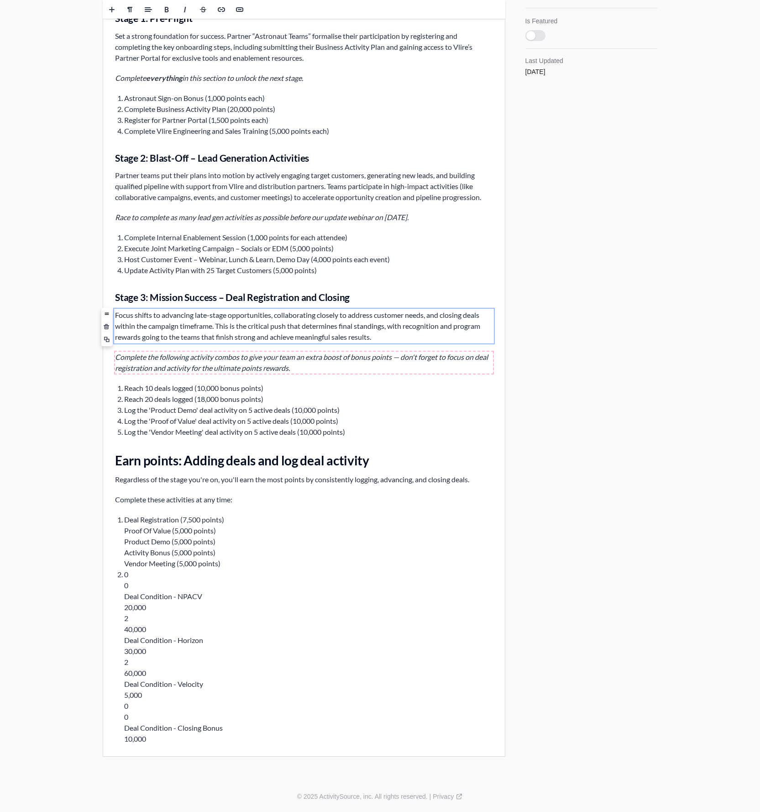
click at [201, 367] on icon "Complete the following activity combos to give your team an extra boost of bonu…" at bounding box center [301, 363] width 373 height 20
click at [203, 361] on p "Complete the following activity combos to give your team an extra boost of bonu…" at bounding box center [304, 363] width 378 height 22
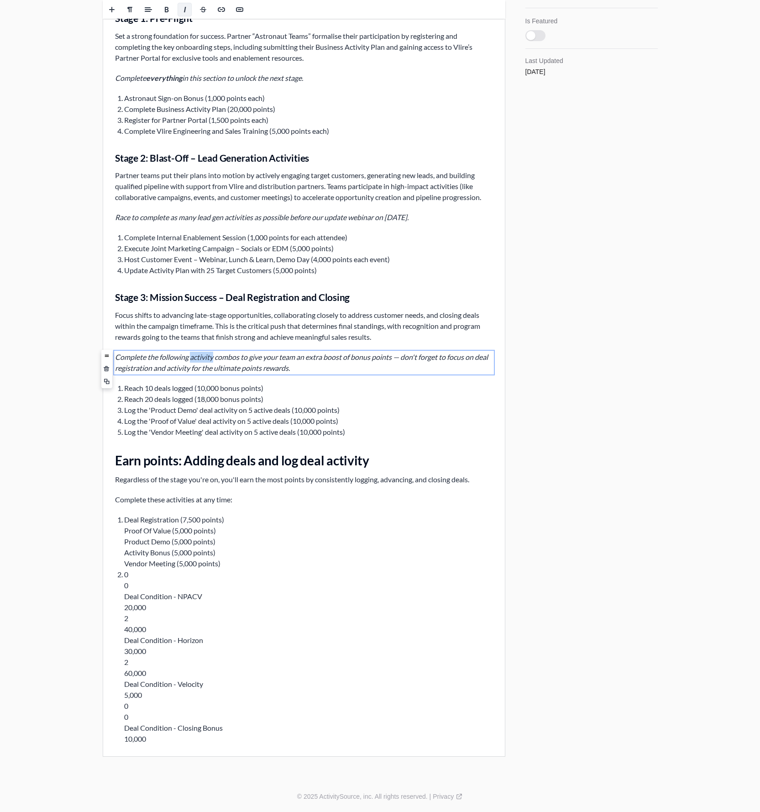
click at [203, 361] on p "Complete the following activity combos to give your team an extra boost of bonu…" at bounding box center [304, 363] width 378 height 22
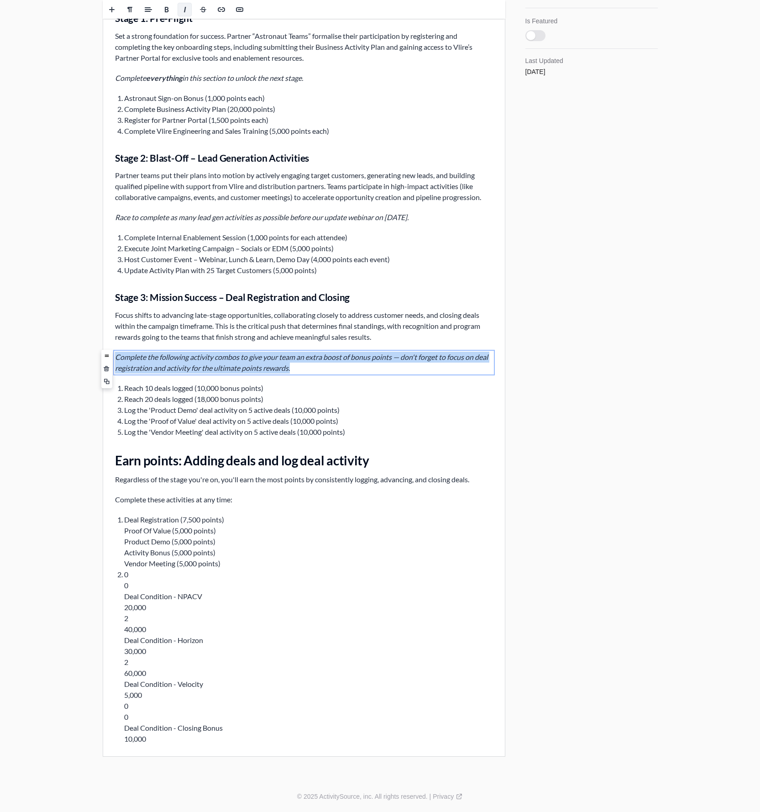
click at [203, 361] on p "Complete the following activity combos to give your team an extra boost of bonu…" at bounding box center [304, 363] width 378 height 22
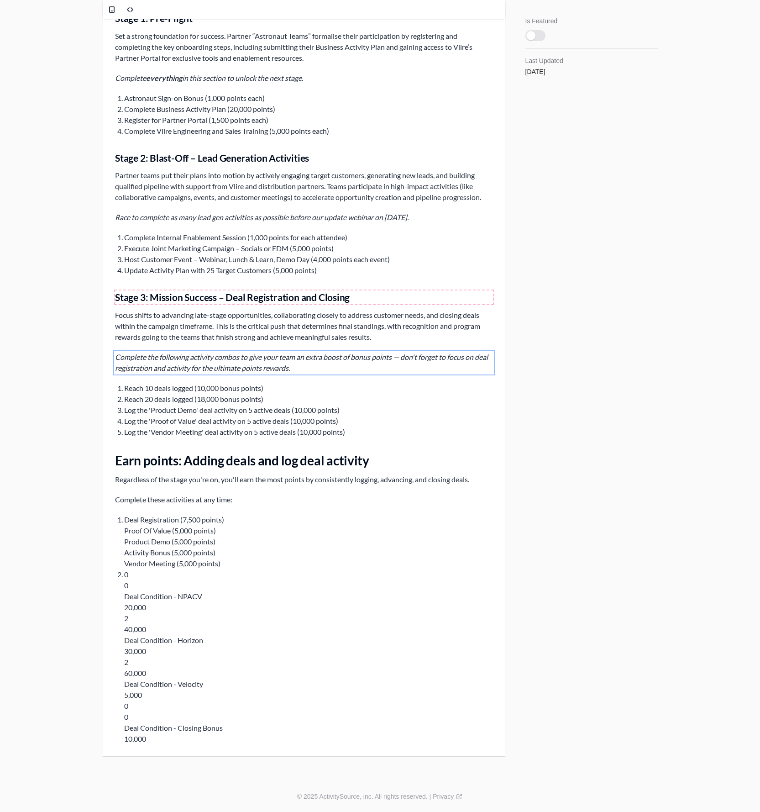
click at [275, 298] on h3 "Stage 3: Mission Success – Deal Registration and Closing" at bounding box center [304, 296] width 378 height 13
click at [153, 295] on h3 "Stage 3: Mission Success – Deal Registration and Closing" at bounding box center [304, 296] width 378 height 13
drag, startPoint x: 151, startPoint y: 297, endPoint x: 329, endPoint y: 313, distance: 179.3
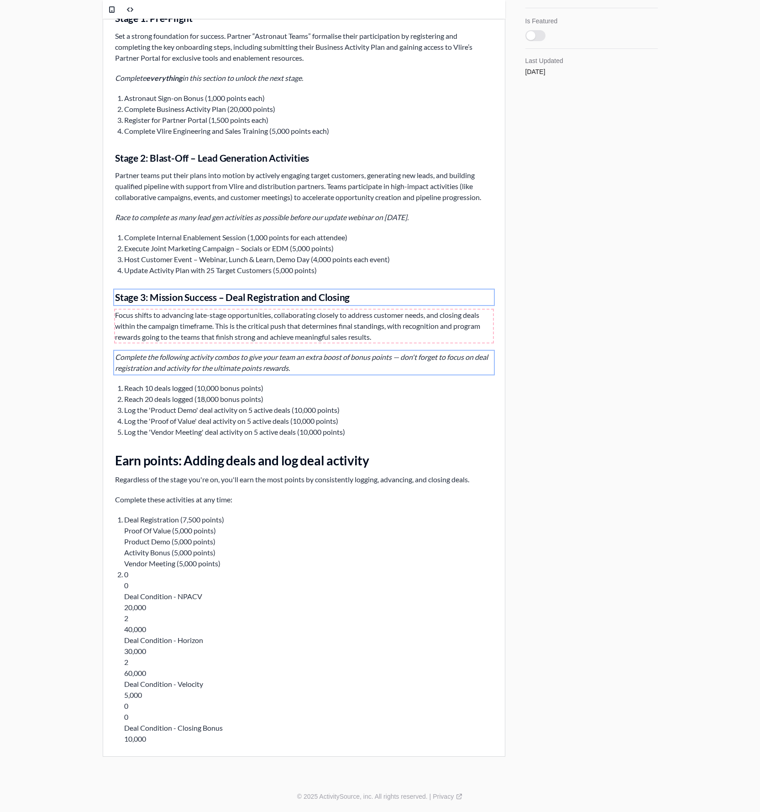
click at [328, 313] on div "Vlire Blast-off Campaign Overview Welcome to Vlire Blast-off 2025 As Astronaut …" at bounding box center [304, 179] width 402 height 1154
drag, startPoint x: 353, startPoint y: 302, endPoint x: 259, endPoint y: 297, distance: 94.7
click at [261, 296] on h3 "Stage 3: Mission Success – Deal Registration and Closing" at bounding box center [304, 296] width 378 height 13
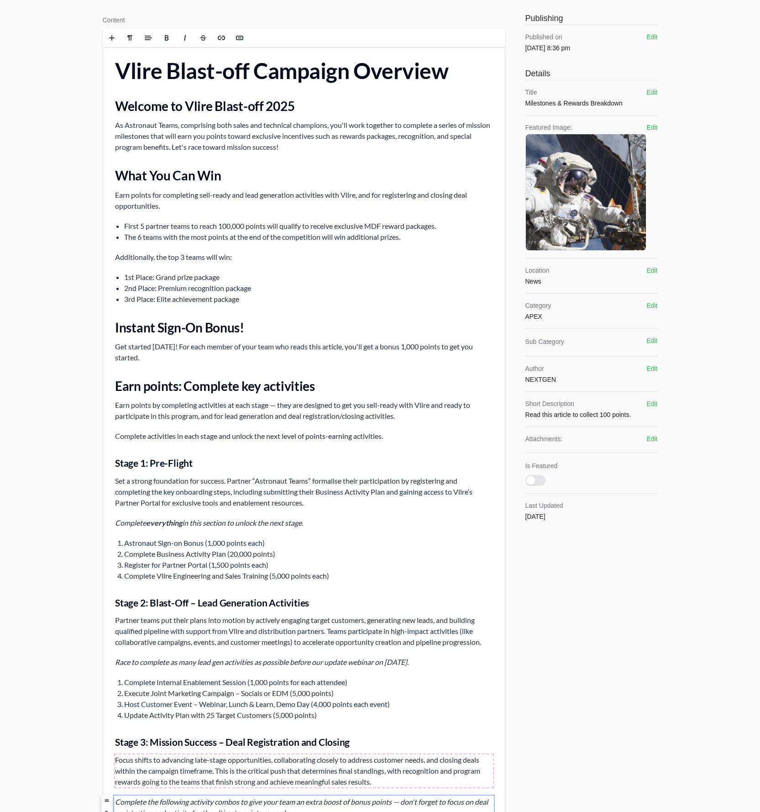
scroll to position [0, 0]
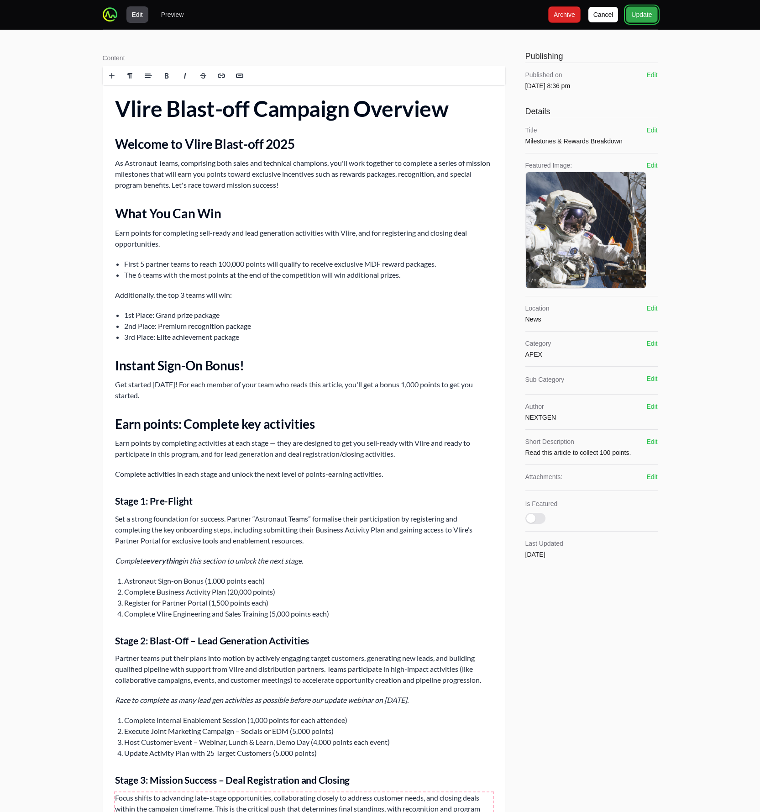
click at [647, 13] on span "Update" at bounding box center [642, 14] width 21 height 11
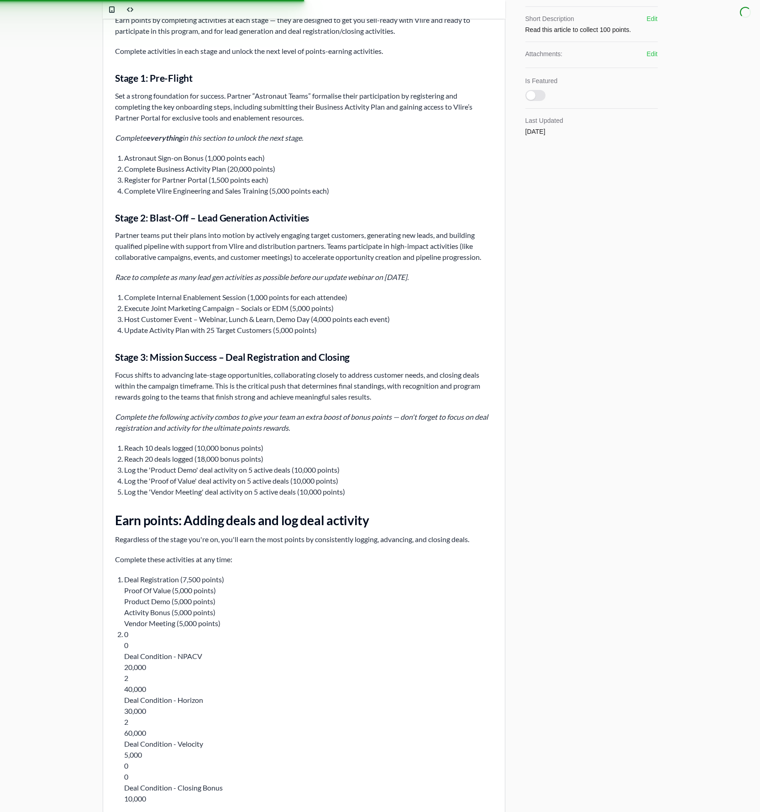
scroll to position [483, 0]
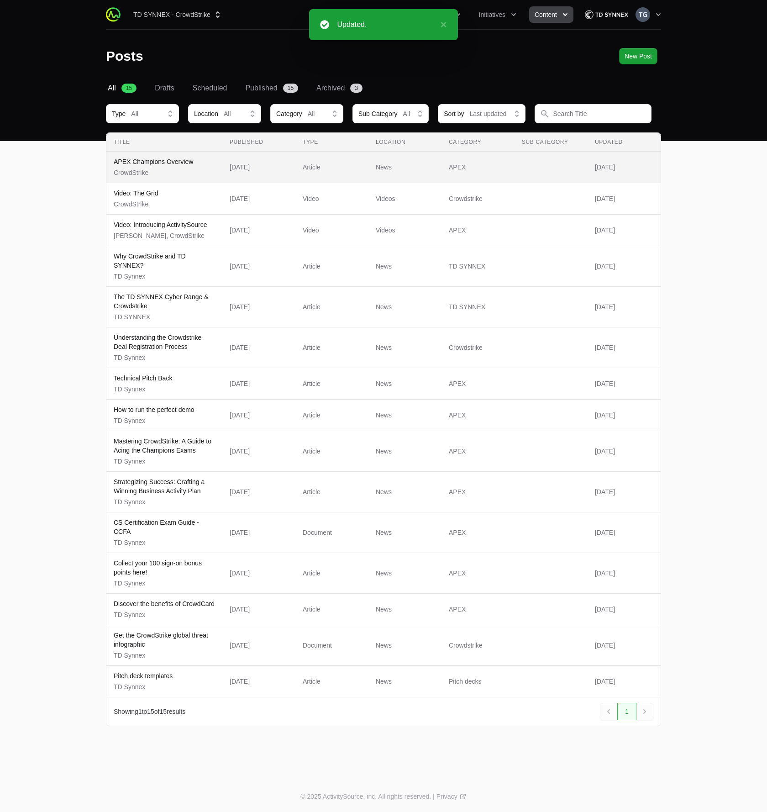
click at [186, 172] on p "CrowdStrike" at bounding box center [153, 172] width 79 height 9
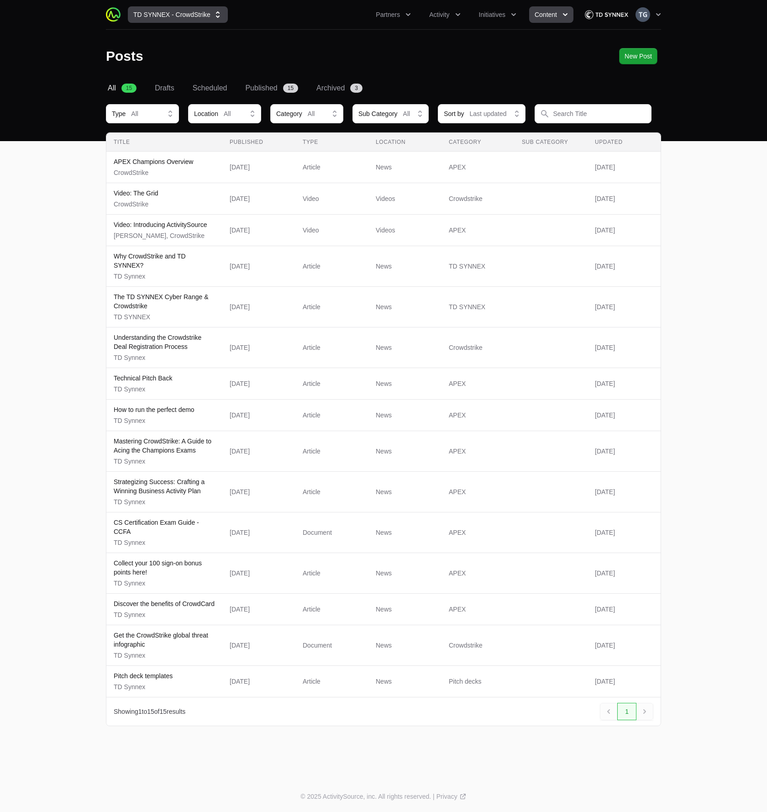
click at [193, 16] on button "TD SYNNEX - CrowdStrike" at bounding box center [178, 14] width 100 height 16
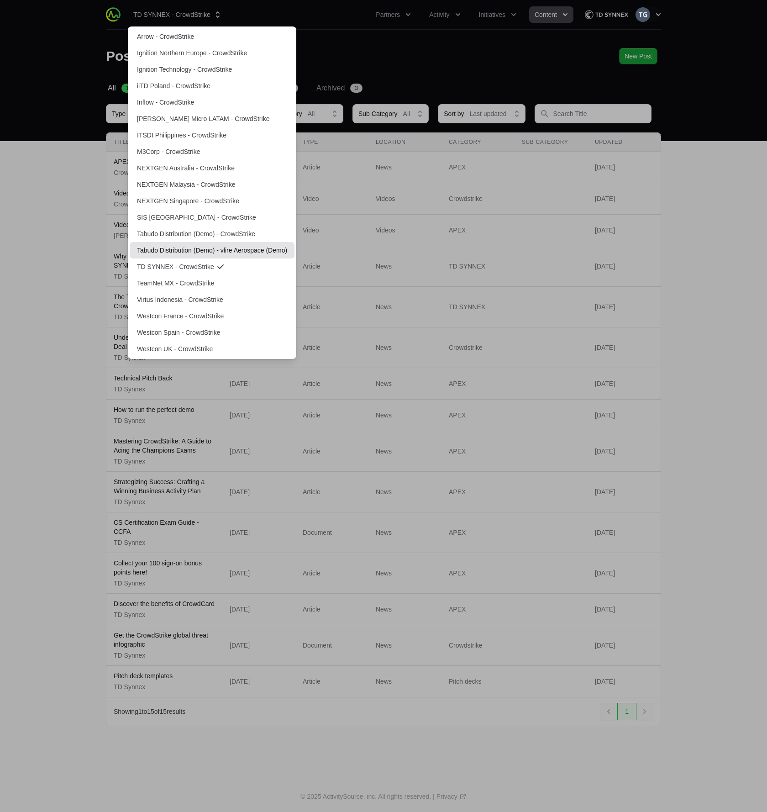
click at [231, 249] on link "Tabudo Distribution (Demo) - vlire Aerospace (Demo)" at bounding box center [212, 250] width 165 height 16
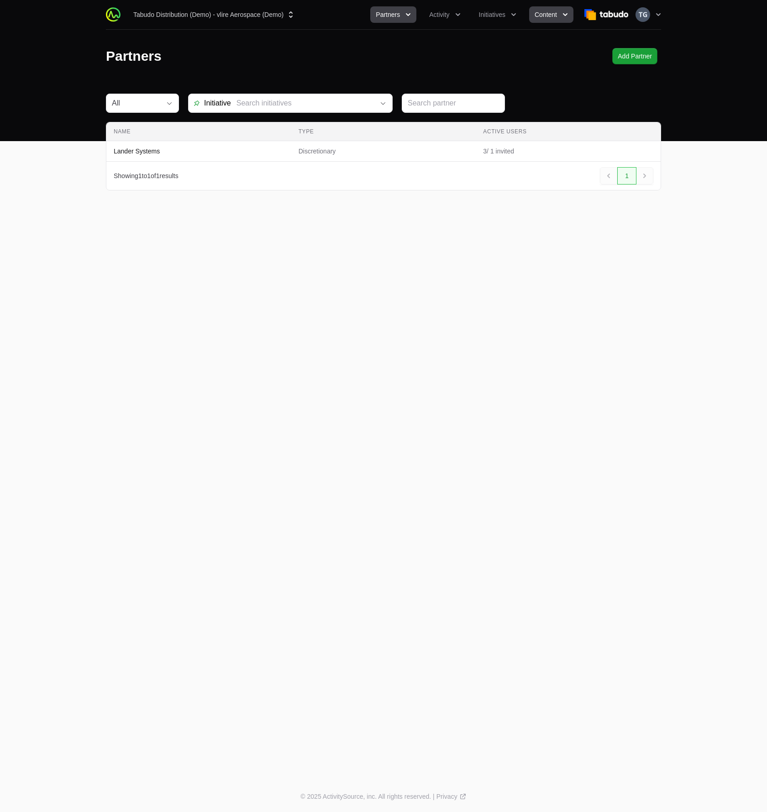
click at [537, 15] on span "Content" at bounding box center [546, 14] width 22 height 9
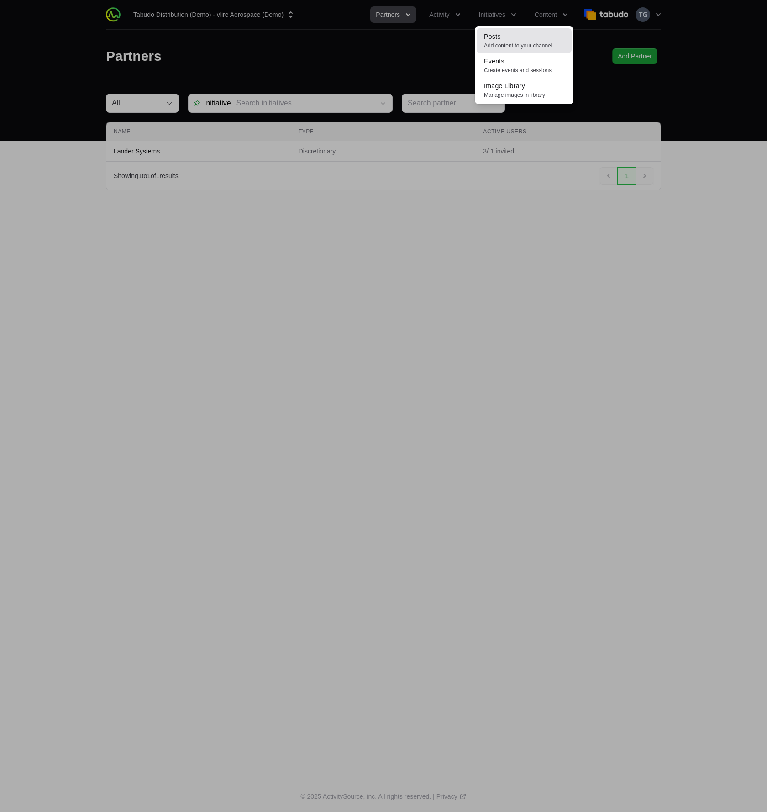
click at [527, 37] on link "Posts Add content to your channel" at bounding box center [524, 40] width 95 height 25
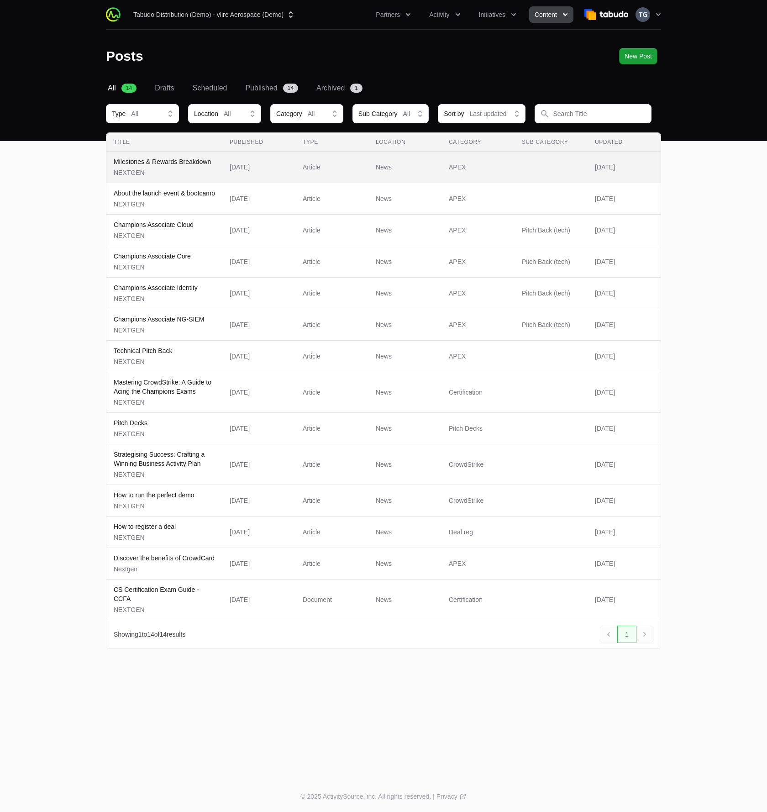
click at [179, 158] on p "Milestones & Rewards Breakdown" at bounding box center [162, 161] width 97 height 9
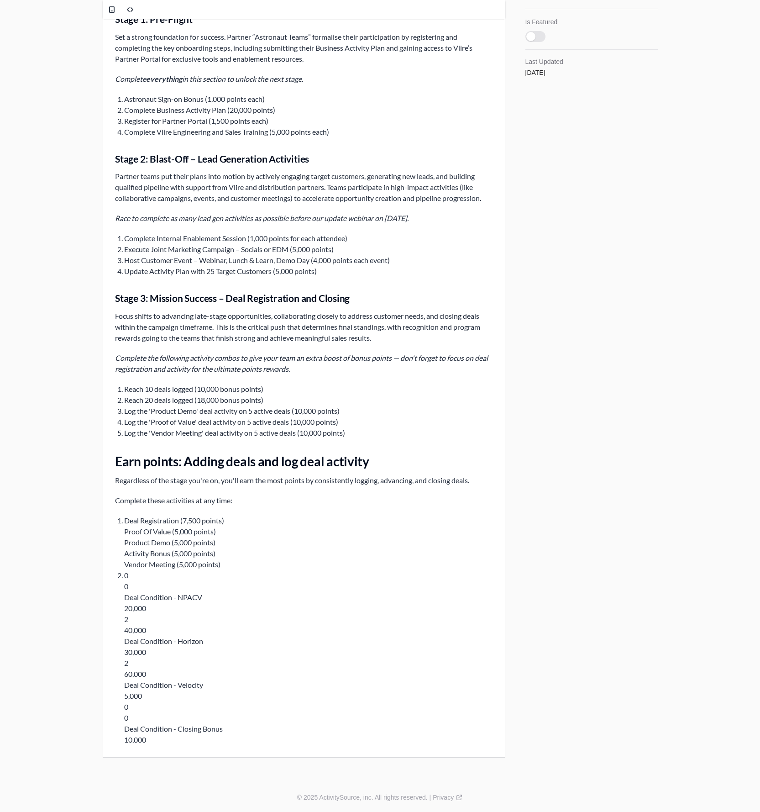
scroll to position [483, 0]
click at [194, 358] on icon "Complete the following activity combos to give your team an extra boost of bonu…" at bounding box center [301, 363] width 373 height 20
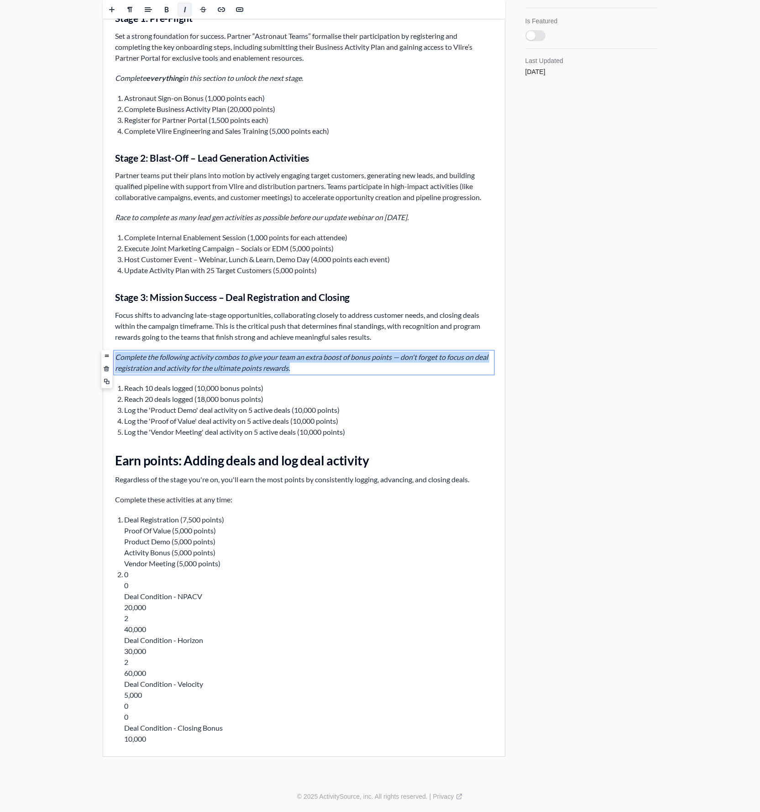
click at [194, 358] on icon "Complete the following activity combos to give your team an extra boost of bonu…" at bounding box center [301, 363] width 373 height 20
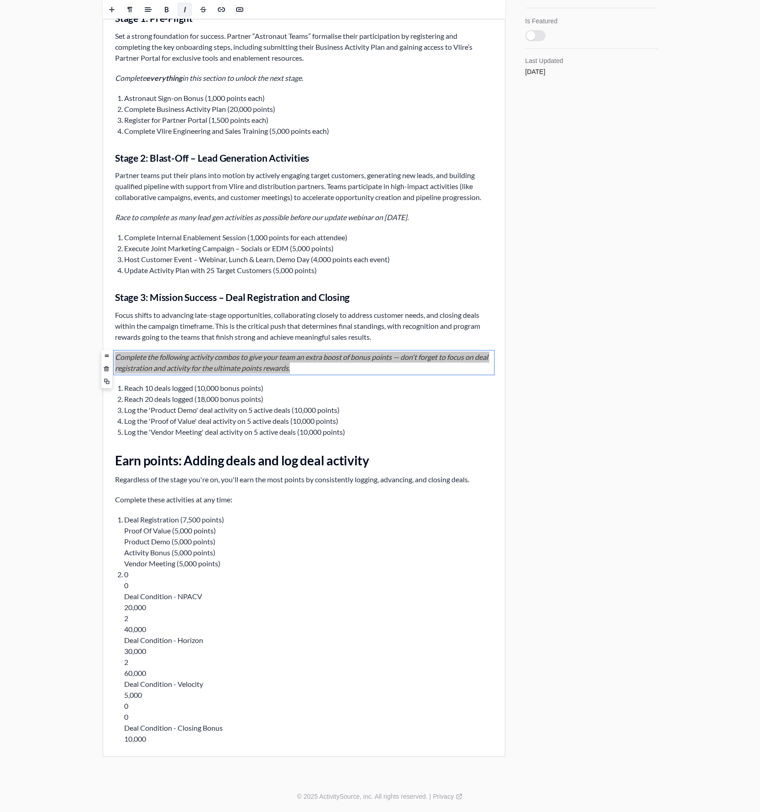
drag, startPoint x: 49, startPoint y: 357, endPoint x: 55, endPoint y: 360, distance: 7.1
click at [50, 358] on div "Edit Preview Cancel Cancel Archive Archive Update Update Content Rich text edit…" at bounding box center [380, 149] width 760 height 1264
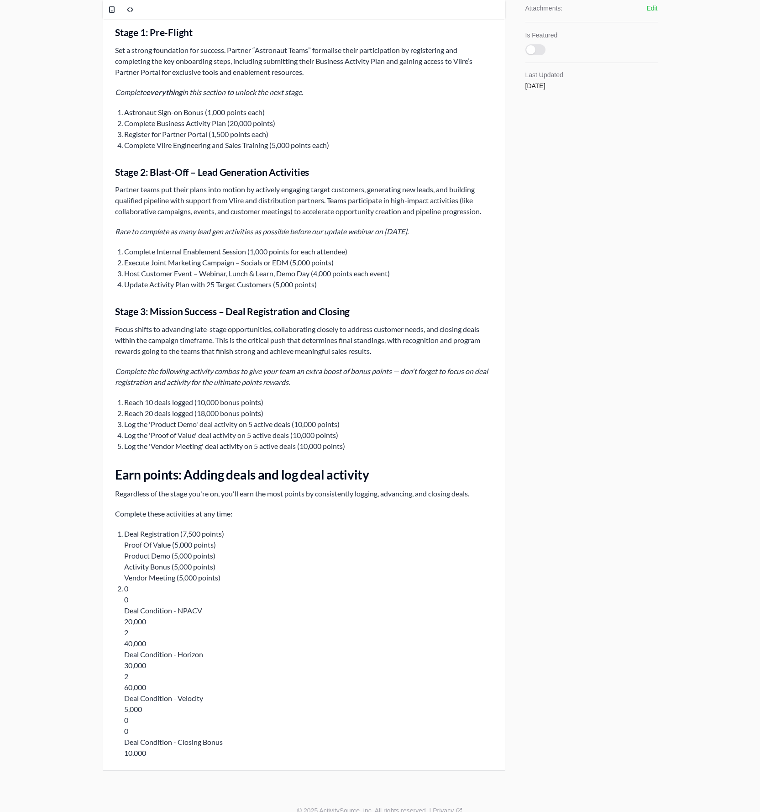
scroll to position [461, 0]
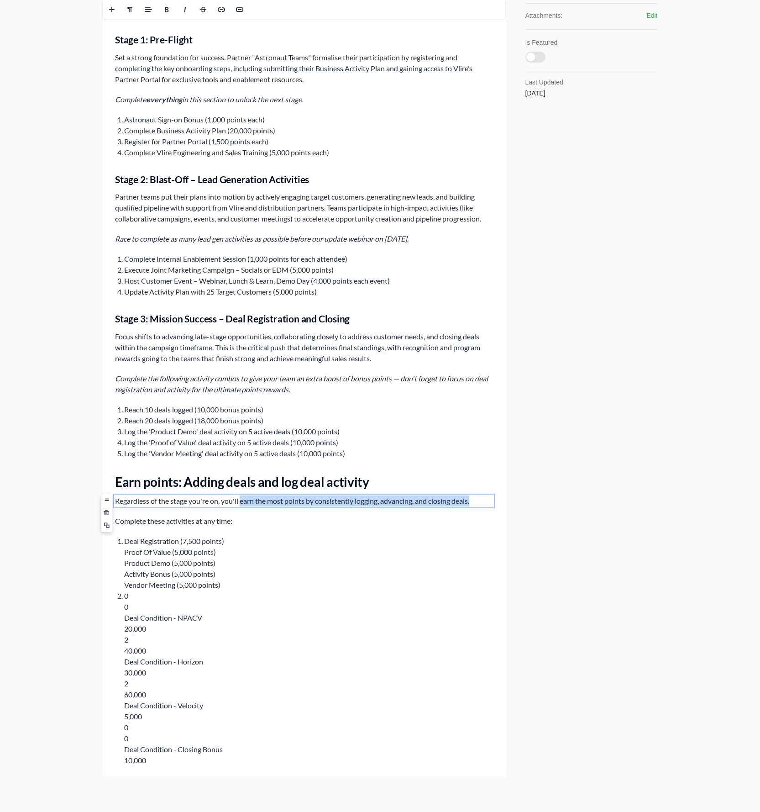
drag, startPoint x: 242, startPoint y: 501, endPoint x: 492, endPoint y: 501, distance: 250.3
click at [492, 501] on p "Regardless of the stage you're on, you'll earn the most points by consistently …" at bounding box center [304, 500] width 378 height 11
click at [144, 375] on icon "Complete the following activity combos to give your team an extra boost of bonu…" at bounding box center [301, 384] width 373 height 20
click at [152, 379] on icon "Complete the following activity combos to give your team an extra boost of bonu…" at bounding box center [301, 384] width 373 height 20
click at [153, 379] on icon "Complete the following activity combos to give your team an extra boost of bonu…" at bounding box center [301, 384] width 373 height 20
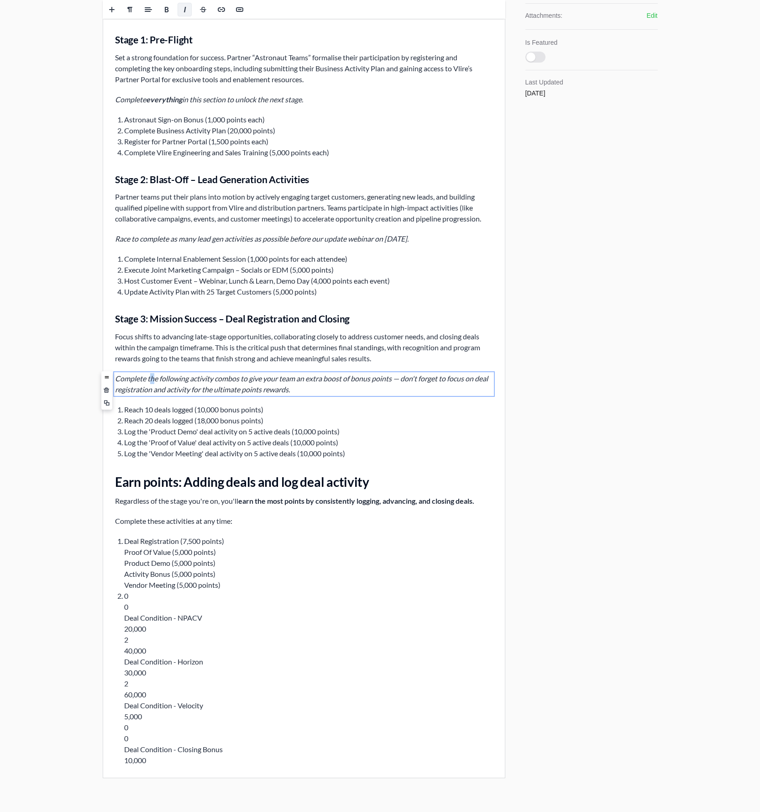
click at [153, 379] on icon "Complete the following activity combos to give your team an extra boost of bonu…" at bounding box center [301, 384] width 373 height 20
click at [155, 377] on icon "Complete the following activity combos to give your team an extra boost of bonu…" at bounding box center [301, 384] width 373 height 20
click at [168, 322] on h3 "Stage 3: Mission Success – Deal Registration and Closing" at bounding box center [304, 318] width 378 height 13
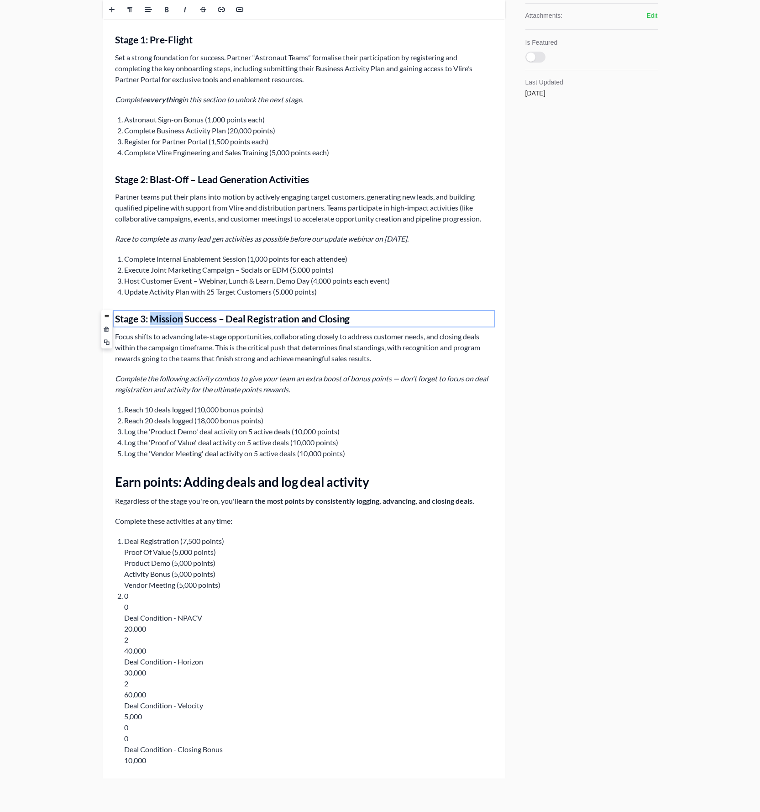
click at [168, 322] on h3 "Stage 3: Mission Success – Deal Registration and Closing" at bounding box center [304, 318] width 378 height 13
click at [195, 344] on p "Focus shifts to advancing late-stage opportunities, collaborating closely to ad…" at bounding box center [304, 347] width 378 height 33
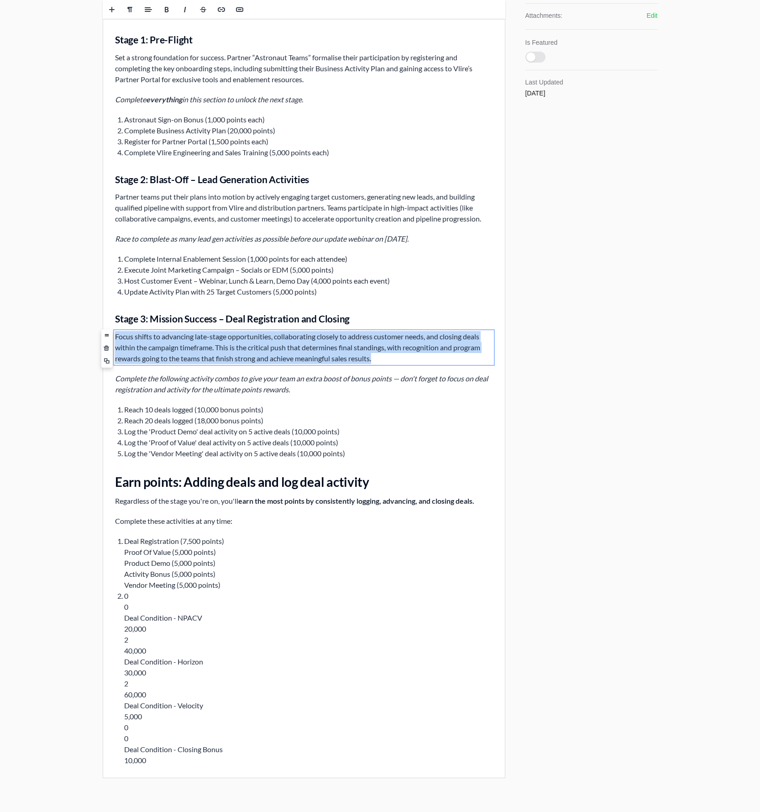
click at [195, 344] on p "Focus shifts to advancing late-stage opportunities, collaborating closely to ad…" at bounding box center [304, 347] width 378 height 33
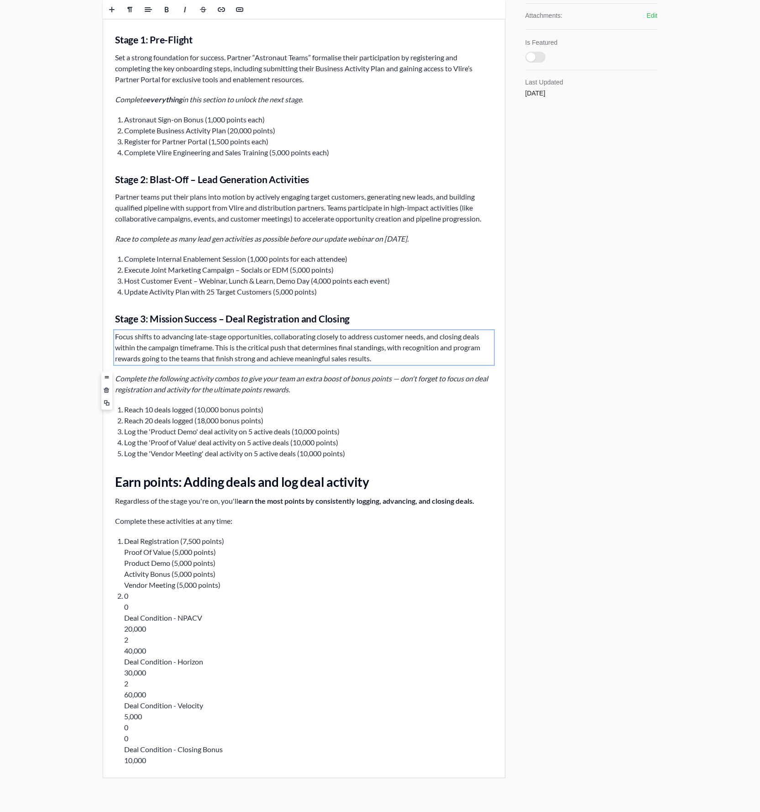
click at [489, 383] on p "Complete the following activity combos to give your team an extra boost of bonu…" at bounding box center [304, 384] width 378 height 22
click at [577, 401] on div "Publishing Published on May 14th 2024, 8:36 pm Edit Details Title Milestones & …" at bounding box center [591, 185] width 134 height 1197
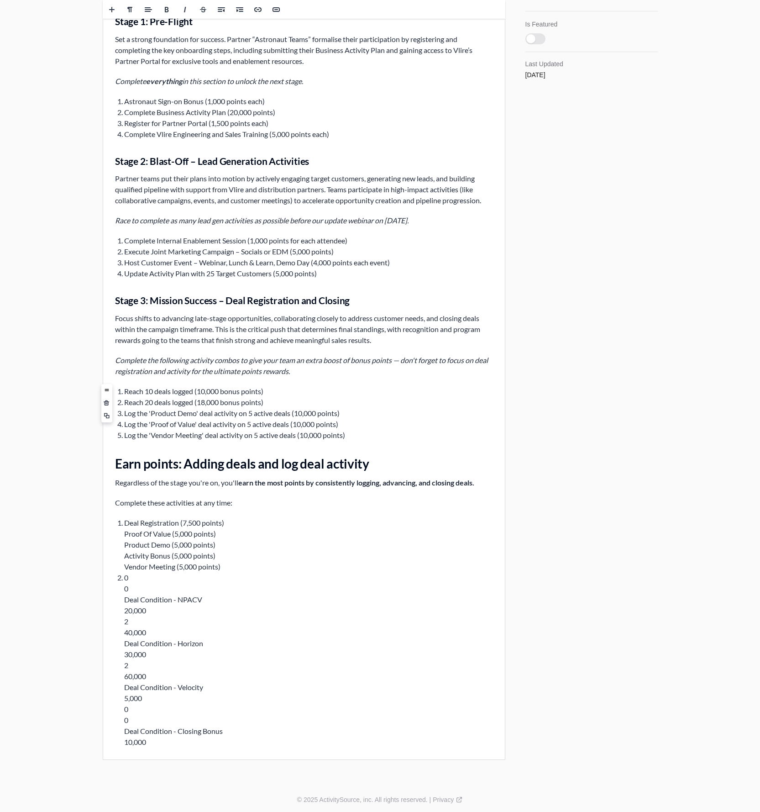
click at [304, 398] on li "Reach 20 deals logged (18,000 bonus points)" at bounding box center [308, 402] width 369 height 11
click at [627, 443] on div "Publishing Published on May 14th 2024, 8:36 pm Edit Details Title Milestones & …" at bounding box center [591, 166] width 134 height 1197
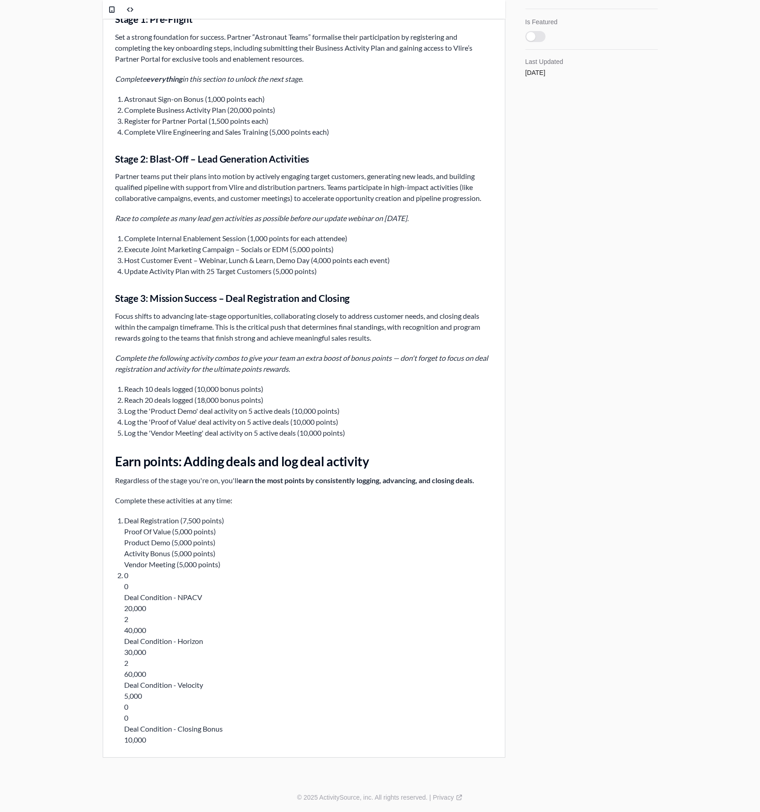
scroll to position [483, 0]
click at [127, 531] on li "Deal Registration (7,500 points) Proof Of Value (5,000 points) Product Demo (5,…" at bounding box center [308, 541] width 369 height 55
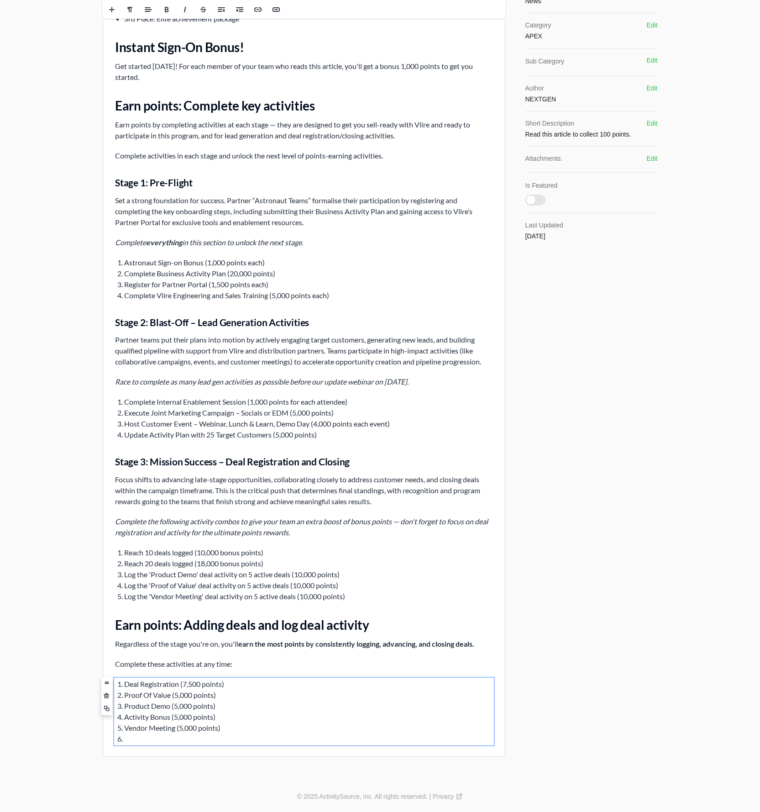
scroll to position [307, 0]
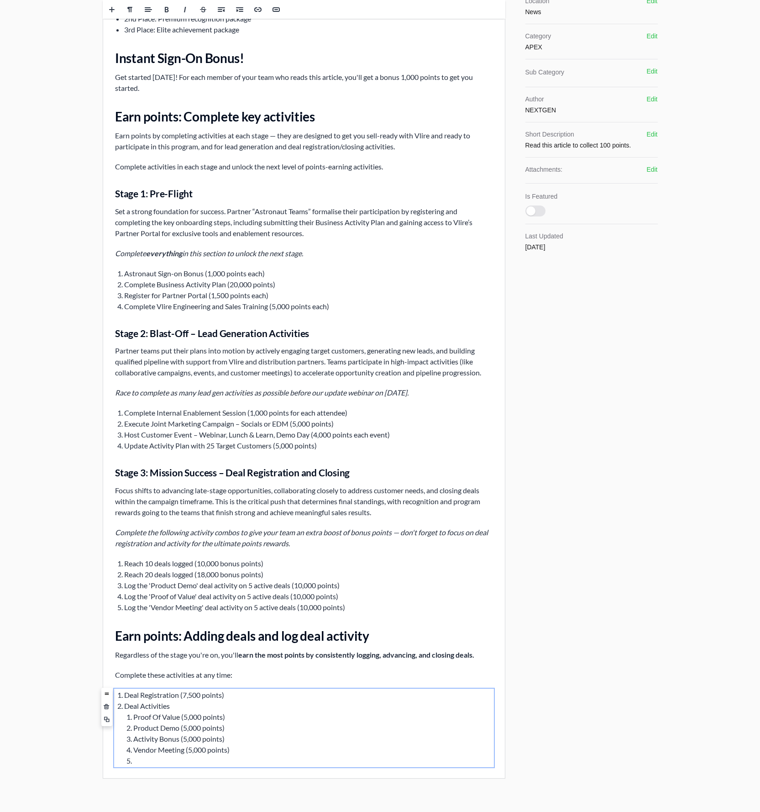
click at [170, 547] on li at bounding box center [313, 760] width 360 height 11
click at [161, 547] on li at bounding box center [313, 760] width 360 height 11
click at [222, 5] on span at bounding box center [221, 10] width 14 height 14
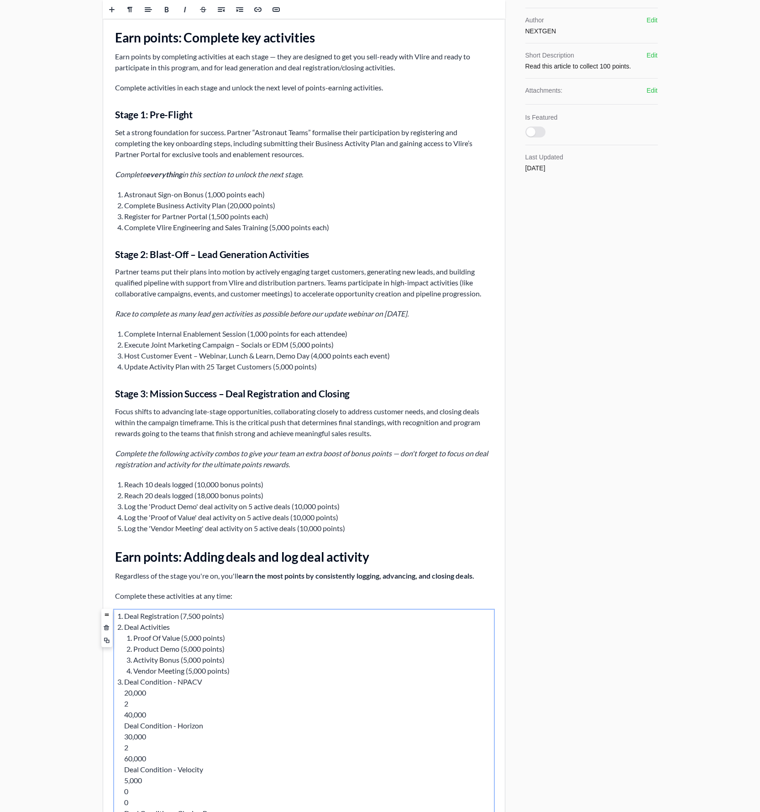
scroll to position [472, 0]
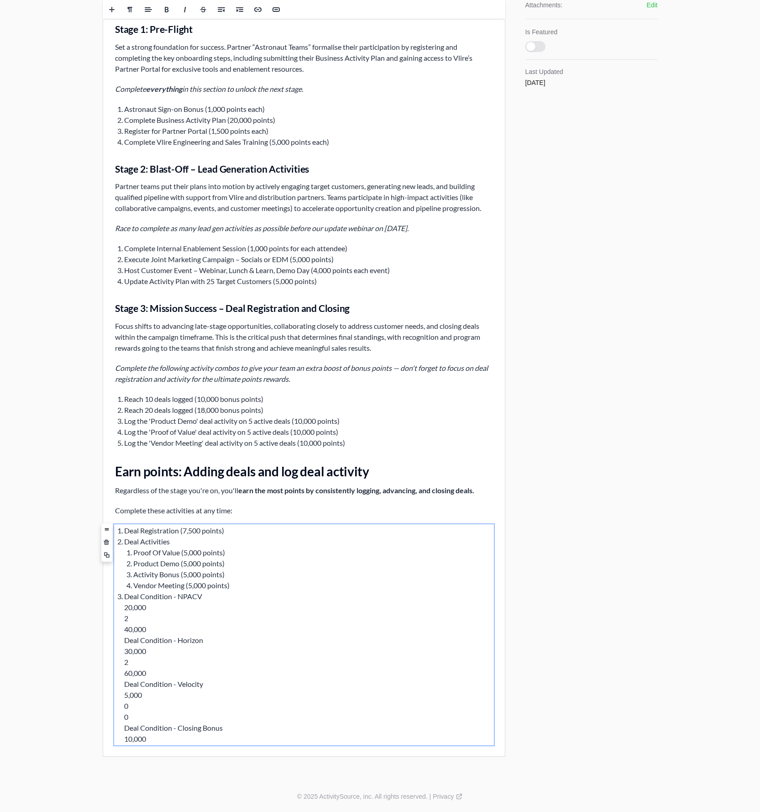
click at [125, 547] on li "Deal Condition - NPACV 20,000 2 40,000 Deal Condition - Horizon 30,000 2 60,000…" at bounding box center [308, 667] width 369 height 153
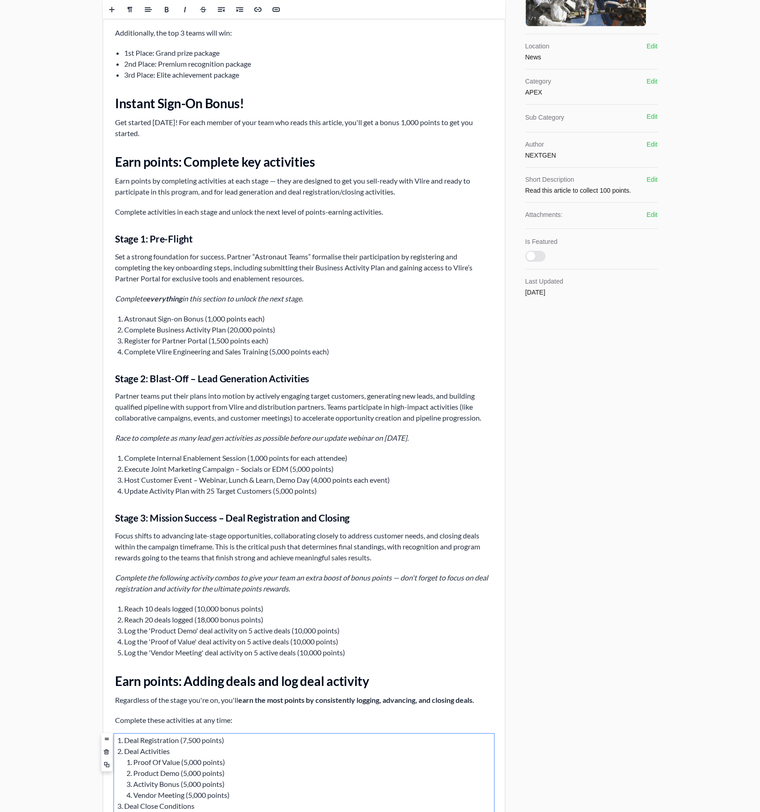
scroll to position [362, 0]
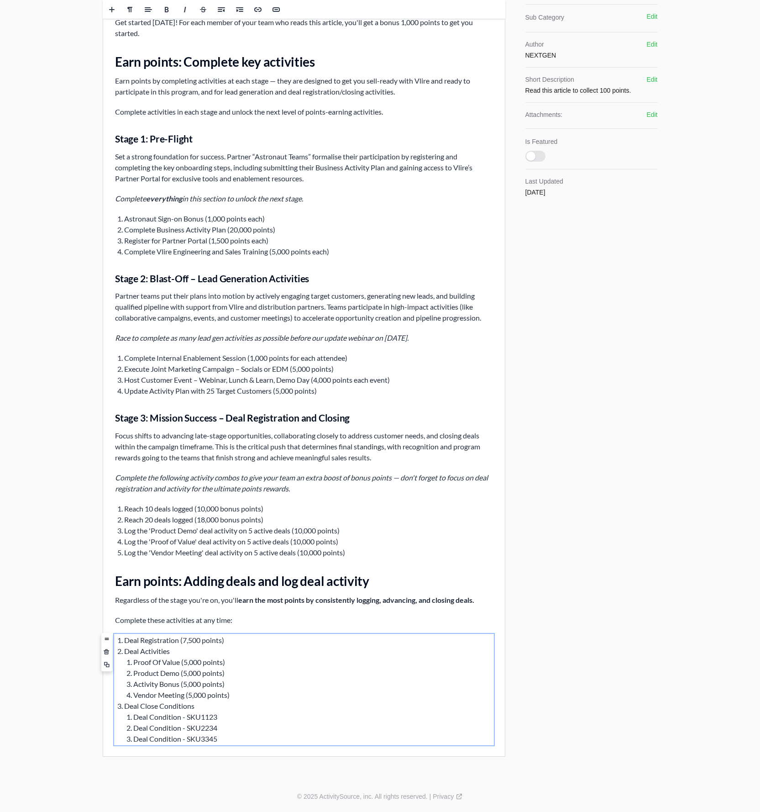
click at [151, 547] on li "Product Demo (5,000 points)" at bounding box center [313, 673] width 360 height 11
click at [156, 547] on li "Activity Bonus (5,000 points)" at bounding box center [313, 684] width 360 height 11
drag, startPoint x: 134, startPoint y: 681, endPoint x: 200, endPoint y: 684, distance: 65.4
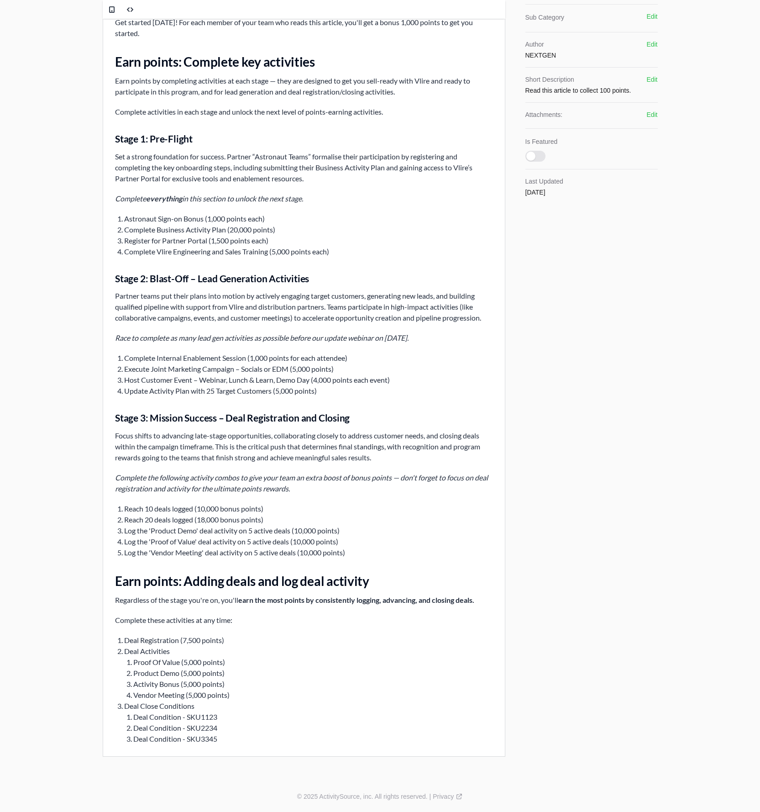
click at [198, 547] on li "Activity Bonus (5,000 points)" at bounding box center [313, 684] width 360 height 11
drag, startPoint x: 243, startPoint y: 687, endPoint x: 187, endPoint y: 688, distance: 56.2
click at [187, 547] on li "Activity Bonus (5,000 points)" at bounding box center [313, 684] width 360 height 11
click at [189, 547] on li "Activity Bonus (5,000 points)" at bounding box center [313, 684] width 360 height 11
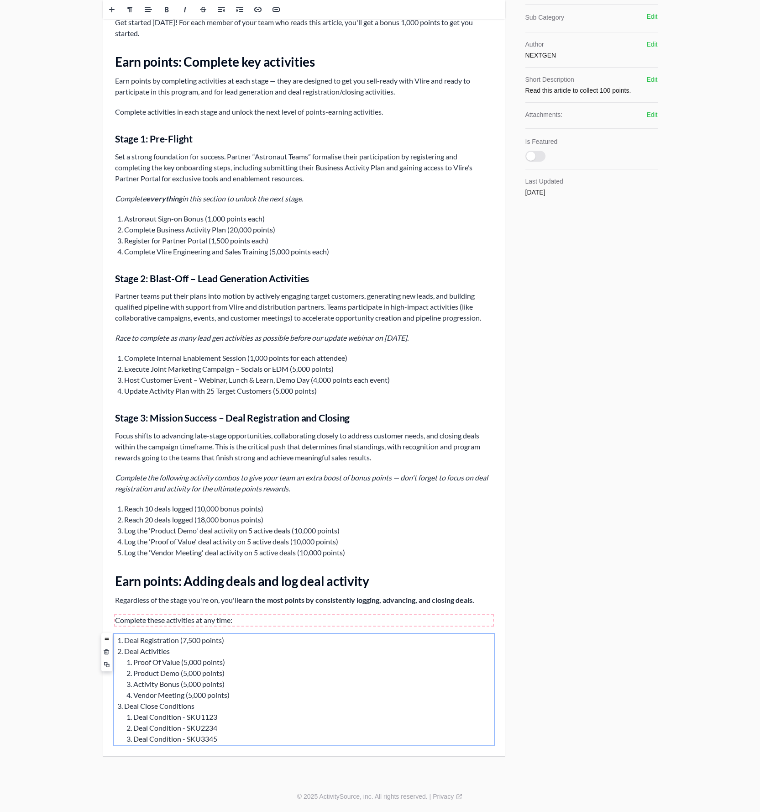
drag, startPoint x: 204, startPoint y: 614, endPoint x: 206, endPoint y: 622, distance: 9.0
click at [205, 547] on div "Vlire Blast-off Campaign Overview Welcome to Vlire Blast-off 2025 As Astronaut …" at bounding box center [304, 239] width 402 height 1033
click at [228, 547] on li "Proof Of Value (5,000 points)" at bounding box center [313, 662] width 360 height 11
click at [228, 547] on li "Vendor Meeting (5,000 points)" at bounding box center [313, 695] width 360 height 11
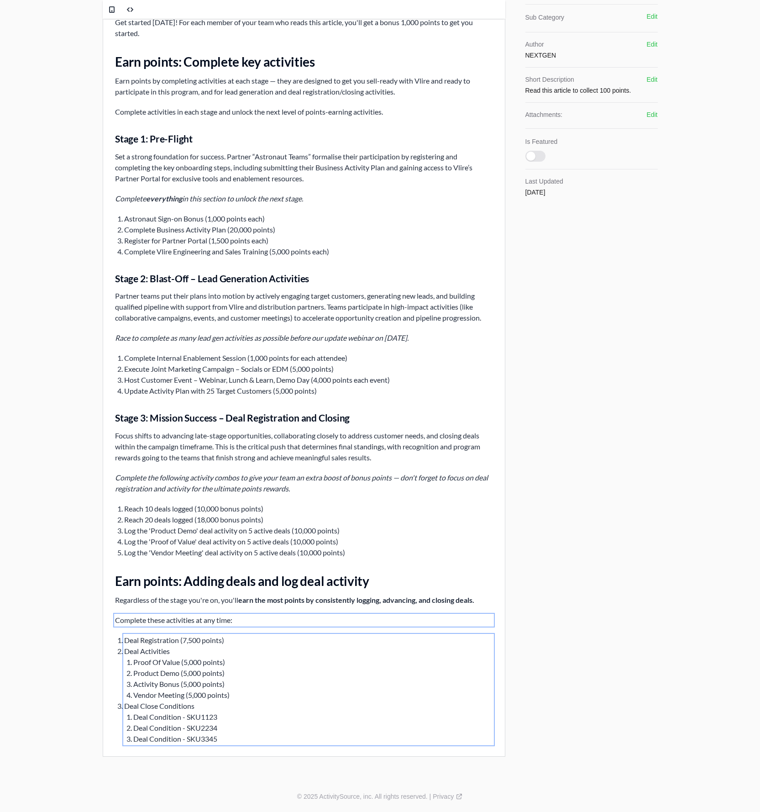
click at [228, 547] on li "Vendor Meeting (5,000 points)" at bounding box center [313, 695] width 360 height 11
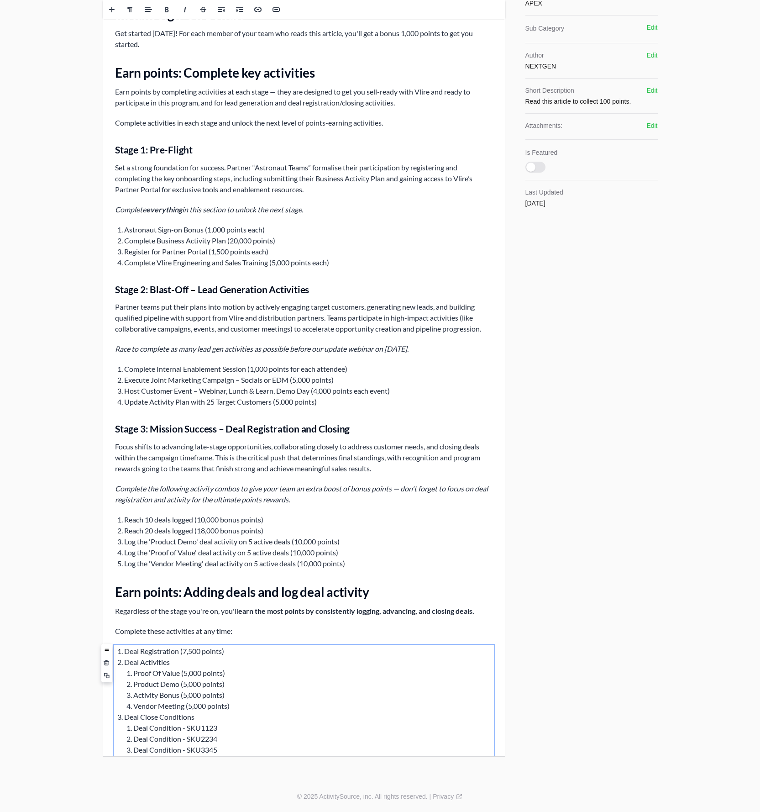
scroll to position [351, 0]
click at [100, 547] on div "Content Rich text editor Publishing Published on May 14th 2024, 8:36 pm Edit De…" at bounding box center [380, 229] width 585 height 1102
click at [202, 534] on li "Reach 20 deals logged (18,000 bonus points)" at bounding box center [308, 530] width 369 height 11
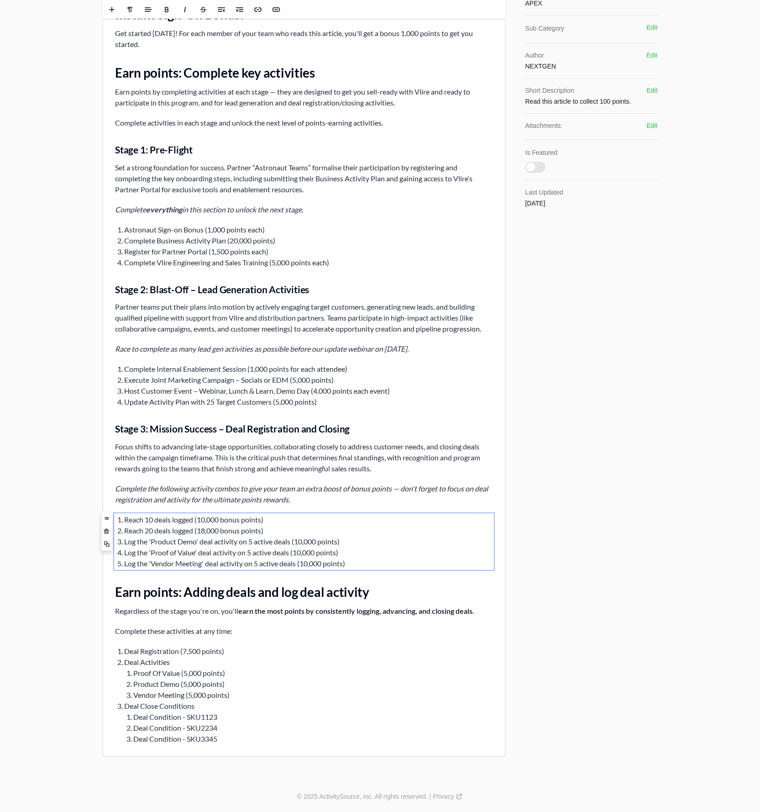
click at [202, 532] on li "Reach 20 deals logged (18,000 bonus points)" at bounding box center [308, 530] width 369 height 11
click at [200, 532] on li "Reach 20 deals logged (18,000 bonus points)" at bounding box center [308, 530] width 369 height 11
click at [200, 531] on li "Reach 20 deals logged (18,000 bonus points)" at bounding box center [308, 530] width 369 height 11
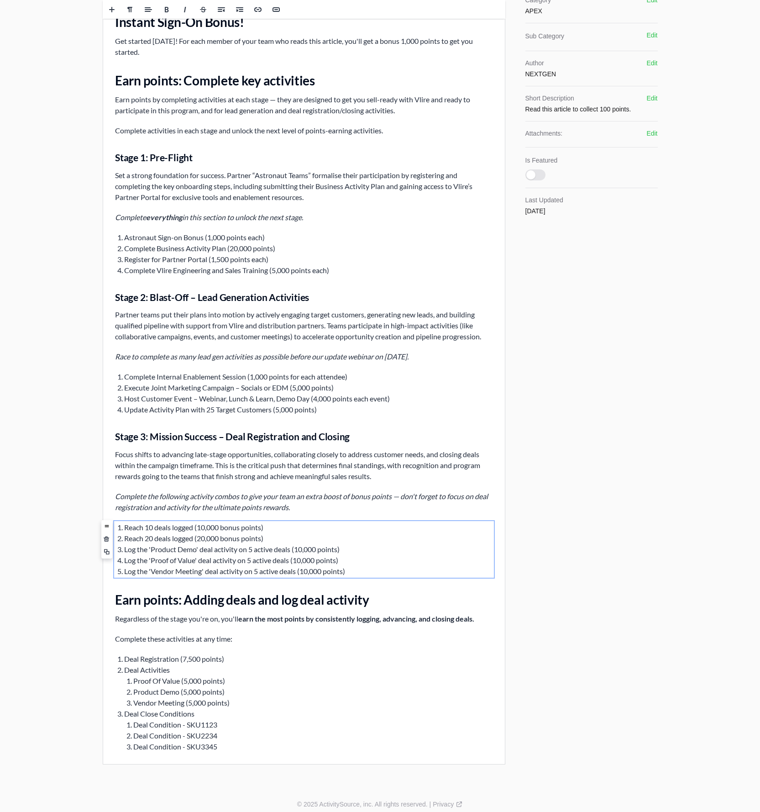
scroll to position [343, 0]
click at [103, 409] on div "Vlire Blast-off Campaign Overview Welcome to Vlire Blast-off 2025 As Astronaut …" at bounding box center [304, 253] width 402 height 1023
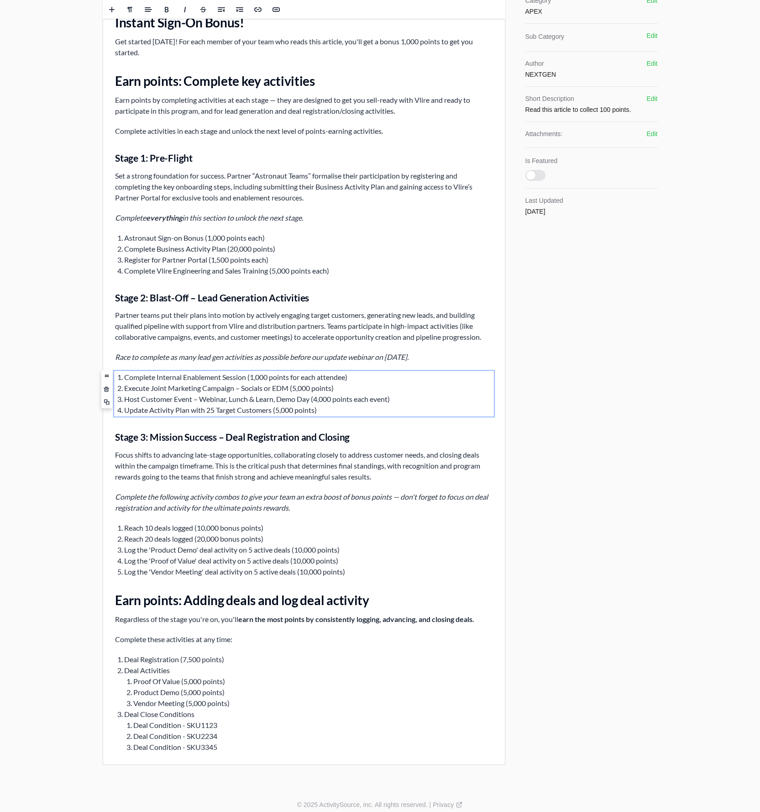
click at [30, 422] on div "Edit Preview Cancel Cancel Archive Archive Update Update Content Rich text edit…" at bounding box center [380, 223] width 760 height 1132
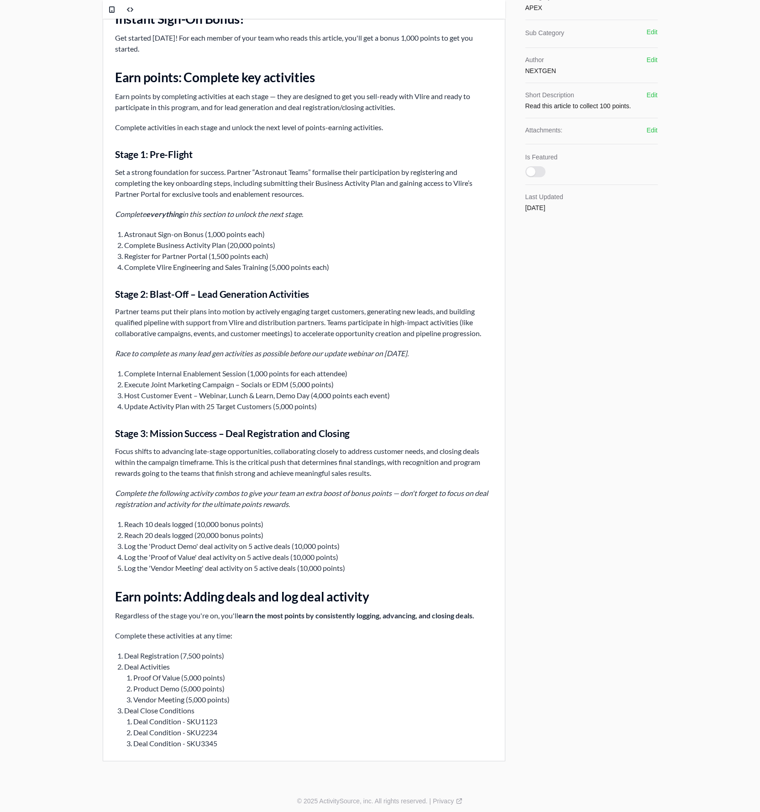
scroll to position [351, 0]
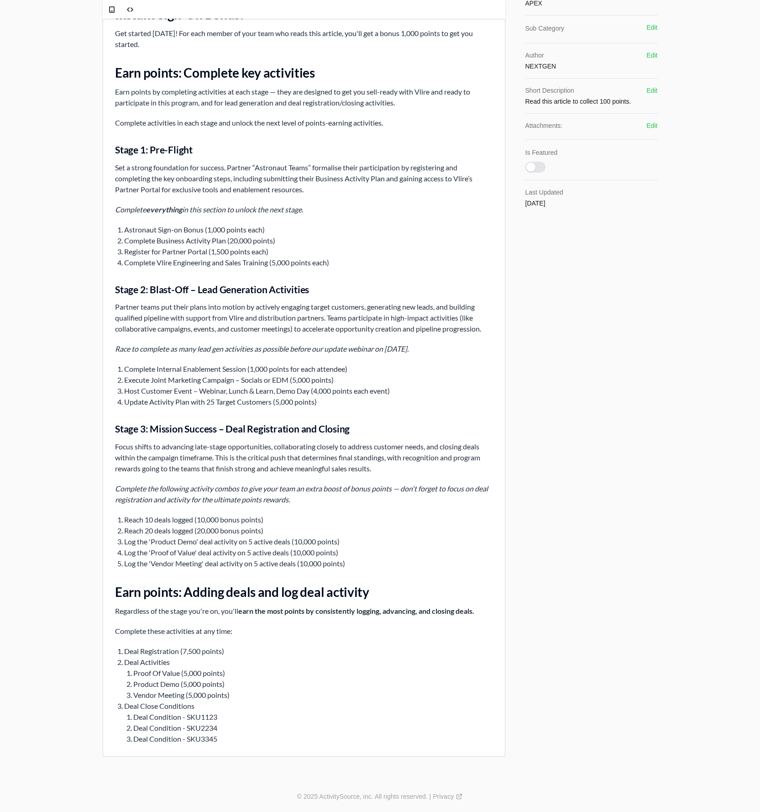
click at [222, 547] on div "Vlire Blast-off Campaign Overview Welcome to Vlire Blast-off 2025 As Astronaut …" at bounding box center [304, 245] width 402 height 1023
drag, startPoint x: 233, startPoint y: 629, endPoint x: 240, endPoint y: 630, distance: 6.9
click at [233, 547] on p "Complete these activities at any time:" at bounding box center [304, 631] width 378 height 11
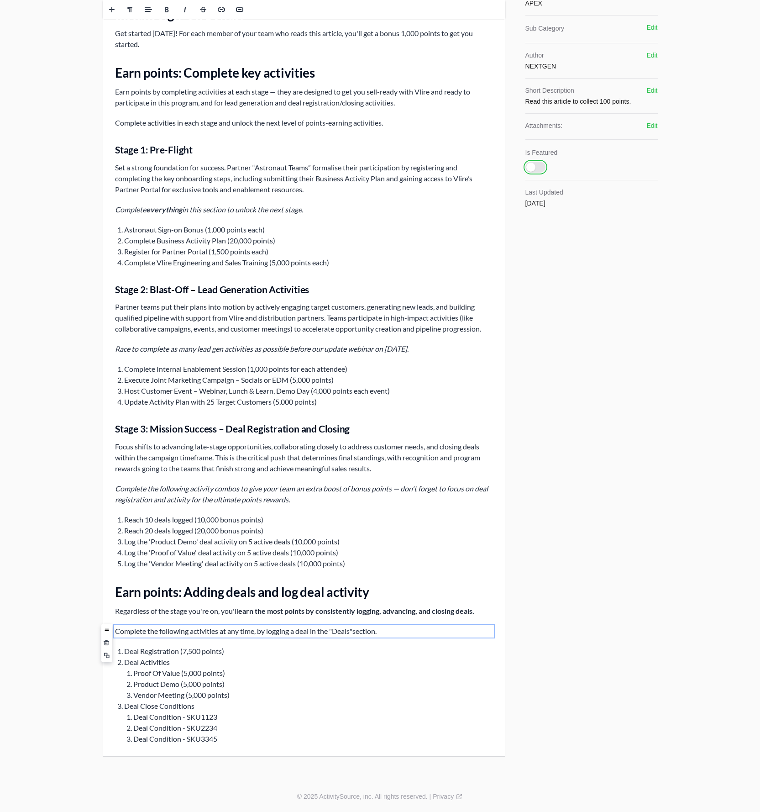
click at [536, 165] on button "Is Featured" at bounding box center [536, 167] width 20 height 11
click at [652, 547] on div "Publishing Published on May 14th 2024, 8:36 pm Edit Details Title Milestones & …" at bounding box center [591, 230] width 134 height 1066
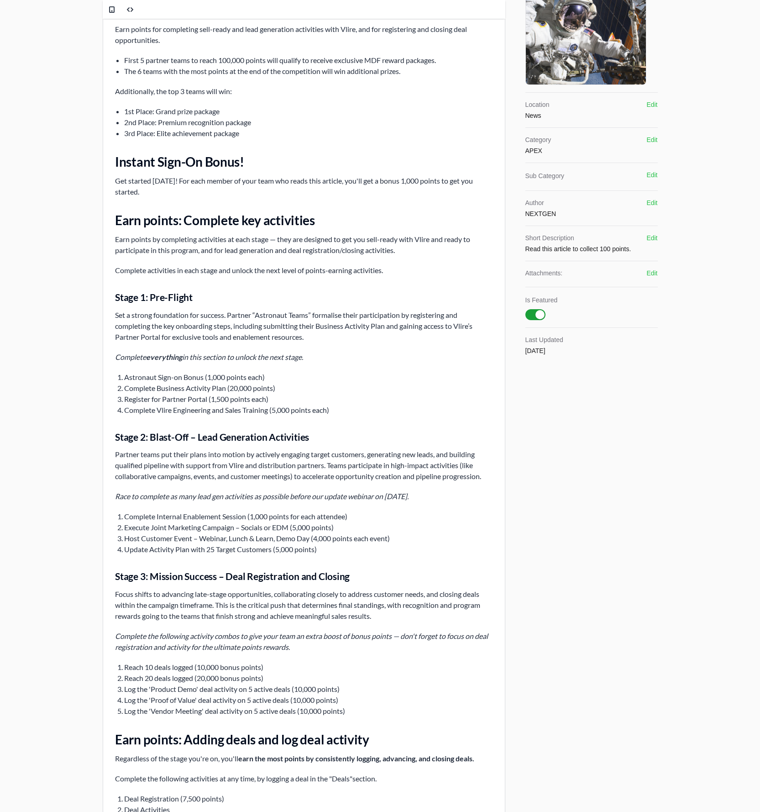
scroll to position [0, 0]
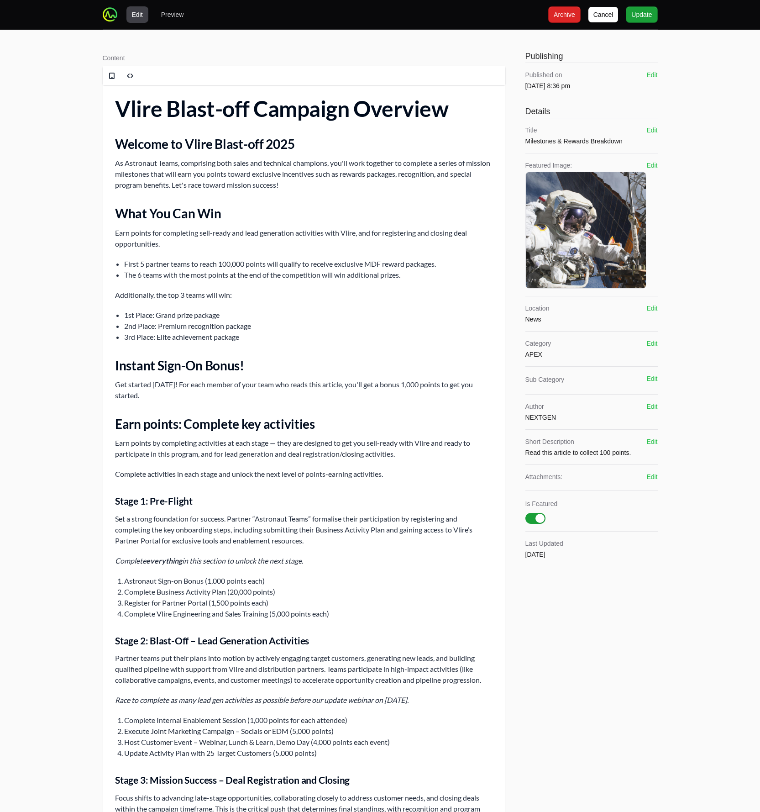
click at [655, 344] on button "Edit" at bounding box center [652, 343] width 11 height 9
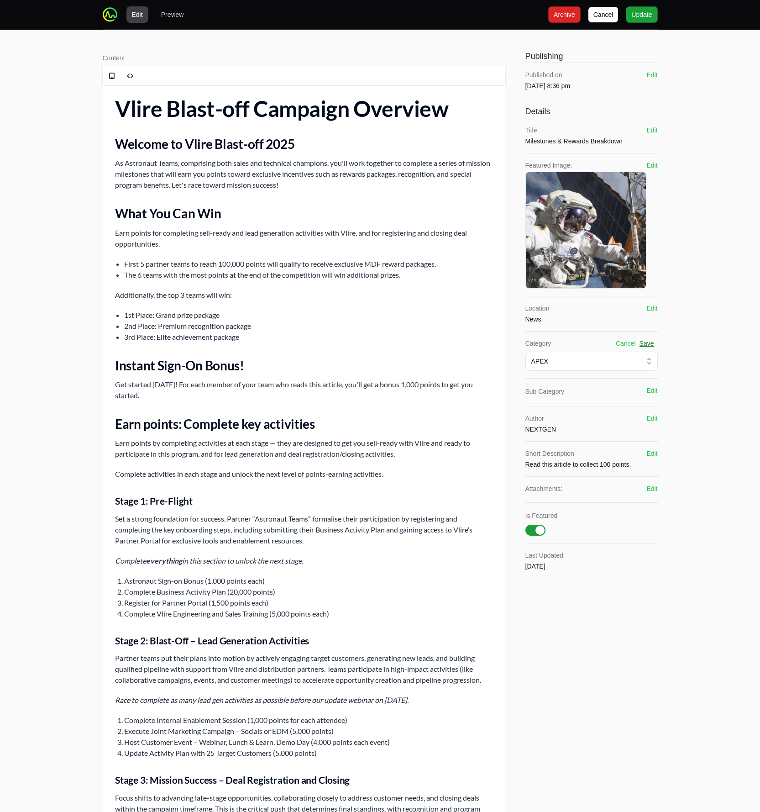
click at [652, 344] on button "Save" at bounding box center [647, 343] width 15 height 9
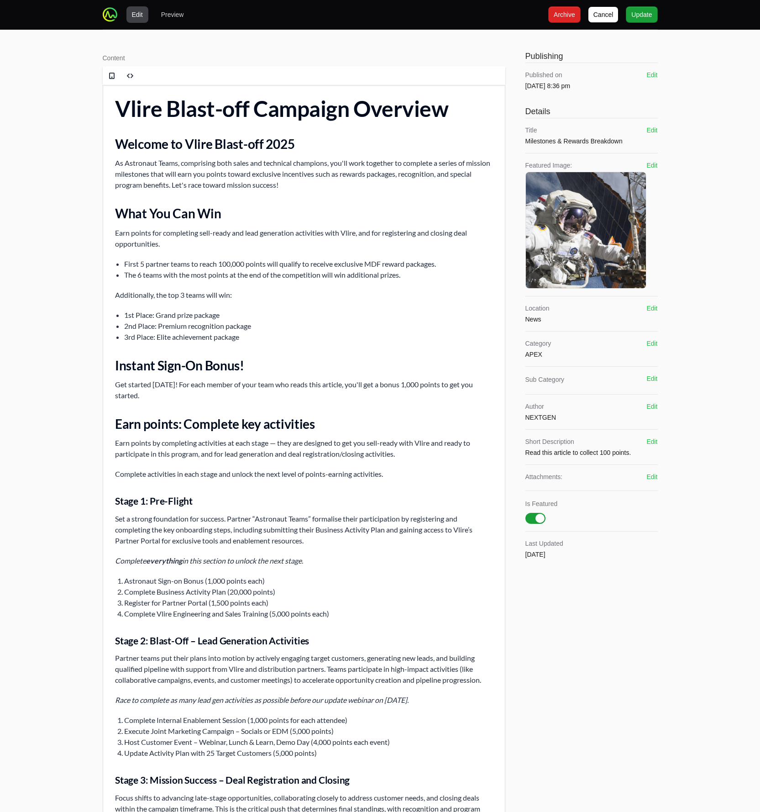
click at [639, 343] on div "Category APEX Edit" at bounding box center [592, 349] width 132 height 20
click at [664, 338] on div "Content Rich text editor Publishing Published on May 14th 2024, 8:36 pm Edit De…" at bounding box center [380, 581] width 585 height 1102
click at [651, 341] on button "Edit" at bounding box center [652, 343] width 11 height 9
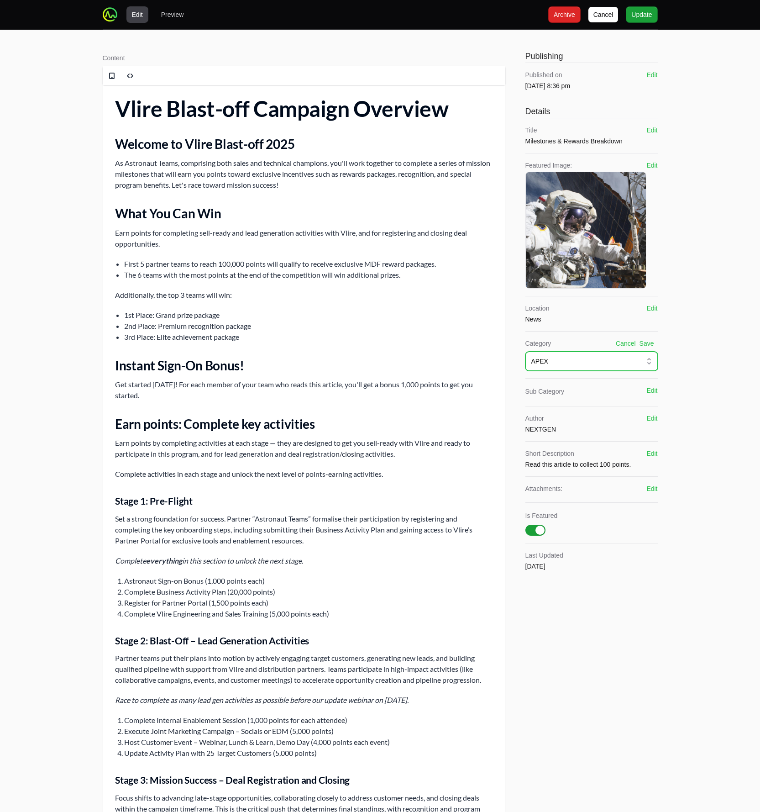
click at [605, 363] on div "APEX" at bounding box center [586, 361] width 108 height 9
click at [676, 547] on div "Edit Preview Cancel Cancel Archive Archive Update Update Content Rich text edit…" at bounding box center [380, 566] width 760 height 1132
drag, startPoint x: 679, startPoint y: 591, endPoint x: 677, endPoint y: 586, distance: 5.2
click at [679, 547] on div "Edit Preview Cancel Cancel Archive Archive Update Update Content Rich text edit…" at bounding box center [380, 566] width 760 height 1132
click at [622, 340] on button "Cancel" at bounding box center [626, 343] width 20 height 9
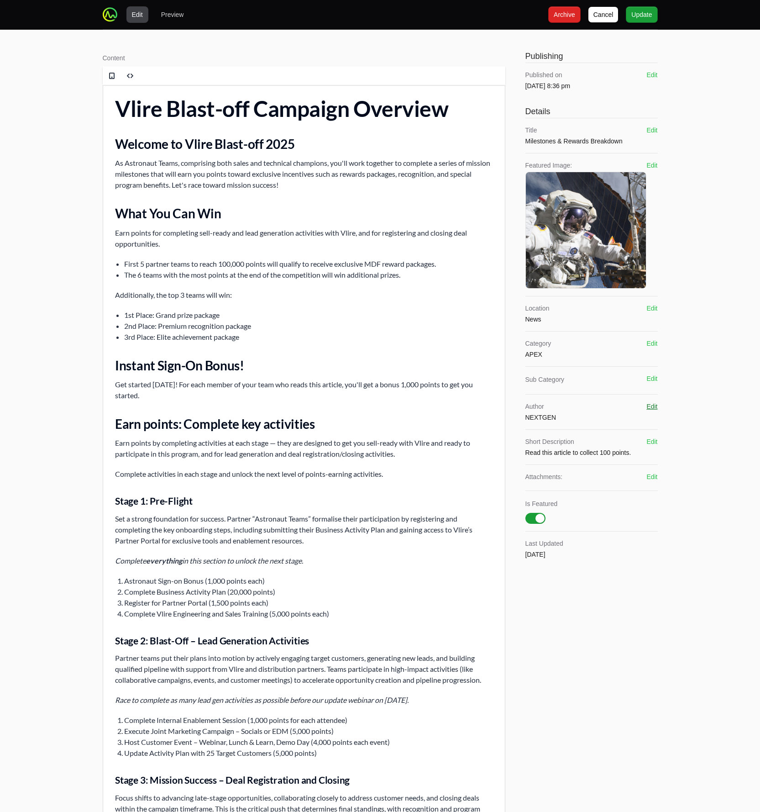
click at [651, 406] on button "Edit" at bounding box center [652, 406] width 11 height 9
click at [568, 426] on input "NEXTGEN" at bounding box center [592, 423] width 132 height 17
click at [570, 424] on input "NEXTGEN" at bounding box center [592, 423] width 132 height 17
type input "Tabudo"
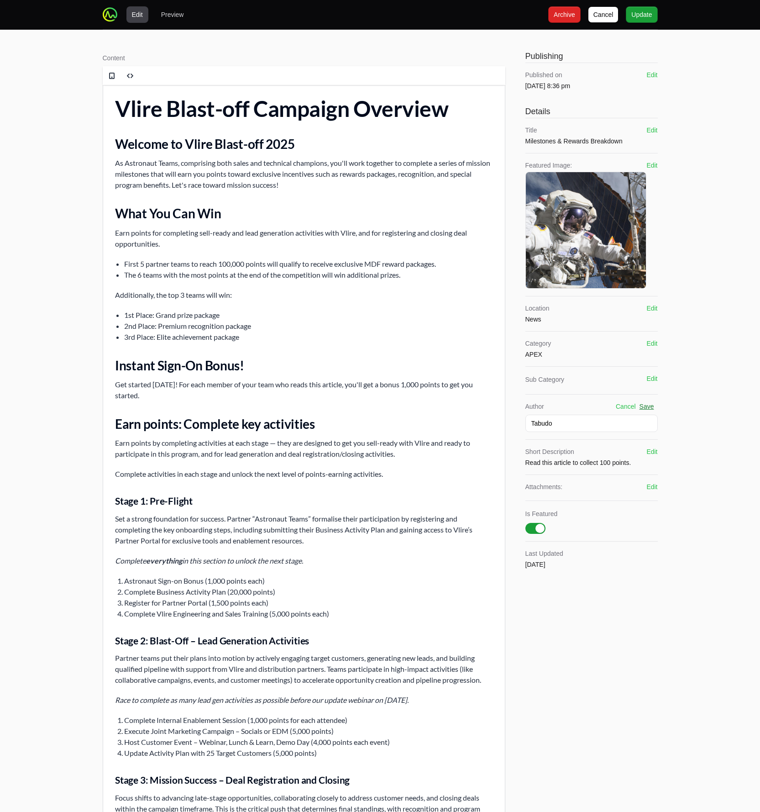
click at [647, 405] on button "Save" at bounding box center [647, 406] width 15 height 9
click at [655, 75] on button "Edit" at bounding box center [652, 74] width 11 height 9
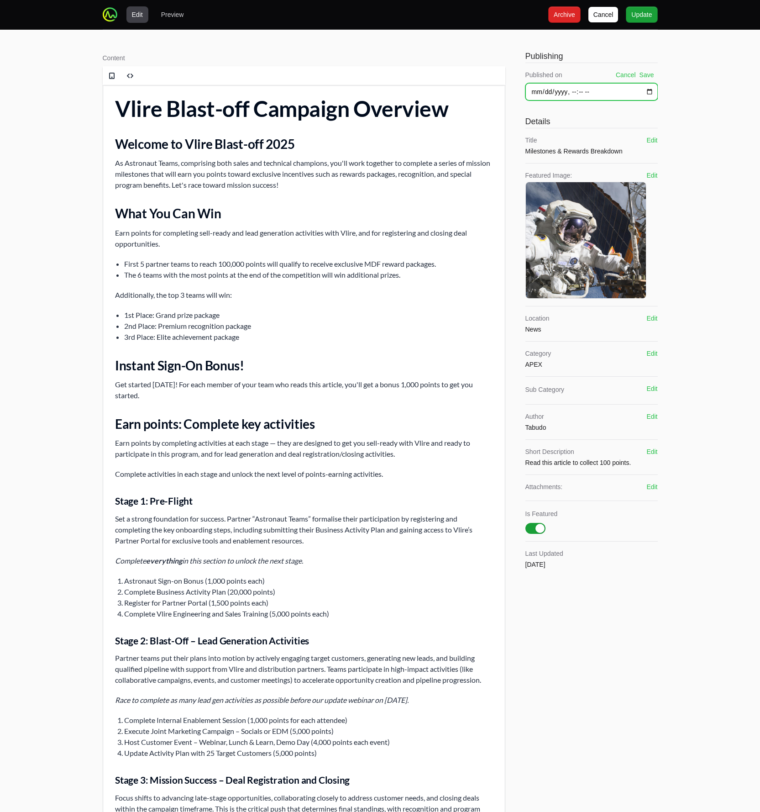
click at [649, 92] on input "datetime-local" at bounding box center [592, 91] width 132 height 17
type input "[DATE]T20:36"
click at [642, 73] on button "Save" at bounding box center [647, 74] width 15 height 9
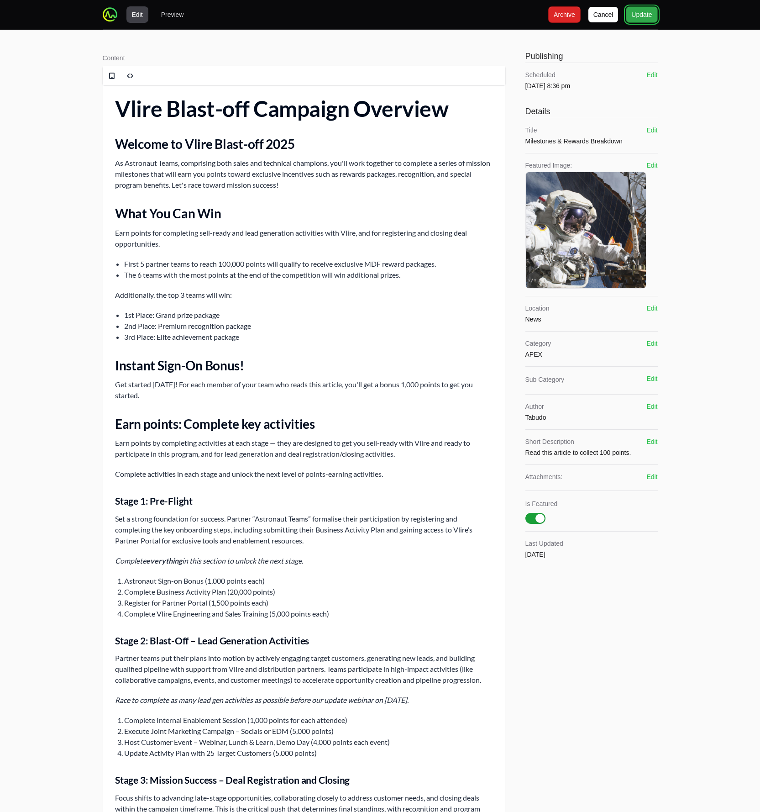
click at [649, 15] on span "Update" at bounding box center [642, 14] width 21 height 11
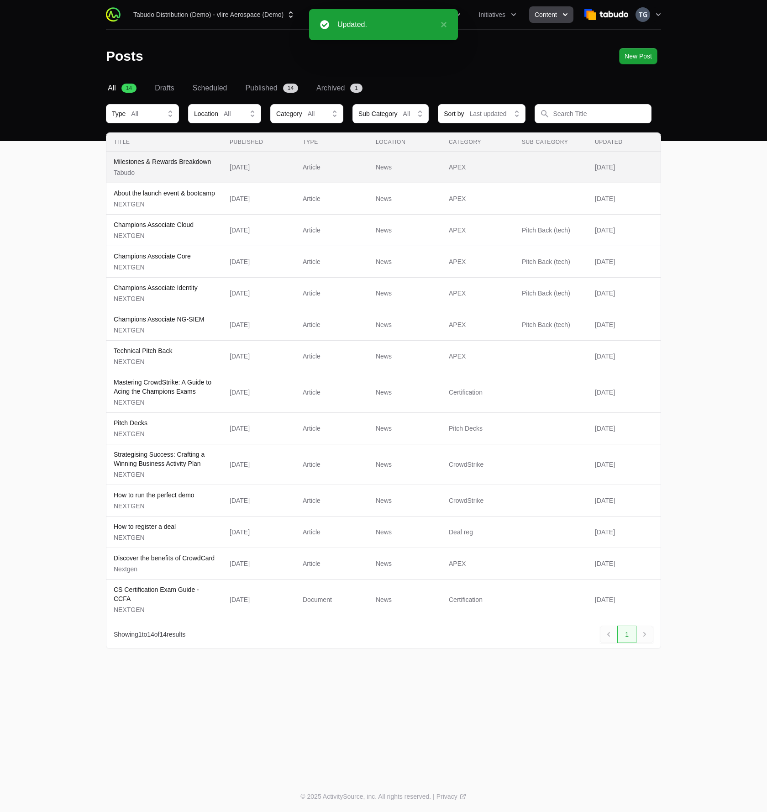
click at [174, 165] on p "Milestones & Rewards Breakdown" at bounding box center [162, 161] width 97 height 9
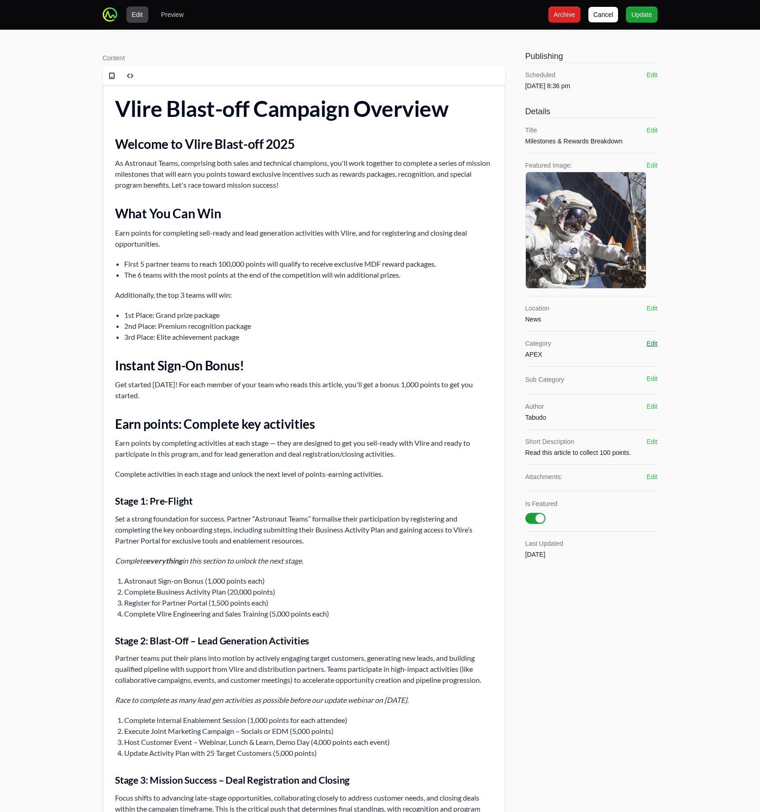
click at [648, 341] on button "Edit" at bounding box center [652, 343] width 11 height 9
click at [621, 352] on div "Category Cancel Save APEX" at bounding box center [592, 355] width 132 height 32
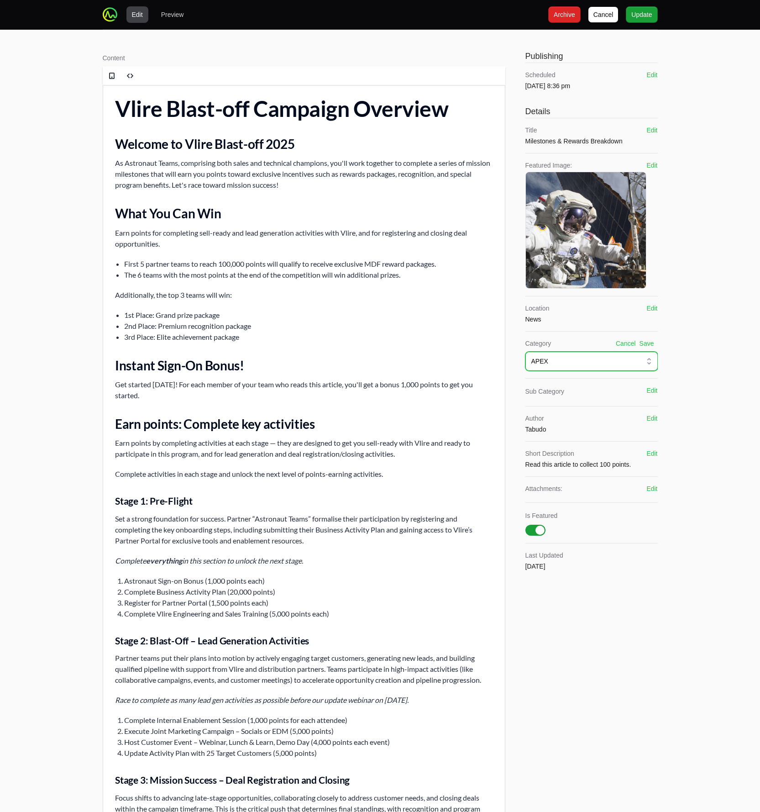
click at [620, 353] on button "APEX" at bounding box center [592, 361] width 132 height 19
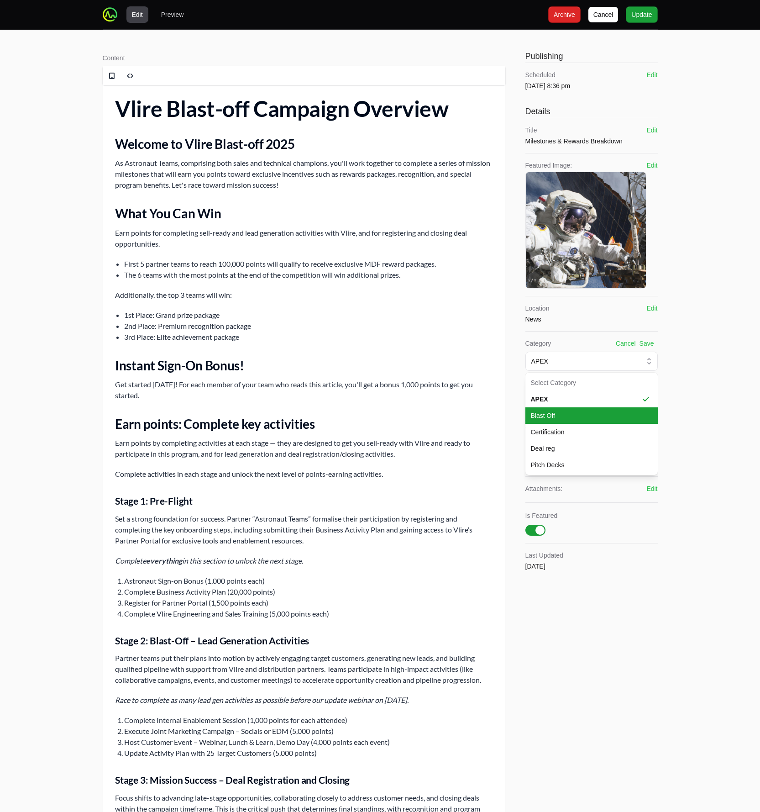
click at [560, 418] on span "Blast Off" at bounding box center [586, 415] width 111 height 9
click at [647, 345] on button "Save" at bounding box center [647, 343] width 15 height 9
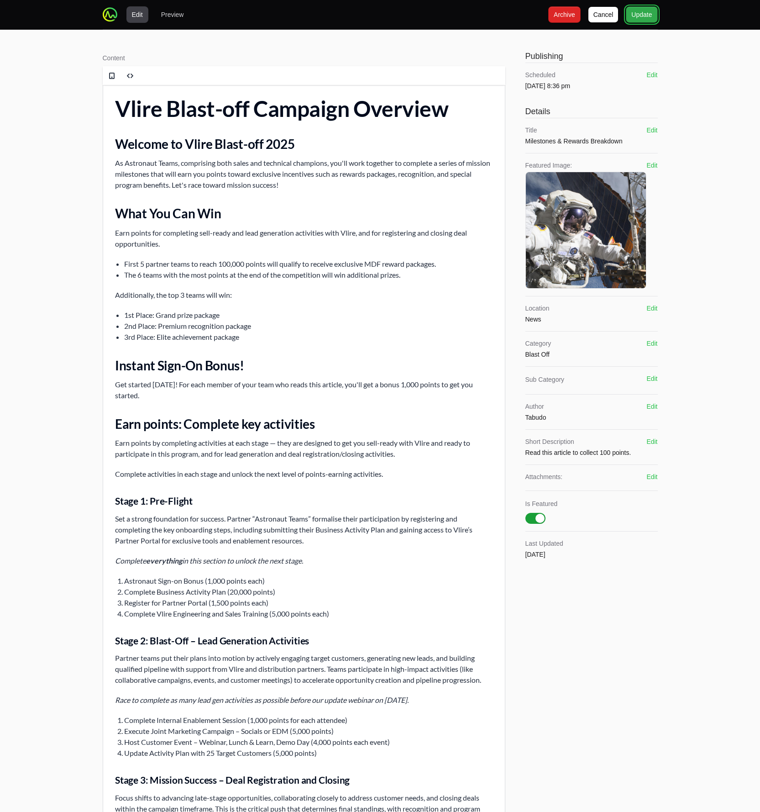
click at [649, 17] on span "Update" at bounding box center [642, 14] width 21 height 11
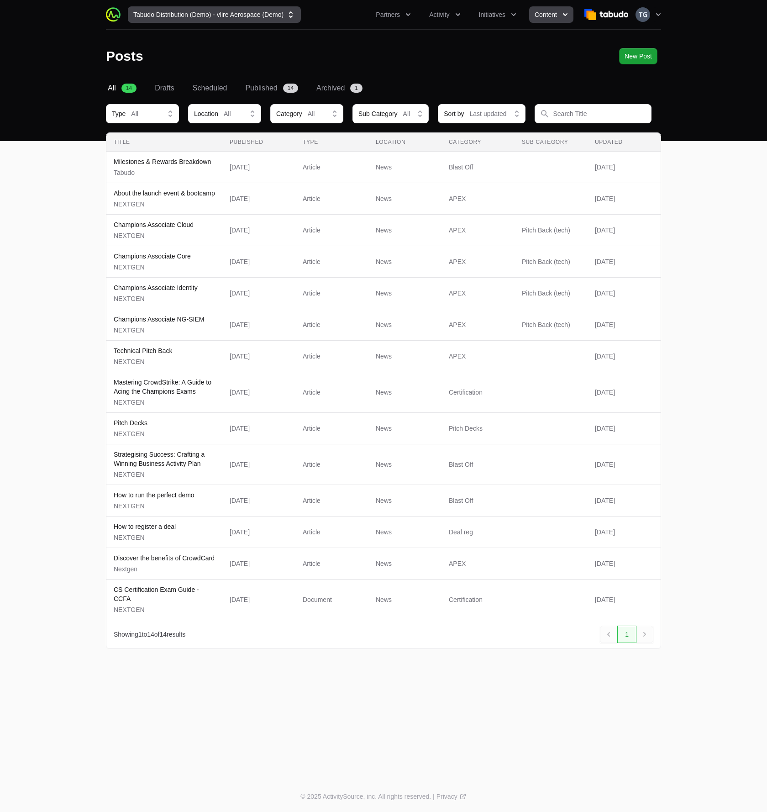
click at [252, 10] on button "Tabudo Distribution (Demo) - vlire Aerospace (Demo)" at bounding box center [214, 14] width 173 height 16
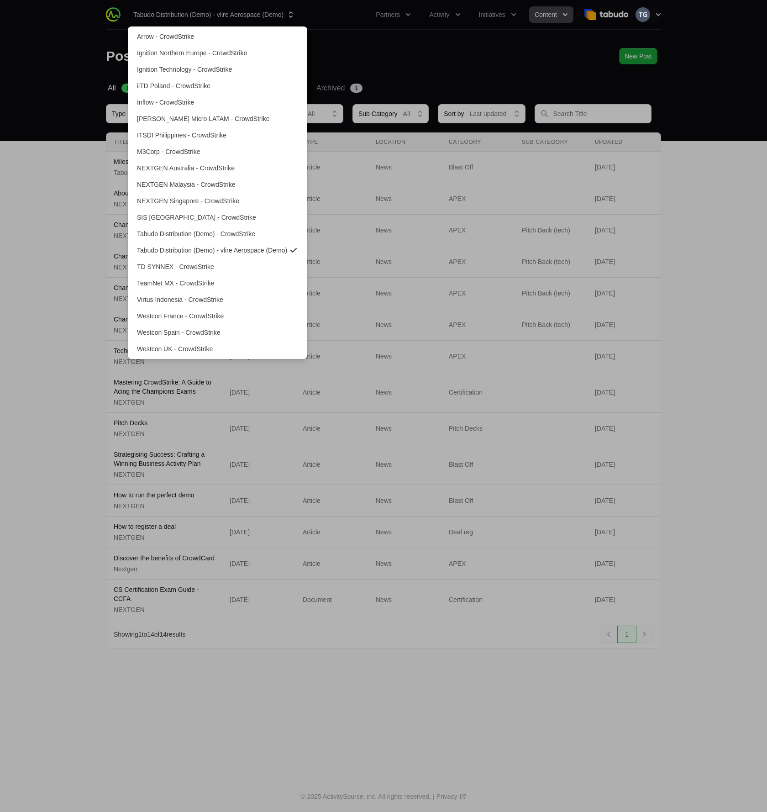
drag, startPoint x: 69, startPoint y: 47, endPoint x: 74, endPoint y: 51, distance: 6.6
click at [69, 47] on div "Supplier switch menu" at bounding box center [383, 406] width 767 height 812
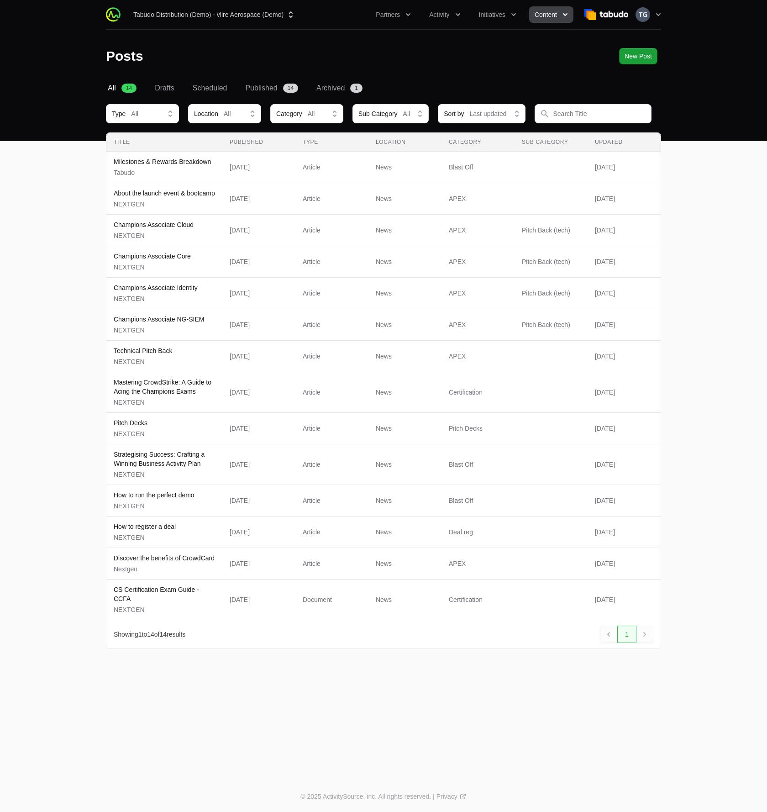
click at [74, 132] on main "Select a tab All Drafts Scheduled Published Archived All 14 Drafts Scheduled Pu…" at bounding box center [383, 377] width 767 height 588
click at [493, 17] on span "Initiatives" at bounding box center [492, 14] width 26 height 9
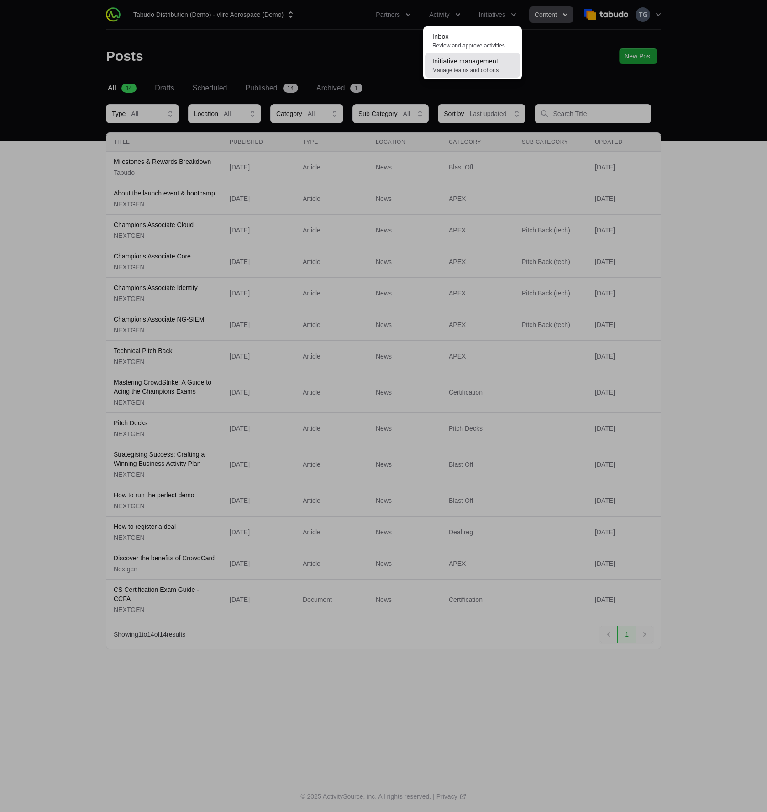
click at [469, 68] on span "Manage teams and cohorts" at bounding box center [472, 70] width 80 height 7
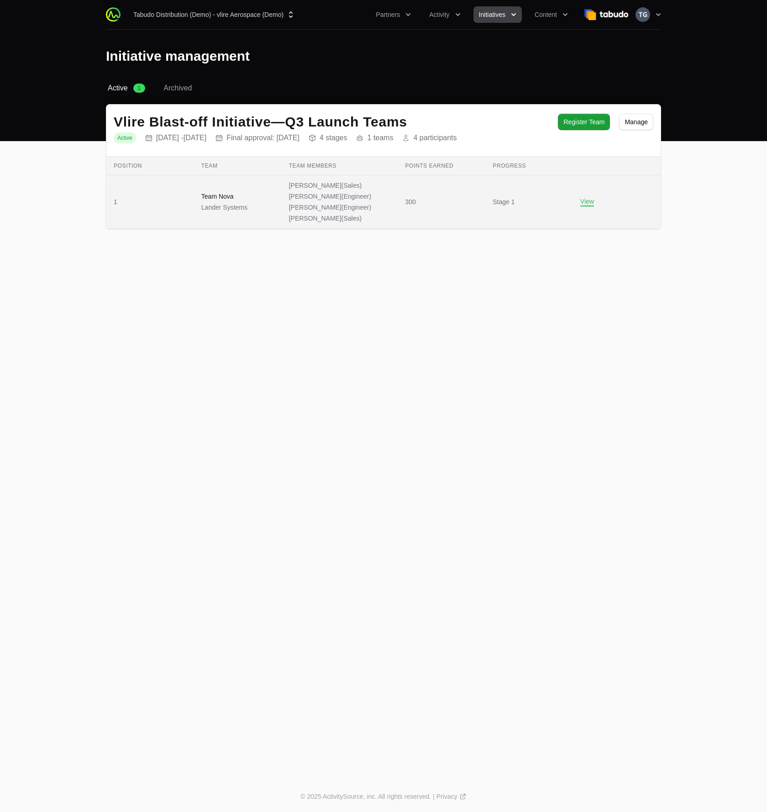
click at [319, 223] on td "Team members Anthony Sexton (Sales) Nathaniel Hornblower (Engineer) Peter Spill…" at bounding box center [340, 201] width 116 height 53
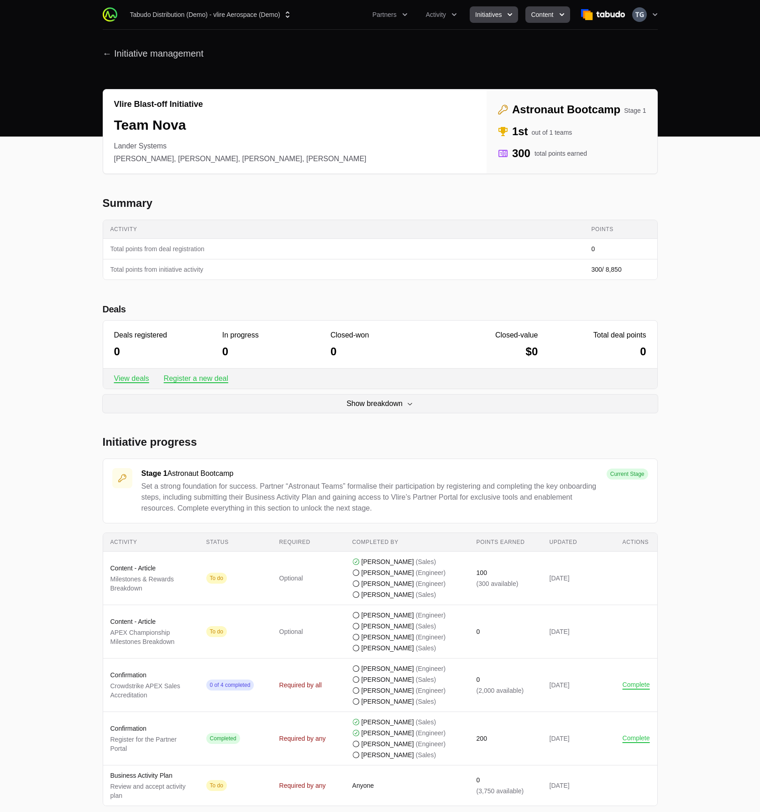
click at [533, 13] on span "Content" at bounding box center [542, 14] width 22 height 9
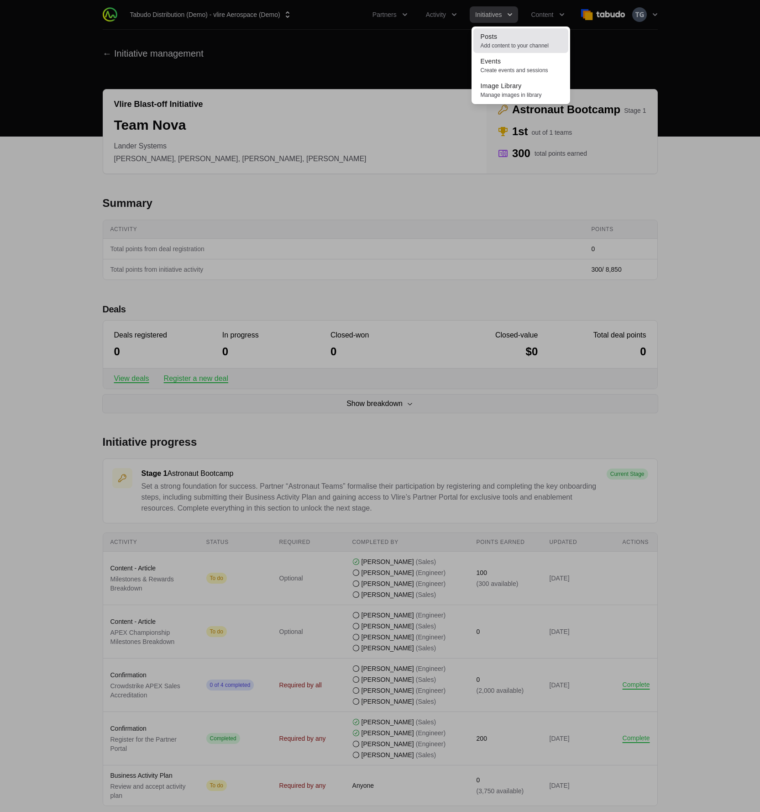
click at [528, 41] on link "Posts Add content to your channel" at bounding box center [521, 40] width 95 height 25
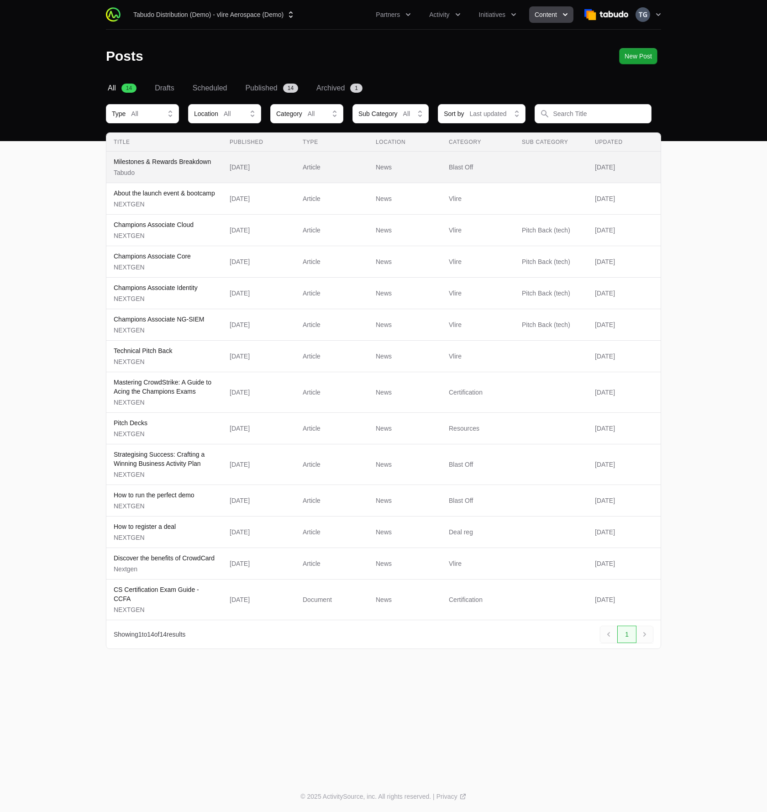
click at [173, 169] on p "Tabudo" at bounding box center [162, 172] width 97 height 9
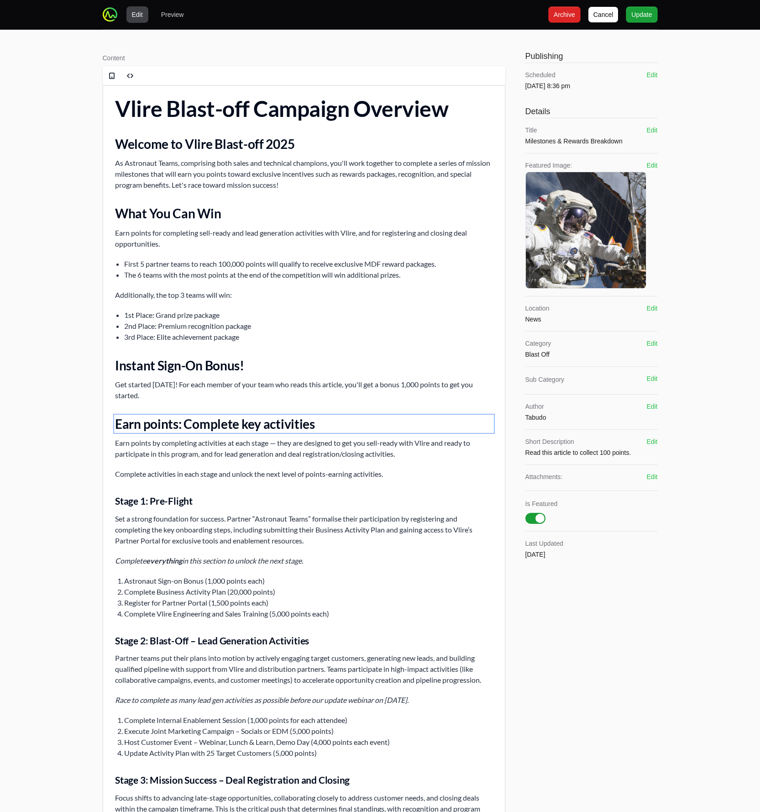
click at [183, 421] on h2 "Earn points: Complete key activities" at bounding box center [304, 424] width 378 height 16
click at [132, 77] on span at bounding box center [130, 75] width 7 height 7
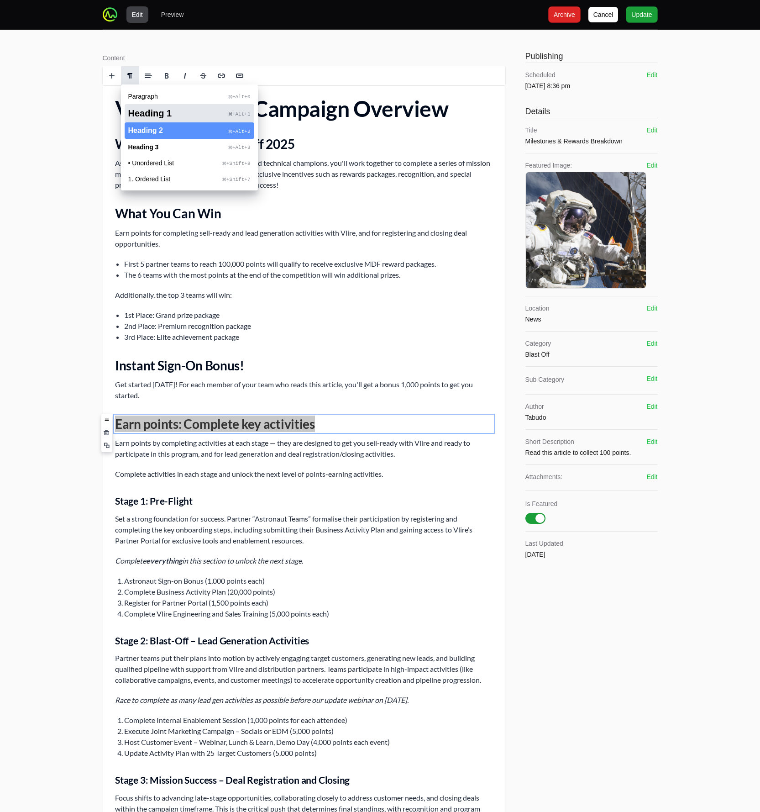
click at [145, 116] on span "Heading 1" at bounding box center [150, 113] width 44 height 10
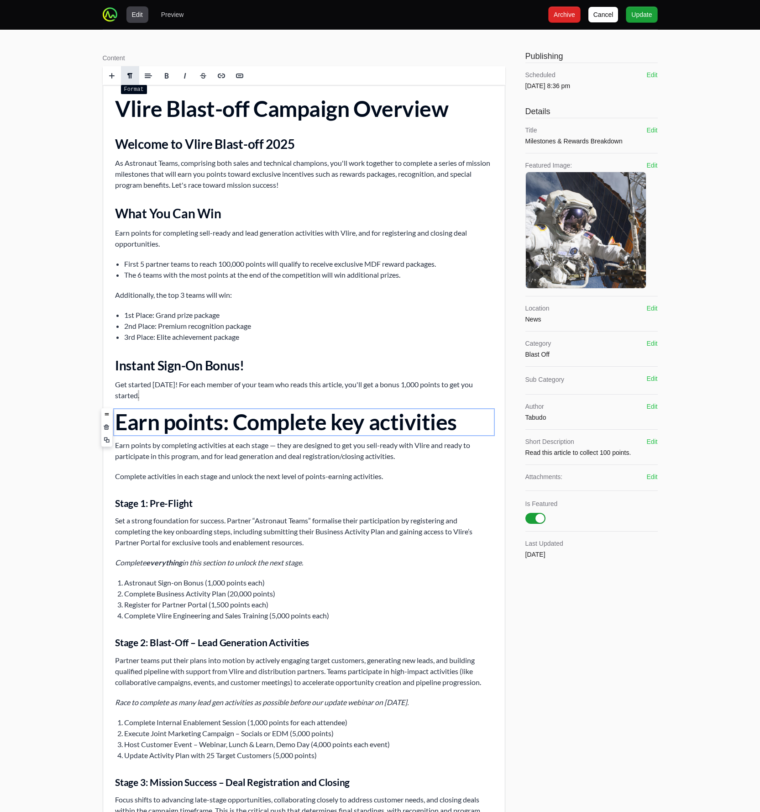
click at [122, 79] on link at bounding box center [130, 75] width 18 height 19
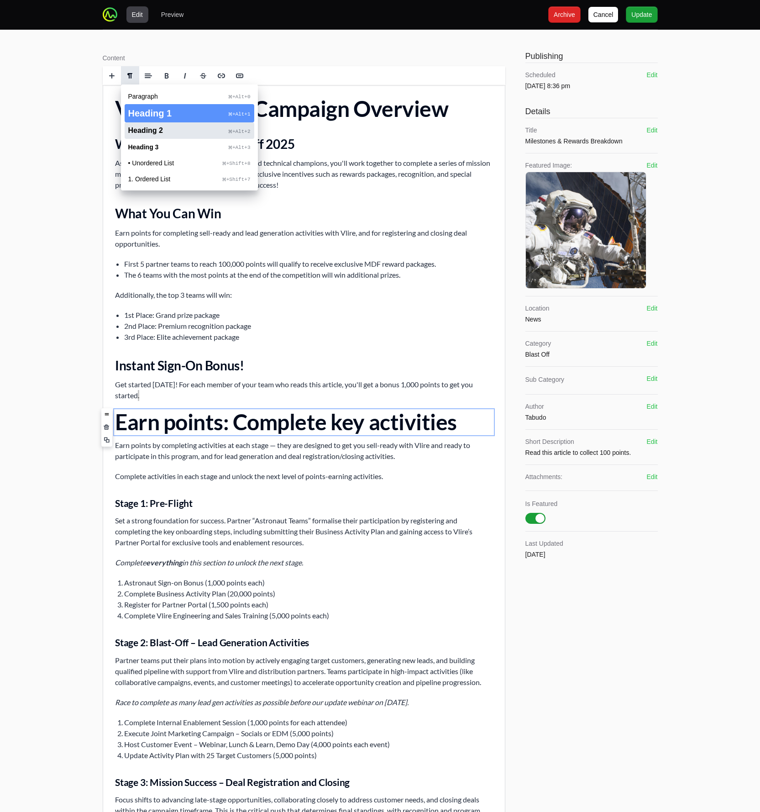
click at [142, 130] on span "Heading 2" at bounding box center [145, 131] width 35 height 8
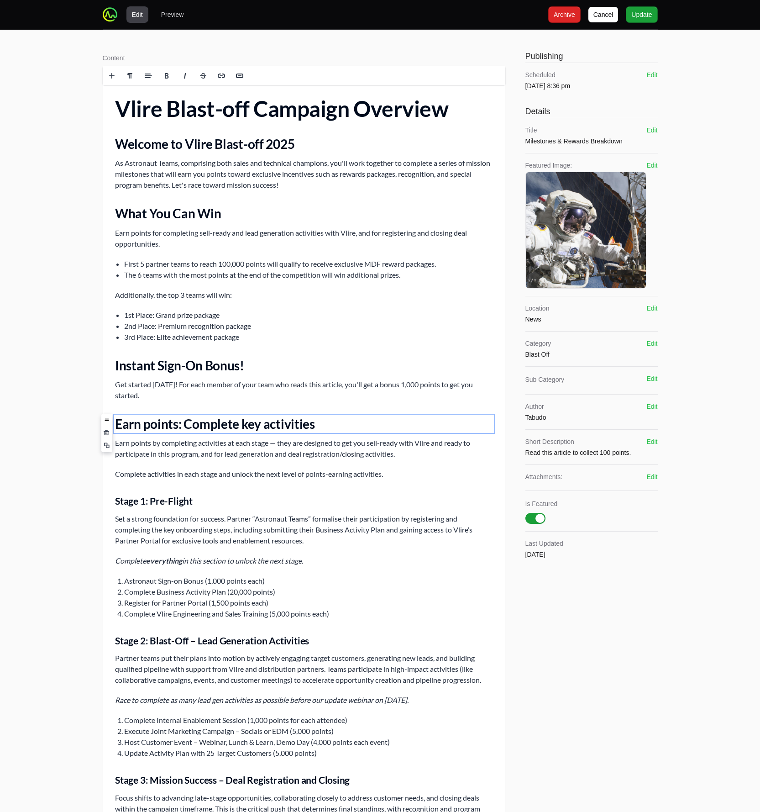
click at [171, 369] on h2 "Instant Sign-On Bonus!" at bounding box center [304, 365] width 378 height 16
click at [245, 365] on h2 "Instant Sign-On Bonus!" at bounding box center [304, 365] width 378 height 16
click at [165, 216] on h2 "What You Can Win" at bounding box center [304, 213] width 378 height 16
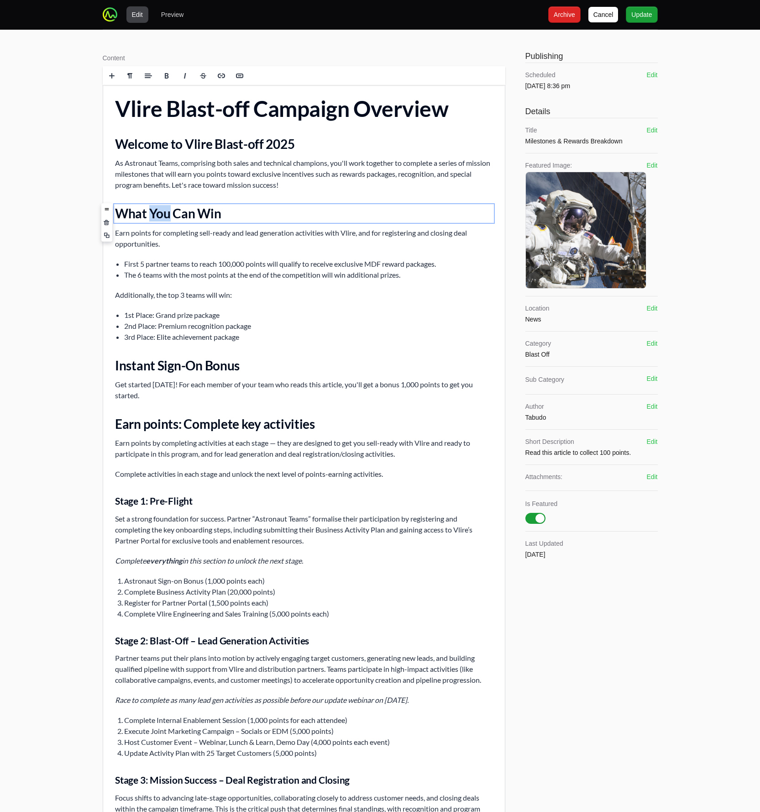
click at [165, 216] on h2 "What You Can Win" at bounding box center [304, 213] width 378 height 16
click at [181, 142] on h2 "Welcome to Vlire Blast-off 2025" at bounding box center [304, 144] width 378 height 16
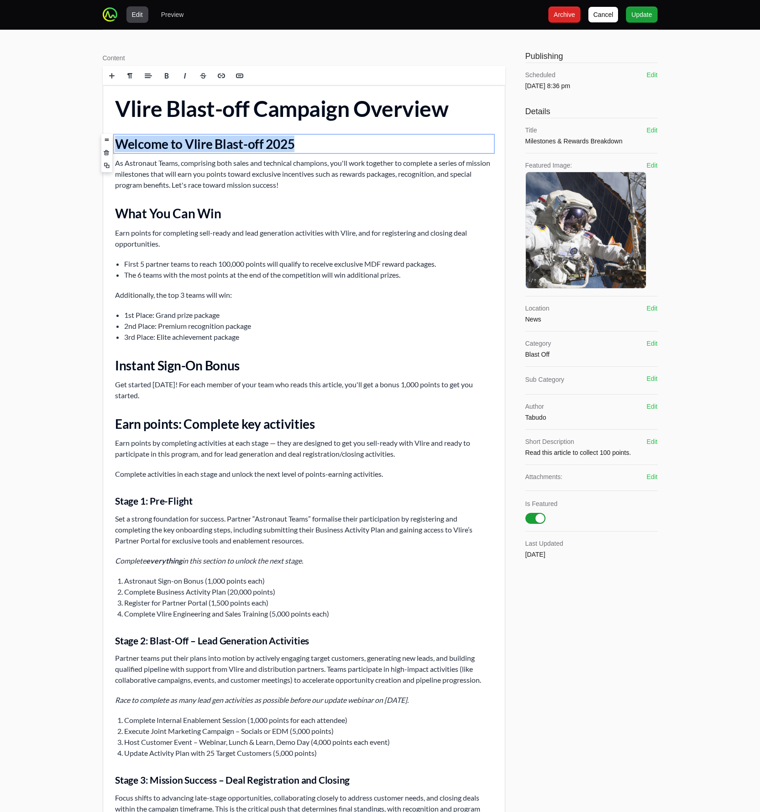
click at [181, 142] on h2 "Welcome to Vlire Blast-off 2025" at bounding box center [304, 144] width 378 height 16
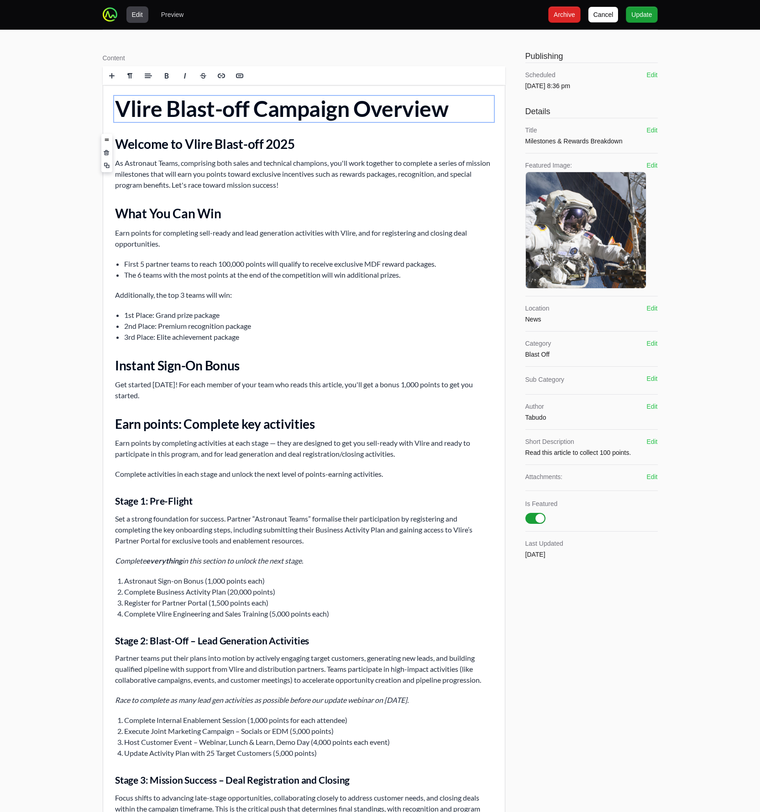
click at [206, 109] on h1 "Vlire Blast-off Campaign Overview" at bounding box center [304, 109] width 378 height 24
click at [69, 153] on div "Edit Preview Cancel Cancel Archive Archive Update Update Content Rich text edit…" at bounding box center [380, 566] width 760 height 1132
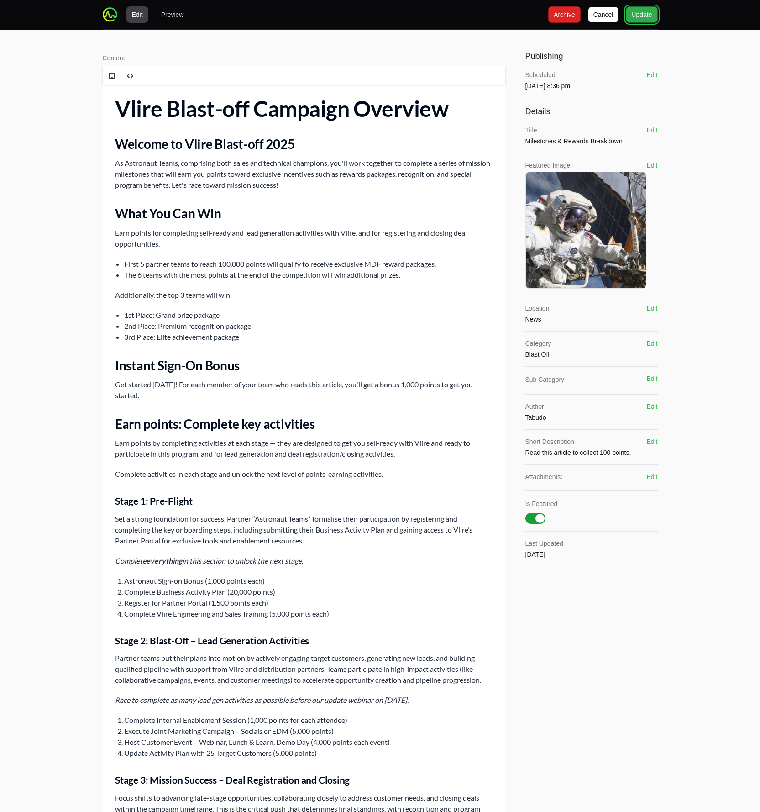
click at [633, 14] on span "Update" at bounding box center [642, 14] width 21 height 11
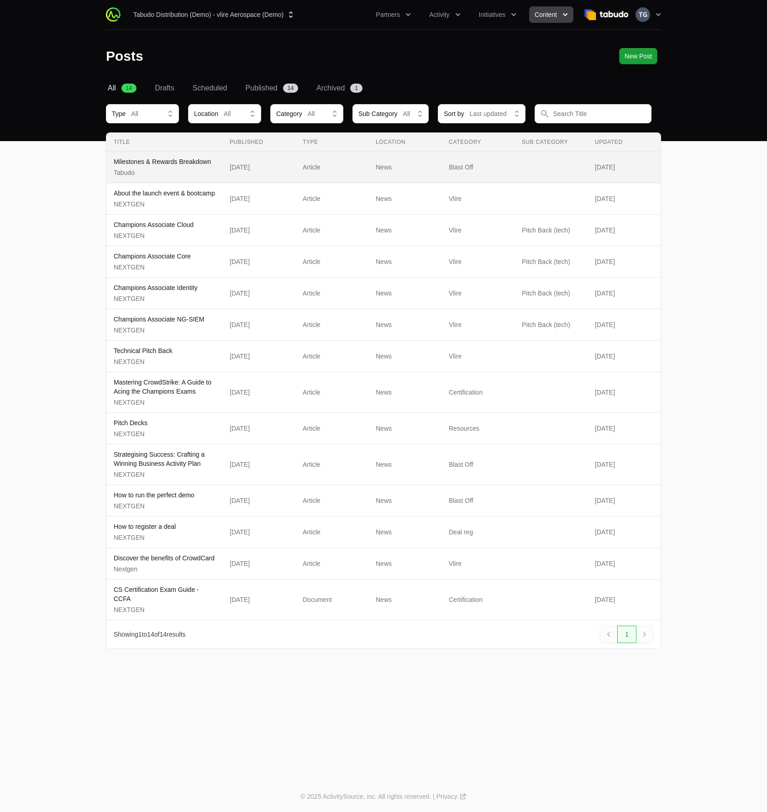
click at [174, 170] on p "Tabudo" at bounding box center [162, 172] width 97 height 9
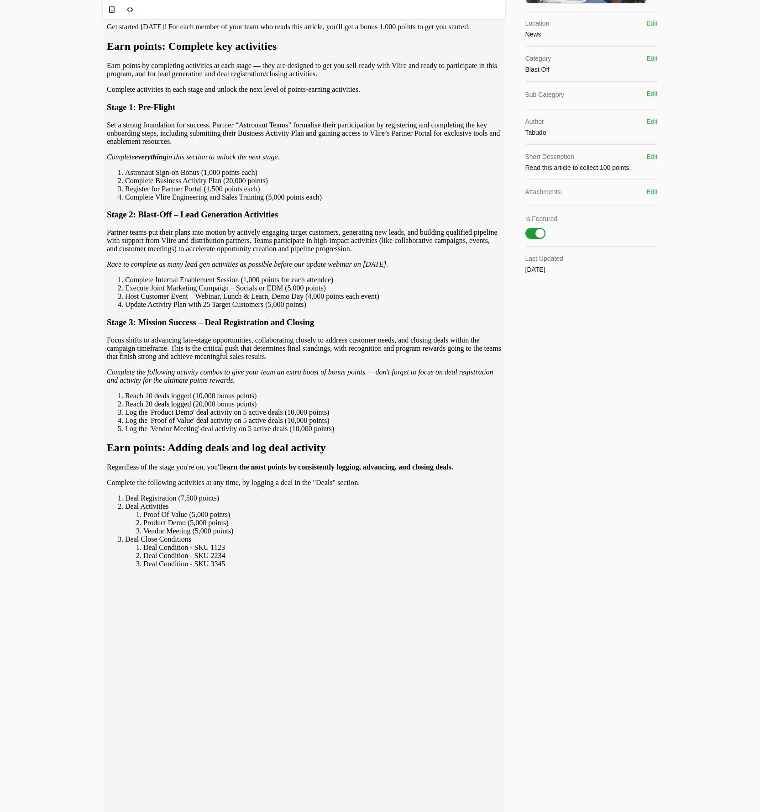
scroll to position [209, 0]
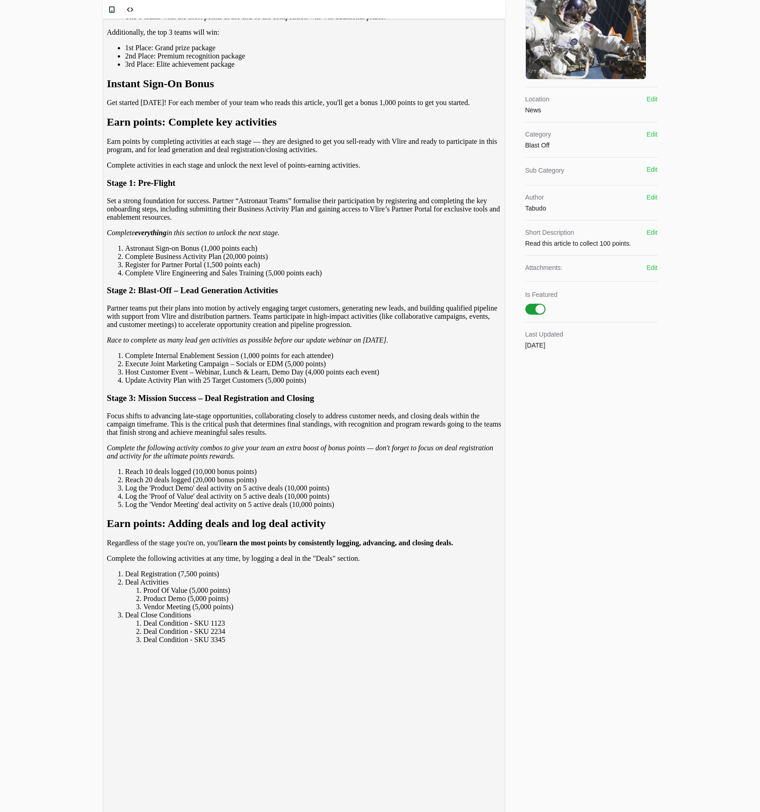
click at [235, 344] on icon "Race to complete as many lead gen activities as possible before our update webi…" at bounding box center [247, 340] width 282 height 8
click at [236, 344] on icon "Race to complete as many lead gen activities as possible before our update webi…" at bounding box center [247, 340] width 282 height 8
click at [116, 329] on p "Partner teams put their plans into motion by actively engaging target customers…" at bounding box center [303, 316] width 395 height 25
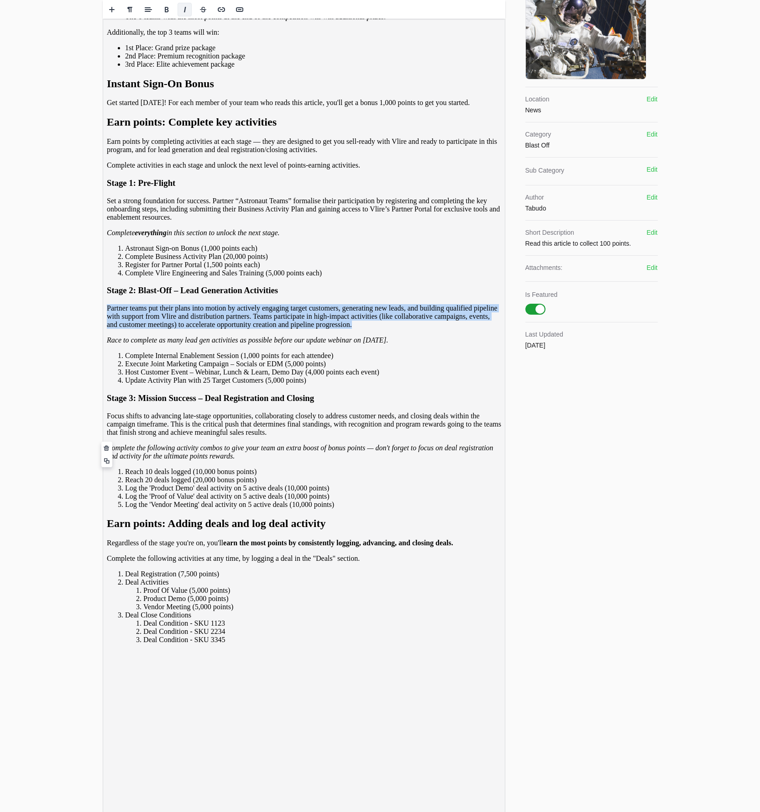
drag, startPoint x: 116, startPoint y: 448, endPoint x: 491, endPoint y: 475, distance: 375.9
click at [491, 329] on p "Partner teams put their plans into motion by actively engaging target customers…" at bounding box center [303, 316] width 395 height 25
click at [227, 344] on icon "Race to complete as many lead gen activities as possible before our update webi…" at bounding box center [247, 340] width 282 height 8
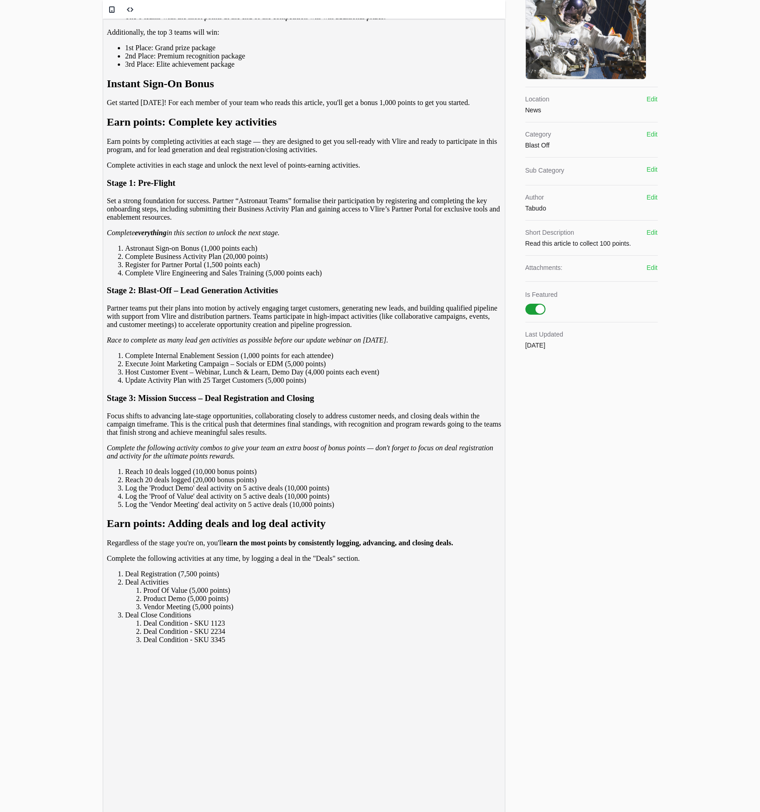
click at [227, 344] on icon "Race to complete as many lead gen activities as possible before our update webi…" at bounding box center [247, 340] width 282 height 8
click at [280, 483] on div "Vlire Blast-off Campaign Overview Welcome to Vlire Blast-off 2025 As Astronaut …" at bounding box center [303, 264] width 395 height 759
click at [318, 498] on div "Vlire Blast-off Campaign Overview Welcome to Vlire Blast-off 2025 As Astronaut …" at bounding box center [303, 264] width 395 height 759
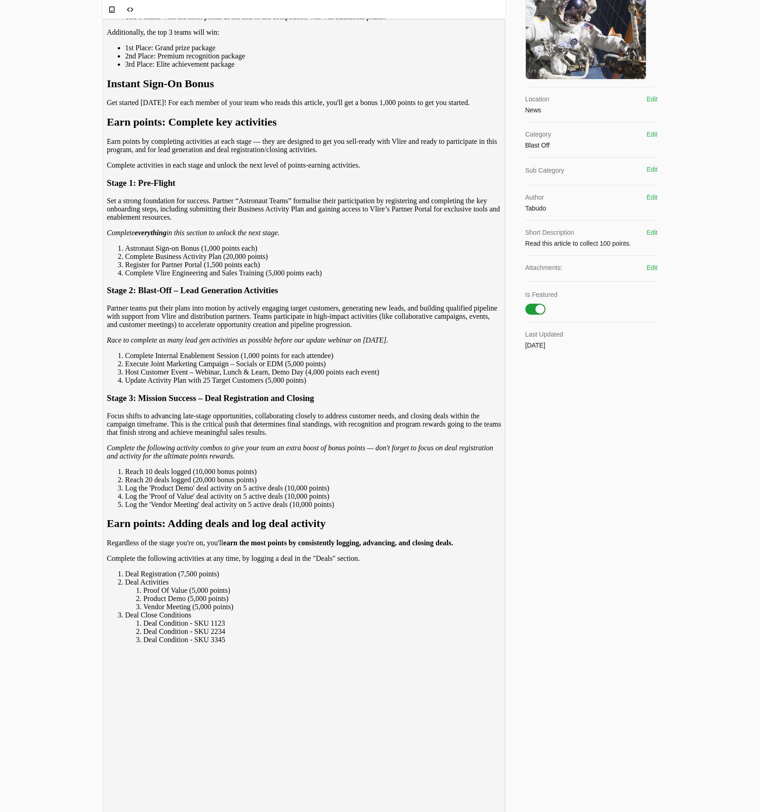
drag, startPoint x: 438, startPoint y: 489, endPoint x: 255, endPoint y: 482, distance: 182.8
click at [255, 482] on div "Vlire Blast-off Campaign Overview Welcome to Vlire Blast-off 2025 As Astronaut …" at bounding box center [303, 264] width 395 height 759
click at [229, 344] on icon "Race to complete as many lead gen activities as possible before our update webi…" at bounding box center [247, 340] width 282 height 8
drag, startPoint x: 229, startPoint y: 490, endPoint x: 245, endPoint y: 506, distance: 21.6
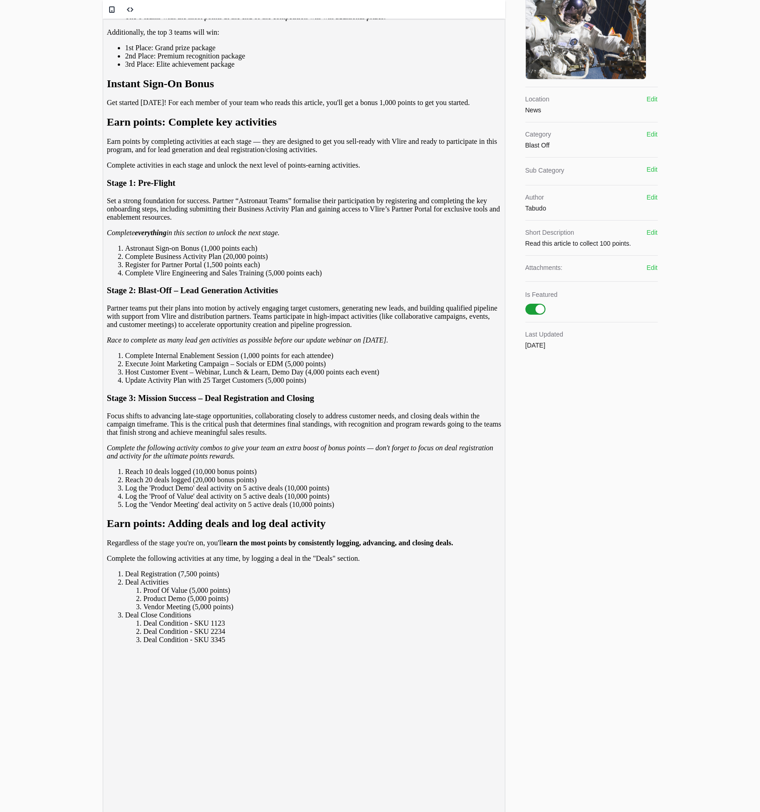
click at [229, 344] on icon "Race to complete as many lead gen activities as possible before our update webi…" at bounding box center [247, 340] width 282 height 8
drag, startPoint x: 207, startPoint y: 362, endPoint x: 104, endPoint y: 486, distance: 161.5
click at [144, 344] on icon "Race to complete as many lead gen activities as possible before our update webi…" at bounding box center [247, 340] width 282 height 8
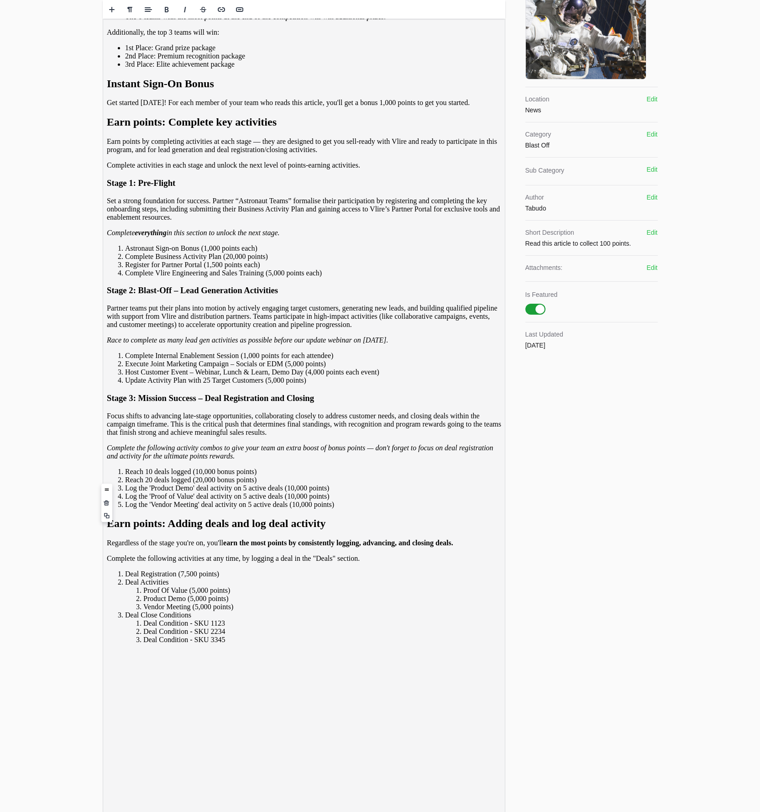
click at [144, 344] on icon "Race to complete as many lead gen activities as possible before our update webi…" at bounding box center [247, 340] width 282 height 8
drag, startPoint x: 395, startPoint y: 493, endPoint x: 165, endPoint y: 483, distance: 230.4
click at [166, 344] on p "Race to complete as many lead gen activities as possible before our update webi…" at bounding box center [303, 340] width 395 height 8
drag, startPoint x: 169, startPoint y: 467, endPoint x: 177, endPoint y: 510, distance: 43.8
click at [177, 510] on div "Vlire Blast-off Campaign Overview Welcome to Vlire Blast-off 2025 As Astronaut …" at bounding box center [303, 264] width 395 height 759
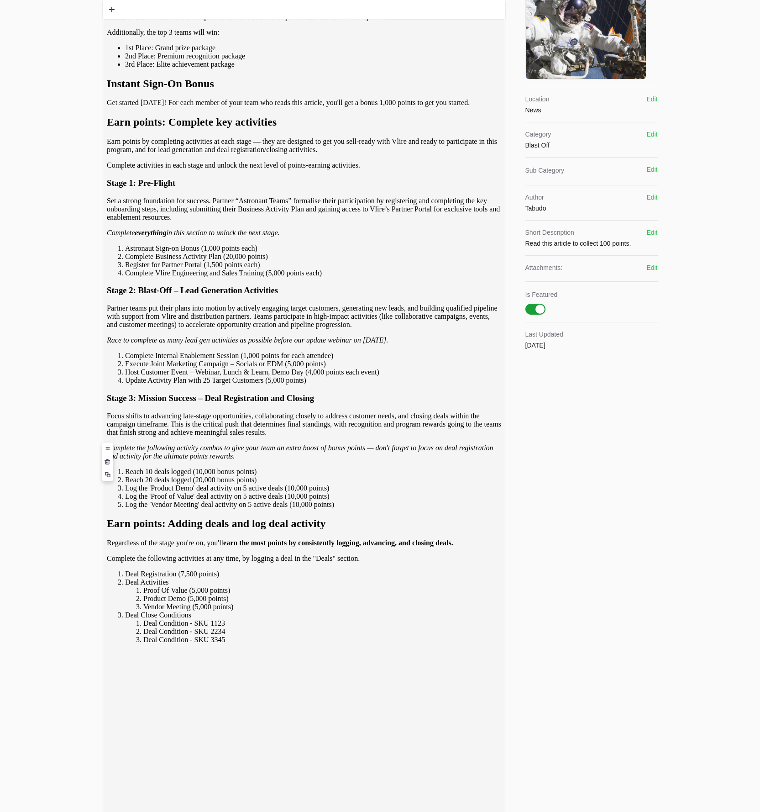
click at [174, 500] on div "Vlire Blast-off Campaign Overview Welcome to Vlire Blast-off 2025 As Astronaut …" at bounding box center [303, 264] width 395 height 759
click at [173, 360] on li "Complete Internal Enablement Session (1,000 points for each attendee)" at bounding box center [313, 356] width 376 height 8
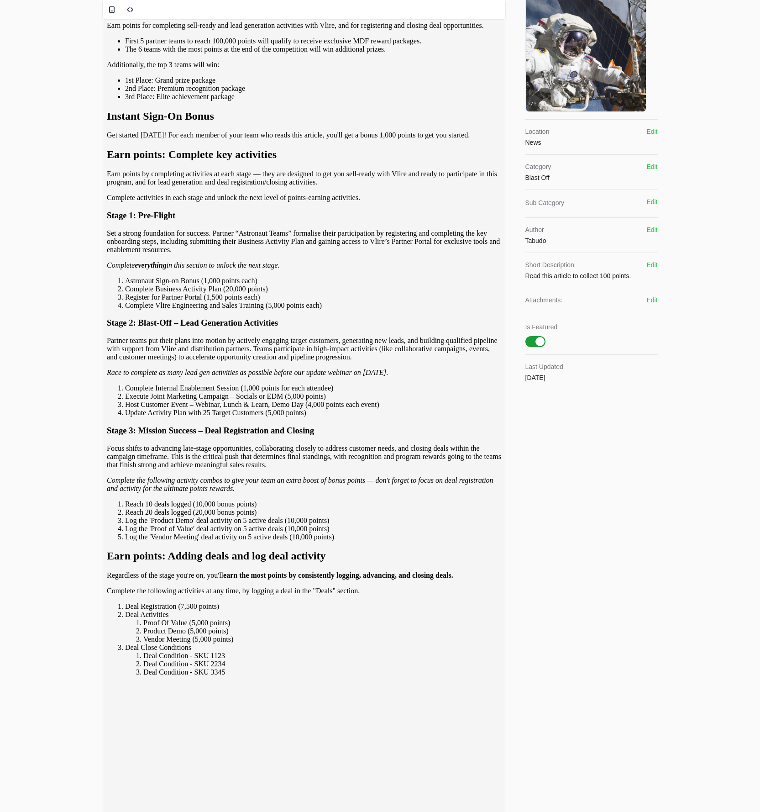
scroll to position [173, 0]
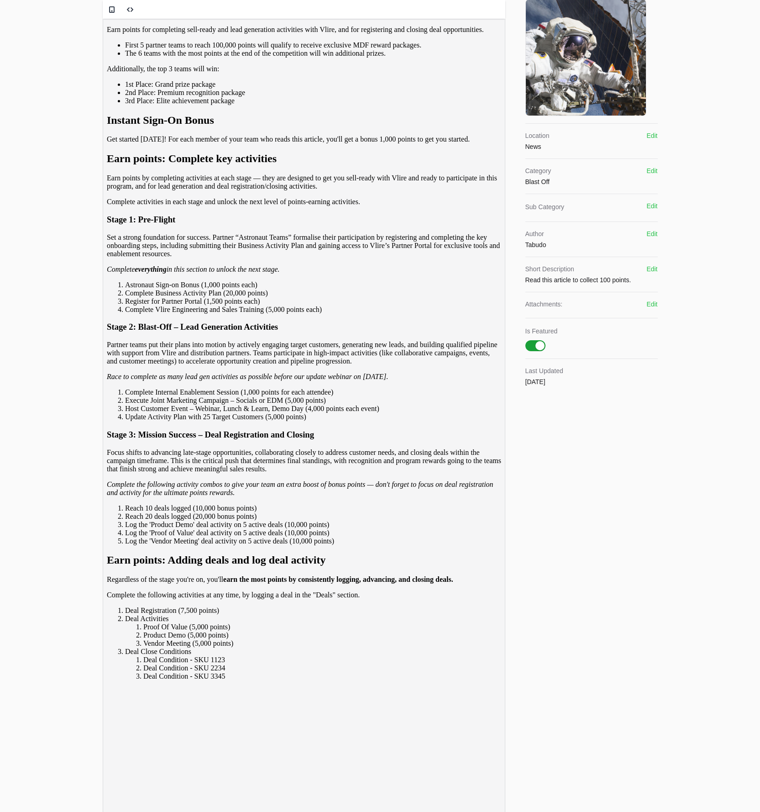
click at [209, 532] on div "Vlire Blast-off Campaign Overview Welcome to Vlire Blast-off 2025 As Astronaut …" at bounding box center [303, 301] width 395 height 759
click at [198, 380] on icon "Race to complete as many lead gen activities as possible before our update webi…" at bounding box center [247, 377] width 282 height 8
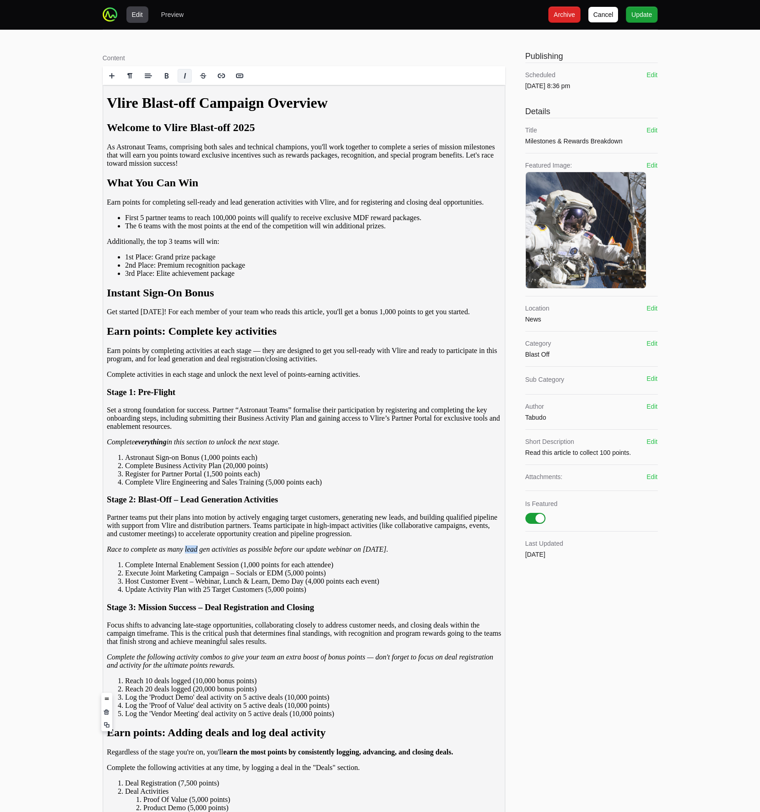
scroll to position [351, 0]
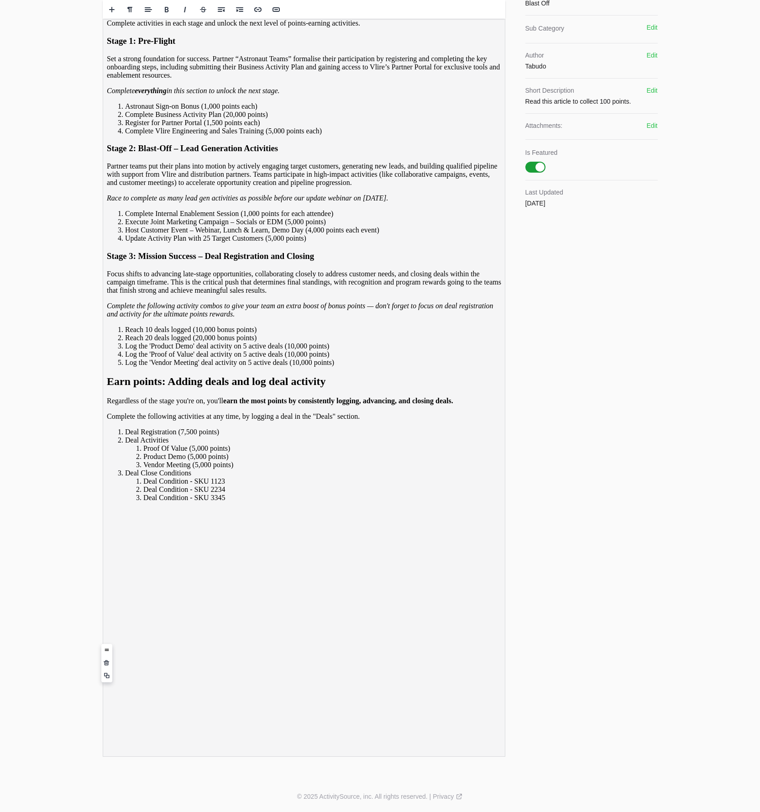
click at [264, 502] on li "Deal Condition - SKU 3345" at bounding box center [322, 498] width 358 height 8
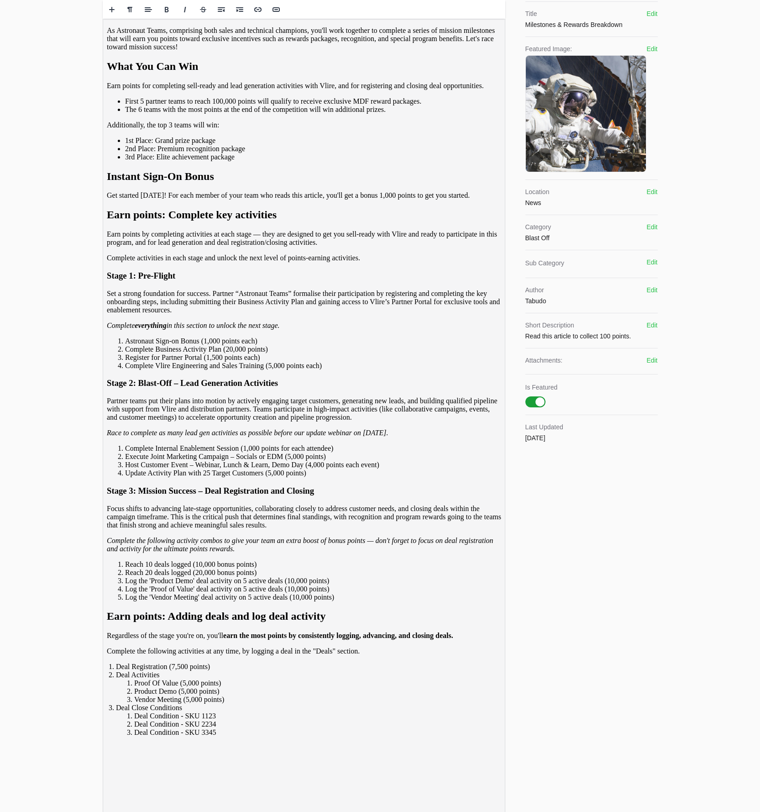
scroll to position [0, 0]
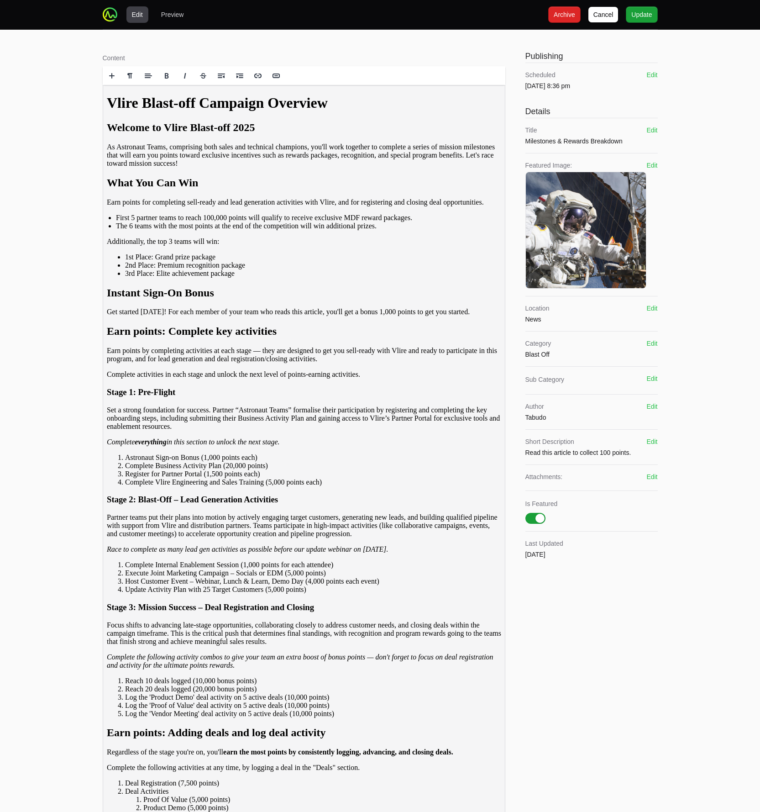
click at [232, 230] on li "The 6 teams with the most points at the end of the competition will win additio…" at bounding box center [308, 226] width 385 height 8
click at [232, 246] on p "Additionally, the top 3 teams will win:" at bounding box center [303, 241] width 395 height 8
click at [648, 15] on span "Update" at bounding box center [642, 14] width 21 height 11
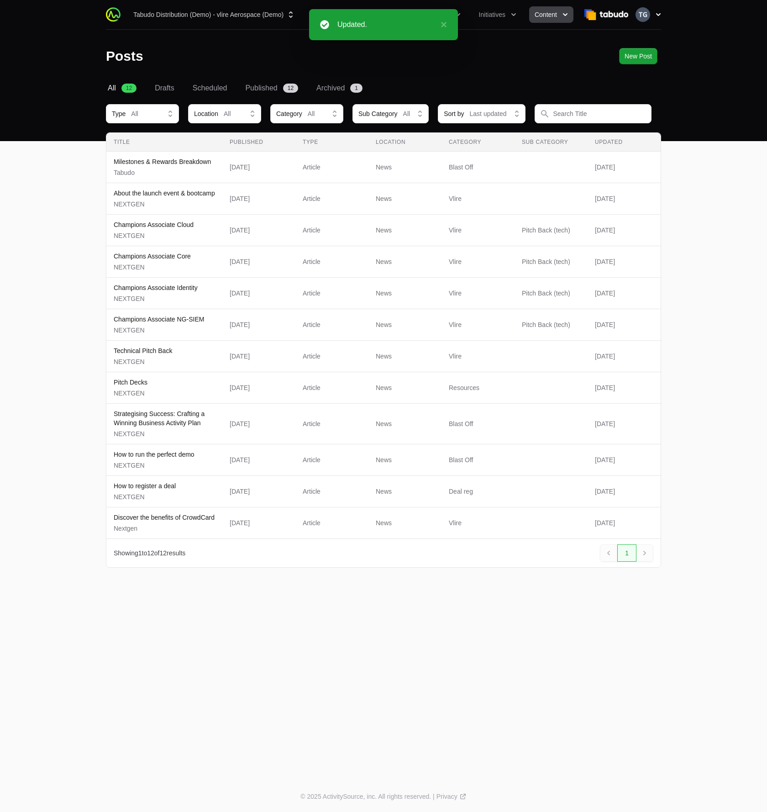
click at [648, 19] on img "button" at bounding box center [643, 14] width 15 height 15
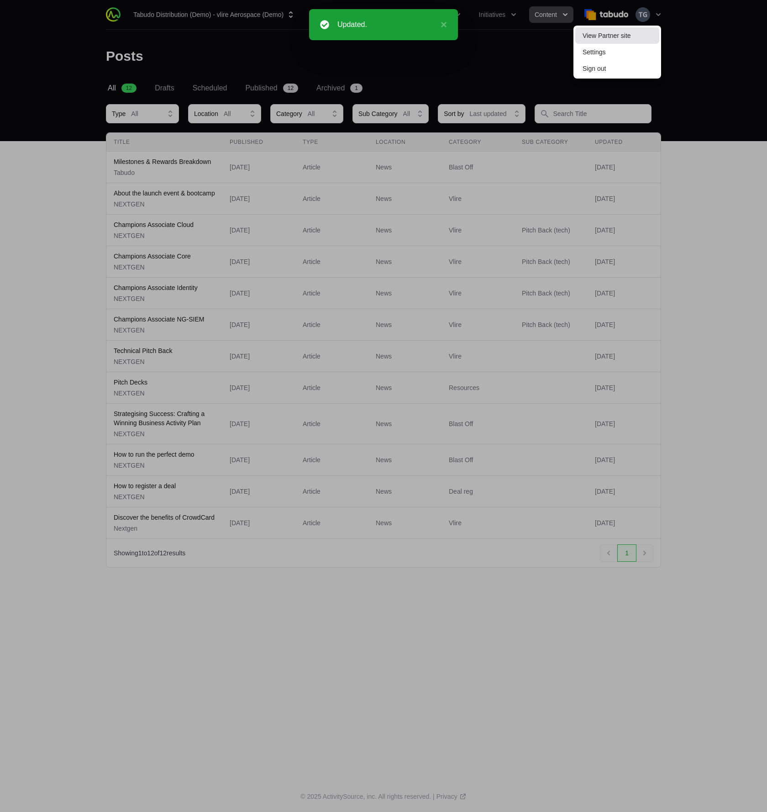
click at [641, 36] on link "View Partner site" at bounding box center [617, 35] width 84 height 16
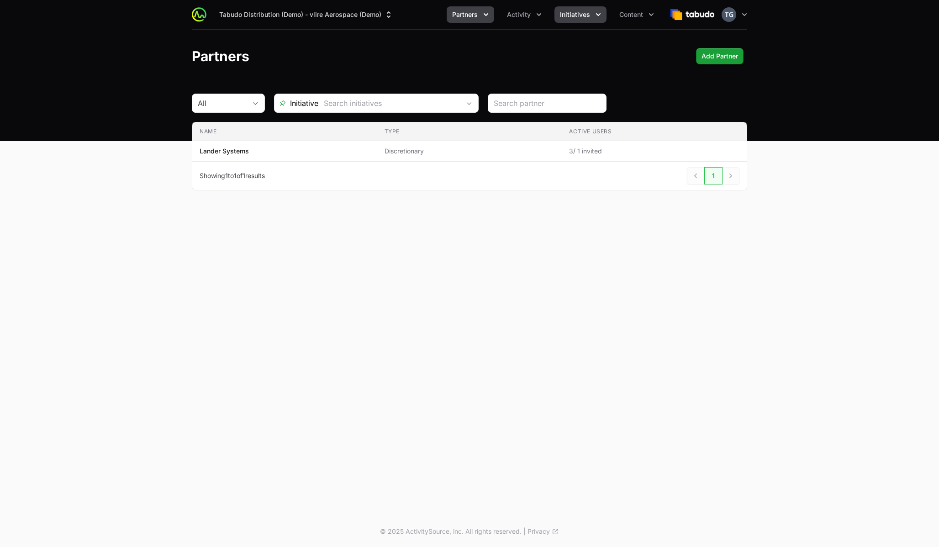
click at [606, 14] on button "Initiatives" at bounding box center [580, 14] width 52 height 16
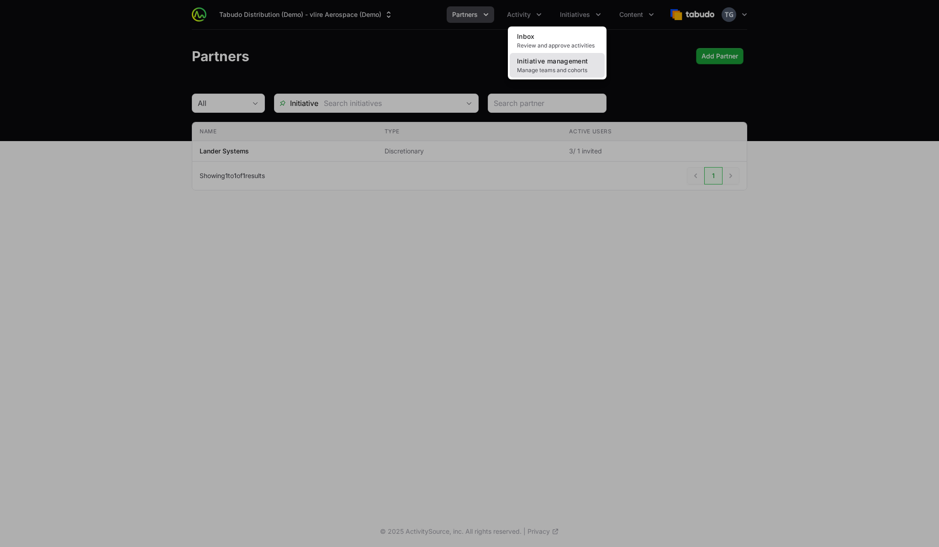
click at [562, 71] on span "Manage teams and cohorts" at bounding box center [557, 70] width 80 height 7
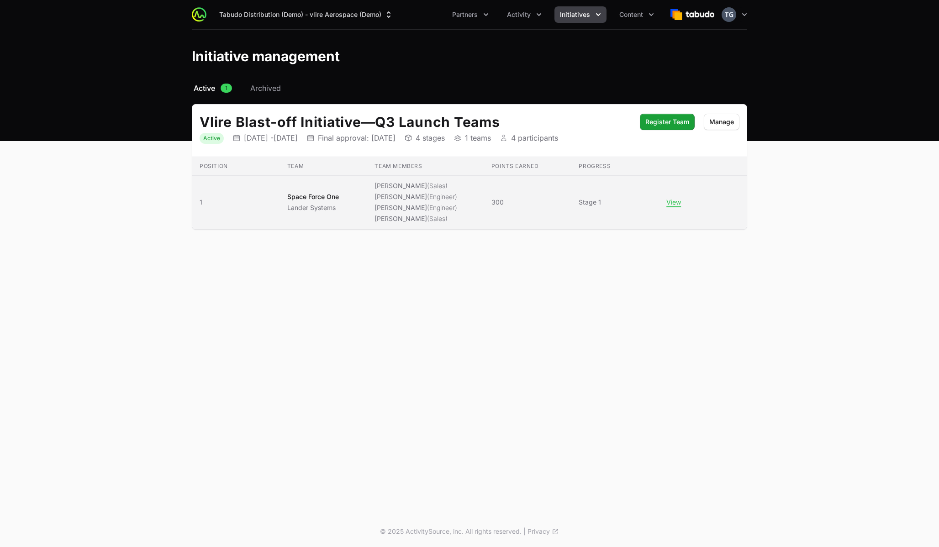
click at [422, 211] on li "[PERSON_NAME] (Engineer)" at bounding box center [415, 207] width 83 height 9
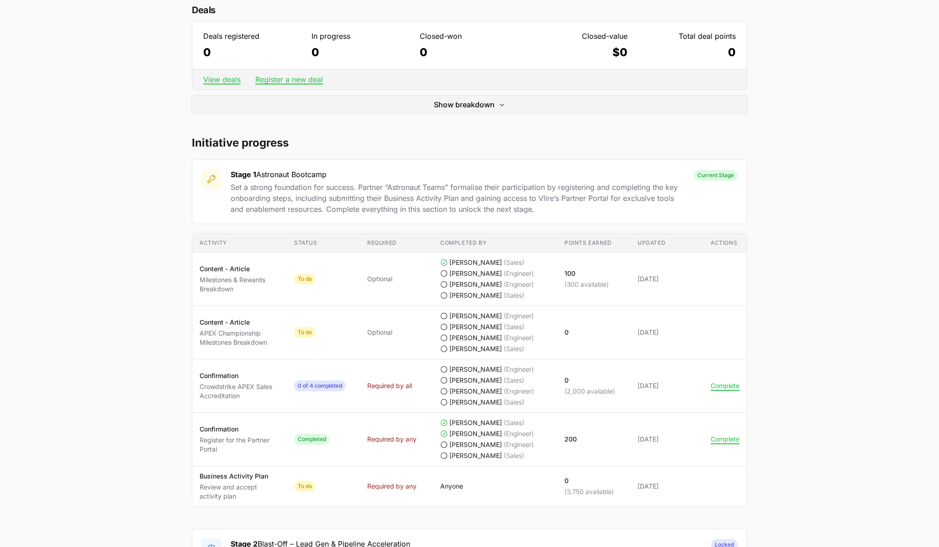
scroll to position [309, 0]
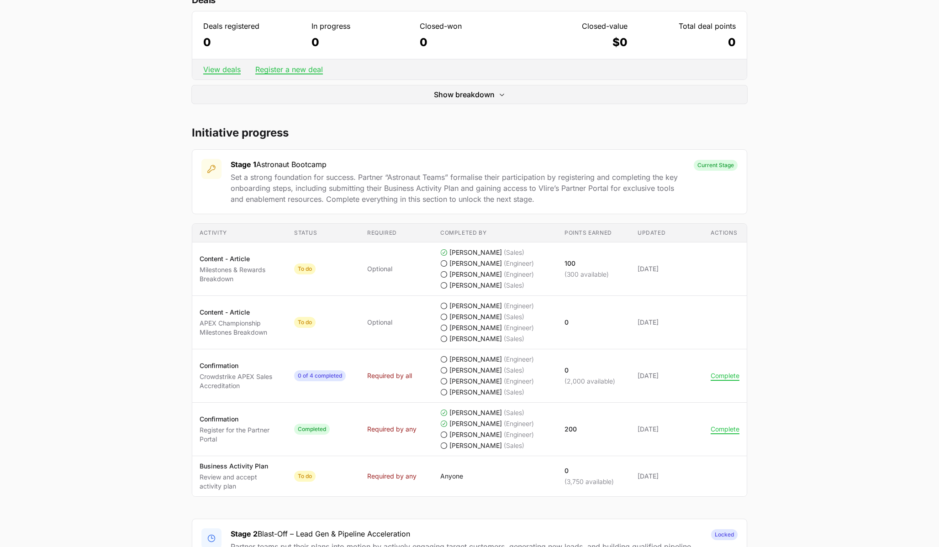
click at [350, 191] on p "Set a strong foundation for success. Partner “Astronaut Teams” formalise their …" at bounding box center [458, 188] width 454 height 33
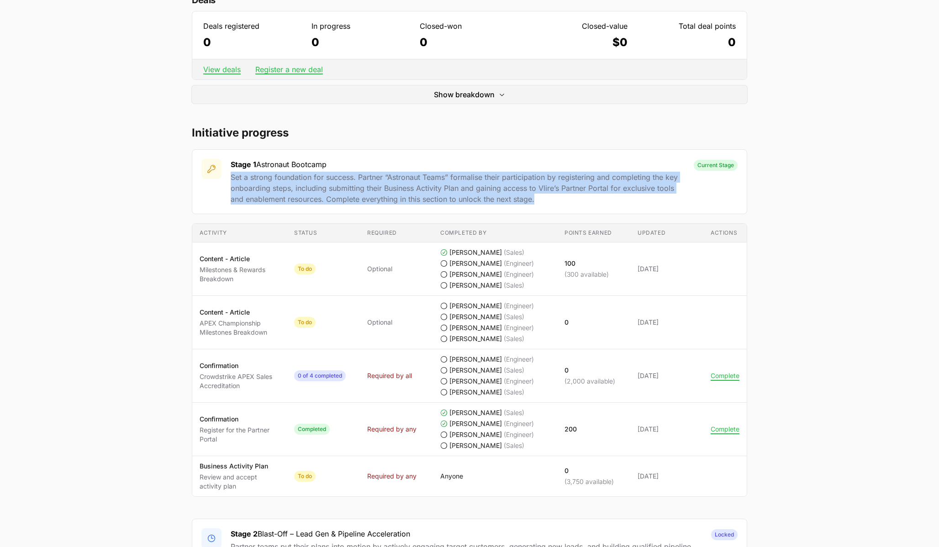
click at [350, 191] on p "Set a strong foundation for success. Partner “Astronaut Teams” formalise their …" at bounding box center [458, 188] width 454 height 33
copy p "Set a strong foundation for success. Partner “Astronaut Teams” formalise their …"
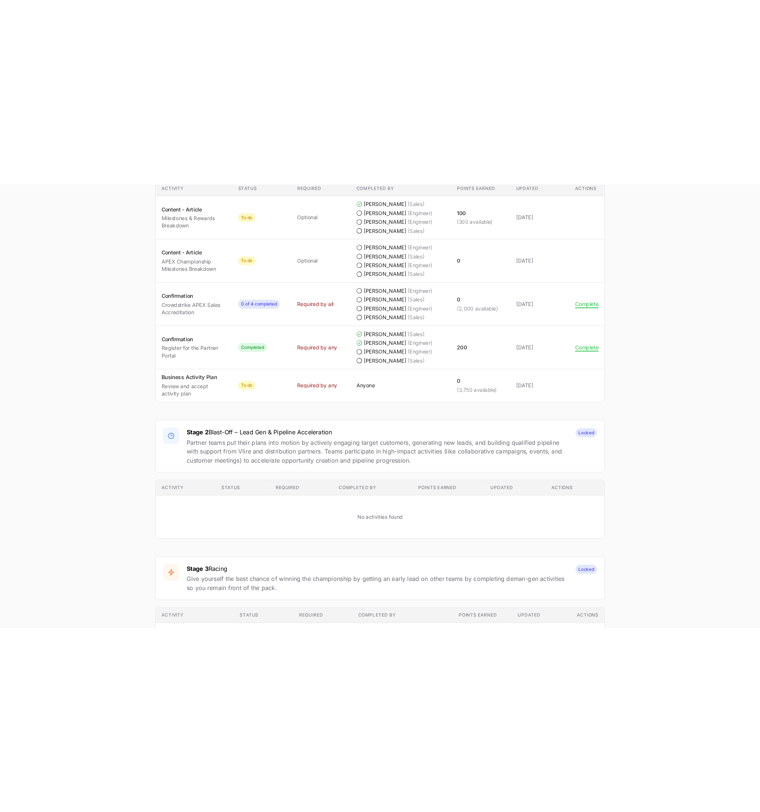
scroll to position [588, 0]
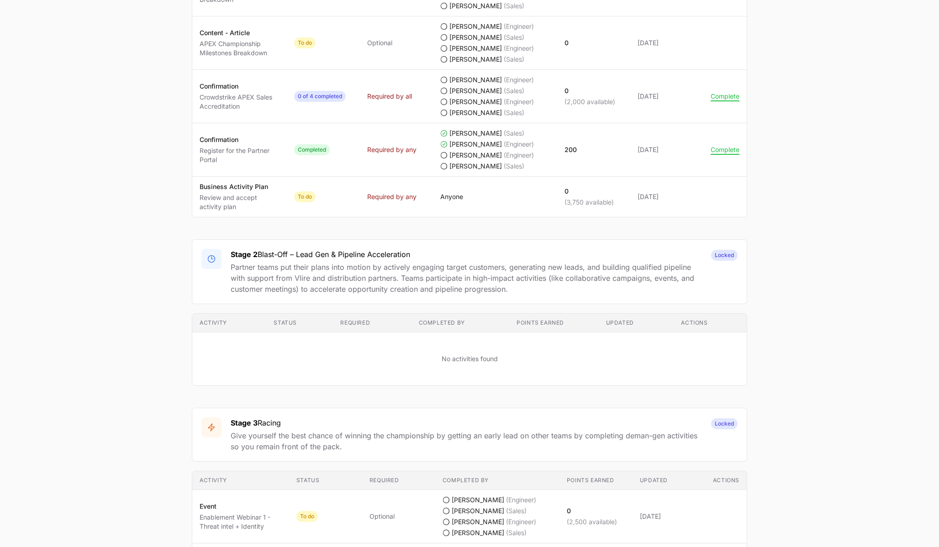
click at [275, 285] on p "Partner teams put their plans into motion by actively engaging target customers…" at bounding box center [466, 278] width 471 height 33
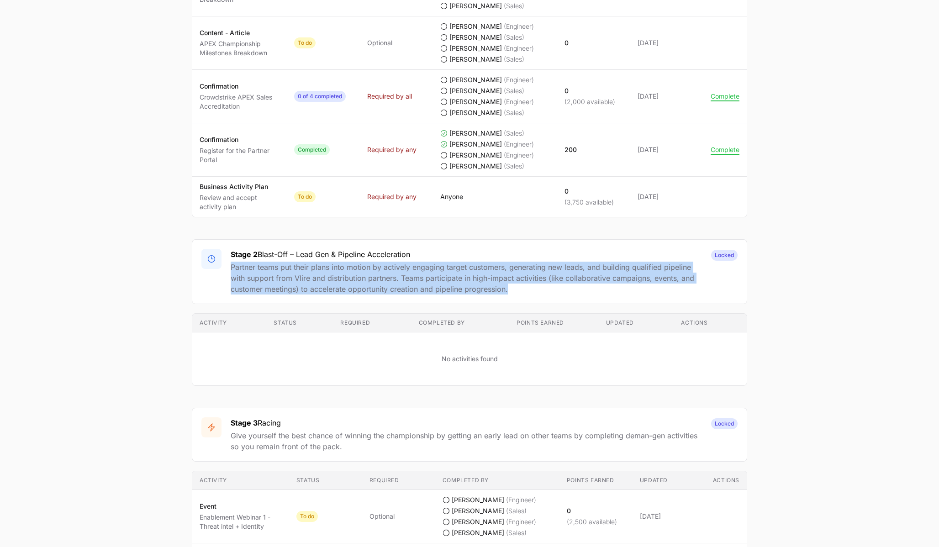
click at [275, 285] on p "Partner teams put their plans into motion by actively engaging target customers…" at bounding box center [466, 278] width 471 height 33
copy p "Partner teams put their plans into motion by actively engaging target customers…"
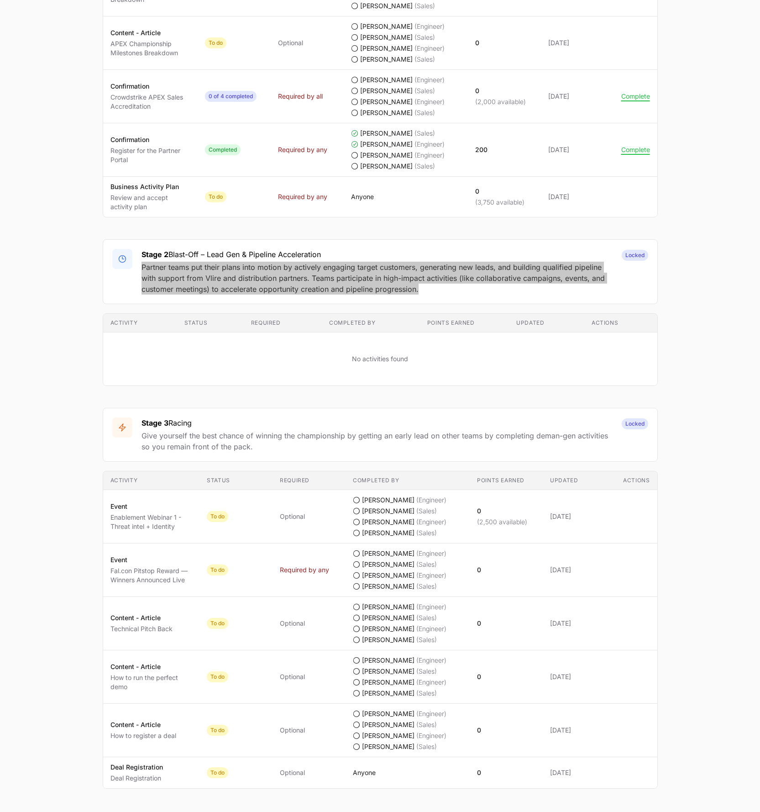
scroll to position [0, 0]
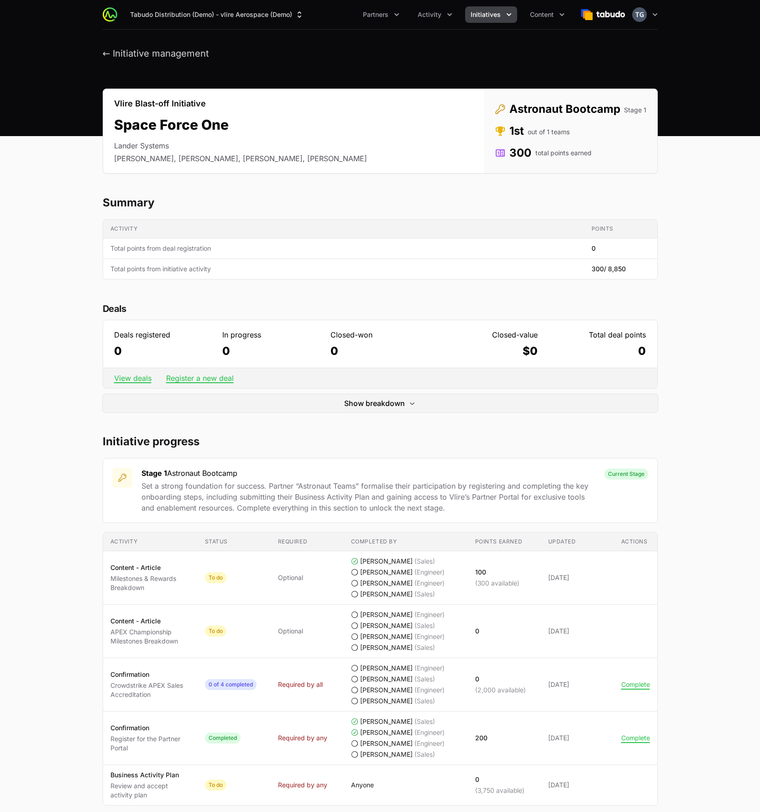
click at [487, 14] on span "Initiatives" at bounding box center [486, 14] width 30 height 9
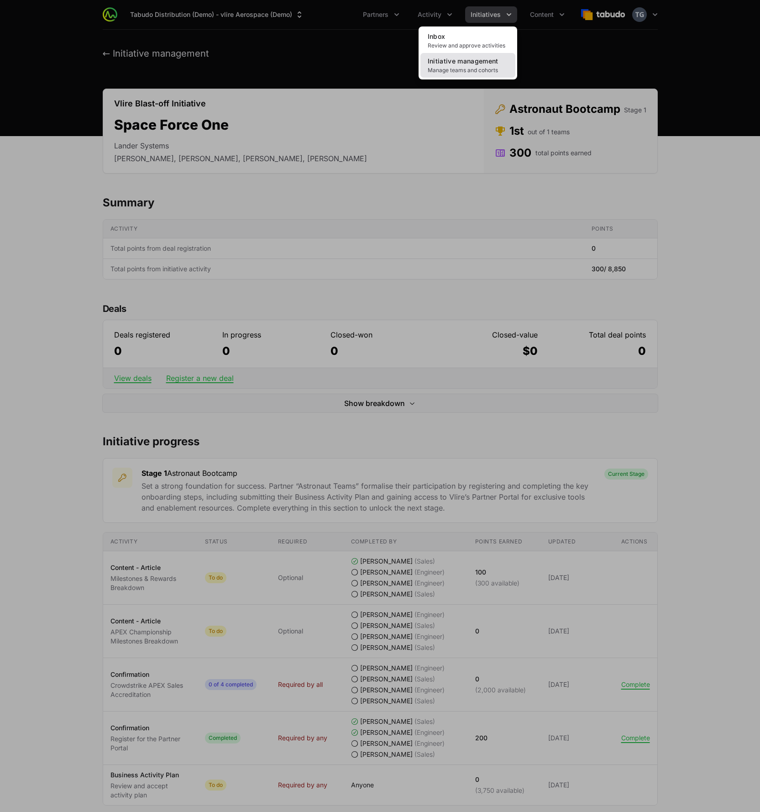
click at [466, 72] on span "Manage teams and cohorts" at bounding box center [468, 70] width 80 height 7
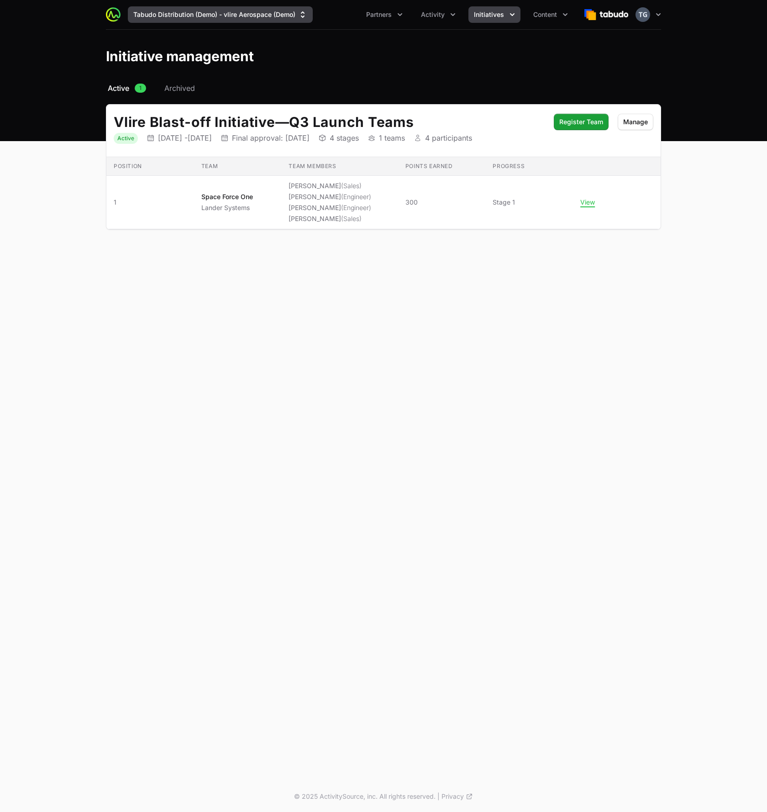
click at [259, 10] on button "Tabudo Distribution (Demo) - vlire Aerospace (Demo)" at bounding box center [220, 14] width 185 height 16
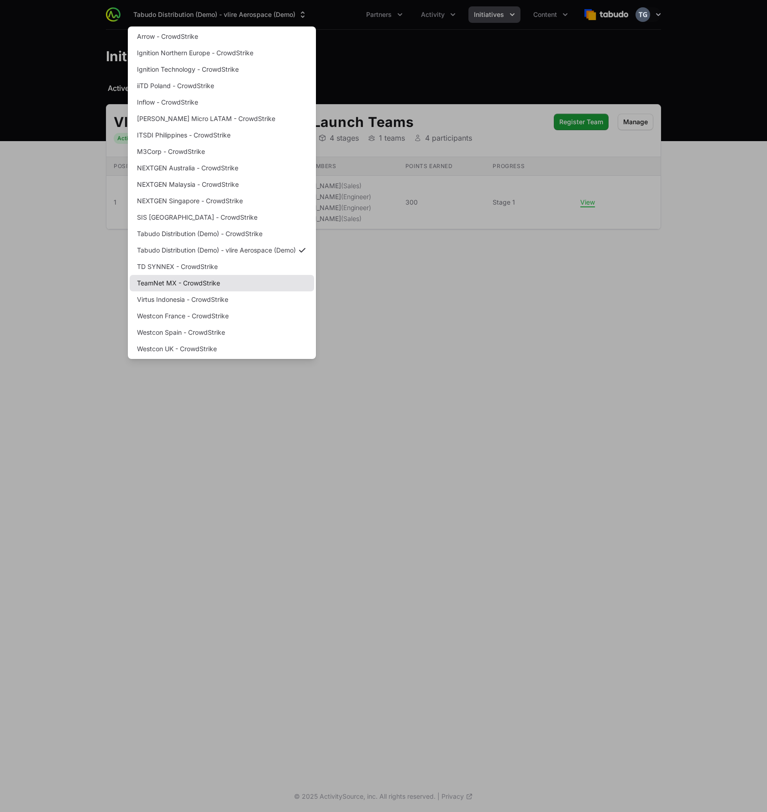
click at [200, 282] on link "TeamNet MX - CrowdStrike" at bounding box center [222, 283] width 184 height 16
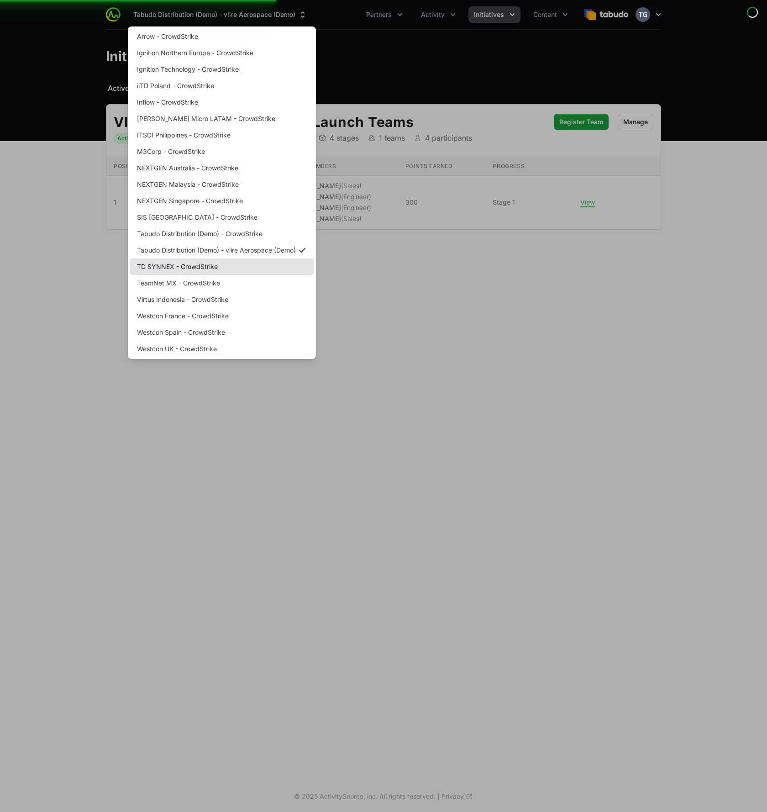
click at [200, 270] on link "TD SYNNEX - CrowdStrike" at bounding box center [222, 266] width 184 height 16
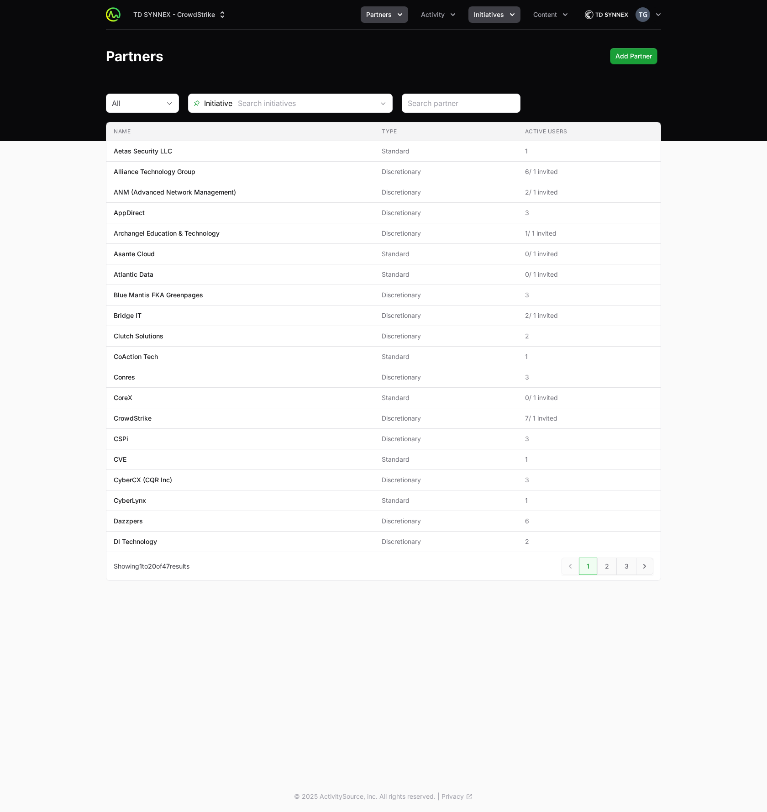
click at [483, 21] on button "Initiatives" at bounding box center [495, 14] width 52 height 16
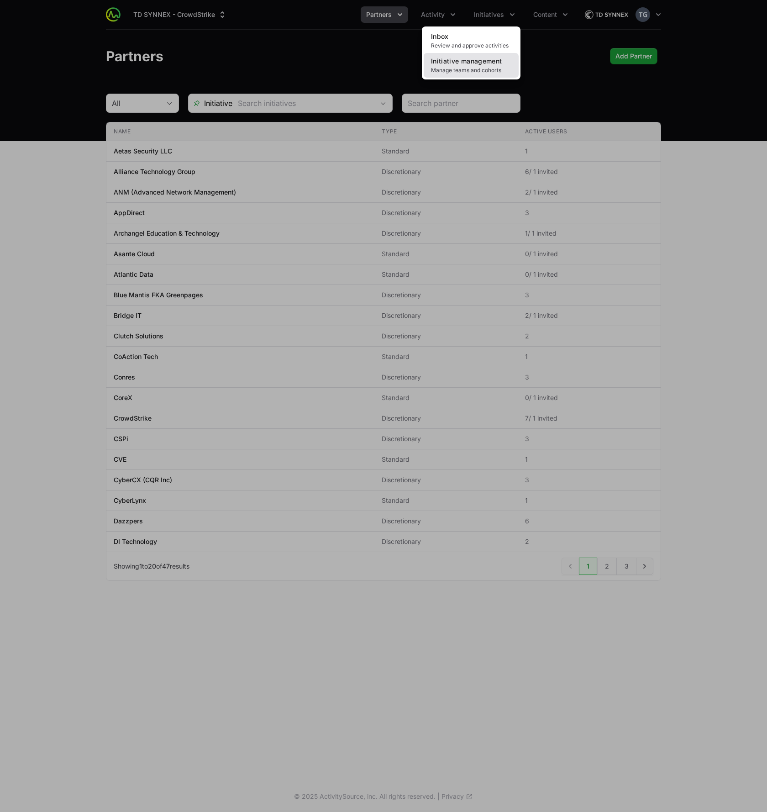
click at [474, 68] on span "Manage teams and cohorts" at bounding box center [471, 70] width 80 height 7
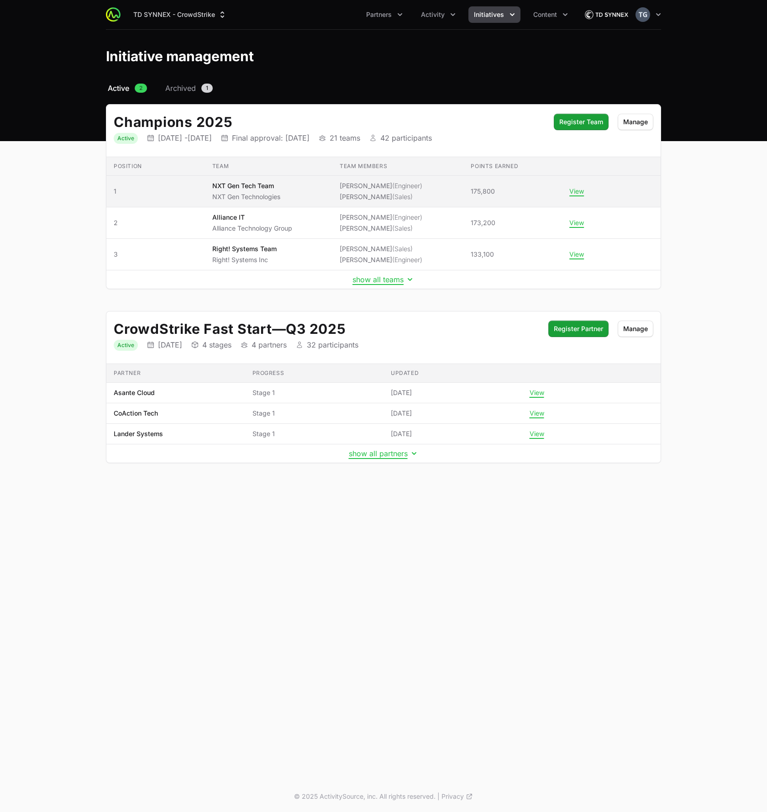
click at [294, 198] on span "NXT Gen Tech Team NXT Gen Technologies" at bounding box center [268, 191] width 113 height 20
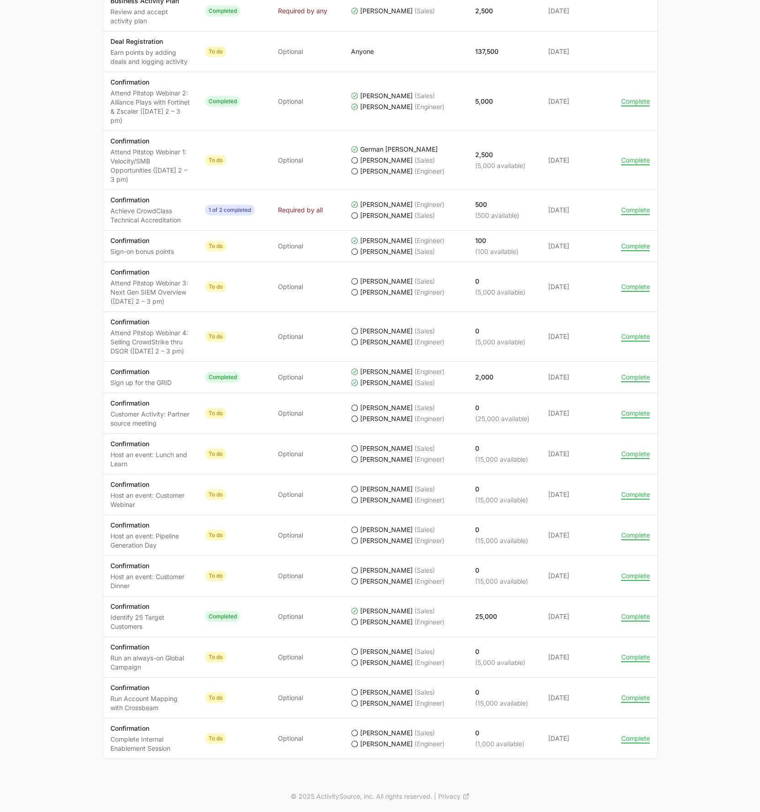
scroll to position [559, 0]
click at [282, 547] on td "Required Optional" at bounding box center [307, 616] width 73 height 41
drag, startPoint x: 175, startPoint y: 749, endPoint x: 112, endPoint y: 743, distance: 63.3
click at [111, 547] on p "Complete Internal Enablement Session" at bounding box center [151, 744] width 80 height 18
copy p "Complete Internal Enablement Session"
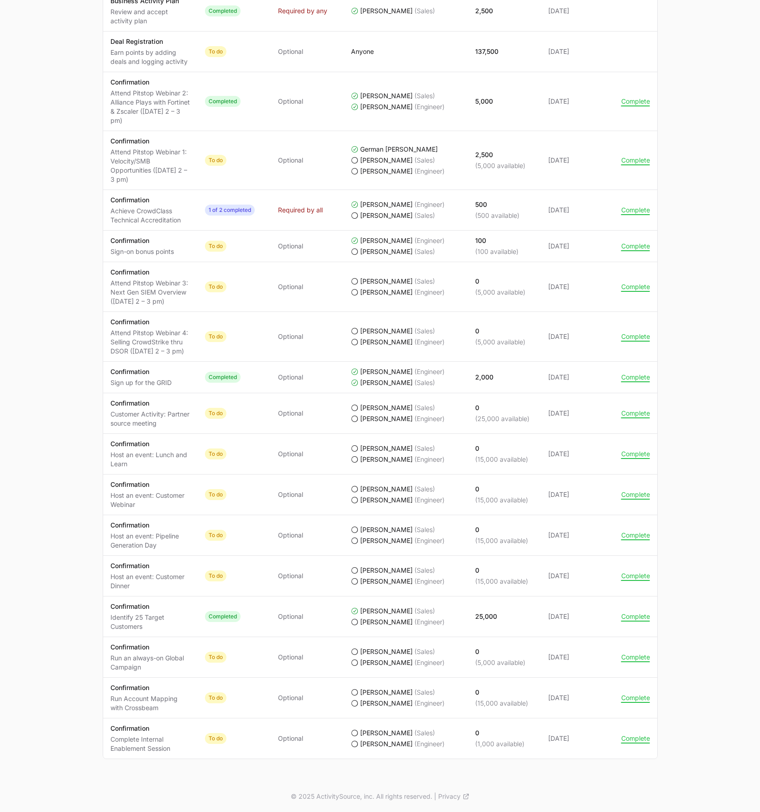
click at [644, 547] on td "Actions Complete" at bounding box center [635, 738] width 43 height 41
click at [644, 547] on button "Complete" at bounding box center [636, 738] width 29 height 8
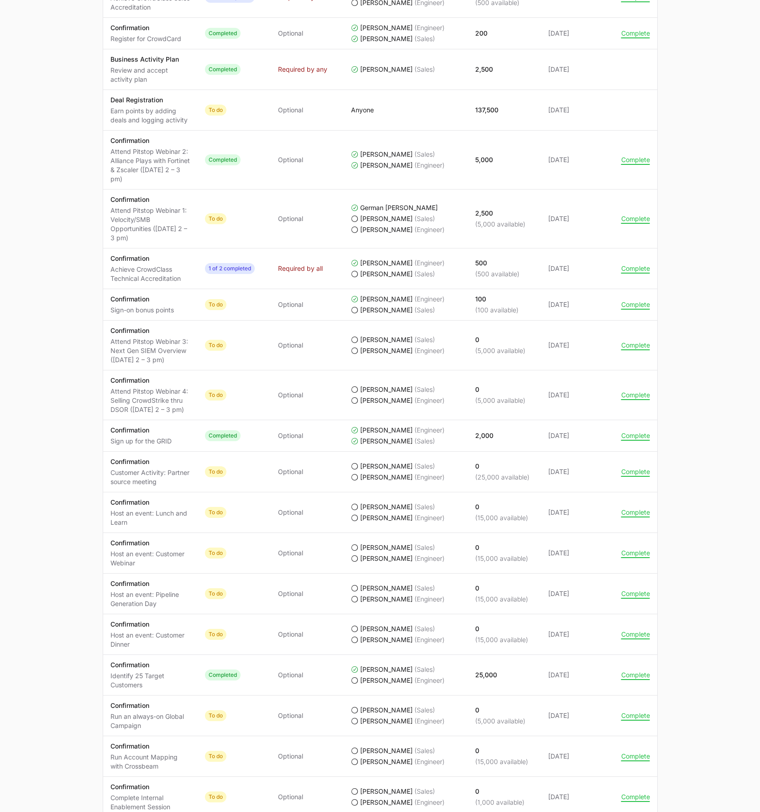
scroll to position [559, 0]
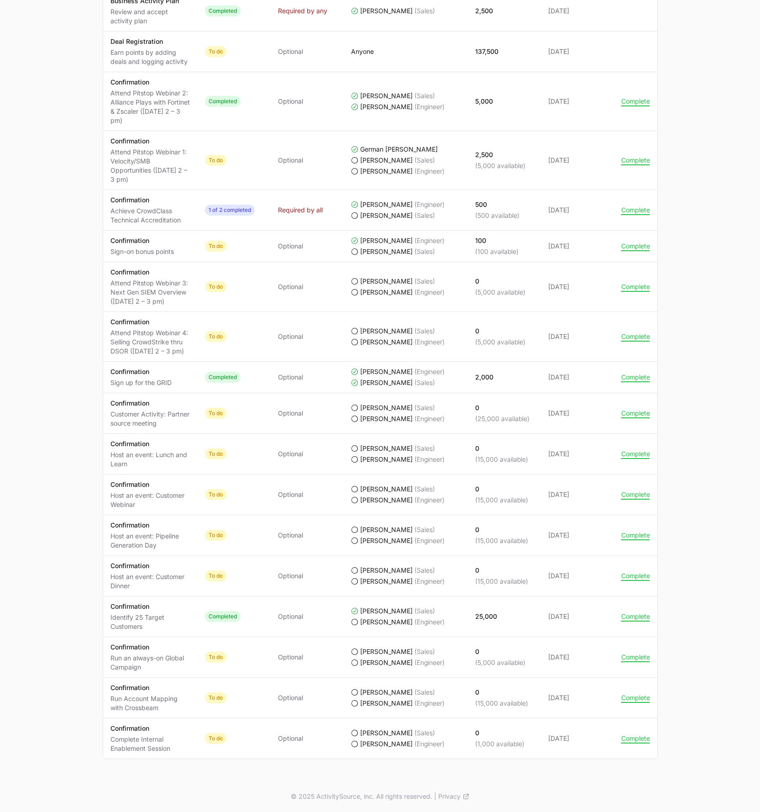
drag, startPoint x: 188, startPoint y: 64, endPoint x: 105, endPoint y: 56, distance: 83.1
click at [105, 56] on td "Activity Deal Registration Earn points by adding deals and logging activity" at bounding box center [150, 52] width 95 height 41
copy p "Earn points by adding deals and logging activity"
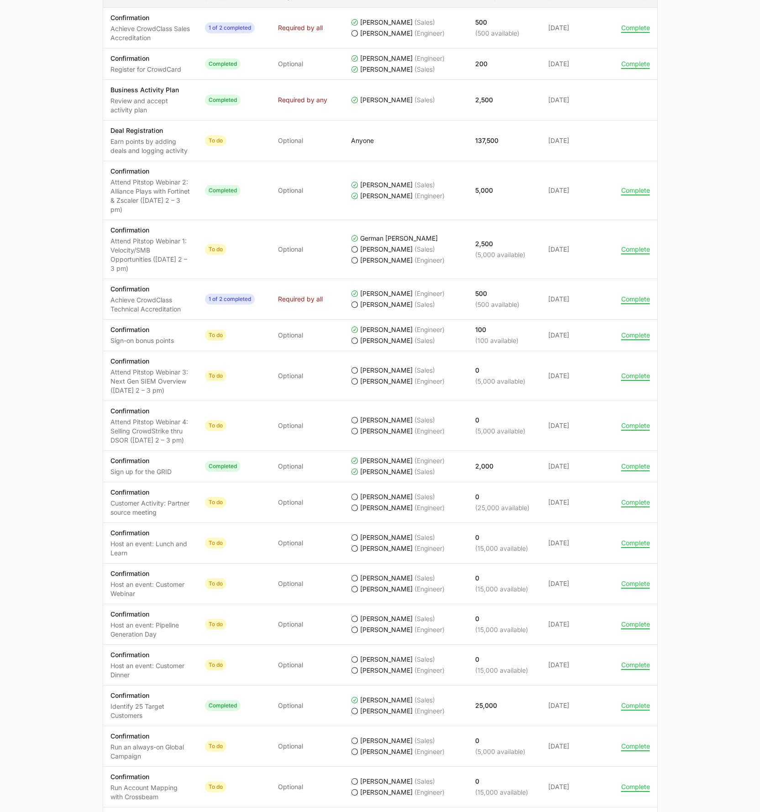
scroll to position [204, 0]
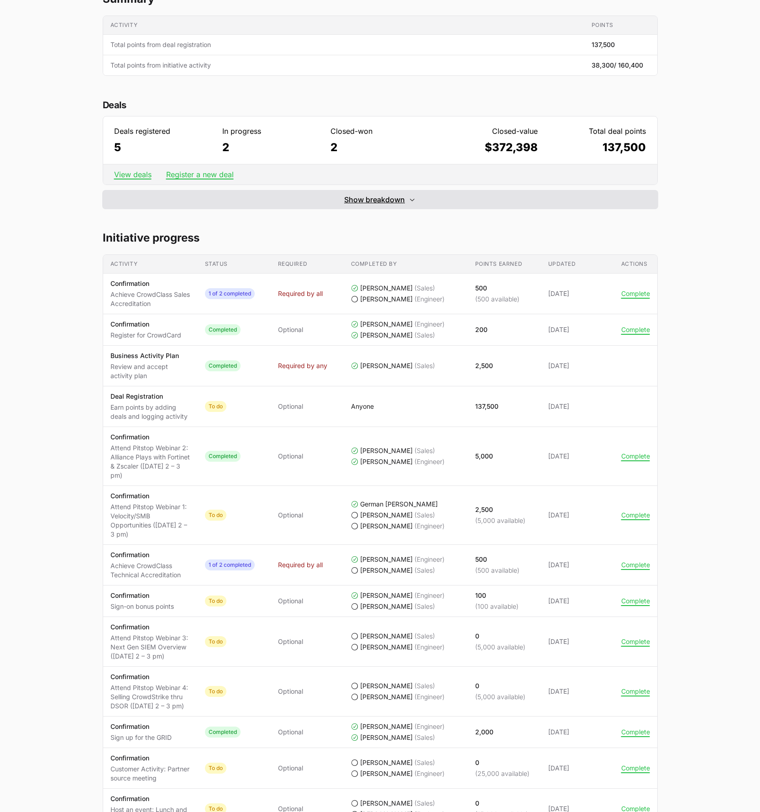
click at [376, 200] on span "Show breakdown" at bounding box center [374, 199] width 61 height 11
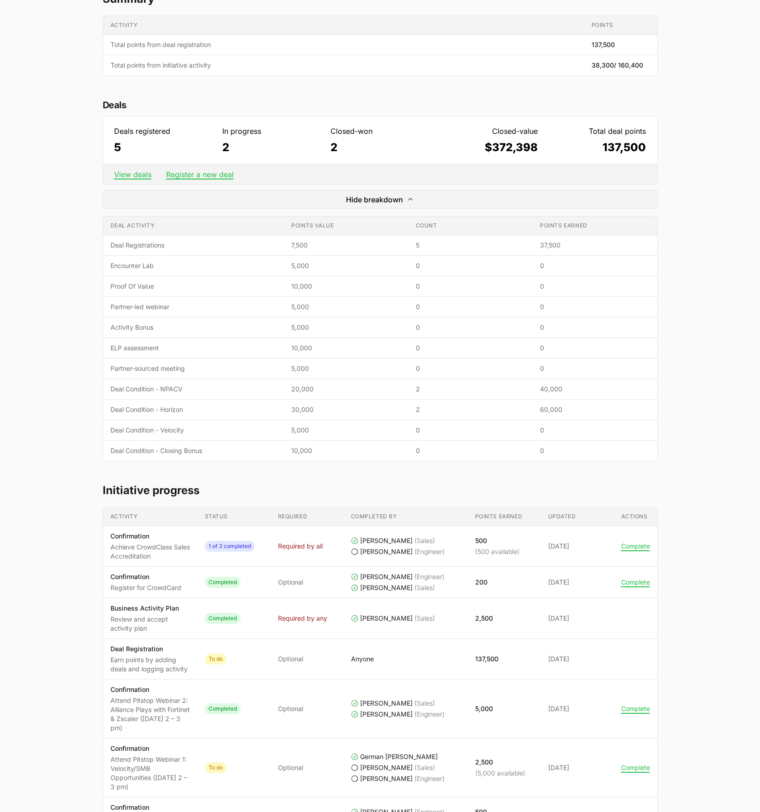
click at [701, 467] on main "Champions 2025 NXT Gen Tech Team NXT Gen Technologies Daniela Rojas, Anthony Sa…" at bounding box center [380, 636] width 760 height 1503
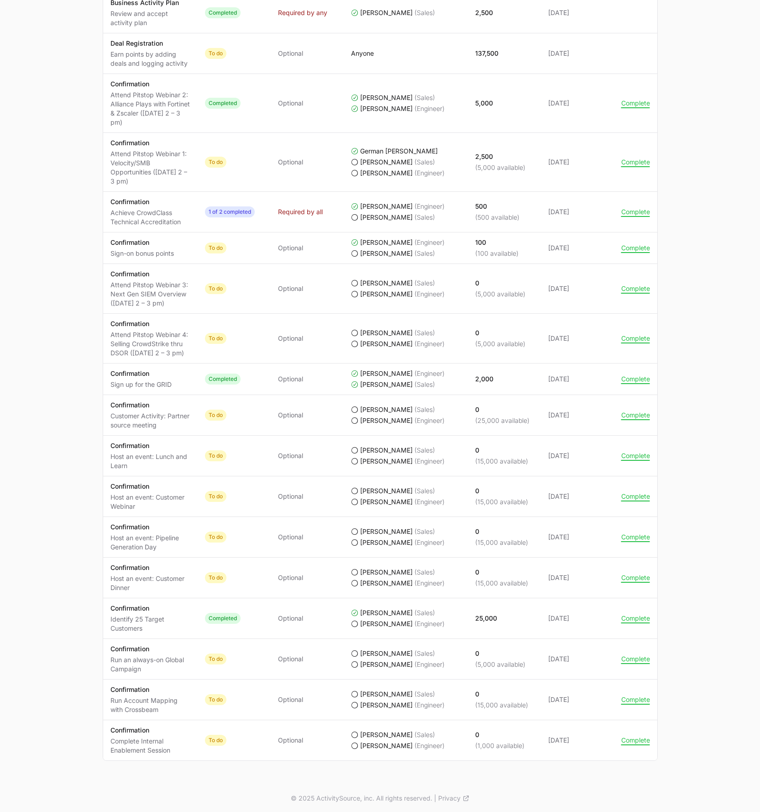
scroll to position [812, 0]
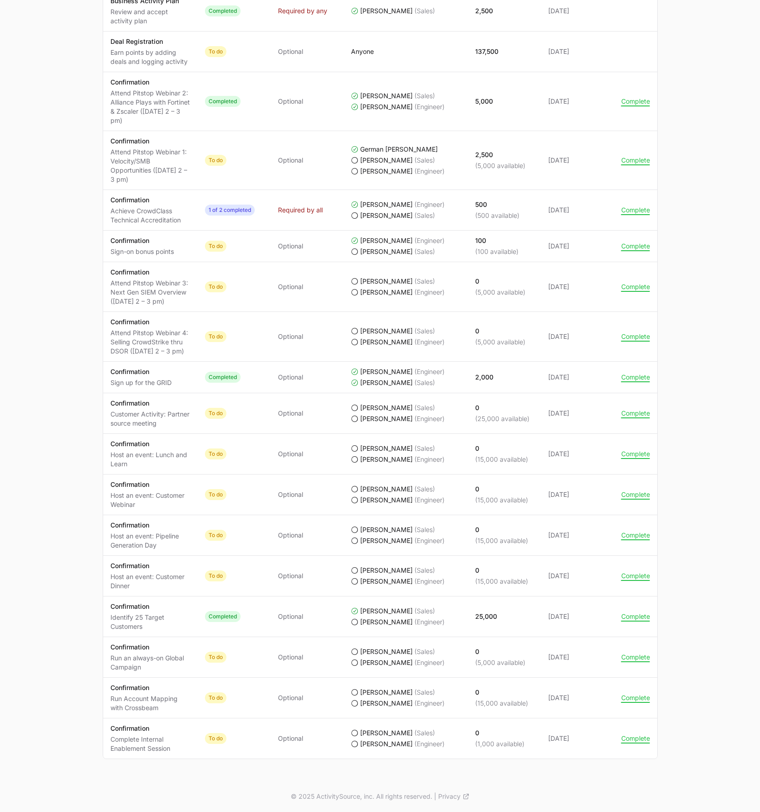
click at [47, 535] on main "Champions 2025 NXT Gen Tech Team NXT Gen Technologies Daniela Rojas, Anthony Sa…" at bounding box center [380, 29] width 760 height 1503
click at [157, 547] on p "Host an event: Pipeline Generation Day" at bounding box center [151, 541] width 80 height 18
drag, startPoint x: 155, startPoint y: 546, endPoint x: 107, endPoint y: 538, distance: 49.0
click at [106, 538] on td "Activity Confirmation Host an event: Pipeline Generation Day" at bounding box center [150, 535] width 95 height 41
click at [245, 532] on span "To do" at bounding box center [234, 535] width 58 height 11
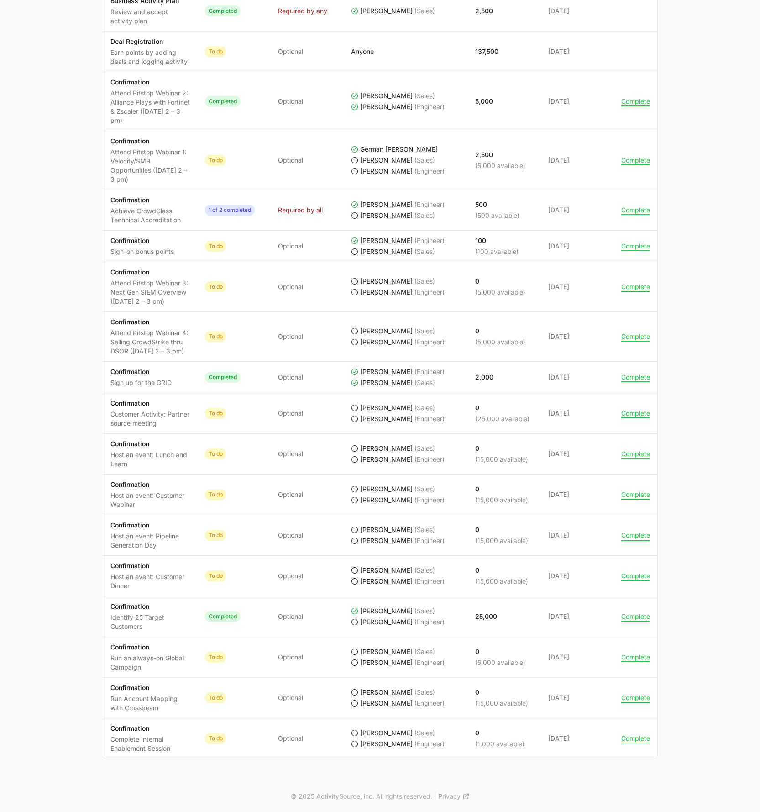
click at [633, 534] on button "Complete" at bounding box center [636, 535] width 29 height 8
click at [632, 414] on button "Complete" at bounding box center [636, 413] width 29 height 8
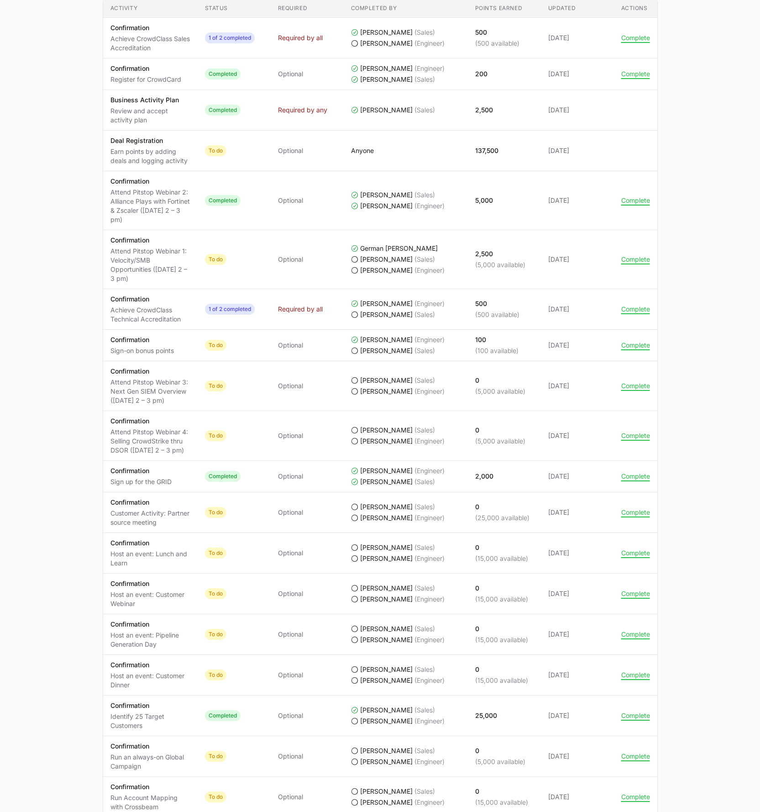
scroll to position [711, 0]
click at [633, 517] on button "Complete" at bounding box center [636, 514] width 29 height 8
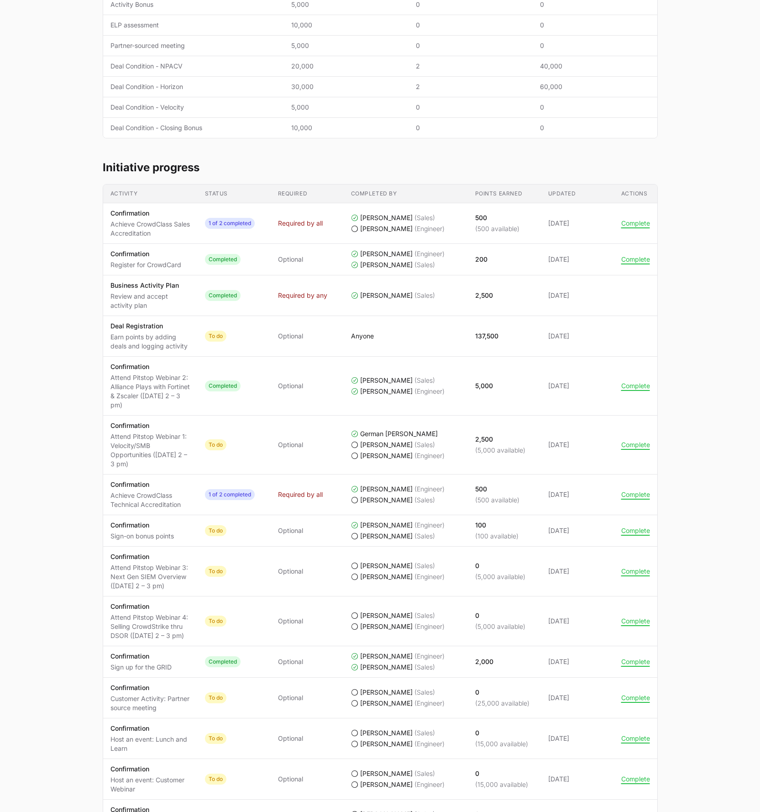
scroll to position [0, 0]
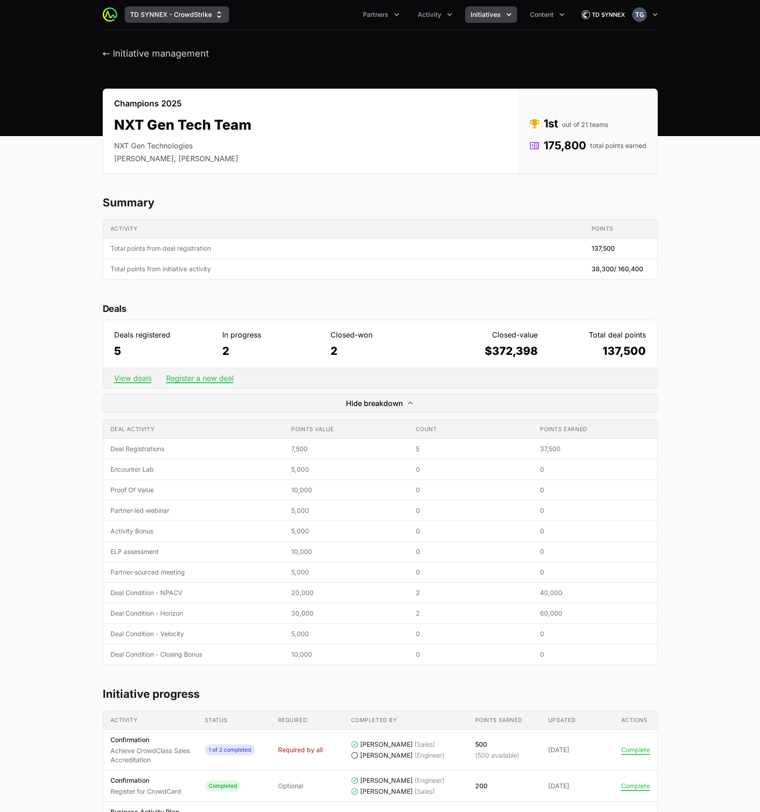
click at [173, 14] on button "TD SYNNEX - CrowdStrike" at bounding box center [177, 14] width 105 height 16
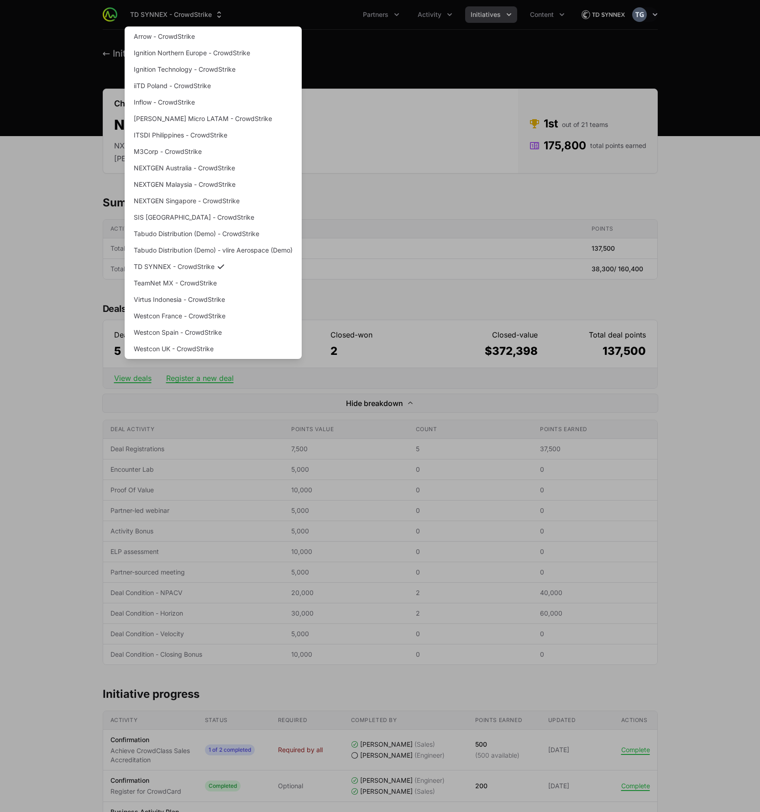
click at [384, 117] on div "Supplier switch menu" at bounding box center [380, 406] width 760 height 812
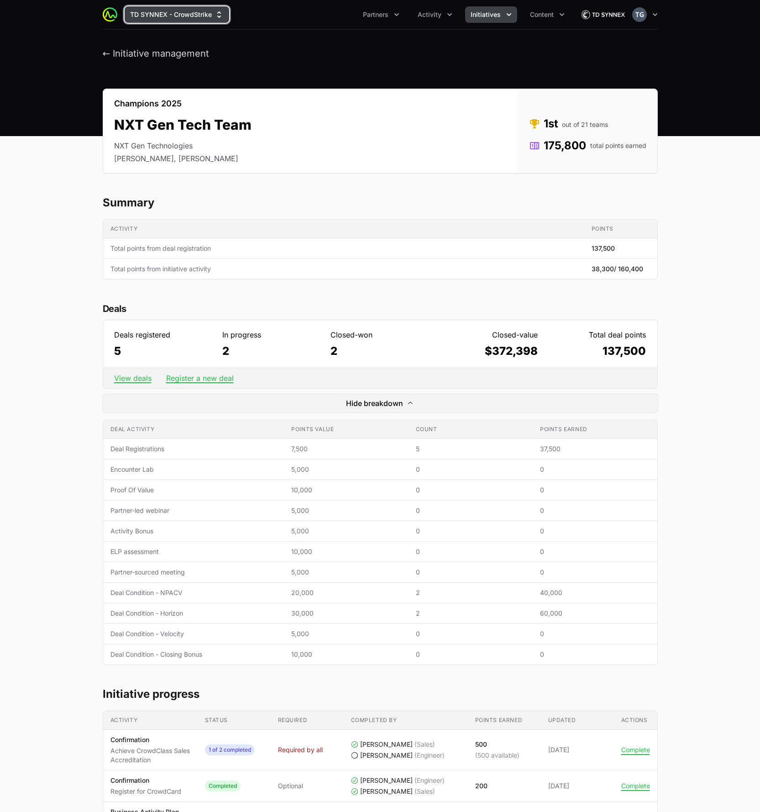
click at [182, 21] on button "TD SYNNEX - CrowdStrike" at bounding box center [177, 14] width 105 height 16
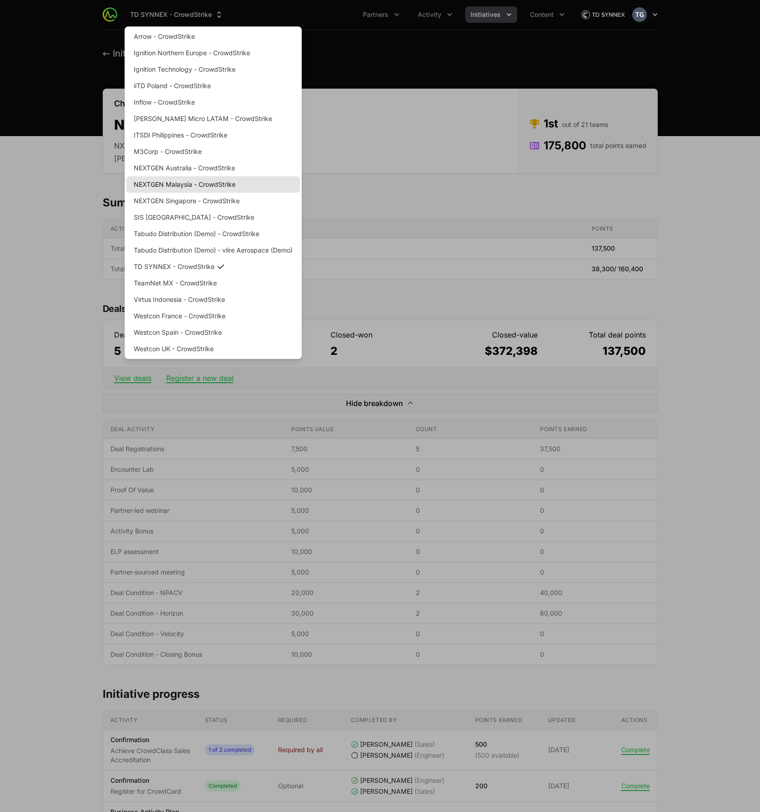
click at [211, 186] on link "NEXTGEN Malaysia - CrowdStrike" at bounding box center [214, 184] width 174 height 16
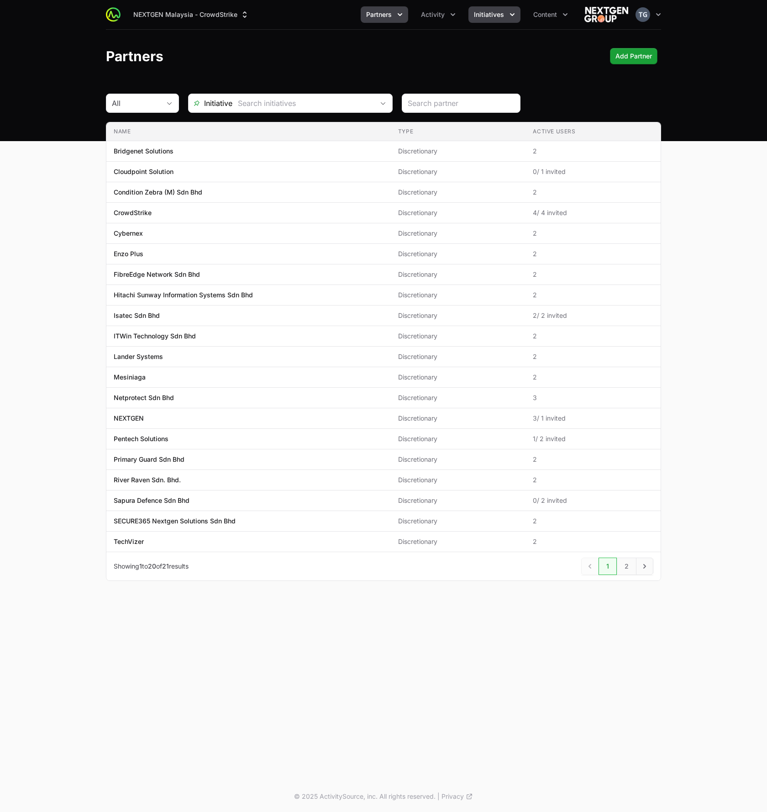
click at [485, 10] on span "Initiatives" at bounding box center [489, 14] width 30 height 9
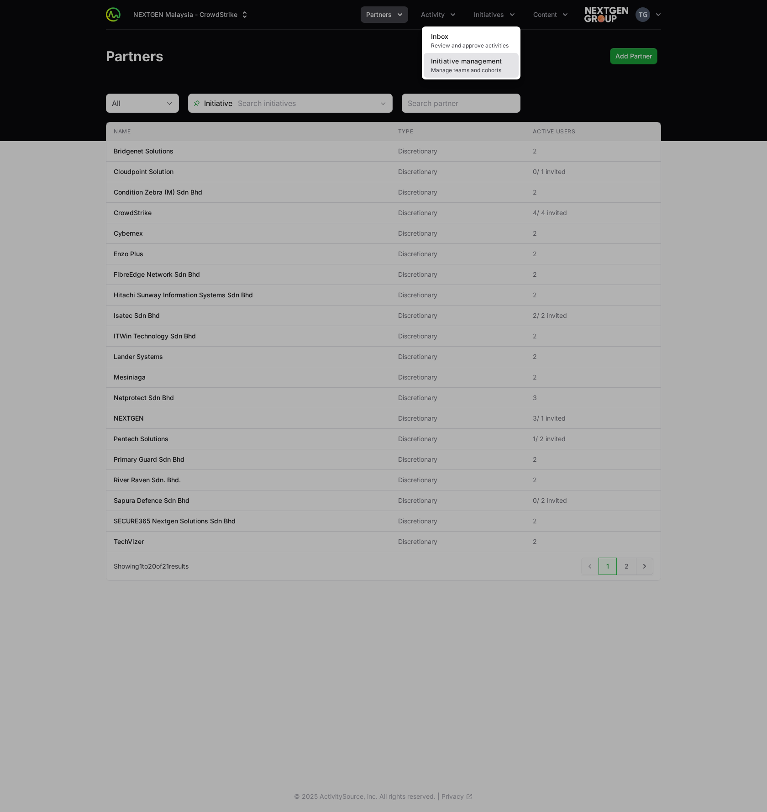
click at [462, 68] on span "Manage teams and cohorts" at bounding box center [471, 70] width 80 height 7
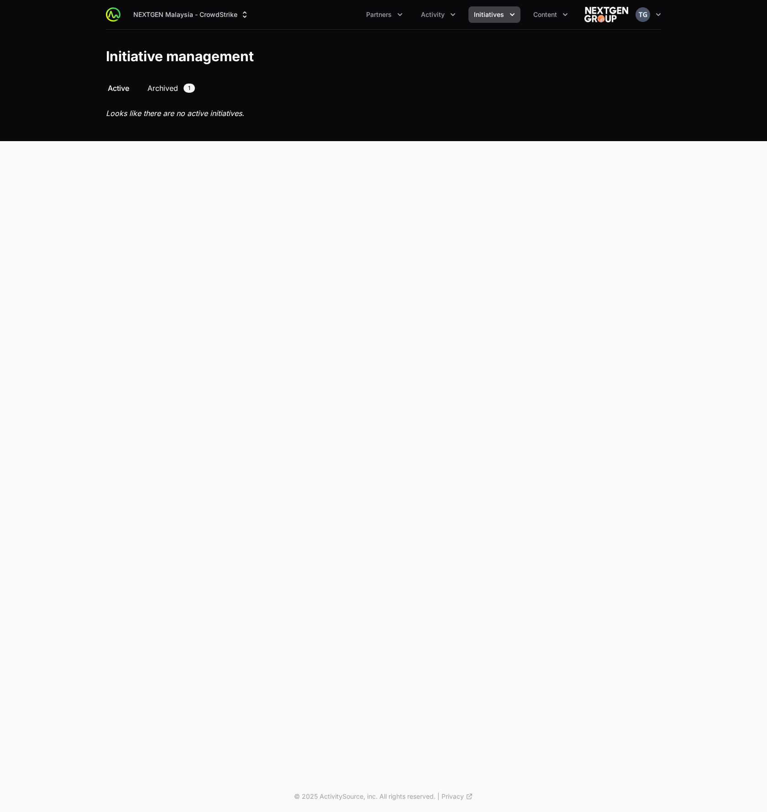
click at [158, 93] on div "Select a tab Active Archived Active Archived 1 Looks like there are no active i…" at bounding box center [383, 112] width 585 height 58
click at [162, 84] on span "Archived" at bounding box center [163, 88] width 31 height 11
click at [163, 87] on span "Archived" at bounding box center [163, 88] width 31 height 11
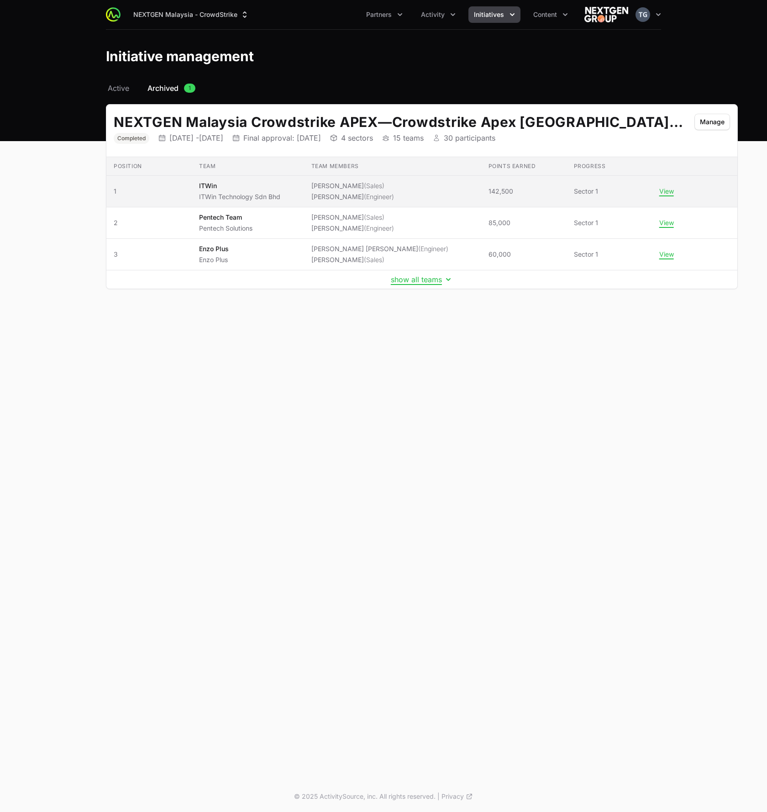
click at [341, 194] on li "Desmond Koh (Engineer)" at bounding box center [352, 196] width 83 height 9
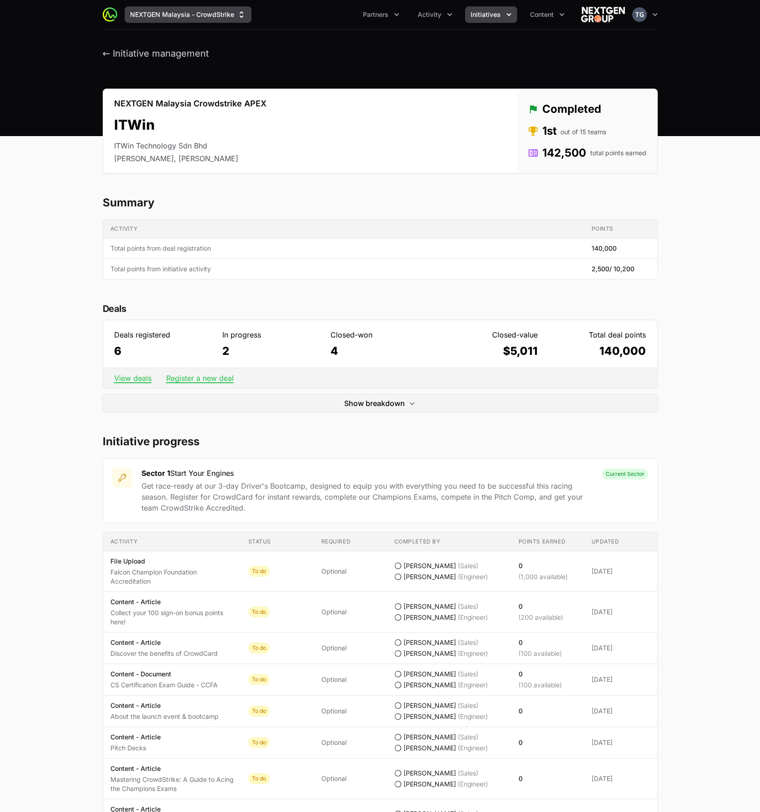
click at [183, 9] on button "NEXTGEN Malaysia - CrowdStrike" at bounding box center [188, 14] width 127 height 16
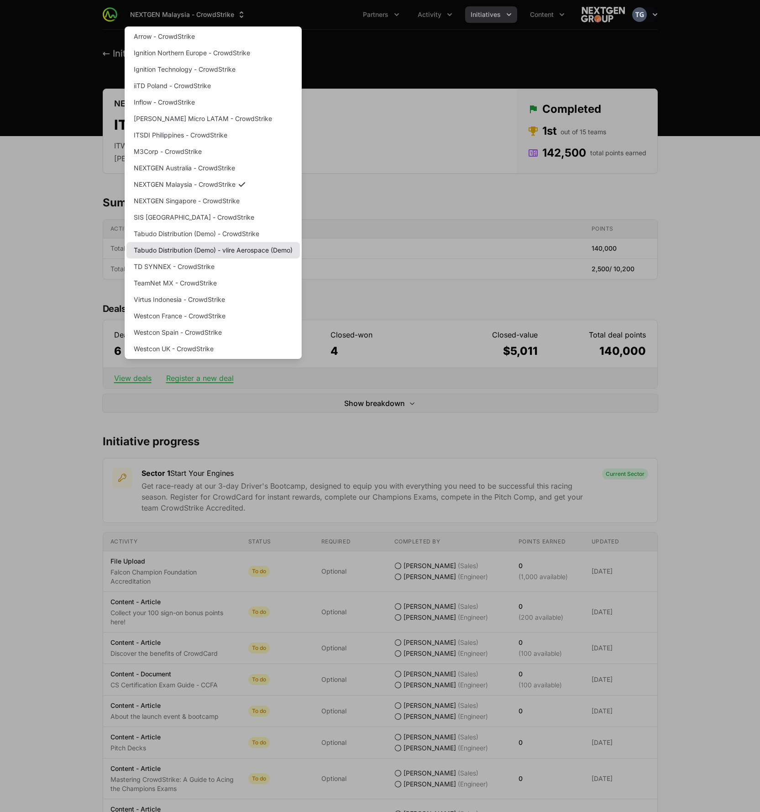
click at [240, 247] on link "Tabudo Distribution (Demo) - vlire Aerospace (Demo)" at bounding box center [214, 250] width 174 height 16
click at [458, 156] on div "Supplier switch menu" at bounding box center [380, 406] width 760 height 812
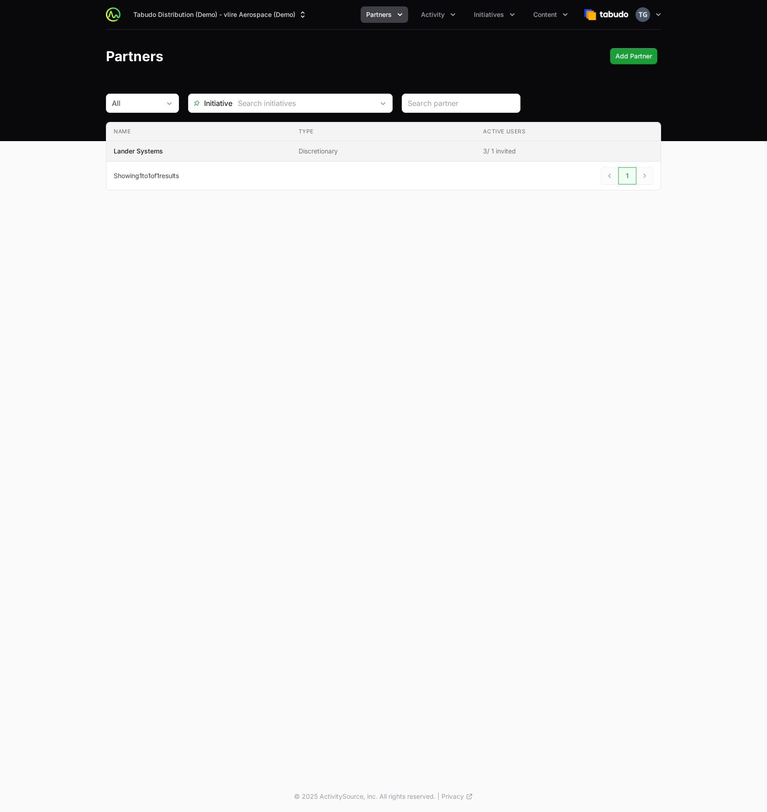
click at [464, 153] on span "Discretionary" at bounding box center [384, 151] width 170 height 9
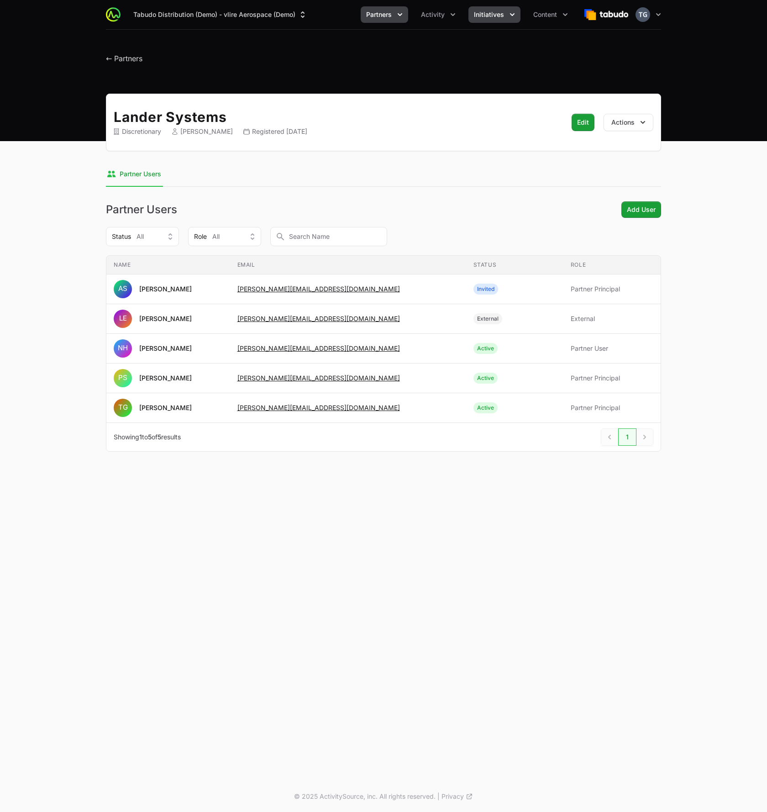
click at [488, 12] on span "Initiatives" at bounding box center [489, 14] width 30 height 9
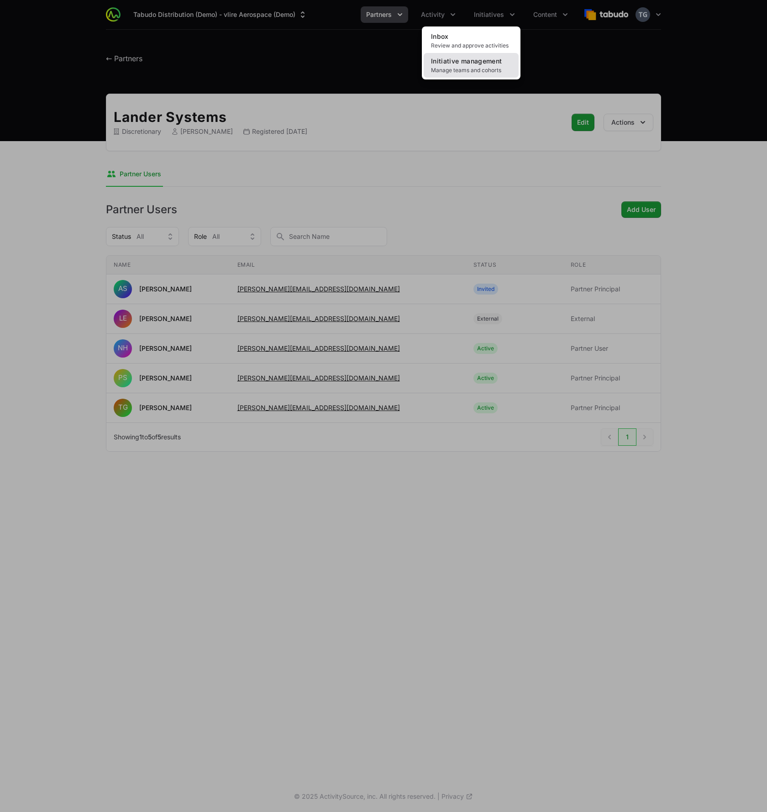
click at [479, 63] on span "Initiative management" at bounding box center [466, 61] width 71 height 8
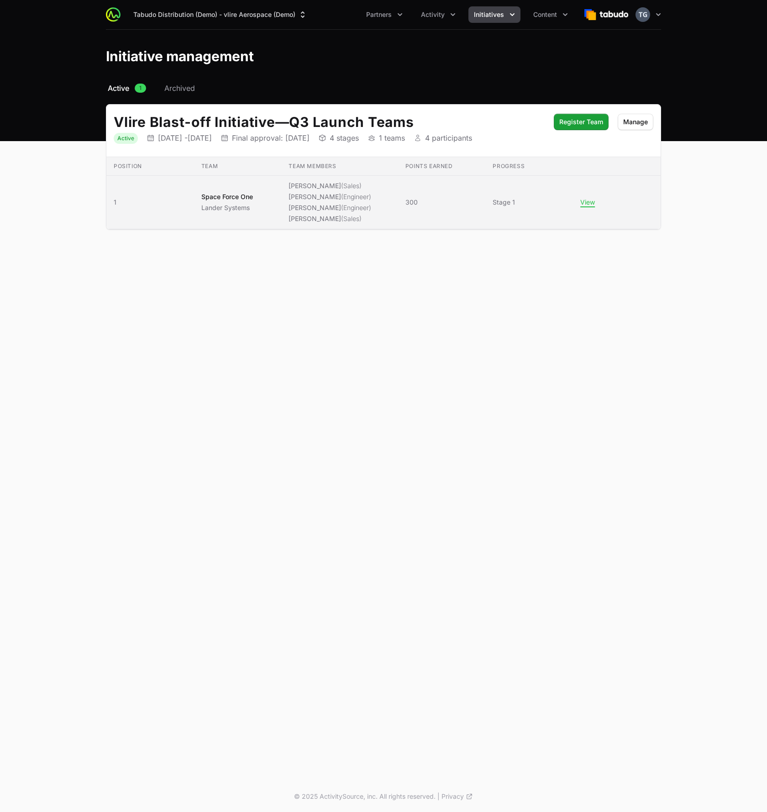
click at [340, 213] on ul "Anthony Sexton (Sales) Nathaniel Hornblower (Engineer) Peter Spillane (Engineer…" at bounding box center [330, 202] width 83 height 42
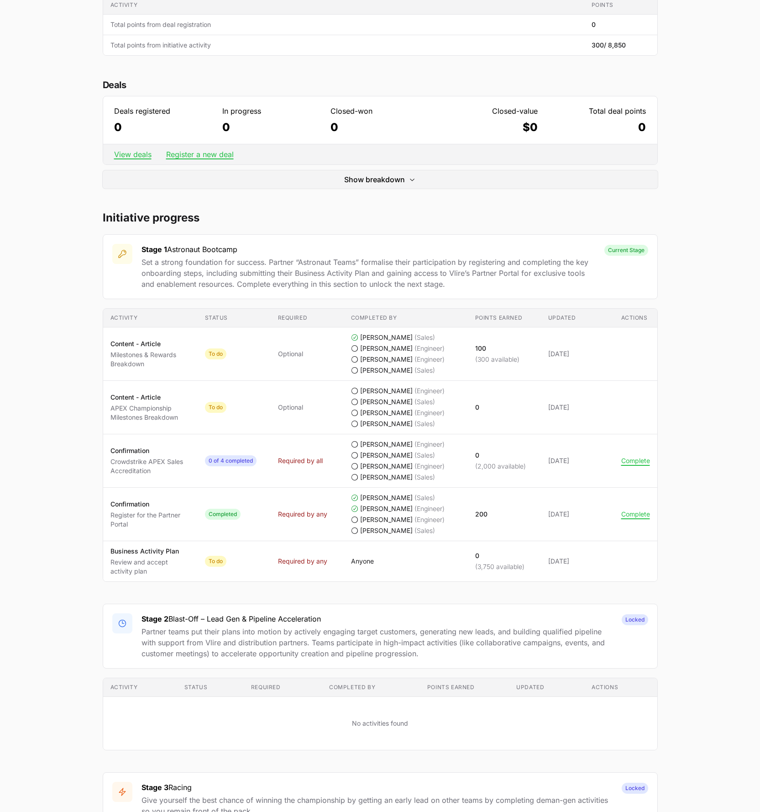
scroll to position [264, 0]
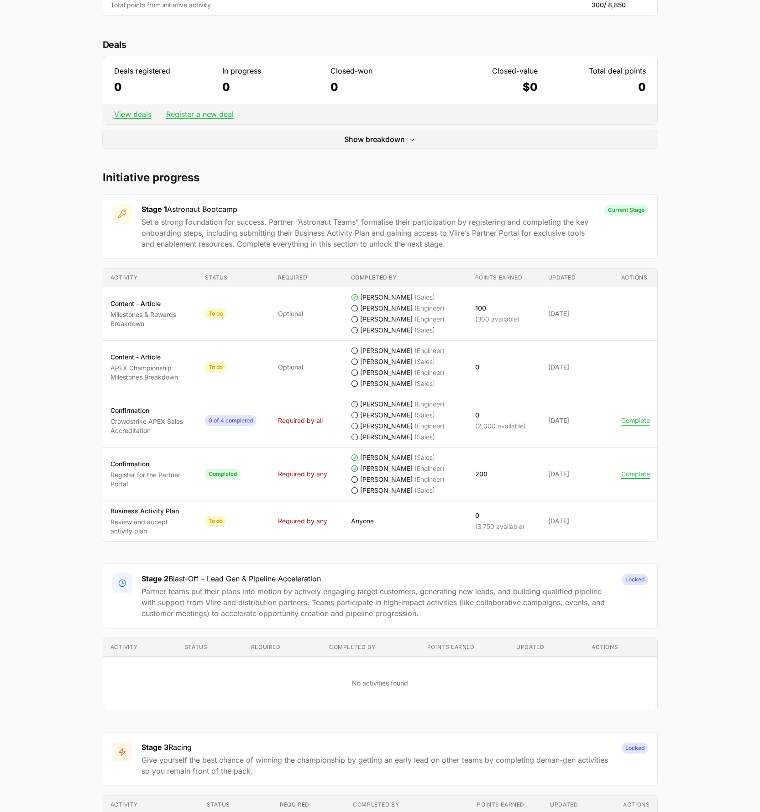
click at [332, 322] on td "Required Optional" at bounding box center [307, 313] width 73 height 53
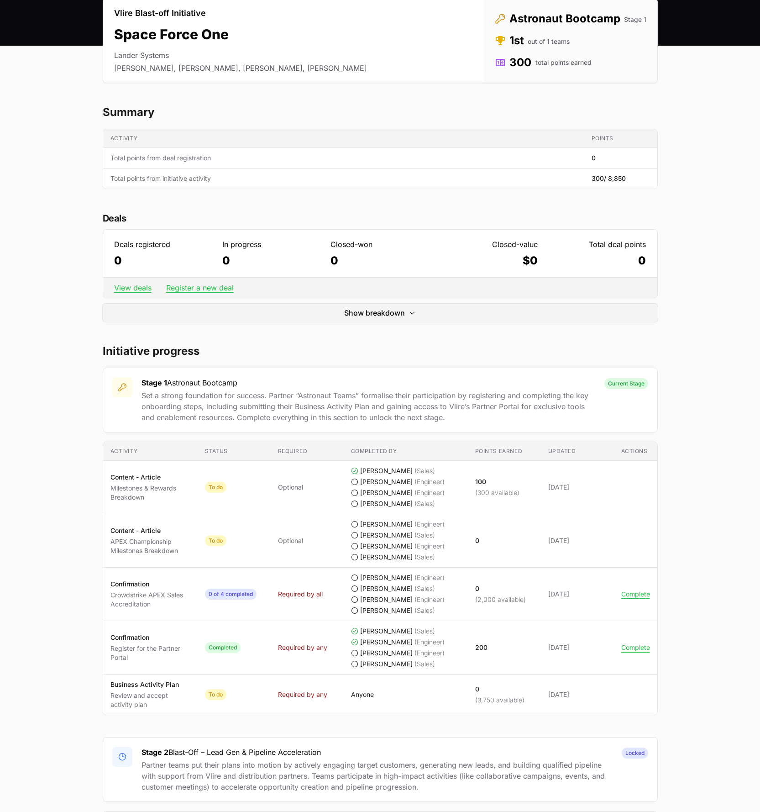
scroll to position [0, 0]
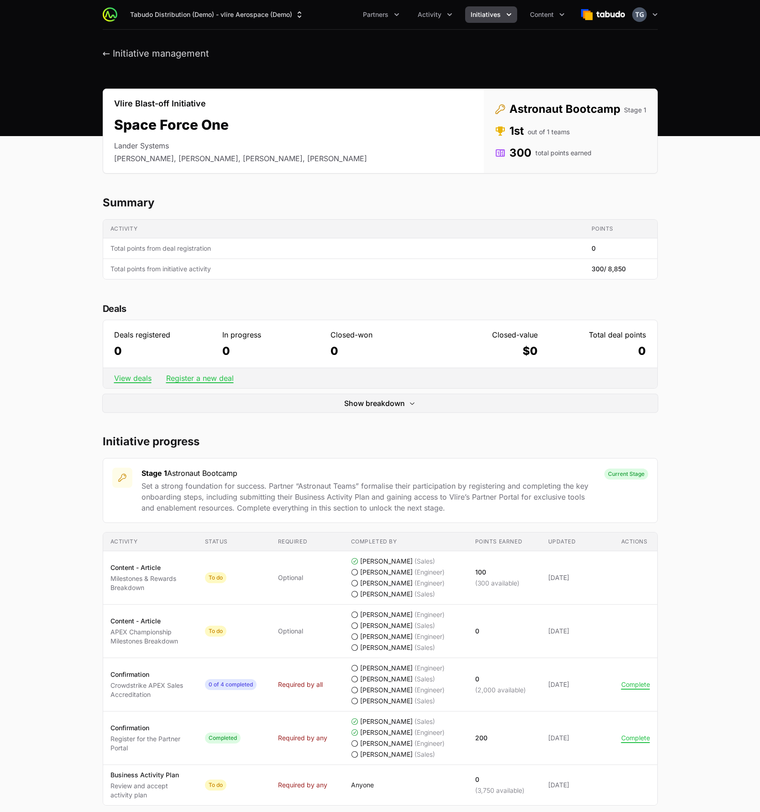
click at [367, 413] on div "Vlire Blast-off Initiative Space Force One Lander Systems [PERSON_NAME], [PERSO…" at bounding box center [380, 744] width 585 height 1310
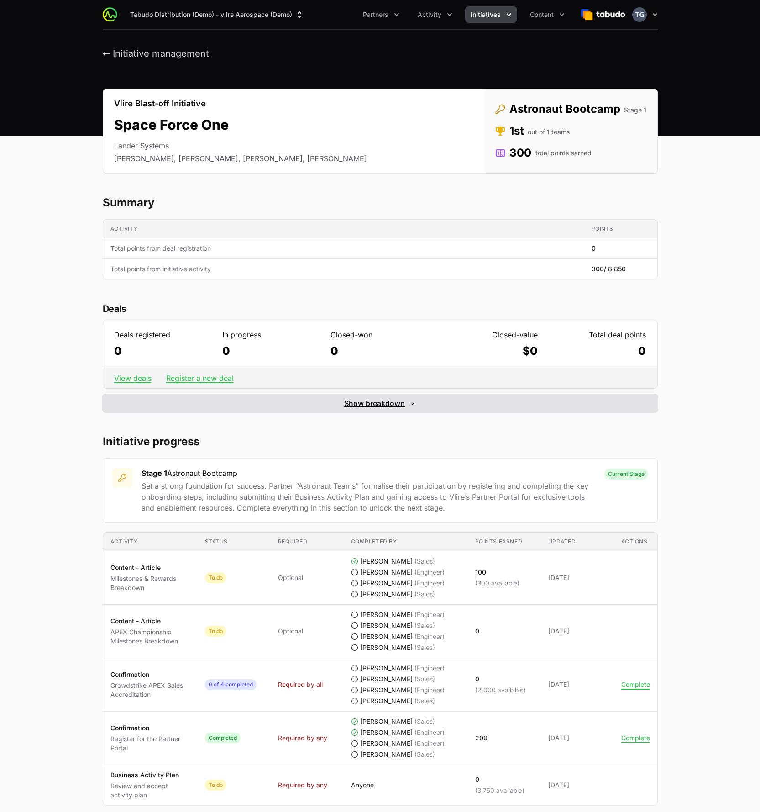
click at [366, 408] on span "Show breakdown" at bounding box center [374, 403] width 61 height 11
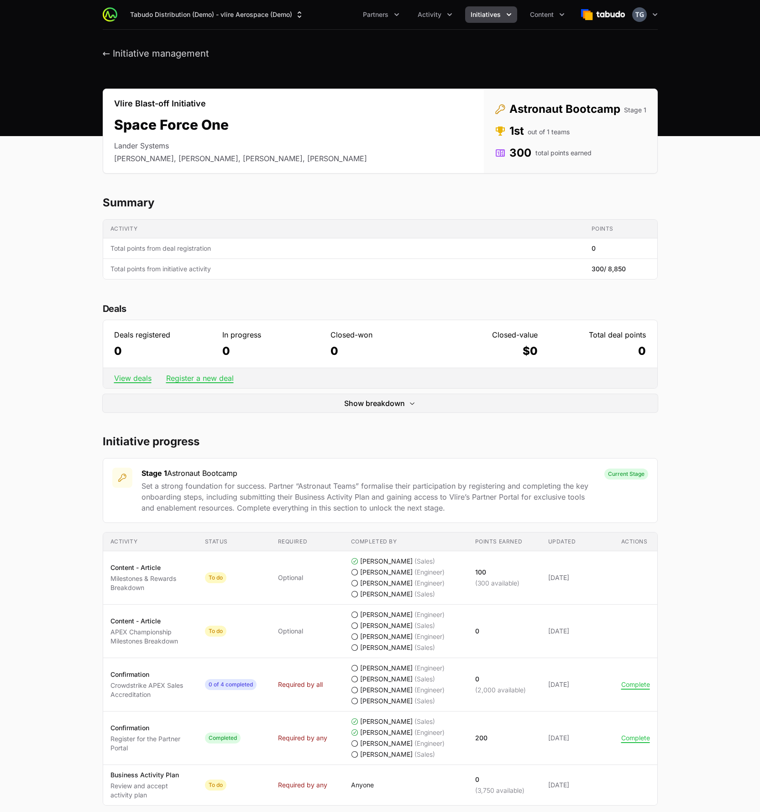
click at [453, 415] on div "Vlire Blast-off Initiative Space Force One Lander Systems [PERSON_NAME], [PERSO…" at bounding box center [380, 744] width 585 height 1310
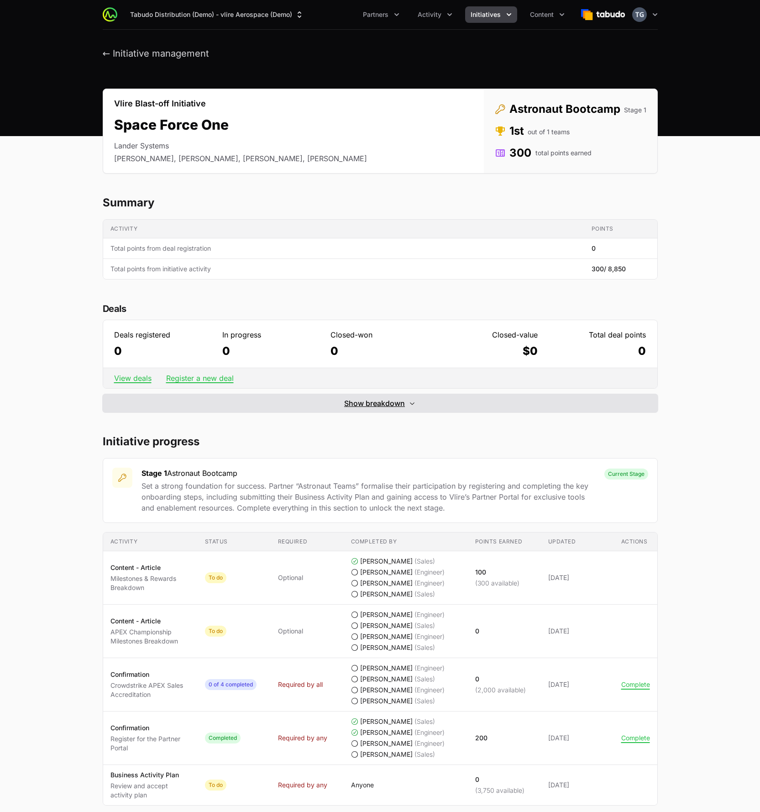
click at [456, 410] on button "Show breakdown Hide breakdown" at bounding box center [380, 403] width 555 height 18
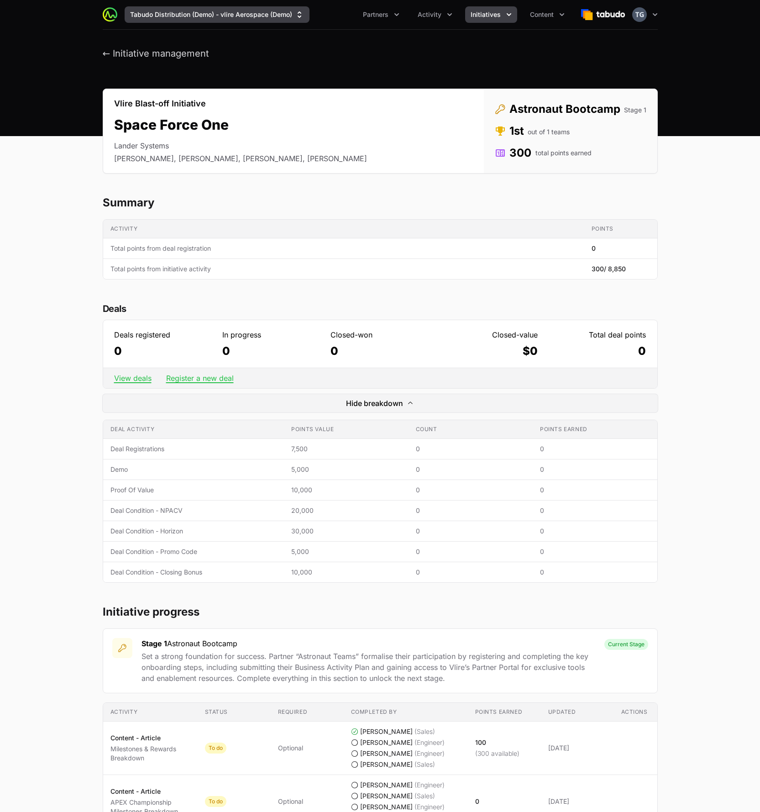
click at [231, 15] on button "Tabudo Distribution (Demo) - vlire Aerospace (Demo)" at bounding box center [217, 14] width 185 height 16
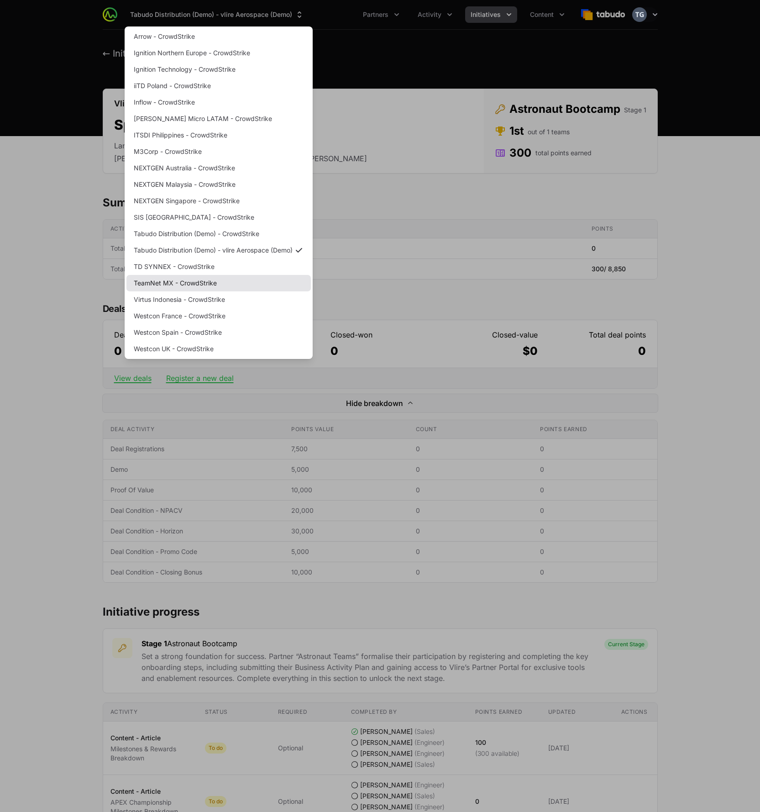
click at [198, 278] on link "TeamNet MX - CrowdStrike" at bounding box center [219, 283] width 184 height 16
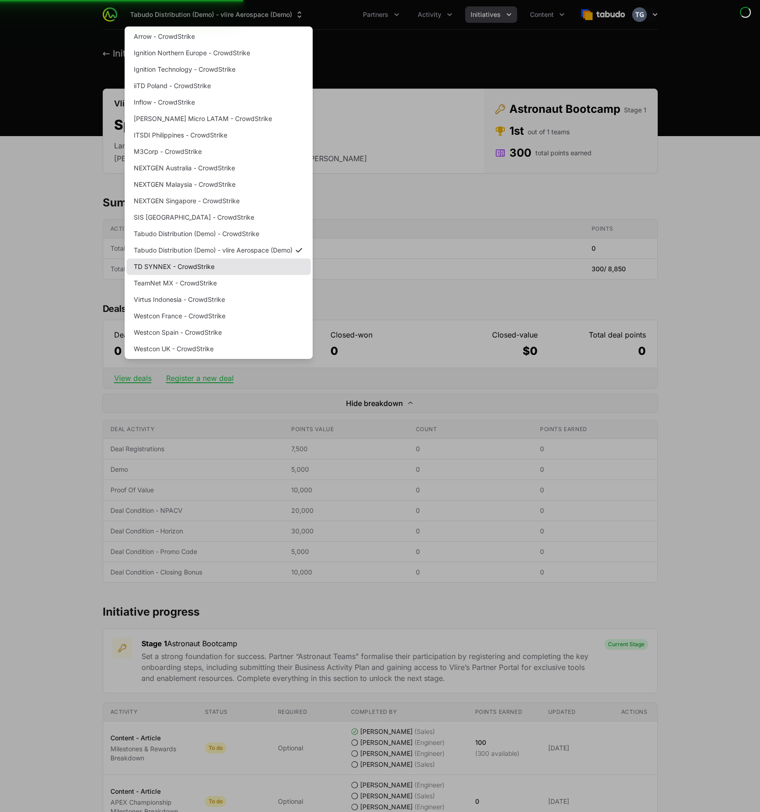
click at [202, 270] on link "TD SYNNEX - CrowdStrike" at bounding box center [219, 266] width 184 height 16
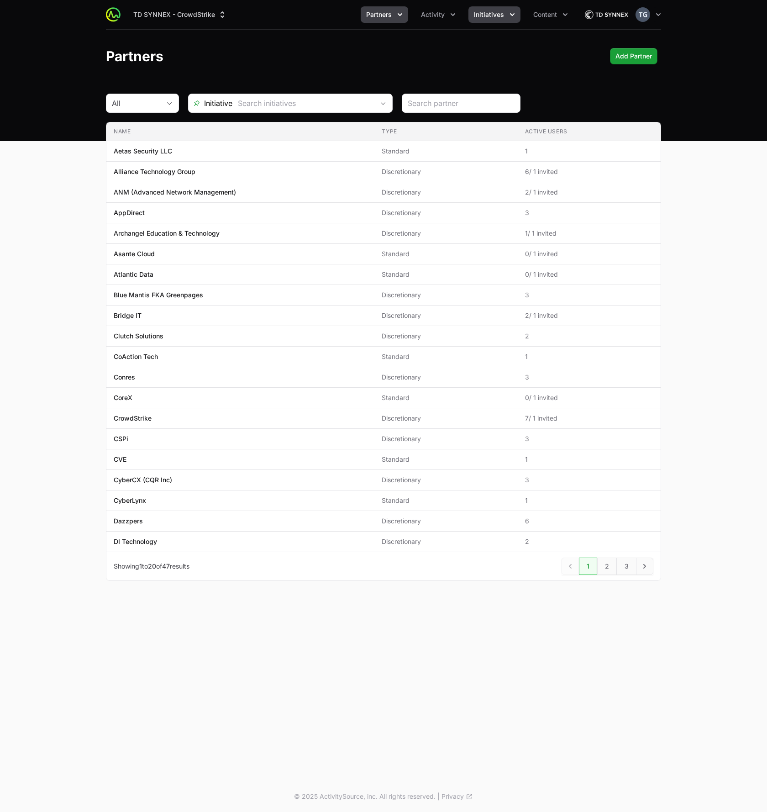
click at [474, 14] on button "Initiatives" at bounding box center [495, 14] width 52 height 16
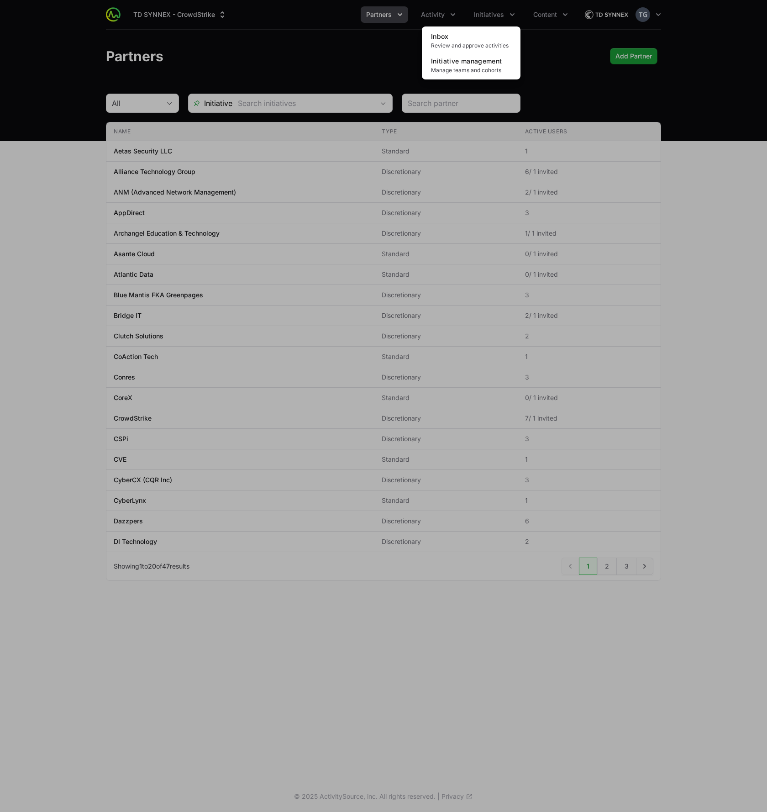
click at [423, 22] on div "Initiatives menu" at bounding box center [383, 406] width 767 height 812
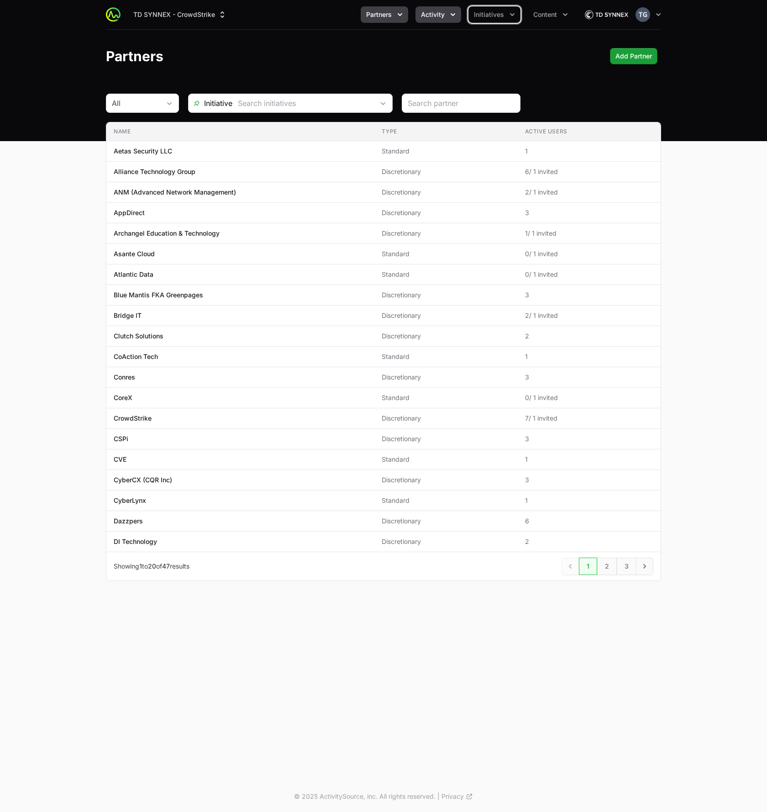
click at [438, 12] on span "Activity" at bounding box center [433, 14] width 24 height 9
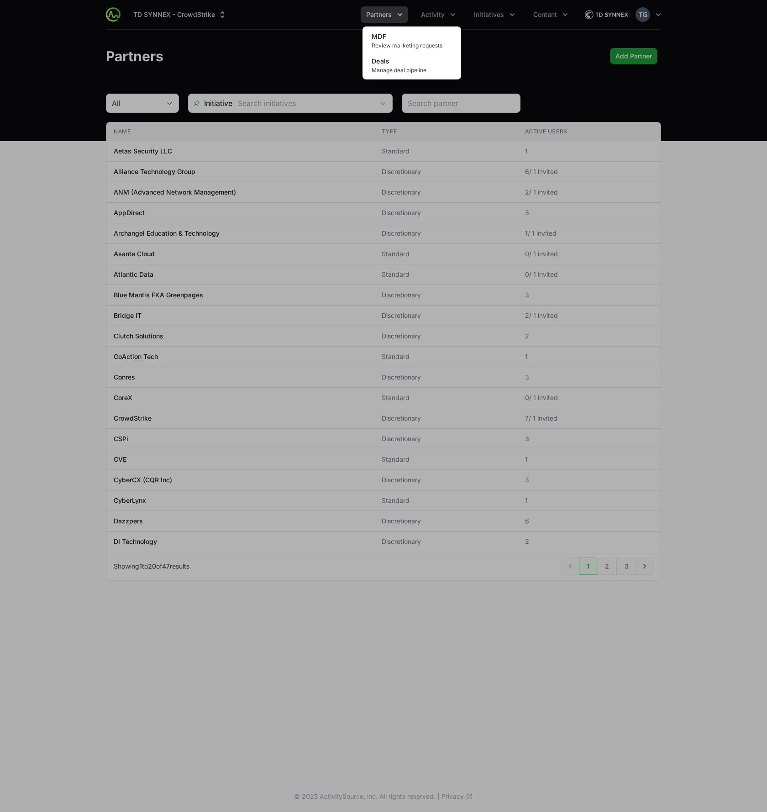
click at [274, 59] on div "Activity menu" at bounding box center [383, 406] width 767 height 812
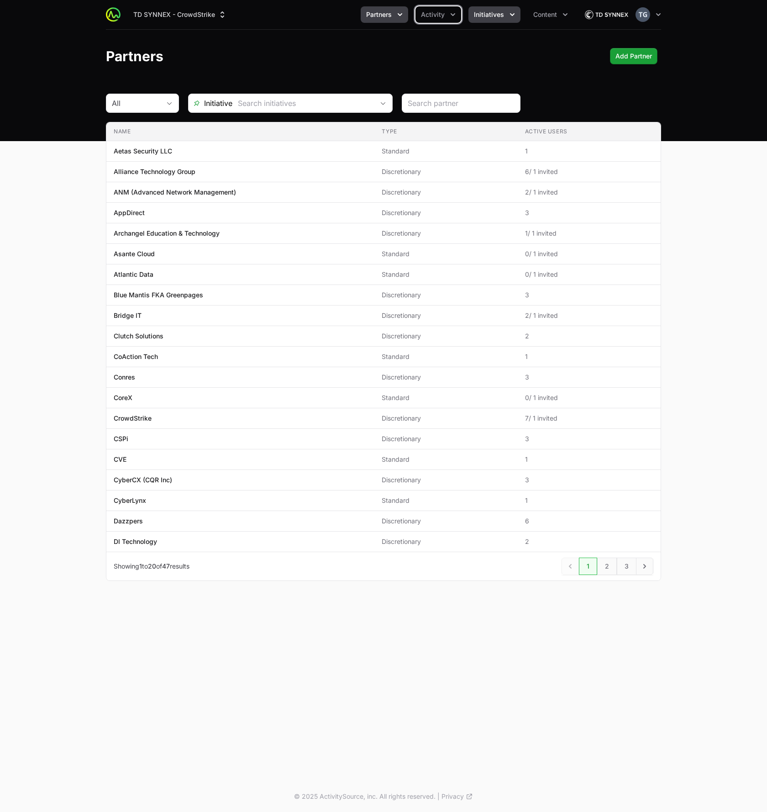
click at [497, 11] on span "Initiatives" at bounding box center [489, 14] width 30 height 9
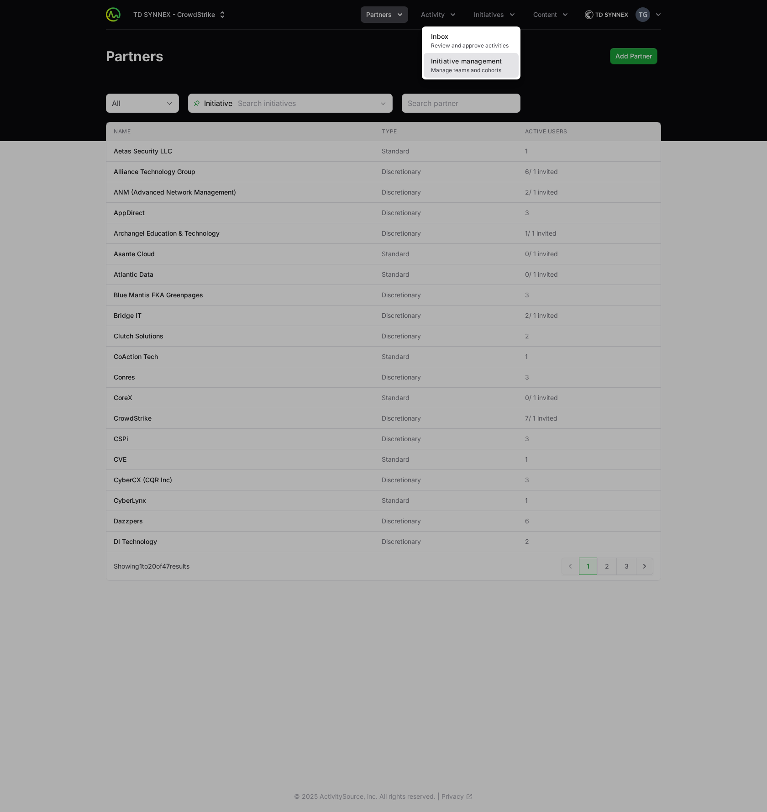
click at [482, 65] on span "Initiative management" at bounding box center [466, 61] width 71 height 8
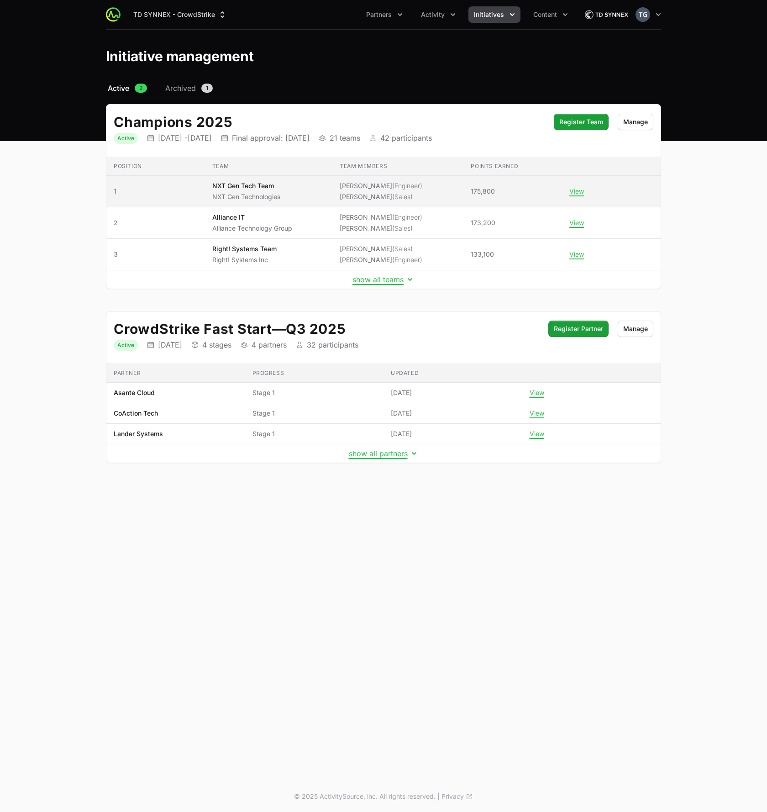
click at [327, 188] on td "Team NXT Gen Tech Team NXT Gen Technologies" at bounding box center [268, 192] width 127 height 32
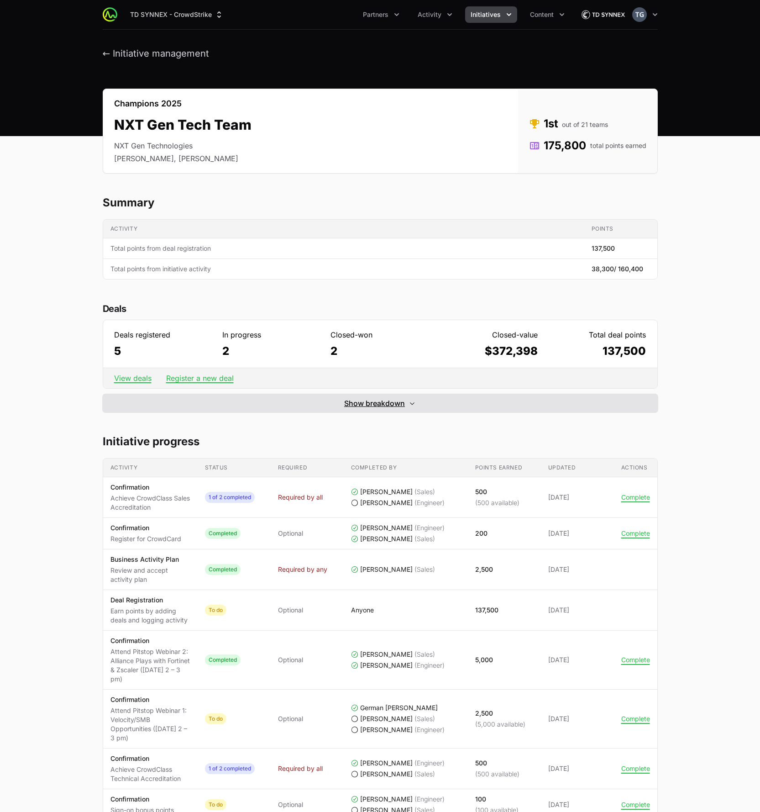
click at [327, 403] on button "Show breakdown Hide breakdown" at bounding box center [380, 403] width 555 height 18
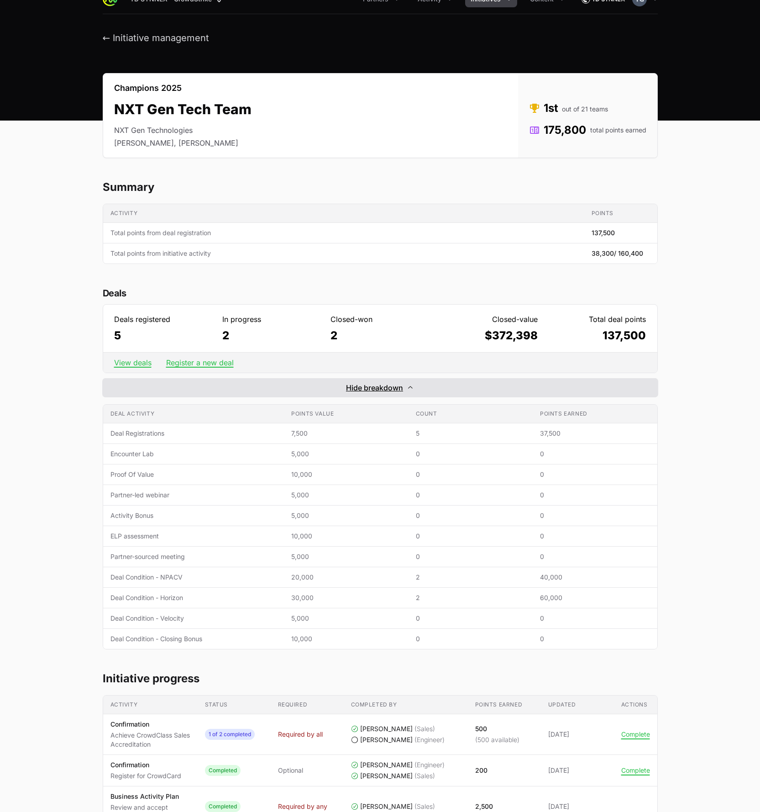
scroll to position [80, 0]
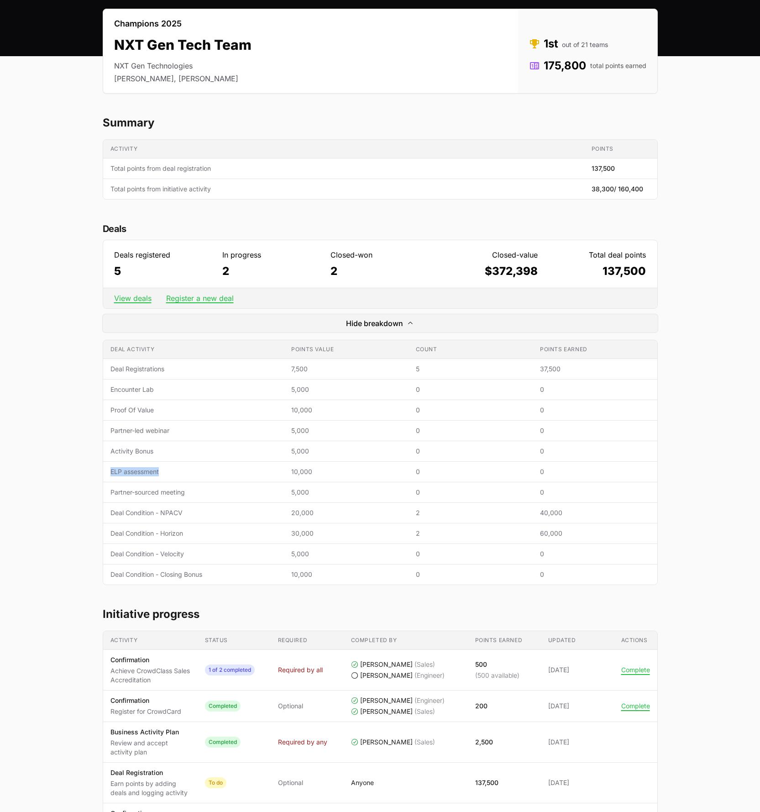
drag, startPoint x: 109, startPoint y: 470, endPoint x: 167, endPoint y: 474, distance: 57.7
click at [167, 474] on td "Deal activity ELP assessment" at bounding box center [193, 472] width 181 height 21
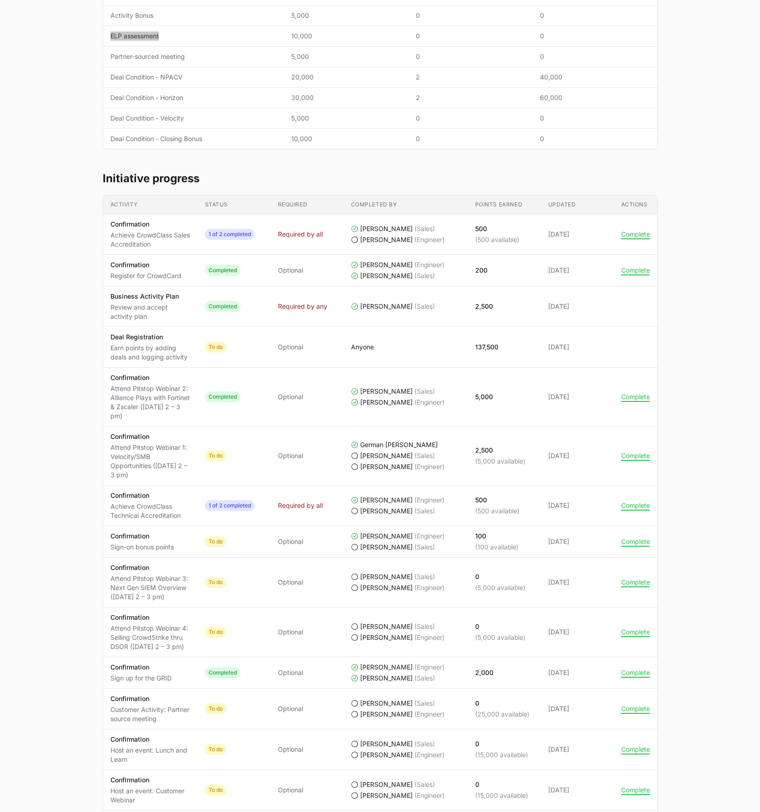
scroll to position [257, 0]
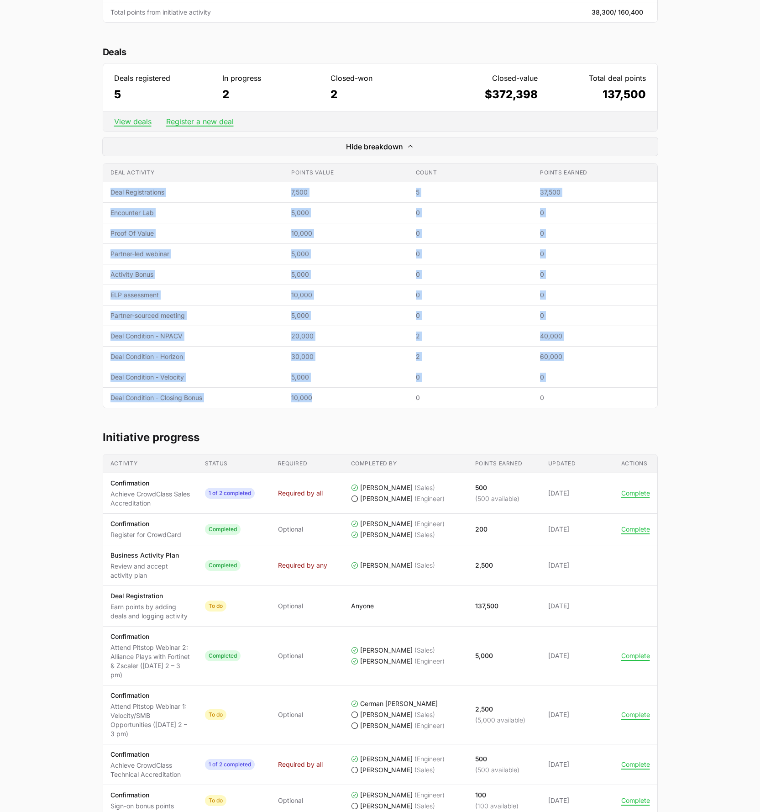
drag, startPoint x: 109, startPoint y: 190, endPoint x: 318, endPoint y: 400, distance: 295.8
click at [318, 400] on tbody "Deal activity Deal Registrations Points value 7,500 Count 5 Points earned 37,50…" at bounding box center [380, 295] width 554 height 226
copy tbody "Deal Registrations Points value 7,500 Count 5 Points earned 37,500 Deal activit…"
click at [222, 199] on td "Deal activity Deal Registrations" at bounding box center [193, 192] width 181 height 21
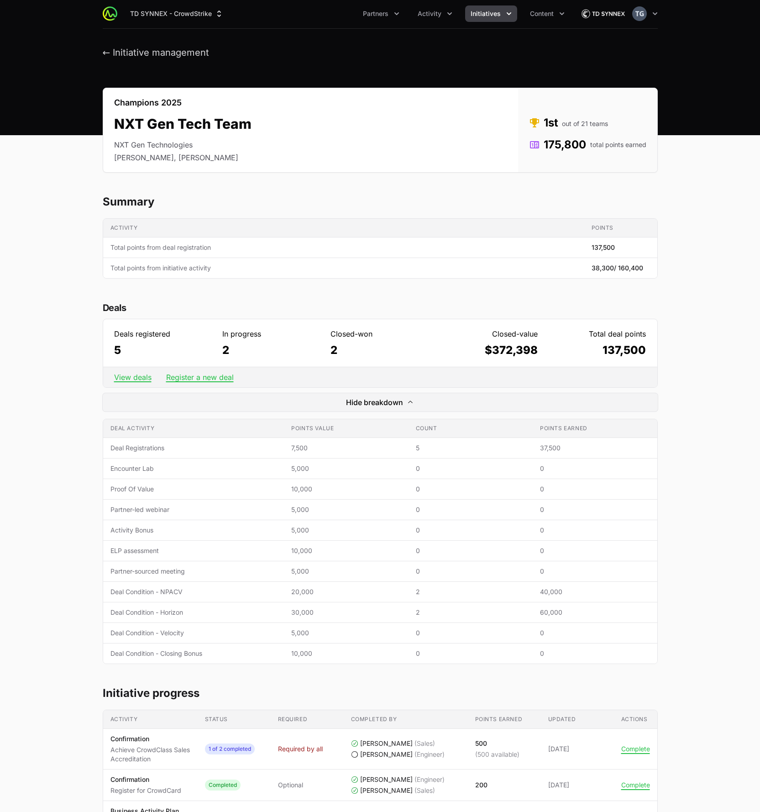
scroll to position [0, 0]
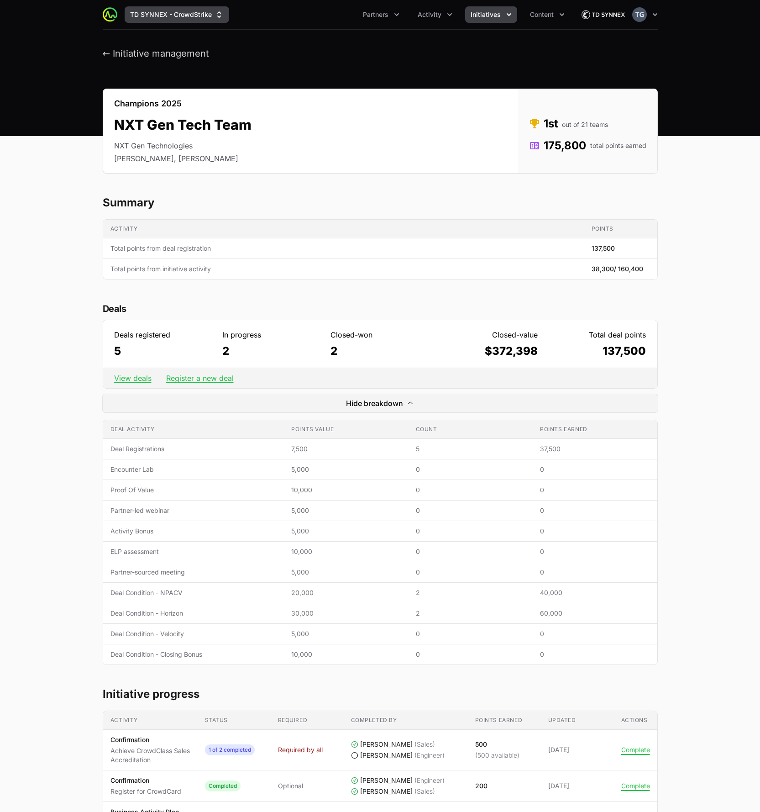
click at [169, 12] on button "TD SYNNEX - CrowdStrike" at bounding box center [177, 14] width 105 height 16
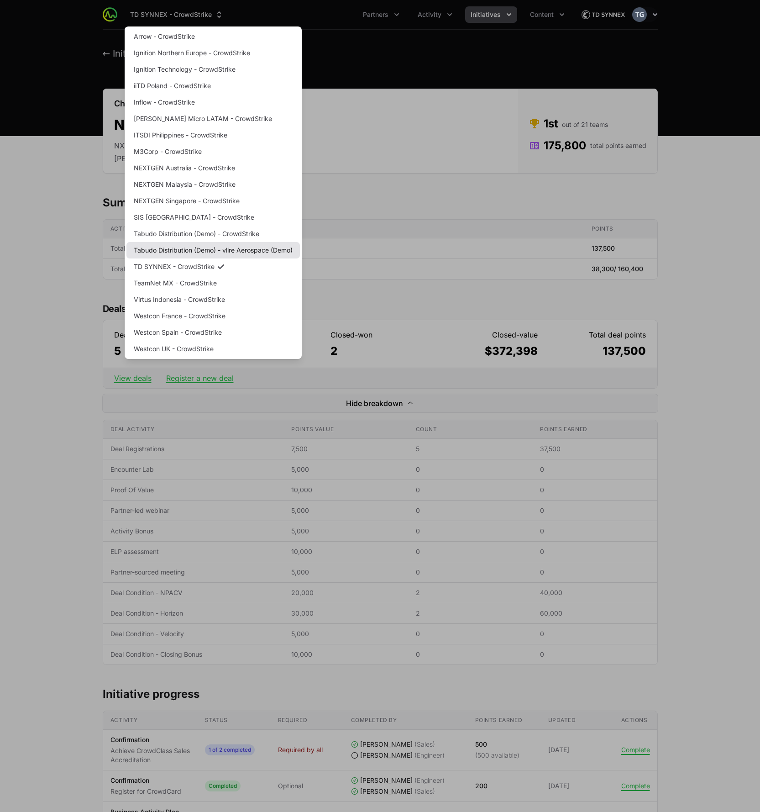
click at [157, 253] on link "Tabudo Distribution (Demo) - vlire Aerospace (Demo)" at bounding box center [214, 250] width 174 height 16
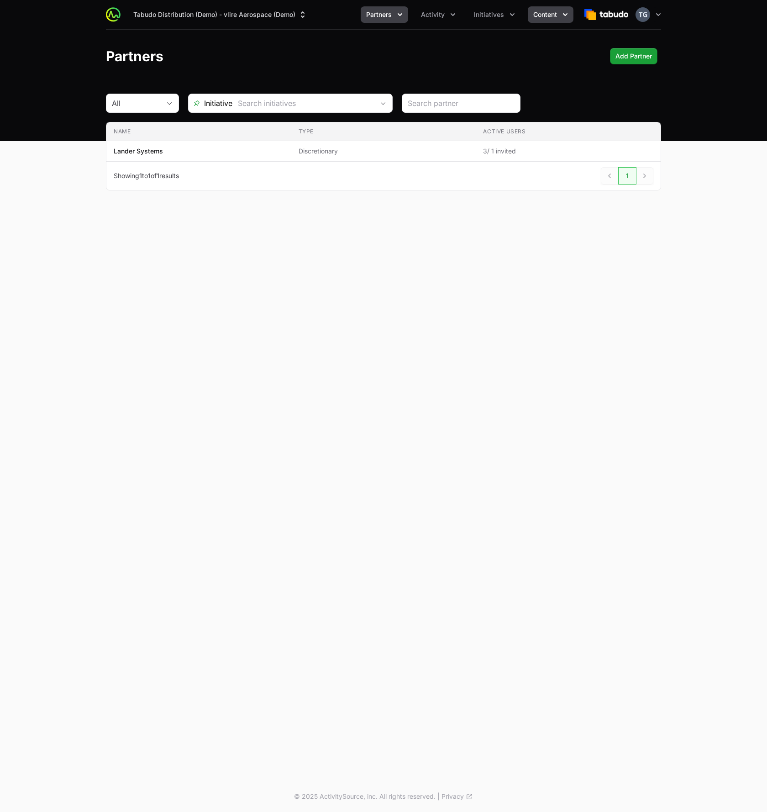
click at [540, 20] on button "Content" at bounding box center [551, 14] width 46 height 16
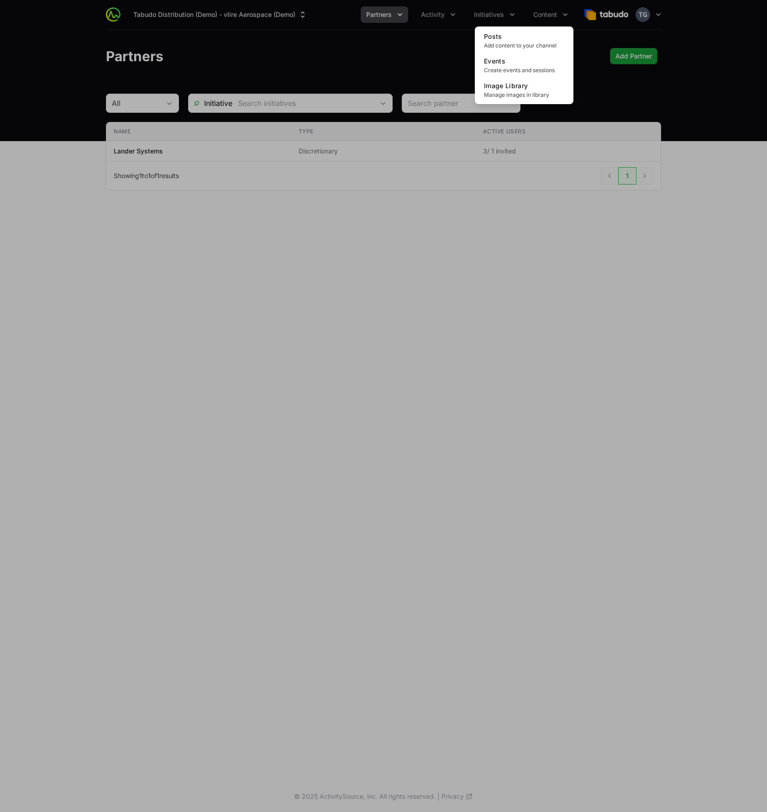
click at [439, 42] on div "Content menu" at bounding box center [383, 406] width 767 height 812
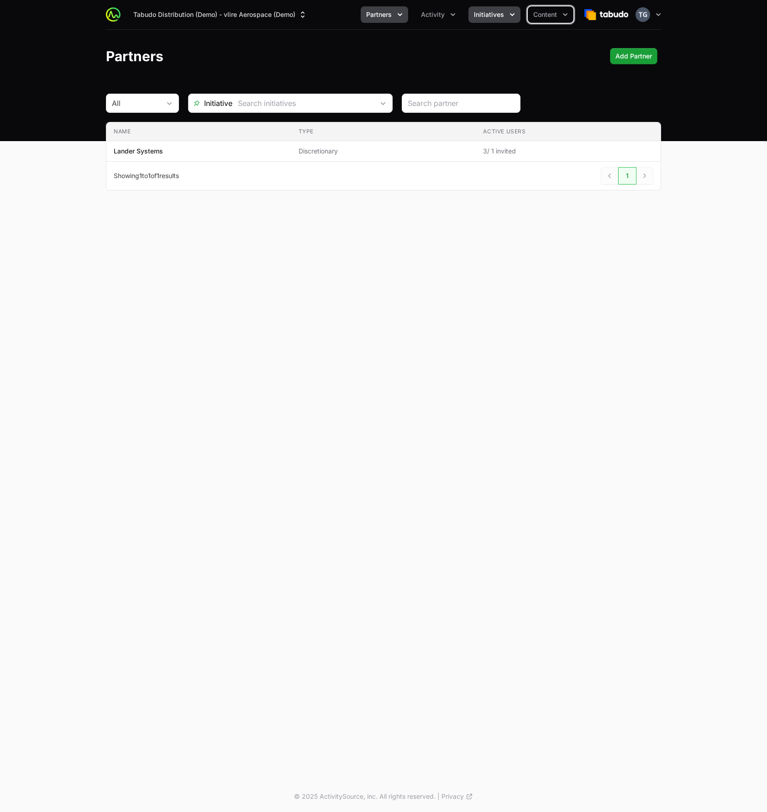
click at [483, 21] on button "Initiatives" at bounding box center [495, 14] width 52 height 16
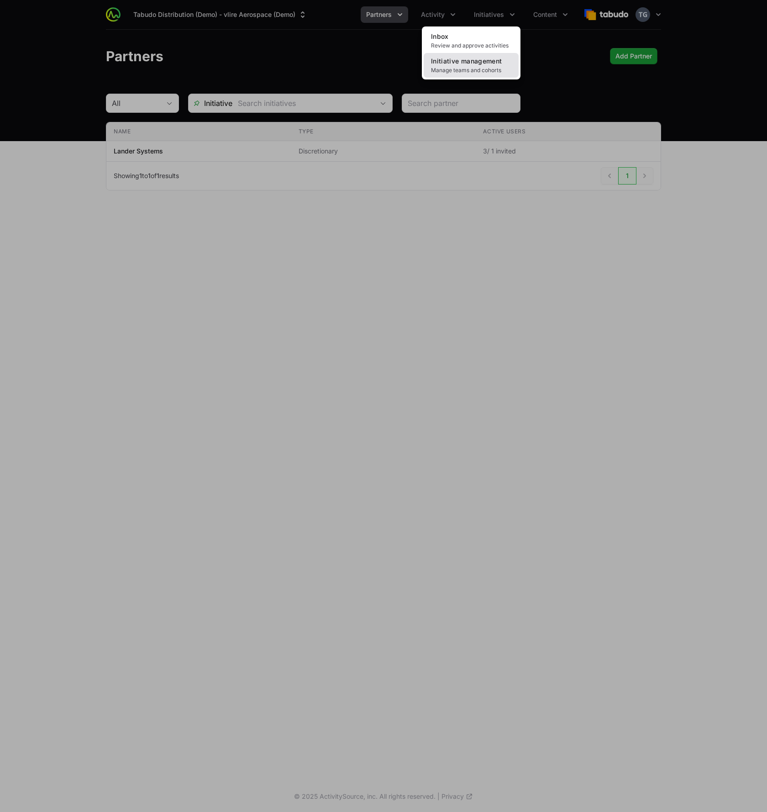
click at [469, 63] on span "Initiative management" at bounding box center [466, 61] width 71 height 8
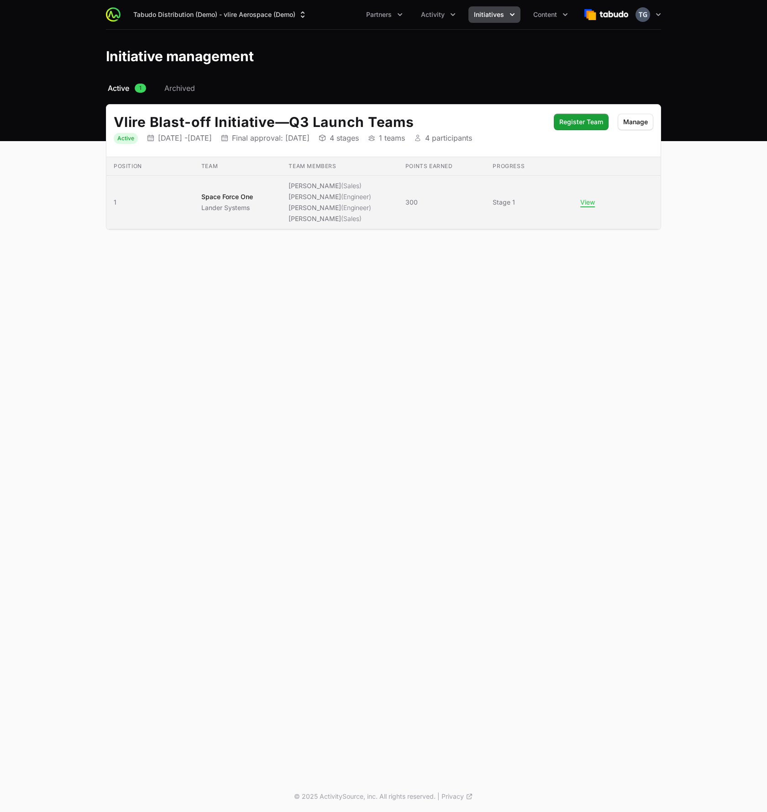
click at [443, 204] on span "300" at bounding box center [442, 202] width 73 height 9
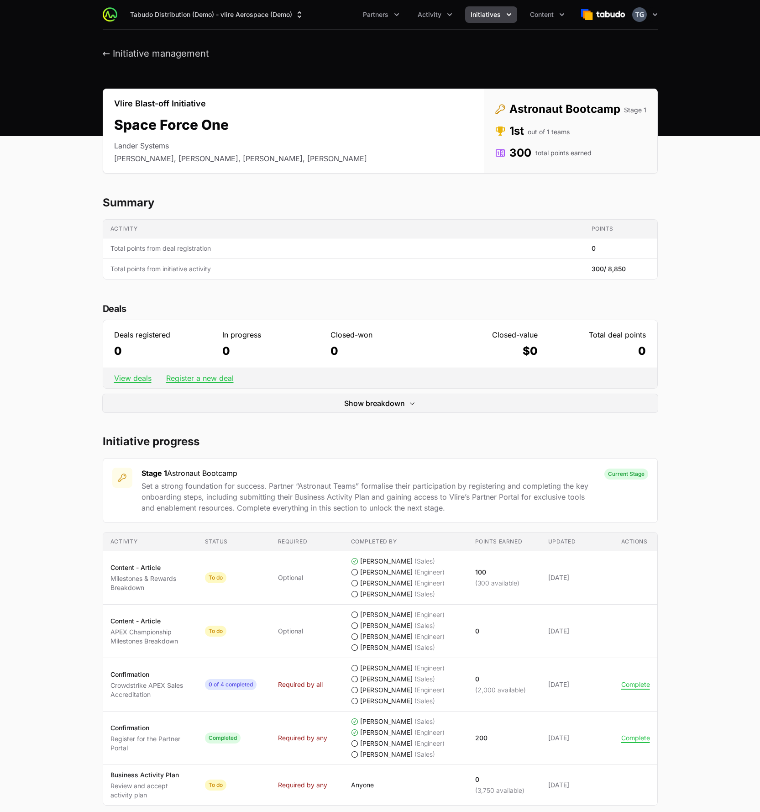
scroll to position [111, 0]
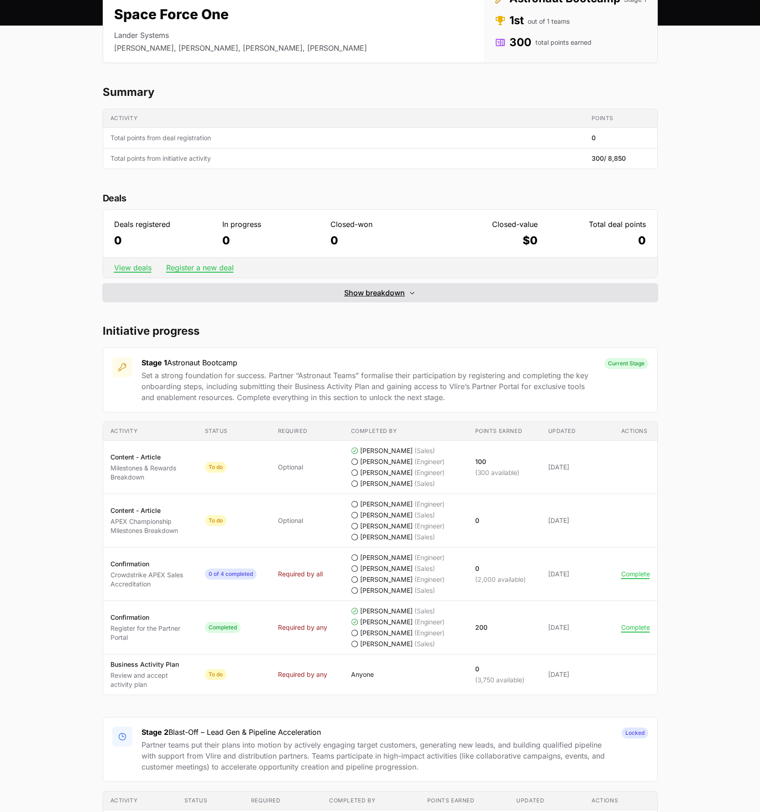
click at [362, 299] on button "Show breakdown Hide breakdown" at bounding box center [380, 293] width 555 height 18
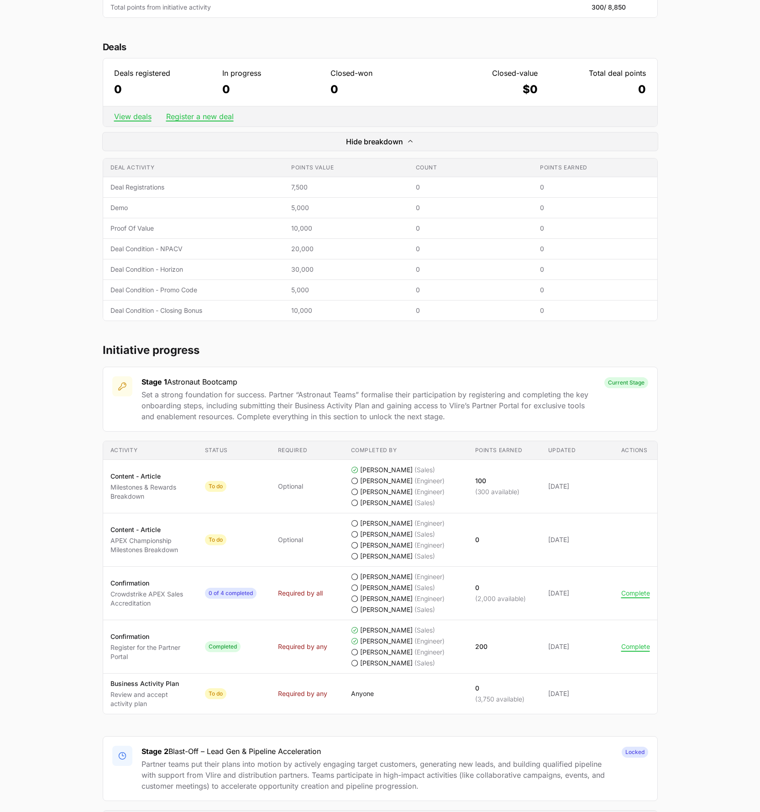
scroll to position [0, 0]
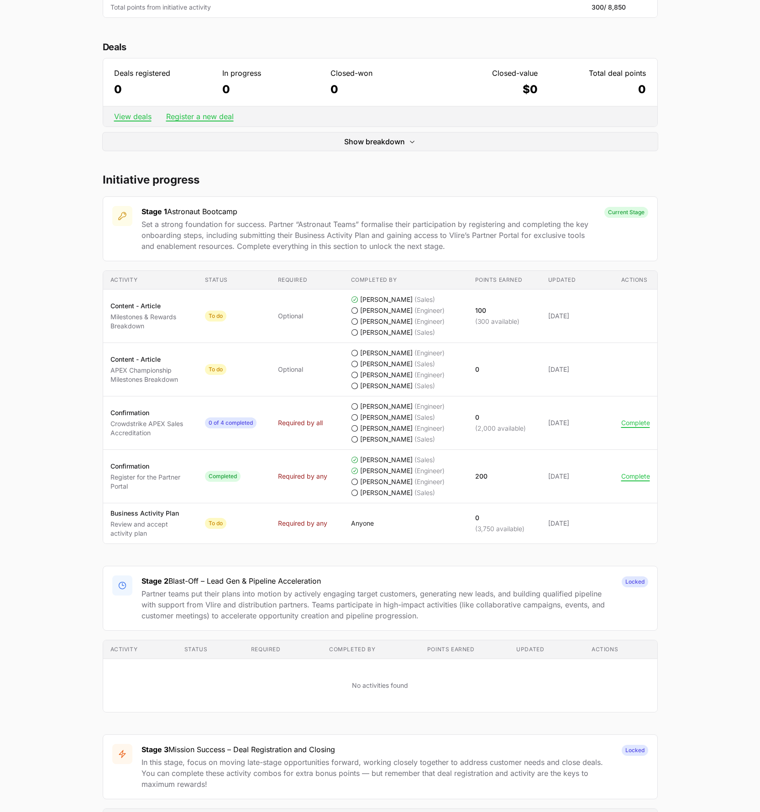
scroll to position [18, 0]
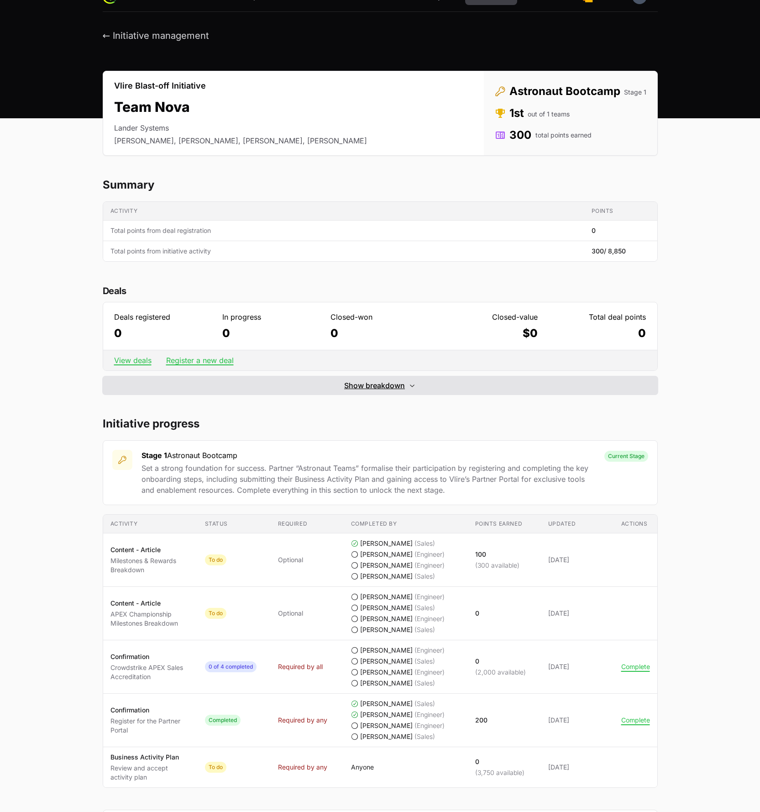
click at [297, 391] on button "Show breakdown Hide breakdown" at bounding box center [380, 385] width 555 height 18
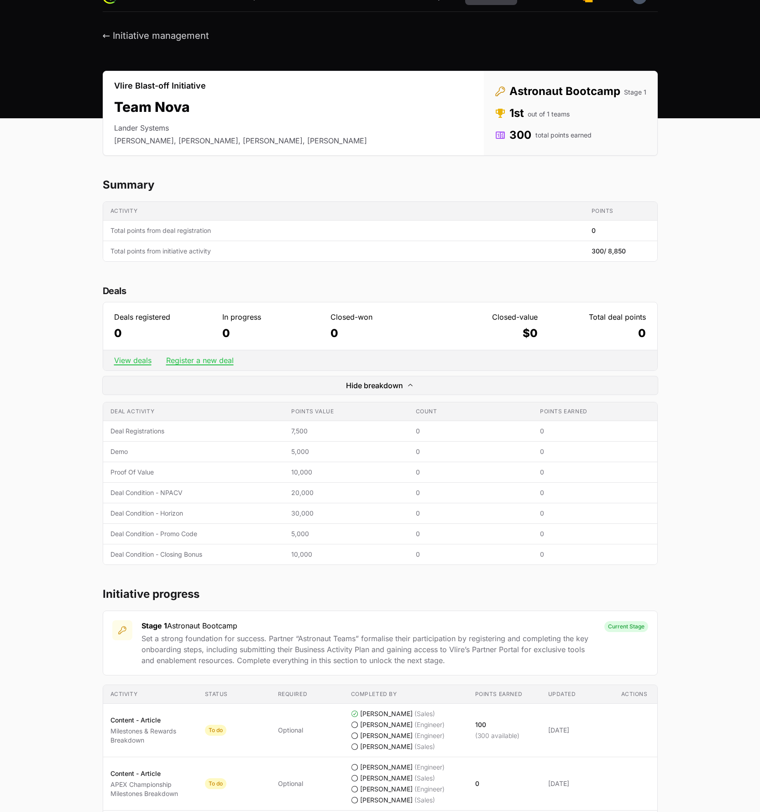
click at [83, 409] on main "Vlire Blast-off Initiative Team Nova Lander Systems [PERSON_NAME], [PERSON_NAME…" at bounding box center [380, 817] width 760 height 1492
click at [118, 582] on div "Vlire Blast-off Initiative Team Nova Lander Systems [PERSON_NAME], [PERSON_NAME…" at bounding box center [380, 817] width 585 height 1492
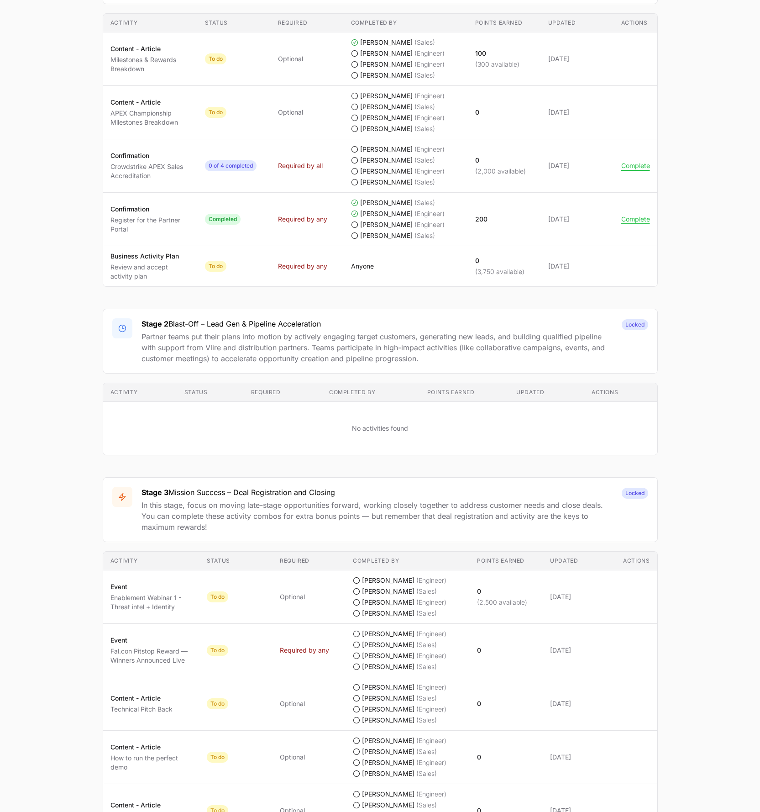
scroll to position [690, 0]
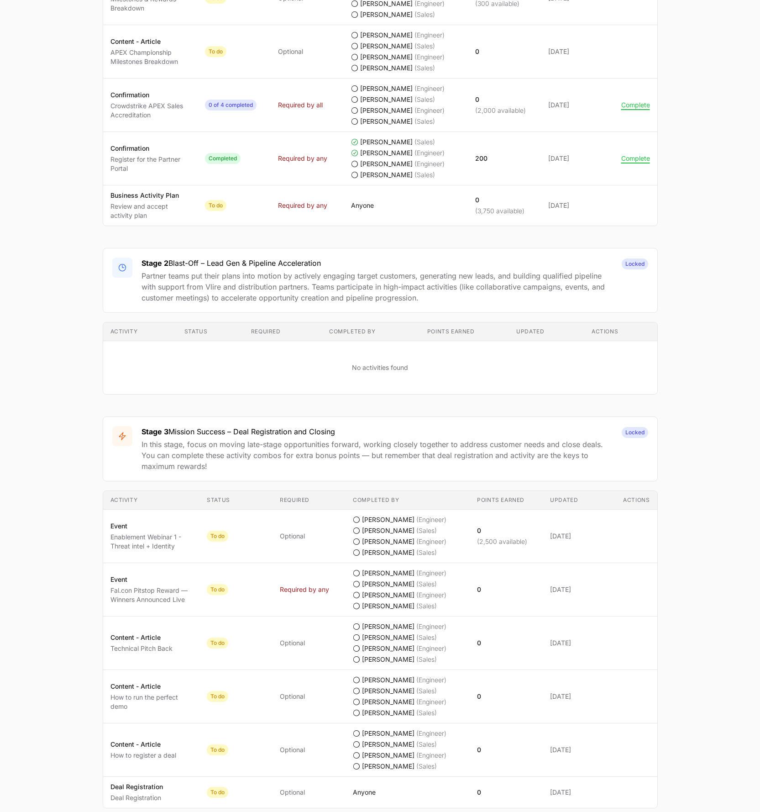
scroll to position [579, 0]
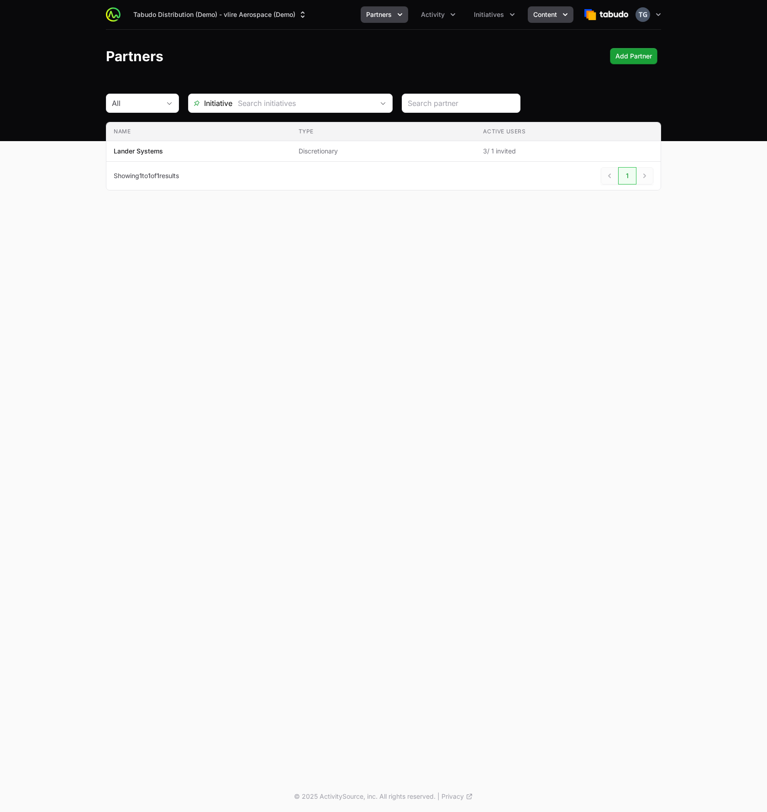
click at [564, 10] on button "Content" at bounding box center [551, 14] width 46 height 16
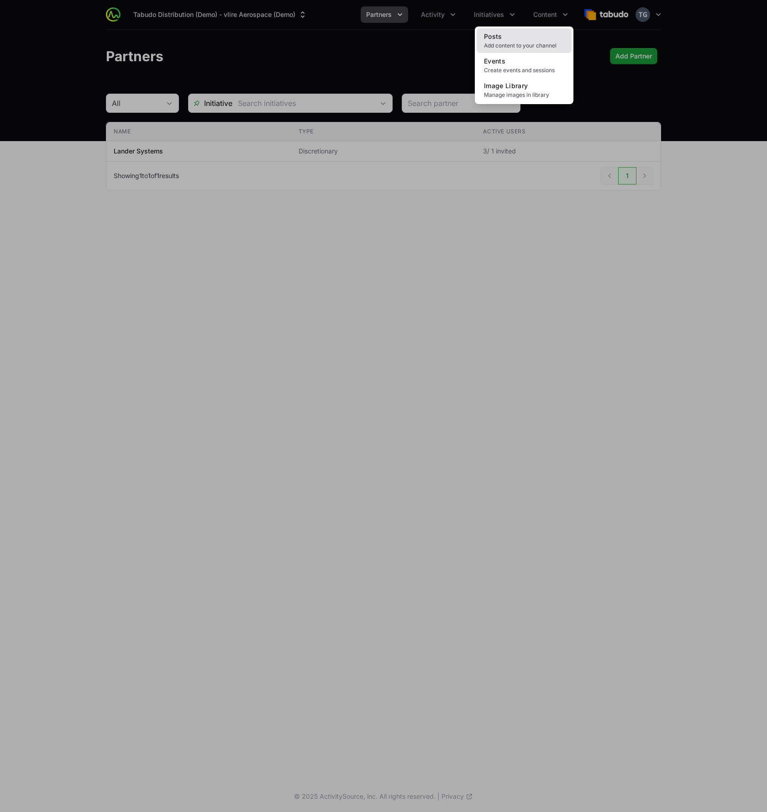
click at [546, 36] on link "Posts Add content to your channel" at bounding box center [524, 40] width 95 height 25
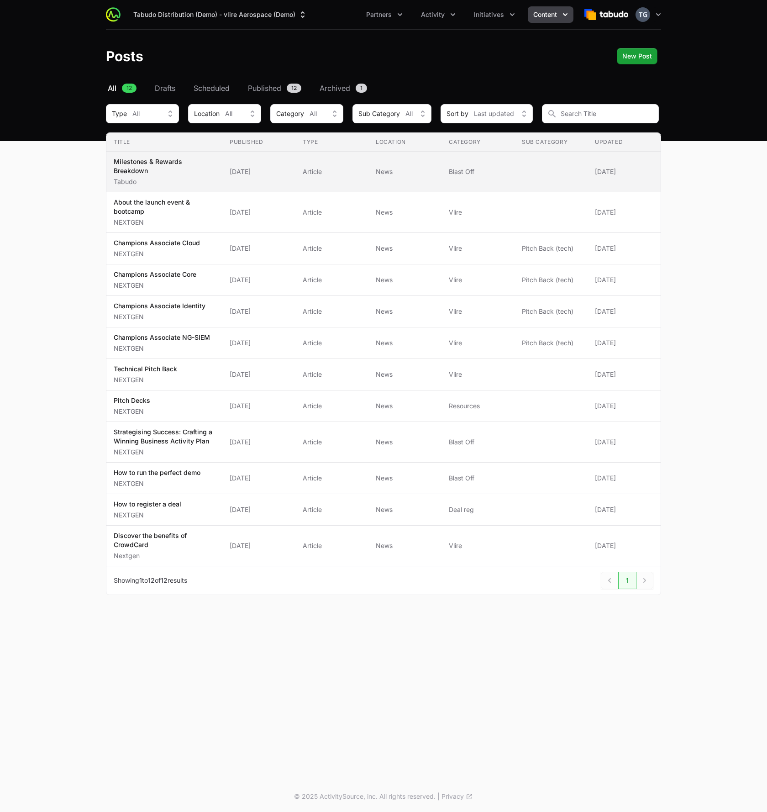
click at [204, 172] on p "Milestones & Rewards Breakdown" at bounding box center [164, 166] width 101 height 18
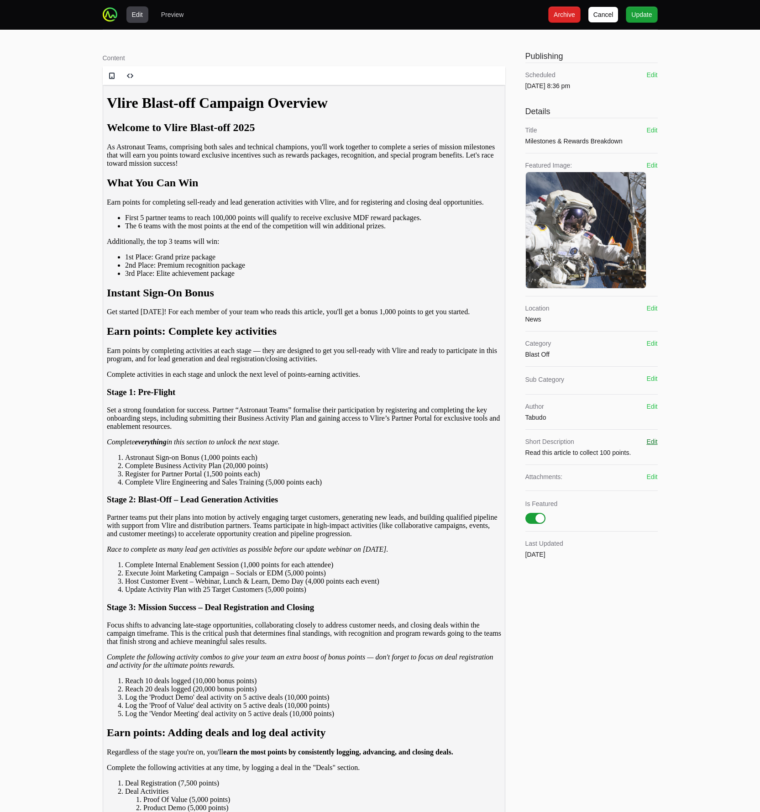
click at [650, 442] on button "Edit" at bounding box center [652, 441] width 11 height 9
drag, startPoint x: 588, startPoint y: 459, endPoint x: 521, endPoint y: 455, distance: 66.8
click at [521, 455] on div "Content Rich text editor Publishing Scheduled [DATE] 8:36 pm Edit Details Title…" at bounding box center [380, 581] width 555 height 1066
type textarea "Collect 1,000 points and learn about our campaign."
click at [648, 439] on button "Save" at bounding box center [647, 441] width 15 height 9
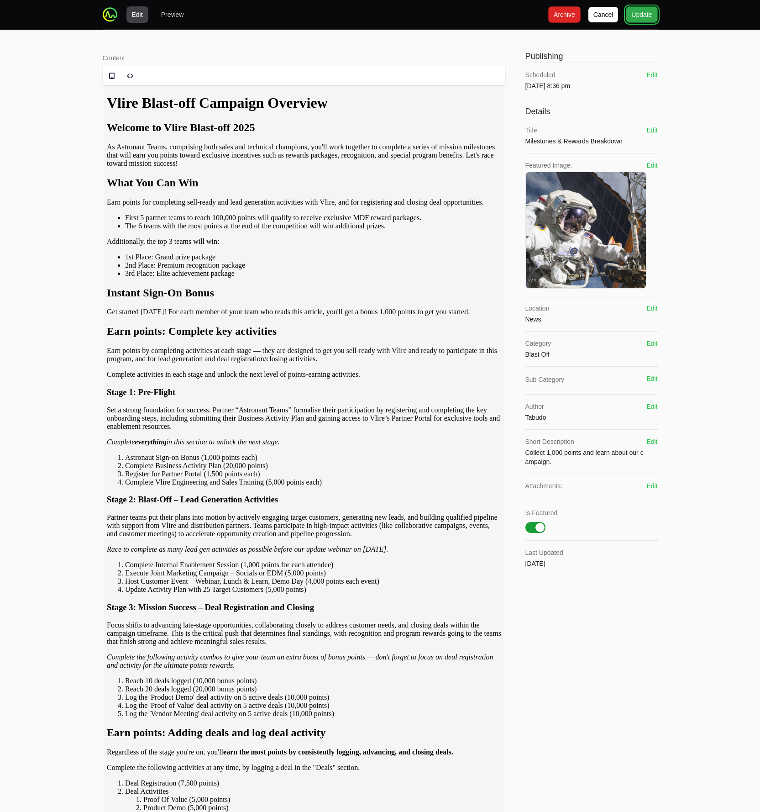
click at [642, 11] on span "Update" at bounding box center [642, 14] width 21 height 11
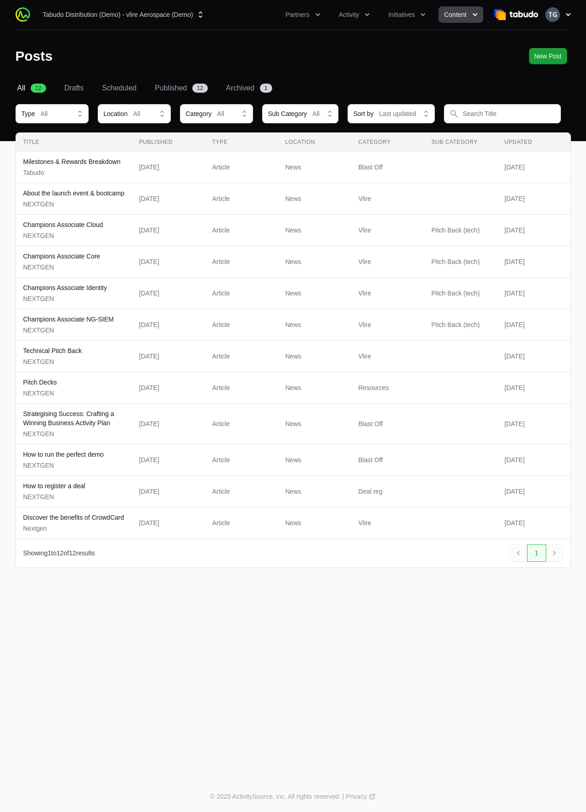
click at [566, 13] on icon "button" at bounding box center [568, 14] width 9 height 9
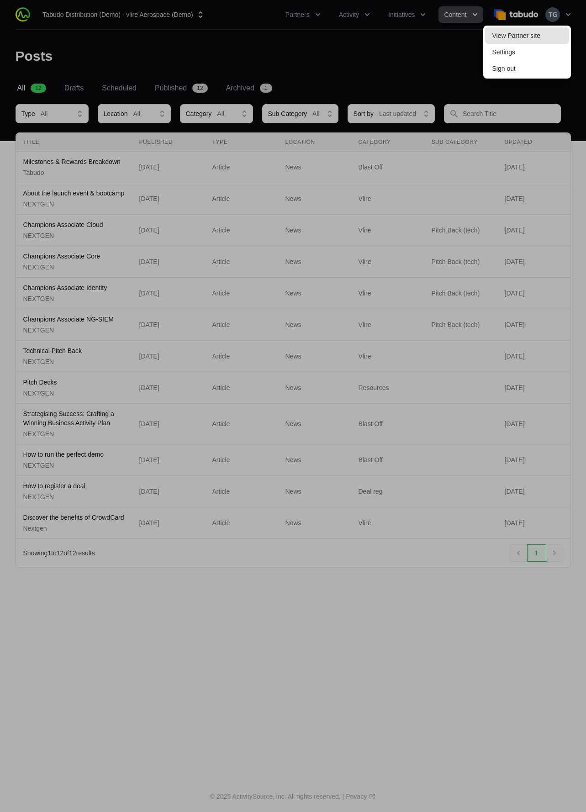
click at [517, 29] on link "View Partner site" at bounding box center [527, 35] width 84 height 16
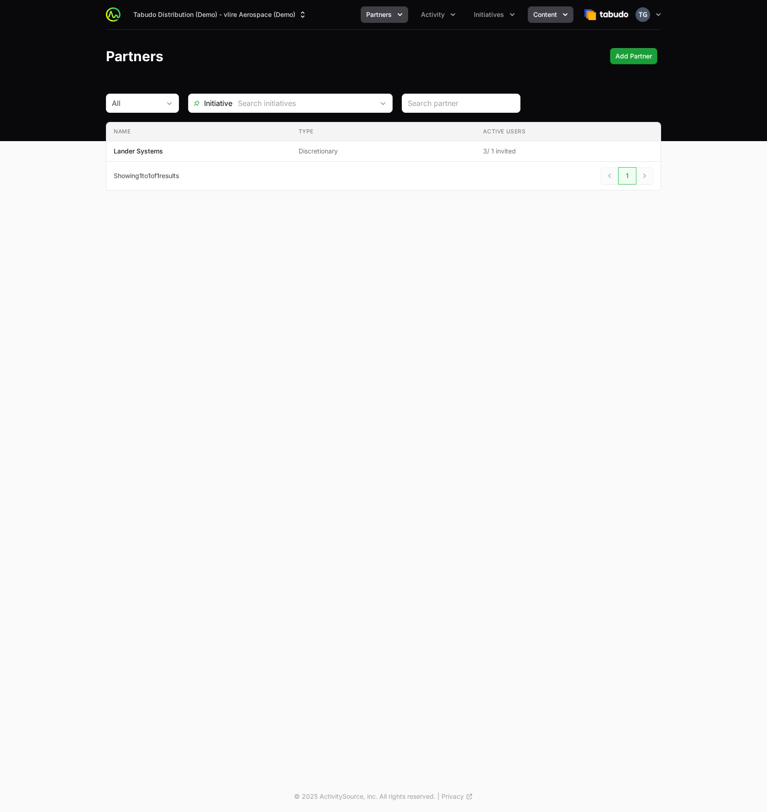
click at [558, 18] on button "Content" at bounding box center [551, 14] width 46 height 16
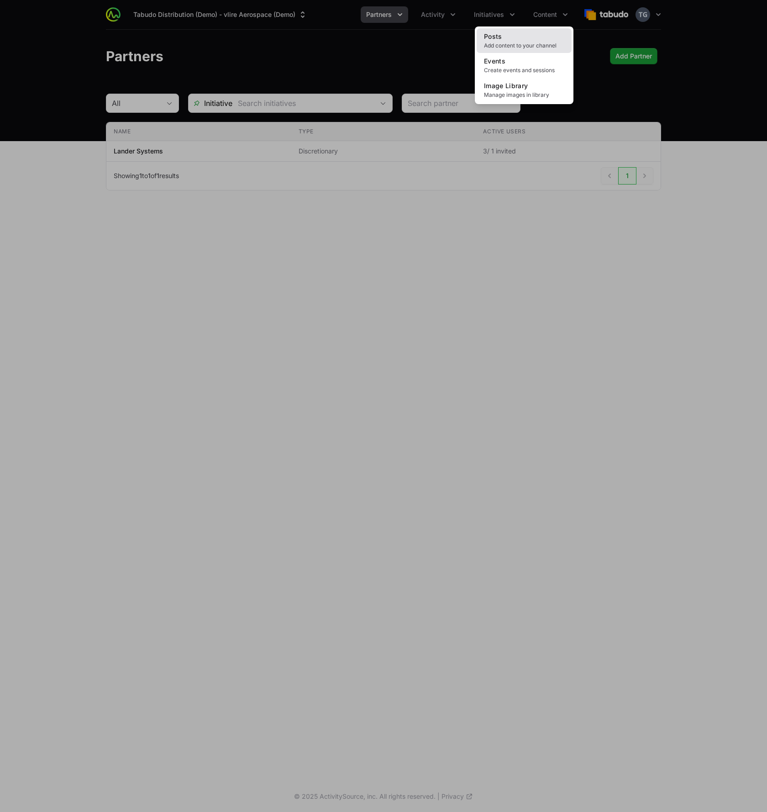
click at [536, 45] on span "Add content to your channel" at bounding box center [524, 45] width 80 height 7
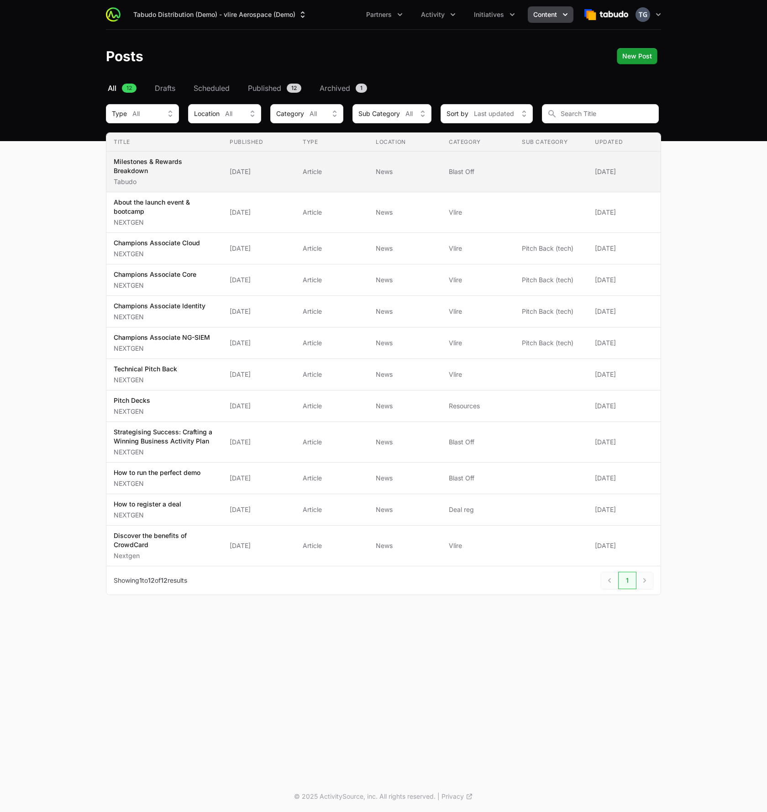
click at [466, 174] on span "Blast Off" at bounding box center [478, 171] width 58 height 9
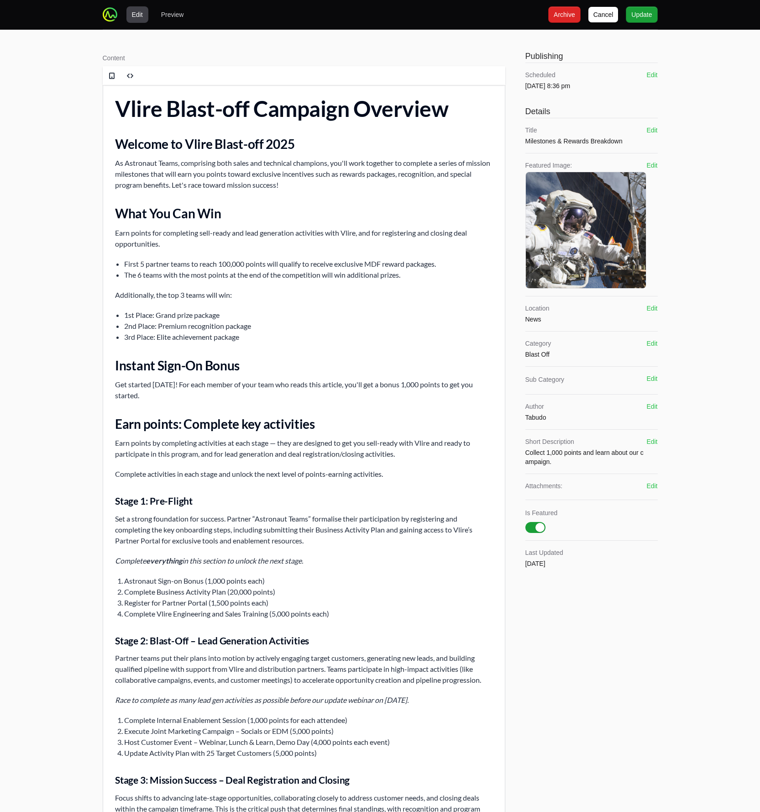
scroll to position [111, 0]
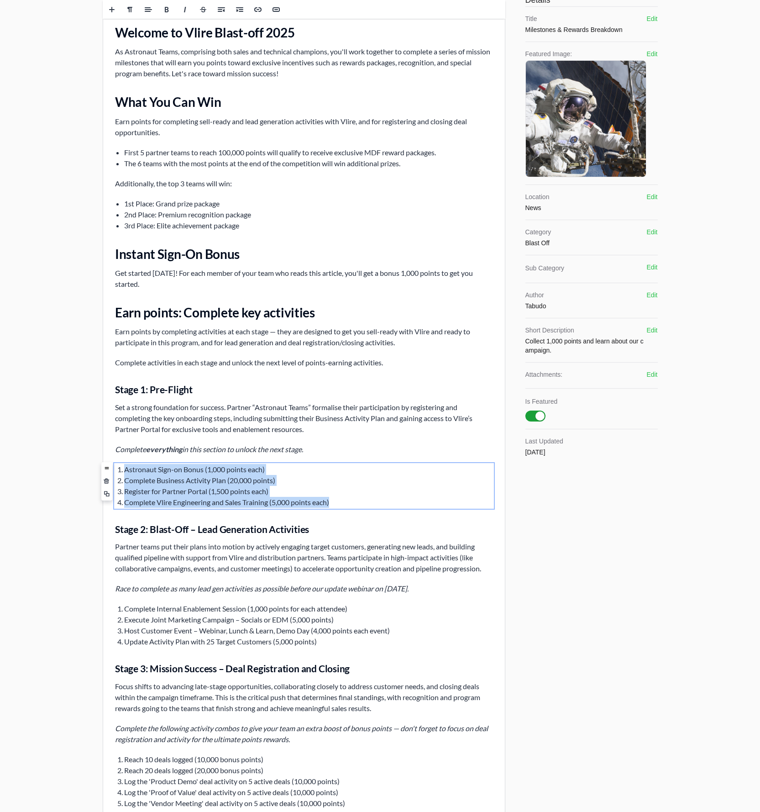
drag, startPoint x: 123, startPoint y: 468, endPoint x: 367, endPoint y: 500, distance: 246.0
click at [367, 500] on ol "Astronaut Sign-on Bonus (1,000 points each) Complete Business Activity Plan (20…" at bounding box center [304, 486] width 378 height 44
copy ol "Astronaut Sign-on Bonus (1,000 points each) Complete Business Activity Plan (20…"
click at [73, 578] on div "Edit Preview [PERSON_NAME] Archive Archive Update Update Content Rich text edit…" at bounding box center [380, 455] width 760 height 1132
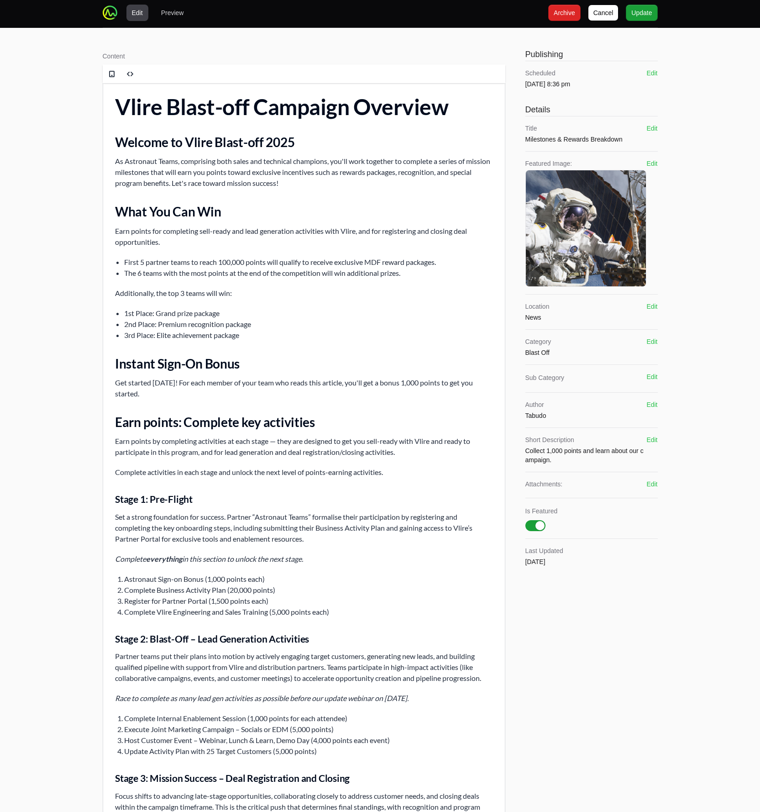
scroll to position [0, 0]
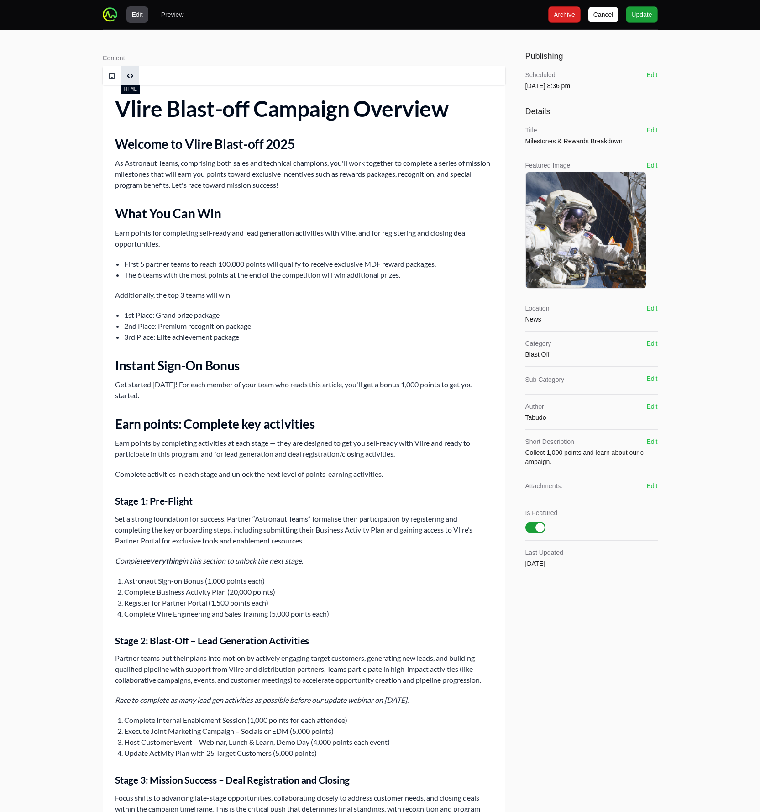
click at [130, 75] on span at bounding box center [130, 75] width 7 height 7
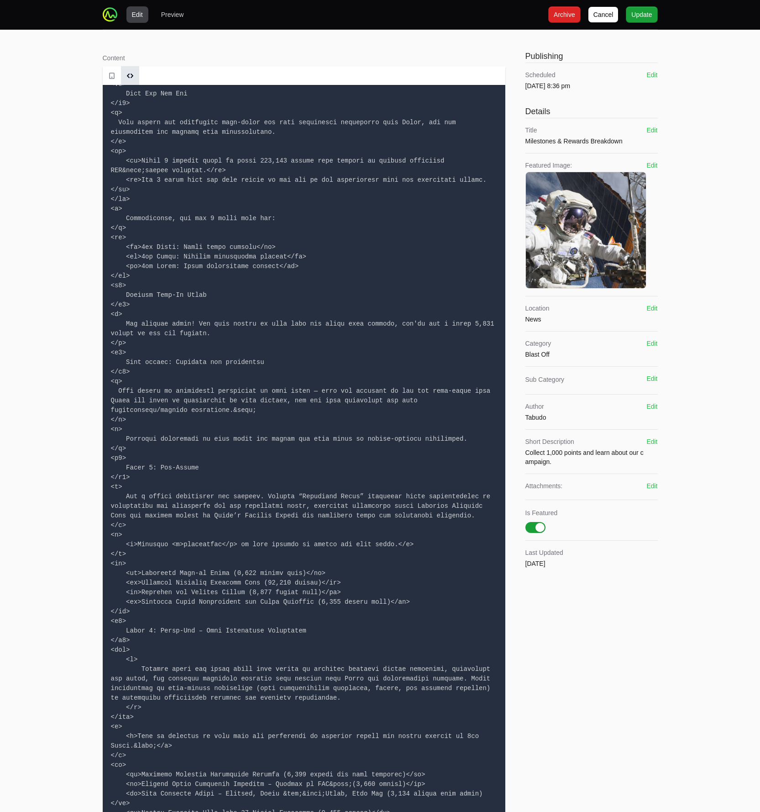
scroll to position [135, 0]
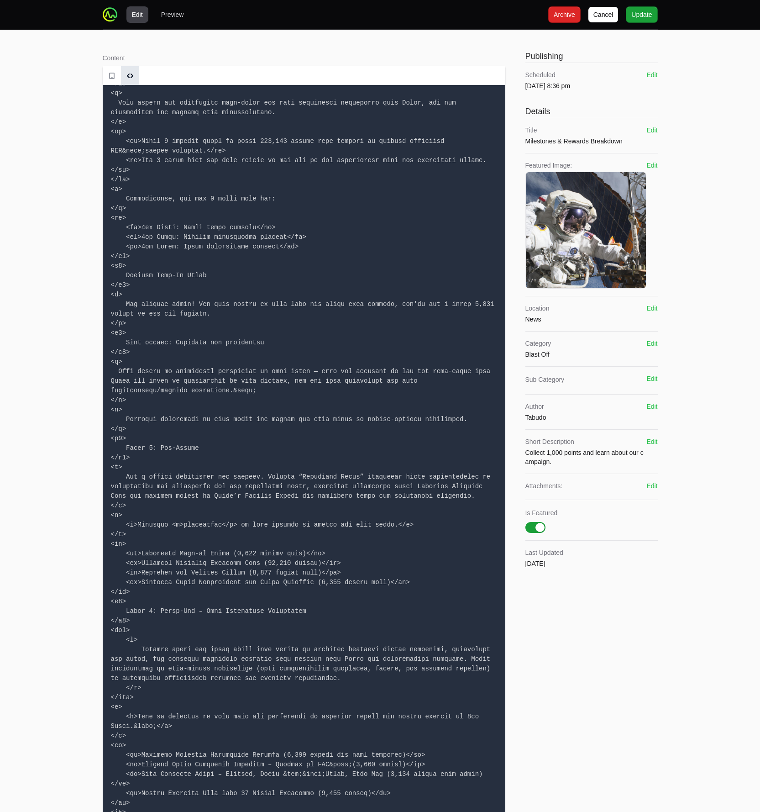
drag, startPoint x: 109, startPoint y: 554, endPoint x: 151, endPoint y: 598, distance: 61.1
click at [151, 598] on textarea at bounding box center [304, 596] width 403 height 1023
paste textarea "table> <tr> <th>Activity</th> <th>Points</th> </tr> <tr> <td>Astronaut Sign-on …"
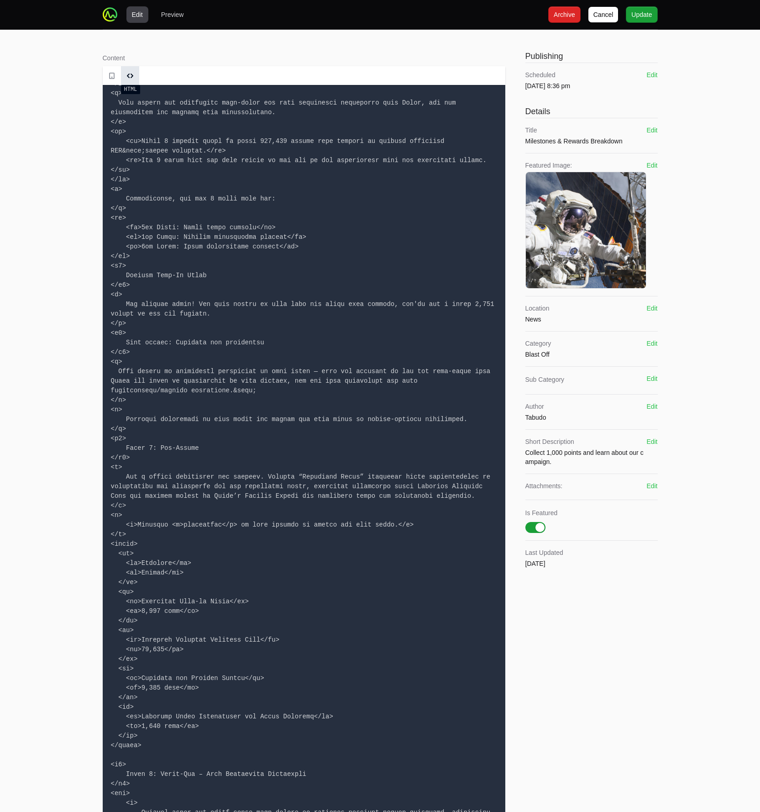
type textarea "<h1> Vlire Blast-off Campaign Overview </h1> <h2> Welcome to Vlire Blast-off 20…"
click at [132, 81] on span at bounding box center [130, 76] width 14 height 14
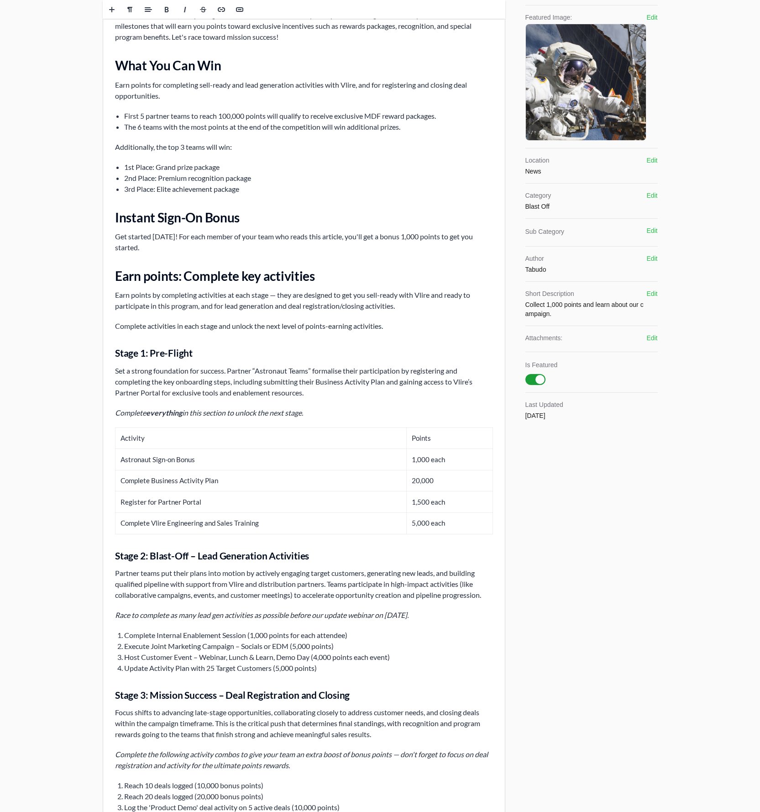
scroll to position [169, 0]
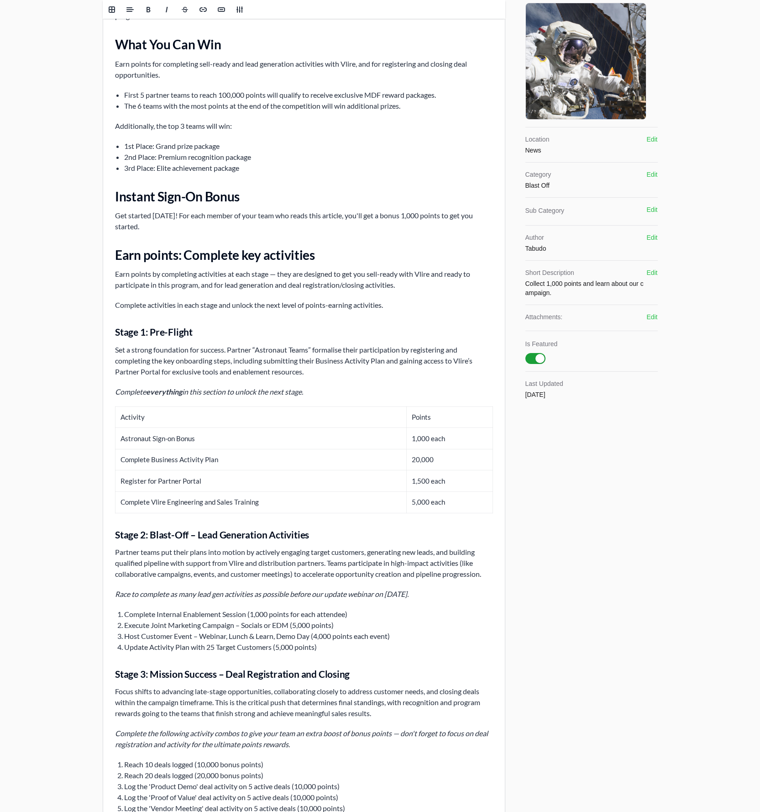
click at [136, 422] on th "Activity" at bounding box center [260, 416] width 291 height 21
click at [426, 419] on th "Points" at bounding box center [449, 416] width 86 height 21
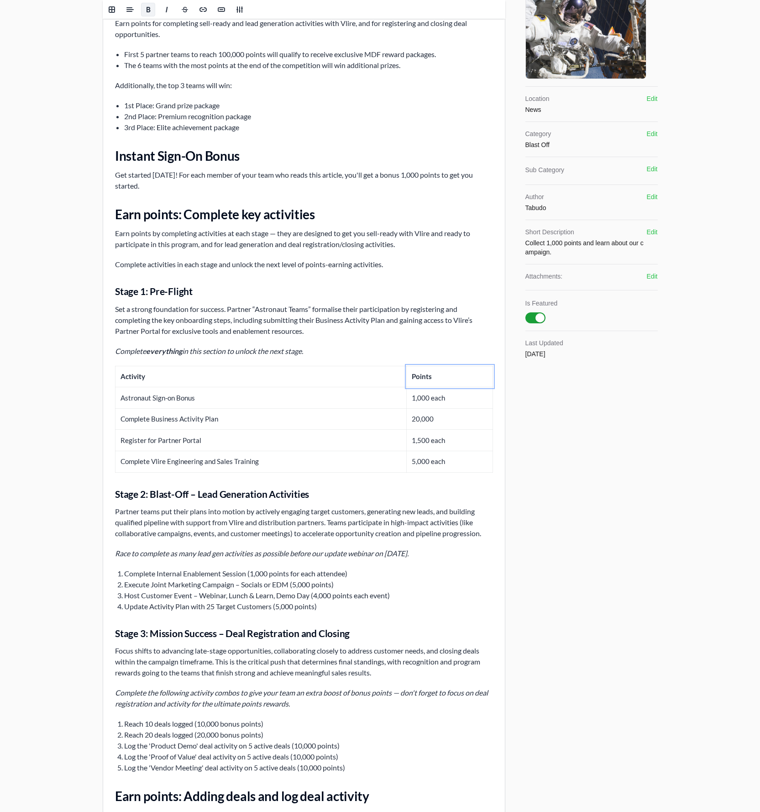
scroll to position [265, 0]
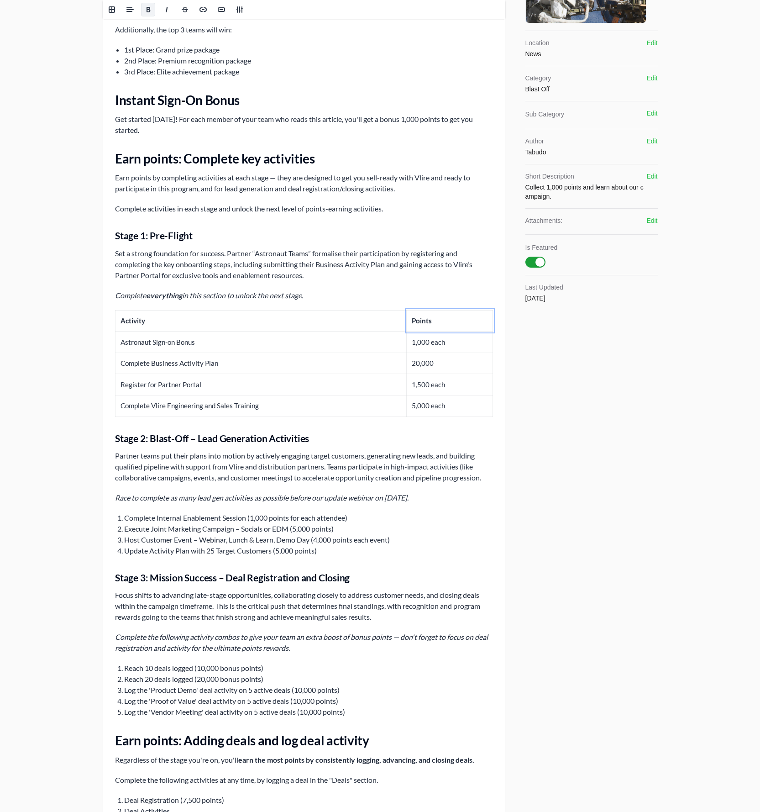
click at [308, 510] on div "Vlire Blast-off Campaign Overview Welcome to Vlire Blast-off 2025 As Astronaut …" at bounding box center [304, 363] width 402 height 1086
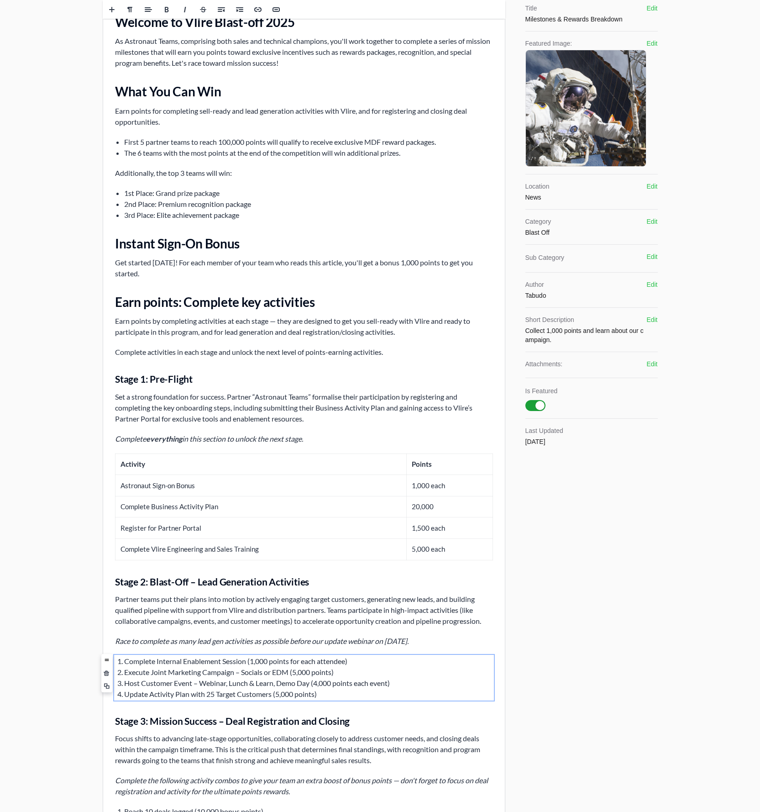
scroll to position [0, 0]
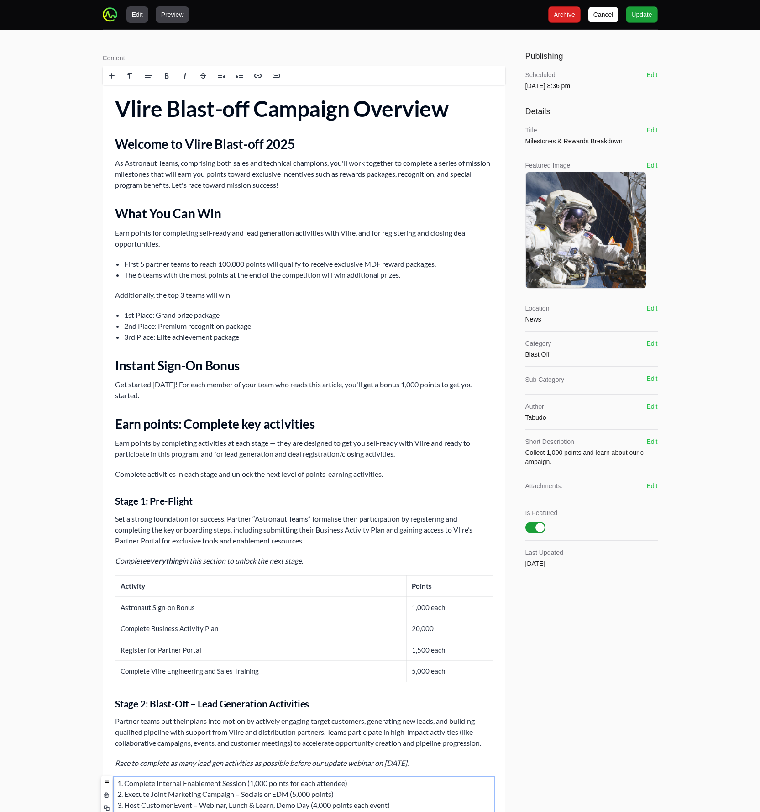
click at [167, 16] on button "Preview" at bounding box center [173, 14] width 34 height 16
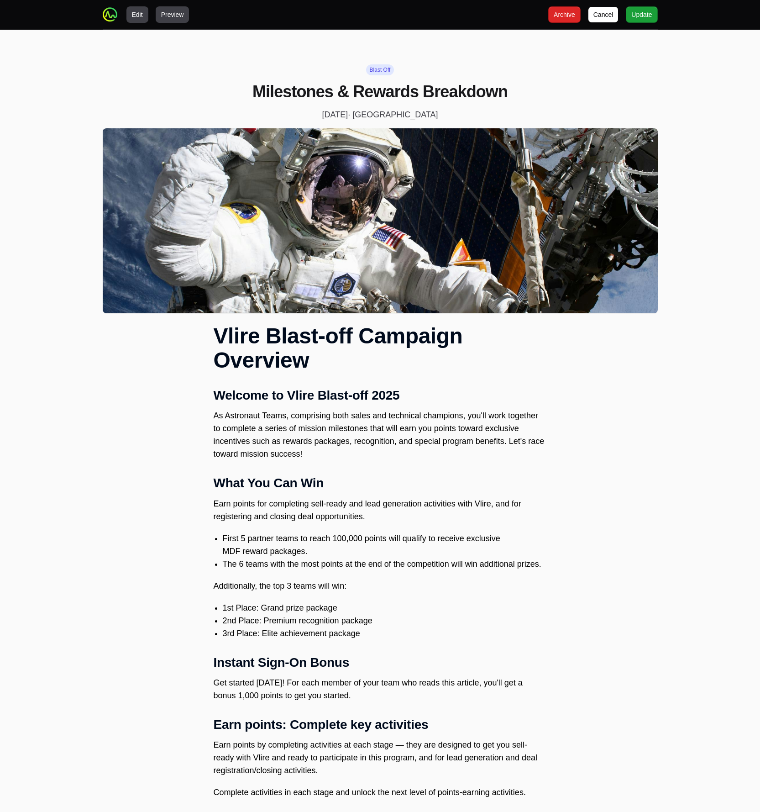
click at [141, 19] on button "Edit" at bounding box center [138, 14] width 22 height 16
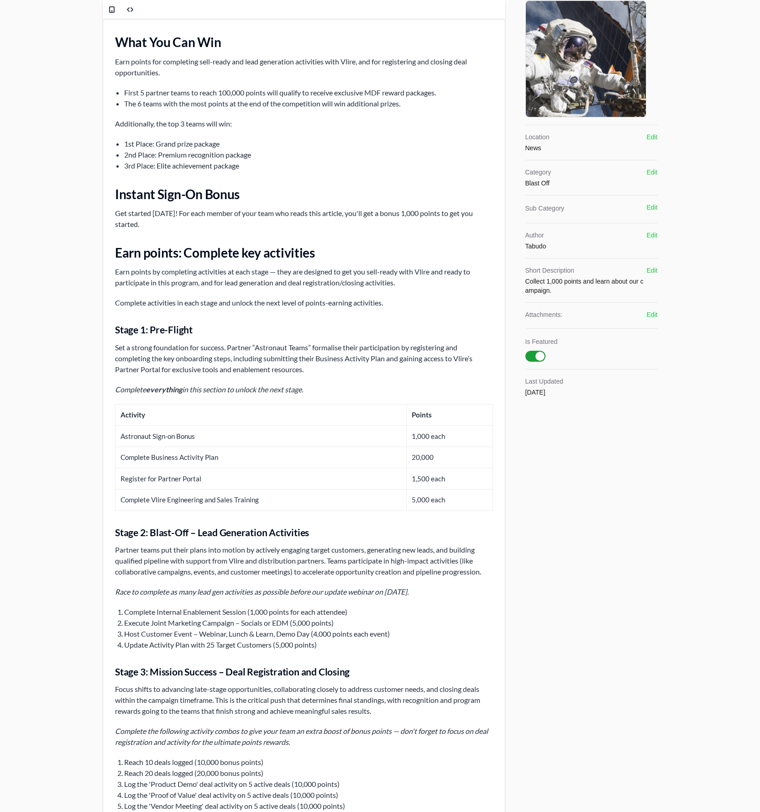
scroll to position [414, 0]
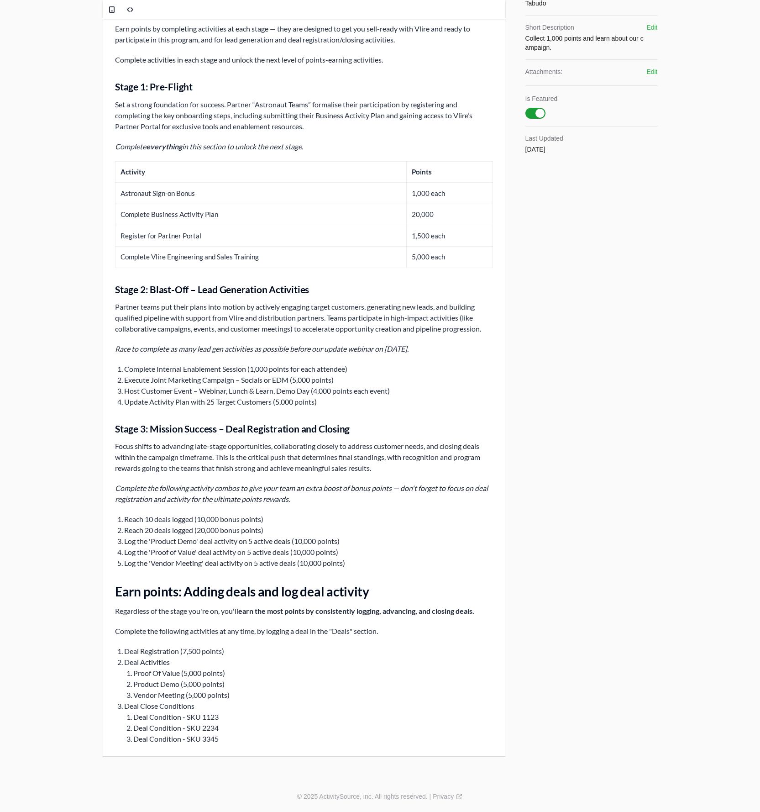
click at [124, 518] on li "Reach 10 deals logged (10,000 bonus points)" at bounding box center [308, 519] width 369 height 11
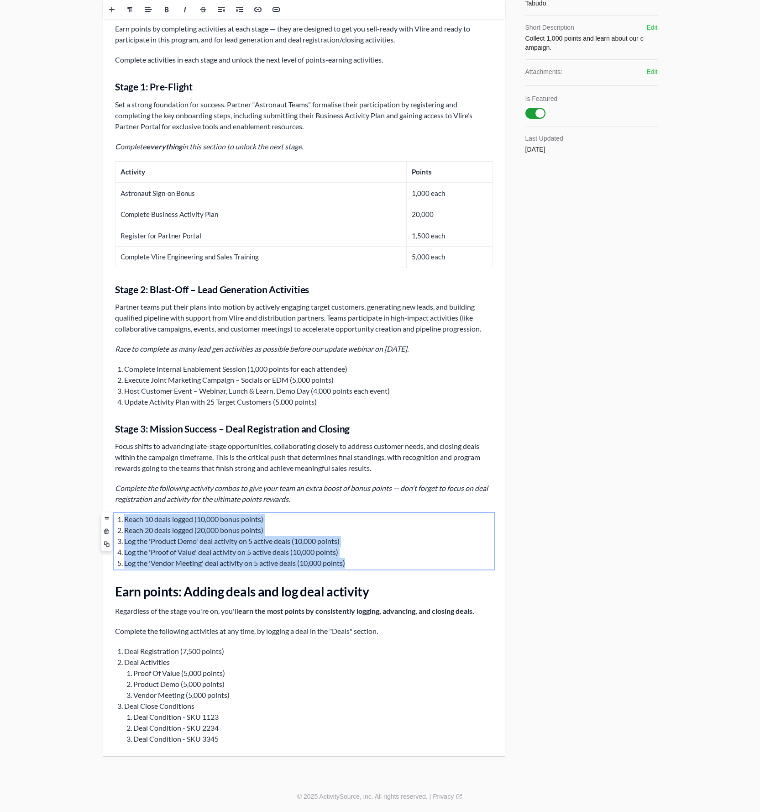
drag, startPoint x: 124, startPoint y: 518, endPoint x: 367, endPoint y: 560, distance: 246.6
click at [368, 560] on ol "Reach 10 deals logged (10,000 bonus points) Reach 20 deals logged (20,000 bonus…" at bounding box center [304, 541] width 378 height 55
copy ol "Reach 10 deals logged (10,000 bonus points) Reach 20 deals logged (20,000 bonus…"
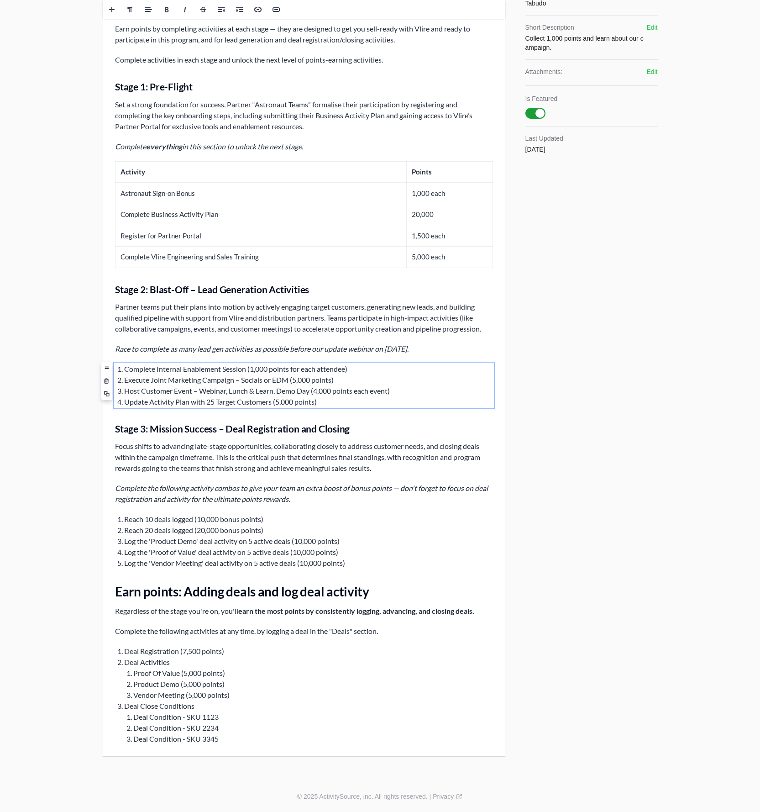
click at [206, 384] on li "Execute Joint Marketing Campaign – Socials or EDM (5,000 points)" at bounding box center [308, 379] width 369 height 11
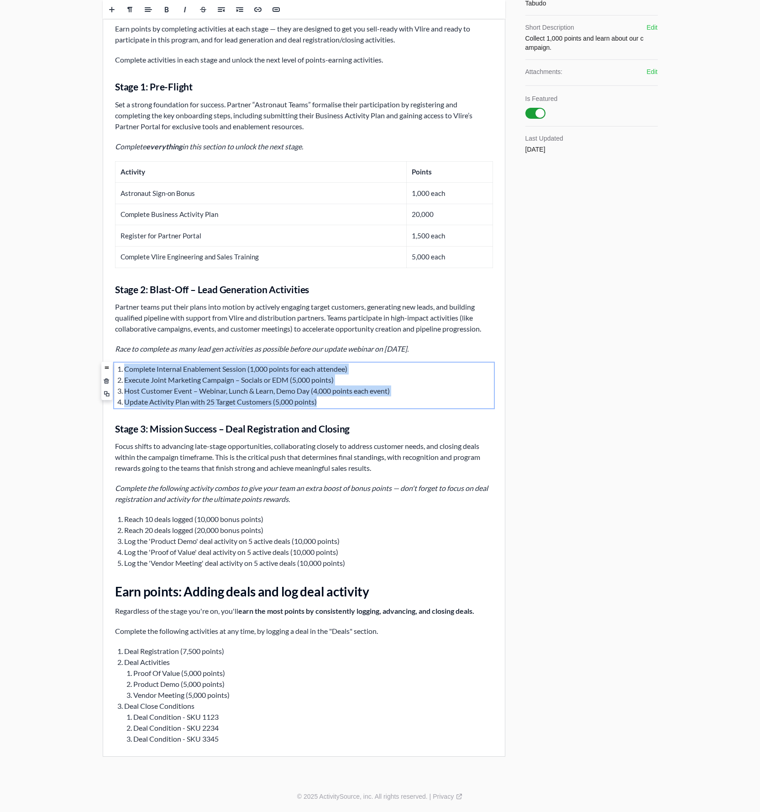
drag, startPoint x: 125, startPoint y: 369, endPoint x: 331, endPoint y: 404, distance: 208.9
click at [331, 404] on ol "Complete Internal Enablement Session (1,000 points for each attendee) Execute J…" at bounding box center [304, 386] width 378 height 44
copy ol "Complete Internal Enablement Session (1,000 points for each attendee) Execute J…"
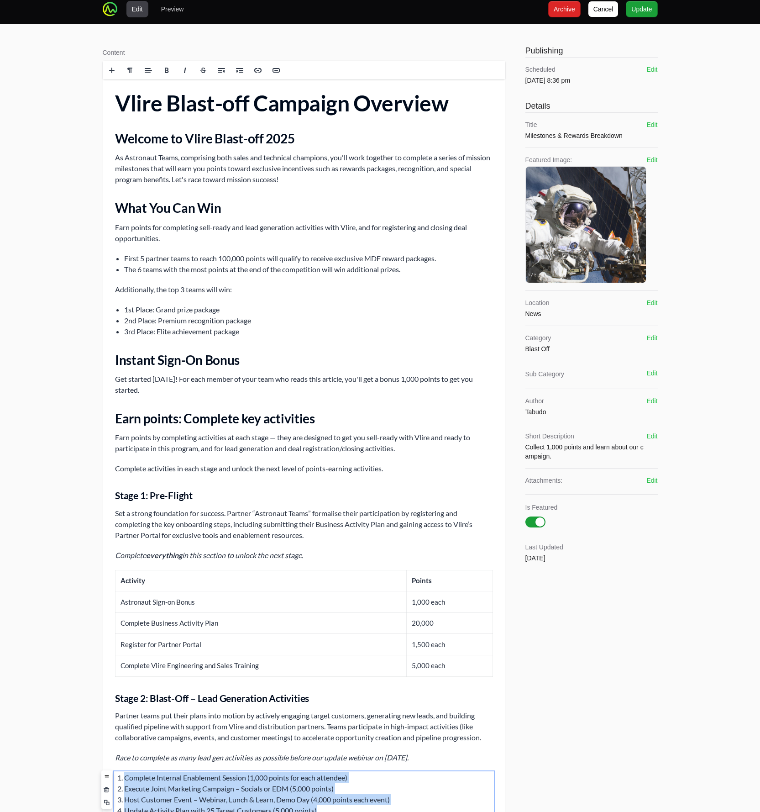
scroll to position [0, 0]
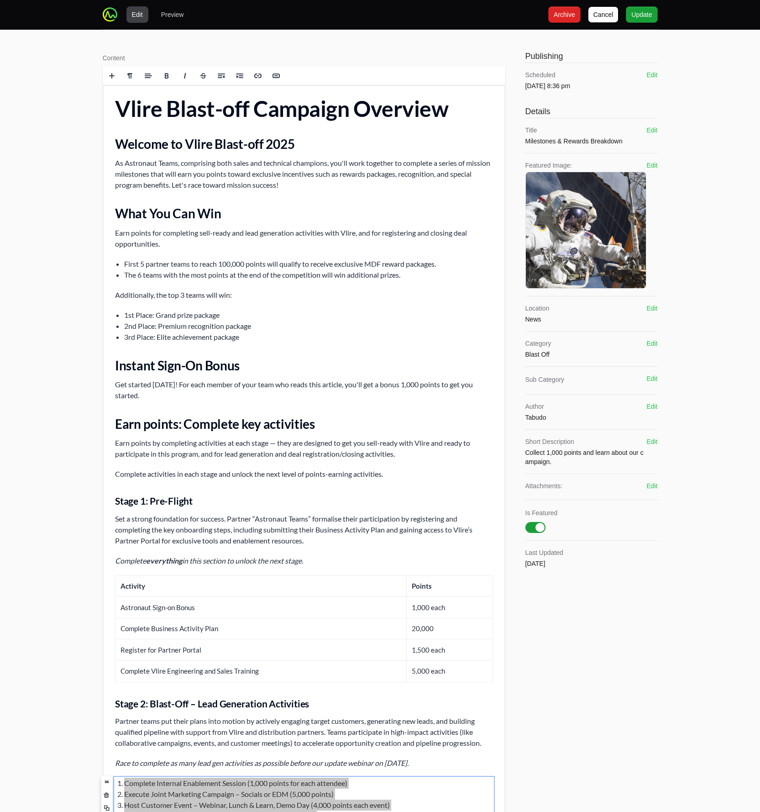
click at [166, 48] on div "Content Rich text editor" at bounding box center [304, 612] width 403 height 1129
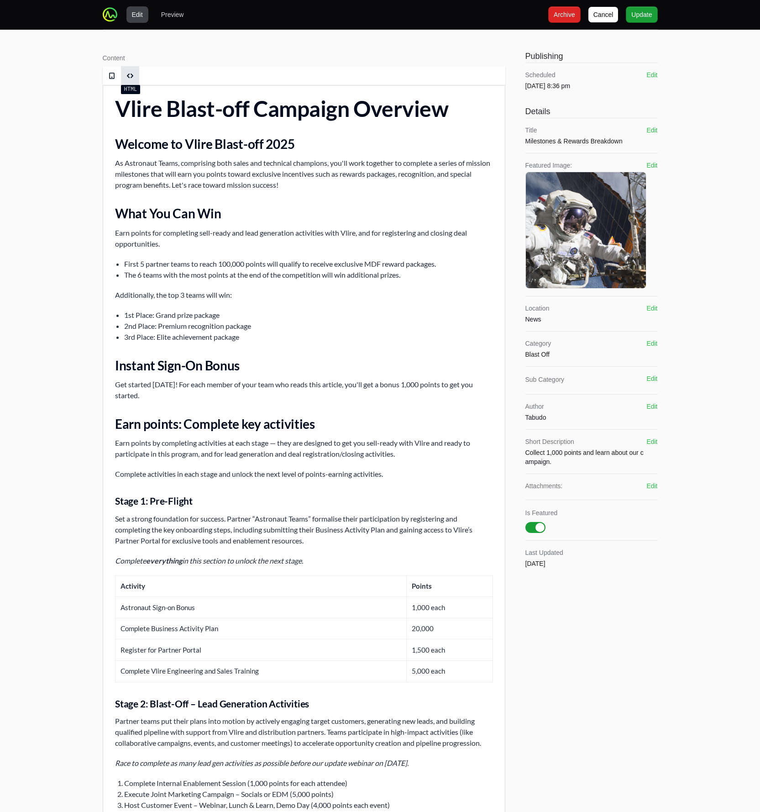
drag, startPoint x: 132, startPoint y: 74, endPoint x: 135, endPoint y: 82, distance: 7.8
click at [133, 74] on span at bounding box center [130, 75] width 7 height 7
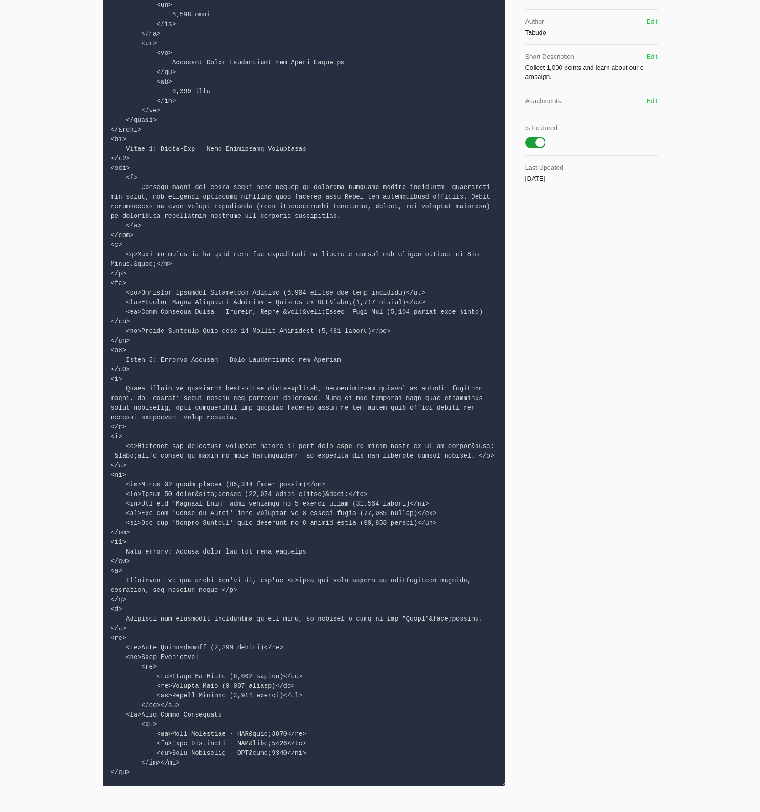
scroll to position [414, 0]
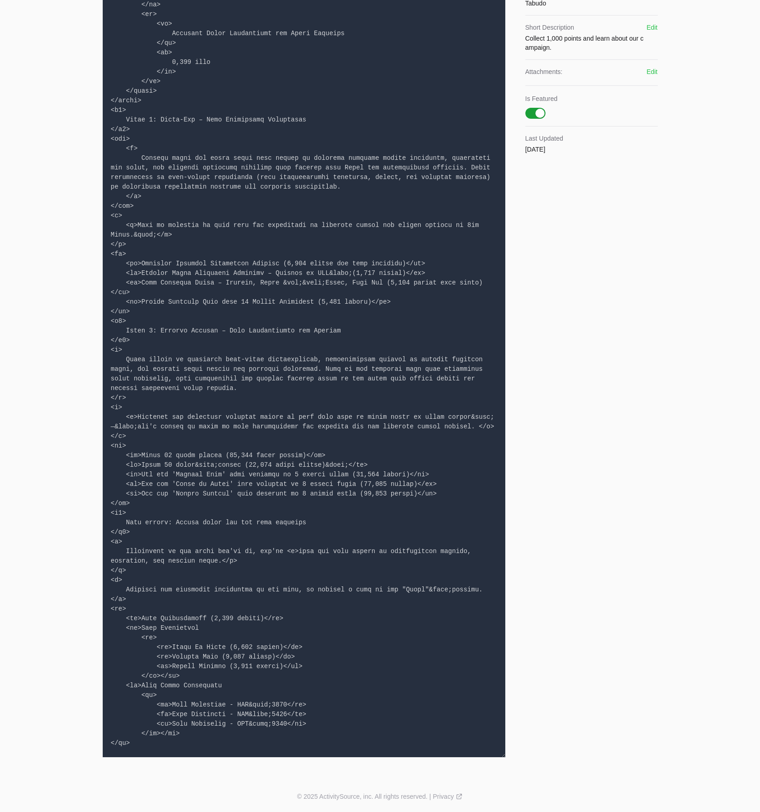
drag, startPoint x: 109, startPoint y: 443, endPoint x: 135, endPoint y: 501, distance: 63.0
click at [135, 501] on textarea at bounding box center [304, 214] width 403 height 1086
paste textarea "table> <tr> <th>Bonus Activity</th> <th>Points</th> </tr> <tr> <td>Reach 10 dea…"
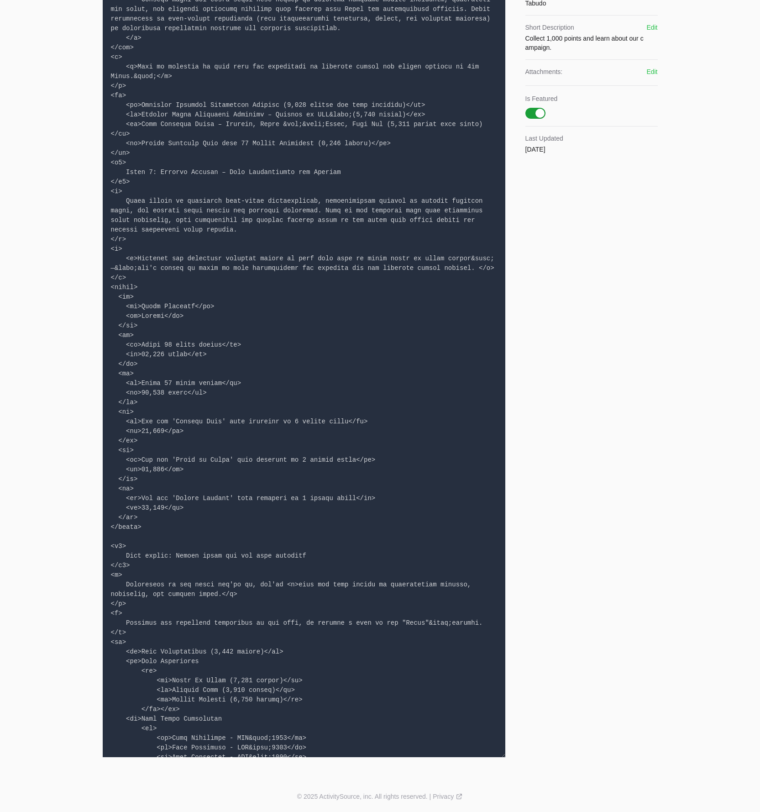
scroll to position [635, 0]
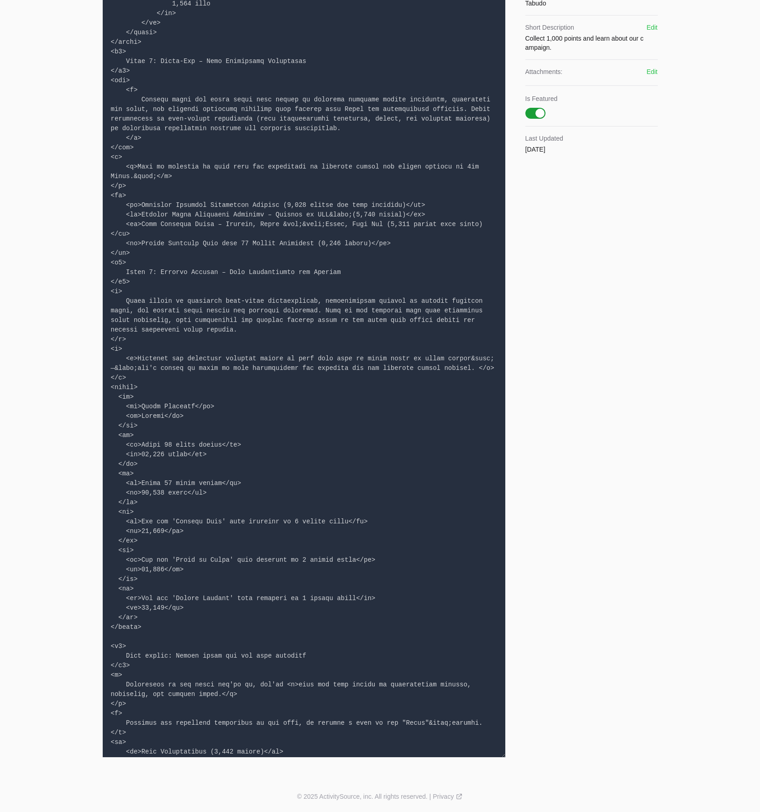
drag, startPoint x: 111, startPoint y: 208, endPoint x: 142, endPoint y: 264, distance: 63.7
click at [142, 264] on textarea at bounding box center [304, 214] width 403 height 1086
paste textarea "table> <tr> <th>Milestone Activity</th> <th>Points</th> </tr> <tr> <td>Complete…"
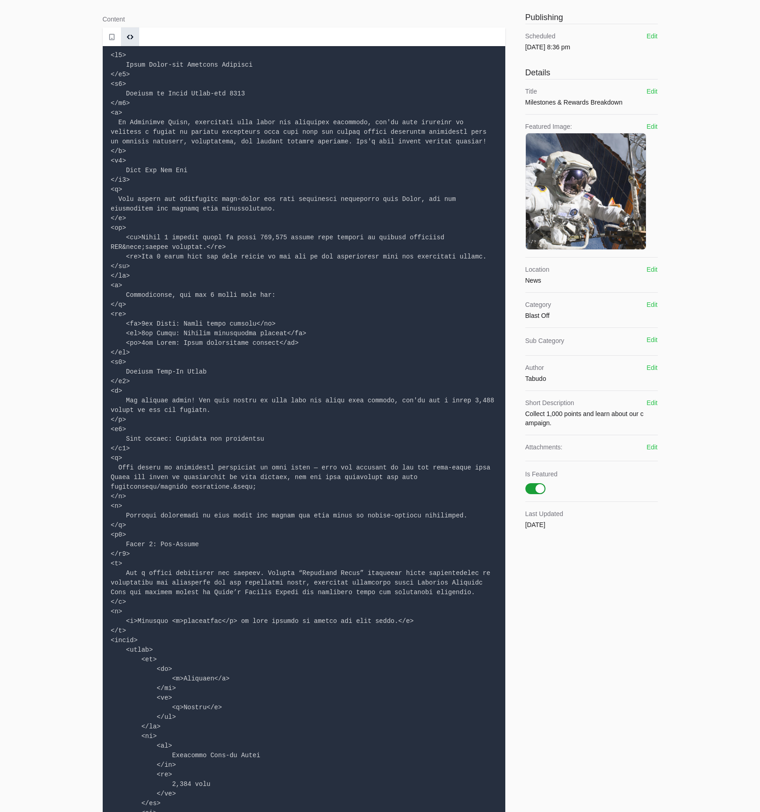
scroll to position [0, 0]
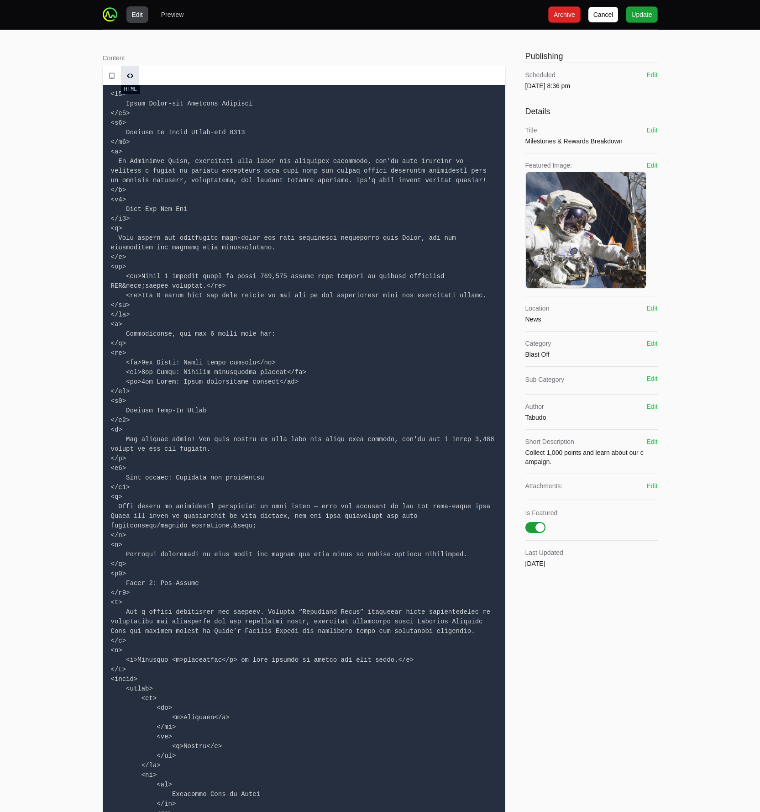
type textarea "<h1> Vlire Blast-off Campaign Overview </h1> <h2> Welcome to Vlire Blast-off 20…"
click at [131, 73] on span at bounding box center [130, 75] width 7 height 7
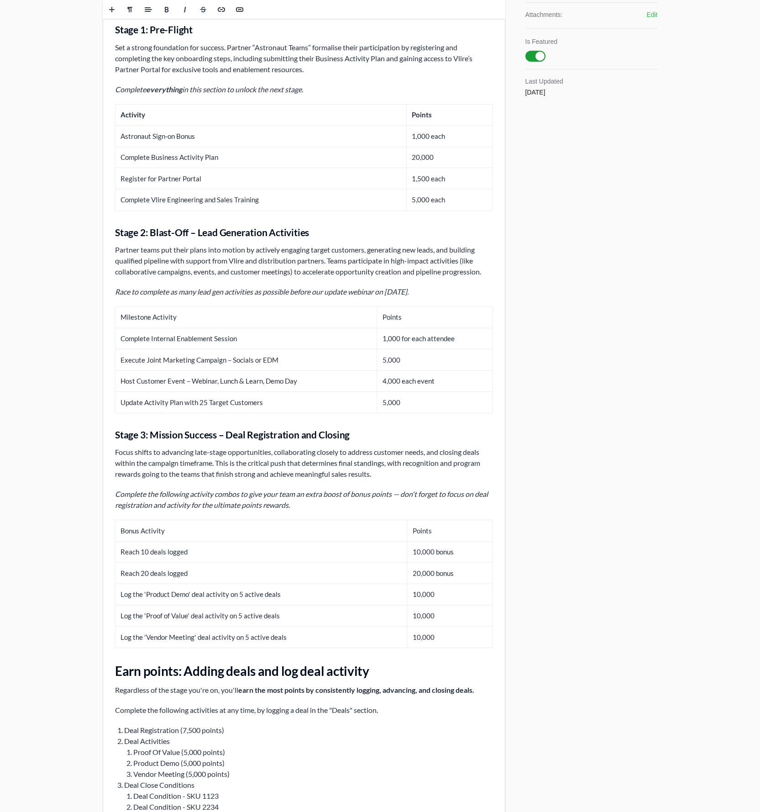
scroll to position [422, 0]
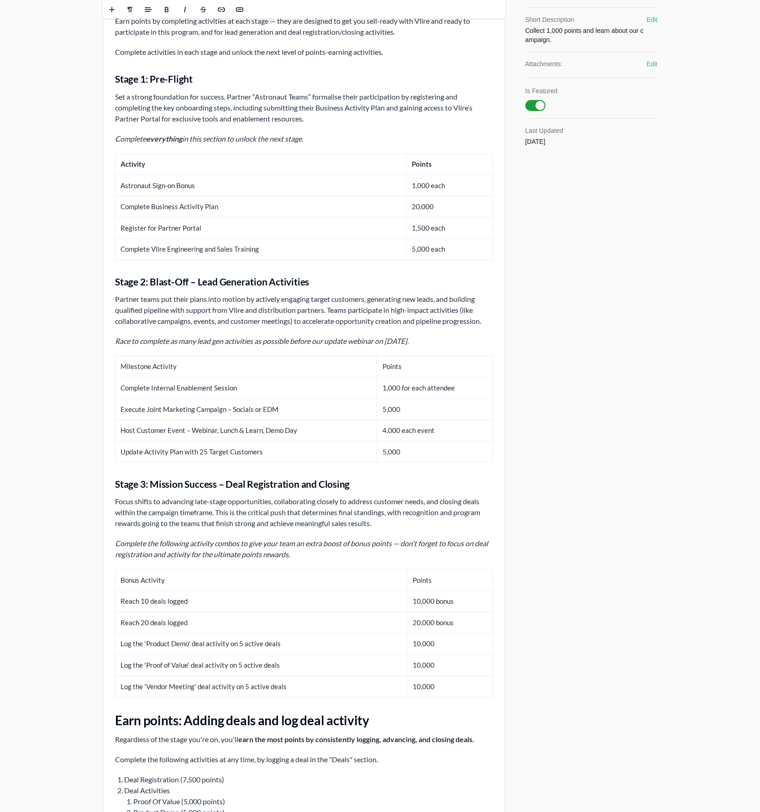
click at [396, 368] on th "Points" at bounding box center [435, 366] width 116 height 21
click at [232, 355] on div "Vlire Blast-off Campaign Overview Welcome to Vlire Blast-off 2025 As Astronaut …" at bounding box center [304, 274] width 402 height 1222
click at [138, 370] on th "Milestone Activity" at bounding box center [246, 366] width 262 height 21
drag, startPoint x: 121, startPoint y: 368, endPoint x: 493, endPoint y: 358, distance: 372.3
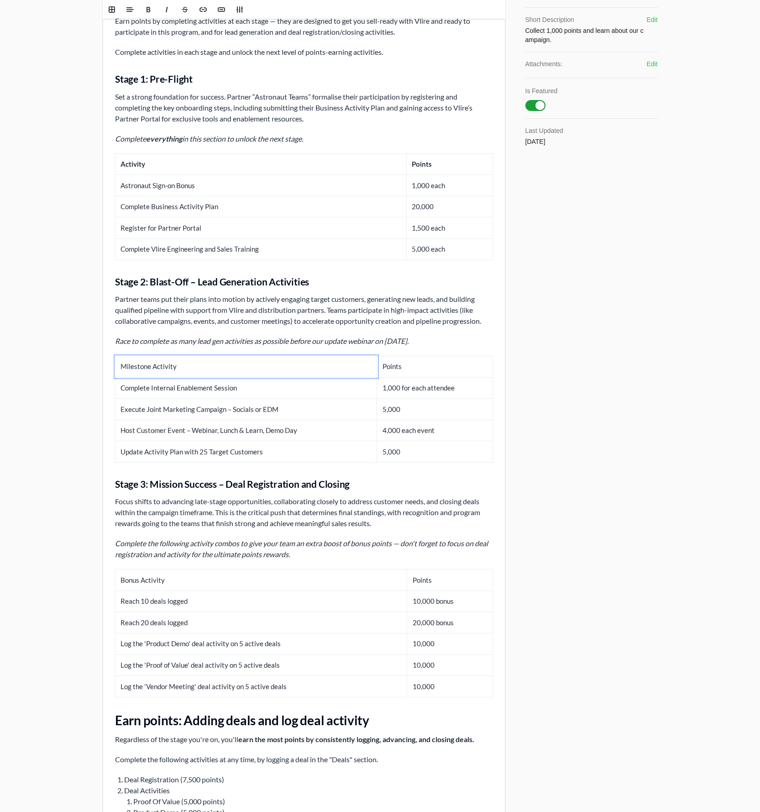
click at [494, 358] on div "Vlire Blast-off Campaign Overview Welcome to Vlire Blast-off 2025 As Astronaut …" at bounding box center [304, 274] width 402 height 1222
click at [490, 360] on th "Points" at bounding box center [435, 366] width 116 height 21
click at [391, 364] on th "Points" at bounding box center [435, 366] width 116 height 21
click at [392, 364] on th "Points" at bounding box center [435, 366] width 116 height 21
click at [177, 363] on th "Milestone Activity" at bounding box center [246, 366] width 262 height 21
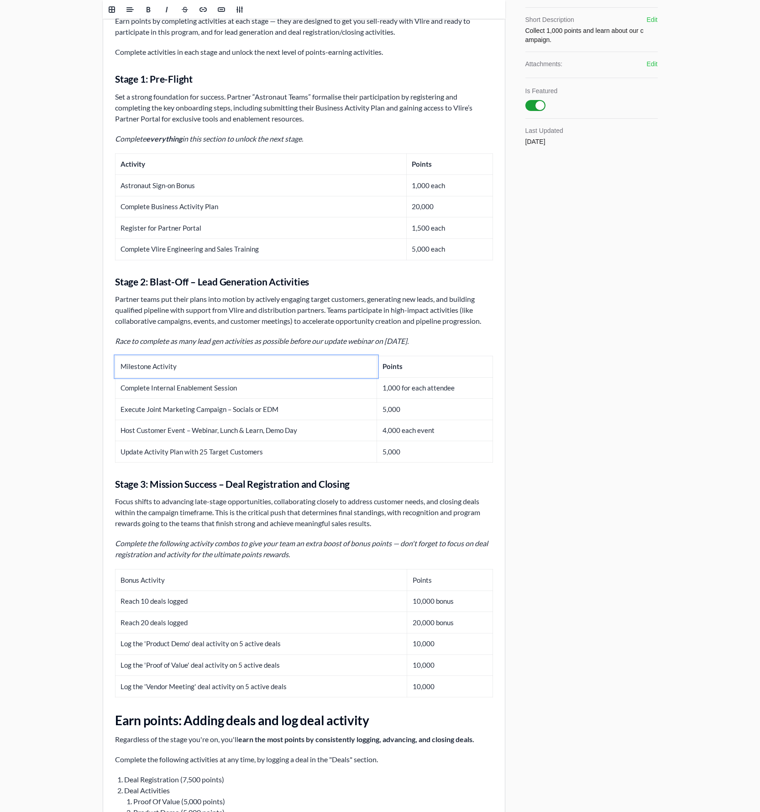
click at [177, 363] on th "Milestone Activity" at bounding box center [246, 366] width 262 height 21
click at [153, 578] on th "Bonus Activity" at bounding box center [261, 579] width 292 height 21
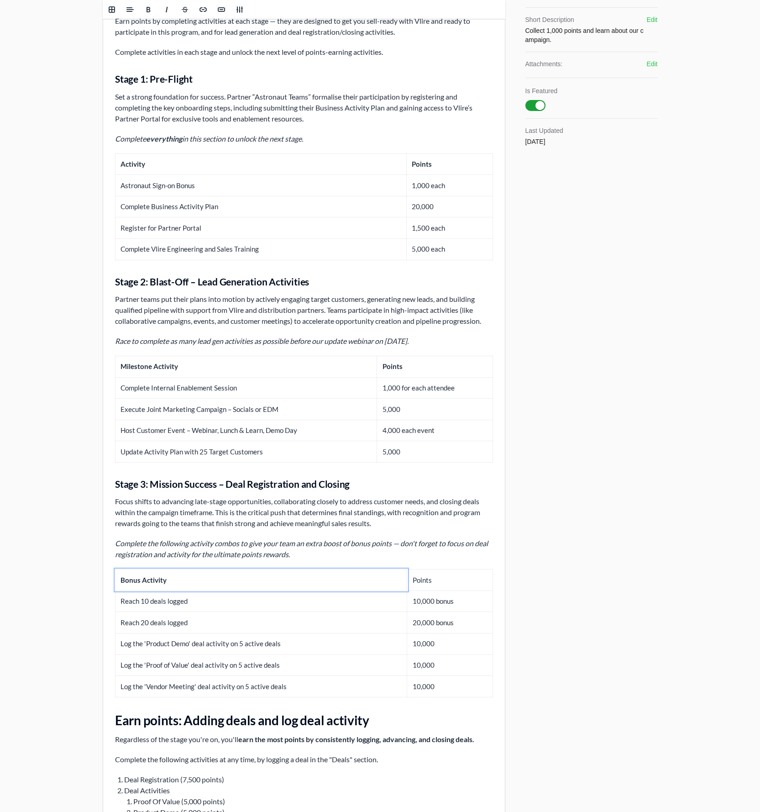
click at [418, 583] on th "Points" at bounding box center [450, 579] width 86 height 21
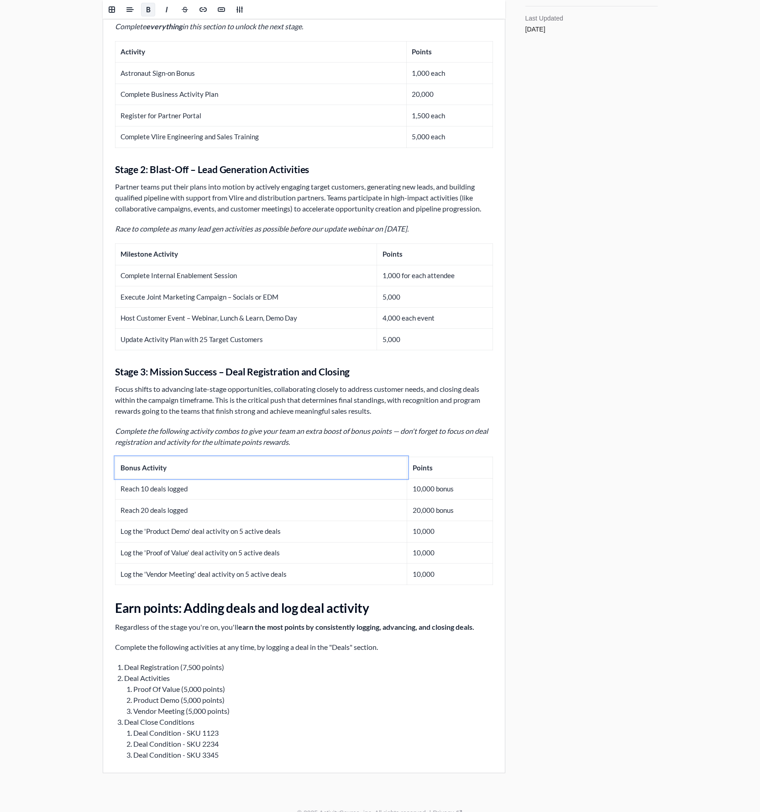
click at [129, 466] on b "Bonus Activity" at bounding box center [143, 468] width 46 height 8
copy b "Milestone Activity"
click at [134, 258] on th "Milestone Activity" at bounding box center [246, 254] width 262 height 21
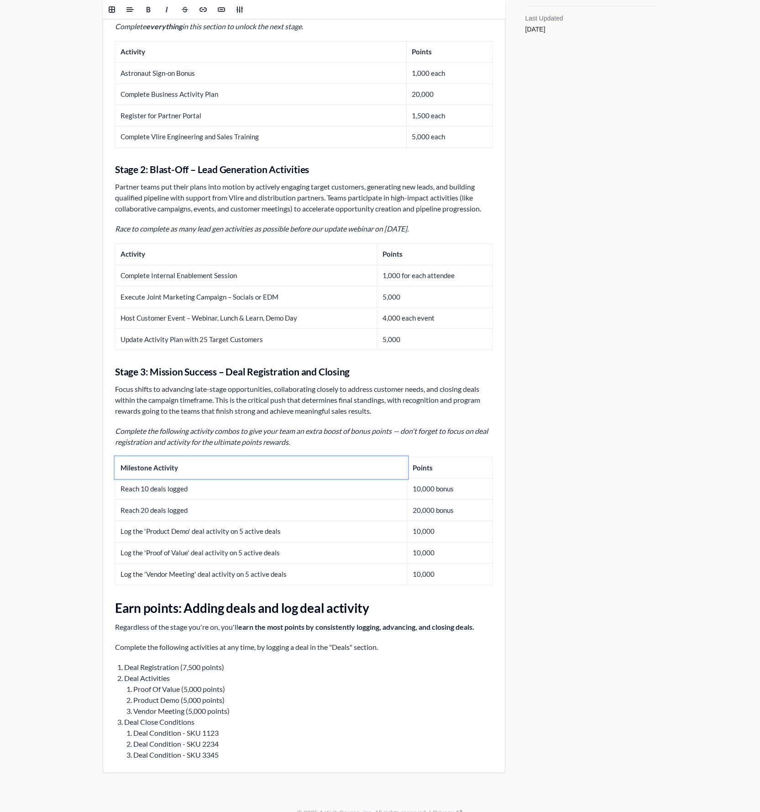
click at [129, 468] on b "Milestone Activity" at bounding box center [149, 468] width 58 height 8
click at [130, 469] on b "Milestone Activity" at bounding box center [149, 468] width 58 height 8
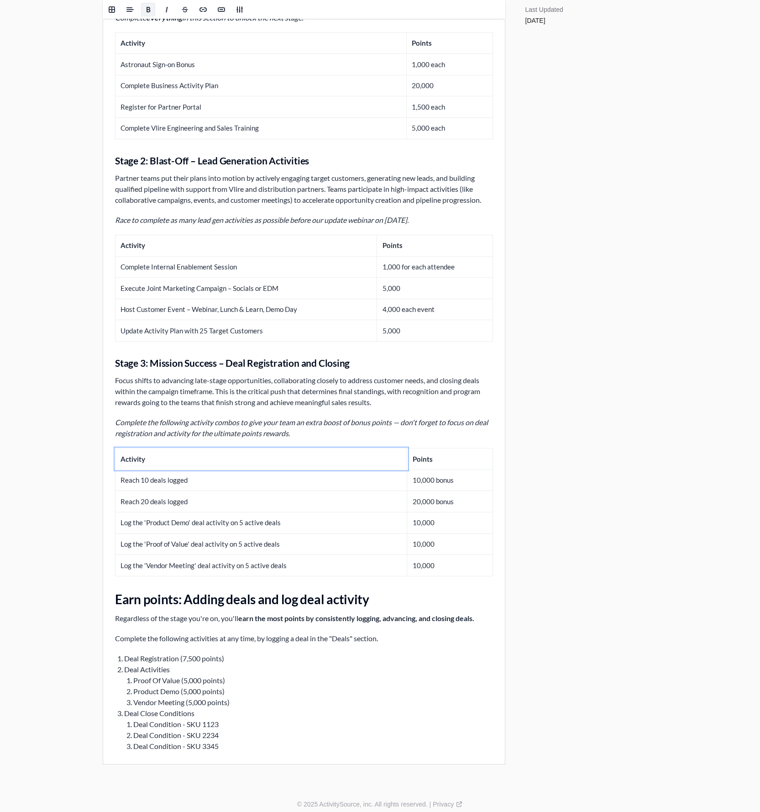
scroll to position [551, 0]
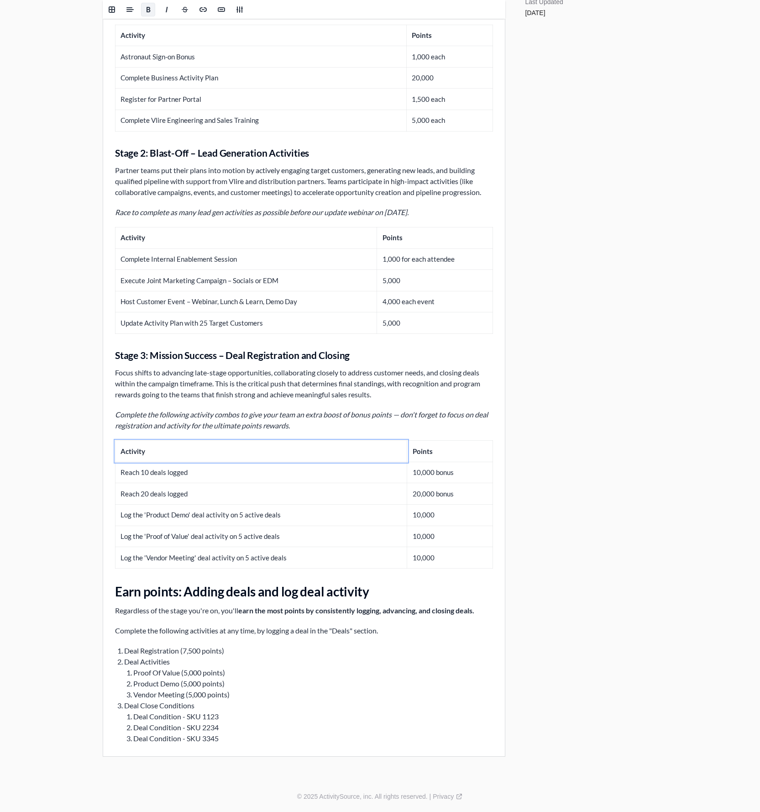
click at [124, 647] on li "Deal Registration (7,500 points)" at bounding box center [308, 650] width 369 height 11
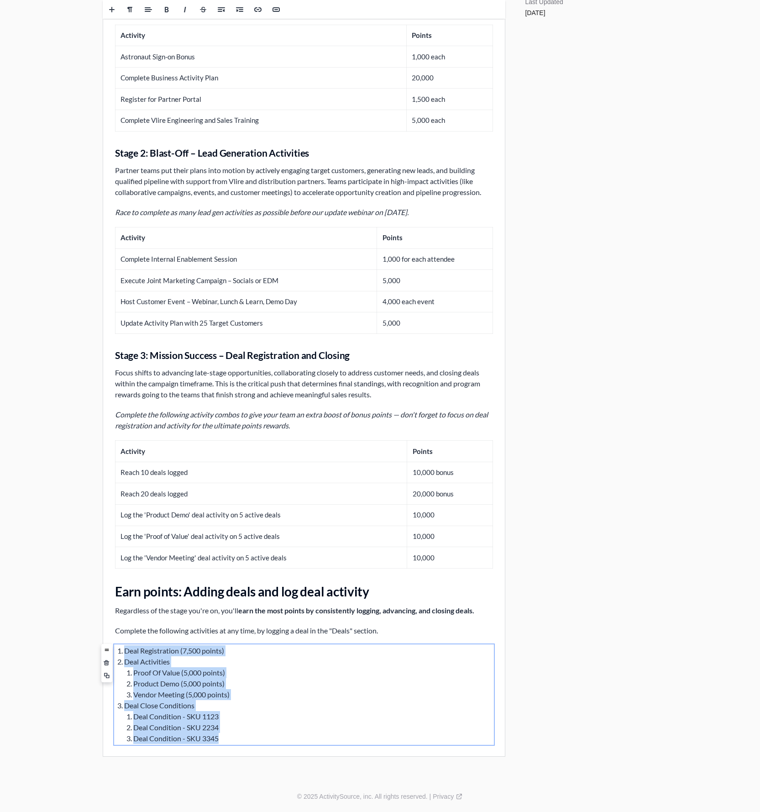
drag, startPoint x: 126, startPoint y: 648, endPoint x: 248, endPoint y: 746, distance: 157.3
click at [248, 744] on div "Vlire Blast-off Campaign Overview Welcome to Vlire Blast-off 2025 As Astronaut …" at bounding box center [304, 145] width 402 height 1222
copy ol "Deal Registration (7,500 points) Deal Activities Proof Of Value (5,000 points) …"
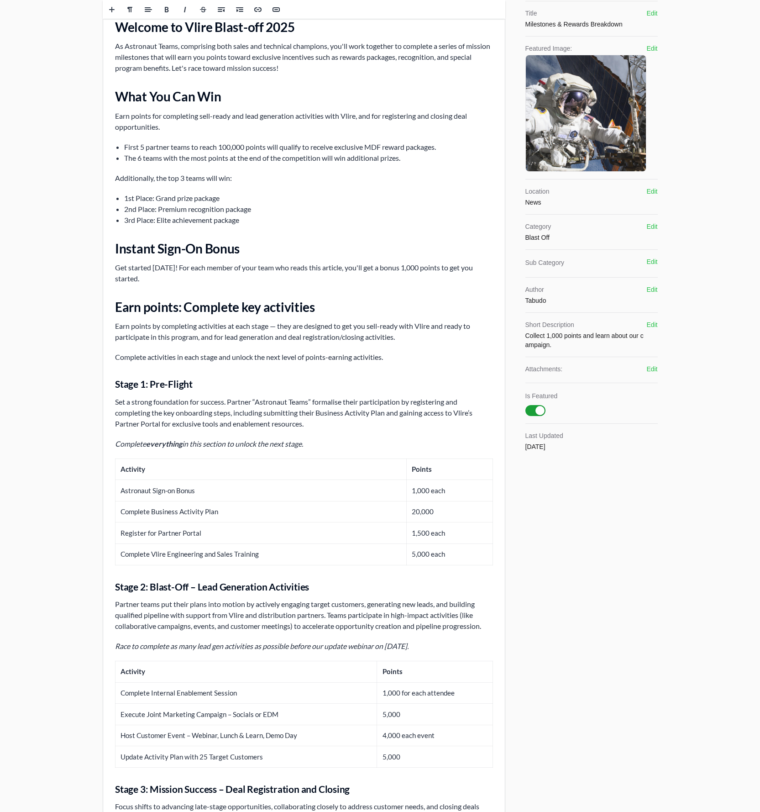
scroll to position [0, 0]
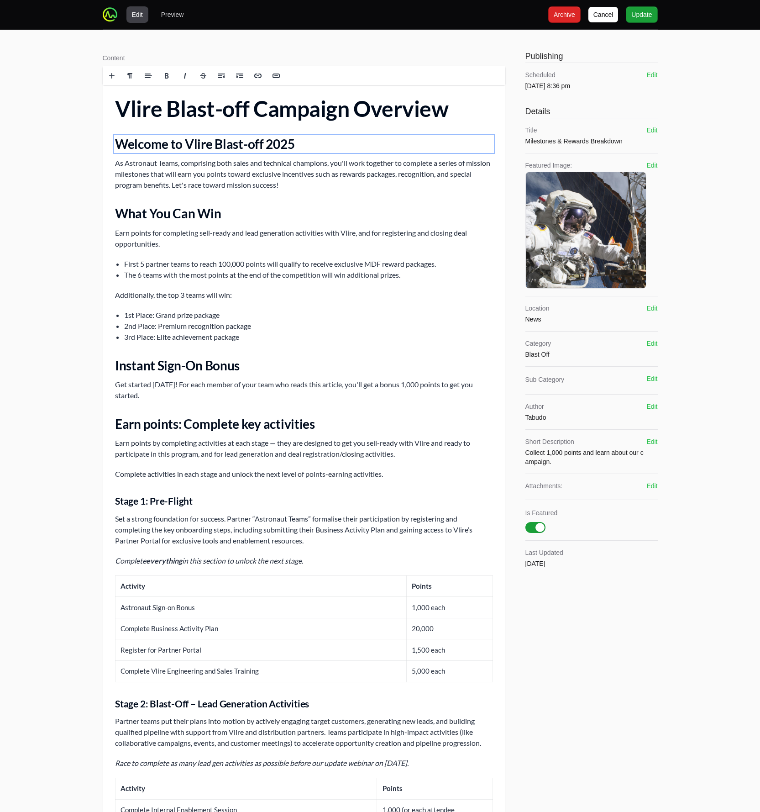
click at [152, 144] on h2 "Welcome to Vlire Blast-off 2025" at bounding box center [304, 144] width 378 height 16
click at [160, 58] on label "Content" at bounding box center [304, 57] width 403 height 9
click at [0, 0] on textarea "Content" at bounding box center [0, 0] width 0 height 0
click at [131, 77] on span at bounding box center [130, 75] width 7 height 7
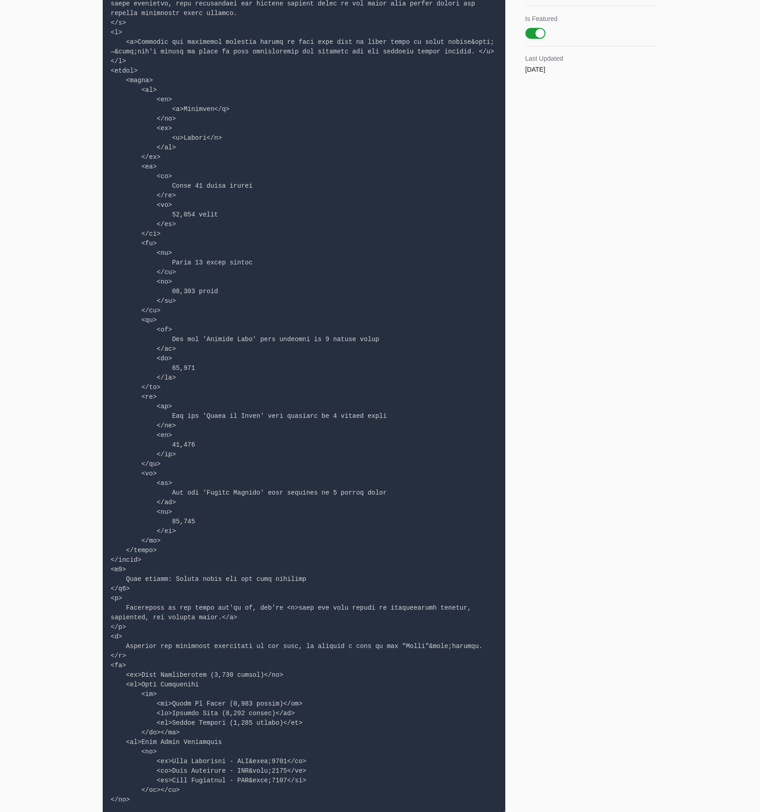
scroll to position [551, 0]
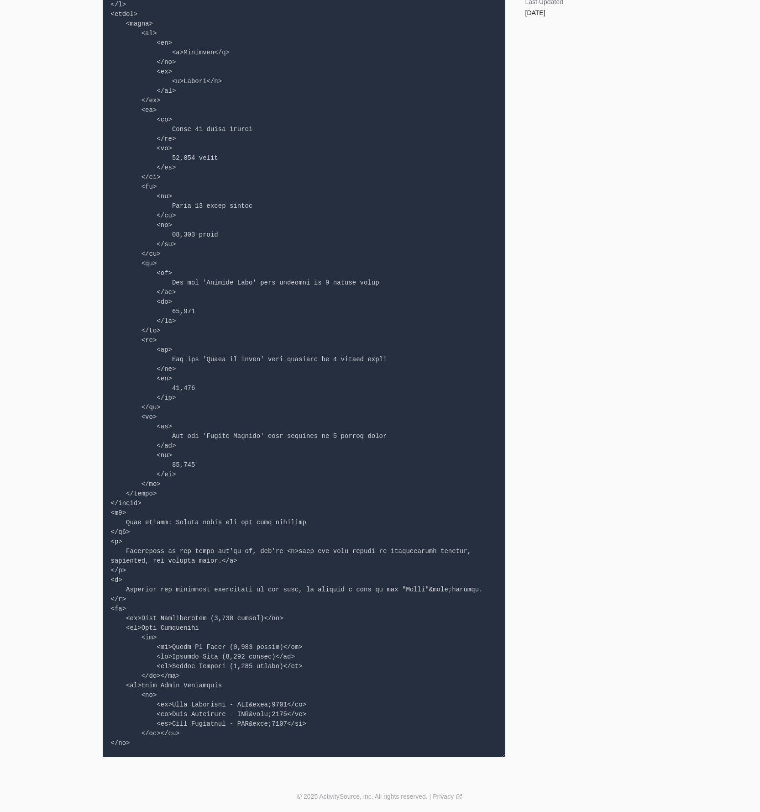
drag, startPoint x: 110, startPoint y: 609, endPoint x: 184, endPoint y: 733, distance: 145.0
click at [184, 733] on textarea at bounding box center [304, 145] width 403 height 1223
click at [174, 744] on textarea at bounding box center [304, 145] width 403 height 1223
paste textarea "table> <tr> <th>Deal Activity</th> <th>Points</th> </tr> <tr> <td>Deal Registra…"
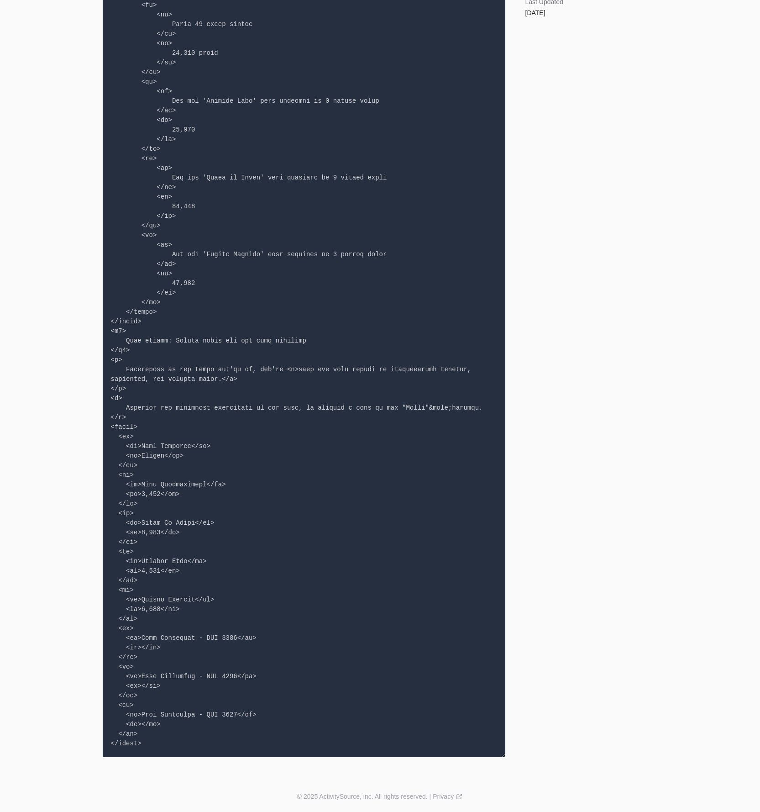
scroll to position [1438, 0]
type textarea "<h1> Vlire Blast-off Campaign Overview </h1> <h2> Welcome to Vlire Blast-off 20…"
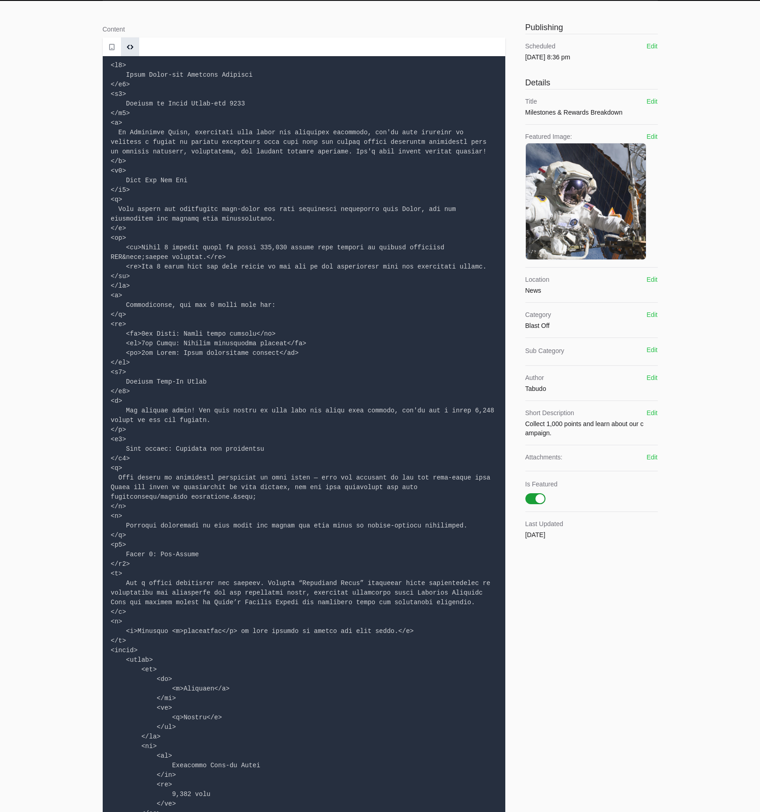
scroll to position [0, 0]
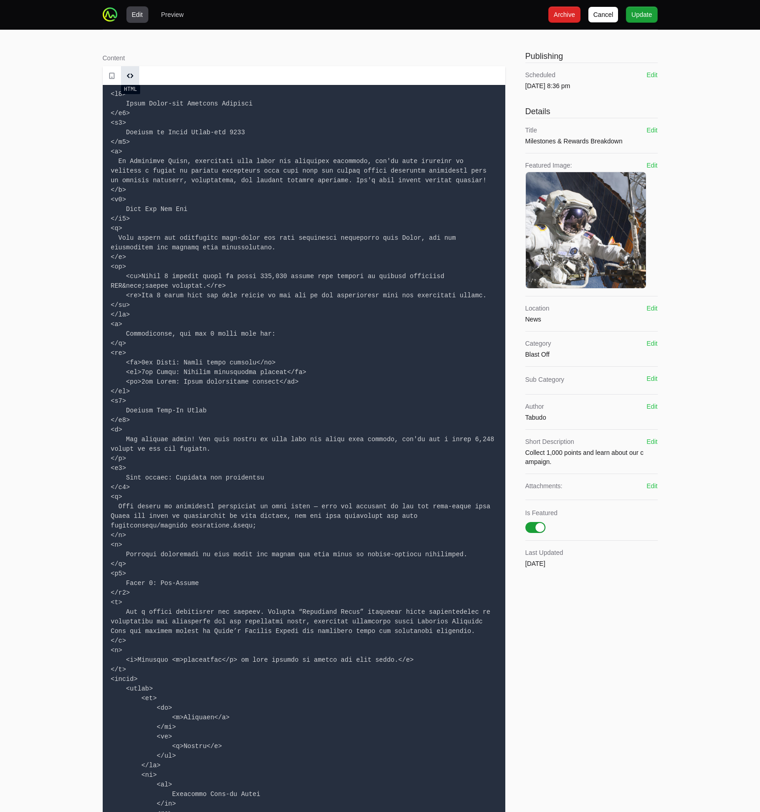
click at [135, 79] on span at bounding box center [130, 76] width 14 height 14
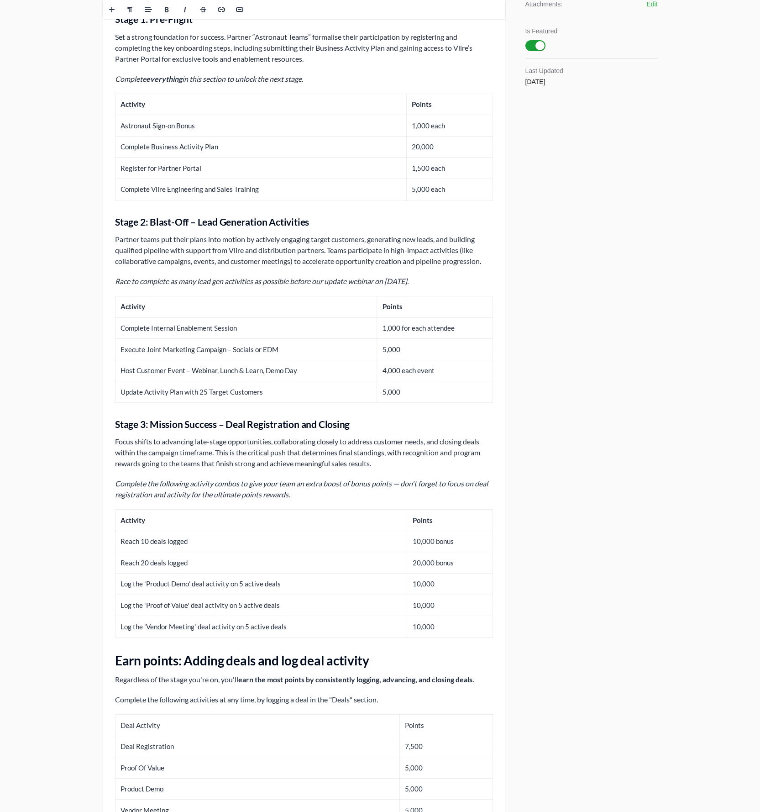
scroll to position [622, 0]
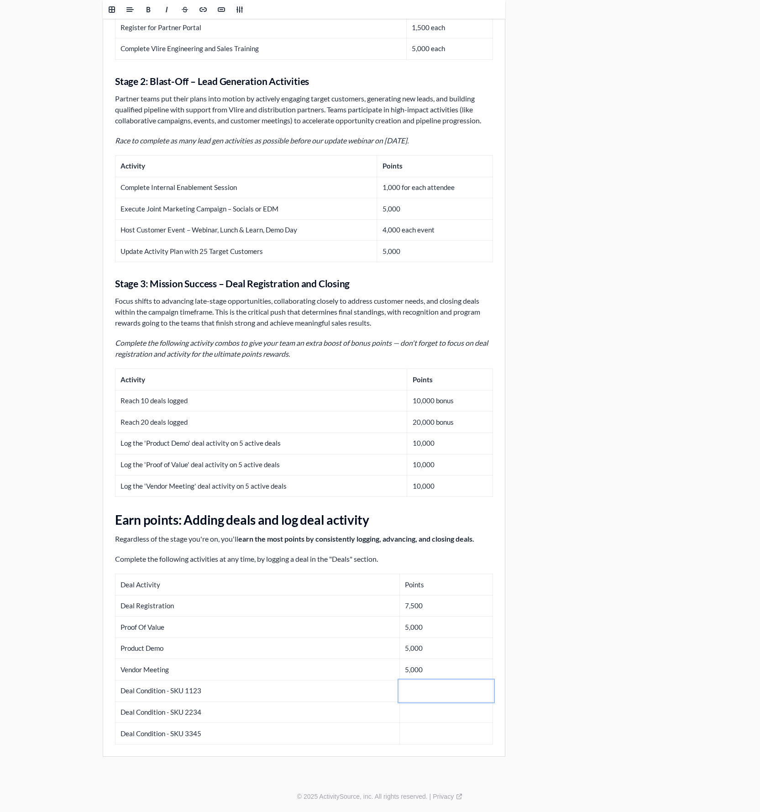
click at [409, 688] on td at bounding box center [445, 690] width 93 height 21
drag, startPoint x: 429, startPoint y: 585, endPoint x: 394, endPoint y: 580, distance: 36.0
click at [394, 580] on tr "Deal Activity Points" at bounding box center [304, 584] width 378 height 21
click at [148, 578] on th "Deal Activity" at bounding box center [256, 584] width 282 height 21
click at [149, 578] on th "Deal Activity" at bounding box center [256, 584] width 282 height 21
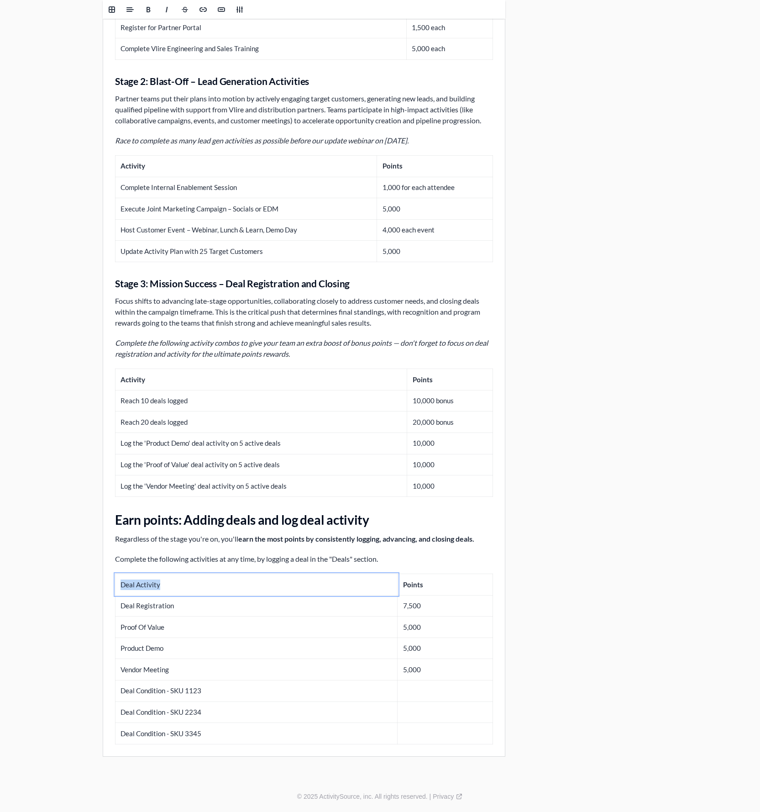
click at [150, 579] on th "Deal Activity" at bounding box center [256, 584] width 282 height 21
click at [420, 704] on td at bounding box center [444, 711] width 95 height 21
click at [421, 697] on td at bounding box center [444, 690] width 95 height 21
click at [418, 709] on td at bounding box center [443, 711] width 100 height 21
click at [400, 691] on td "30,000" at bounding box center [443, 690] width 100 height 21
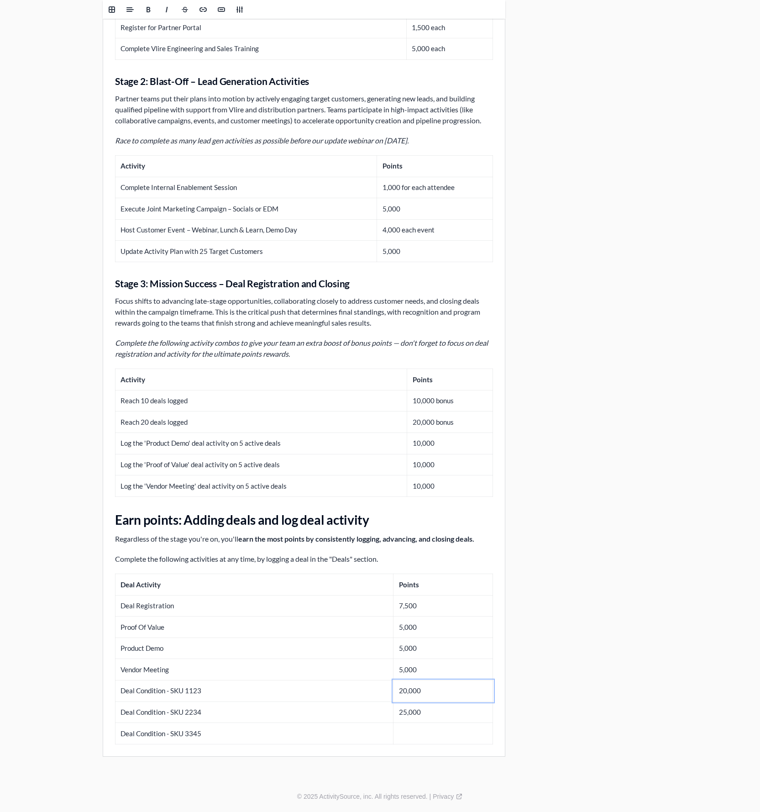
click at [403, 735] on td at bounding box center [443, 733] width 100 height 21
click at [81, 672] on div "Edit Preview Cancel Cancel Archive Archive Update Update Content Rich text edit…" at bounding box center [380, 79] width 760 height 1403
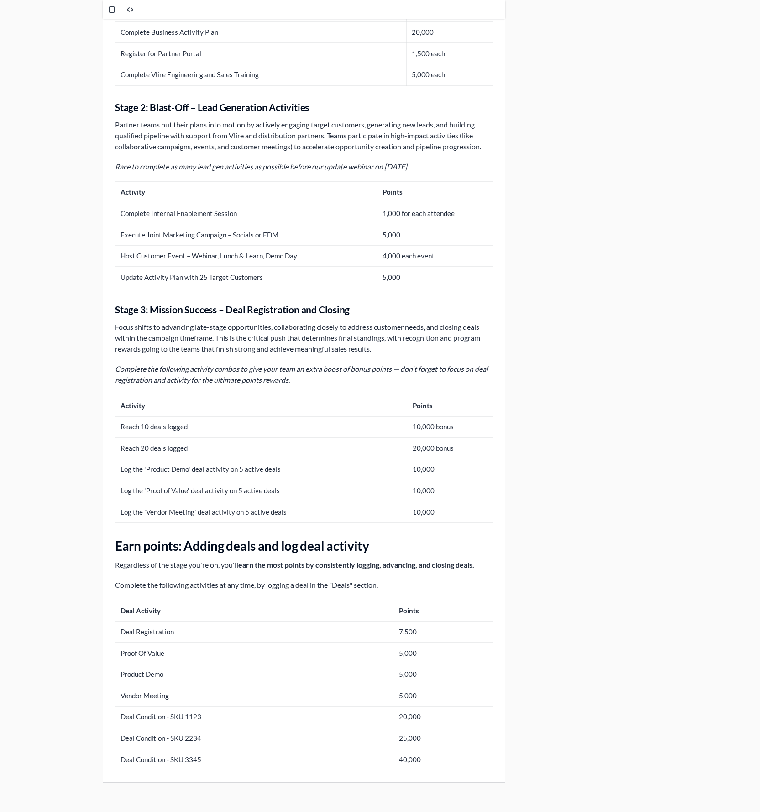
scroll to position [0, 0]
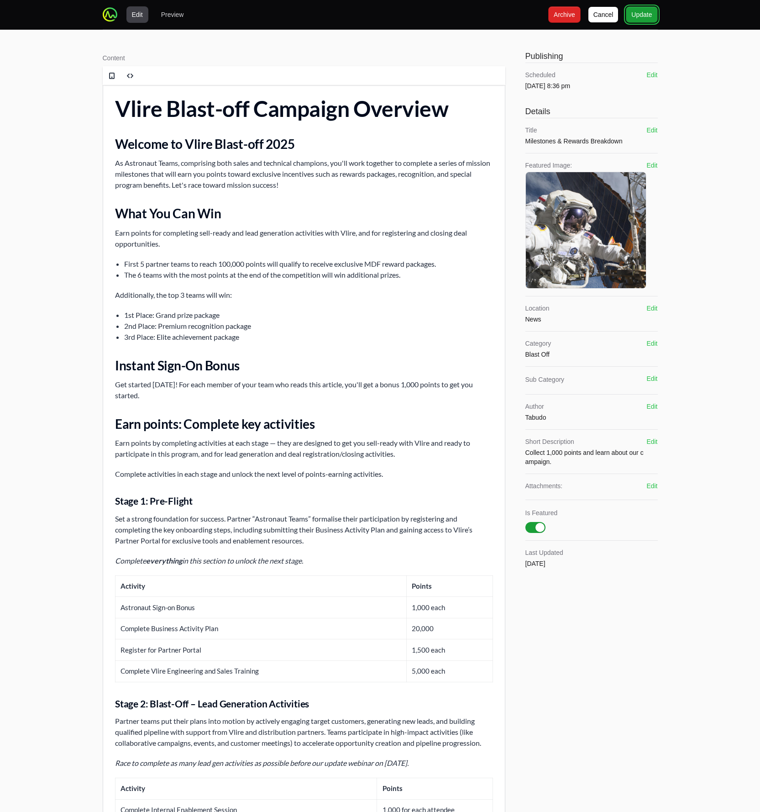
click at [638, 11] on span "Update" at bounding box center [642, 14] width 21 height 11
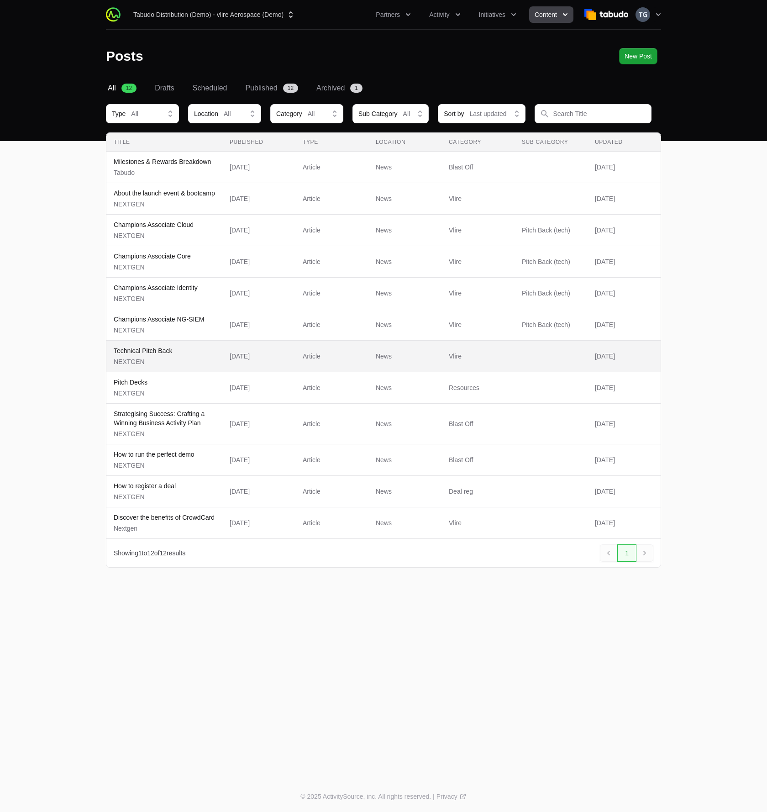
click at [184, 348] on span "Technical Pitch Back NEXTGEN" at bounding box center [164, 356] width 101 height 20
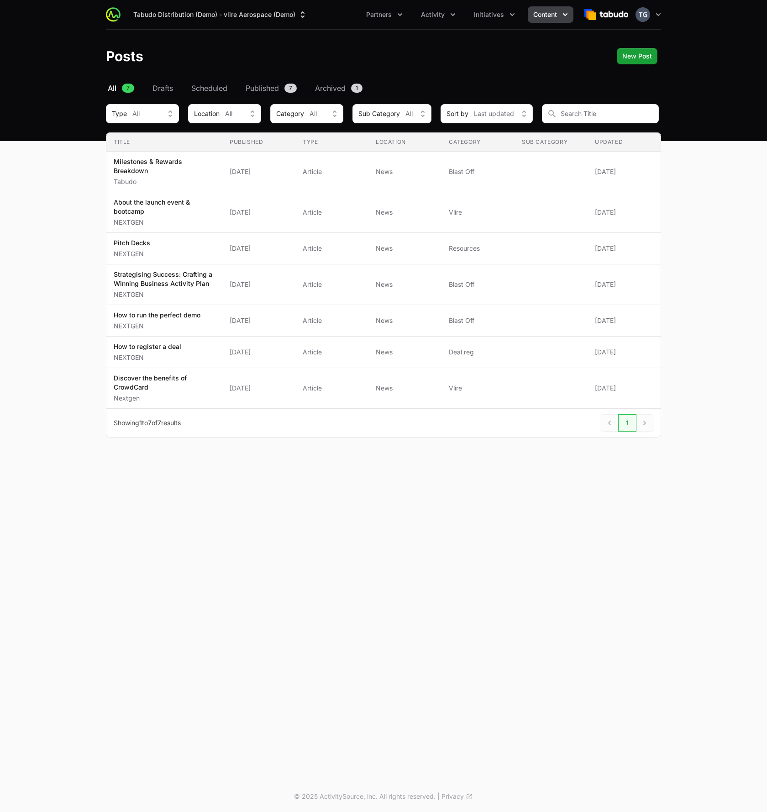
click at [341, 94] on div "Select a tab All Drafts Scheduled Published Archived All 7 Drafts Scheduled Pub…" at bounding box center [383, 271] width 585 height 377
click at [342, 89] on span "Archived" at bounding box center [330, 88] width 31 height 11
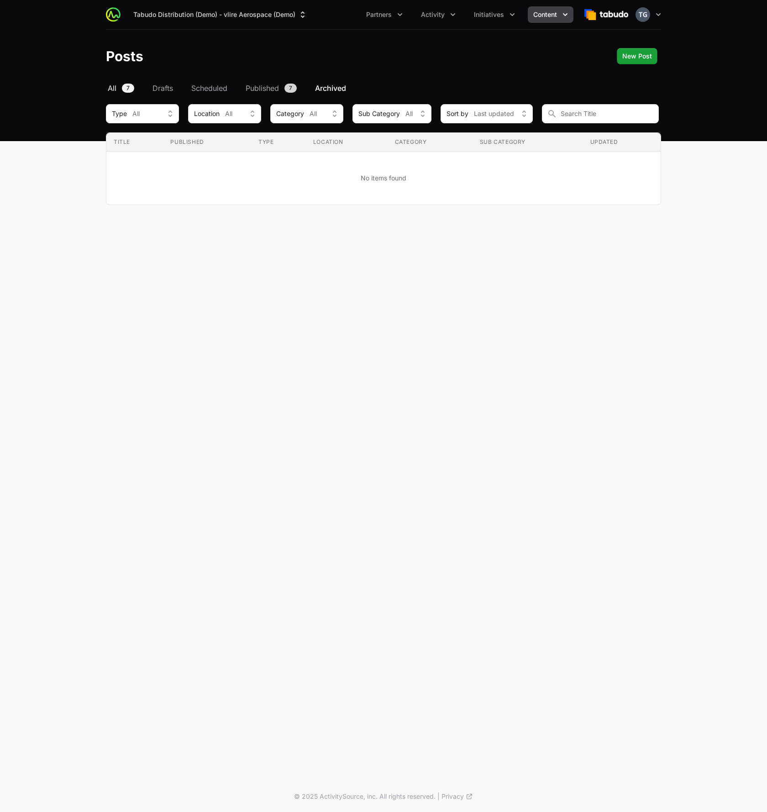
click at [116, 88] on span "All" at bounding box center [112, 88] width 9 height 11
click at [116, 87] on span "All" at bounding box center [112, 88] width 9 height 11
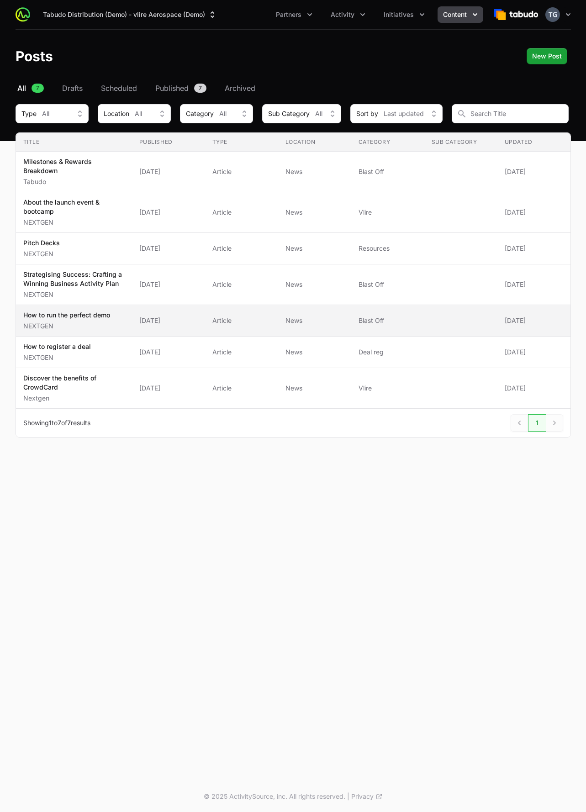
click at [95, 318] on p "How to run the perfect demo" at bounding box center [66, 315] width 87 height 9
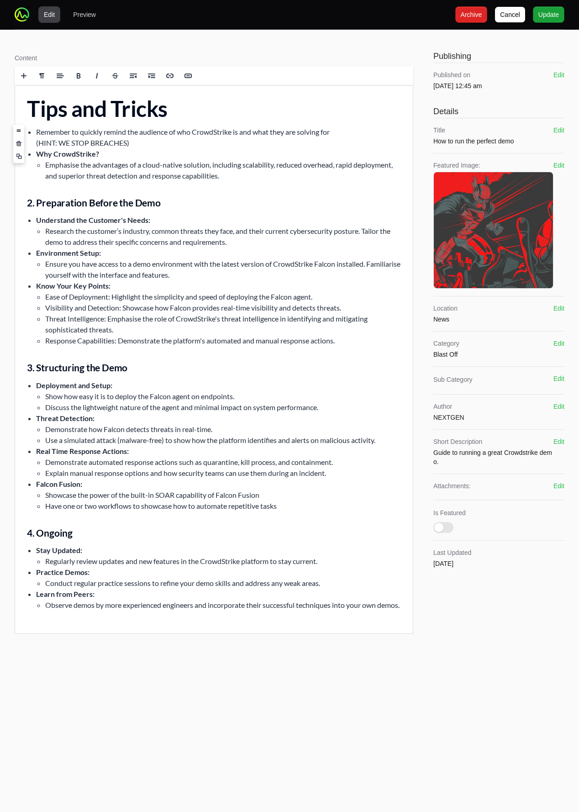
click at [36, 131] on li "Remember to quickly remind the audience of who CrowdStrike is and what they are…" at bounding box center [218, 138] width 365 height 22
click at [34, 131] on ul "Remember to quickly remind the audience of who CrowdStrike is and what they are…" at bounding box center [214, 154] width 374 height 55
click at [32, 201] on b "2. Preparation Before the Demo" at bounding box center [94, 202] width 134 height 11
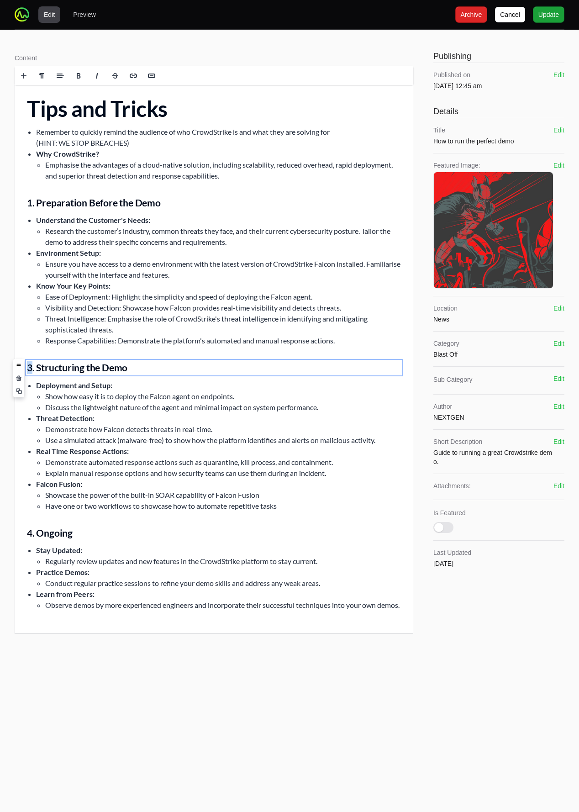
click at [28, 367] on b "3. Structuring the Demo" at bounding box center [77, 367] width 100 height 11
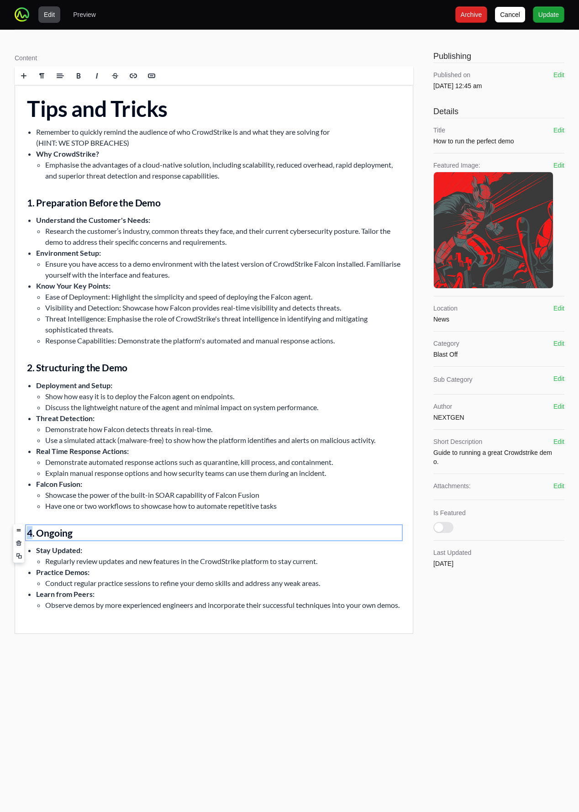
click at [29, 532] on h3 "4. Ongoing" at bounding box center [214, 532] width 374 height 13
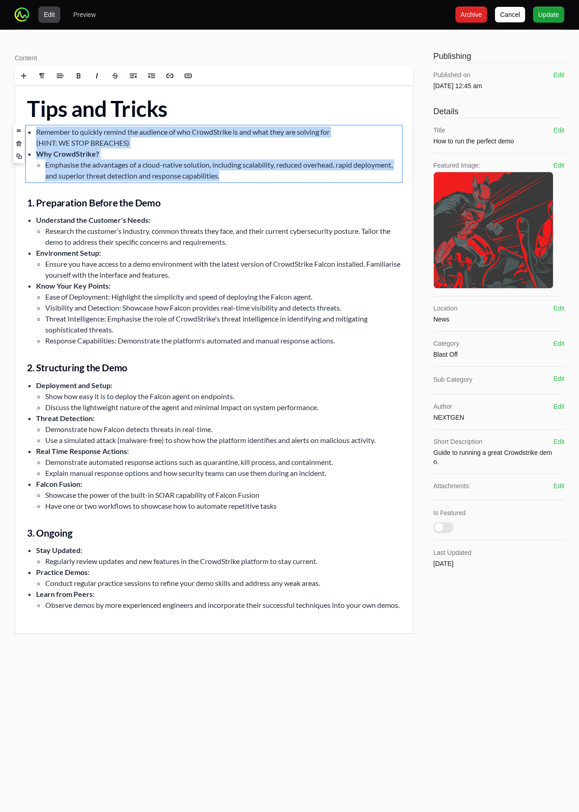
drag, startPoint x: 37, startPoint y: 131, endPoint x: 243, endPoint y: 183, distance: 213.4
click at [243, 183] on div "Tips and Tricks Remember to quickly remind the audience of who CrowdStrike is a…" at bounding box center [214, 354] width 398 height 538
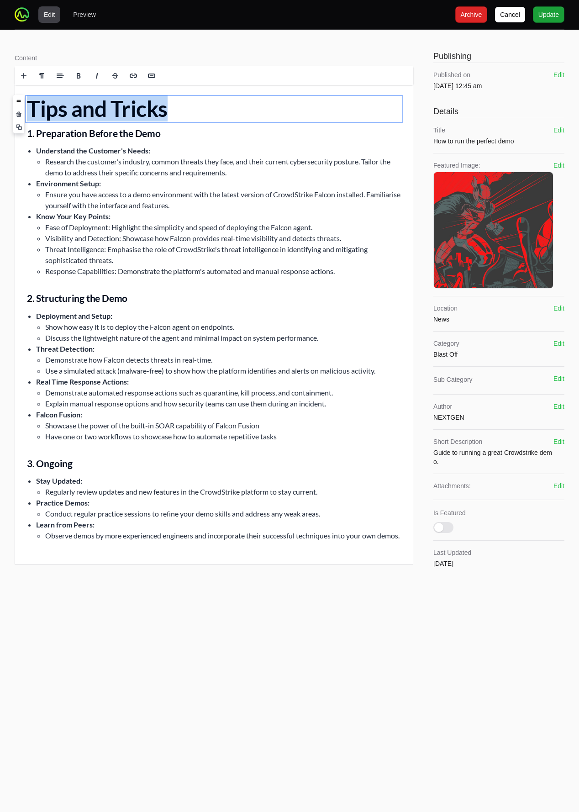
drag, startPoint x: 28, startPoint y: 107, endPoint x: 322, endPoint y: 457, distance: 457.1
click at [322, 457] on div "Tips and Tricks 1. Preparation Before the Demo Understand the Customer's Needs:…" at bounding box center [214, 319] width 398 height 468
click at [326, 509] on li "Conduct regular practice sessions to refine your demo skills and address any we…" at bounding box center [223, 513] width 356 height 11
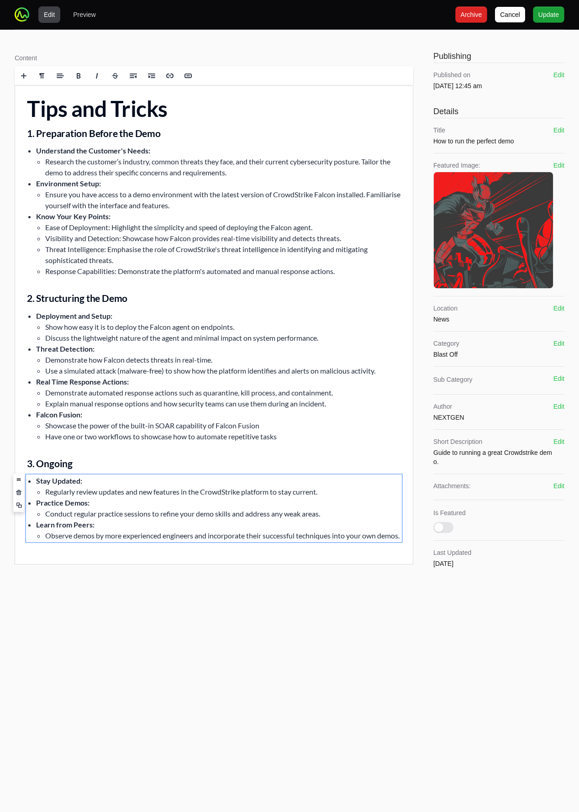
click at [91, 50] on div "Content Rich text editor" at bounding box center [214, 312] width 399 height 529
click at [37, 72] on span at bounding box center [42, 76] width 14 height 14
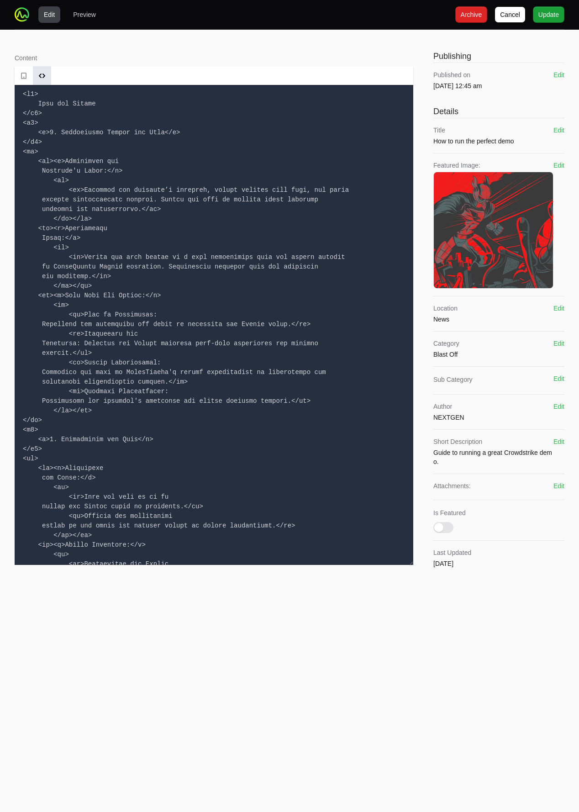
click at [124, 198] on textarea at bounding box center [214, 325] width 399 height 480
click at [44, 70] on span at bounding box center [42, 76] width 14 height 14
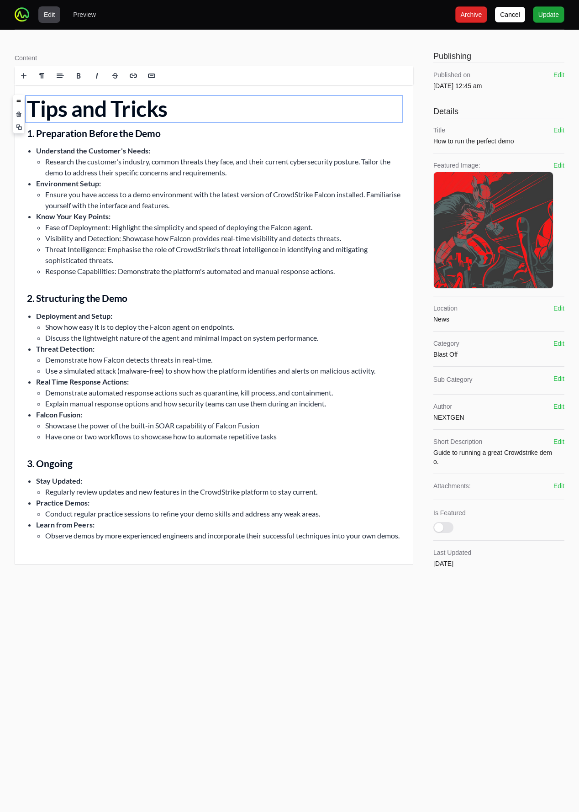
click at [69, 48] on div "Content Rich text editor" at bounding box center [214, 312] width 399 height 529
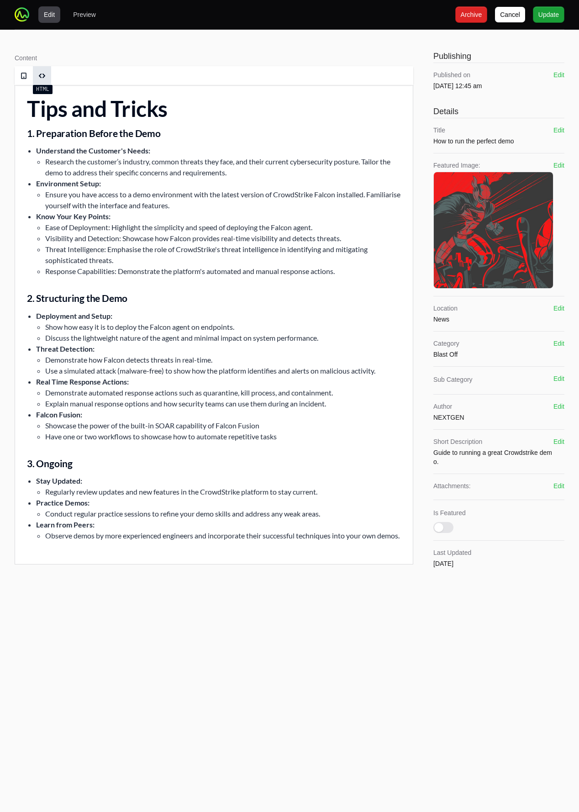
drag, startPoint x: 48, startPoint y: 73, endPoint x: 47, endPoint y: 79, distance: 6.9
click at [48, 73] on span at bounding box center [42, 76] width 14 height 14
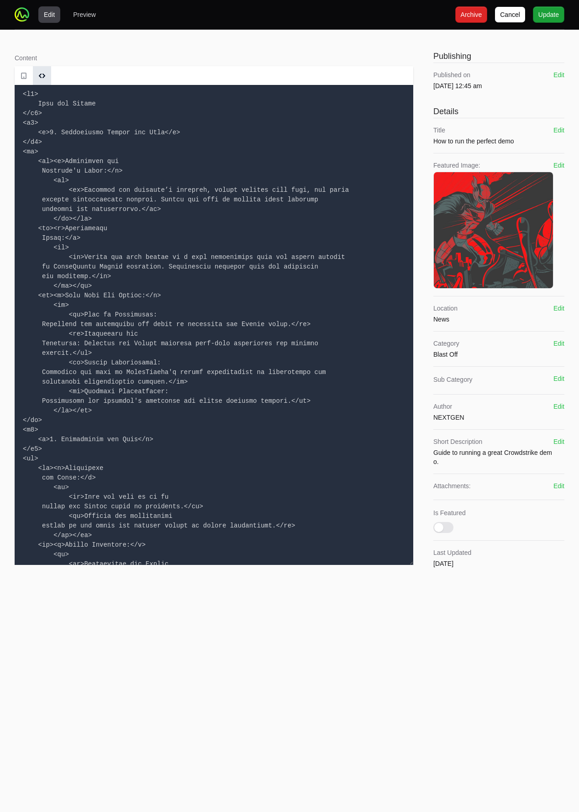
click at [81, 179] on textarea at bounding box center [214, 325] width 399 height 480
paste textarea "– Loremip dol Sitamet Conse Adip </e6> <s2> <d>0. Eiusmodtemp Incidi utl Etdo</…"
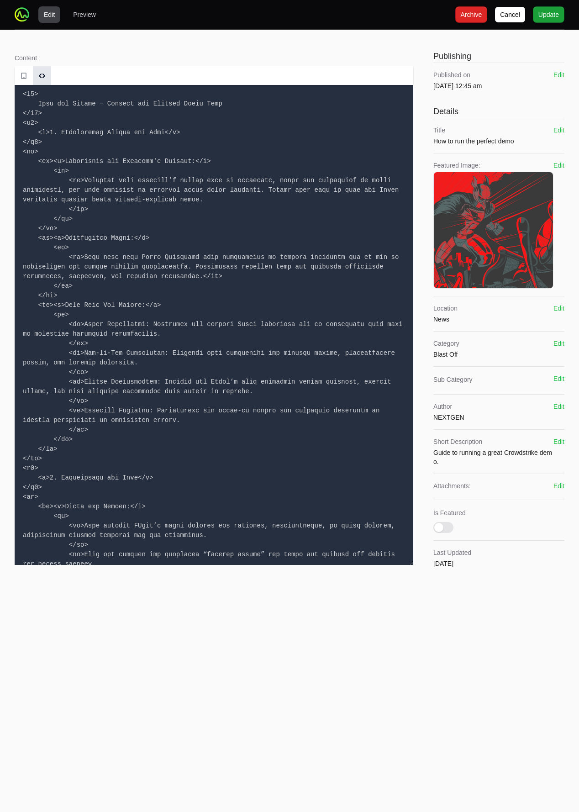
scroll to position [521, 0]
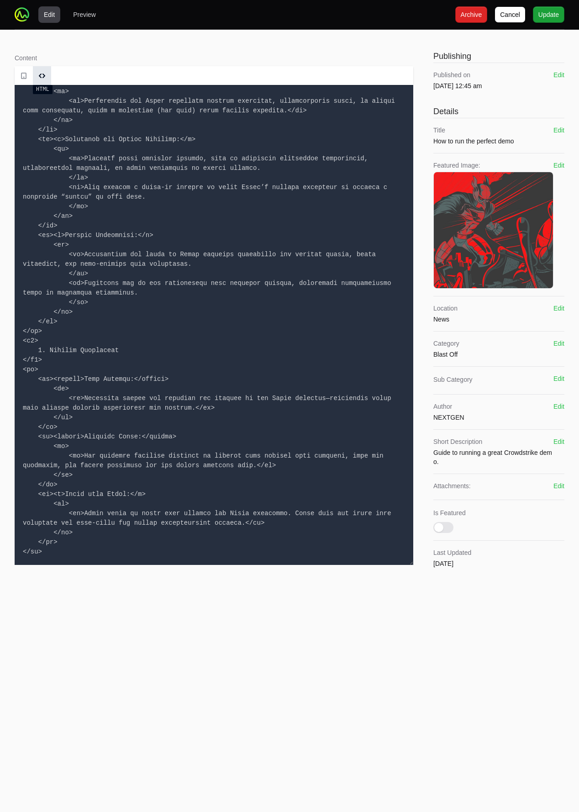
type textarea "<l4> Ipsu dol Sitame – Consect adi Elitsed Doeiu Temp </i8> <u9> <l>7. Etdolore…"
click at [39, 75] on span at bounding box center [42, 76] width 14 height 14
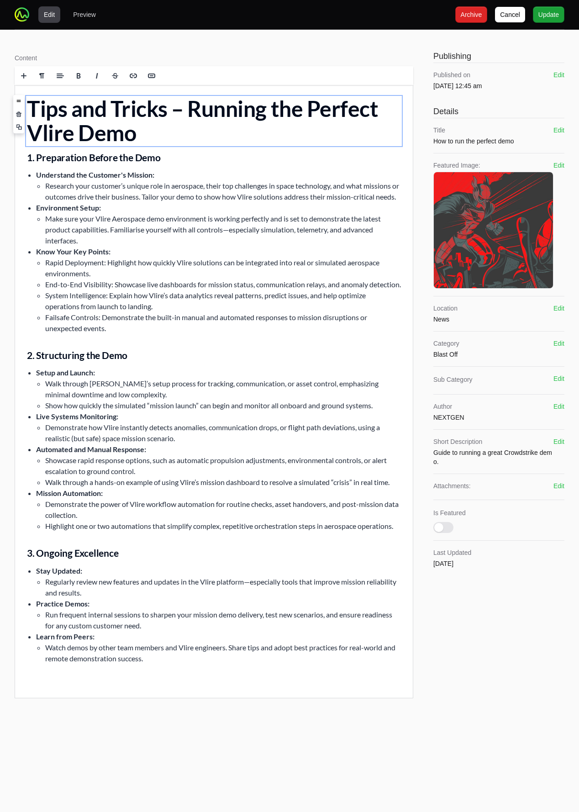
drag, startPoint x: 90, startPoint y: 255, endPoint x: 95, endPoint y: 259, distance: 6.9
click at [91, 246] on li "Make sure your Vlire Aerospace demo environment is working perfectly and is set…" at bounding box center [223, 229] width 356 height 33
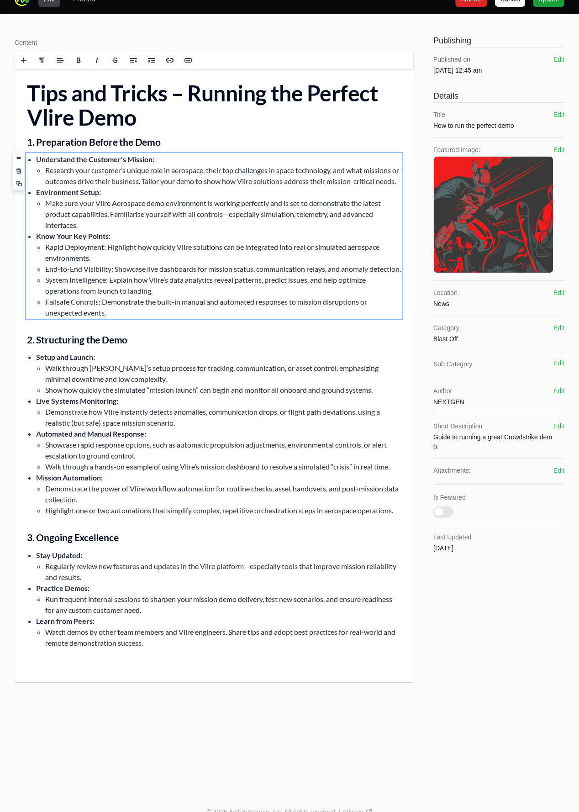
scroll to position [31, 0]
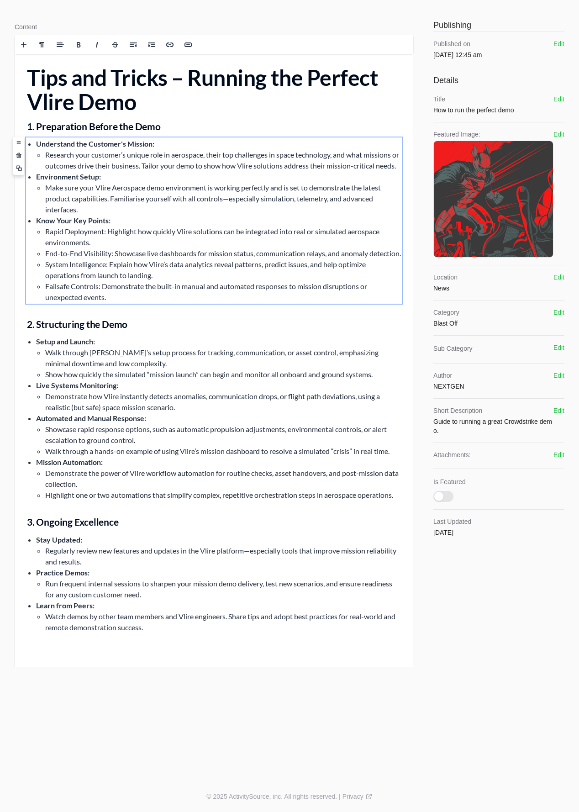
click at [522, 103] on div "Title How to run the perfect demo Edit" at bounding box center [498, 105] width 131 height 20
click at [560, 136] on button "Edit" at bounding box center [558, 134] width 11 height 9
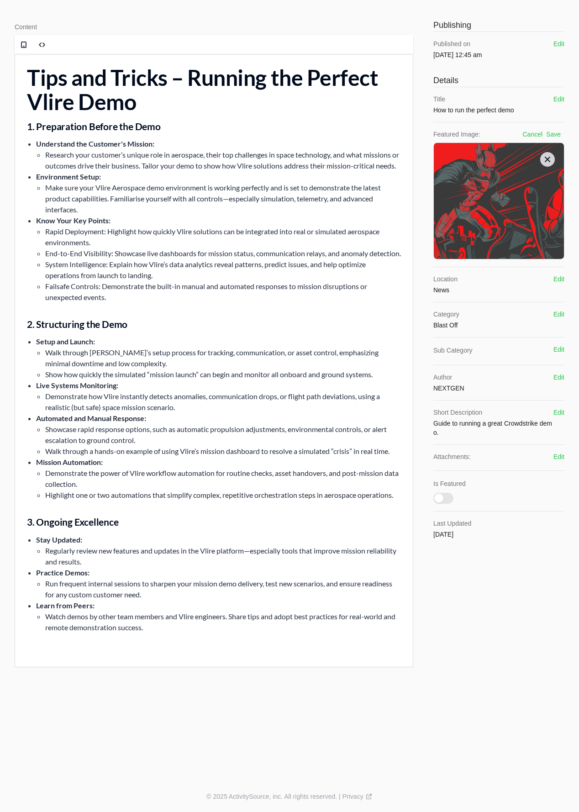
click at [548, 158] on icon at bounding box center [547, 159] width 5 height 5
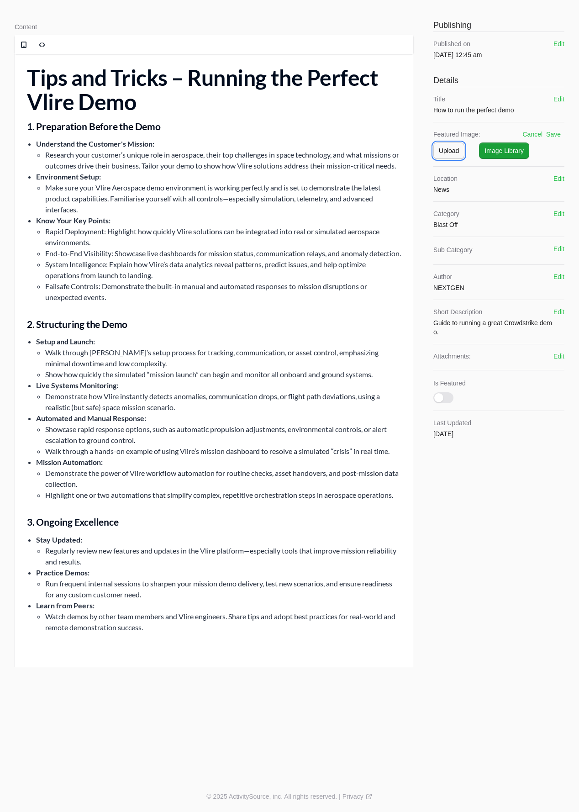
click at [446, 152] on span "Upload" at bounding box center [449, 150] width 20 height 11
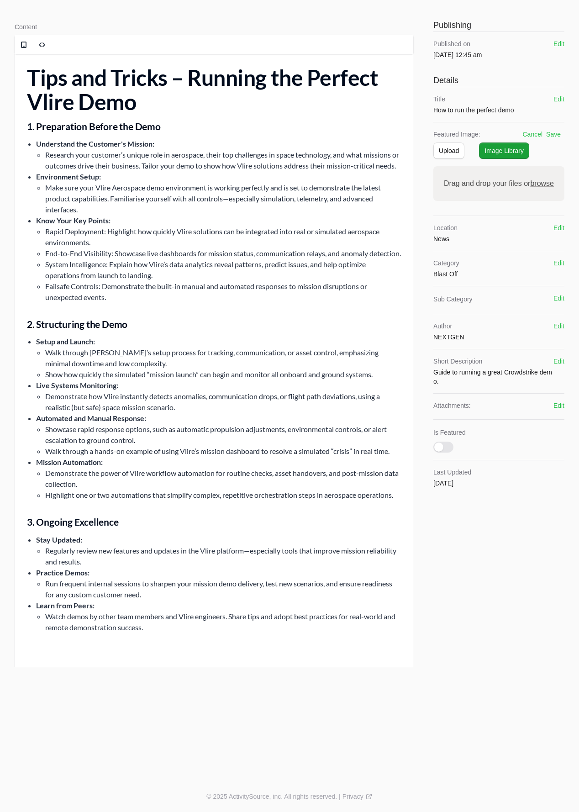
click at [544, 185] on span "browse" at bounding box center [542, 183] width 24 height 8
click at [544, 169] on input "Drag and drop your files or browse" at bounding box center [498, 167] width 131 height 3
type input "C:\fakepath\iss063e053998~large.jpg"
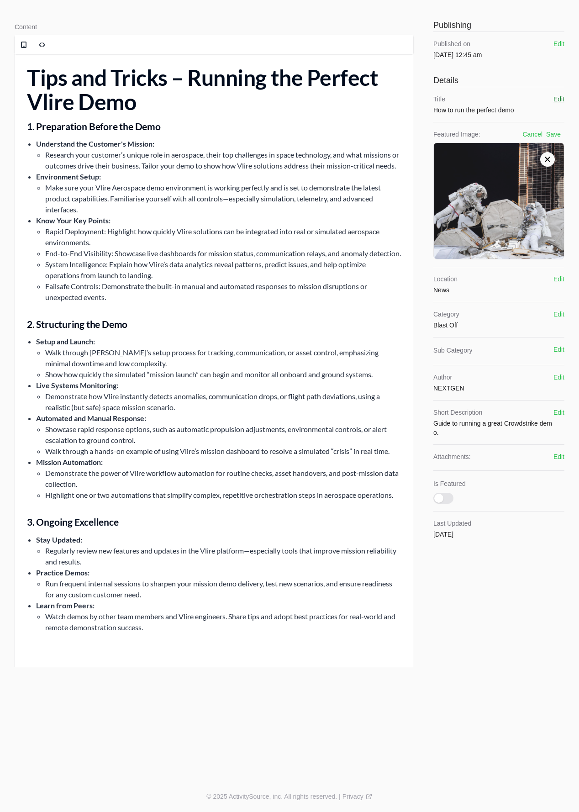
click at [563, 95] on button "Edit" at bounding box center [558, 99] width 11 height 9
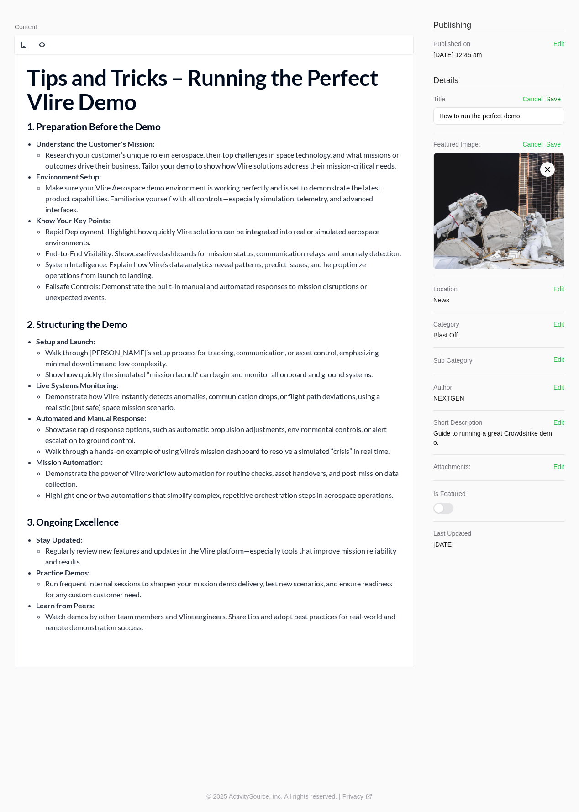
click at [554, 99] on button "Save" at bounding box center [553, 99] width 15 height 9
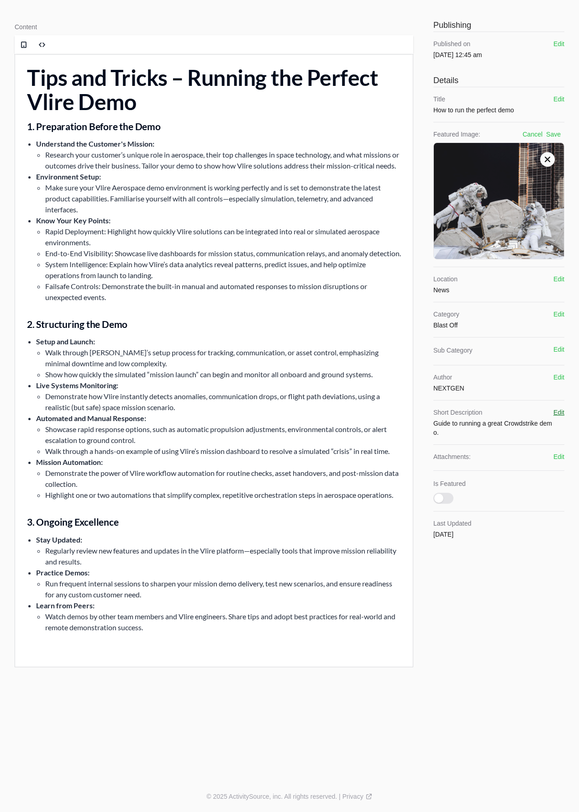
click at [561, 413] on button "Edit" at bounding box center [558, 412] width 11 height 9
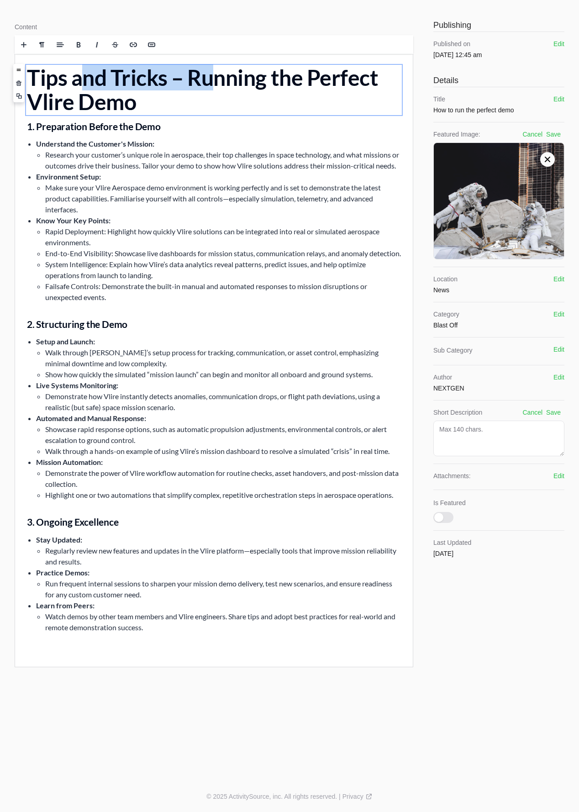
drag, startPoint x: 163, startPoint y: 76, endPoint x: 33, endPoint y: 69, distance: 129.9
click at [34, 69] on h1 "Tips and Tricks – Running the Perfect Vlire Demo" at bounding box center [214, 90] width 374 height 48
copy h1 "ips and Tricks"
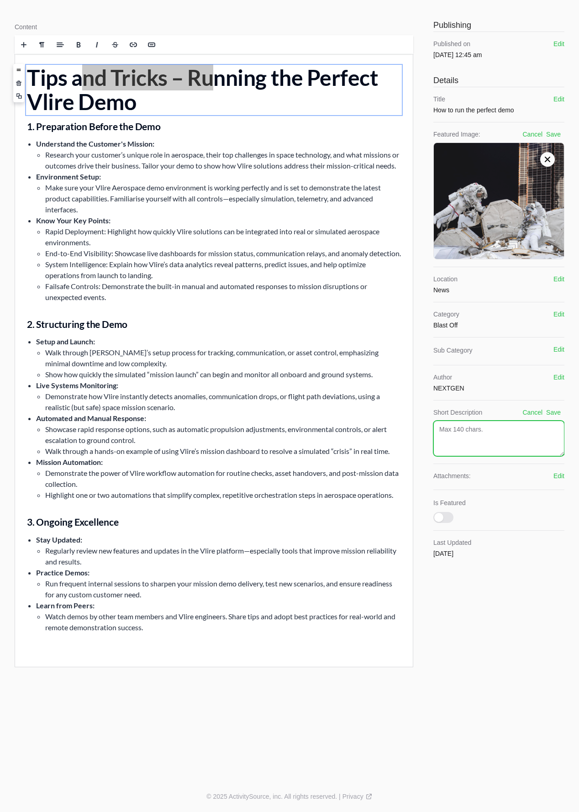
click at [512, 445] on textarea at bounding box center [498, 439] width 131 height 36
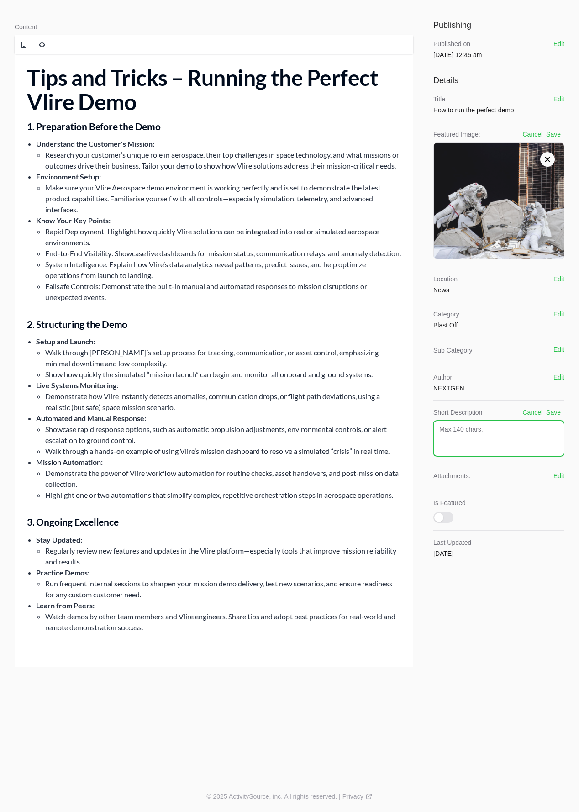
drag, startPoint x: 501, startPoint y: 480, endPoint x: 401, endPoint y: 414, distance: 119.8
paste textarea "T a great Crowdstrike demo."
type textarea "Tips and tricks for a great Vlire demo."
click at [550, 415] on button "Save" at bounding box center [553, 412] width 15 height 9
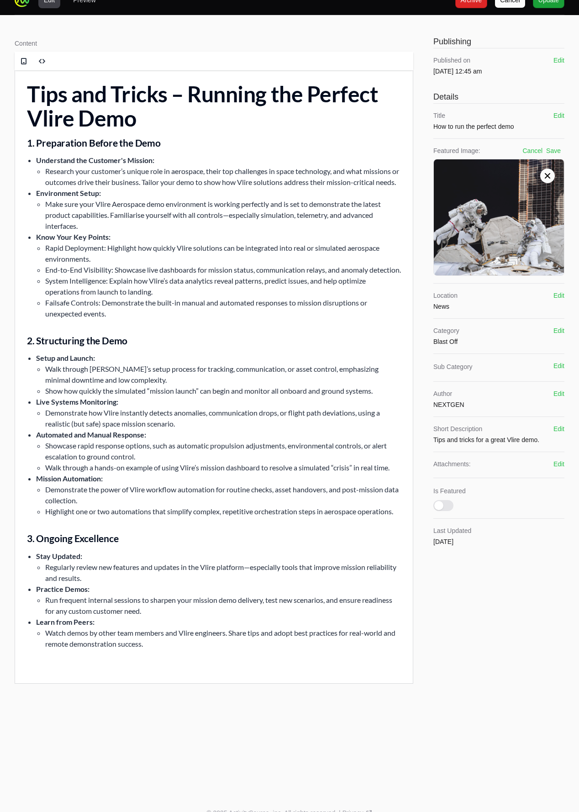
scroll to position [0, 0]
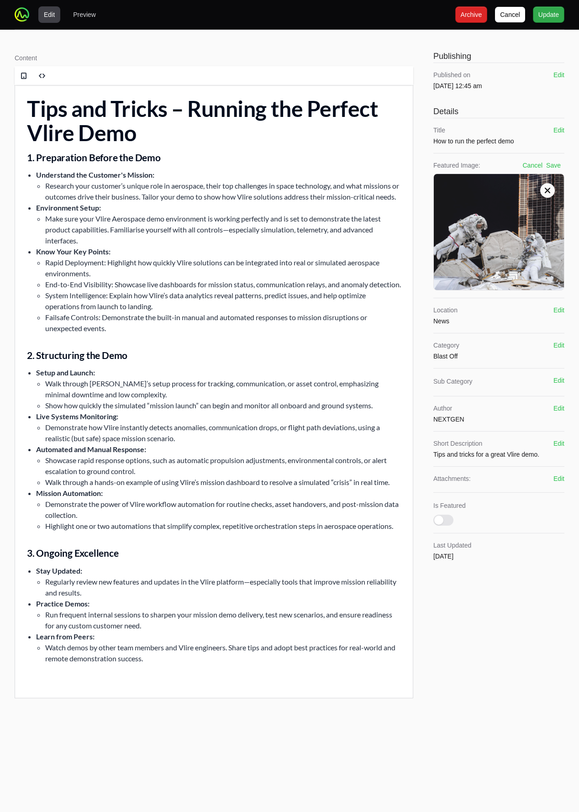
click at [553, 22] on div "Edit Preview [PERSON_NAME] Archive Archive Update Update" at bounding box center [290, 14] width 550 height 29
click at [553, 19] on span "Update" at bounding box center [548, 14] width 21 height 11
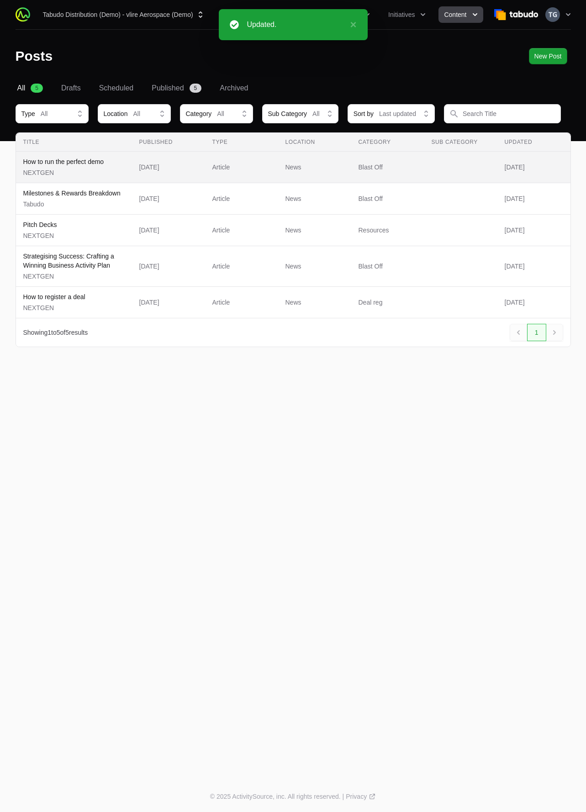
click at [81, 161] on p "How to run the perfect demo" at bounding box center [63, 161] width 81 height 9
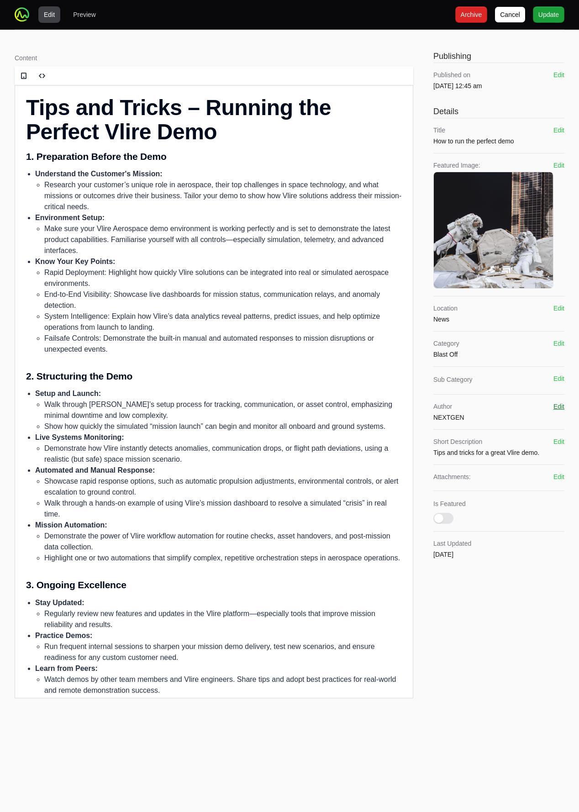
click at [558, 403] on button "Edit" at bounding box center [558, 406] width 11 height 9
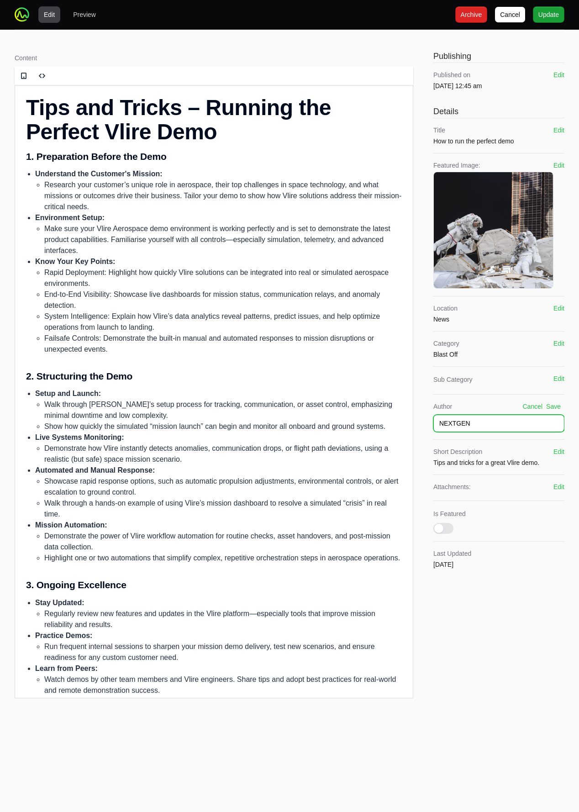
click at [458, 426] on input "NEXTGEN" at bounding box center [498, 423] width 131 height 17
type input "Vlire"
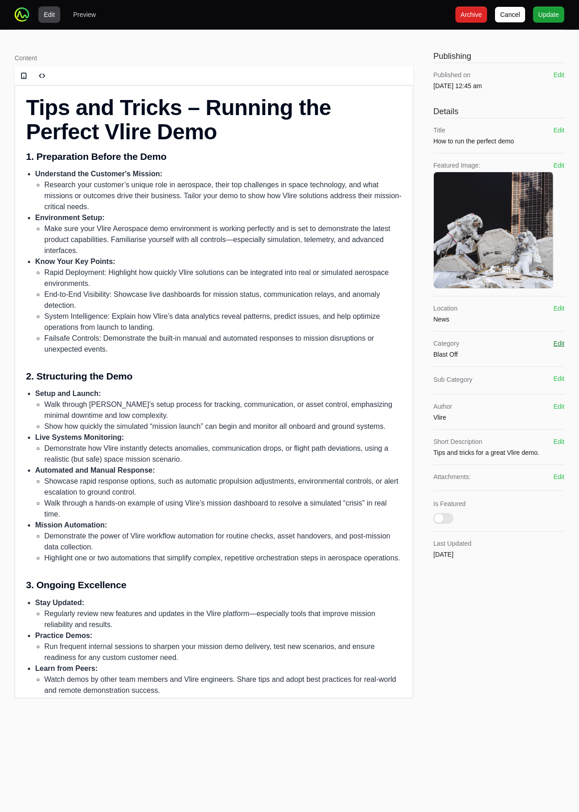
click at [554, 344] on button "Edit" at bounding box center [558, 343] width 11 height 9
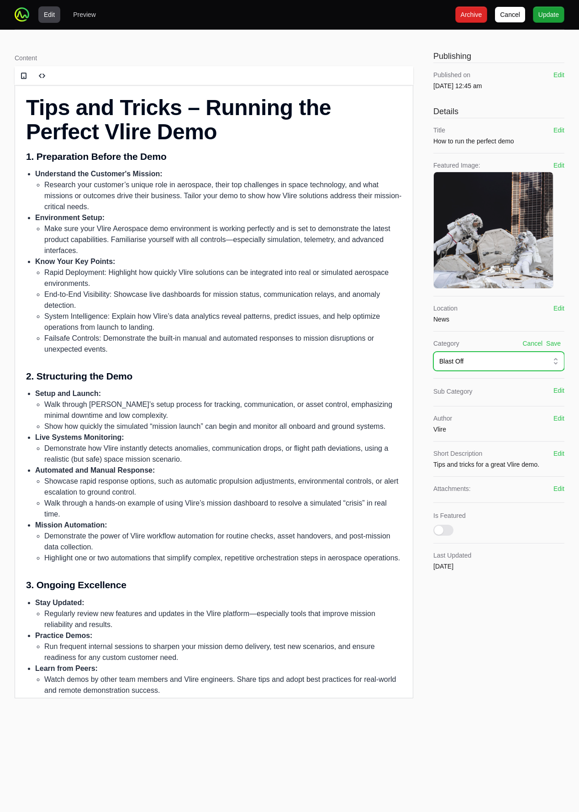
click at [500, 360] on div "Blast Off" at bounding box center [492, 361] width 106 height 9
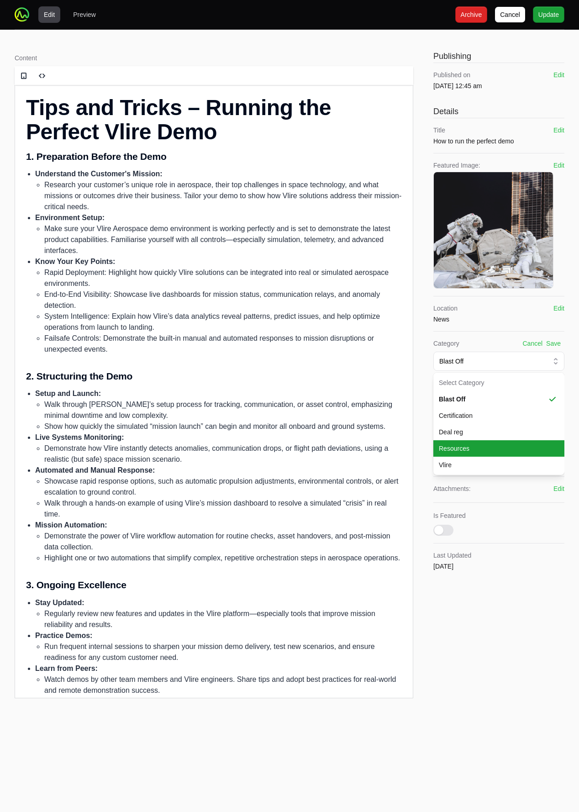
click at [471, 448] on span "Resources" at bounding box center [493, 448] width 109 height 9
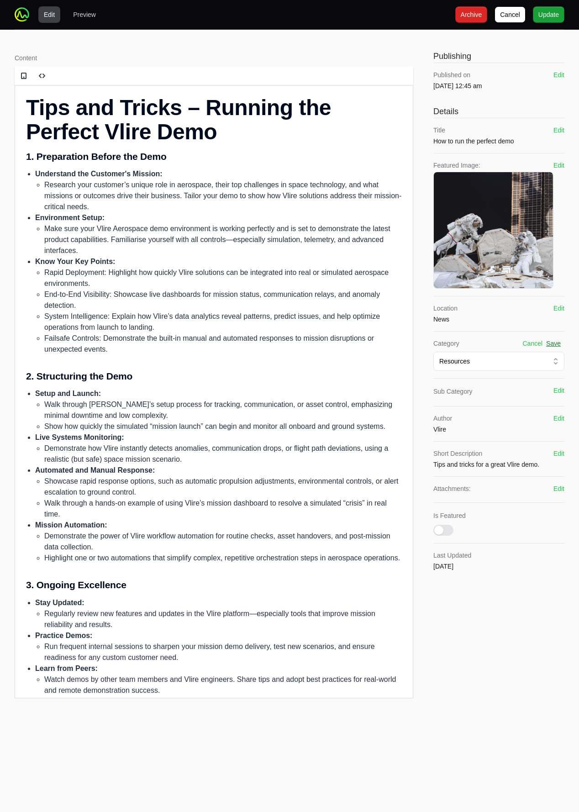
click at [554, 342] on button "Save" at bounding box center [553, 343] width 15 height 9
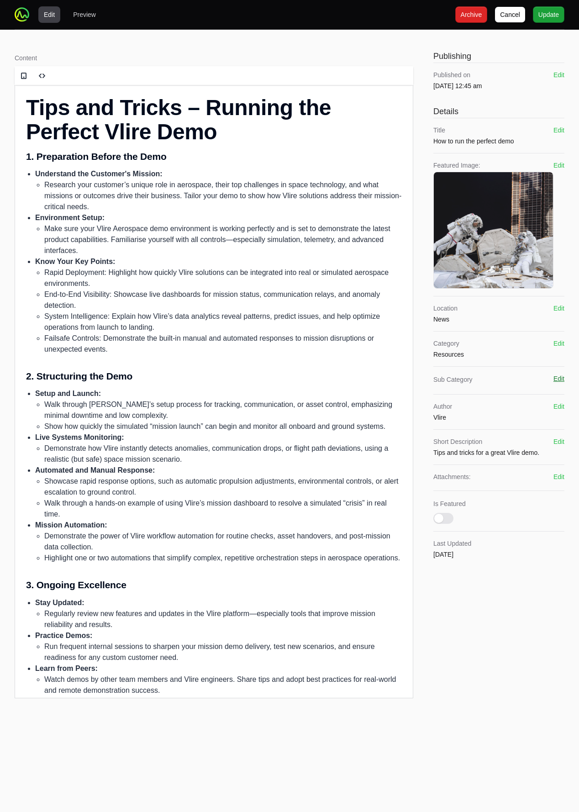
click at [553, 378] on div "Sub Category Edit" at bounding box center [498, 380] width 131 height 13
click at [562, 378] on button "Edit" at bounding box center [558, 378] width 11 height 9
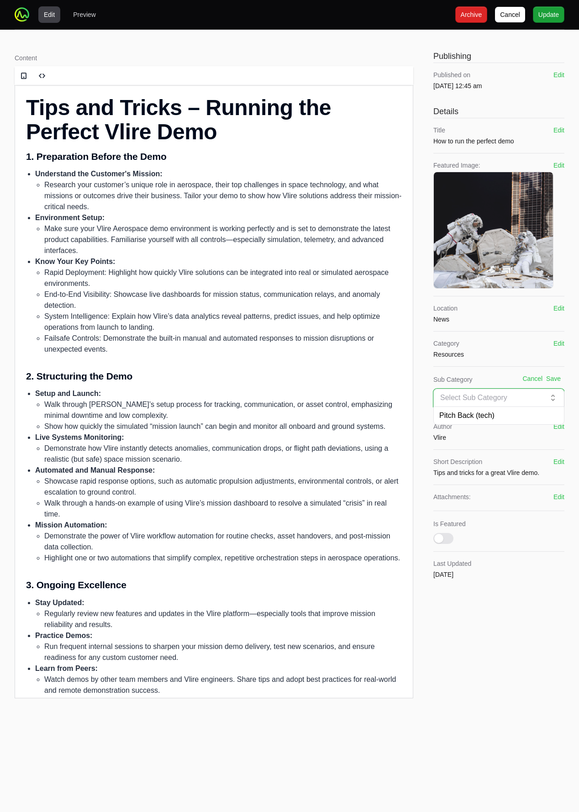
click at [527, 394] on input "text" at bounding box center [492, 398] width 107 height 10
click at [530, 380] on button "Cancel" at bounding box center [532, 378] width 20 height 9
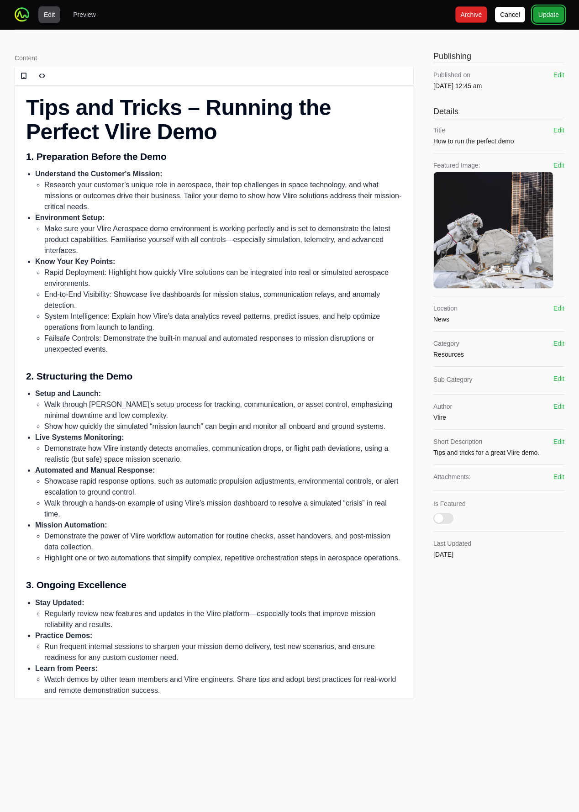
click at [546, 13] on span "Update" at bounding box center [548, 14] width 21 height 11
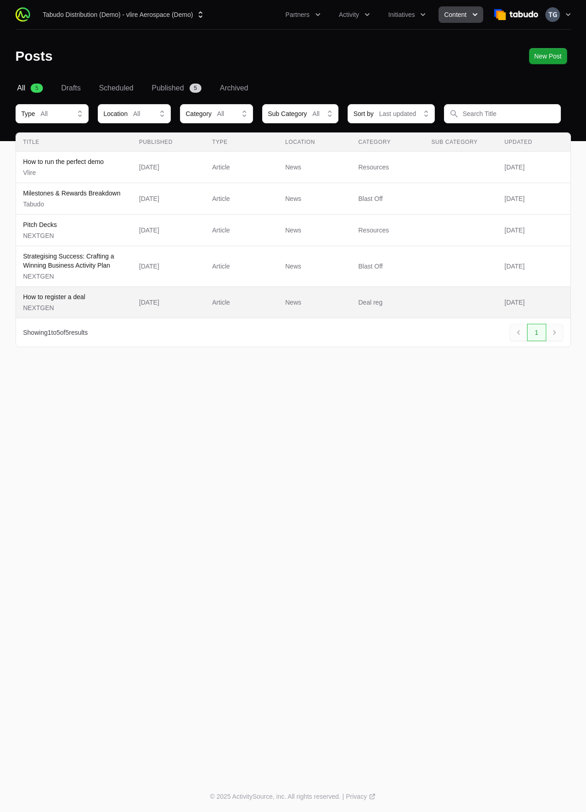
click at [99, 299] on span "How to register a deal NEXTGEN" at bounding box center [73, 302] width 101 height 20
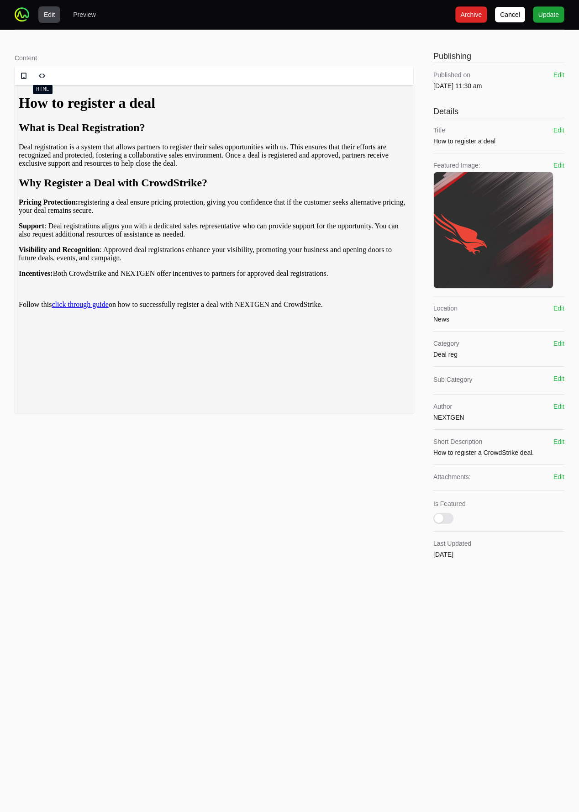
drag, startPoint x: 47, startPoint y: 75, endPoint x: 57, endPoint y: 89, distance: 16.1
click at [47, 75] on span at bounding box center [42, 76] width 14 height 14
type textarea "<h1> How to register a deal </h1> <h2> <strong>What is Deal Registration?</stro…"
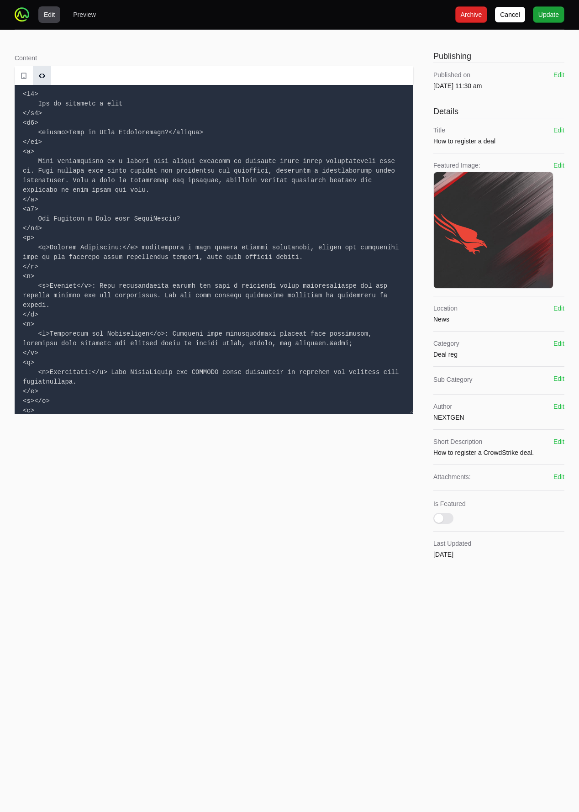
click at [121, 201] on textarea at bounding box center [214, 249] width 399 height 329
click at [561, 442] on button "Edit" at bounding box center [558, 441] width 11 height 9
click at [512, 459] on textarea at bounding box center [498, 468] width 131 height 36
type textarea "How to register a deal with Vlire ."
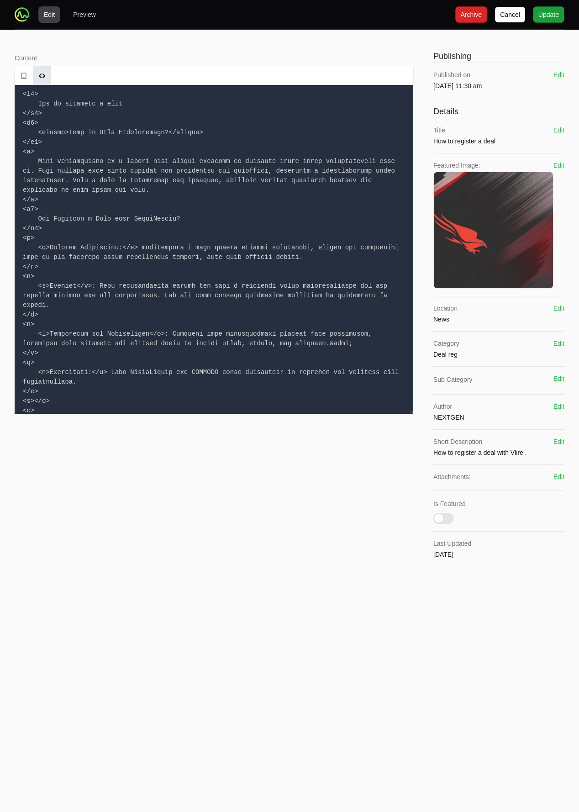
click at [155, 256] on textarea at bounding box center [214, 249] width 399 height 329
click at [163, 184] on textarea at bounding box center [214, 249] width 399 height 329
paste textarea "Loremips d Sita cons Adipi </e4> <s7> <doeius>Temp in Utla Etdoloremagn?</aliqu…"
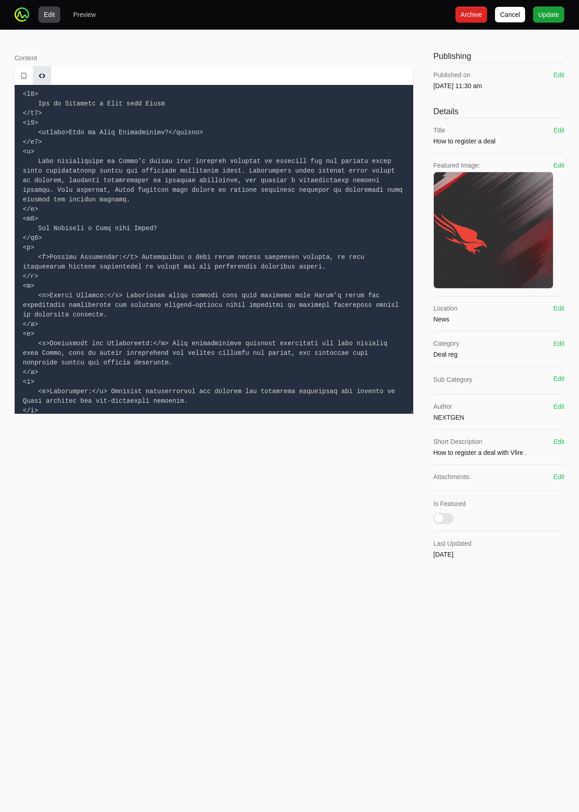
click at [232, 198] on textarea at bounding box center [214, 249] width 399 height 329
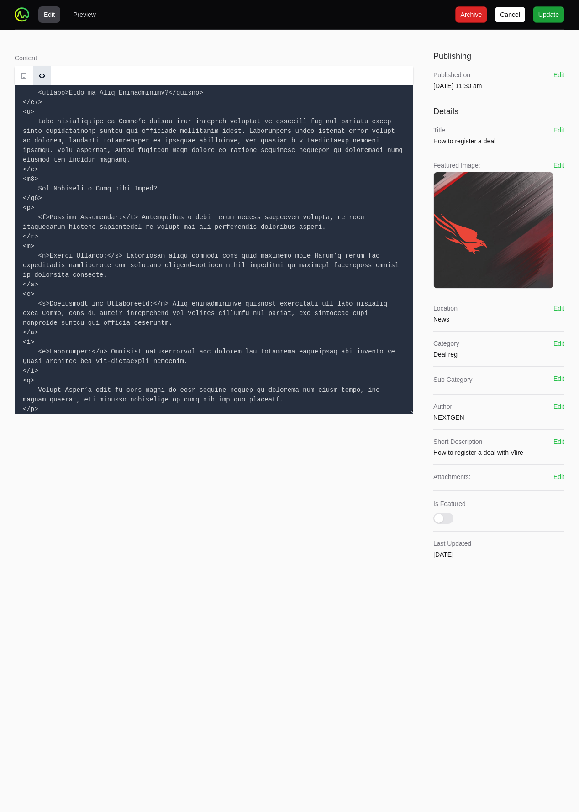
scroll to position [59, 0]
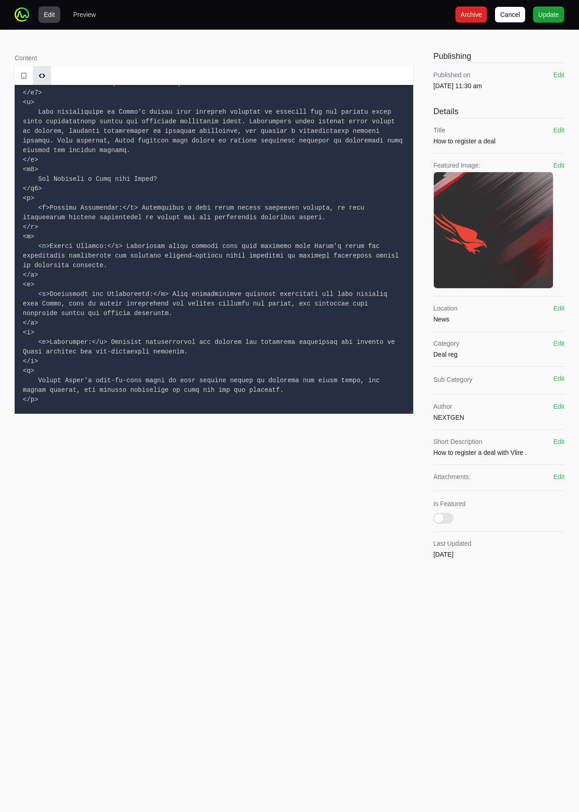
click at [214, 396] on textarea at bounding box center [214, 249] width 399 height 329
type textarea "<l2> Ips do Sitametc a Elit sedd Eiusm </t2> <i1> <utlabo>Etdo ma Aliq Enimadmi…"
click at [555, 14] on span "Update" at bounding box center [548, 14] width 21 height 11
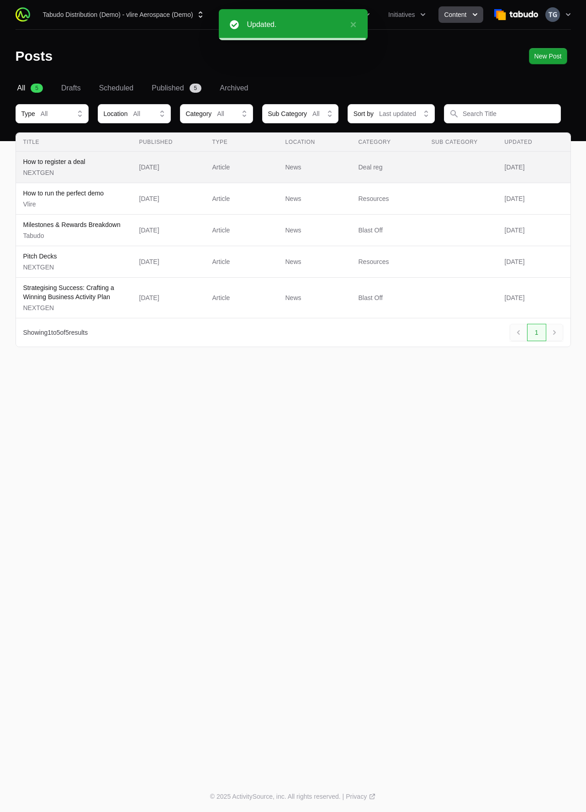
click at [103, 167] on span "How to register a deal NEXTGEN" at bounding box center [73, 167] width 101 height 20
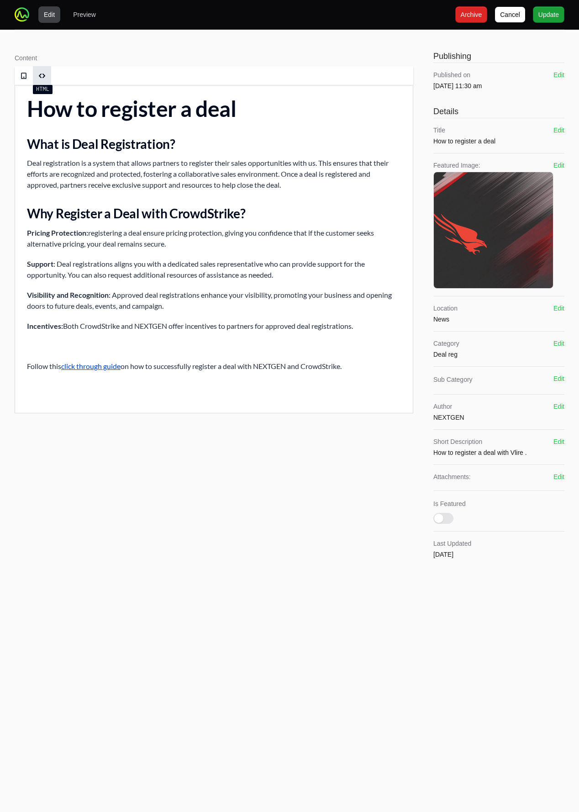
click at [46, 73] on span at bounding box center [42, 76] width 14 height 14
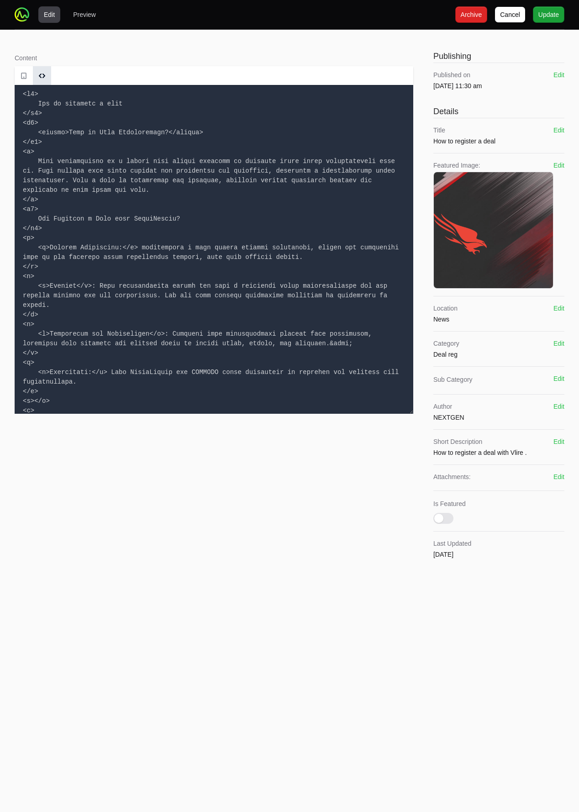
click at [122, 217] on textarea at bounding box center [214, 249] width 399 height 329
paste textarea "Loremips d Sita cons Adipi </e4> <s7> <doeius>Temp in Utla Etdoloremagn?</aliqu…"
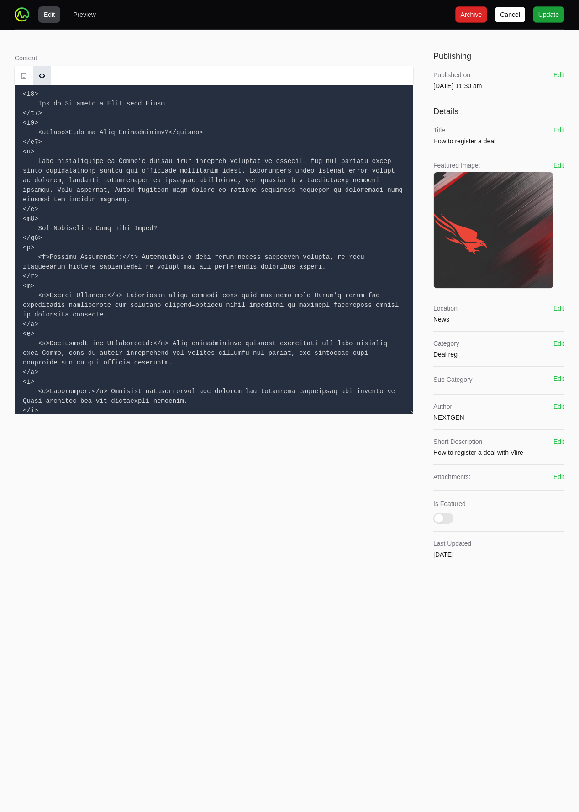
scroll to position [48, 0]
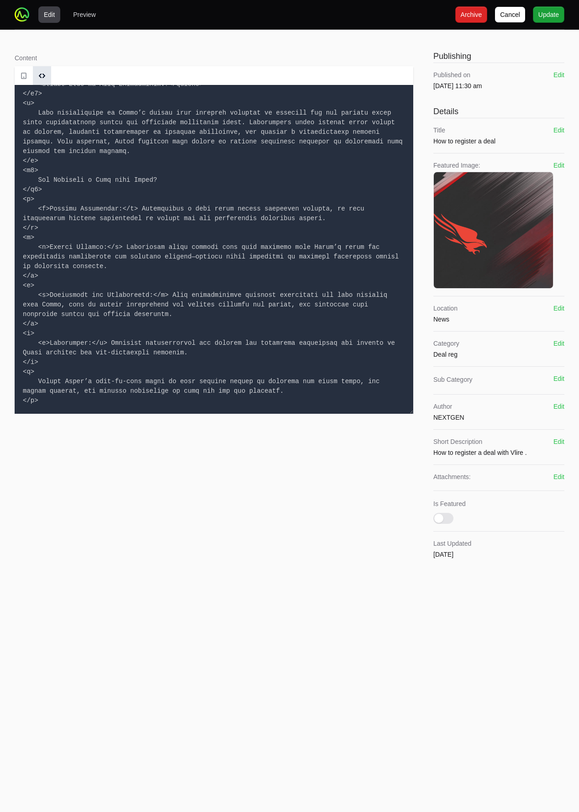
type textarea "<l2> Ips do Sitametc a Elit sedd Eiusm </t2> <i1> <utlabo>Etdo ma Aliq Enimadmi…"
drag, startPoint x: 25, startPoint y: 76, endPoint x: 40, endPoint y: 76, distance: 15.5
click at [24, 76] on span at bounding box center [23, 75] width 7 height 7
click at [50, 76] on link at bounding box center [42, 75] width 18 height 19
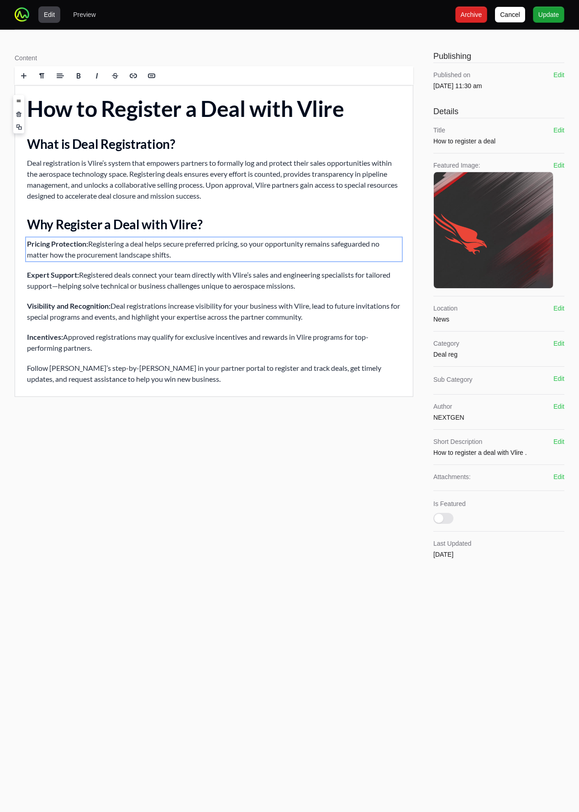
click at [170, 247] on p "Pricing Protection: Registering a deal helps secure preferred pricing, so your …" at bounding box center [214, 249] width 374 height 22
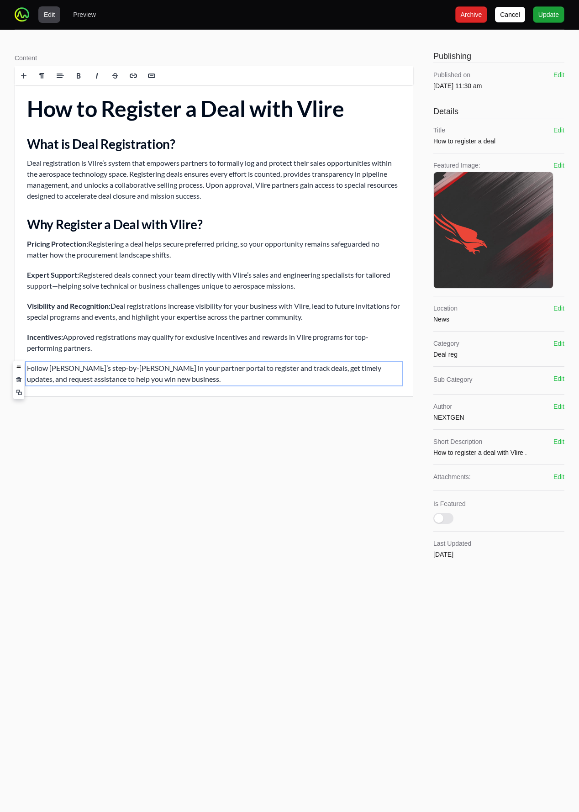
click at [196, 383] on p "Follow [PERSON_NAME]’s step-by-[PERSON_NAME] in your partner portal to register…" at bounding box center [214, 374] width 374 height 22
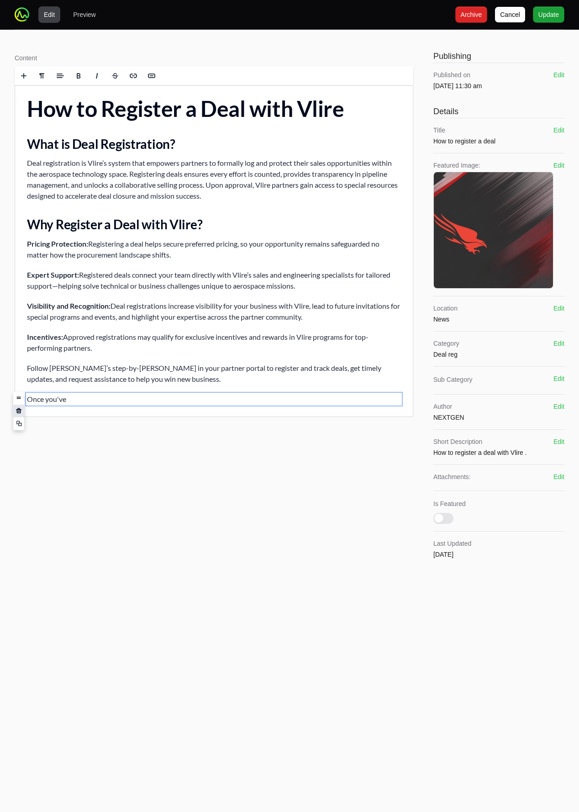
click at [20, 412] on span at bounding box center [19, 411] width 6 height 6
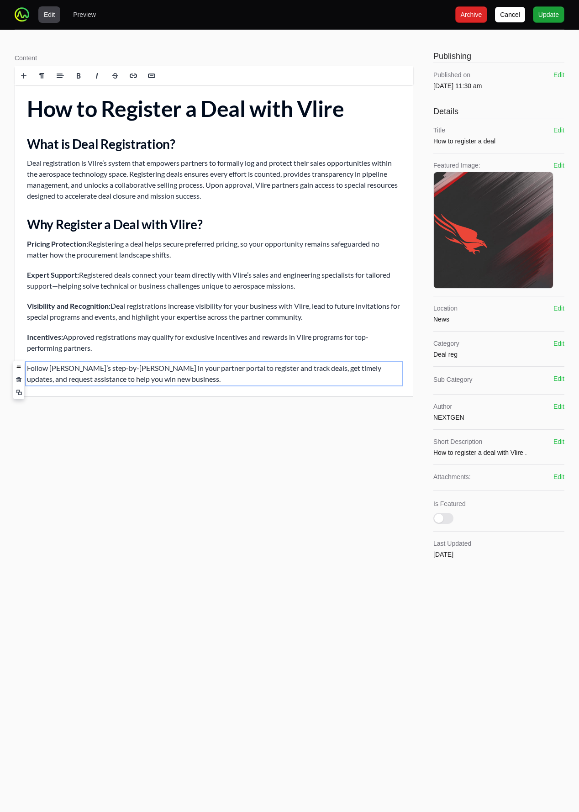
drag, startPoint x: 132, startPoint y: 174, endPoint x: 127, endPoint y: 190, distance: 16.6
click at [132, 174] on p "Deal registration is Vlire’s system that empowers partners to formally log and …" at bounding box center [214, 180] width 374 height 44
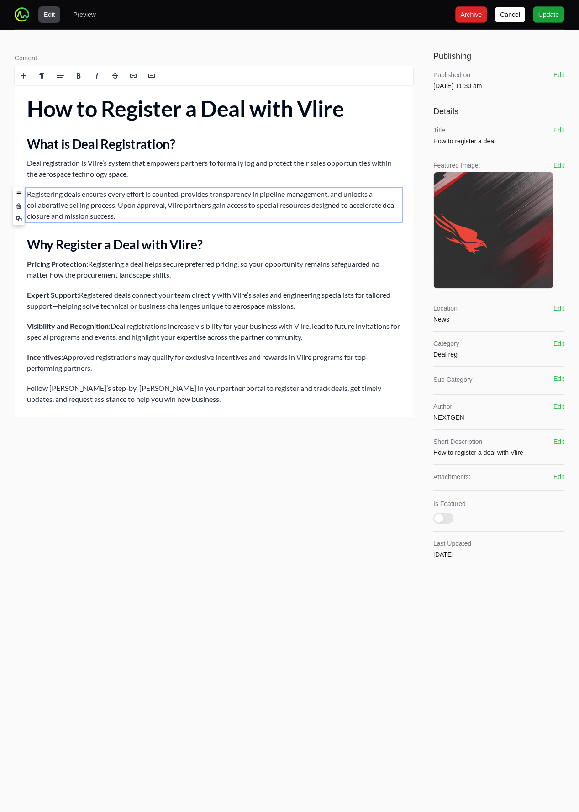
click at [206, 402] on p "Follow [PERSON_NAME]’s step-by-[PERSON_NAME] in your partner portal to register…" at bounding box center [214, 394] width 374 height 22
click at [149, 387] on p "Follow [PERSON_NAME]’s step-by-[PERSON_NAME] in your partner portal to register…" at bounding box center [214, 394] width 374 height 22
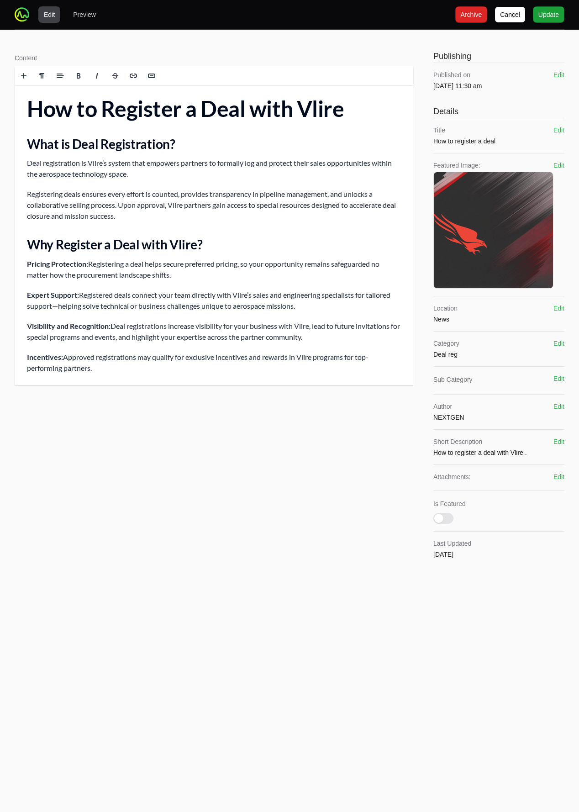
click at [76, 47] on div "Content Rich text editor Publishing Published on [DATE] 11:30 am Edit Details T…" at bounding box center [289, 308] width 579 height 557
drag, startPoint x: 31, startPoint y: 0, endPoint x: 44, endPoint y: 82, distance: 82.8
click at [44, 82] on link at bounding box center [42, 75] width 18 height 19
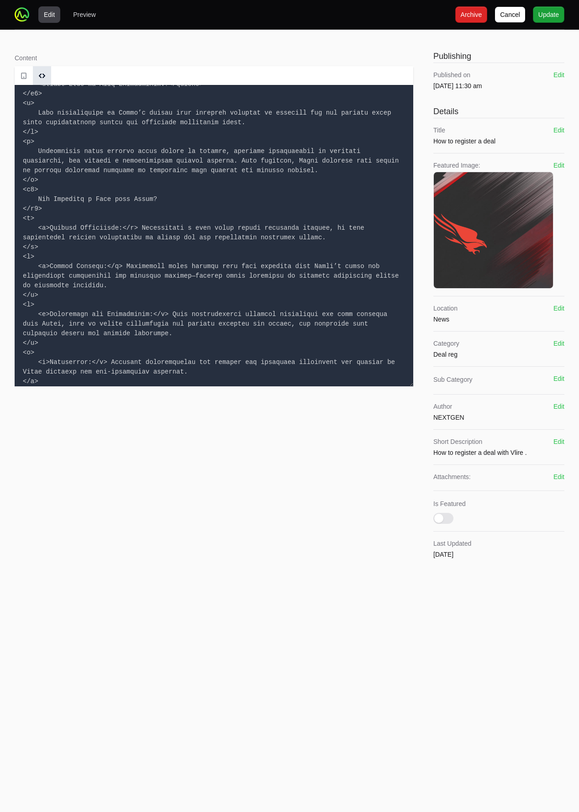
click at [80, 131] on textarea at bounding box center [214, 235] width 399 height 301
paste textarea "Loremipsumd sitam consect adipi elitse do eiusmod, temporin utlaboreetdo ma ali…"
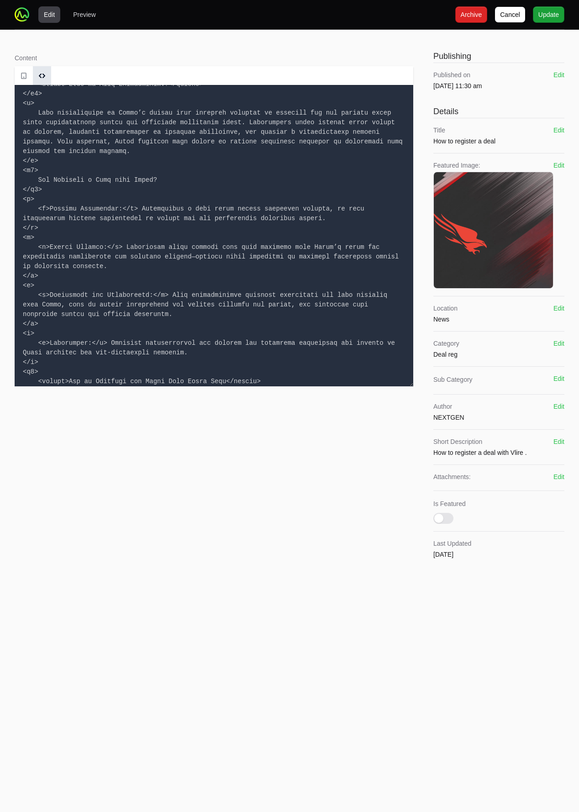
scroll to position [200, 0]
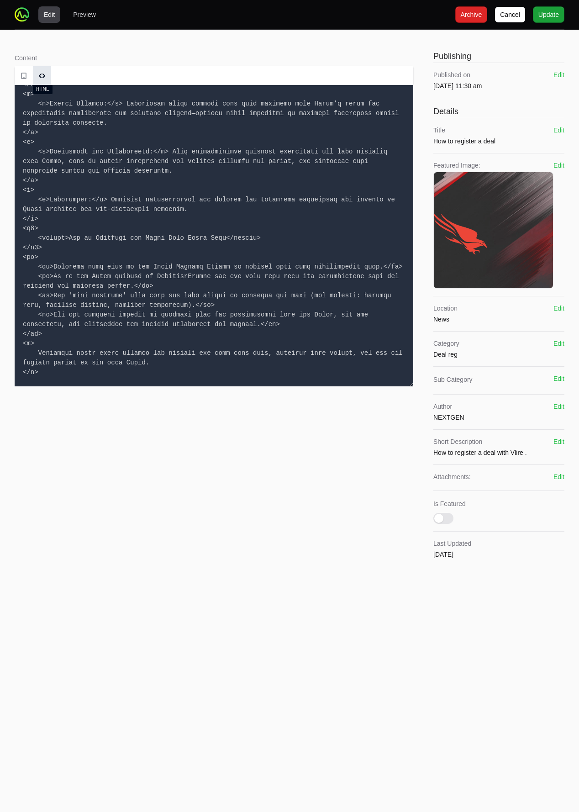
type textarea "<l2> Ips do Sitametc a Elit sedd Eiusm </t2> <i1> <utlabo>Etdo ma Aliq Enimadmi…"
click at [47, 73] on span at bounding box center [42, 76] width 14 height 14
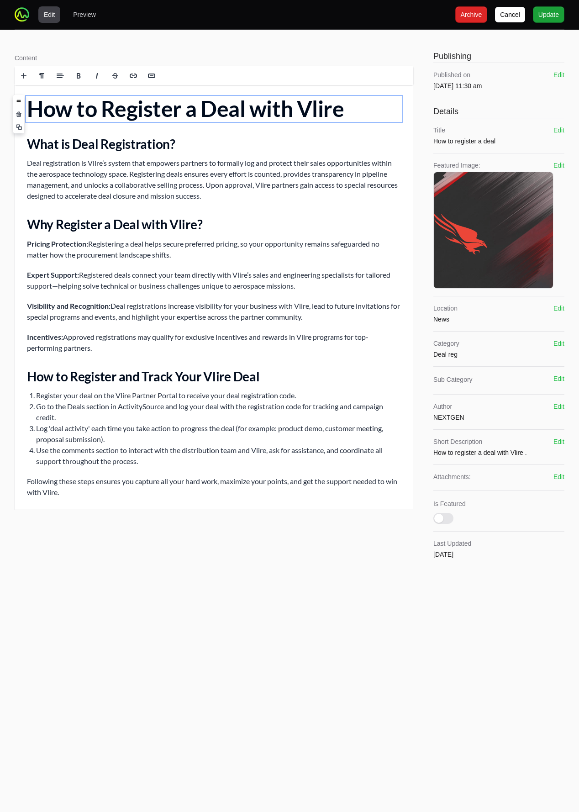
click at [175, 418] on li "Go to the Deals section in ActivitySource and log your deal with the registrati…" at bounding box center [218, 412] width 365 height 22
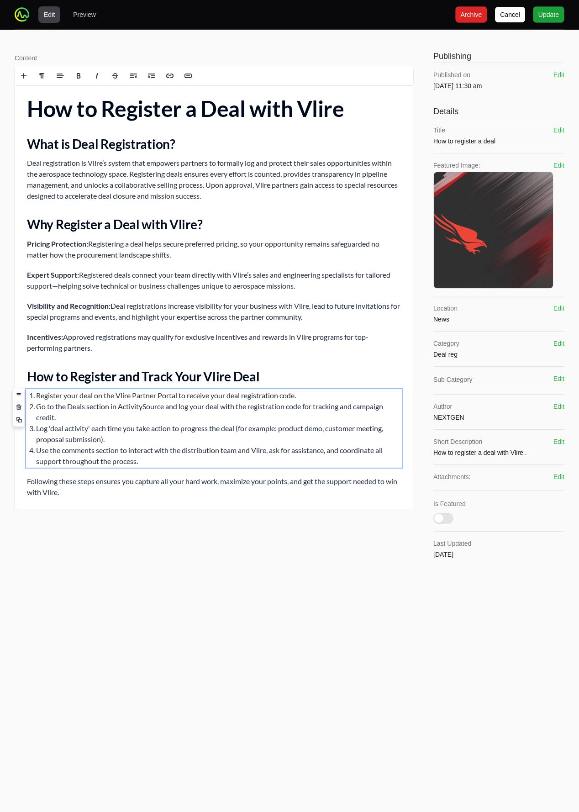
click at [172, 442] on li "Log 'deal activity' each time you take action to progress the deal (for example…" at bounding box center [218, 434] width 365 height 22
click at [163, 462] on li "Use the comments section to interact with the distribution team and Vlire, ask …" at bounding box center [218, 456] width 365 height 22
drag, startPoint x: 202, startPoint y: 491, endPoint x: 201, endPoint y: 497, distance: 5.6
click at [202, 492] on p "Following these steps ensures you capture all your hard work, maximize your poi…" at bounding box center [214, 487] width 374 height 22
click at [278, 482] on p "Following these steps ensures you capture all your hard work, maximize your poi…" at bounding box center [214, 487] width 374 height 22
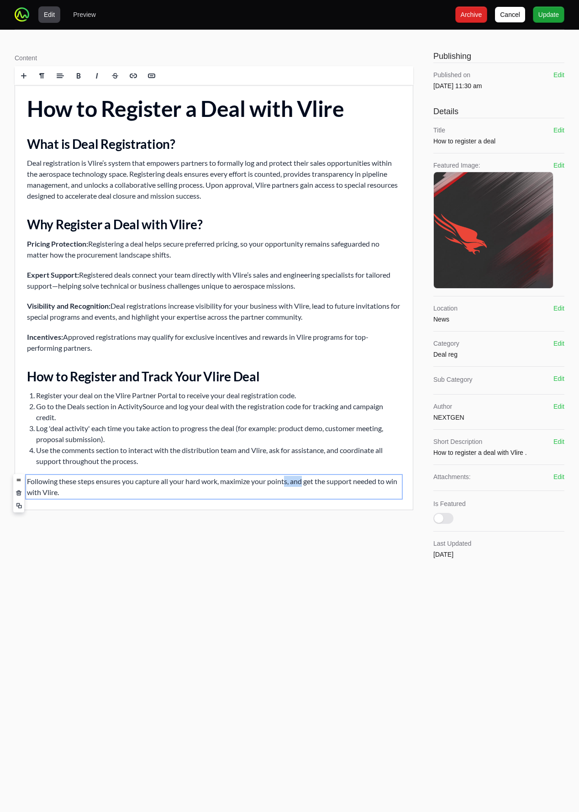
click at [278, 482] on p "Following these steps ensures you capture all your hard work, maximize your poi…" at bounding box center [214, 487] width 374 height 22
drag, startPoint x: 379, startPoint y: 565, endPoint x: 374, endPoint y: 571, distance: 8.4
click at [379, 565] on div "Content Rich text editor" at bounding box center [214, 308] width 399 height 520
click at [538, 14] on button "Update Update" at bounding box center [549, 14] width 32 height 16
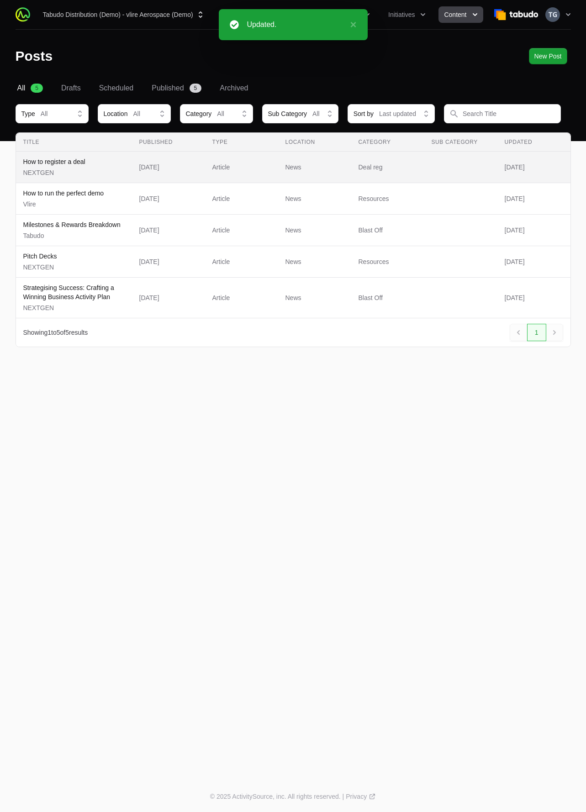
click at [114, 173] on span "How to register a deal NEXTGEN" at bounding box center [73, 167] width 101 height 20
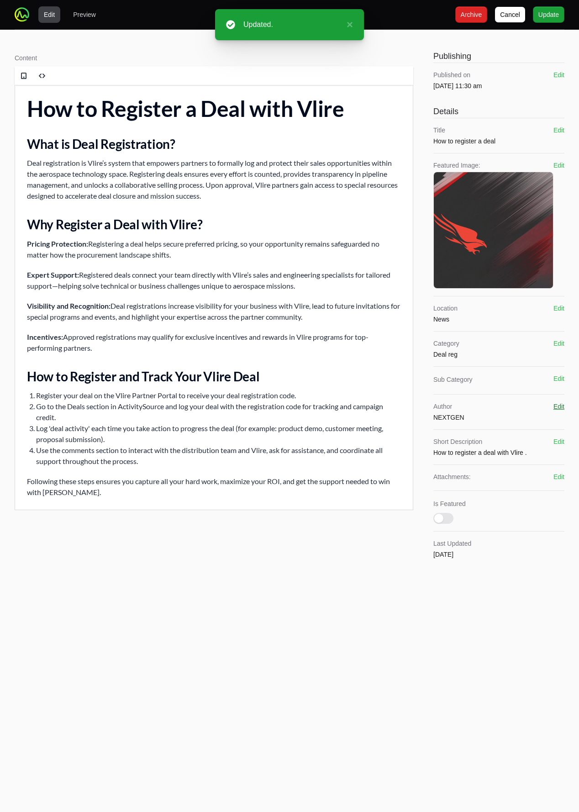
click at [556, 405] on button "Edit" at bounding box center [558, 406] width 11 height 9
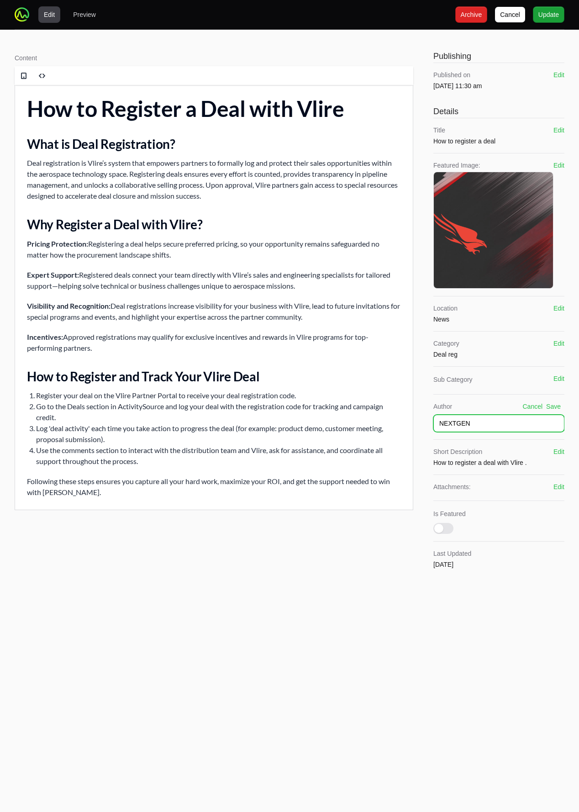
click at [464, 419] on input "NEXTGEN" at bounding box center [498, 423] width 131 height 17
click at [465, 420] on input "NEXTGEN" at bounding box center [498, 423] width 131 height 17
click at [462, 419] on input "NEXTGEN" at bounding box center [498, 423] width 131 height 17
click at [462, 418] on input "NEXTGEN" at bounding box center [498, 423] width 131 height 17
type input "Tabudo"
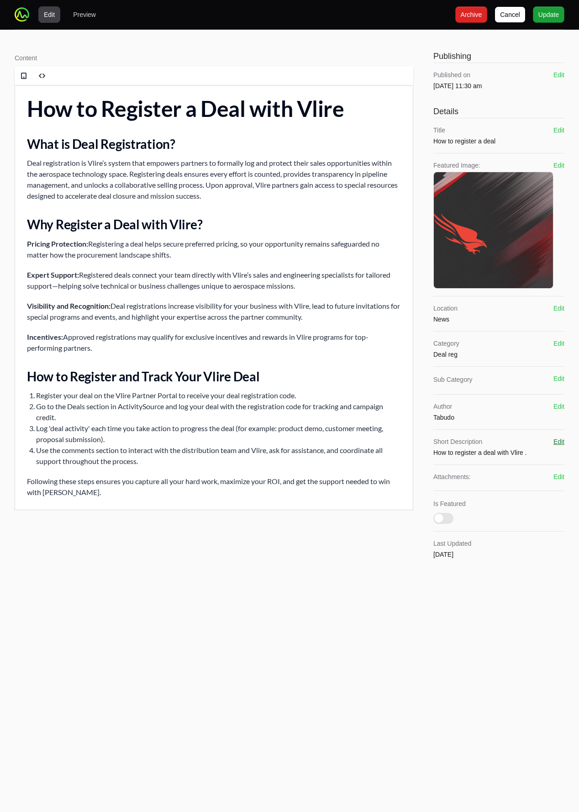
click at [560, 444] on button "Edit" at bounding box center [558, 441] width 11 height 9
drag, startPoint x: 543, startPoint y: 457, endPoint x: 585, endPoint y: 502, distance: 62.0
click at [543, 457] on textarea at bounding box center [498, 468] width 131 height 36
type textarea "How to register a deal with Vlire and Tabudo"
click at [563, 446] on button "Edit" at bounding box center [558, 441] width 11 height 9
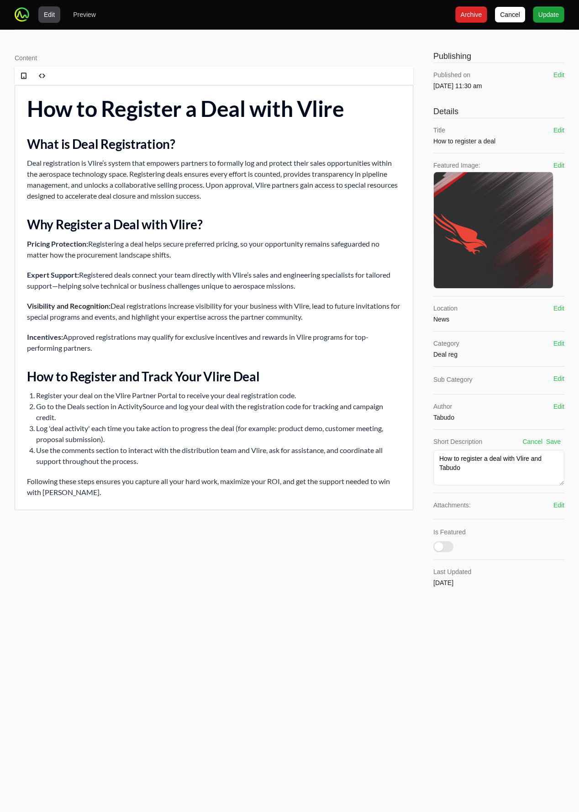
click at [562, 444] on div "Short Description Cancel Save" at bounding box center [498, 441] width 131 height 9
click at [558, 442] on button "Save" at bounding box center [553, 441] width 15 height 9
click at [446, 524] on button "Is Featured" at bounding box center [443, 527] width 20 height 11
click at [561, 308] on button "Edit" at bounding box center [558, 308] width 11 height 9
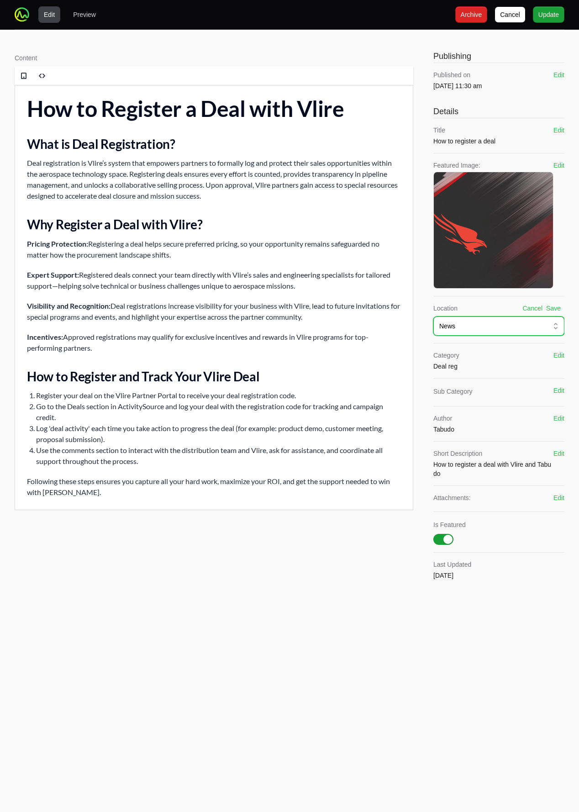
click at [468, 323] on div "News" at bounding box center [492, 326] width 106 height 9
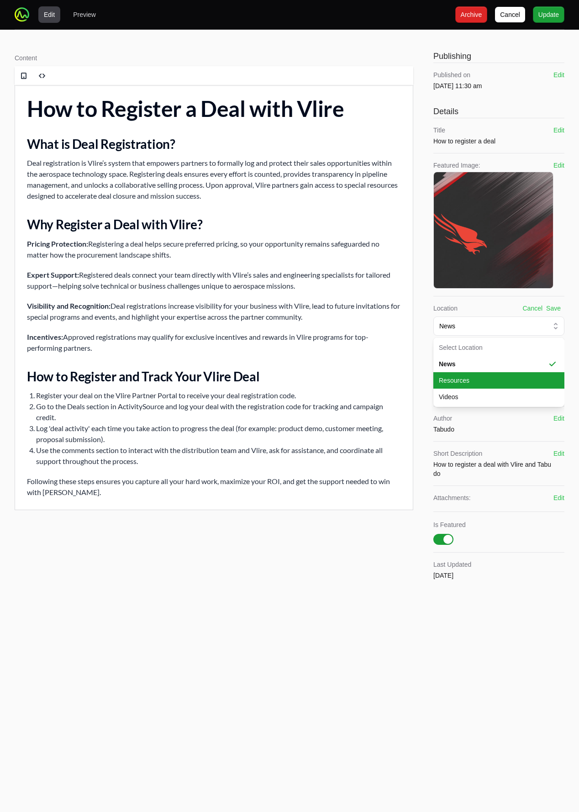
click at [468, 383] on span "Resources" at bounding box center [493, 380] width 109 height 9
click at [499, 360] on div "Category Deal reg Edit" at bounding box center [498, 361] width 131 height 20
click at [562, 354] on button "Edit" at bounding box center [558, 355] width 11 height 9
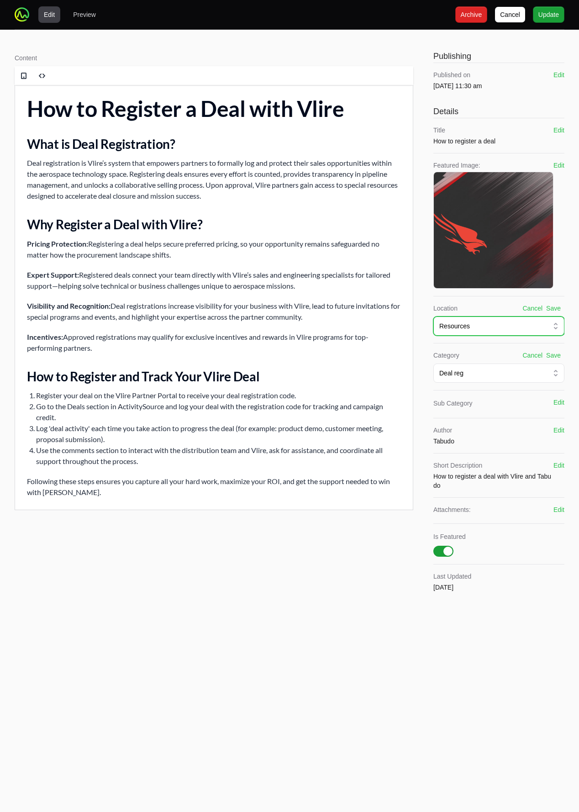
click at [518, 322] on div "Resources" at bounding box center [492, 326] width 106 height 9
click at [517, 322] on div "Resources" at bounding box center [492, 326] width 106 height 9
click at [556, 308] on button "Save" at bounding box center [553, 308] width 15 height 9
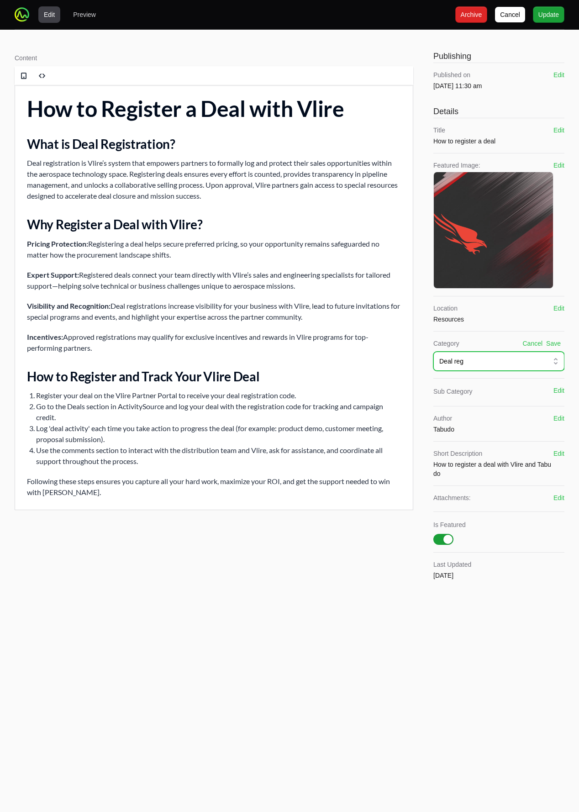
click at [514, 364] on div "Deal reg" at bounding box center [492, 361] width 106 height 9
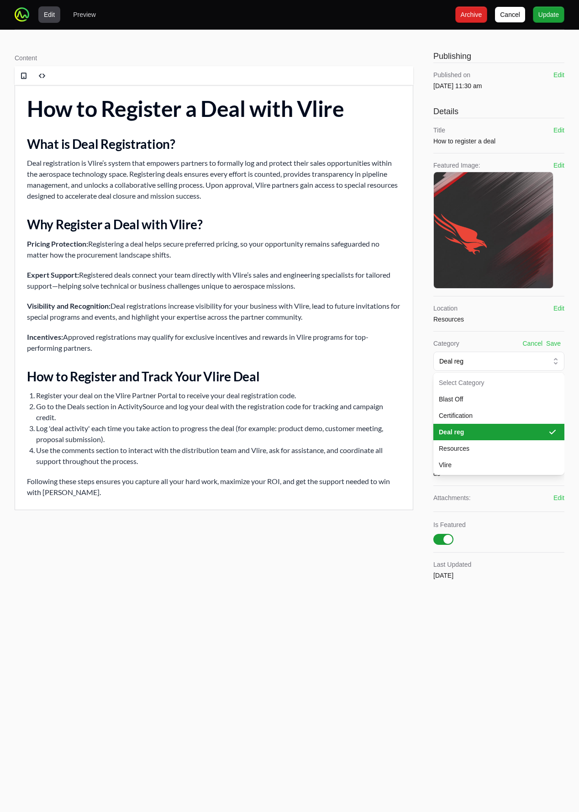
click at [480, 427] on span "Deal reg" at bounding box center [493, 431] width 109 height 9
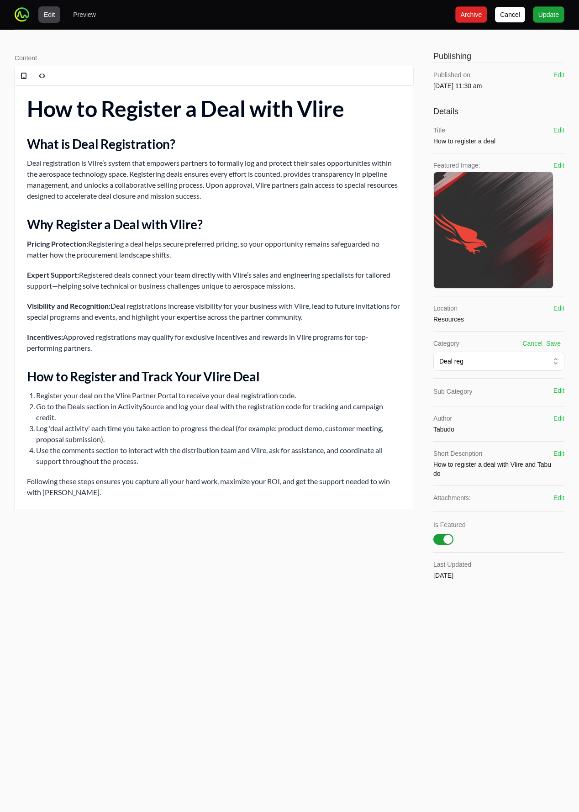
click at [552, 343] on button "Save" at bounding box center [553, 343] width 15 height 9
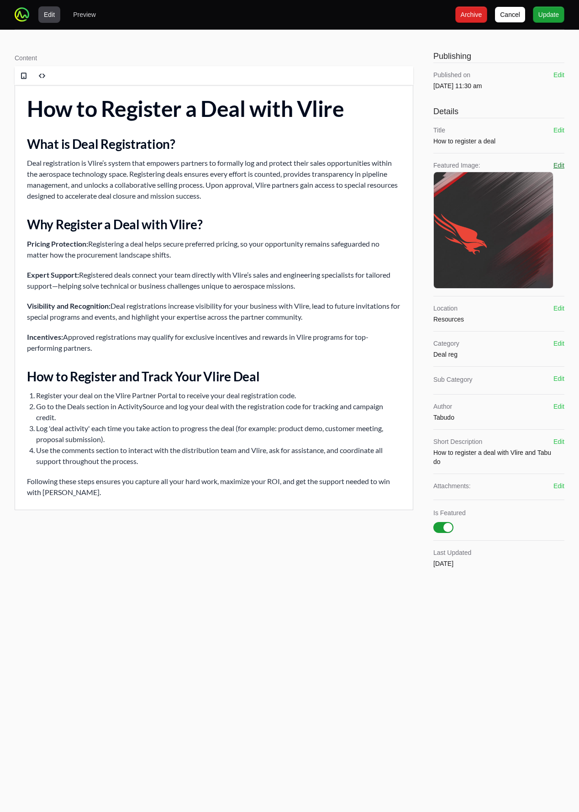
click at [561, 163] on button "Edit" at bounding box center [558, 165] width 11 height 9
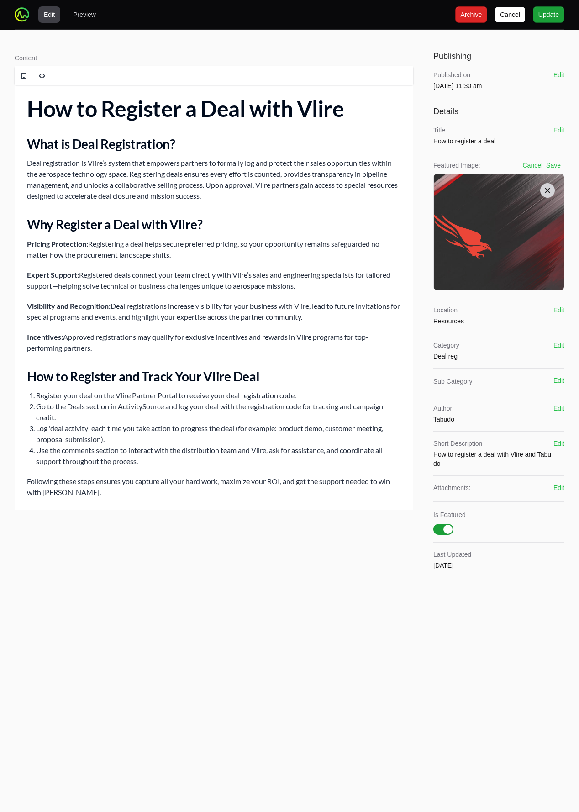
click at [542, 192] on div at bounding box center [547, 190] width 15 height 15
click at [546, 191] on icon at bounding box center [547, 190] width 9 height 9
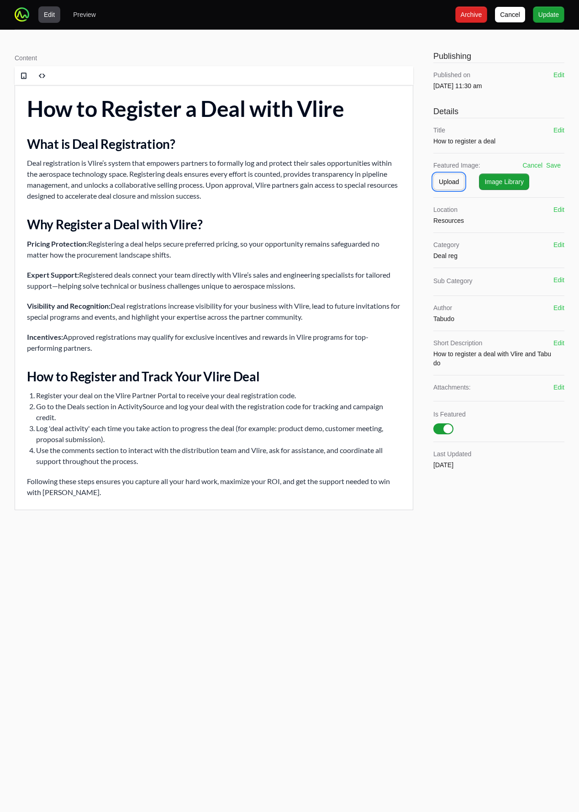
click at [448, 182] on span "Upload" at bounding box center [449, 181] width 20 height 11
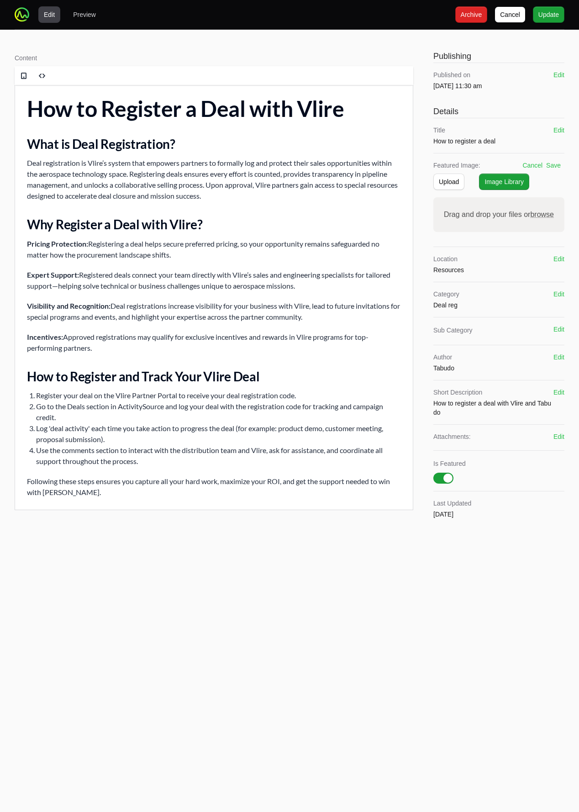
click at [544, 215] on span "browse" at bounding box center [542, 215] width 24 height 8
click at [544, 200] on input "Drag and drop your files or browse" at bounding box center [498, 198] width 131 height 3
type input "C:\fakepath\[PERSON_NAME].jpg"
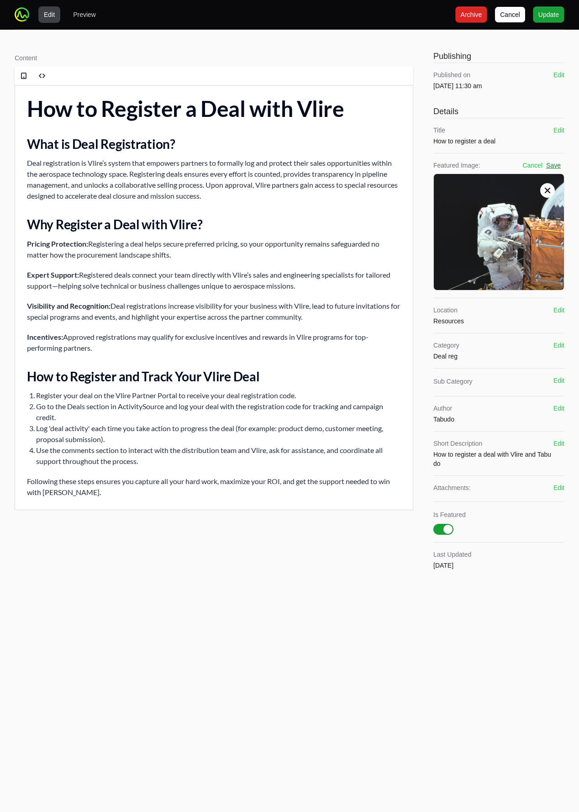
click at [551, 168] on button "Save" at bounding box center [553, 165] width 15 height 9
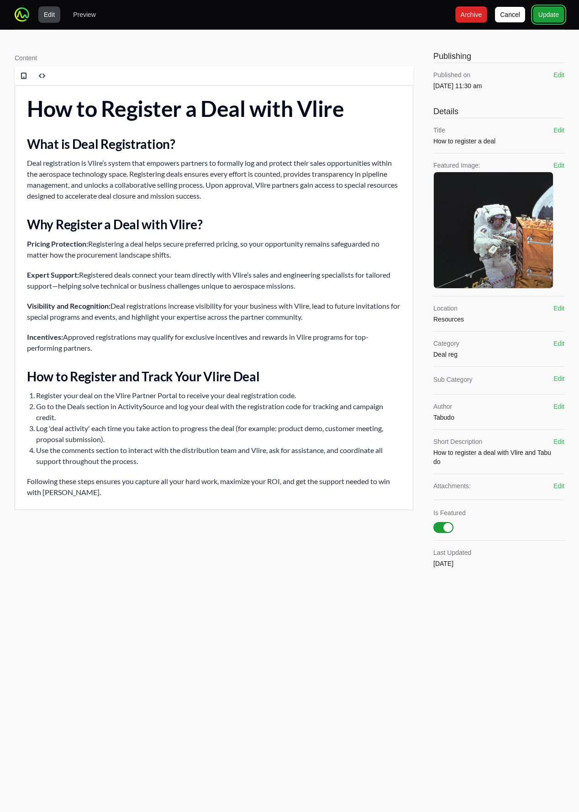
click at [556, 20] on span "Update" at bounding box center [548, 14] width 21 height 11
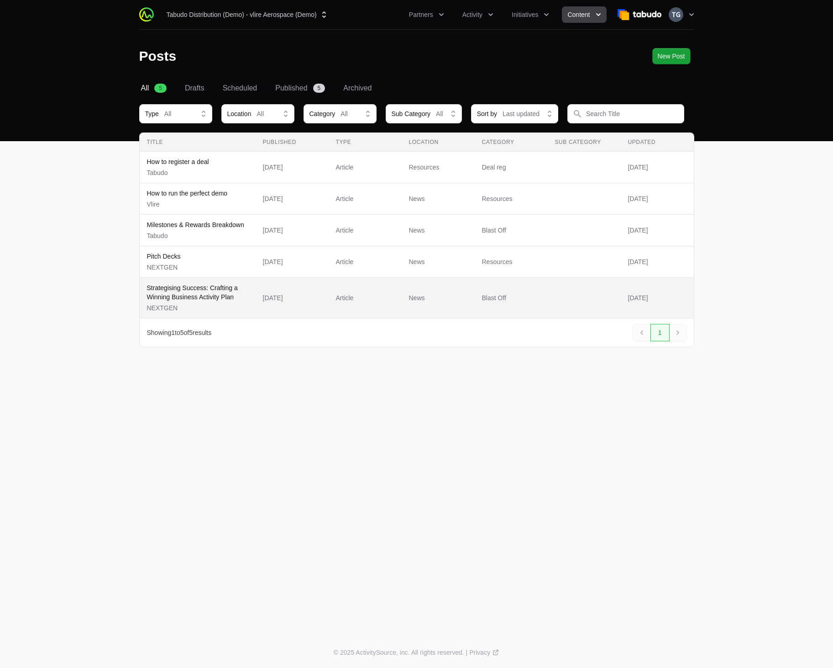
click at [227, 299] on p "Strategising Success: Crafting a Winning Business Activity Plan" at bounding box center [197, 292] width 101 height 18
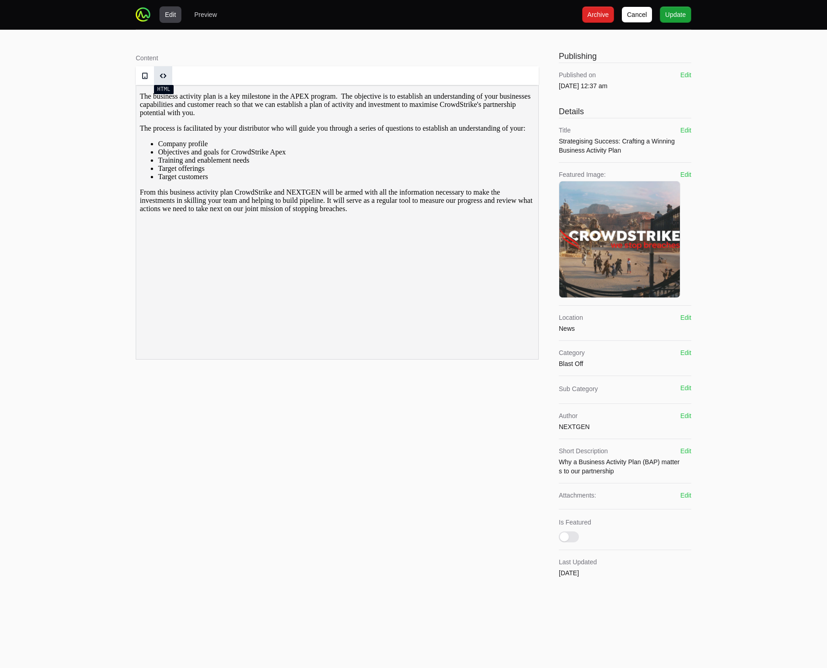
click at [162, 74] on span at bounding box center [162, 75] width 7 height 7
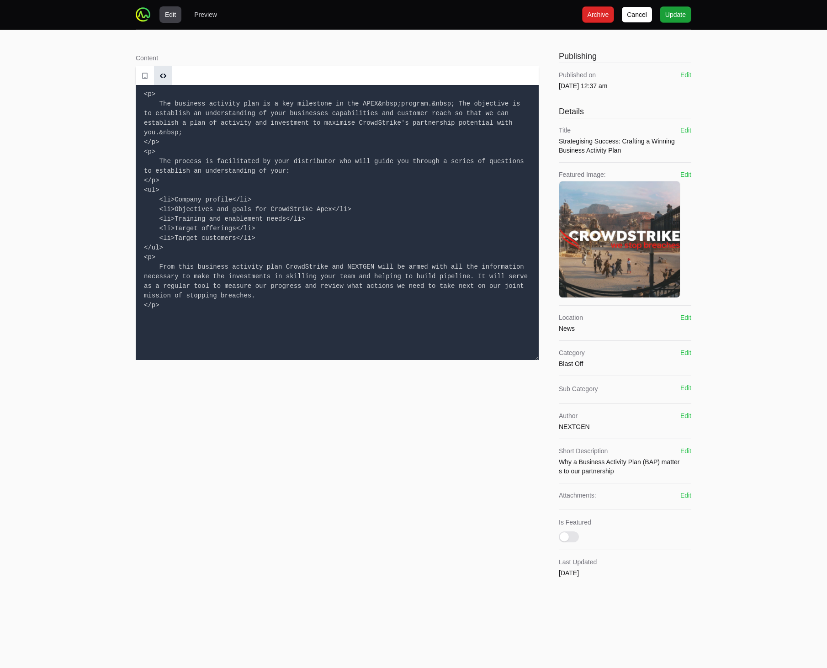
click at [193, 175] on textarea "<p> The business activity plan is a key milestone in the APEX&nbsp;program.&nbs…" at bounding box center [337, 222] width 403 height 275
paste textarea "l5> Ipsu Dolorsi Ametconse: Adi Elits–Doeius Temporin Utlabore Etdo (MAG) </a0>…"
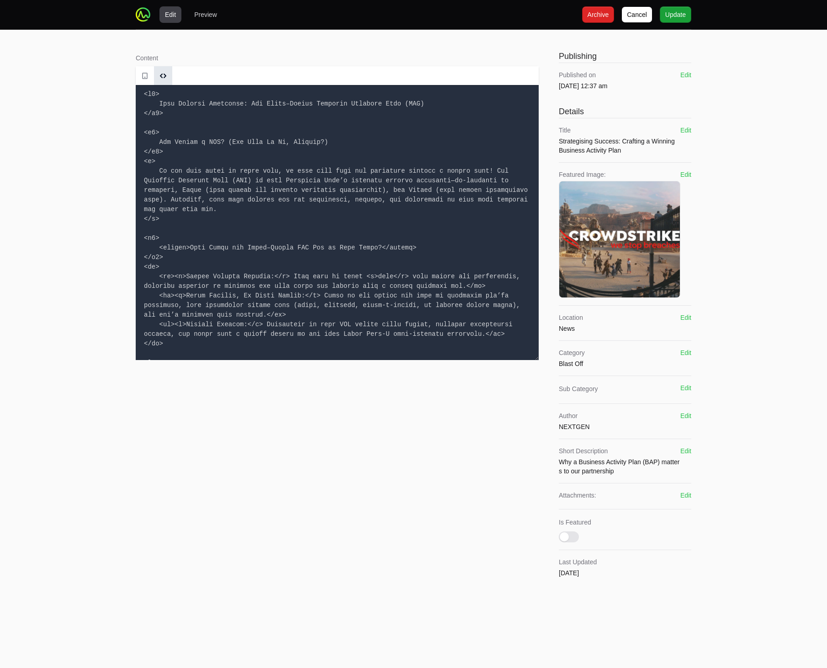
scroll to position [371, 0]
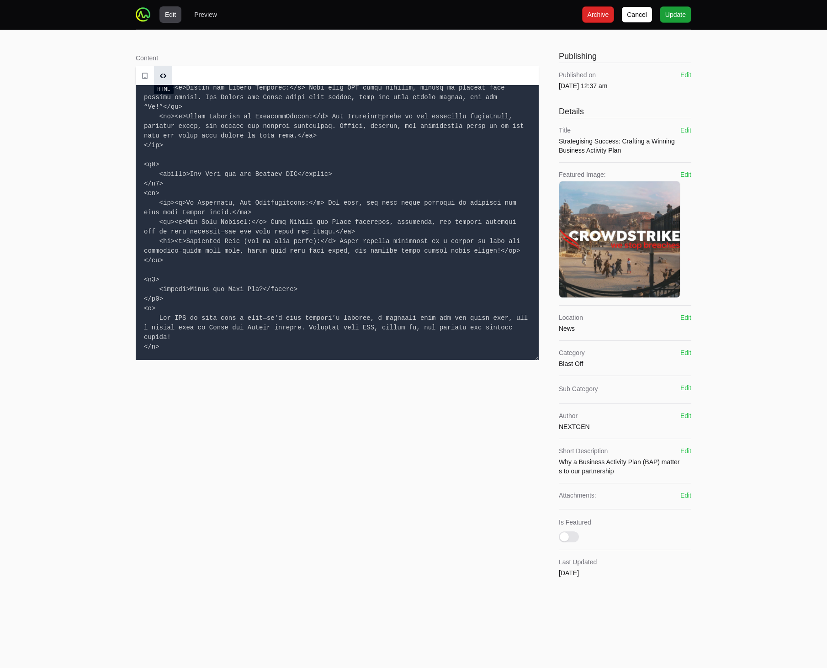
type textarea "<l8> Ipsu Dolorsi Ametconse: Adi Elits–Doeius Temporin Utlabore Etdo (MAG) </a7…"
click at [161, 76] on span at bounding box center [162, 75] width 7 height 7
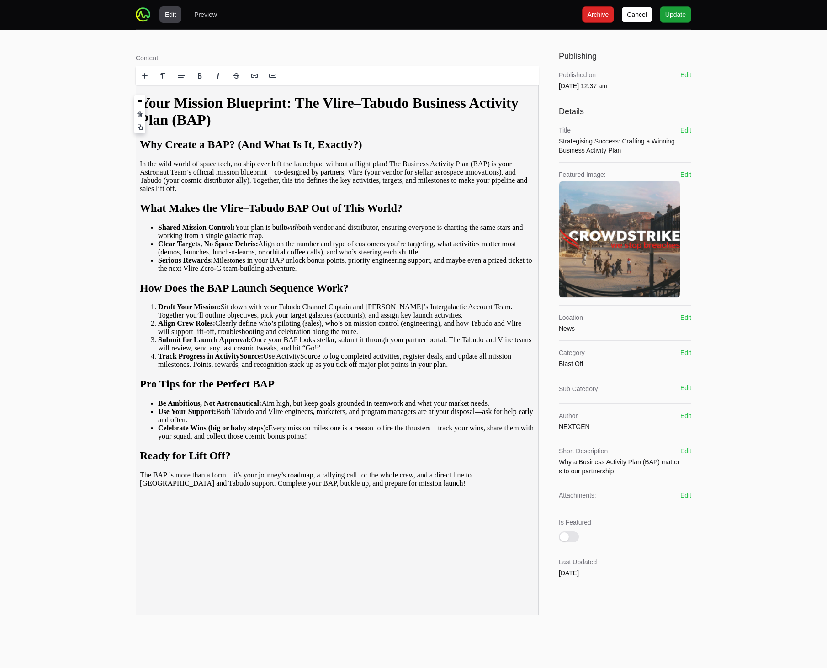
click at [77, 174] on div "Edit Preview [PERSON_NAME] Archive Archive Update Update Content Rich text edit…" at bounding box center [413, 319] width 827 height 639
drag, startPoint x: 259, startPoint y: 162, endPoint x: 404, endPoint y: 165, distance: 145.3
click at [404, 151] on h2 "Why Create a BAP? (And What Is It, Exactly?)" at bounding box center [337, 144] width 395 height 12
click at [266, 226] on div "Your Mission Blueprint: The Vlire–Tabudo Business Activity Plan (BAP) Why Creat…" at bounding box center [337, 291] width 395 height 393
click at [99, 241] on div "Edit Preview [PERSON_NAME] Archive Archive Update Update Content Rich text edit…" at bounding box center [413, 319] width 827 height 639
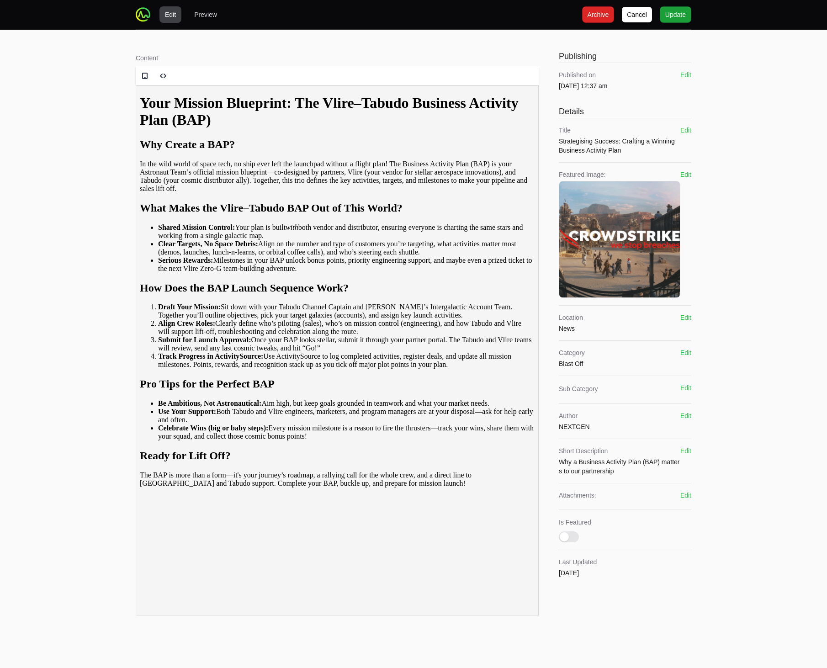
click at [59, 251] on div "Edit Preview [PERSON_NAME] Archive Archive Update Update Content Rich text edit…" at bounding box center [413, 319] width 827 height 639
click at [63, 340] on div "Edit Preview [PERSON_NAME] Archive Archive Update Update Content Rich text edit…" at bounding box center [413, 319] width 827 height 639
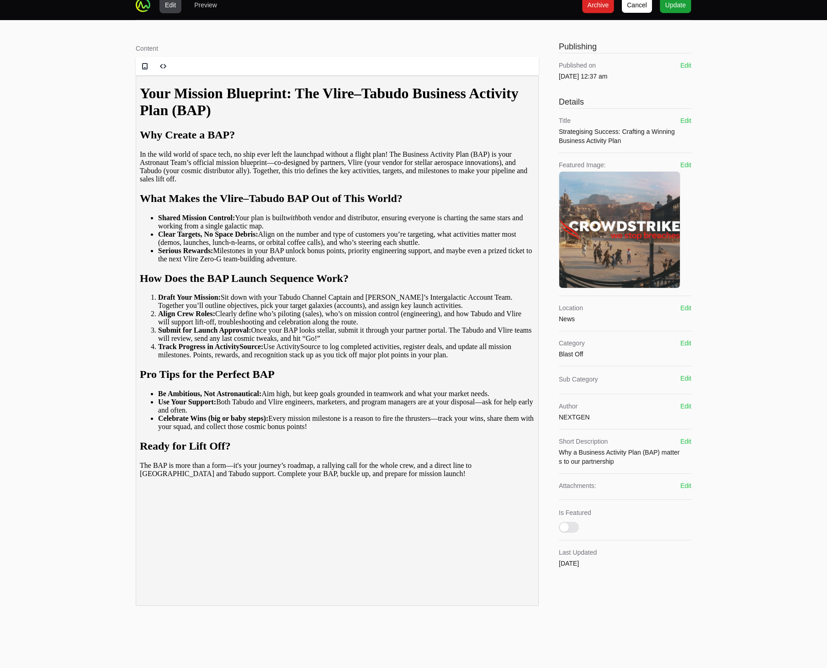
scroll to position [10, 0]
click at [357, 619] on div "Content Rich text editor Publishing Published on [DATE] 12:37 am Edit Details T…" at bounding box center [413, 325] width 585 height 610
click at [578, 527] on button "Is Featured" at bounding box center [569, 527] width 20 height 11
click at [572, 522] on button "Is Featured" at bounding box center [569, 527] width 20 height 11
click at [761, 464] on div "Edit Preview [PERSON_NAME] Archive Archive Update Update Content Rich text edit…" at bounding box center [413, 309] width 827 height 639
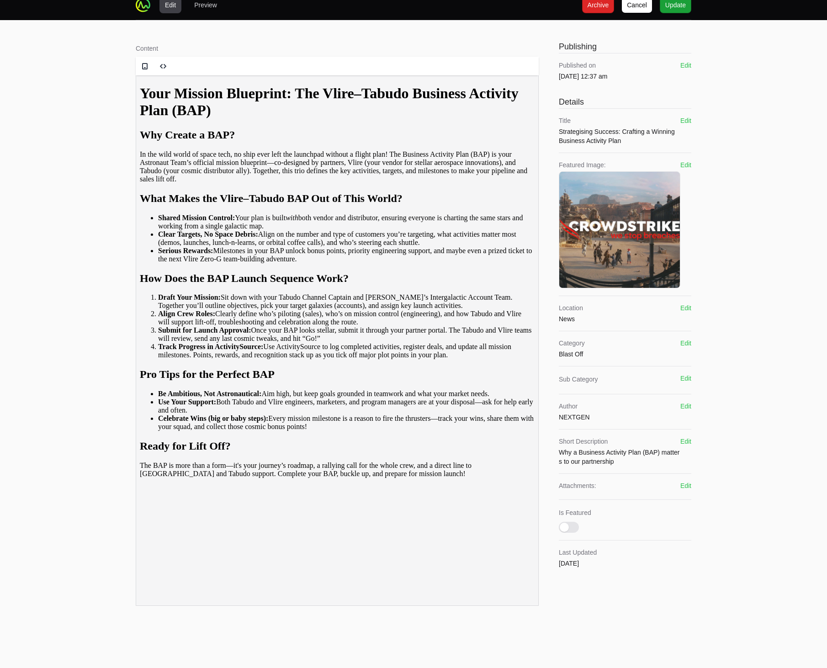
click at [688, 441] on button "Edit" at bounding box center [685, 441] width 11 height 9
click at [678, 446] on div "Short Description Cancel Save" at bounding box center [625, 461] width 132 height 48
click at [680, 444] on button "Save" at bounding box center [680, 441] width 15 height 9
click at [685, 168] on button "Edit" at bounding box center [685, 164] width 11 height 9
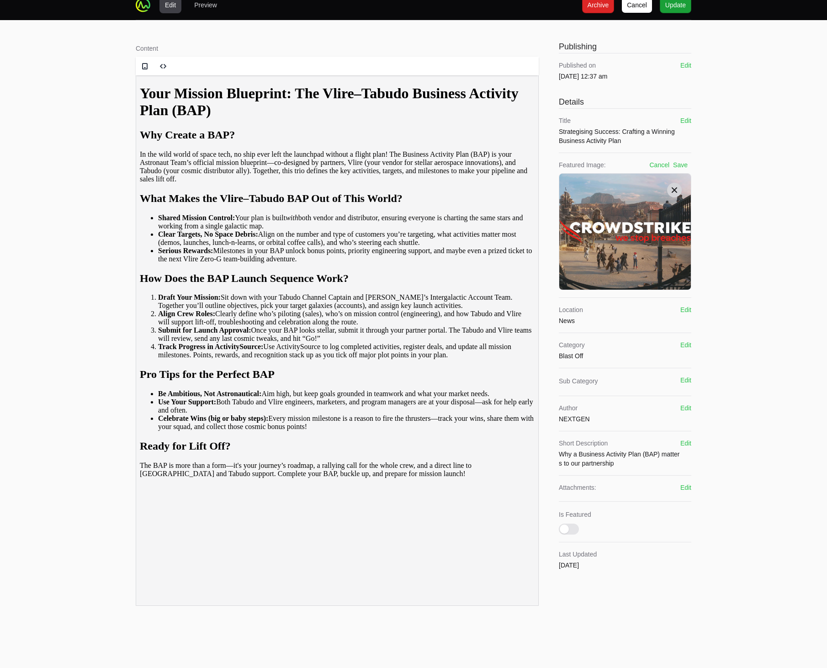
drag, startPoint x: 670, startPoint y: 195, endPoint x: 673, endPoint y: 190, distance: 5.1
click at [670, 195] on div at bounding box center [674, 190] width 15 height 15
click at [672, 188] on icon at bounding box center [673, 189] width 9 height 9
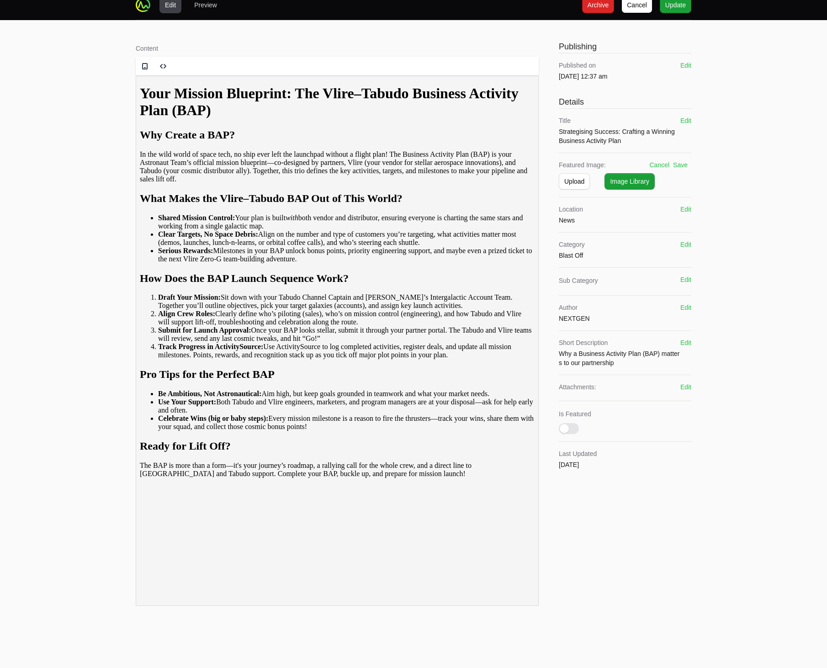
click at [692, 115] on div "Content Rich text editor Publishing Published on [DATE] 12:37 am Edit Details T…" at bounding box center [413, 325] width 585 height 610
click at [691, 116] on div "Content Rich text editor Publishing Published on [DATE] 12:37 am Edit Details T…" at bounding box center [413, 325] width 585 height 610
click at [688, 120] on button "Edit" at bounding box center [685, 120] width 11 height 9
click at [351, 119] on h1 "Your Mission Blueprint: The Vlire–Tabudo Business Activity Plan (BAP)" at bounding box center [337, 102] width 395 height 34
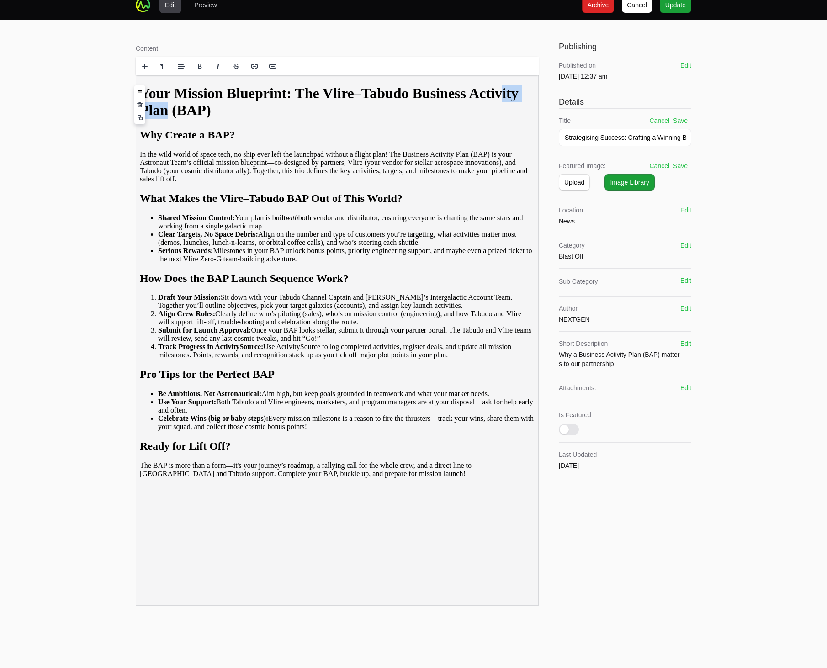
click at [351, 119] on h1 "Your Mission Blueprint: The Vlire–Tabudo Business Activity Plan (BAP)" at bounding box center [337, 102] width 395 height 34
copy h1 "Your Mission Blueprint: The Vlire–Tabudo Business Activity Plan (BAP)"
click at [582, 143] on input "Strategising Success: Crafting a Winning Business Activity Plan" at bounding box center [625, 137] width 132 height 17
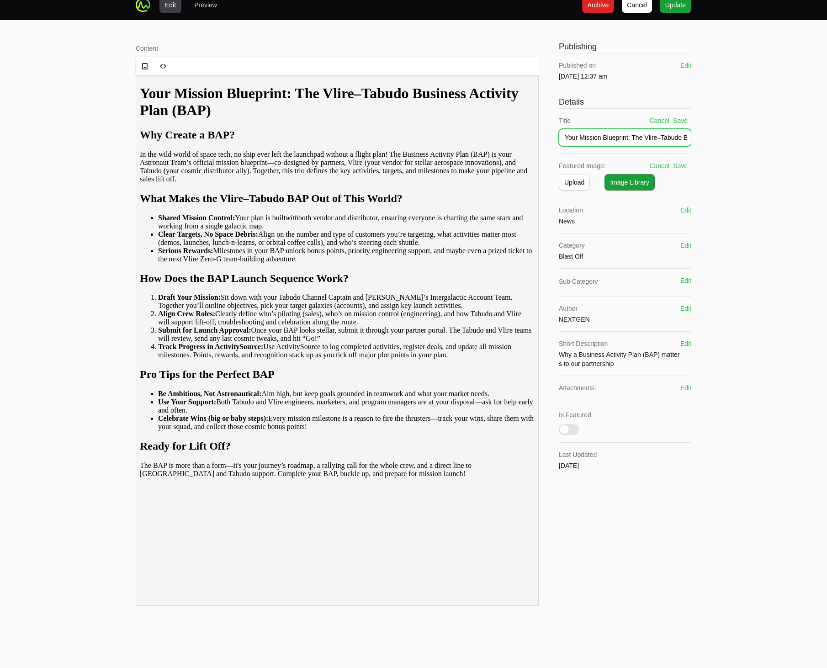
scroll to position [0, 77]
type input "Your Mission Blueprint: The Vlire–Tabudo Business Activity Plan (BAP)"
click at [683, 123] on button "Save" at bounding box center [680, 120] width 15 height 9
click at [576, 180] on span "Upload" at bounding box center [574, 181] width 20 height 11
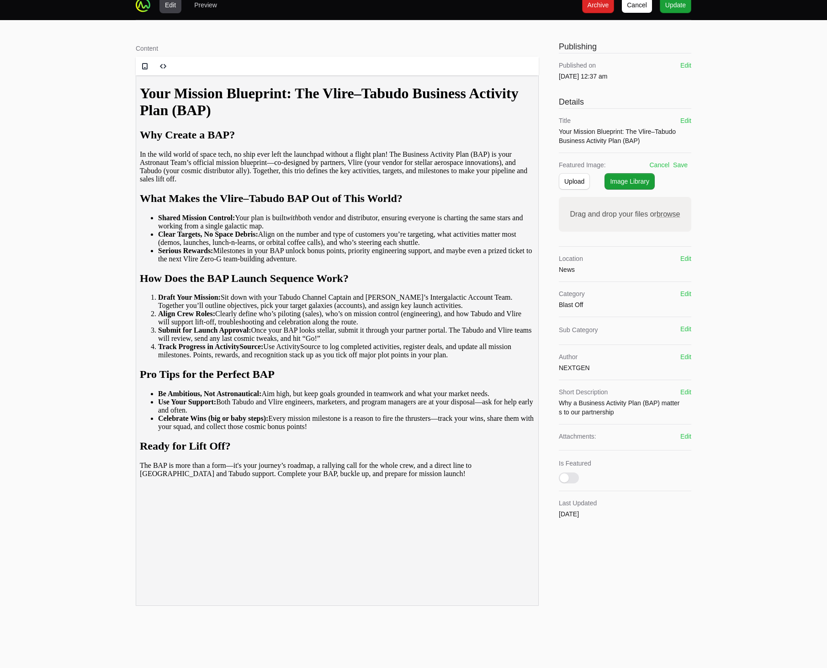
click at [673, 215] on span "browse" at bounding box center [668, 214] width 24 height 8
click at [673, 200] on input "Drag and drop your files or browse" at bounding box center [625, 198] width 132 height 3
type input "C:\fakepath\KSC-2011-7107~medium.jpg"
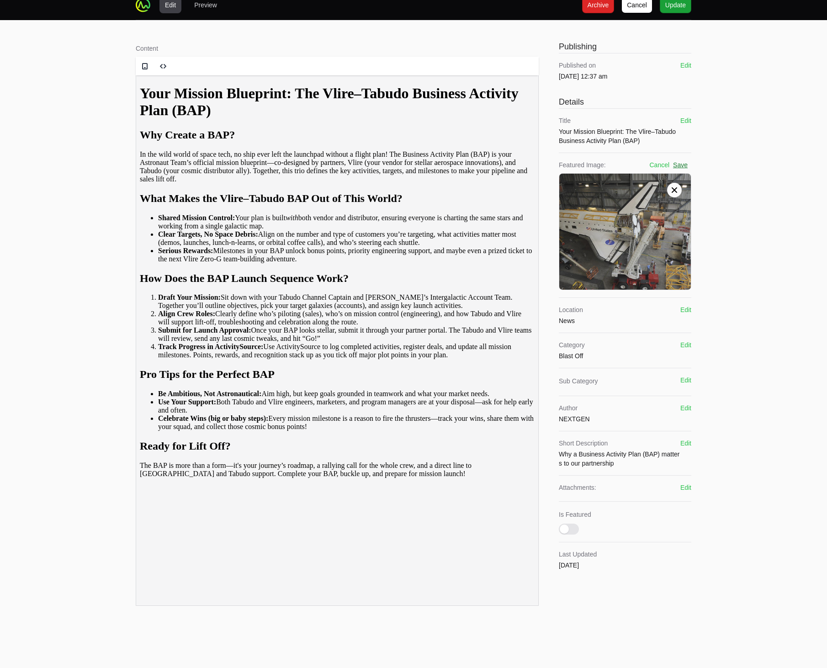
click at [679, 164] on button "Save" at bounding box center [680, 164] width 15 height 9
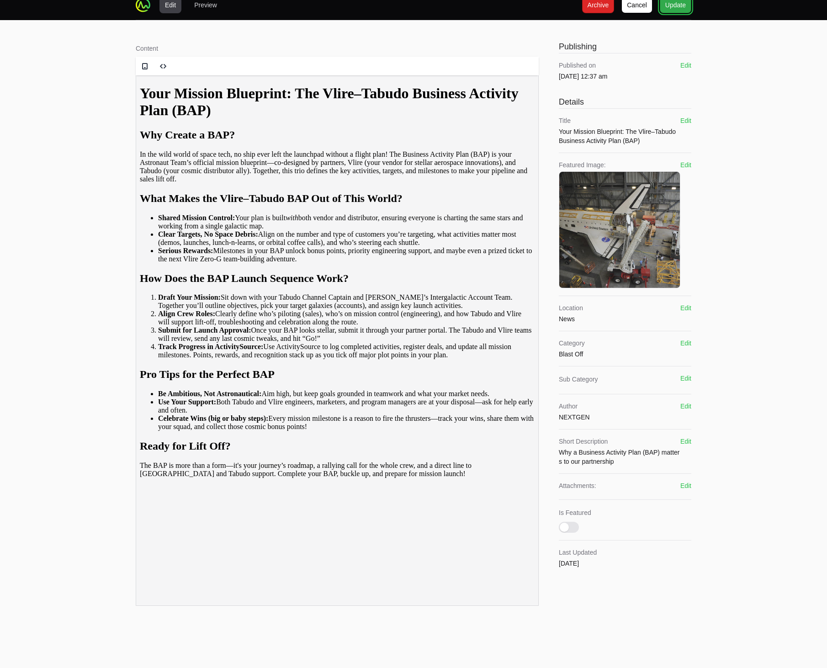
click at [673, 11] on button "Update Update" at bounding box center [675, 5] width 32 height 16
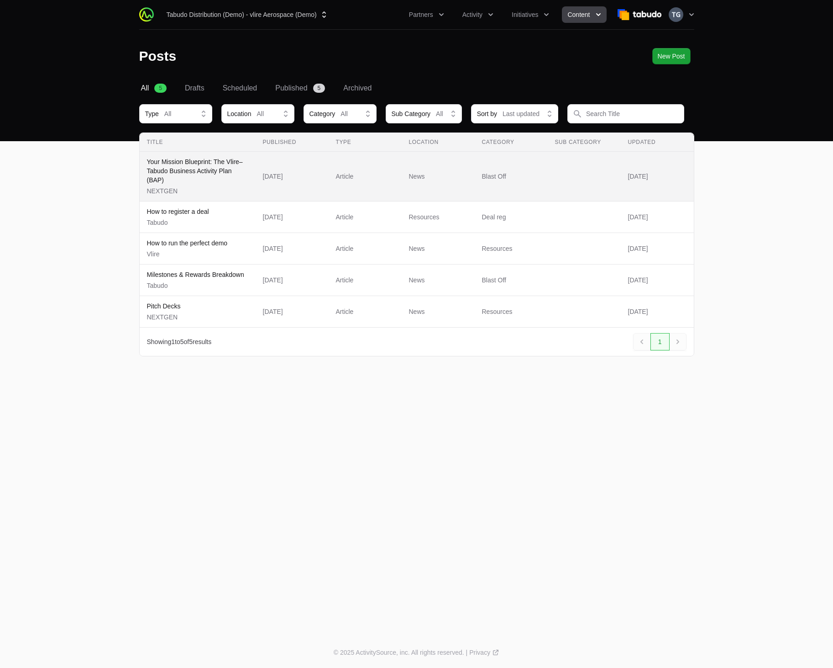
click at [217, 181] on p "Your Mission Blueprint: The Vlire–Tabudo Business Activity Plan (BAP)" at bounding box center [197, 170] width 101 height 27
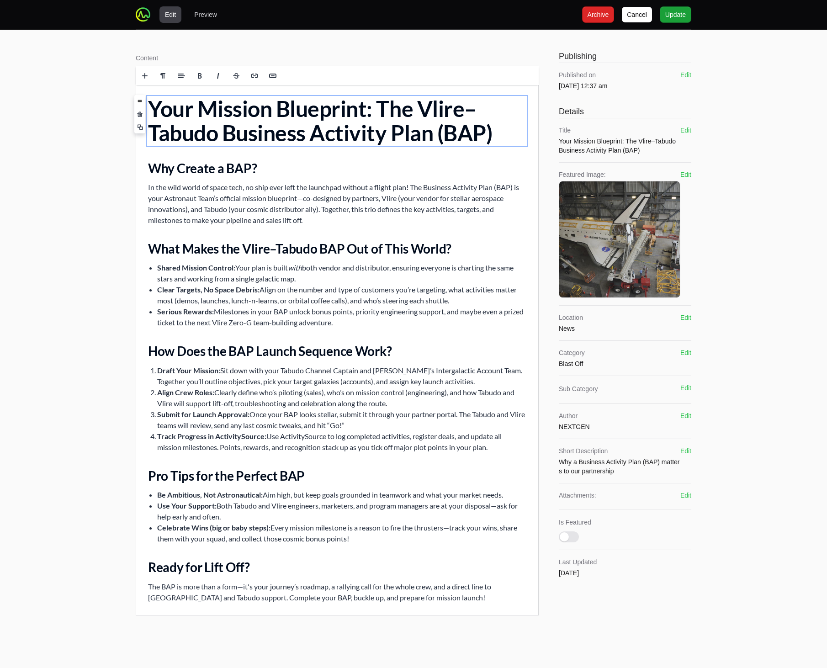
click at [403, 97] on h1 "Your Mission Blueprint: The Vlire–Tabudo Business Activity Plan (BAP)" at bounding box center [337, 121] width 378 height 48
click at [683, 128] on button "Edit" at bounding box center [685, 130] width 11 height 9
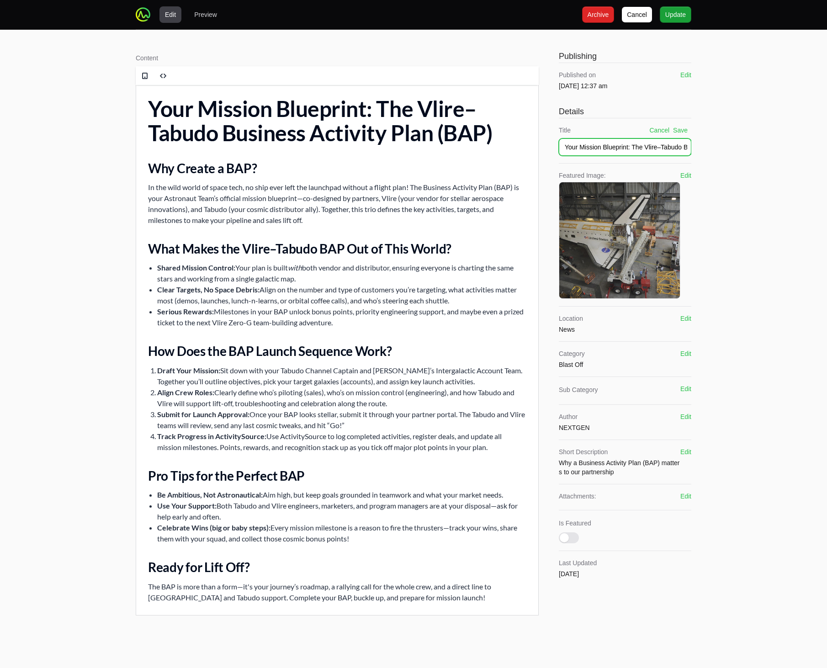
click at [645, 148] on input "Your Mission Blueprint: The Vlire–Tabudo Business Activity Plan (BAP)" at bounding box center [625, 146] width 132 height 17
type input "Your Mission Blueprint: The Business Activity Plan"
click at [680, 131] on button "Save" at bounding box center [680, 130] width 15 height 9
drag, startPoint x: 688, startPoint y: 413, endPoint x: 643, endPoint y: 430, distance: 48.1
click at [688, 413] on button "Edit" at bounding box center [685, 415] width 11 height 9
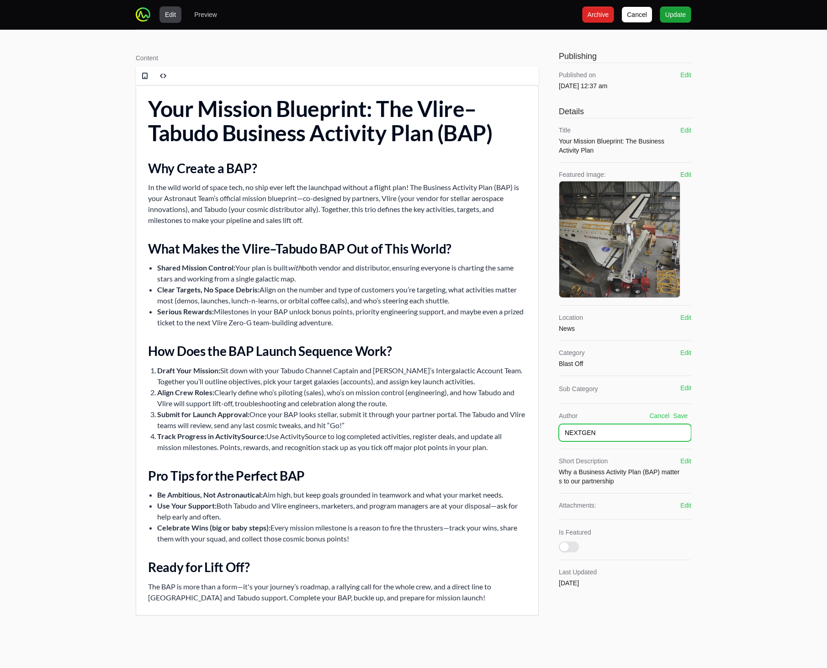
click at [583, 440] on input "NEXTGEN" at bounding box center [625, 432] width 132 height 17
click at [583, 438] on input "NEXTGEN" at bounding box center [625, 432] width 132 height 17
type input "Vlire"
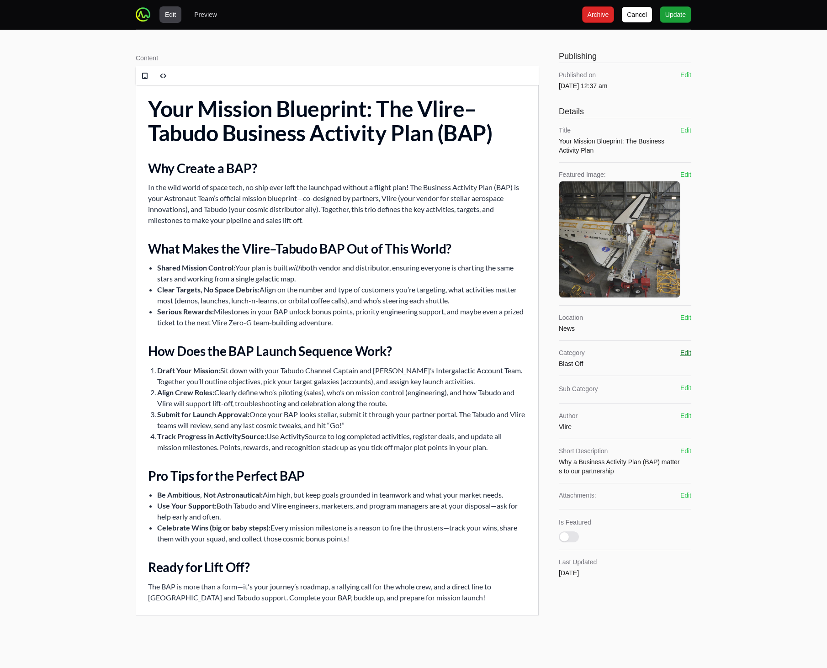
click at [689, 351] on button "Edit" at bounding box center [685, 352] width 11 height 9
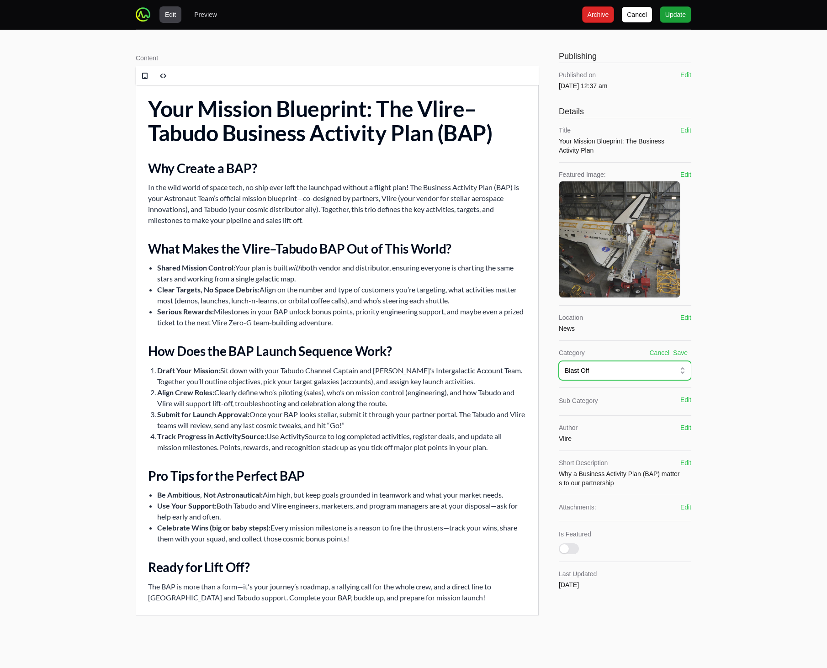
click at [665, 373] on div "Blast Off" at bounding box center [618, 370] width 108 height 9
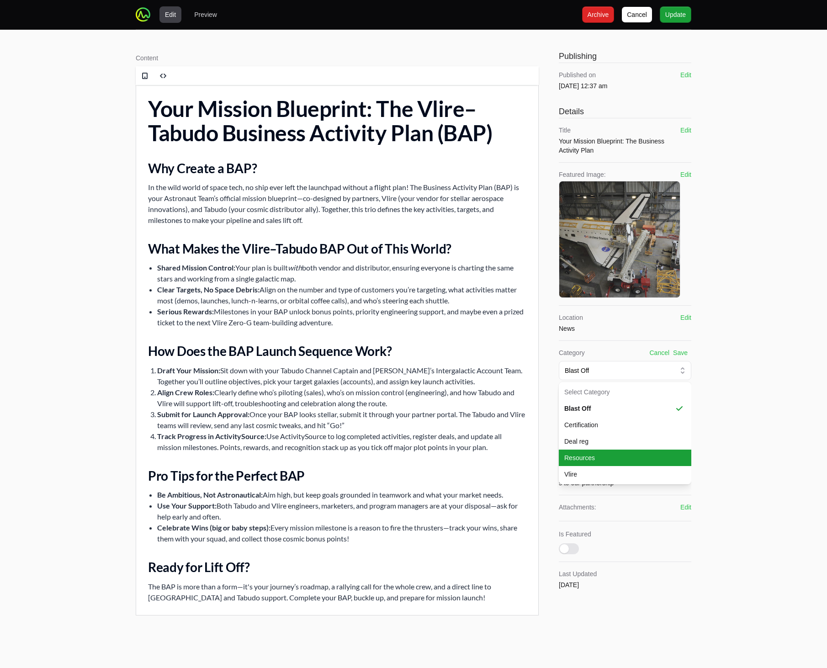
click at [599, 459] on span "Resources" at bounding box center [619, 457] width 111 height 9
click at [680, 356] on button "Save" at bounding box center [680, 352] width 15 height 9
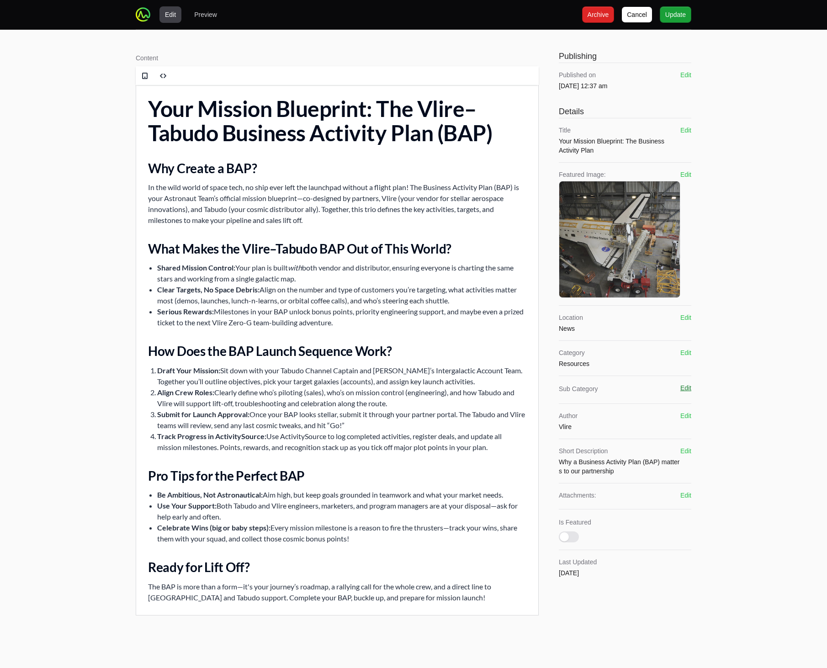
click at [685, 389] on button "Edit" at bounding box center [685, 387] width 11 height 9
click at [640, 407] on input "text" at bounding box center [618, 407] width 109 height 10
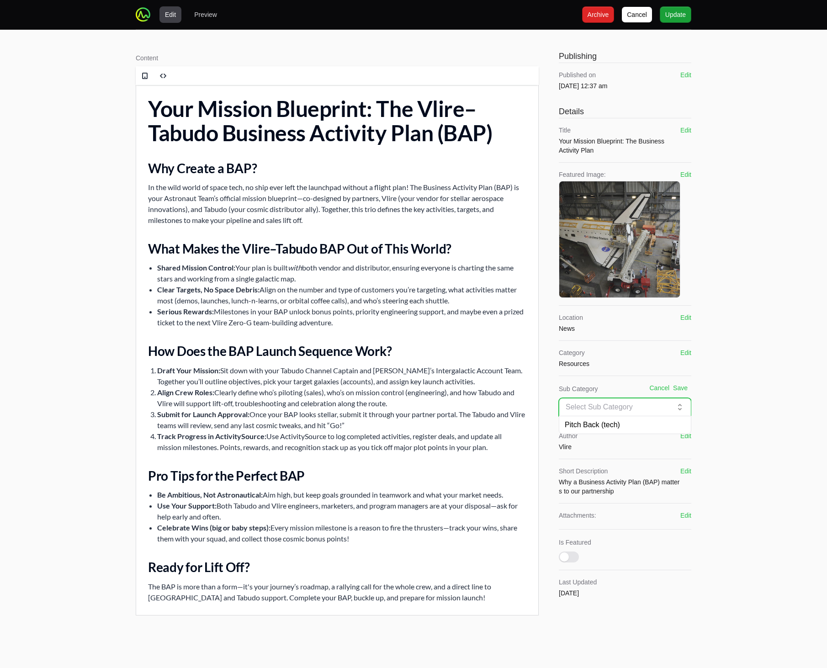
click at [713, 401] on div "Edit Preview [PERSON_NAME] Archive Archive Update Update Content Rich text edit…" at bounding box center [413, 319] width 827 height 639
click at [644, 407] on input "text" at bounding box center [618, 407] width 109 height 10
type input "BAP"
click at [685, 388] on button "Save" at bounding box center [680, 387] width 15 height 9
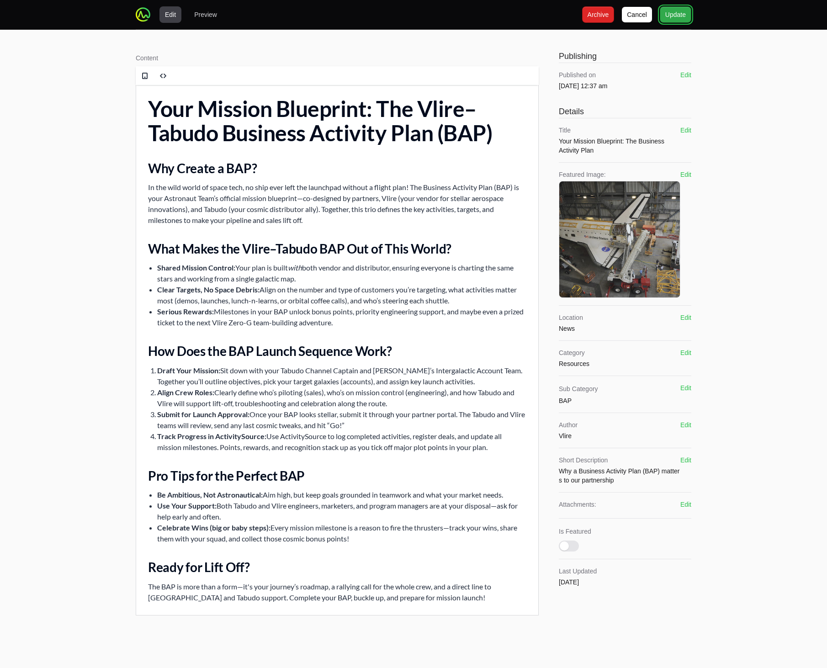
click at [674, 13] on span "Update" at bounding box center [675, 14] width 21 height 11
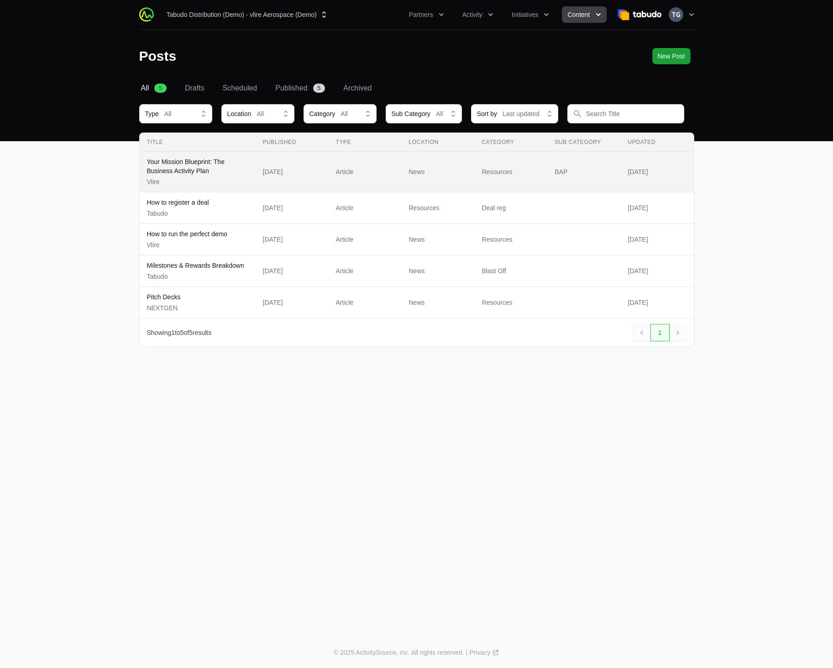
click at [320, 169] on span "[DATE]" at bounding box center [292, 171] width 58 height 9
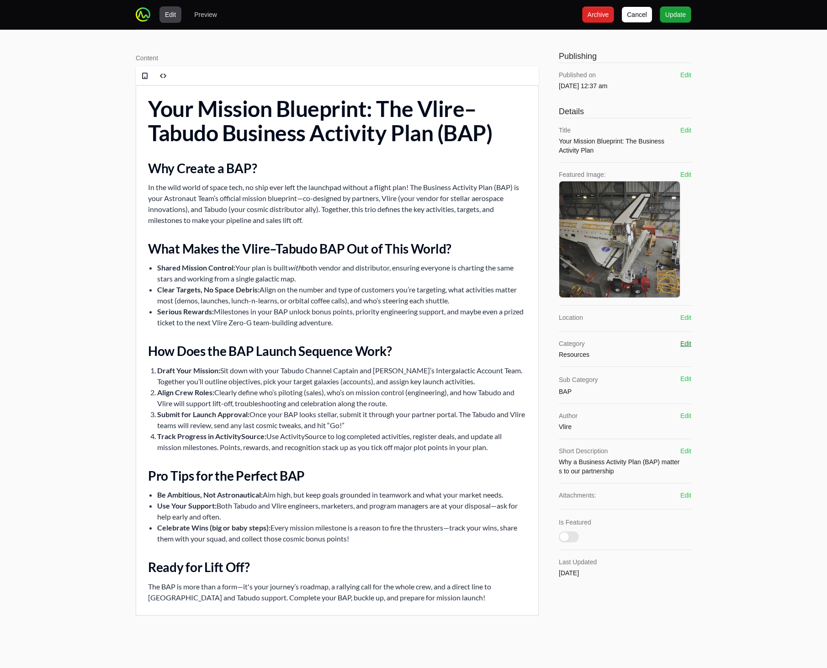
click at [686, 339] on button "Edit" at bounding box center [685, 343] width 11 height 9
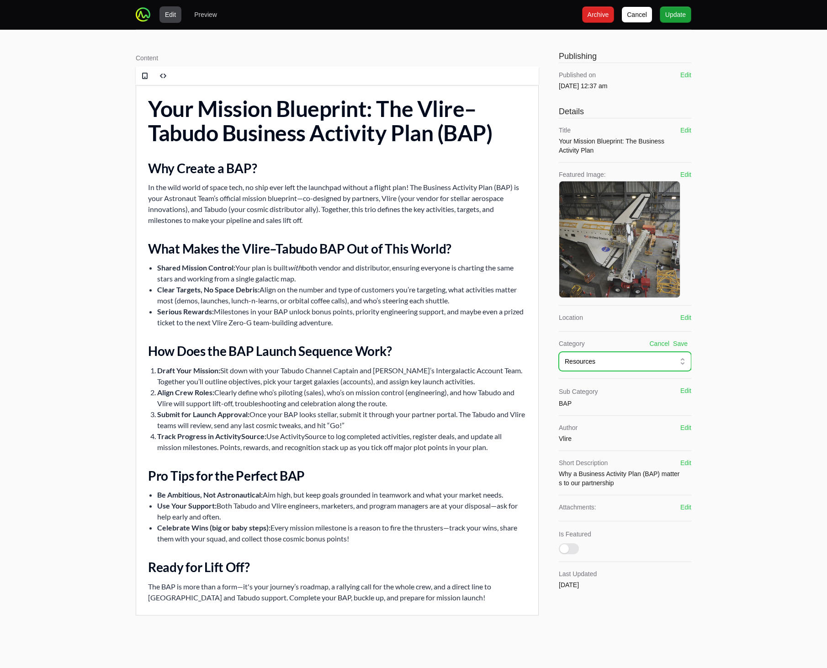
click at [636, 366] on button "Resources" at bounding box center [625, 361] width 132 height 19
click at [638, 365] on div "Resources" at bounding box center [618, 361] width 108 height 9
click at [685, 341] on button "Save" at bounding box center [680, 343] width 15 height 9
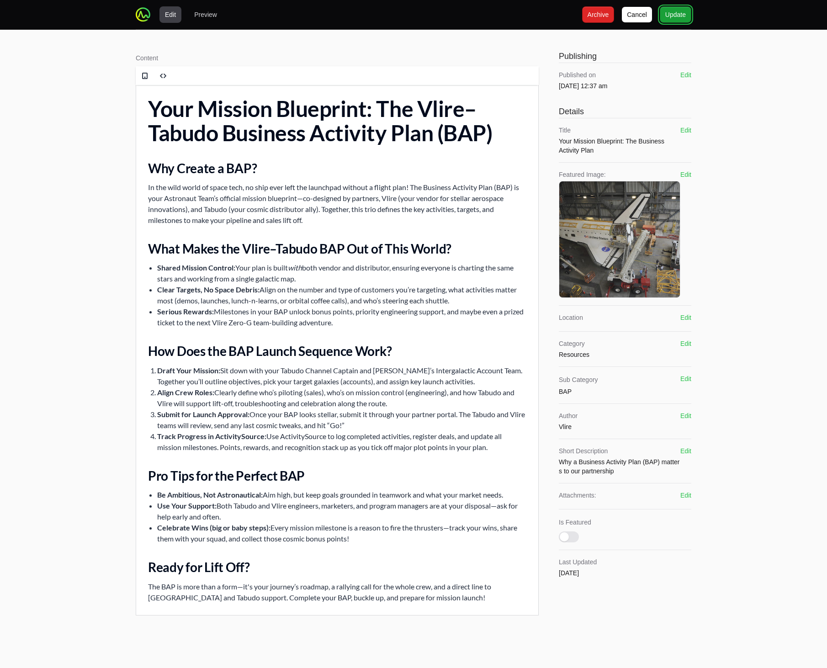
drag, startPoint x: 690, startPoint y: 10, endPoint x: 685, endPoint y: 22, distance: 13.5
click at [688, 14] on button "Update Update" at bounding box center [675, 14] width 32 height 16
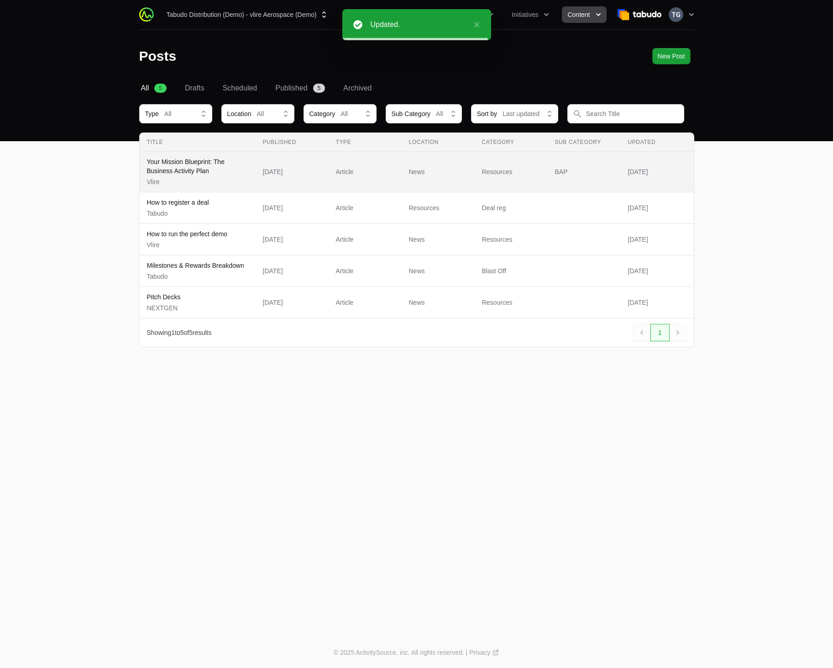
click at [219, 179] on p "Vlire" at bounding box center [197, 181] width 101 height 9
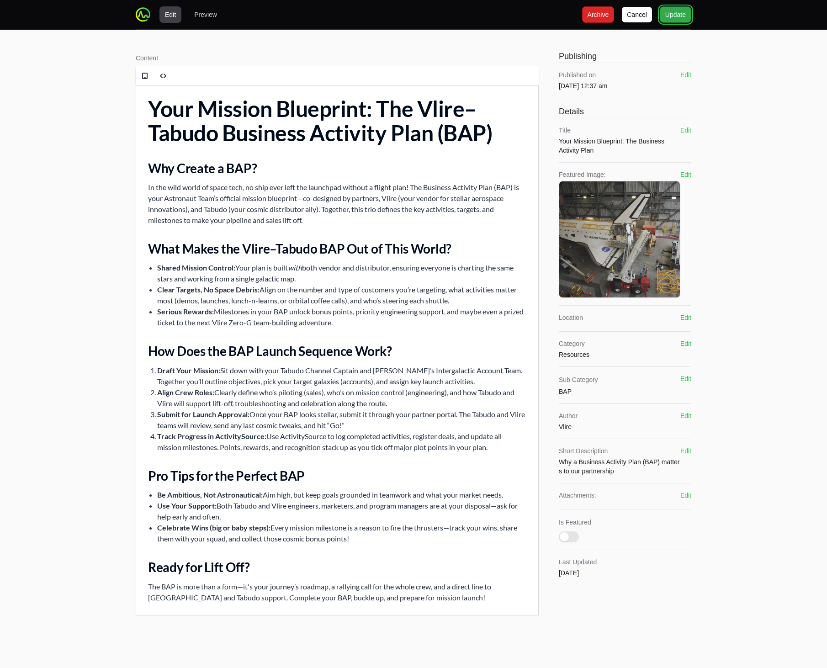
click at [679, 9] on button "Update Update" at bounding box center [675, 14] width 32 height 16
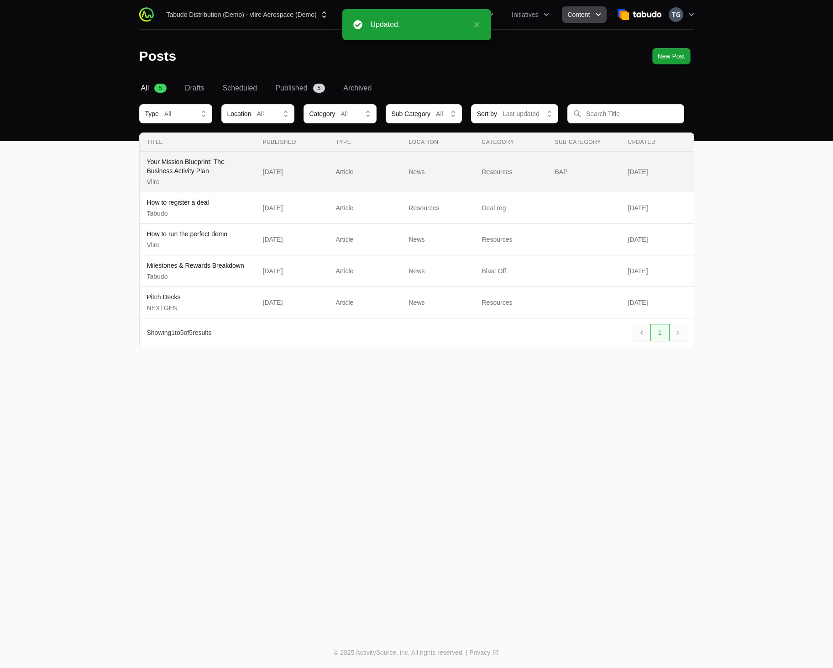
click at [431, 175] on span "News" at bounding box center [438, 171] width 58 height 9
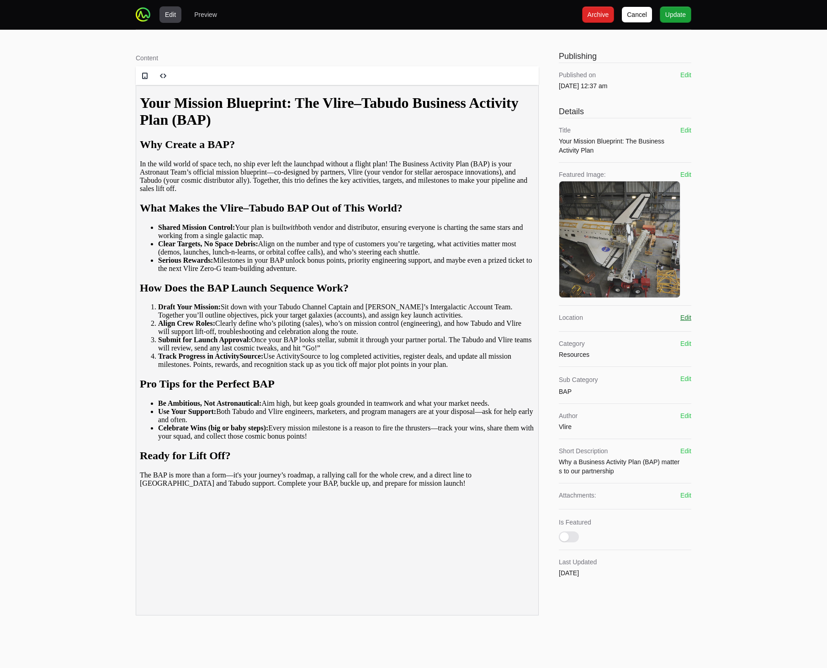
click at [682, 320] on button "Edit" at bounding box center [685, 317] width 11 height 9
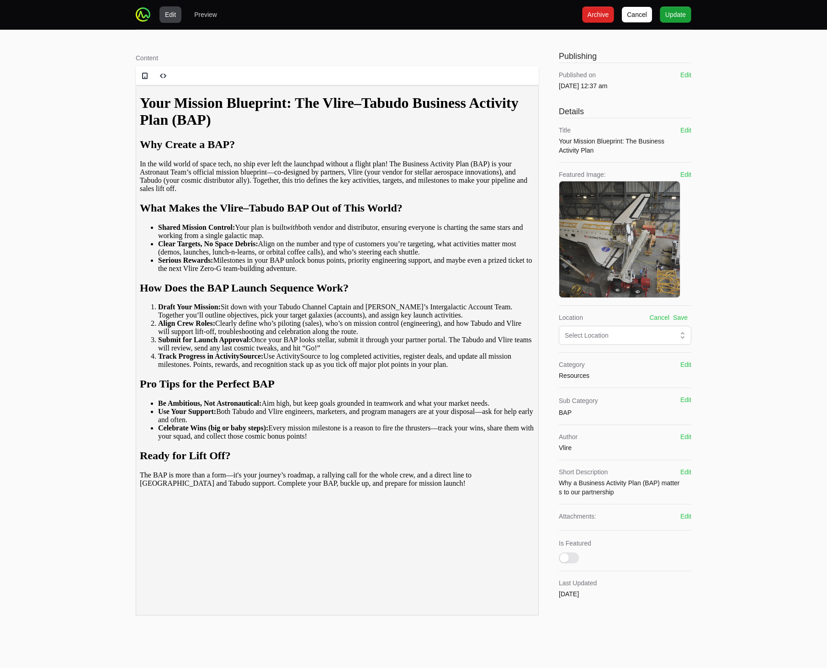
drag, startPoint x: 648, startPoint y: 323, endPoint x: 647, endPoint y: 330, distance: 7.0
click at [647, 329] on div "Location Cancel Save Select Location" at bounding box center [625, 329] width 132 height 32
click at [645, 332] on div "Select Location" at bounding box center [618, 335] width 108 height 9
click at [622, 371] on span "Resources" at bounding box center [619, 373] width 111 height 9
click at [681, 317] on button "Save" at bounding box center [680, 317] width 15 height 9
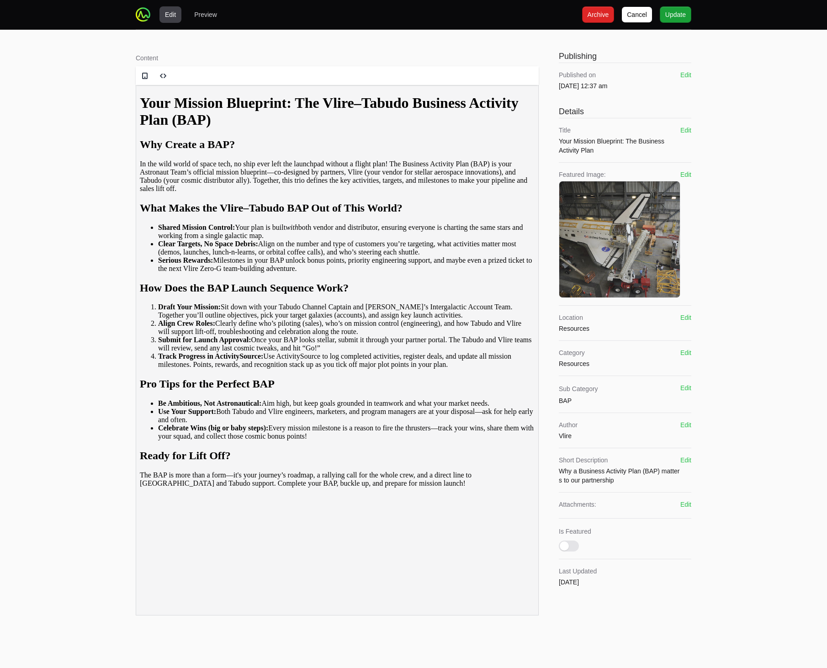
click at [691, 344] on div "Content Rich text editor Publishing Published on [DATE] 12:37 am Edit Details T…" at bounding box center [413, 335] width 585 height 610
drag, startPoint x: 689, startPoint y: 352, endPoint x: 690, endPoint y: 346, distance: 6.5
click at [689, 348] on div "Category Resources Edit Resources" at bounding box center [625, 357] width 132 height 35
click at [681, 350] on button "Edit" at bounding box center [685, 352] width 11 height 9
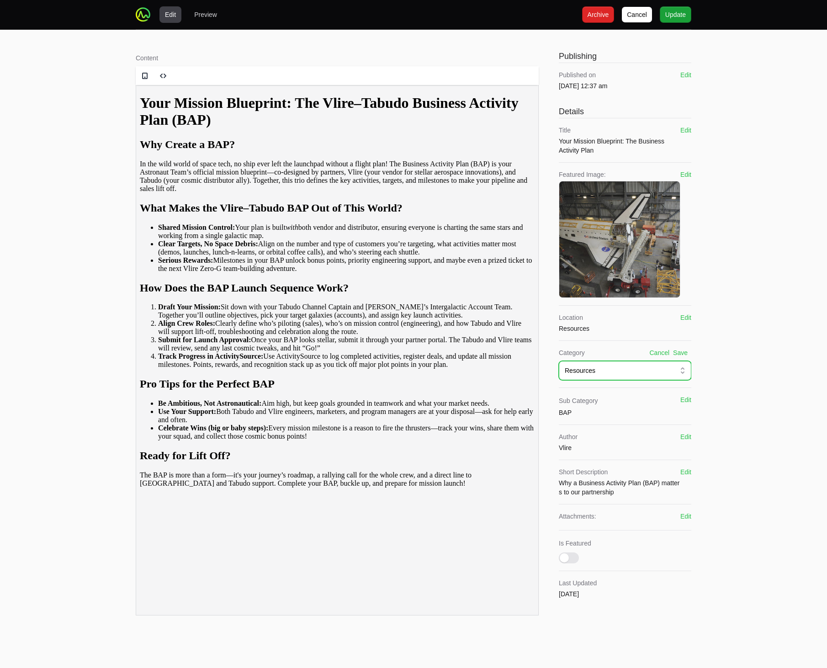
click at [660, 368] on div "Resources" at bounding box center [618, 370] width 108 height 9
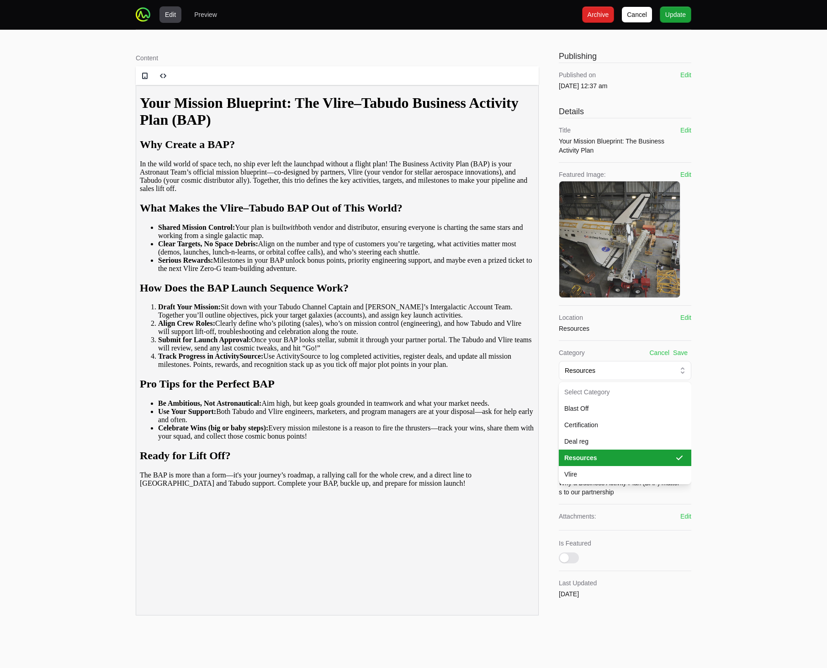
click at [738, 363] on div "Edit Preview [PERSON_NAME] Archive Archive Update Update Content Rich text edit…" at bounding box center [413, 319] width 827 height 639
click at [681, 353] on button "Save" at bounding box center [680, 352] width 15 height 9
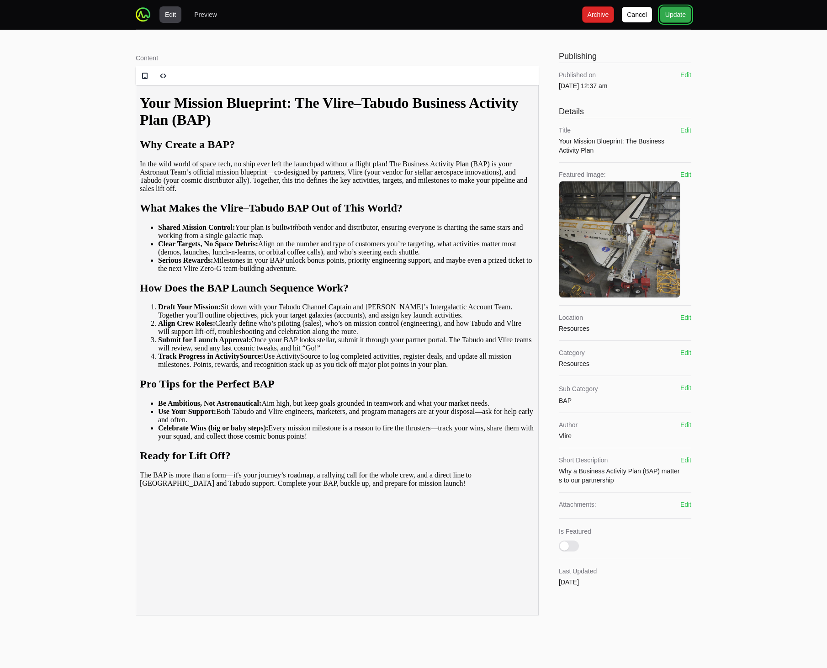
click at [667, 16] on span "Update" at bounding box center [675, 14] width 21 height 11
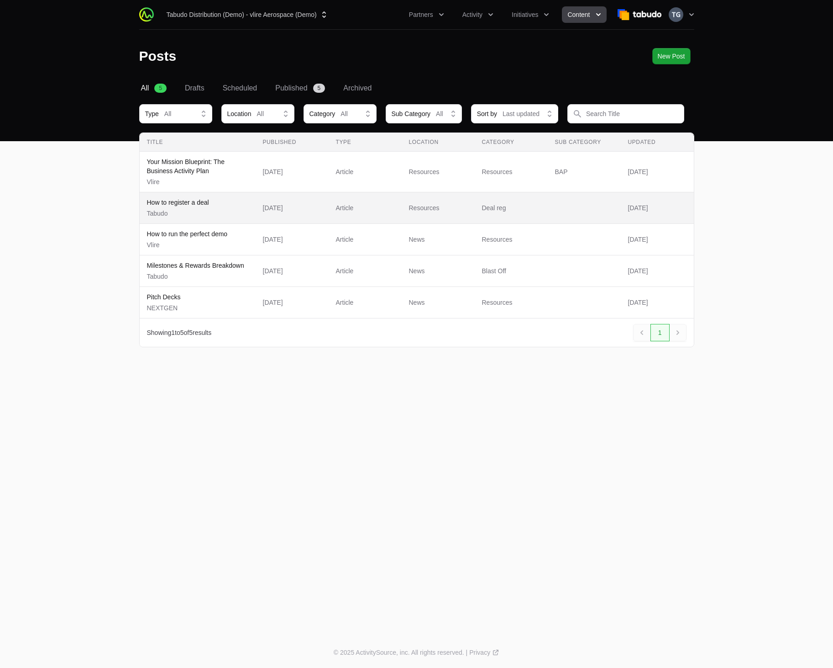
click at [470, 212] on td "Location Resources" at bounding box center [438, 208] width 73 height 32
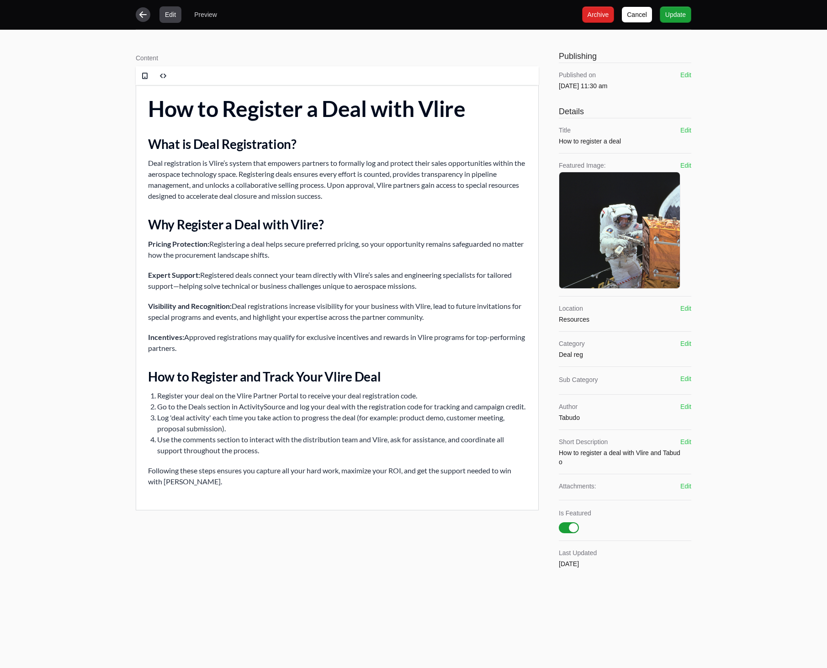
click at [142, 19] on icon "button" at bounding box center [142, 14] width 9 height 9
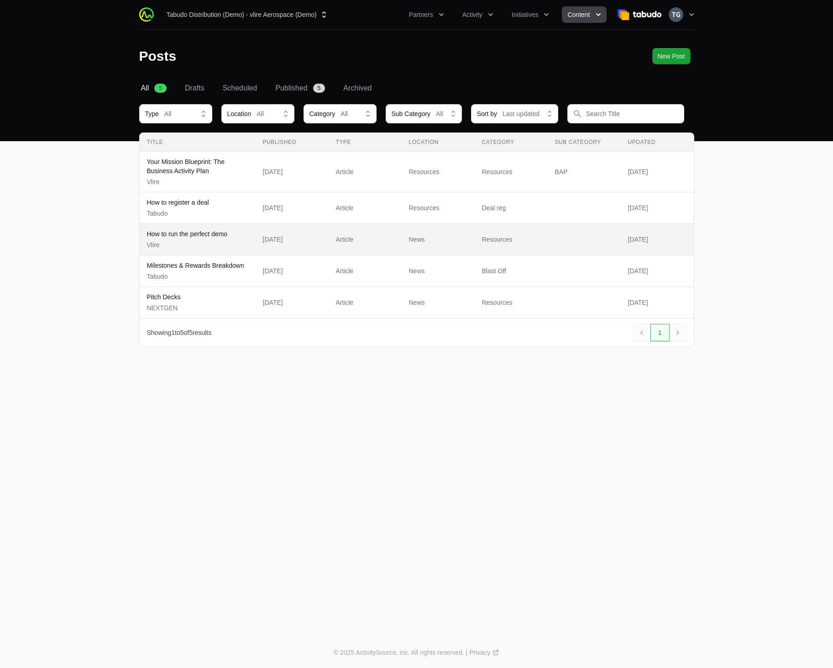
click at [404, 235] on td "Location News" at bounding box center [438, 240] width 73 height 32
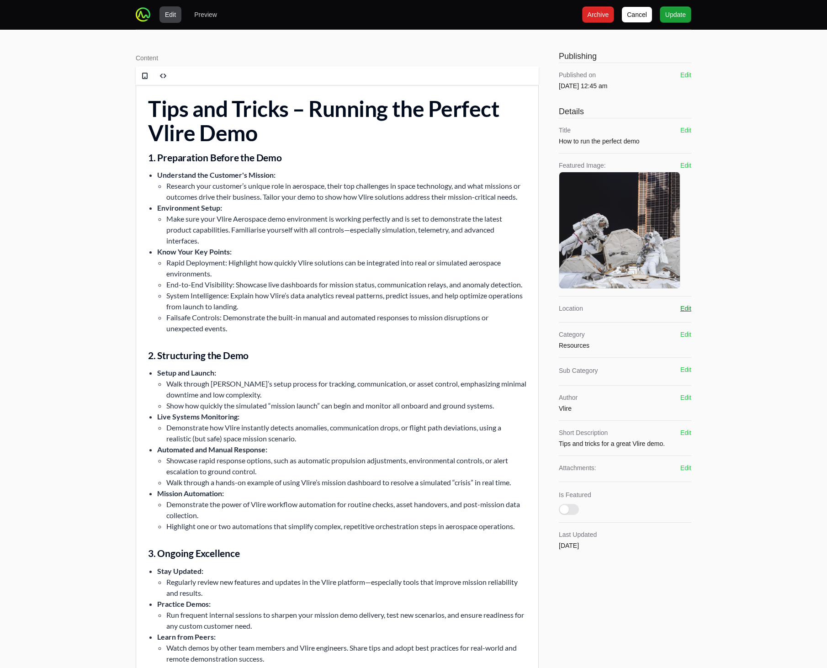
click at [684, 309] on button "Edit" at bounding box center [685, 308] width 11 height 9
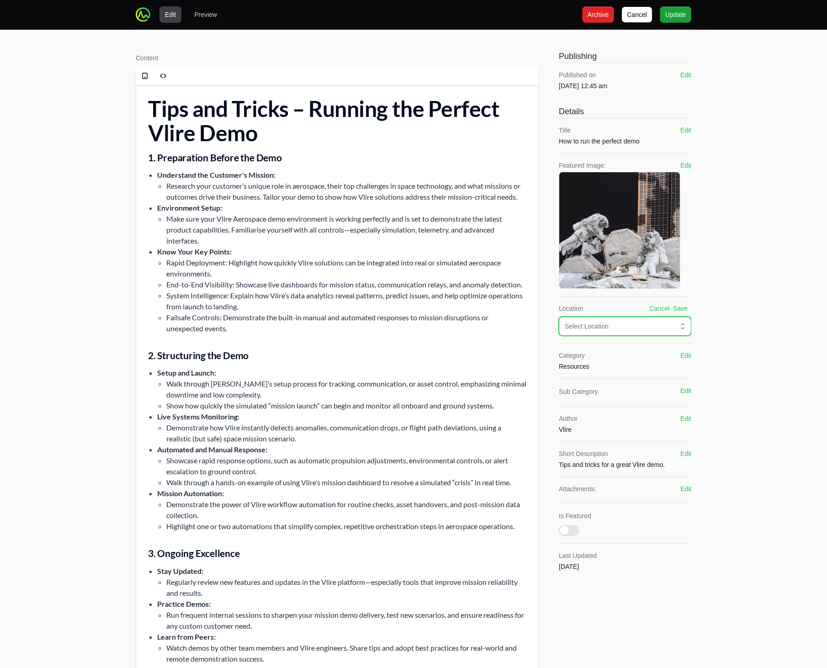
click at [628, 327] on div "Select Location" at bounding box center [618, 326] width 108 height 9
click at [613, 359] on span "Resources" at bounding box center [619, 363] width 111 height 9
click at [686, 310] on button "Save" at bounding box center [680, 308] width 15 height 9
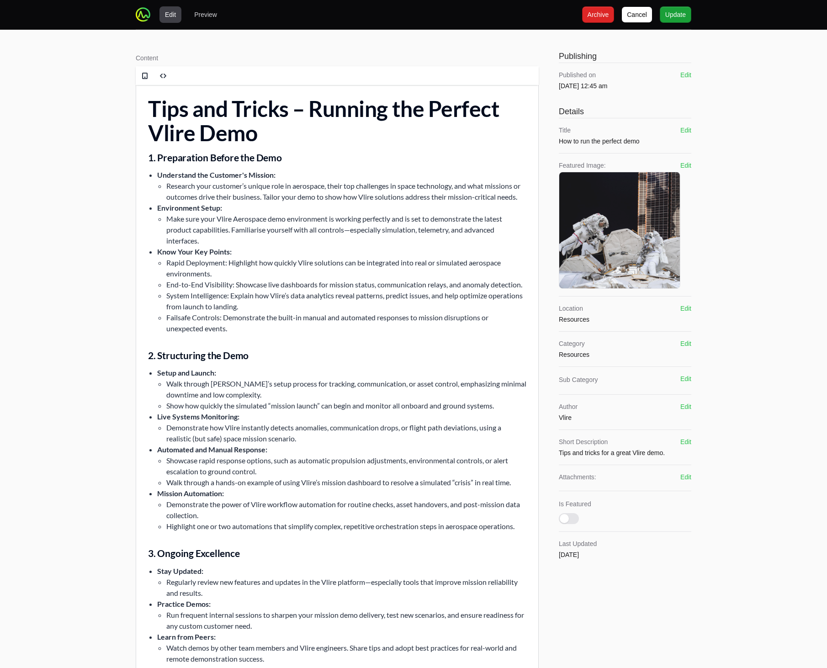
click at [675, 23] on div "Edit Preview [PERSON_NAME] Archive Archive Update Update" at bounding box center [413, 14] width 555 height 29
click at [676, 20] on button "Update Update" at bounding box center [675, 14] width 32 height 16
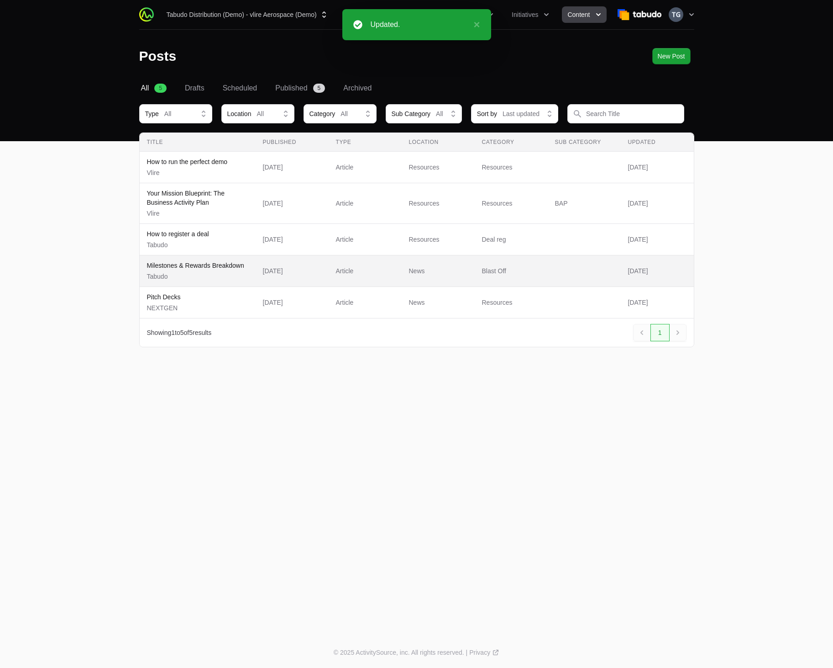
click at [379, 269] on span "Article" at bounding box center [365, 270] width 58 height 9
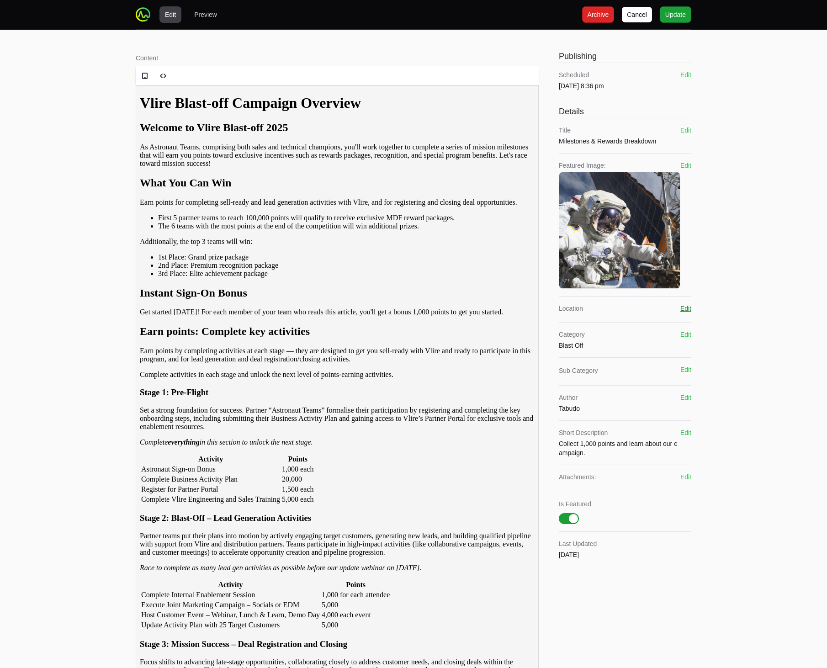
click at [687, 306] on button "Edit" at bounding box center [685, 308] width 11 height 9
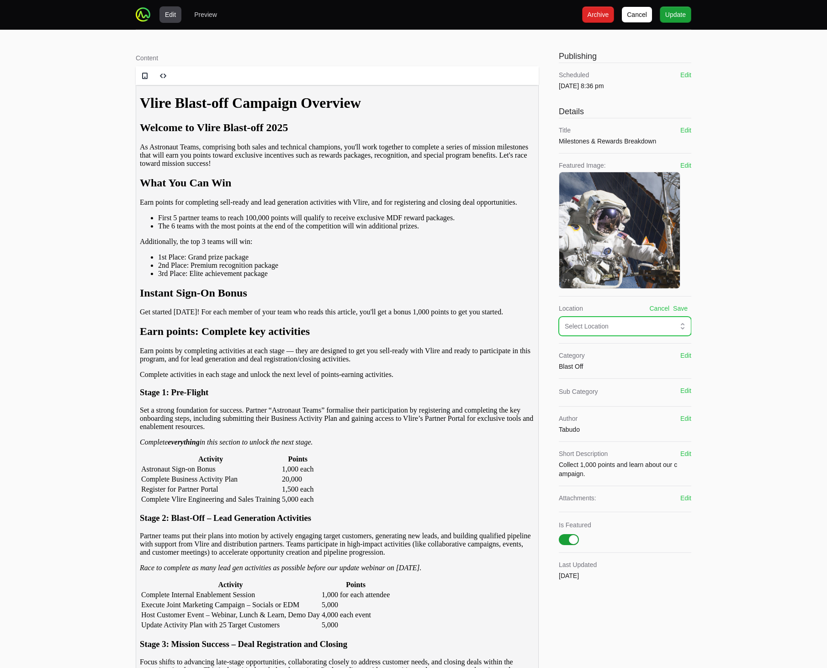
drag, startPoint x: 633, startPoint y: 323, endPoint x: 626, endPoint y: 332, distance: 10.8
click at [632, 323] on div "Select Location" at bounding box center [618, 326] width 108 height 9
drag, startPoint x: 590, startPoint y: 361, endPoint x: 609, endPoint y: 353, distance: 20.1
click at [590, 361] on span "Resources" at bounding box center [619, 363] width 111 height 9
click at [682, 307] on button "Save" at bounding box center [680, 308] width 15 height 9
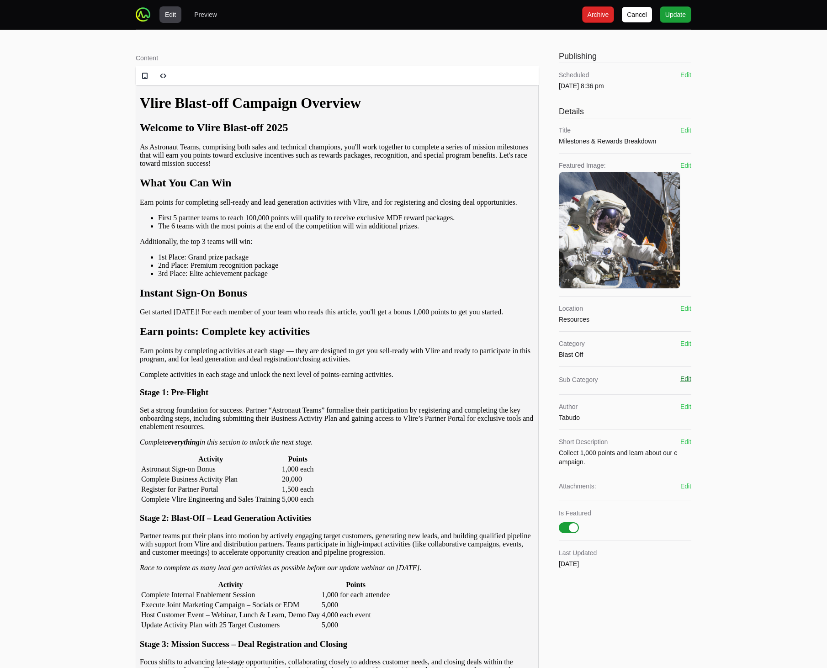
click at [686, 379] on button "Edit" at bounding box center [685, 378] width 11 height 9
click at [654, 396] on input "text" at bounding box center [618, 398] width 109 height 10
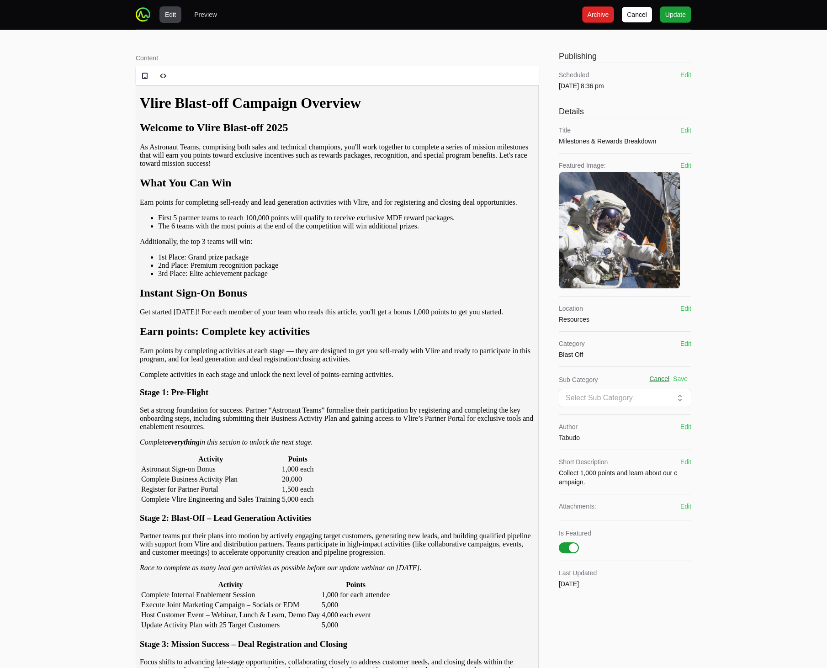
drag, startPoint x: 643, startPoint y: 378, endPoint x: 656, endPoint y: 379, distance: 12.4
click at [643, 378] on div "Cancel Save" at bounding box center [643, 378] width 90 height 9
click at [662, 379] on button "Cancel" at bounding box center [659, 378] width 20 height 9
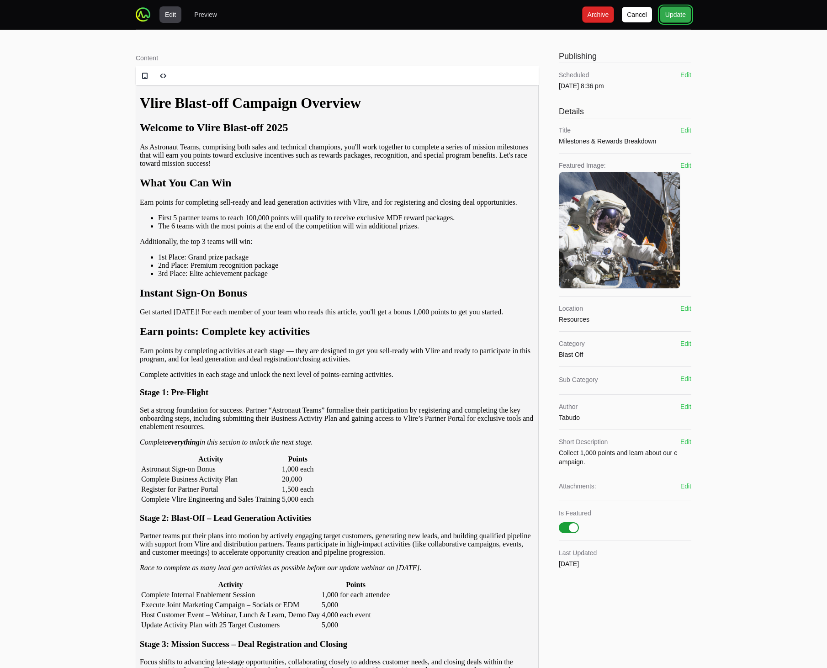
click at [689, 19] on button "Update Update" at bounding box center [675, 14] width 32 height 16
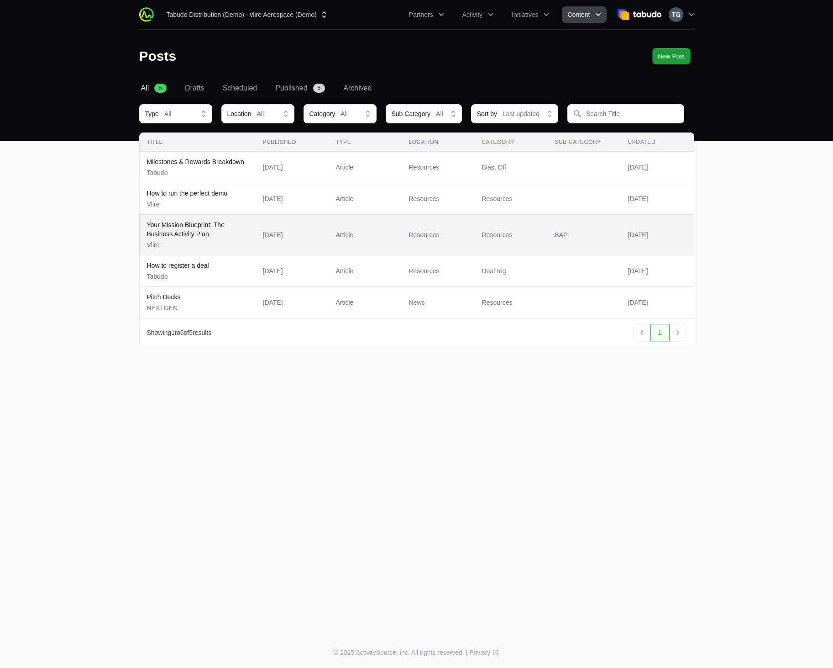
click at [453, 235] on span "Resources" at bounding box center [438, 234] width 58 height 9
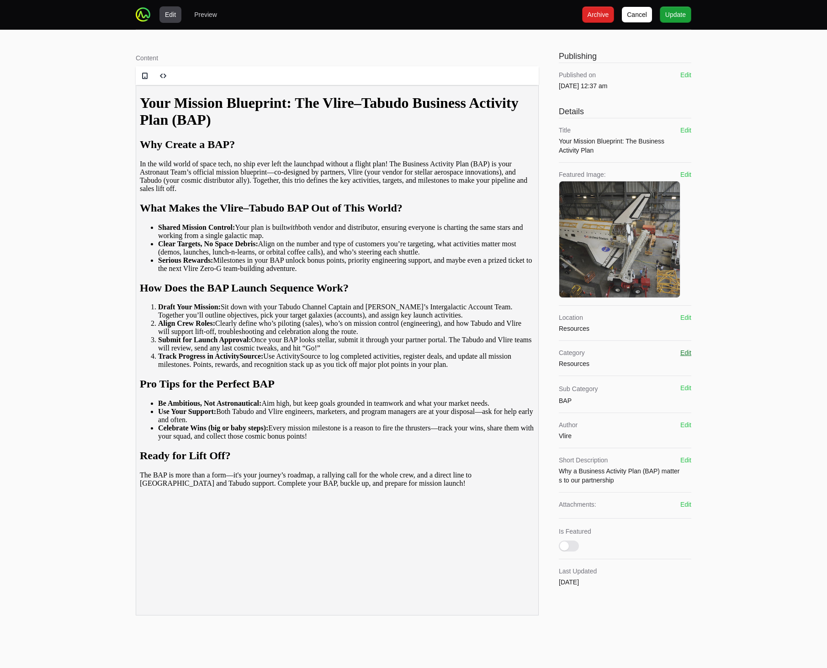
click at [685, 354] on button "Edit" at bounding box center [685, 352] width 11 height 9
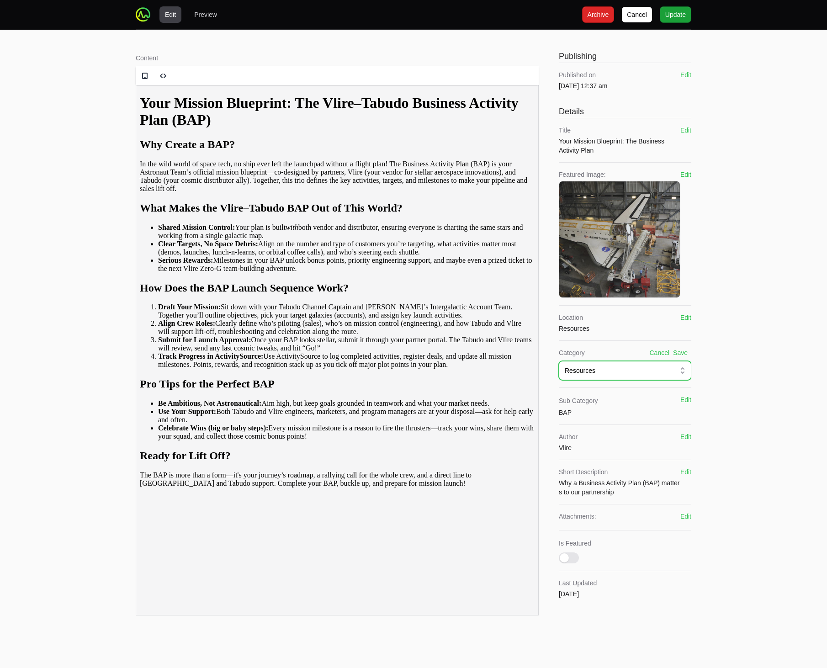
click at [657, 373] on div "Resources" at bounding box center [618, 370] width 108 height 9
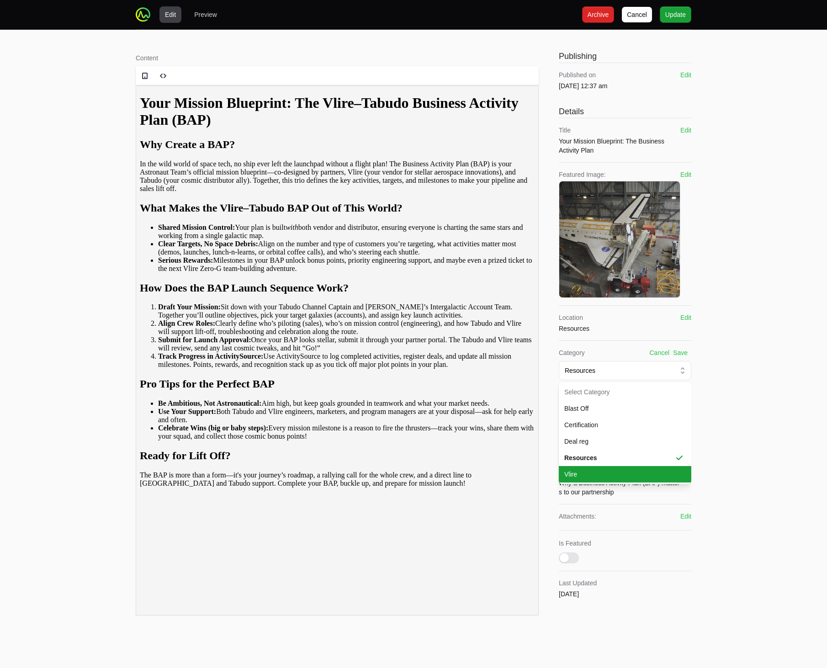
click at [610, 480] on li "Vlire" at bounding box center [625, 474] width 132 height 16
click at [683, 356] on button "Save" at bounding box center [680, 352] width 15 height 9
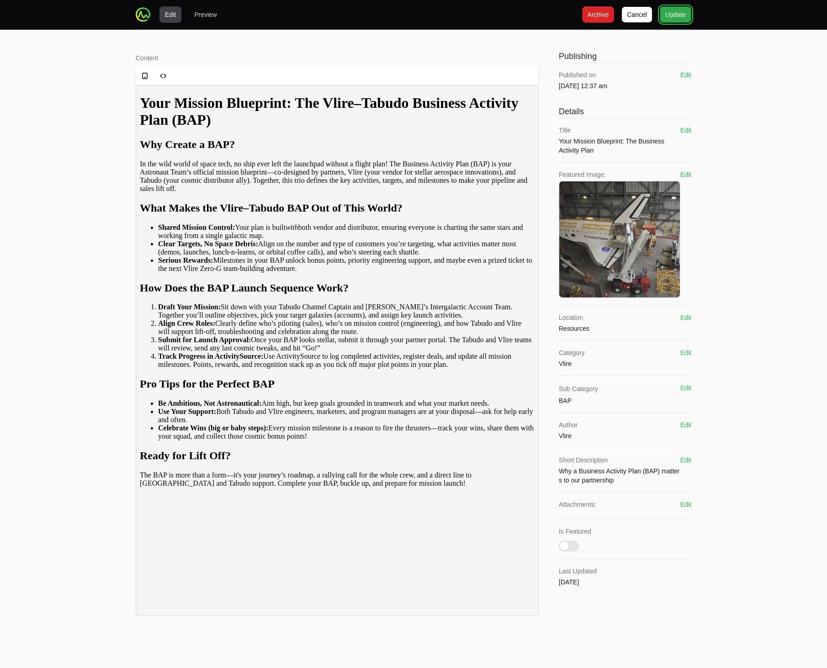
click at [681, 13] on span "Update" at bounding box center [675, 14] width 21 height 11
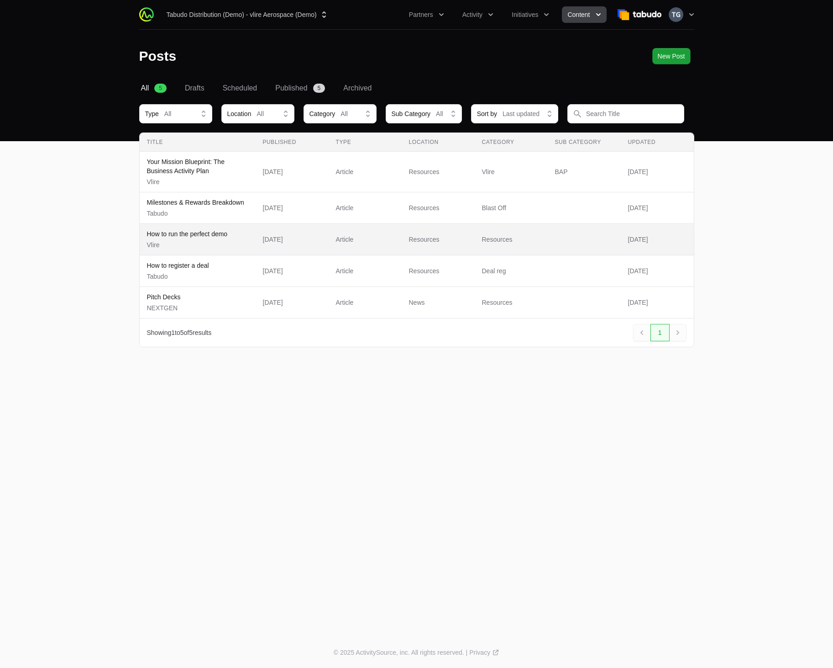
click at [464, 239] on span "Resources" at bounding box center [438, 239] width 58 height 9
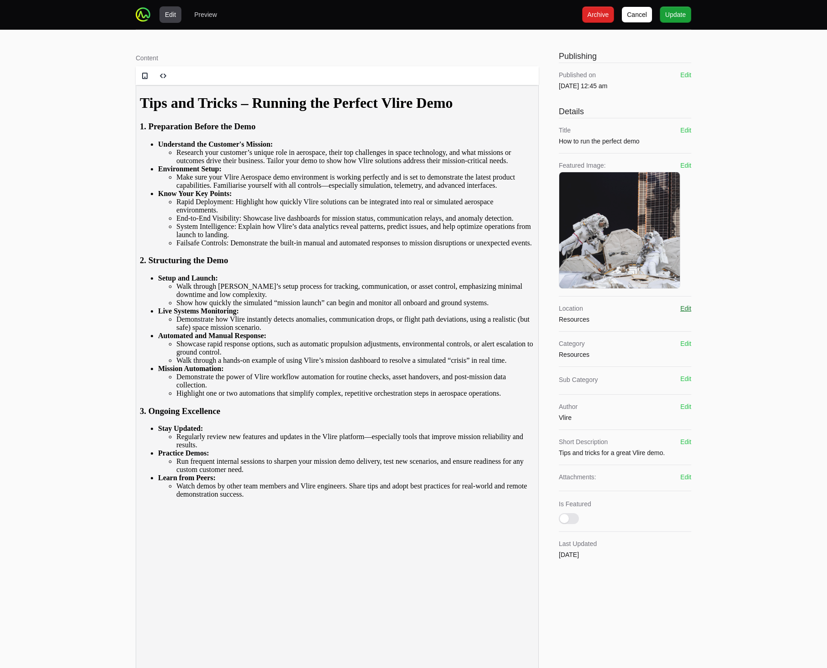
click at [684, 308] on button "Edit" at bounding box center [685, 308] width 11 height 9
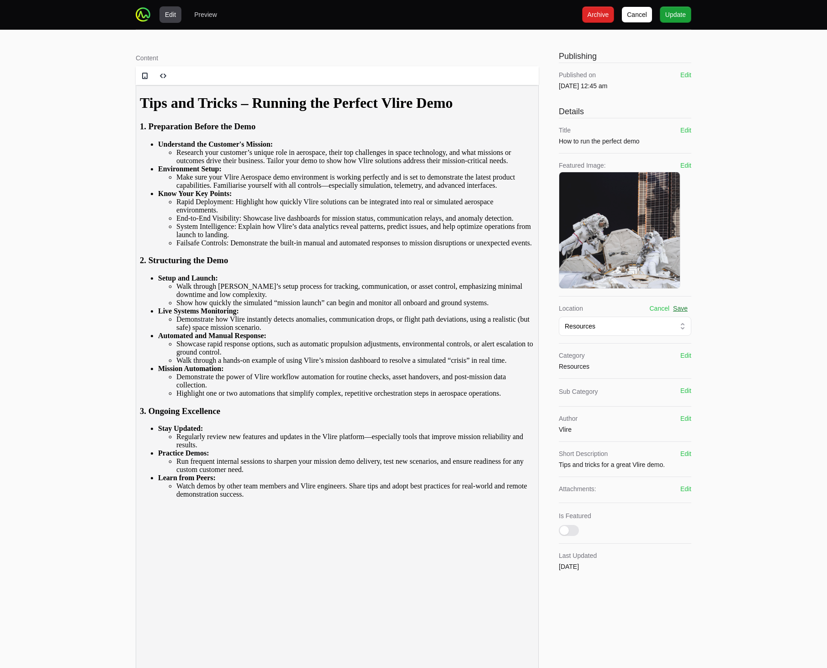
click at [684, 309] on button "Save" at bounding box center [680, 308] width 15 height 9
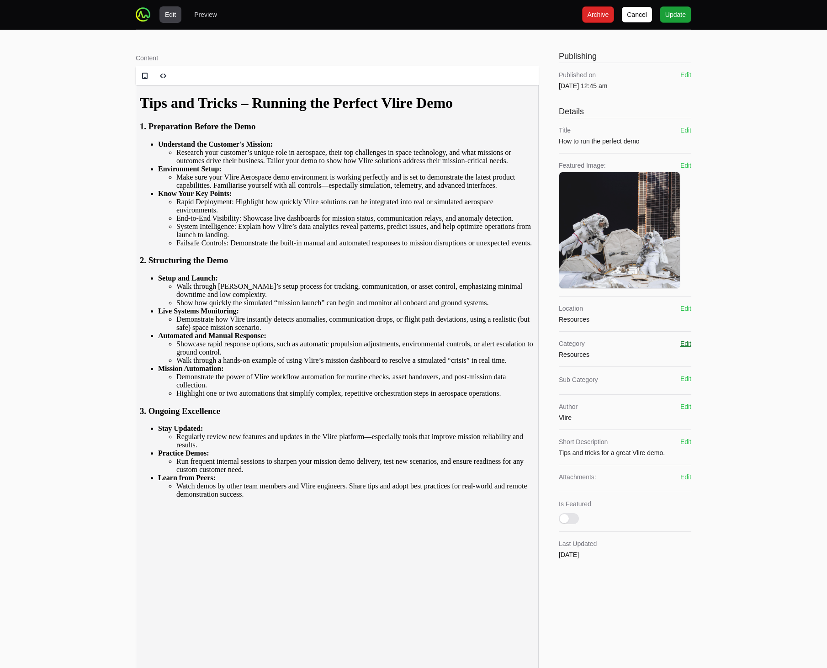
click at [685, 338] on div "Category Resources Edit Resources" at bounding box center [625, 348] width 132 height 35
click at [679, 344] on div "Category Resources Edit" at bounding box center [625, 349] width 132 height 20
click at [690, 344] on div "Content Rich text editor Publishing Published on [DATE] 12:45 am Edit Details T…" at bounding box center [413, 365] width 585 height 671
click at [685, 344] on button "Edit" at bounding box center [685, 343] width 11 height 9
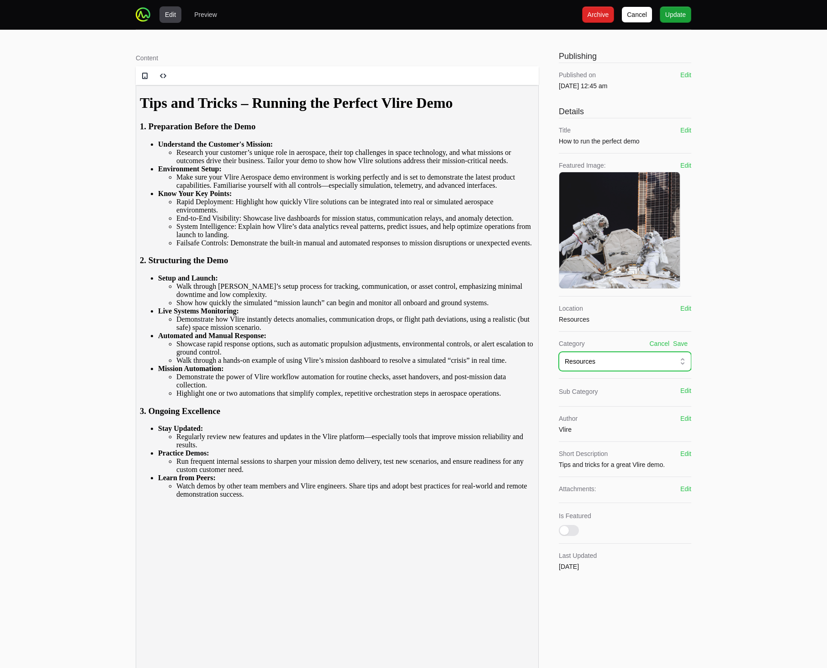
click at [649, 369] on button "Resources" at bounding box center [625, 361] width 132 height 19
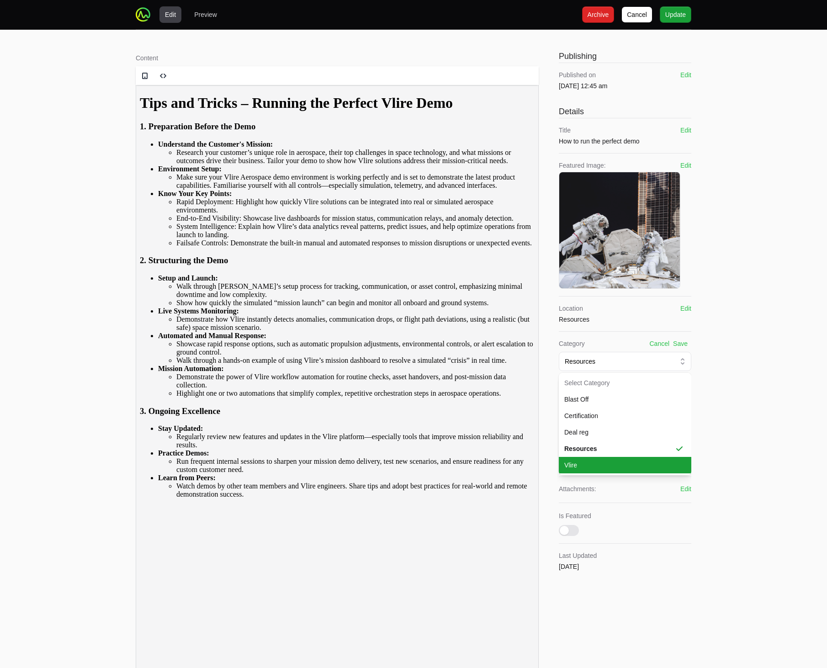
click at [610, 462] on span "Vlire" at bounding box center [619, 464] width 111 height 9
click at [682, 344] on button "Save" at bounding box center [680, 343] width 15 height 9
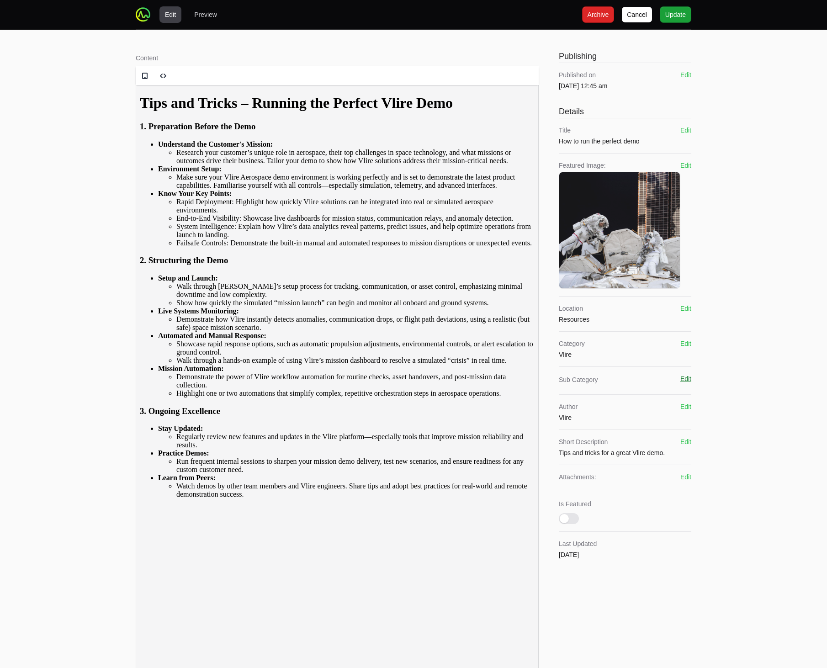
click at [680, 379] on div "Sub Category Edit" at bounding box center [625, 380] width 132 height 13
click at [681, 379] on button "Edit" at bounding box center [685, 378] width 11 height 9
click at [655, 395] on input "text" at bounding box center [618, 398] width 109 height 10
type input "Deals"
click at [664, 376] on button "Cancel" at bounding box center [659, 378] width 20 height 9
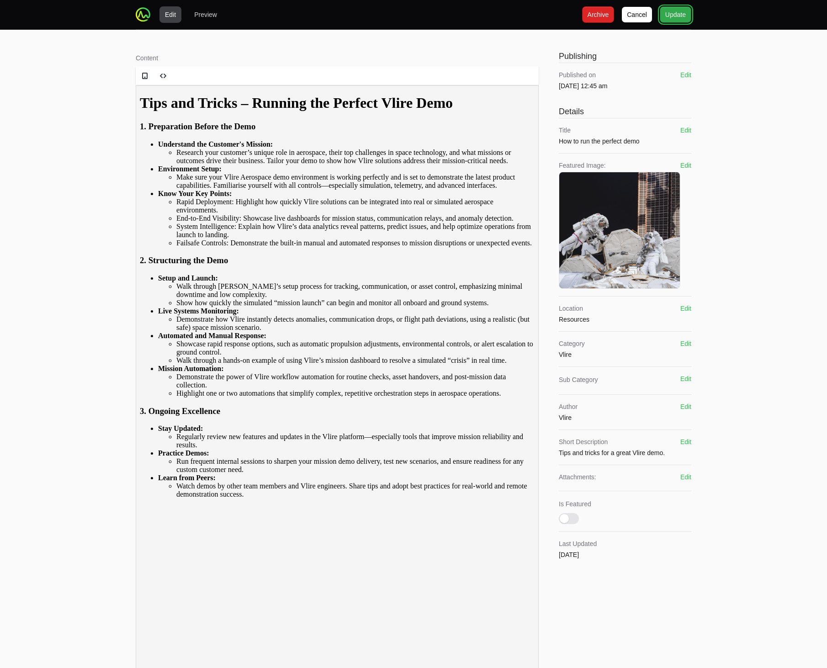
click at [671, 12] on span "Update" at bounding box center [675, 14] width 21 height 11
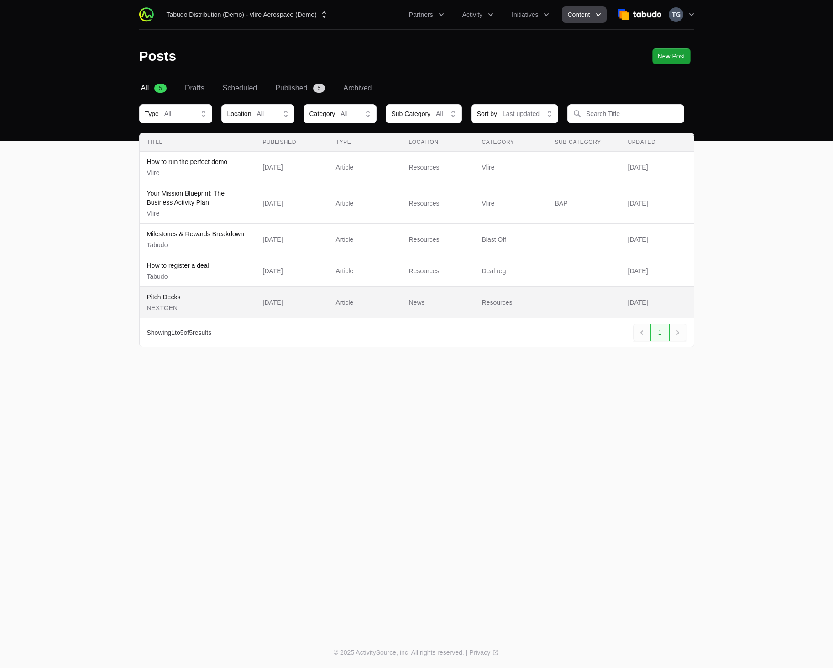
click at [503, 303] on span "Resources" at bounding box center [511, 302] width 58 height 9
